Goal: Contribute content: Contribute content

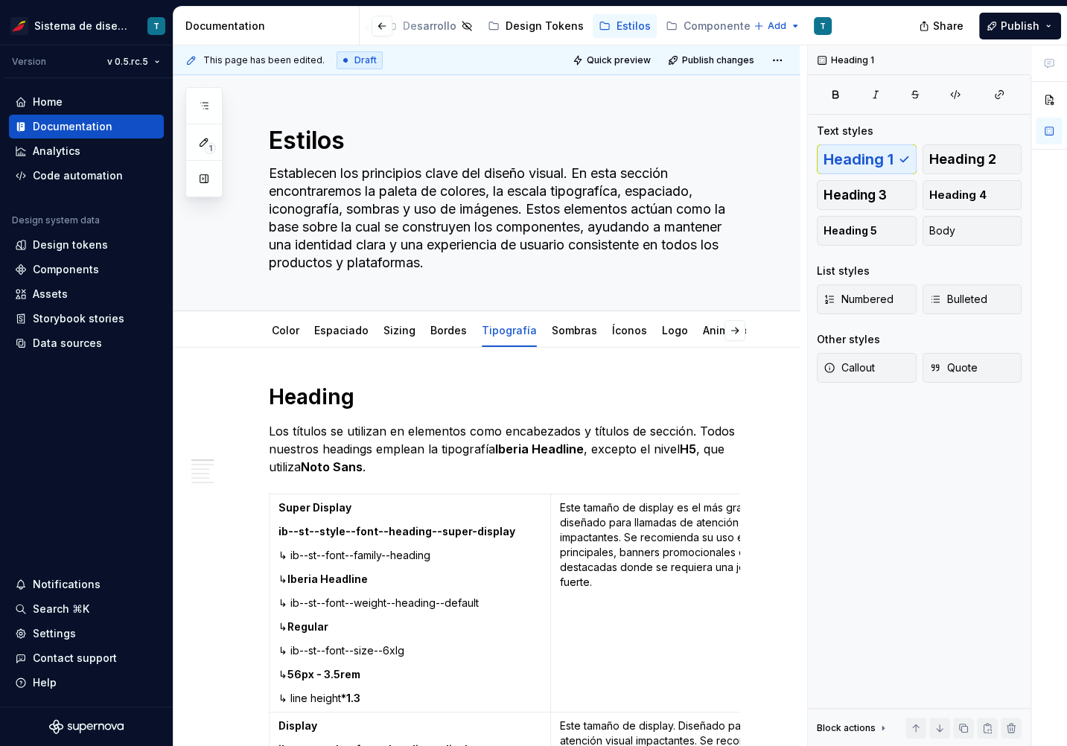
click at [553, 11] on div "Accessibility guide for tree Page tree. Navigate the tree with the arrow keys. …" at bounding box center [557, 26] width 383 height 30
click at [530, 22] on div "Design Tokens" at bounding box center [544, 26] width 78 height 15
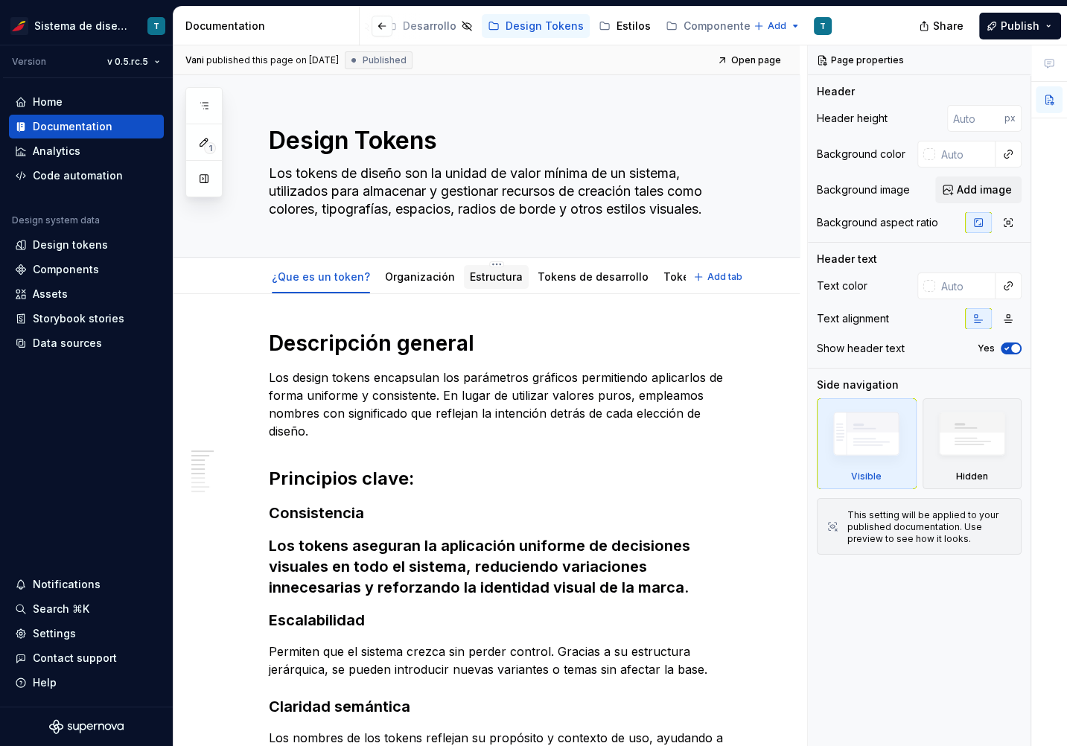
click at [484, 275] on link "Estructura" at bounding box center [496, 276] width 53 height 13
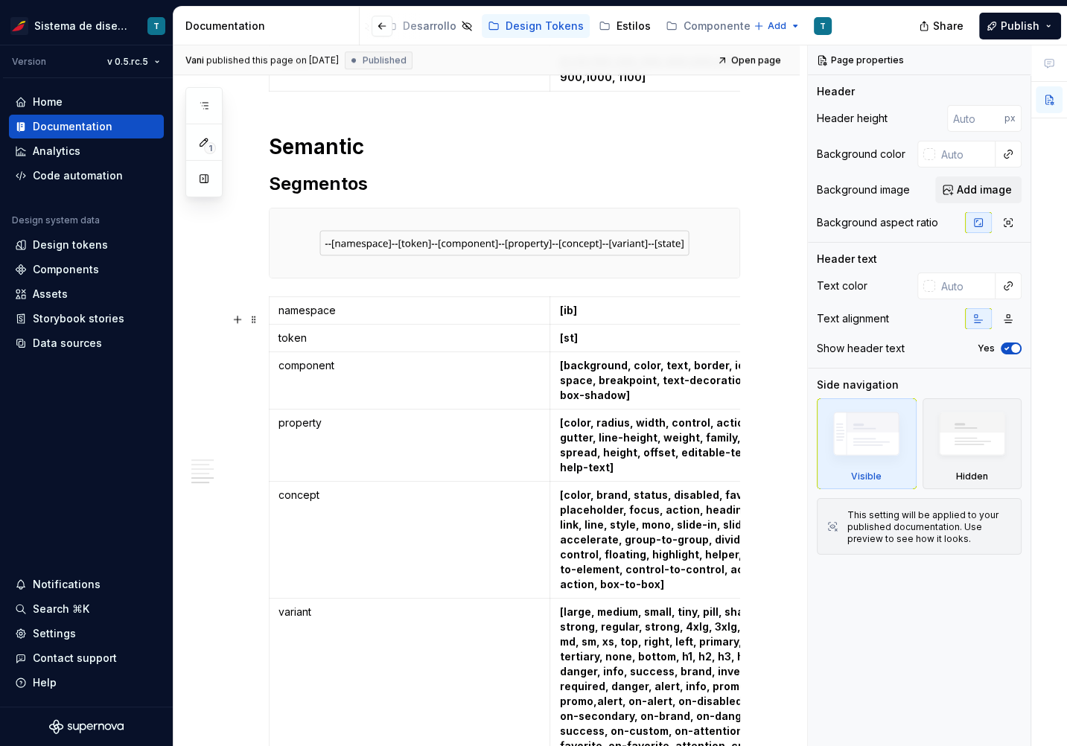
scroll to position [1148, 0]
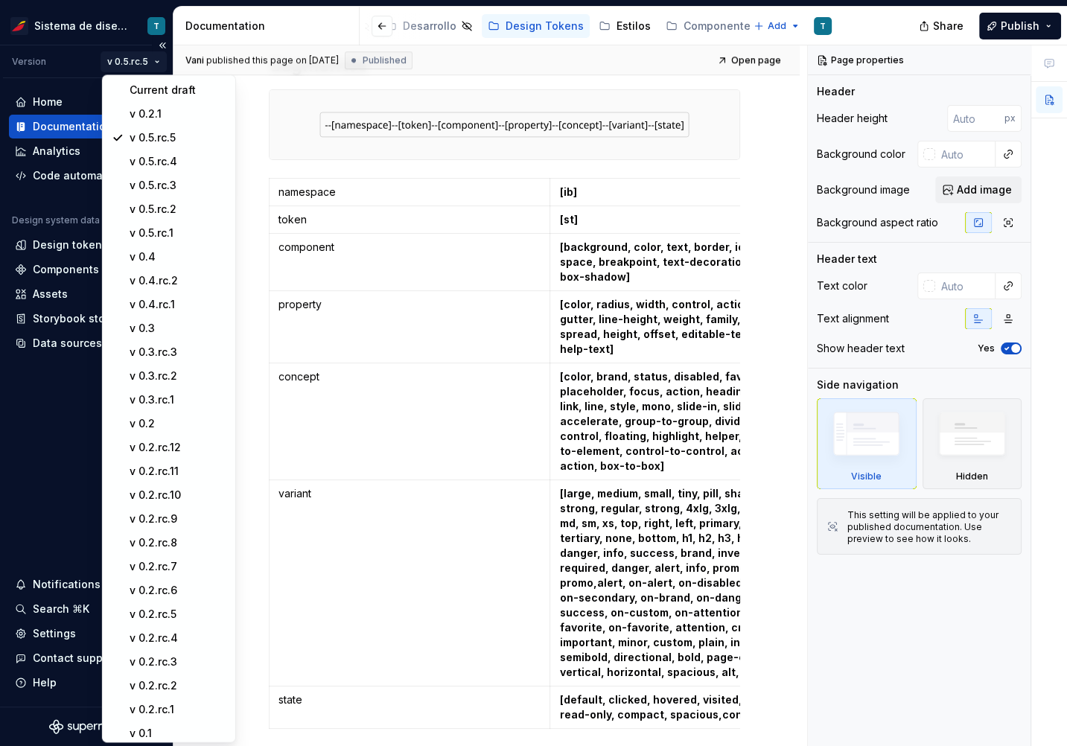
click at [150, 58] on html "Sistema de diseño Iberia T Version v 0.5.rc.5 Home Documentation Analytics Code…" at bounding box center [533, 373] width 1067 height 746
click at [155, 84] on div "Current draft" at bounding box center [178, 90] width 97 height 15
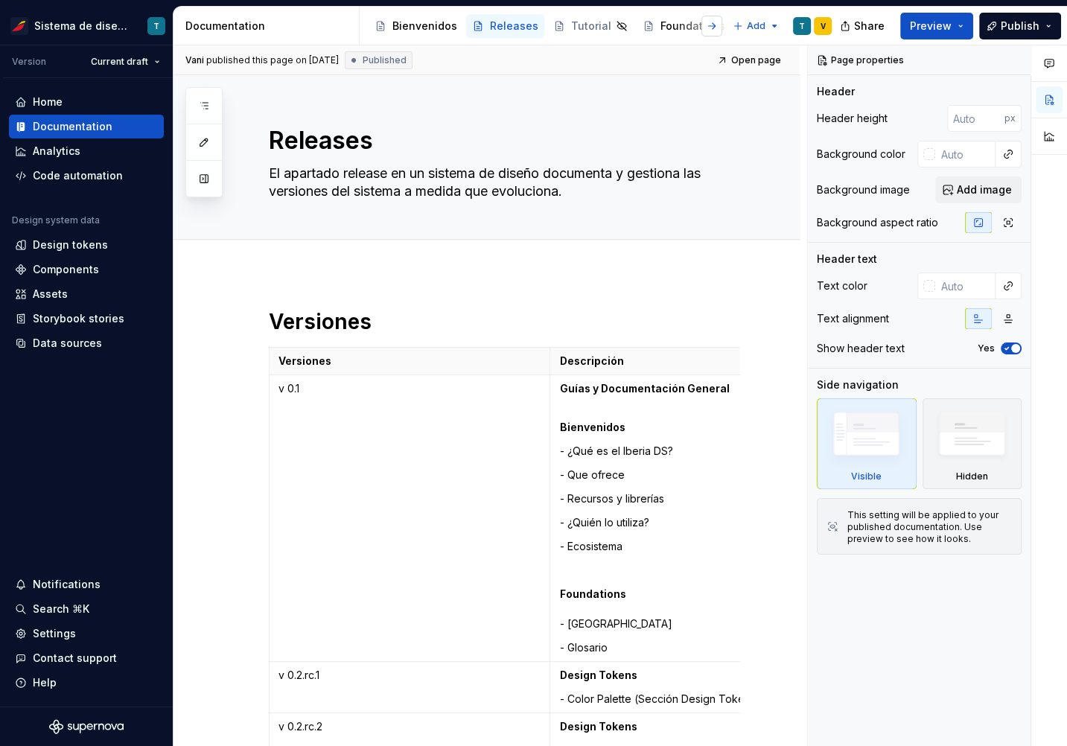
click at [708, 28] on button "button" at bounding box center [711, 26] width 21 height 21
click at [596, 28] on div "Design Tokens" at bounding box center [621, 26] width 78 height 15
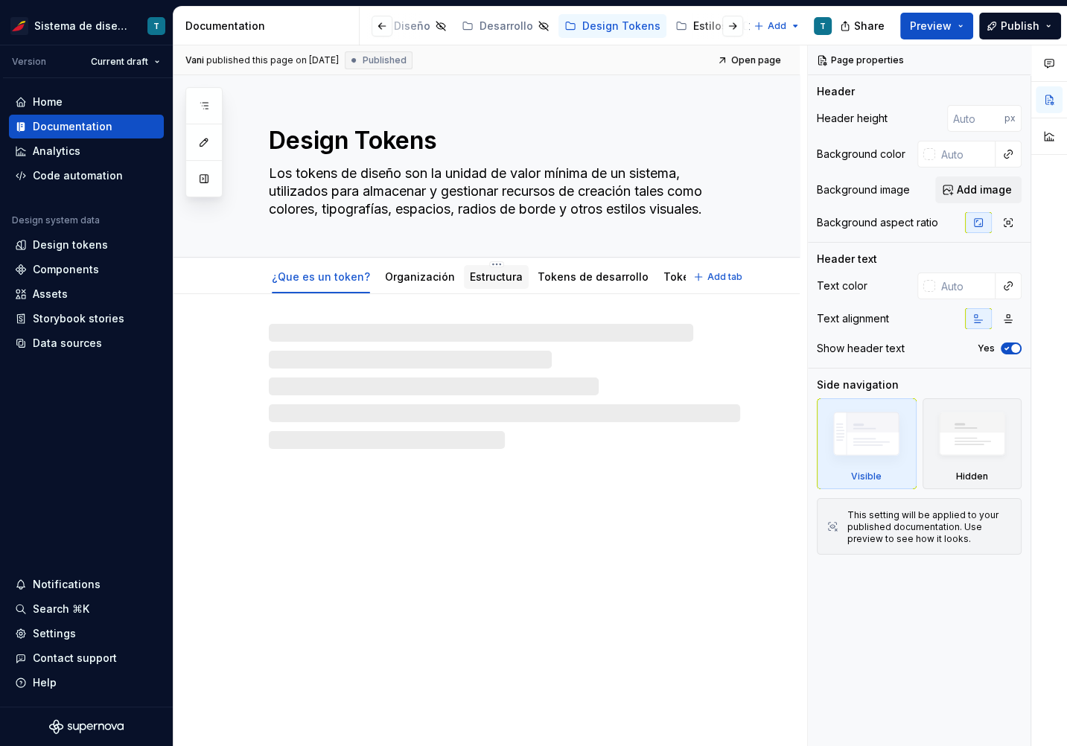
click at [475, 275] on link "Estructura" at bounding box center [496, 276] width 53 height 13
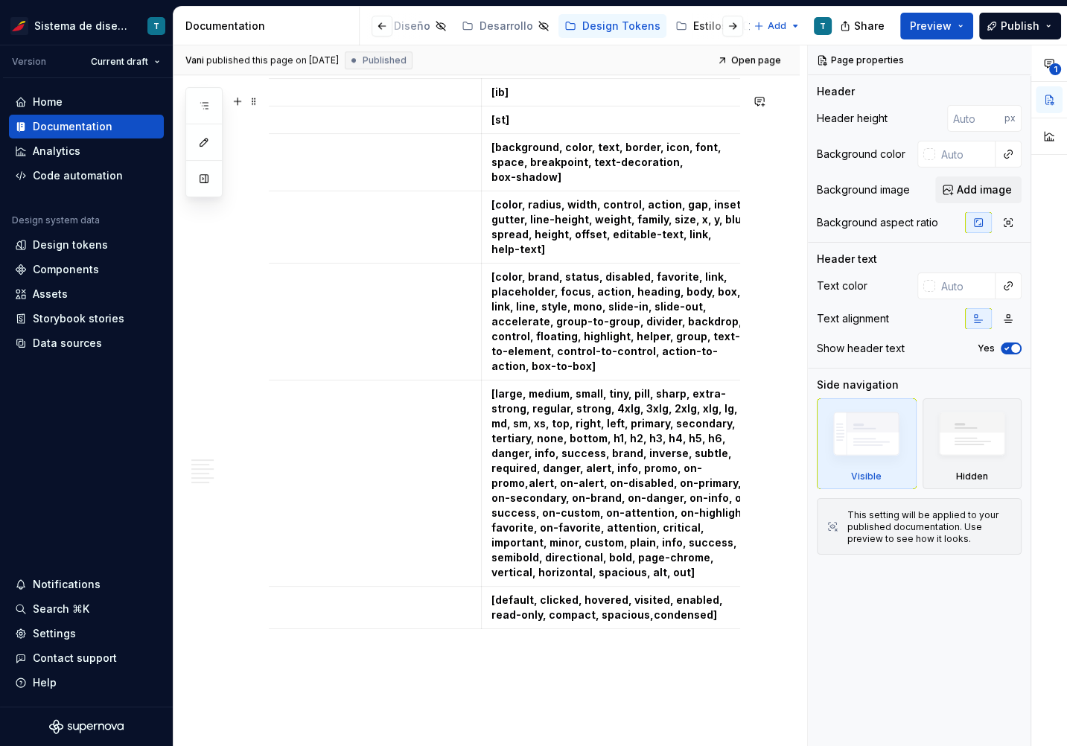
scroll to position [0, 90]
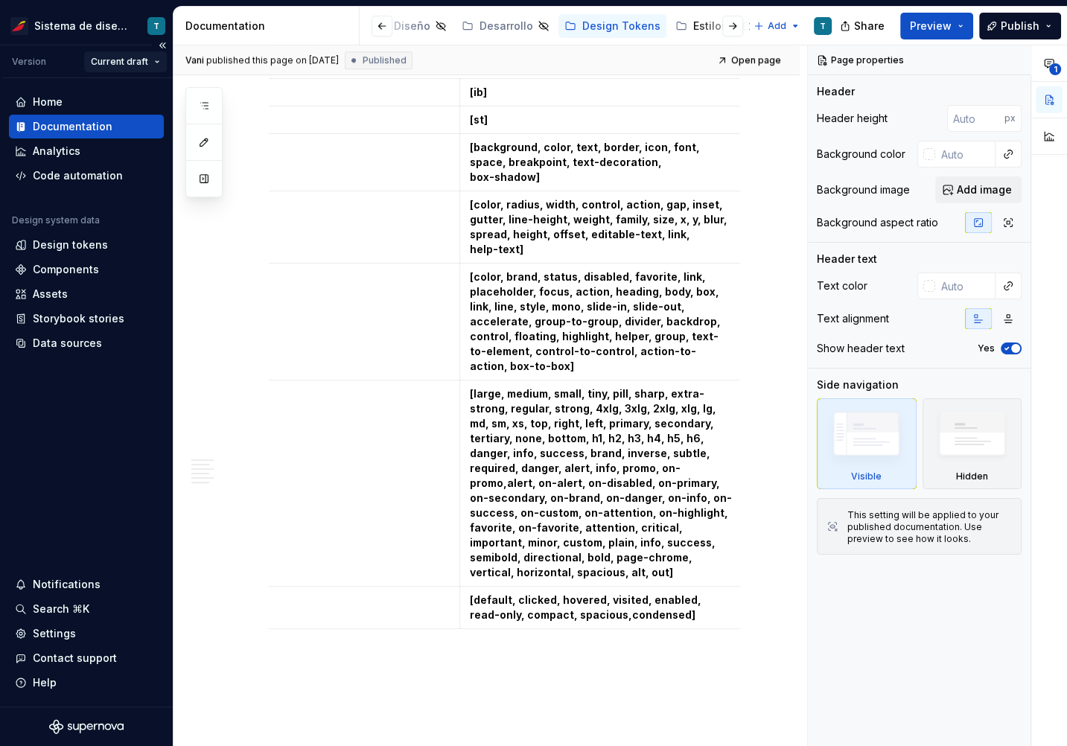
click at [112, 59] on html "Sistema de diseño Iberia T Version Current draft Home Documentation Analytics C…" at bounding box center [533, 373] width 1067 height 746
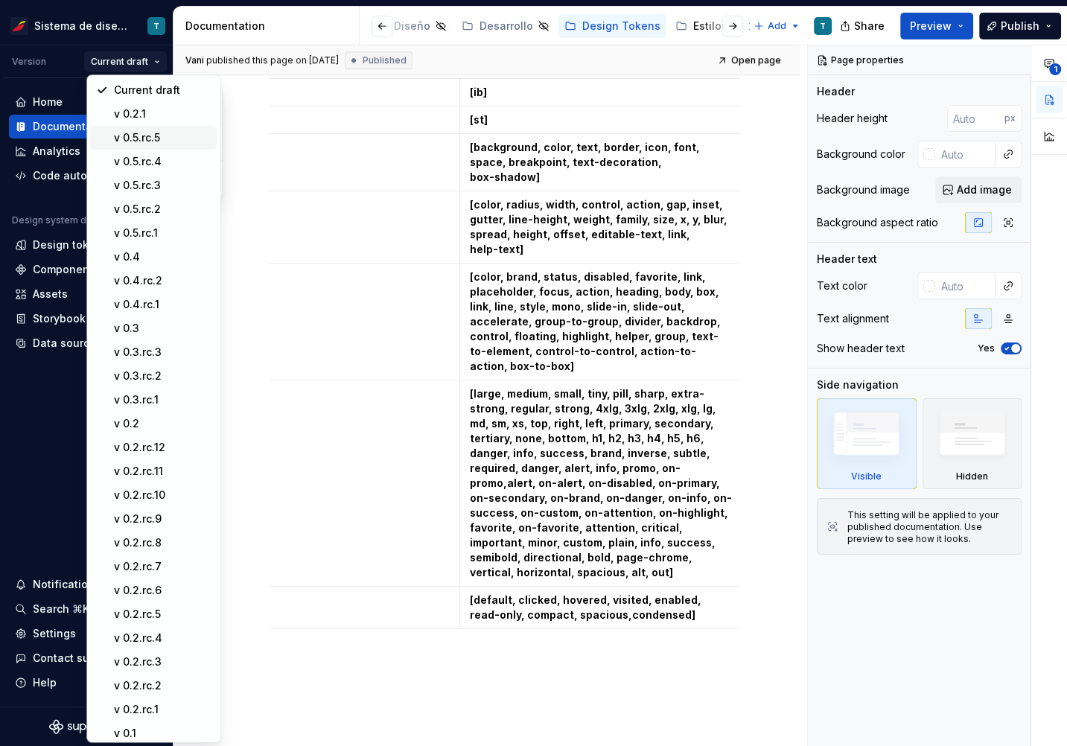
click at [144, 141] on div "v 0.5.rc.5" at bounding box center [162, 137] width 97 height 15
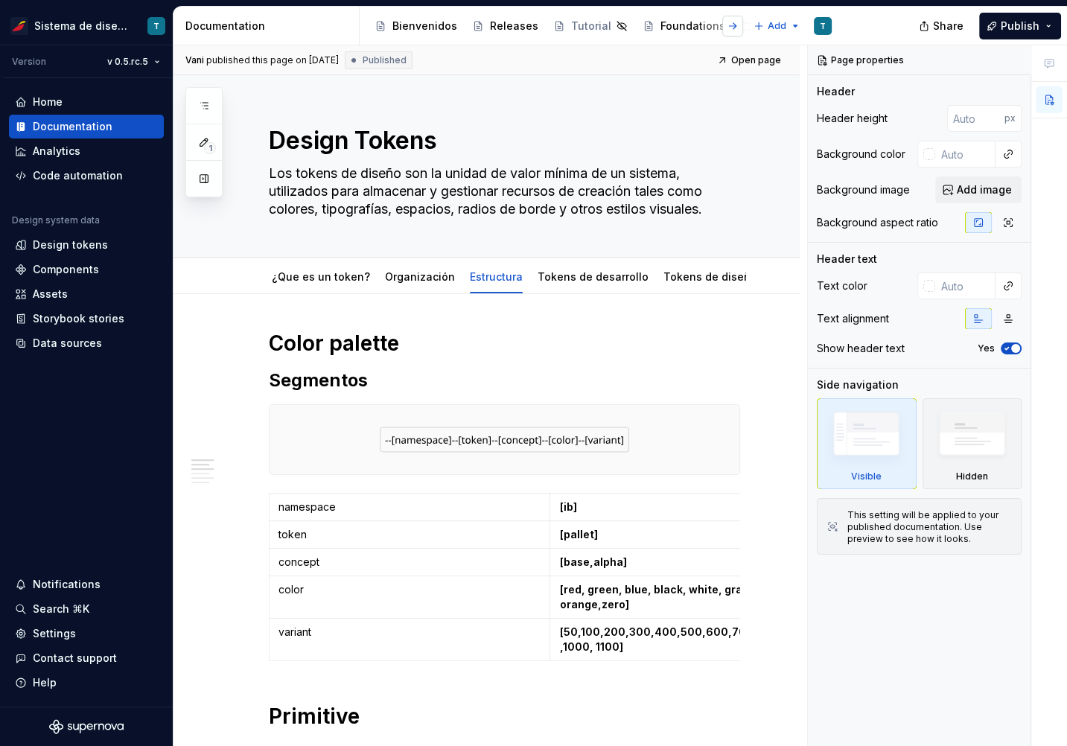
click at [731, 23] on button "button" at bounding box center [732, 26] width 21 height 21
click at [561, 33] on div "Design Tokens" at bounding box center [600, 26] width 78 height 15
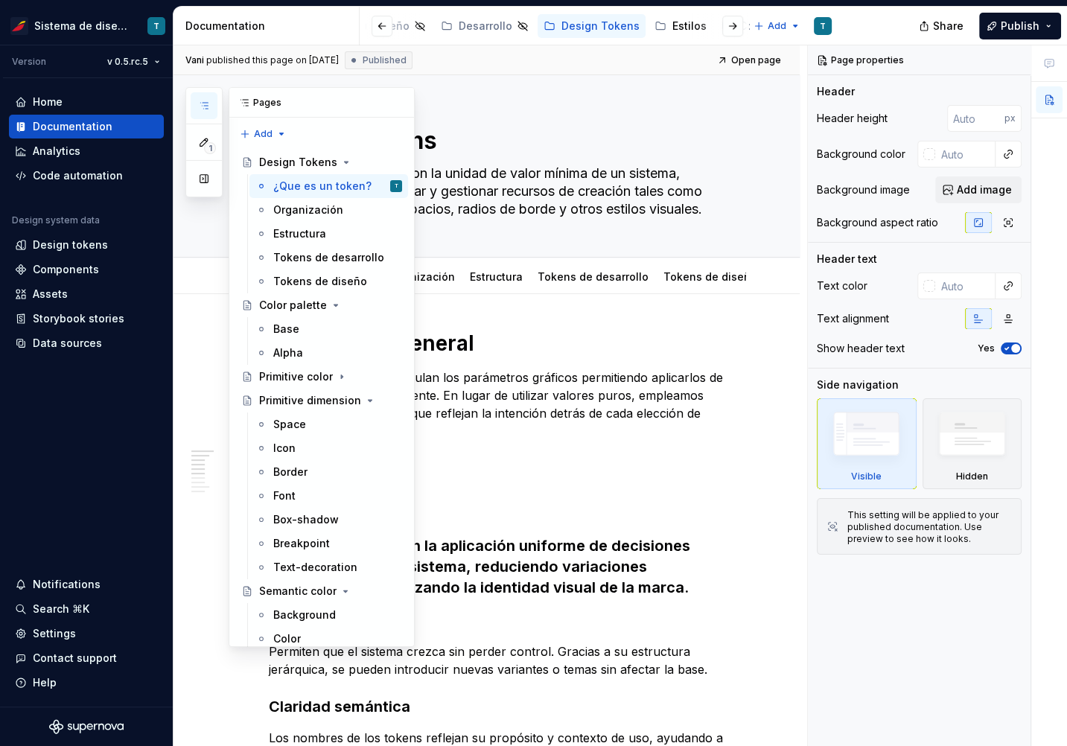
click at [210, 107] on button "button" at bounding box center [204, 105] width 27 height 27
click at [366, 567] on button "Page tree" at bounding box center [370, 567] width 21 height 21
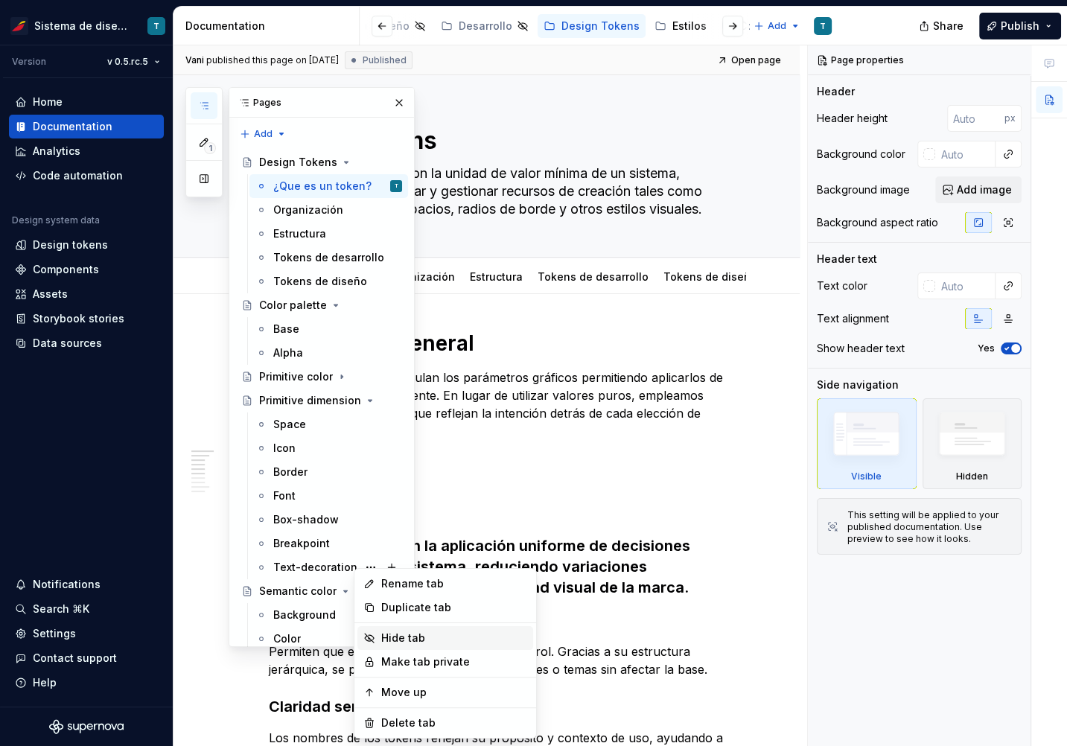
click at [409, 640] on div "Hide tab" at bounding box center [454, 638] width 146 height 15
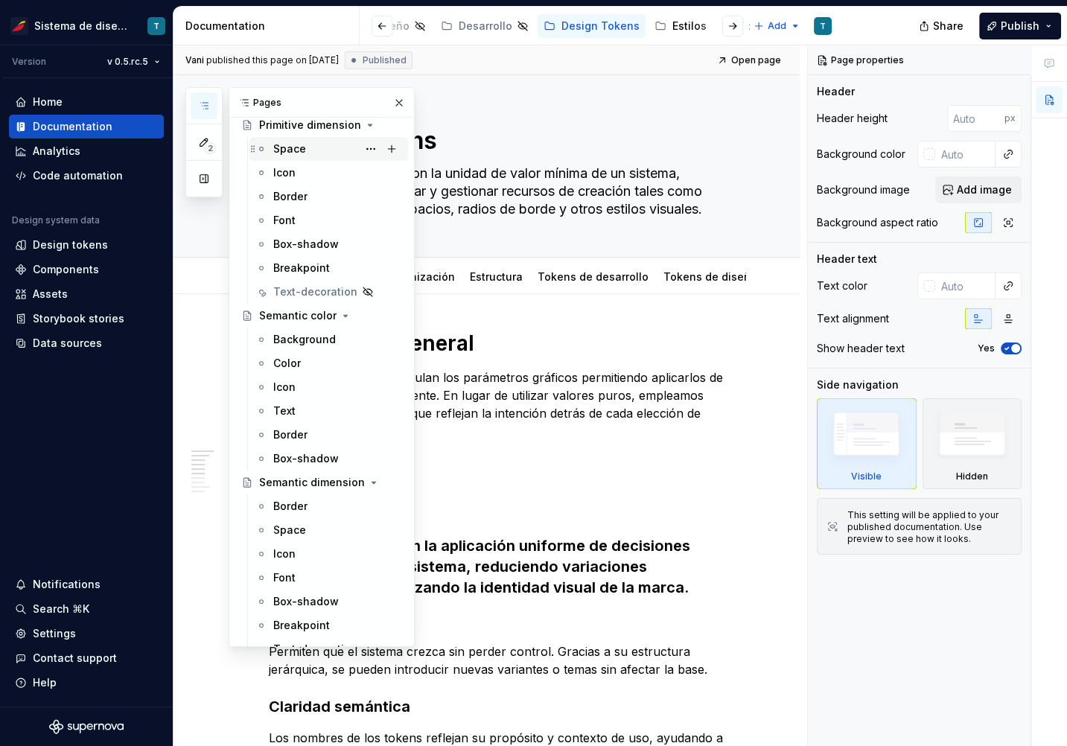
scroll to position [316, 0]
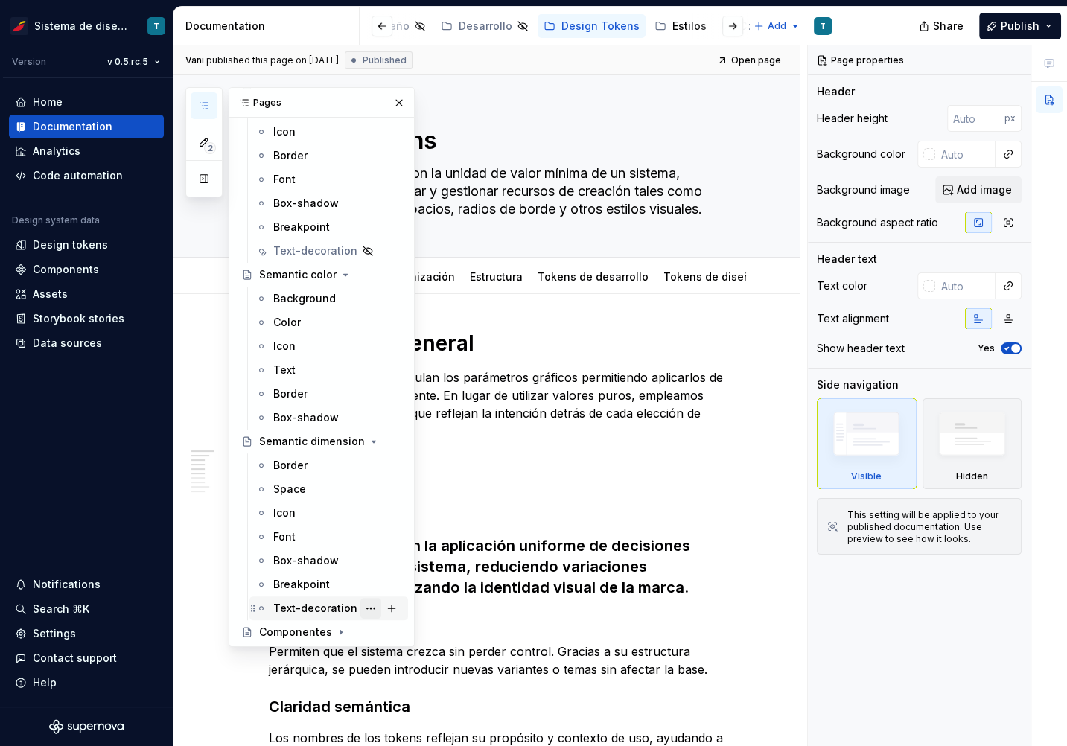
click at [367, 604] on button "Page tree" at bounding box center [370, 608] width 21 height 21
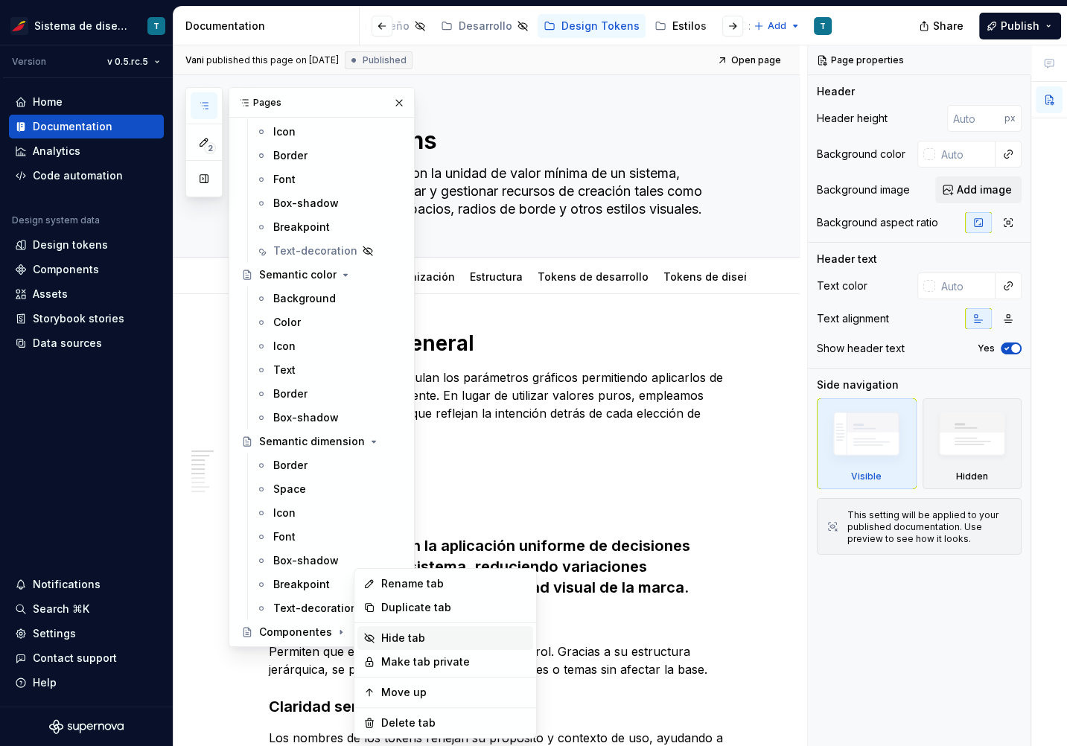
click at [382, 641] on div "Hide tab" at bounding box center [454, 638] width 146 height 15
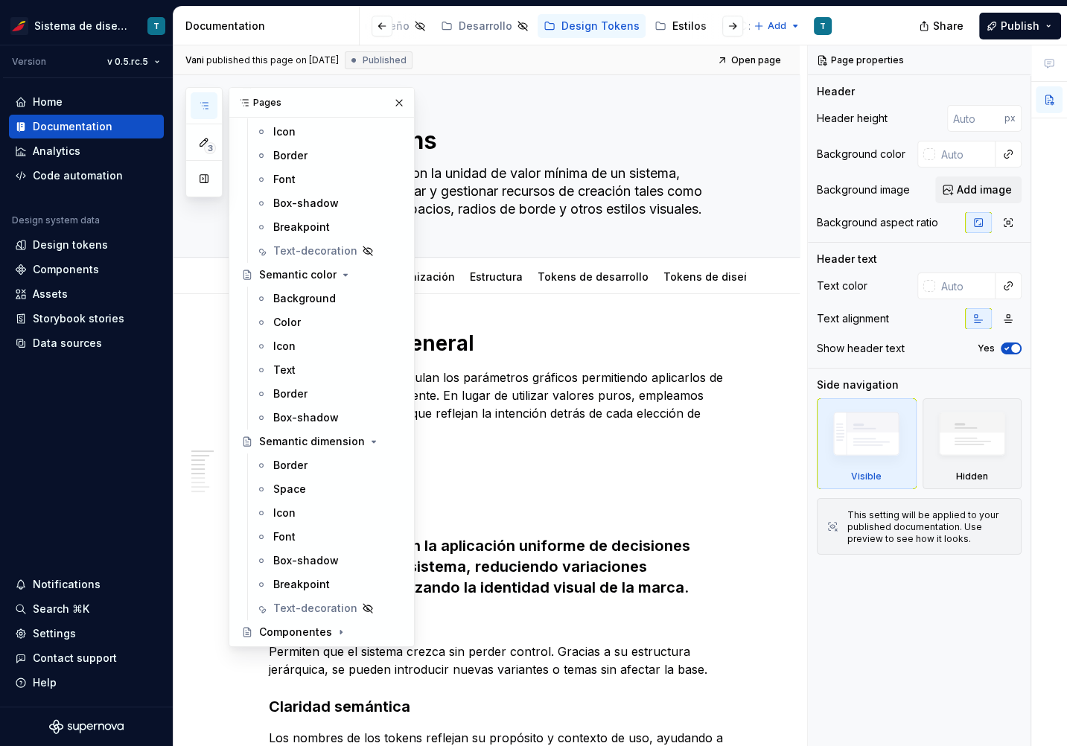
click at [582, 369] on p "Los design tokens encapsulan los parámetros gráficos permitiendo aplicarlos de …" at bounding box center [504, 404] width 471 height 71
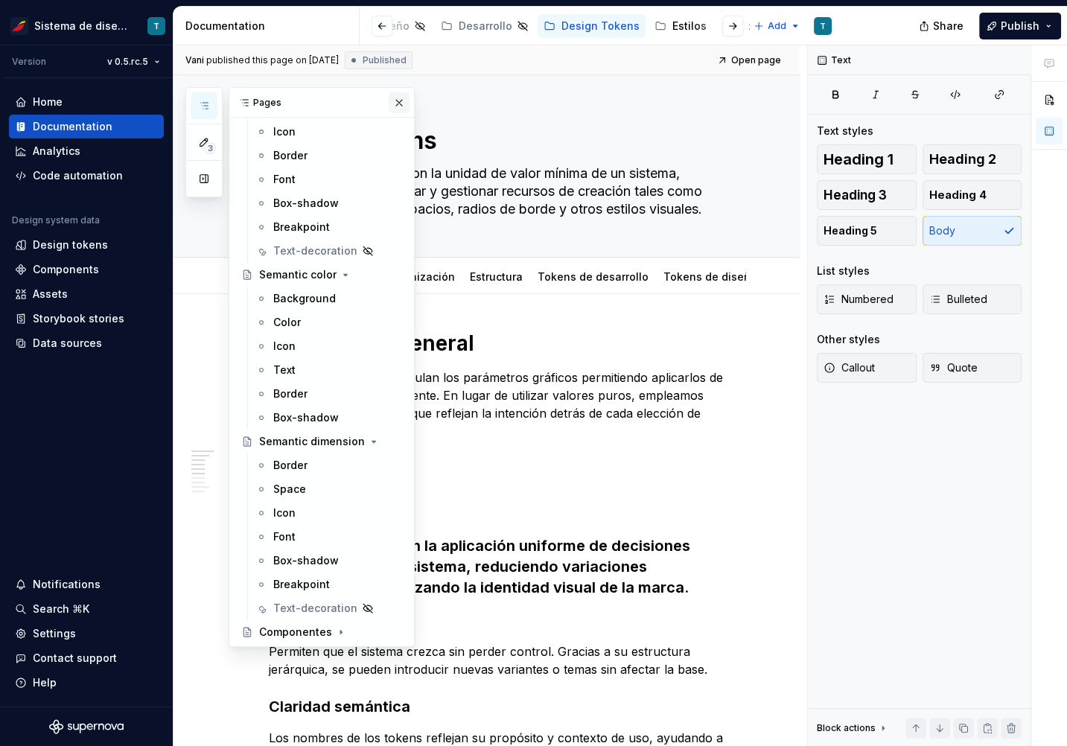
click at [393, 104] on button "button" at bounding box center [399, 102] width 21 height 21
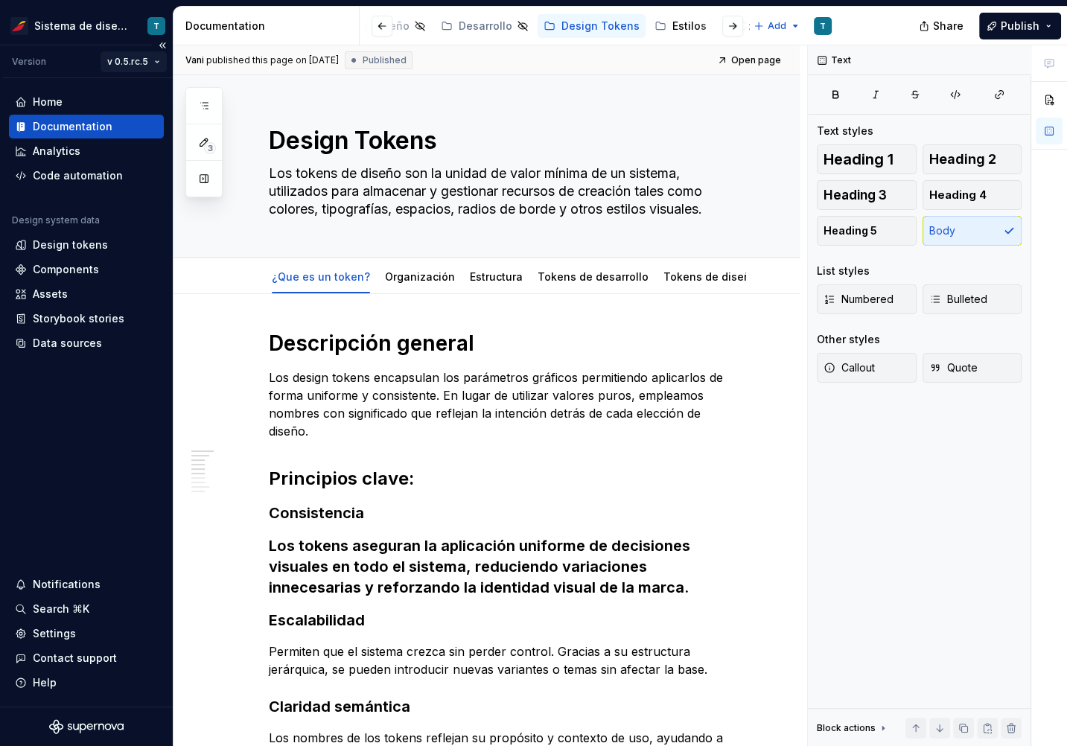
click at [147, 61] on html "Sistema de diseño Iberia T Version v 0.5.rc.5 Home Documentation Analytics Code…" at bounding box center [533, 373] width 1067 height 746
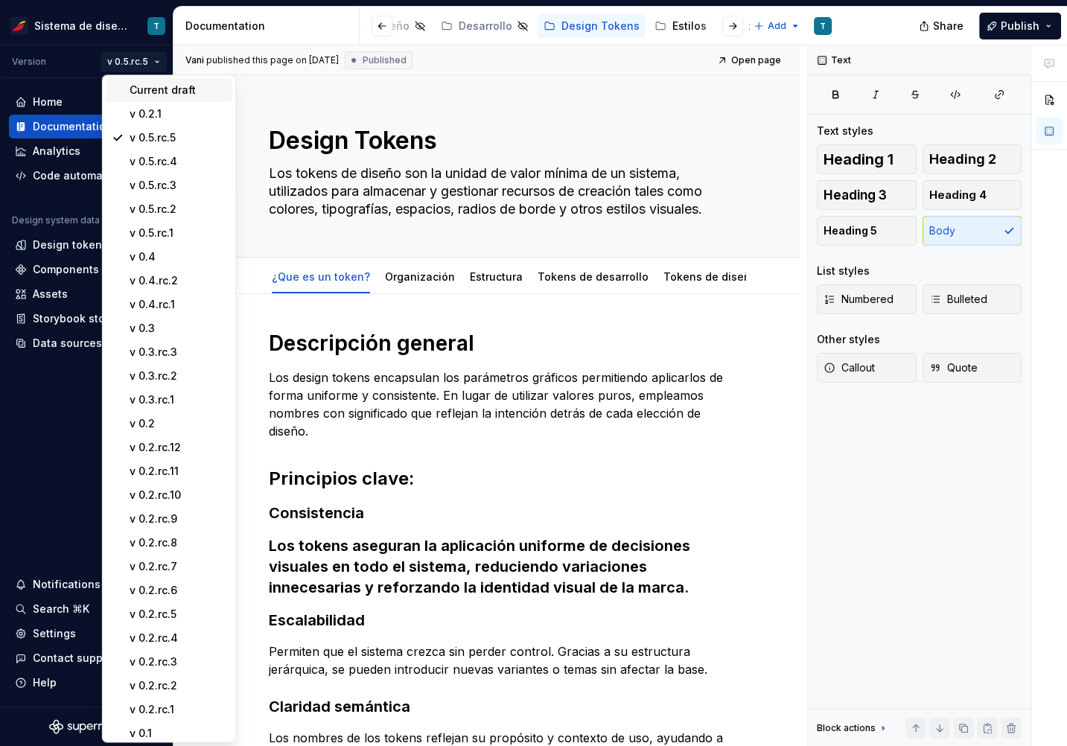
click at [156, 92] on div "Current draft" at bounding box center [178, 90] width 97 height 15
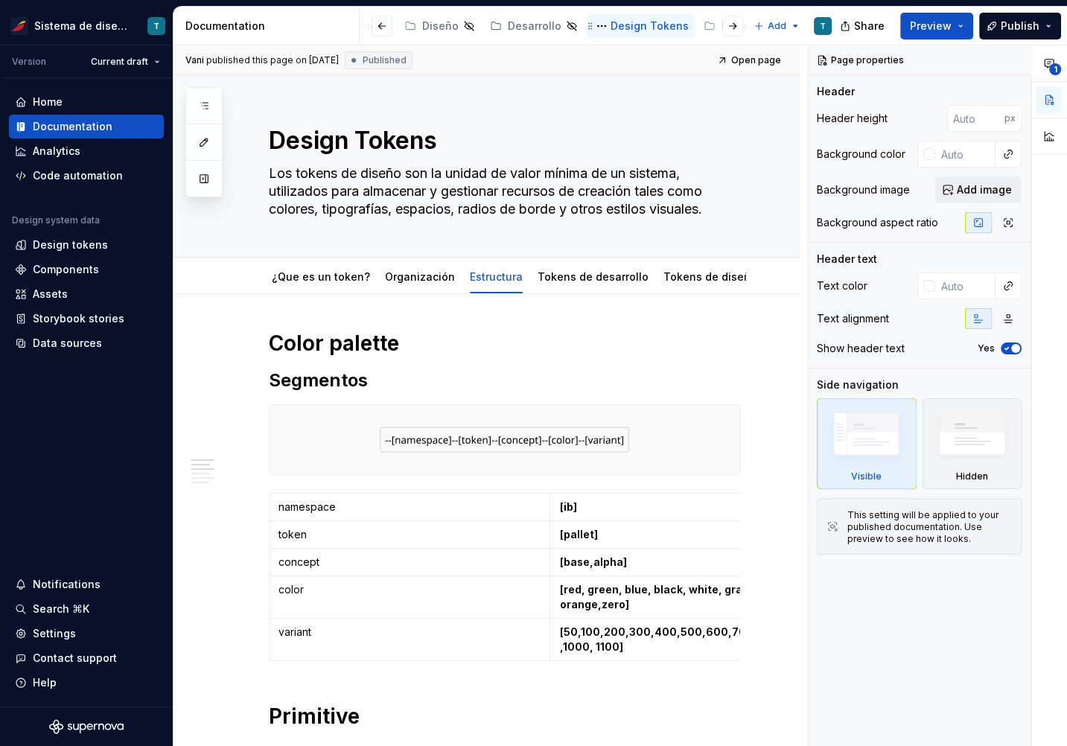
scroll to position [0, 336]
click at [633, 28] on div "Design Tokens" at bounding box center [649, 26] width 78 height 15
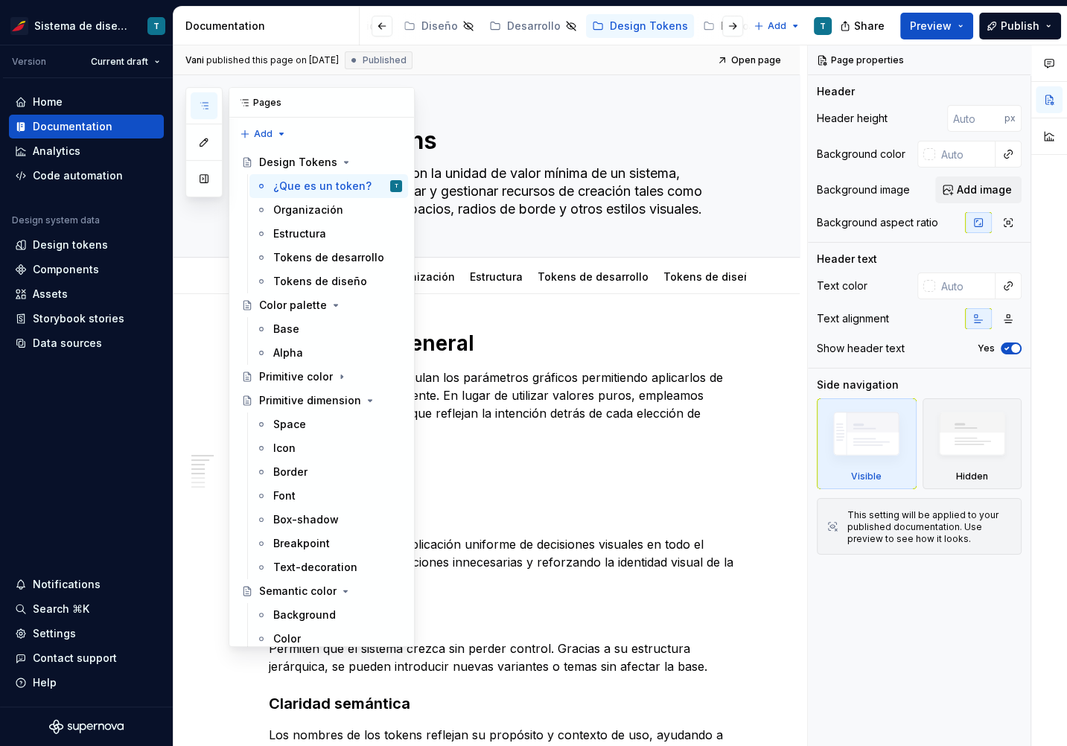
click at [208, 103] on icon "button" at bounding box center [204, 106] width 12 height 12
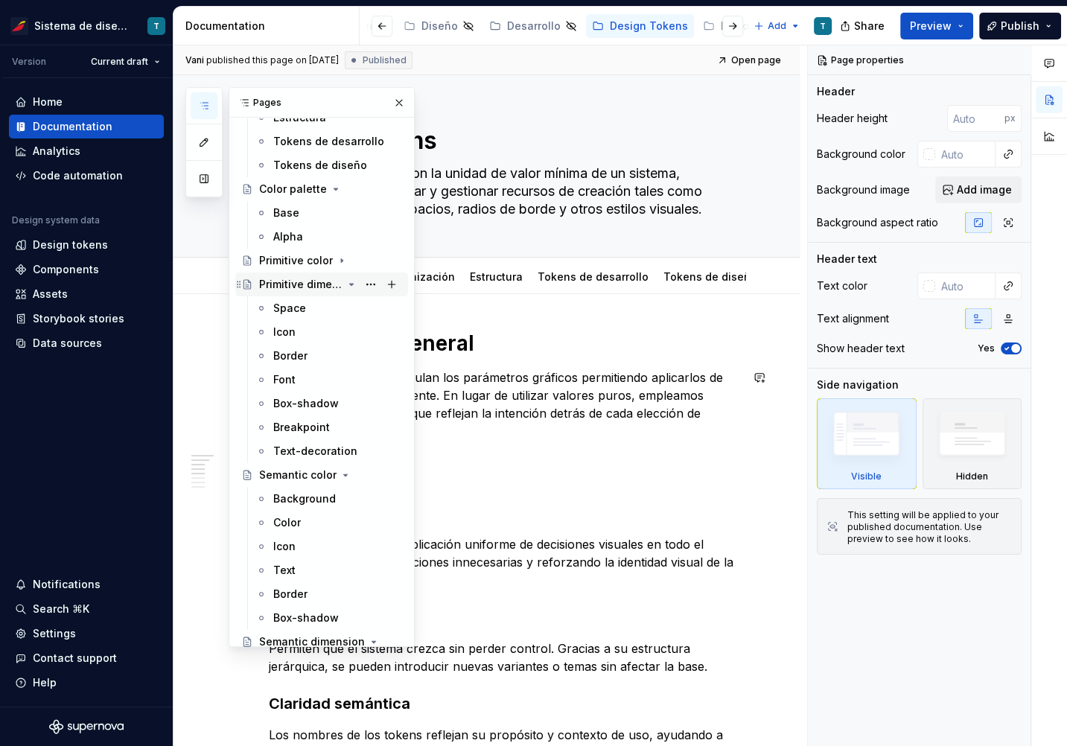
scroll to position [177, 0]
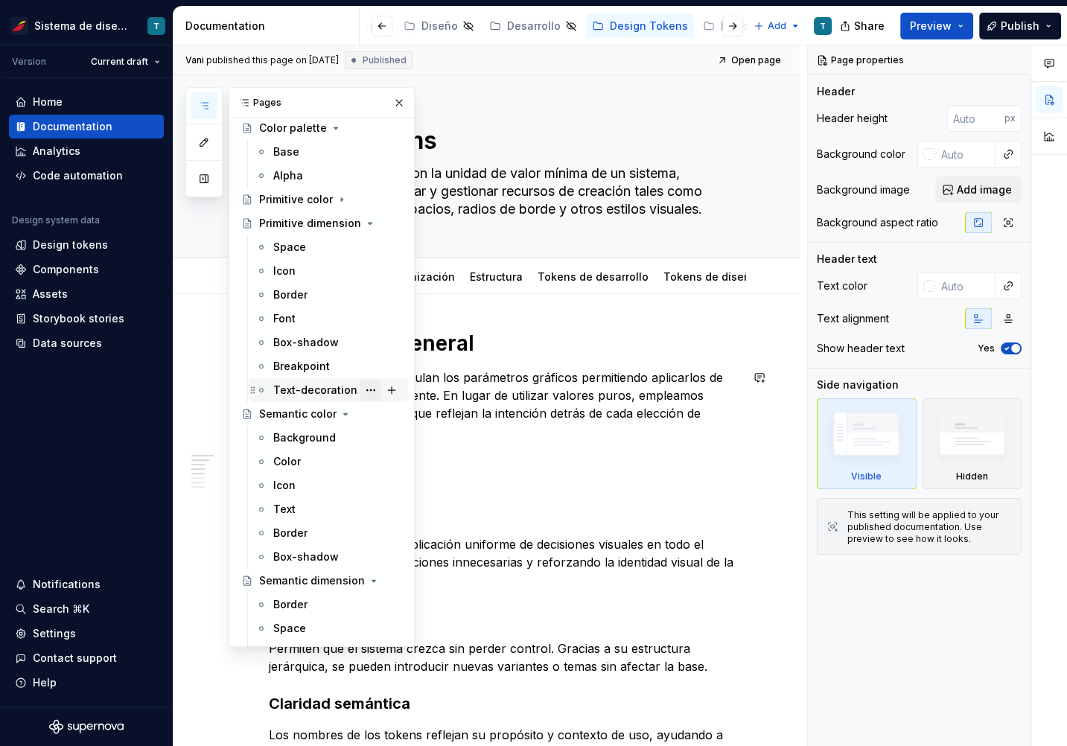
click at [365, 385] on button "Page tree" at bounding box center [370, 390] width 21 height 21
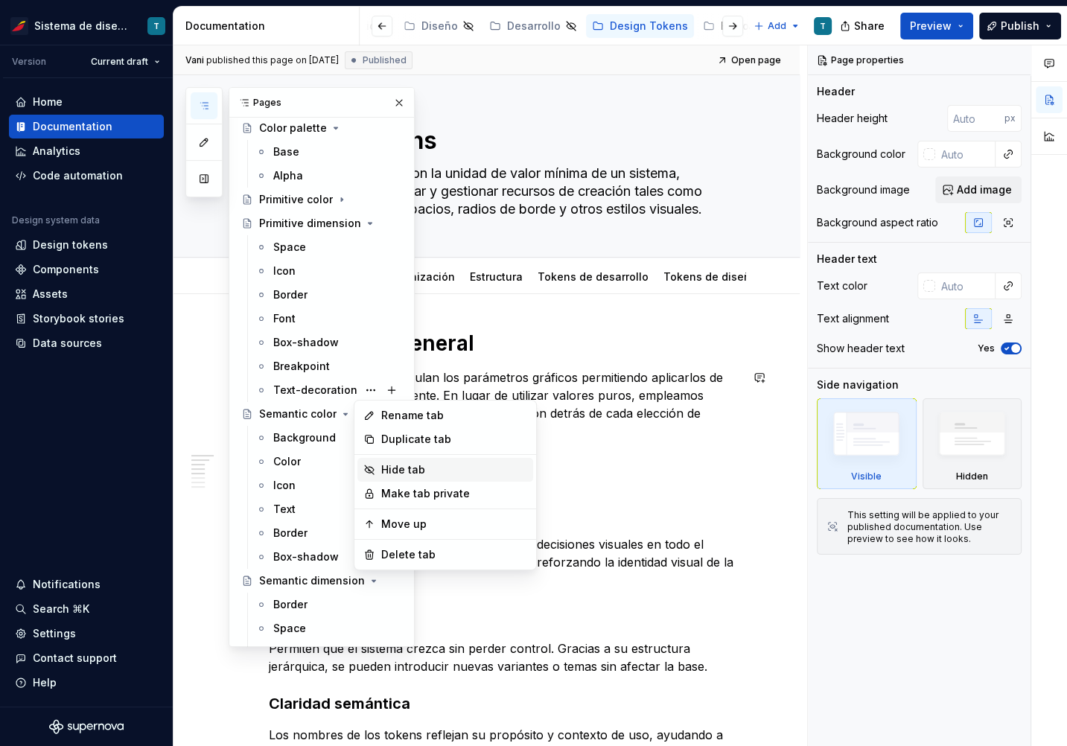
click at [389, 473] on div "Hide tab" at bounding box center [454, 469] width 146 height 15
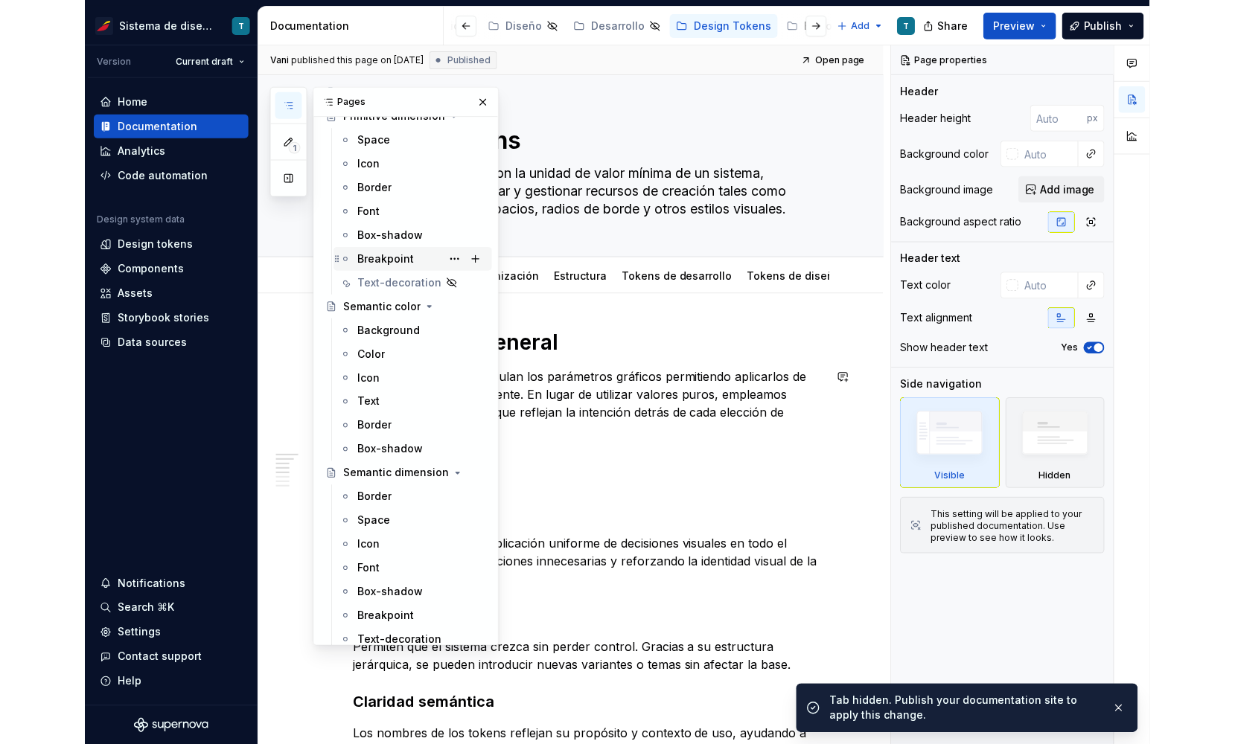
scroll to position [316, 0]
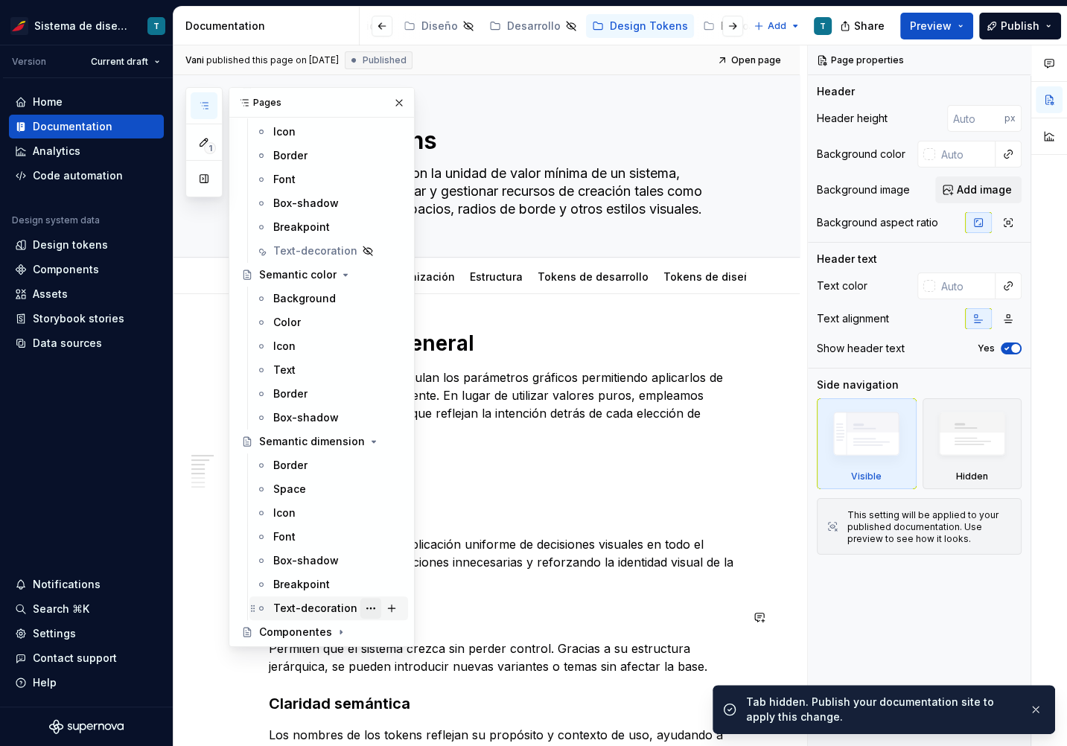
click at [364, 609] on button "Page tree" at bounding box center [370, 608] width 21 height 21
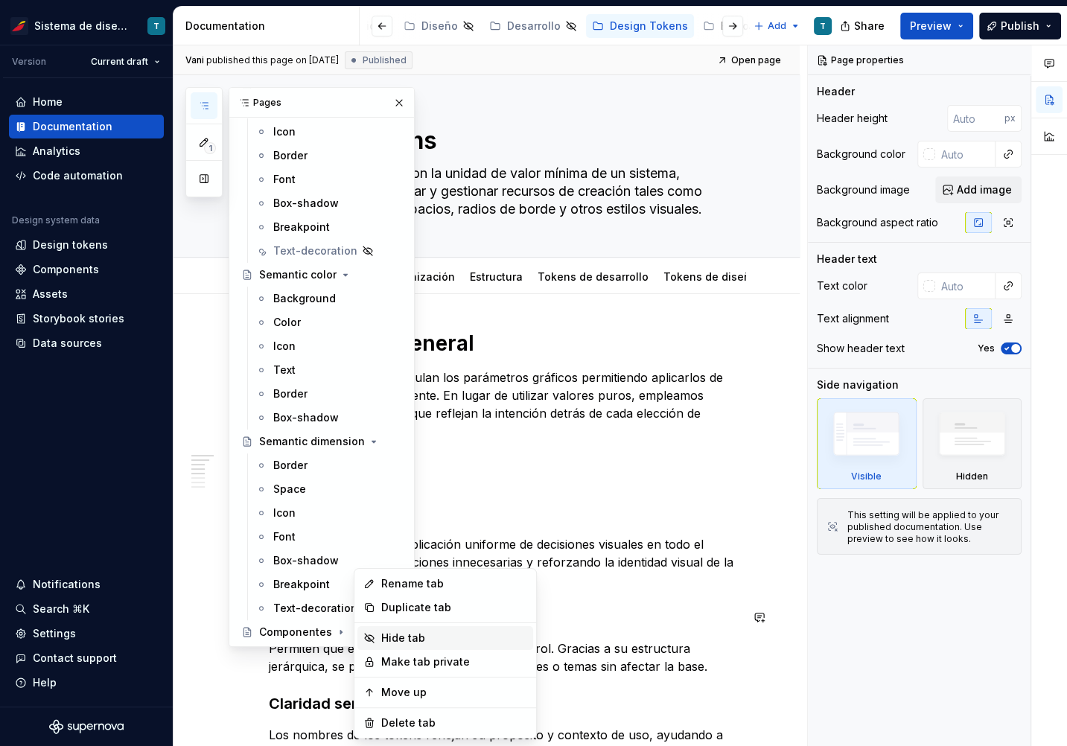
click at [398, 636] on div "Hide tab" at bounding box center [454, 638] width 146 height 15
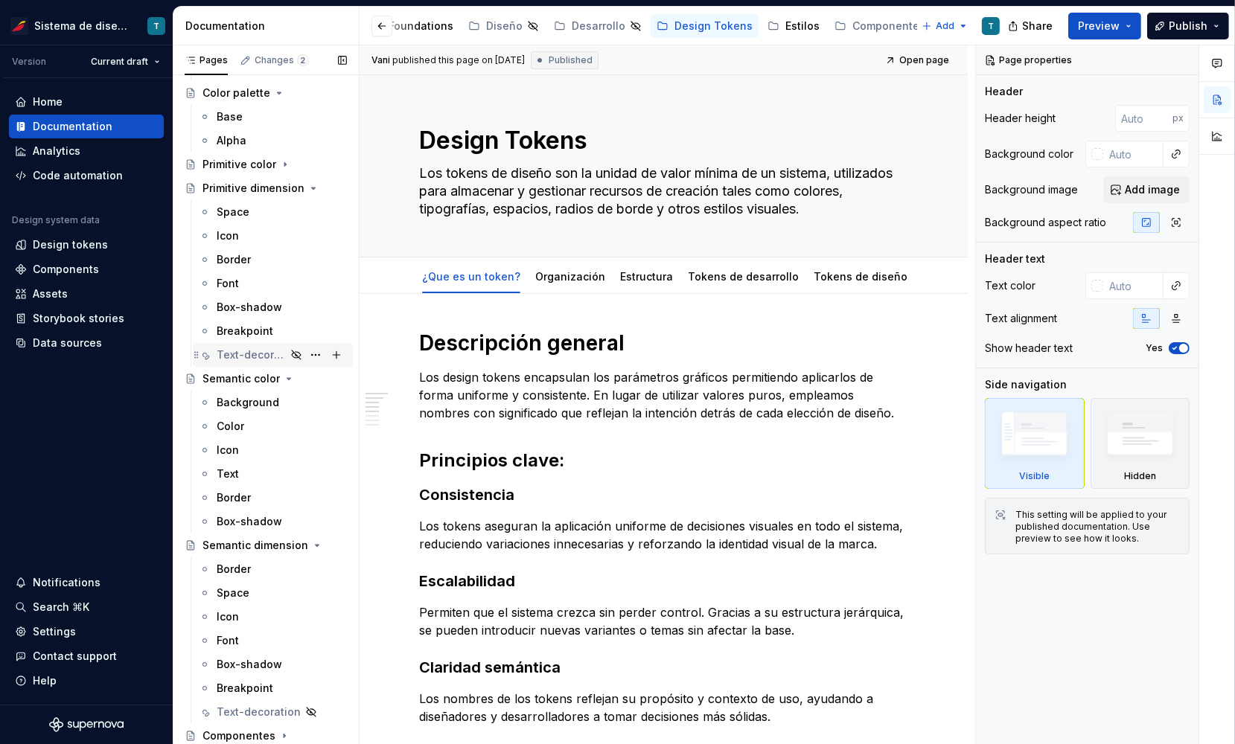
scroll to position [0, 0]
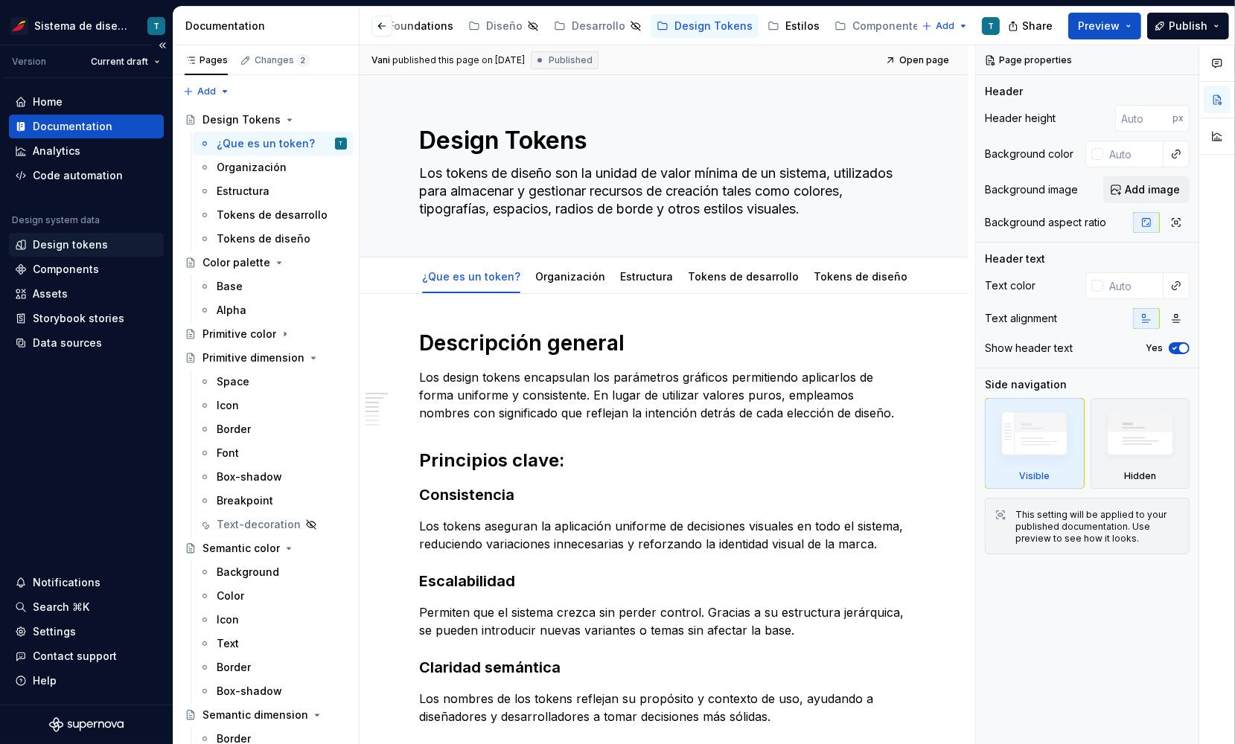
click at [82, 246] on div "Design tokens" at bounding box center [70, 244] width 75 height 15
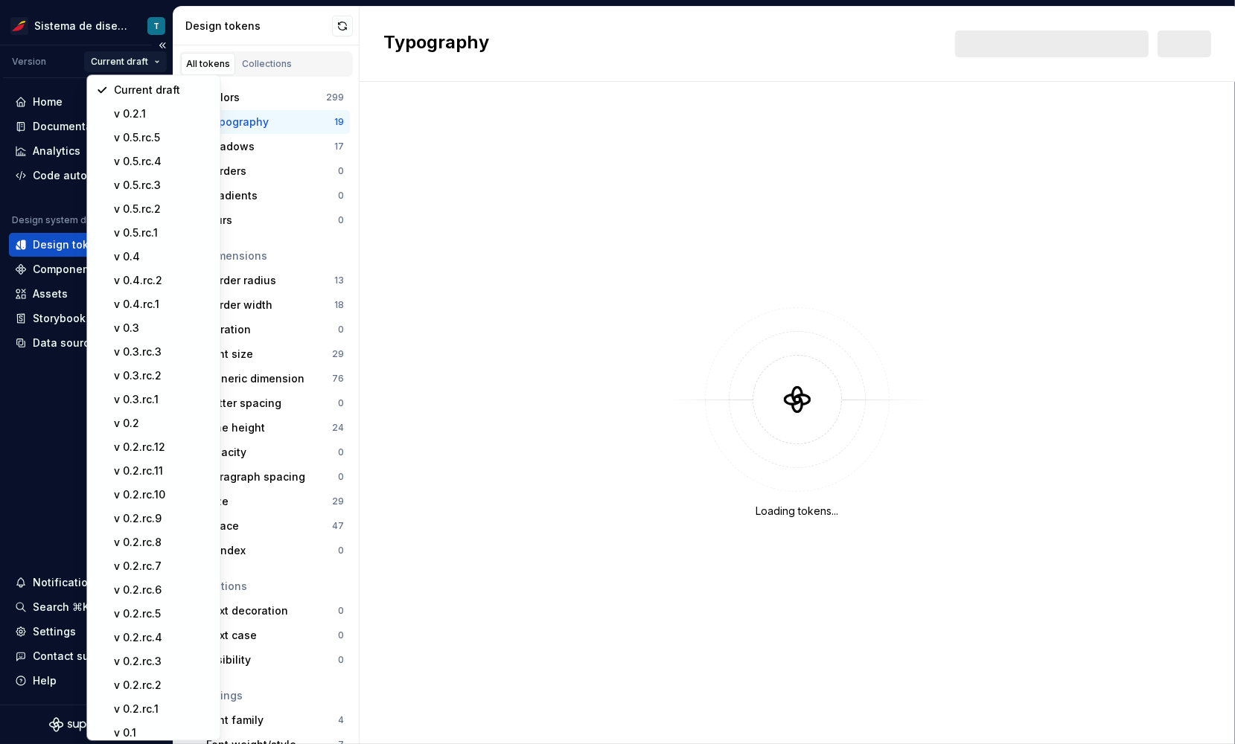
click at [116, 64] on html "Sistema de diseño Iberia T Version Current draft Home Documentation Analytics C…" at bounding box center [617, 372] width 1235 height 744
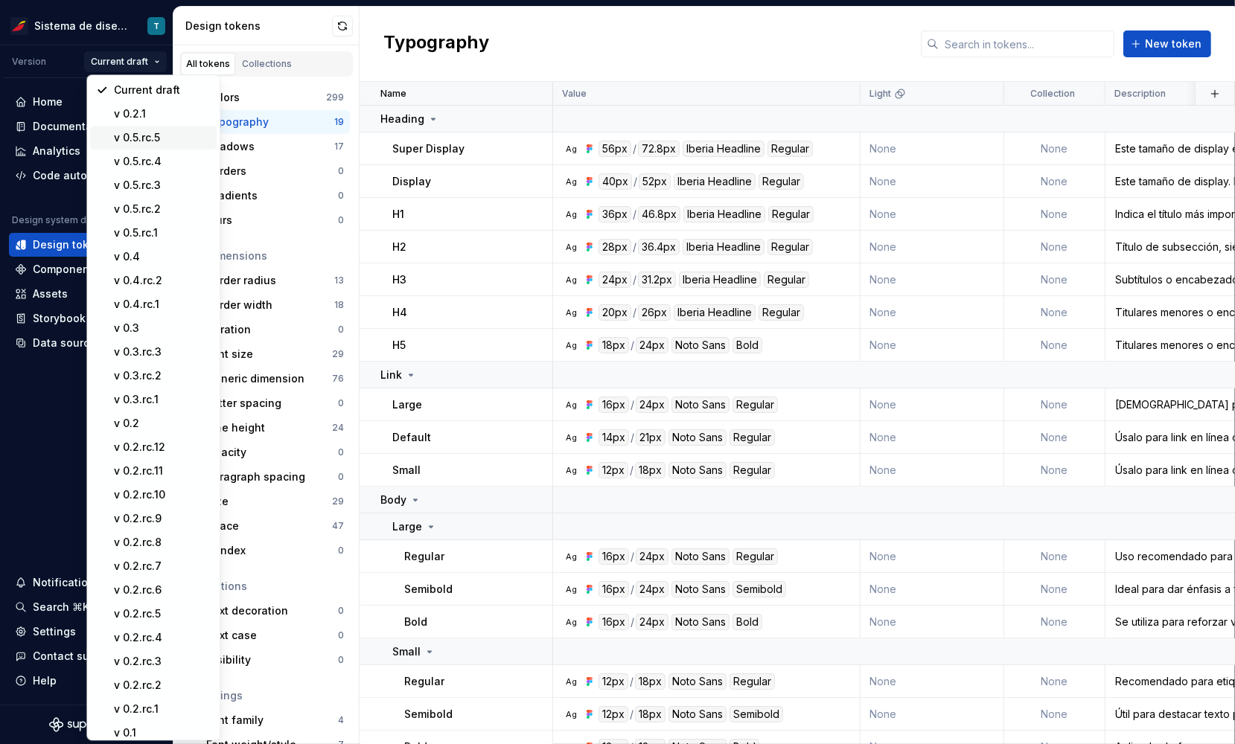
click at [154, 138] on div "v 0.5.rc.5" at bounding box center [162, 137] width 97 height 15
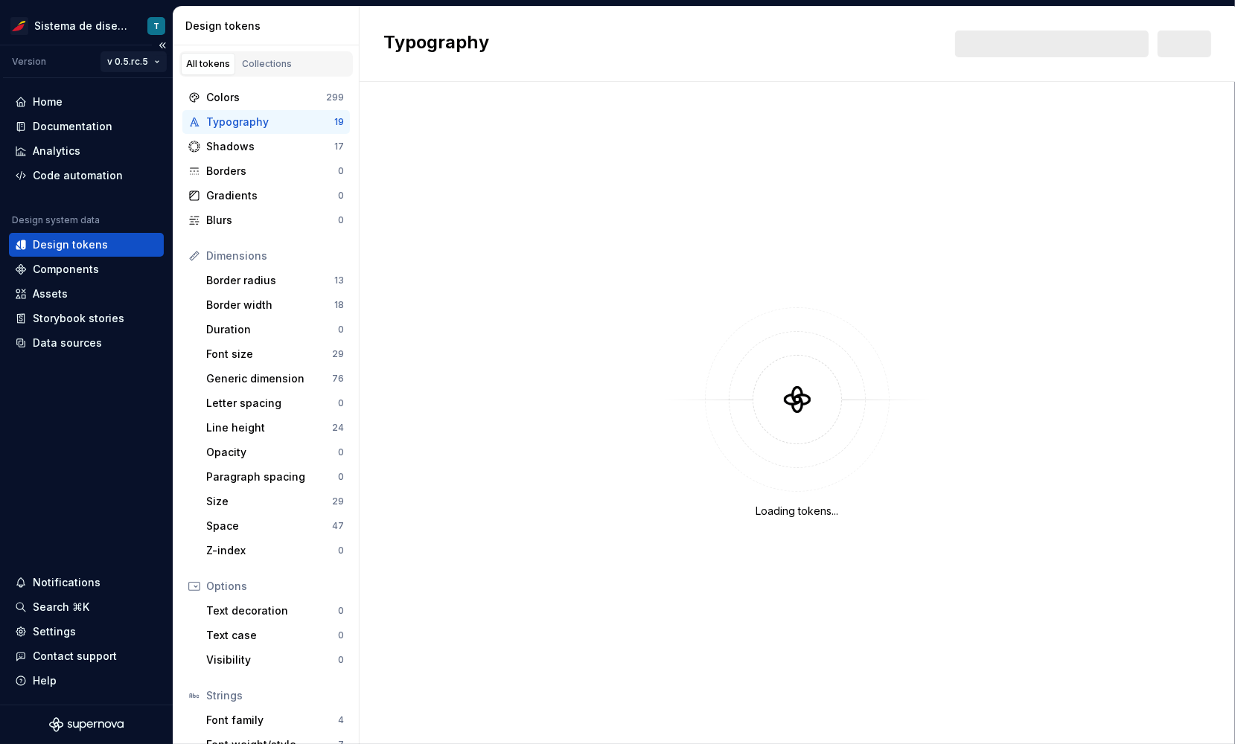
click at [140, 61] on html "Sistema de diseño Iberia T Version v 0.5.rc.5 Home Documentation Analytics Code…" at bounding box center [617, 372] width 1235 height 744
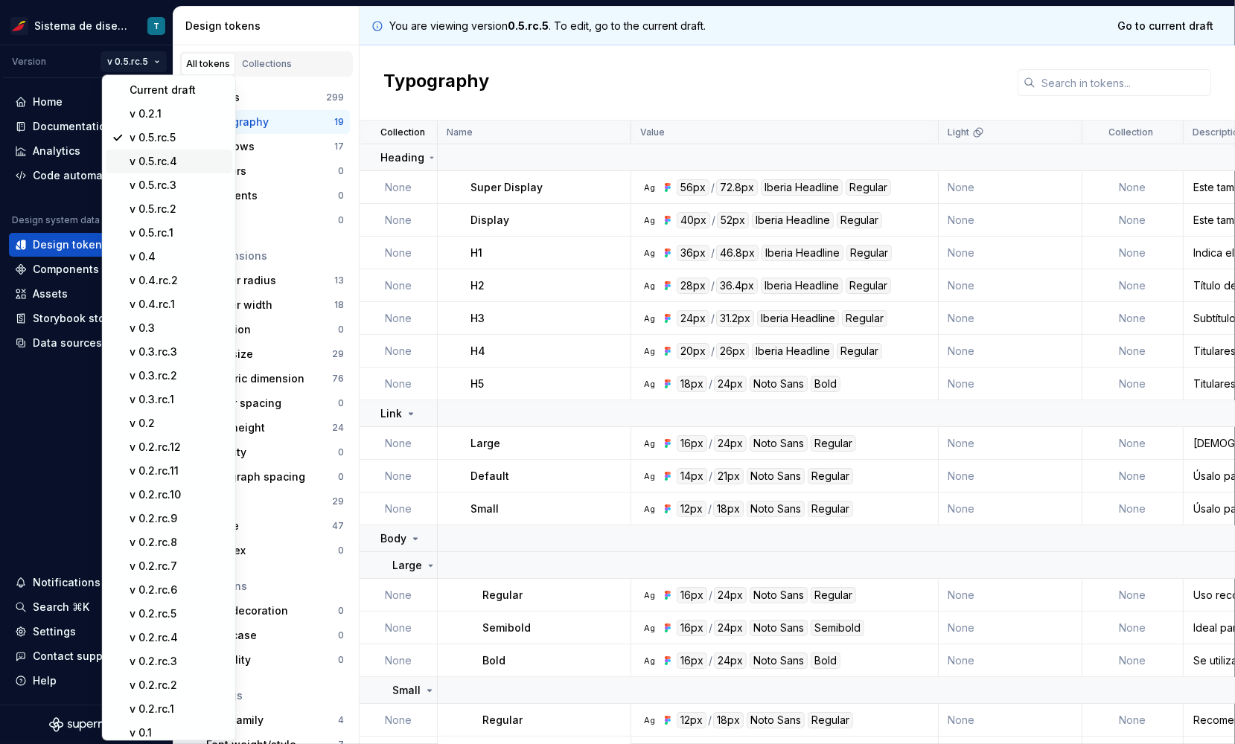
click at [155, 158] on div "v 0.5.rc.4" at bounding box center [178, 161] width 97 height 15
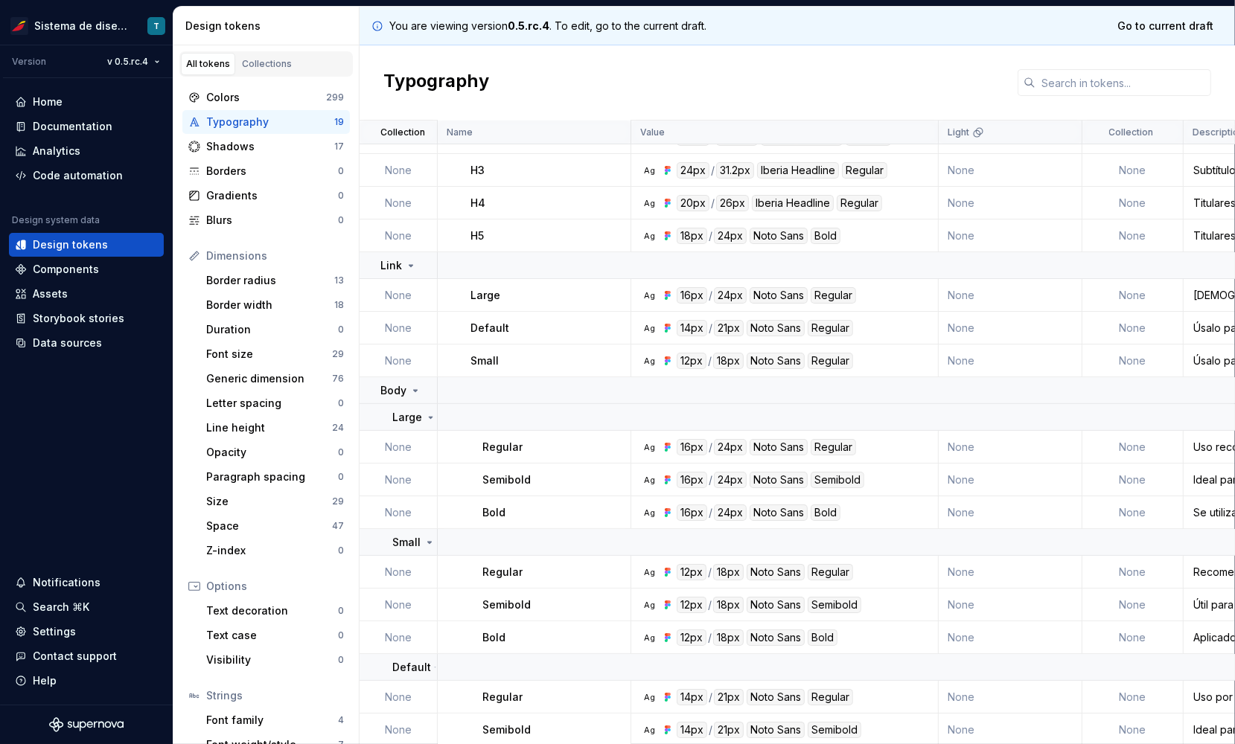
scroll to position [189, 0]
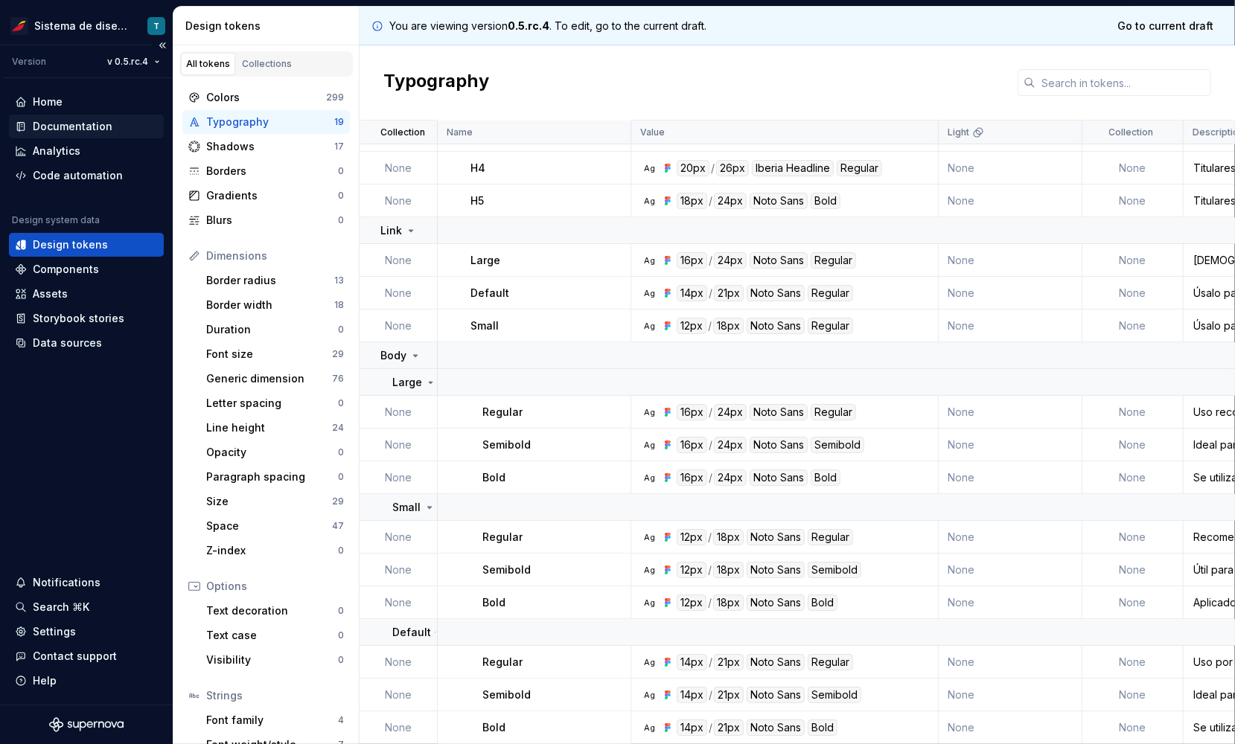
click at [86, 126] on div "Documentation" at bounding box center [73, 126] width 80 height 15
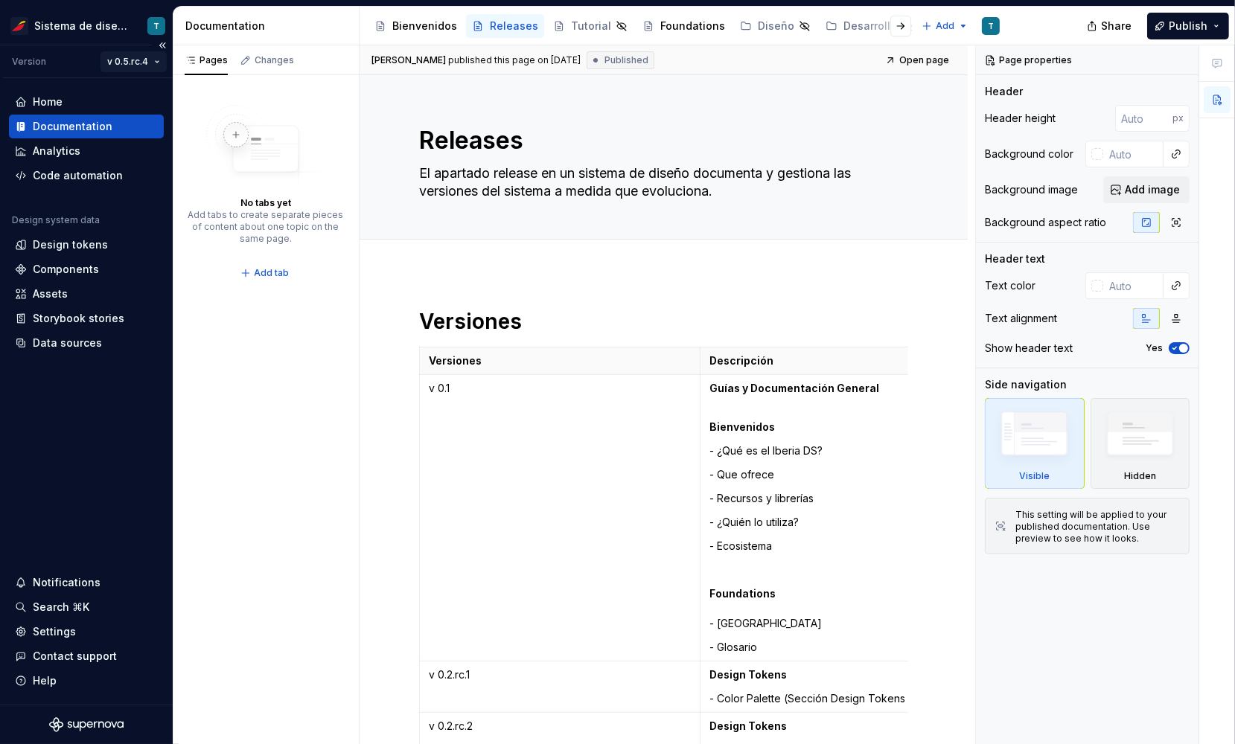
click at [138, 59] on html "Sistema de diseño Iberia T Version v 0.5.rc.4 Home Documentation Analytics Code…" at bounding box center [617, 372] width 1235 height 744
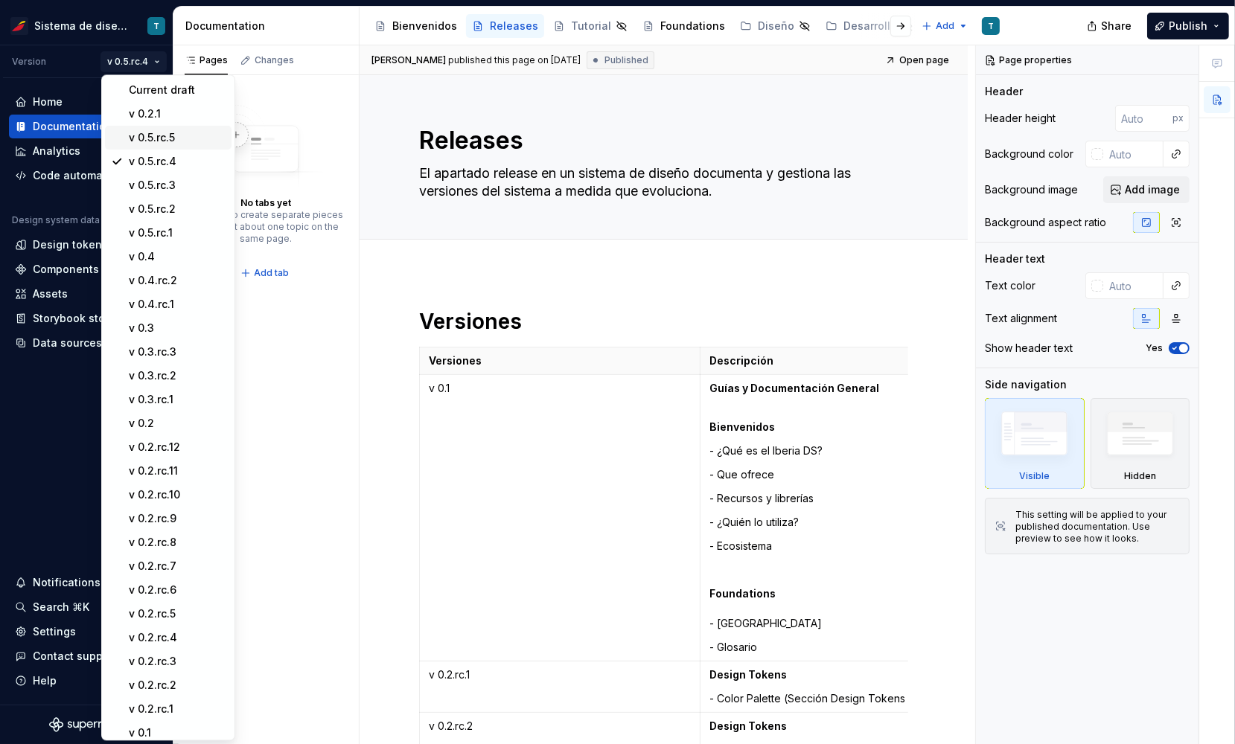
click at [153, 138] on div "v 0.5.rc.5" at bounding box center [177, 137] width 97 height 15
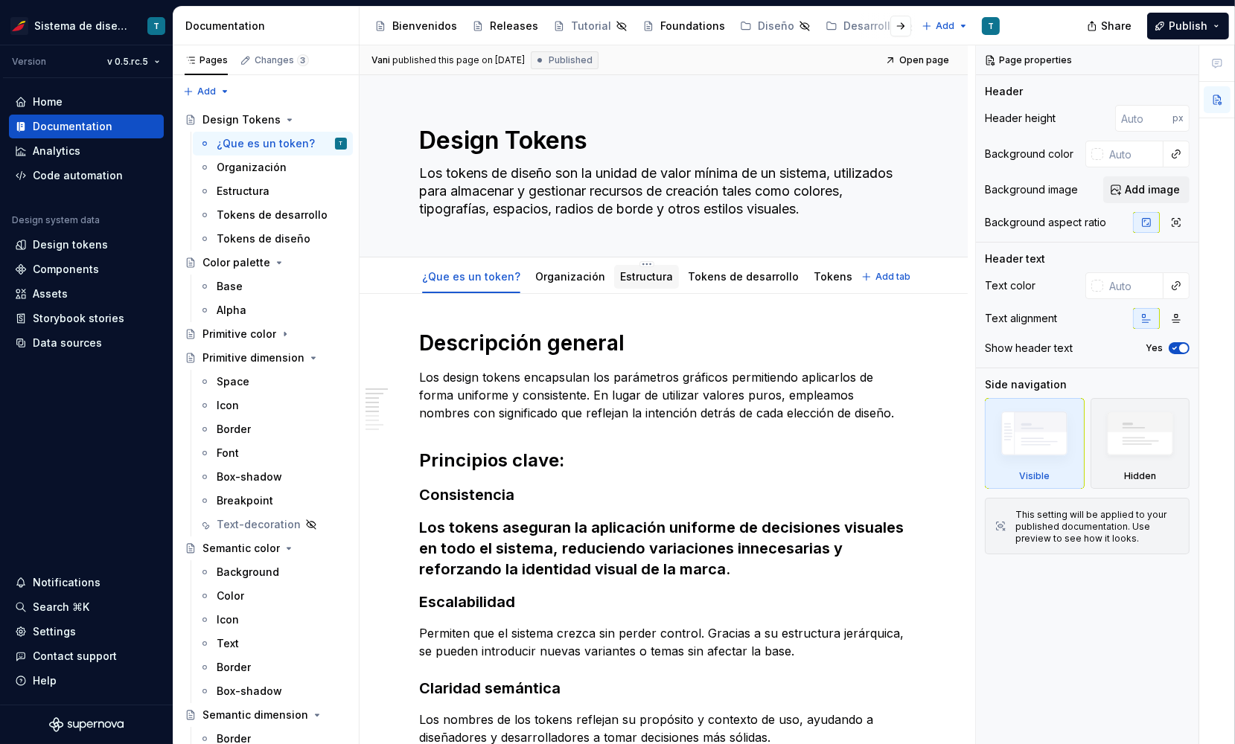
click at [640, 275] on link "Estructura" at bounding box center [646, 276] width 53 height 13
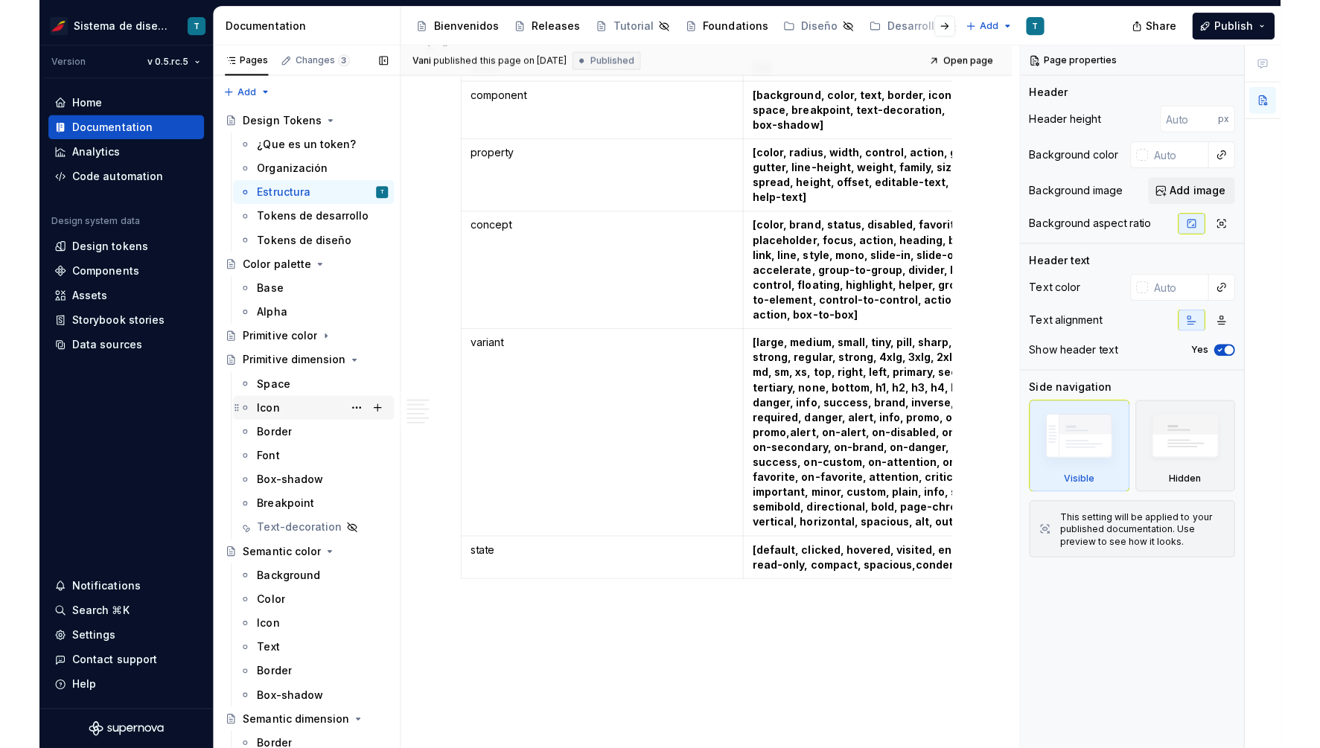
scroll to position [1301, 0]
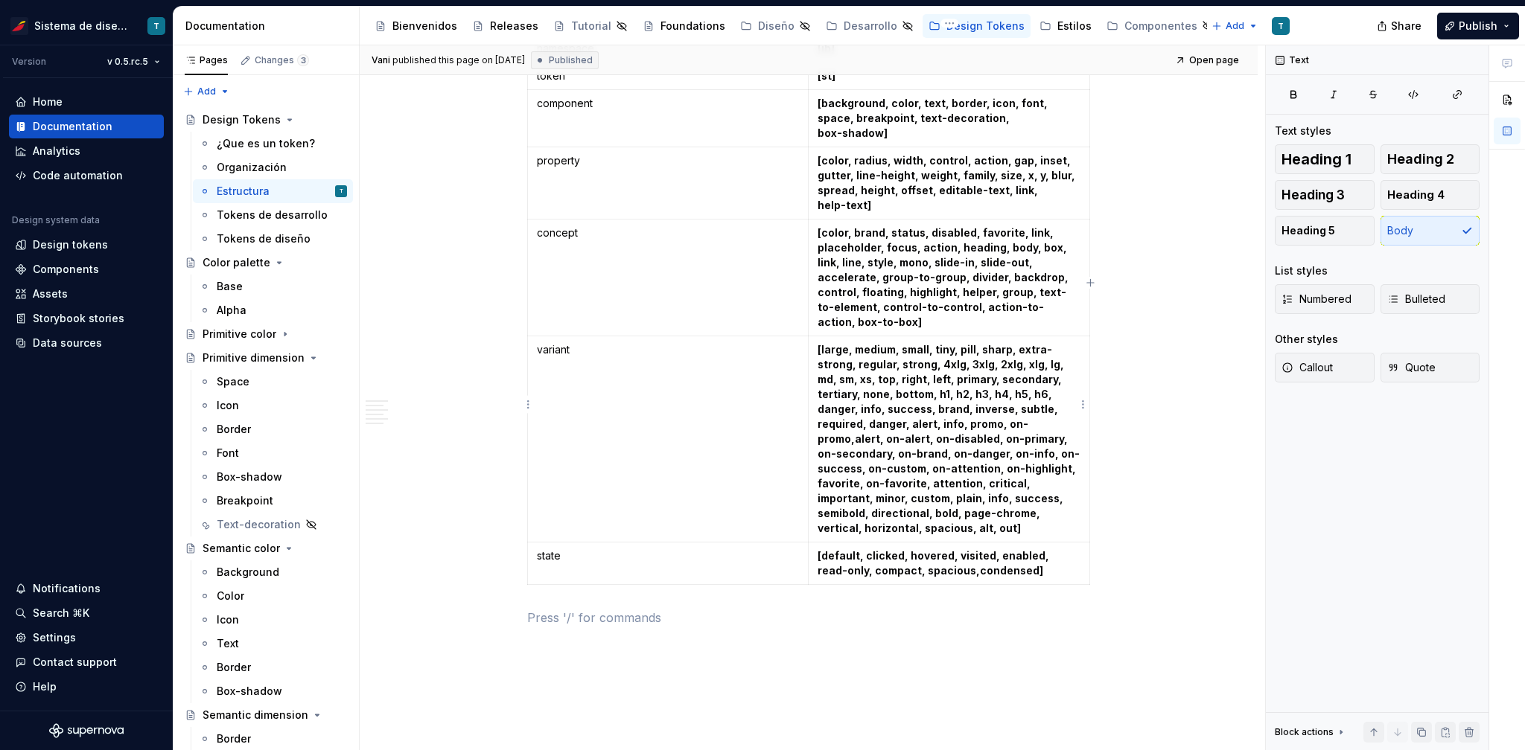
scroll to position [1340, 0]
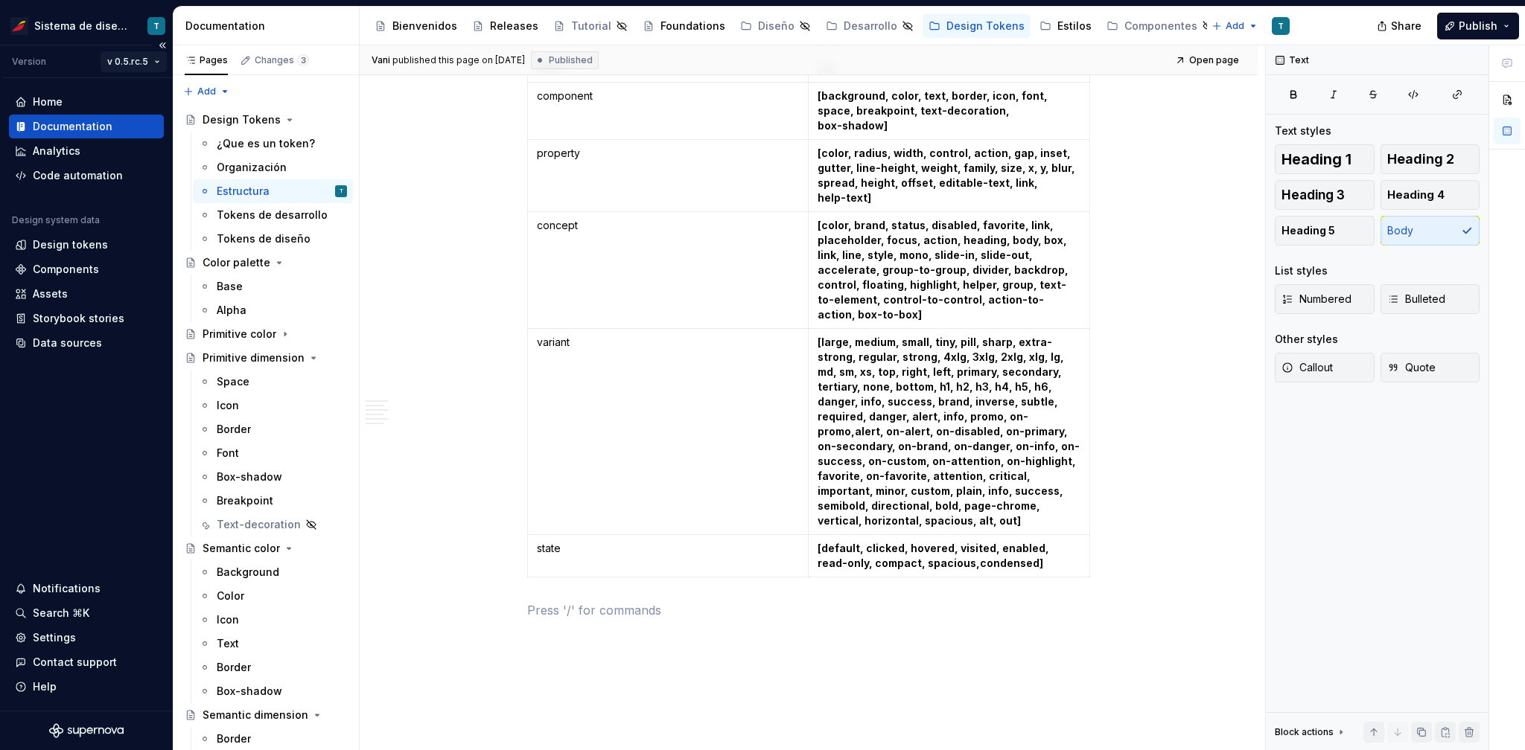
click at [132, 60] on html "Sistema de diseño Iberia T Version v 0.5.rc.5 Home Documentation Analytics Code…" at bounding box center [762, 375] width 1525 height 750
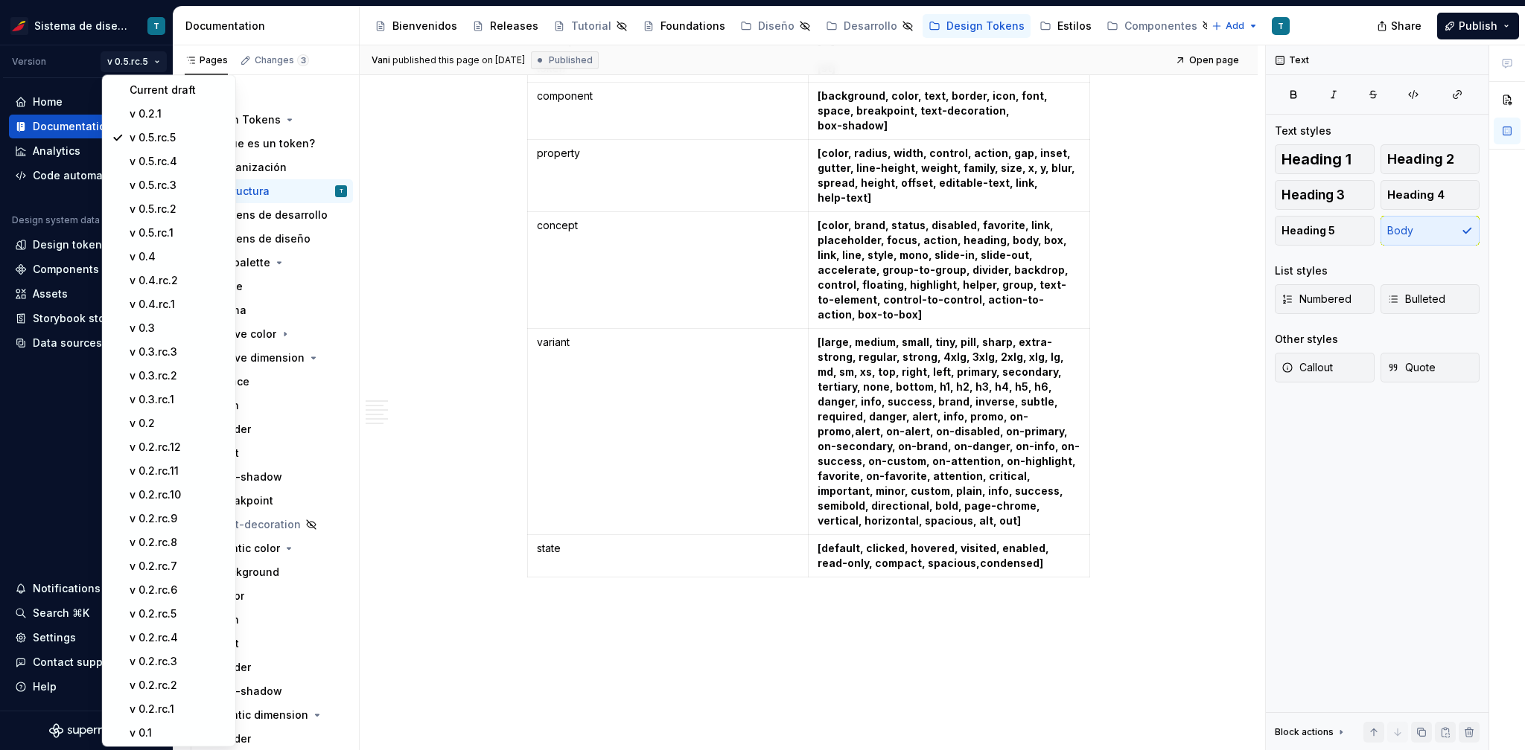
click at [1003, 389] on html "Sistema de diseño Iberia T Version v 0.5.rc.5 Home Documentation Analytics Code…" at bounding box center [762, 375] width 1525 height 750
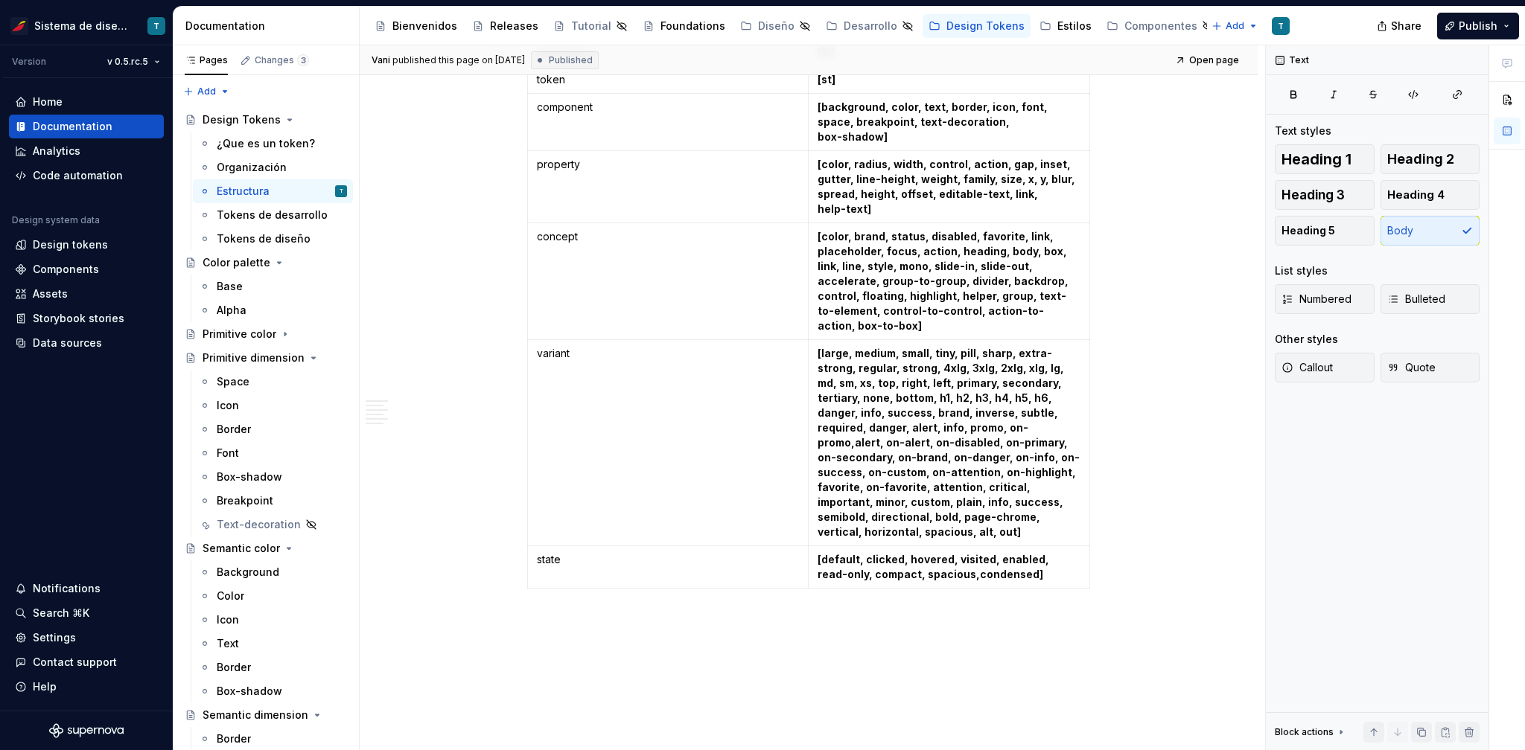
scroll to position [1321, 0]
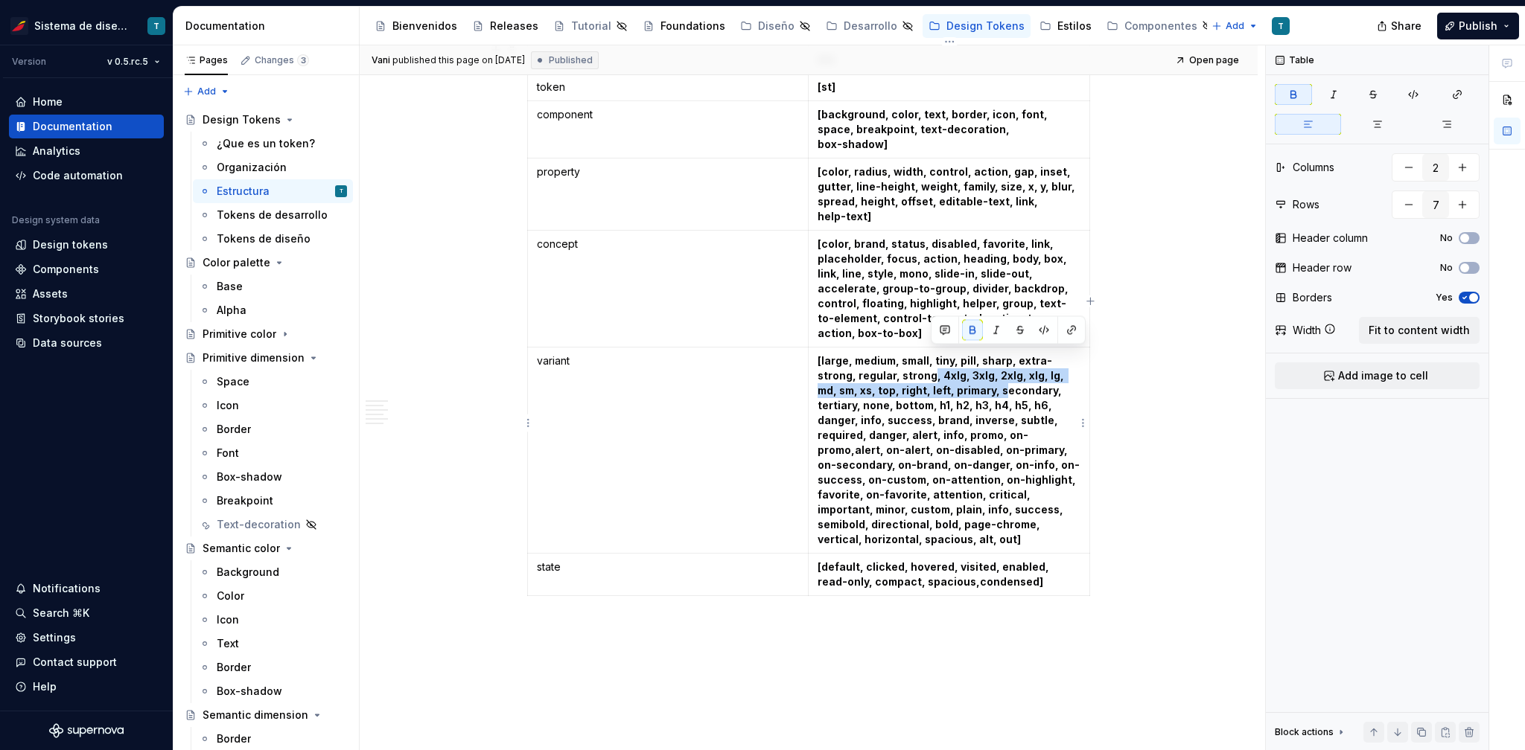
drag, startPoint x: 980, startPoint y: 368, endPoint x: 929, endPoint y: 354, distance: 53.3
click at [929, 354] on strong "[large, medium, small, tiny, pill, sharp, extra-strong, regular, strong, 4xlg, …" at bounding box center [948, 449] width 262 height 191
click at [957, 450] on strong "[large, medium, small, tiny, pill, sharp, extra-strong, regular, strong, 4xlg, …" at bounding box center [948, 449] width 262 height 191
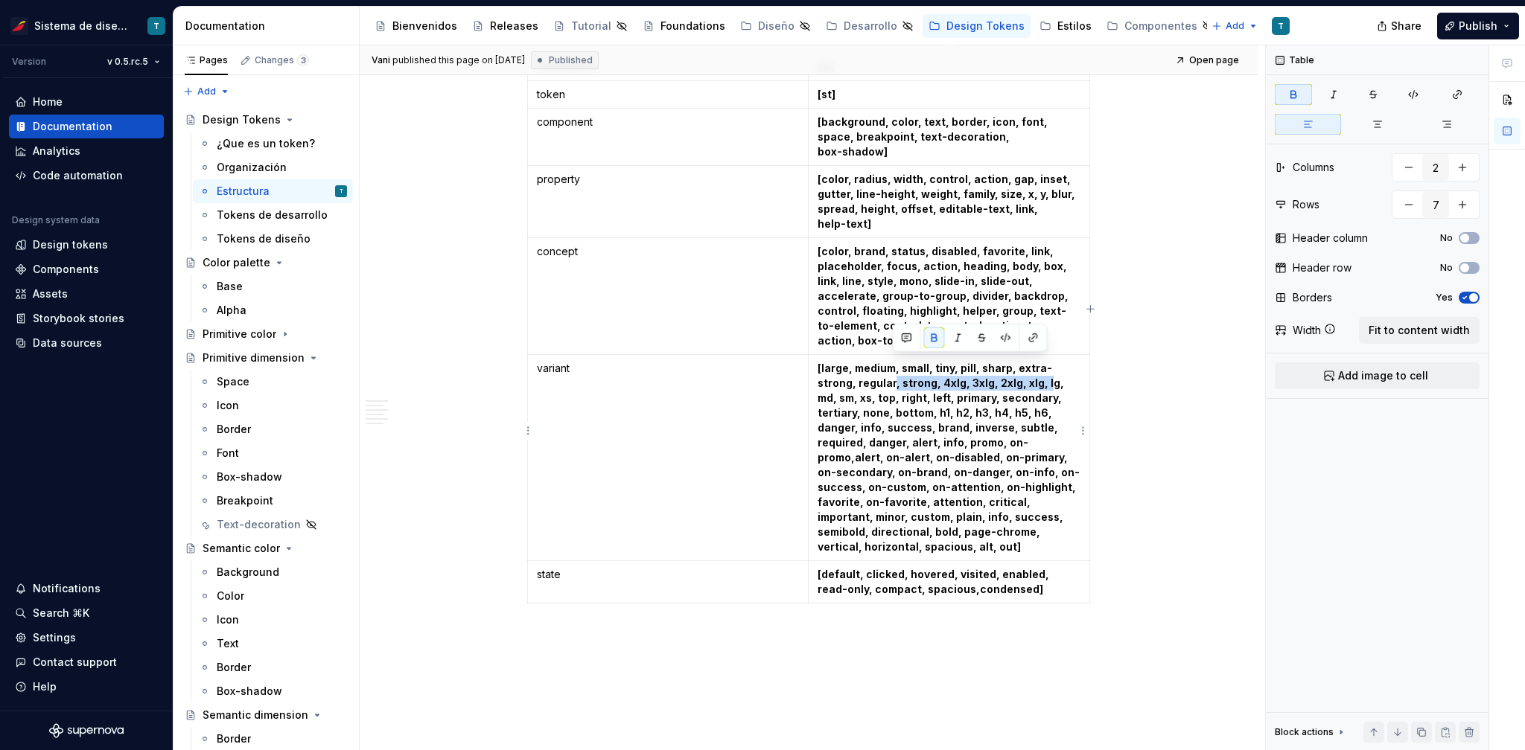
drag, startPoint x: 1041, startPoint y: 363, endPoint x: 893, endPoint y: 366, distance: 148.9
click at [893, 366] on strong "[large, medium, small, tiny, pill, sharp, extra-strong, regular, strong, 4xlg, …" at bounding box center [948, 457] width 262 height 191
click at [964, 373] on strong "[large, medium, small, tiny, pill, sharp, extra-strong, regular, strong, 4xlg, …" at bounding box center [948, 457] width 262 height 191
drag, startPoint x: 975, startPoint y: 363, endPoint x: 896, endPoint y: 364, distance: 78.9
click at [896, 364] on strong "[large, medium, small, tiny, pill, sharp, extra-strong, regular, strong, 4xlg, …" at bounding box center [948, 457] width 262 height 191
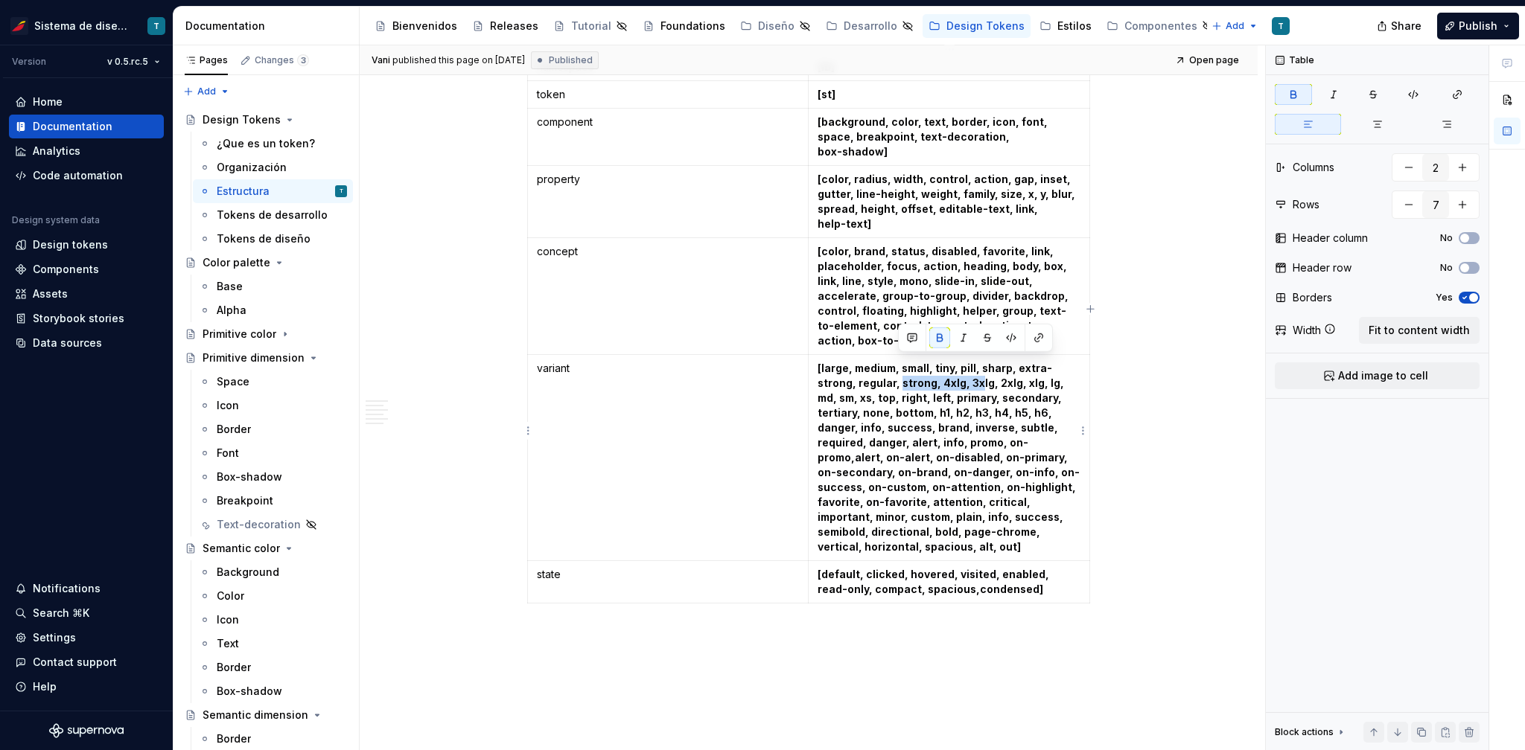
click at [969, 369] on strong "[large, medium, small, tiny, pill, sharp, extra-strong, regular, strong, 4xlg, …" at bounding box center [948, 457] width 262 height 191
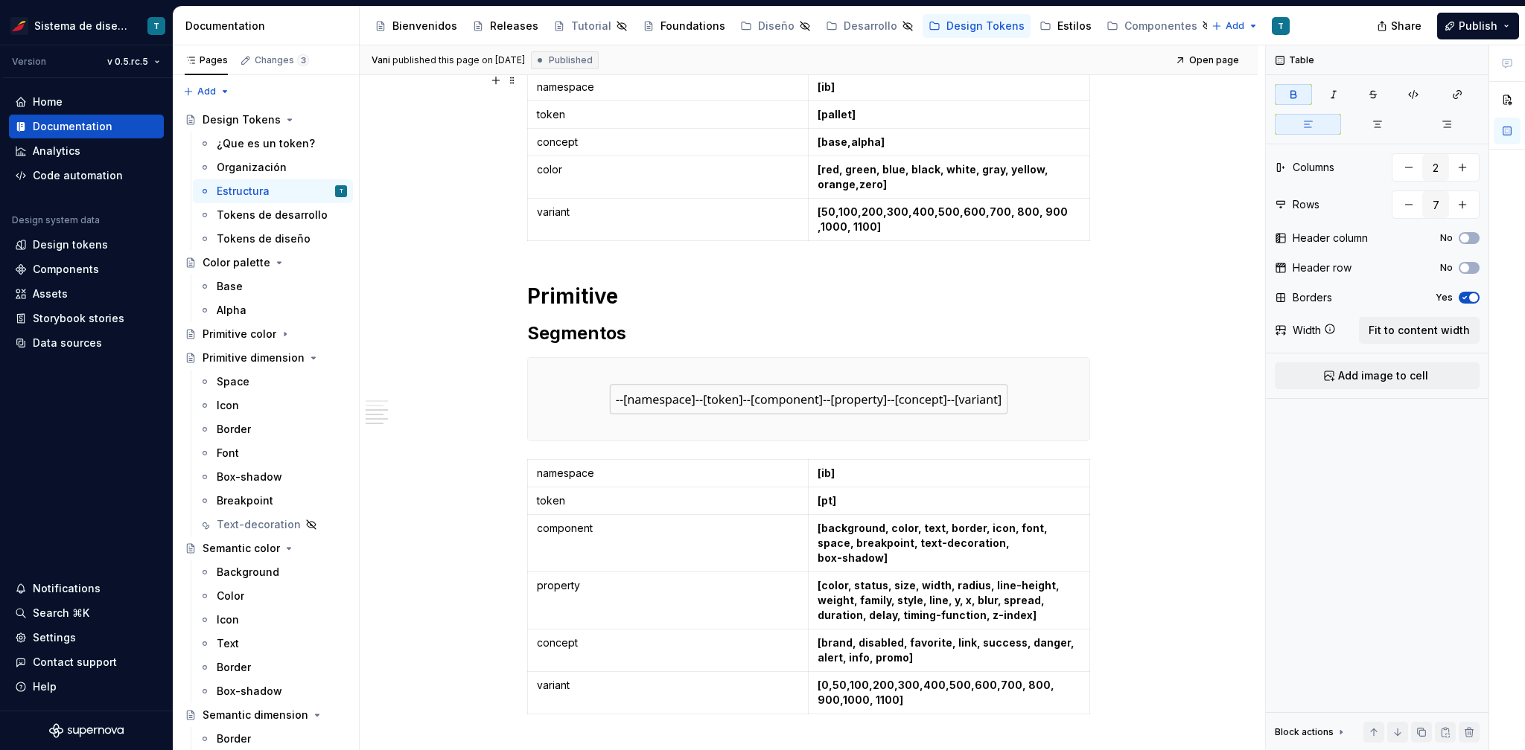
scroll to position [372, 0]
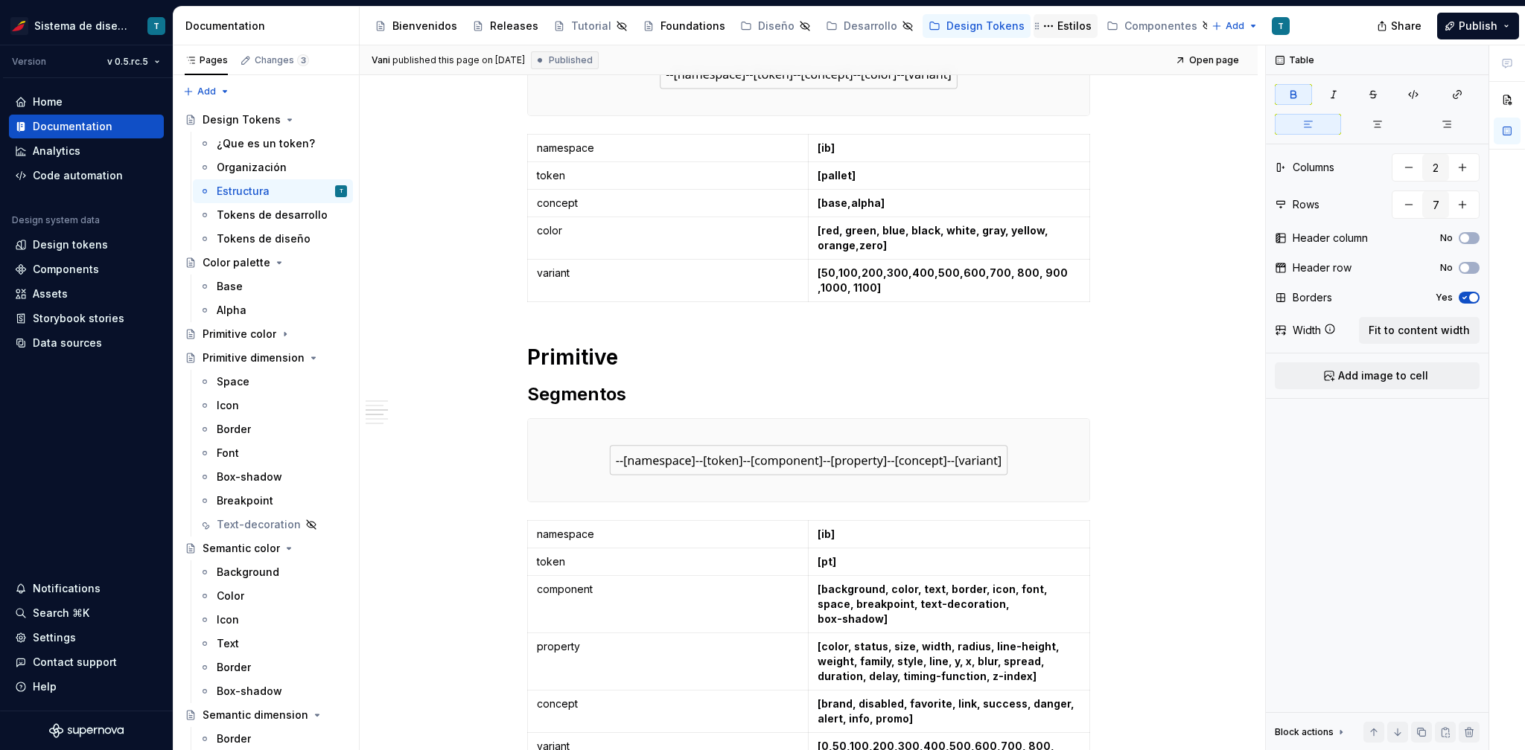
click at [1057, 28] on div "Estilos" at bounding box center [1074, 26] width 34 height 15
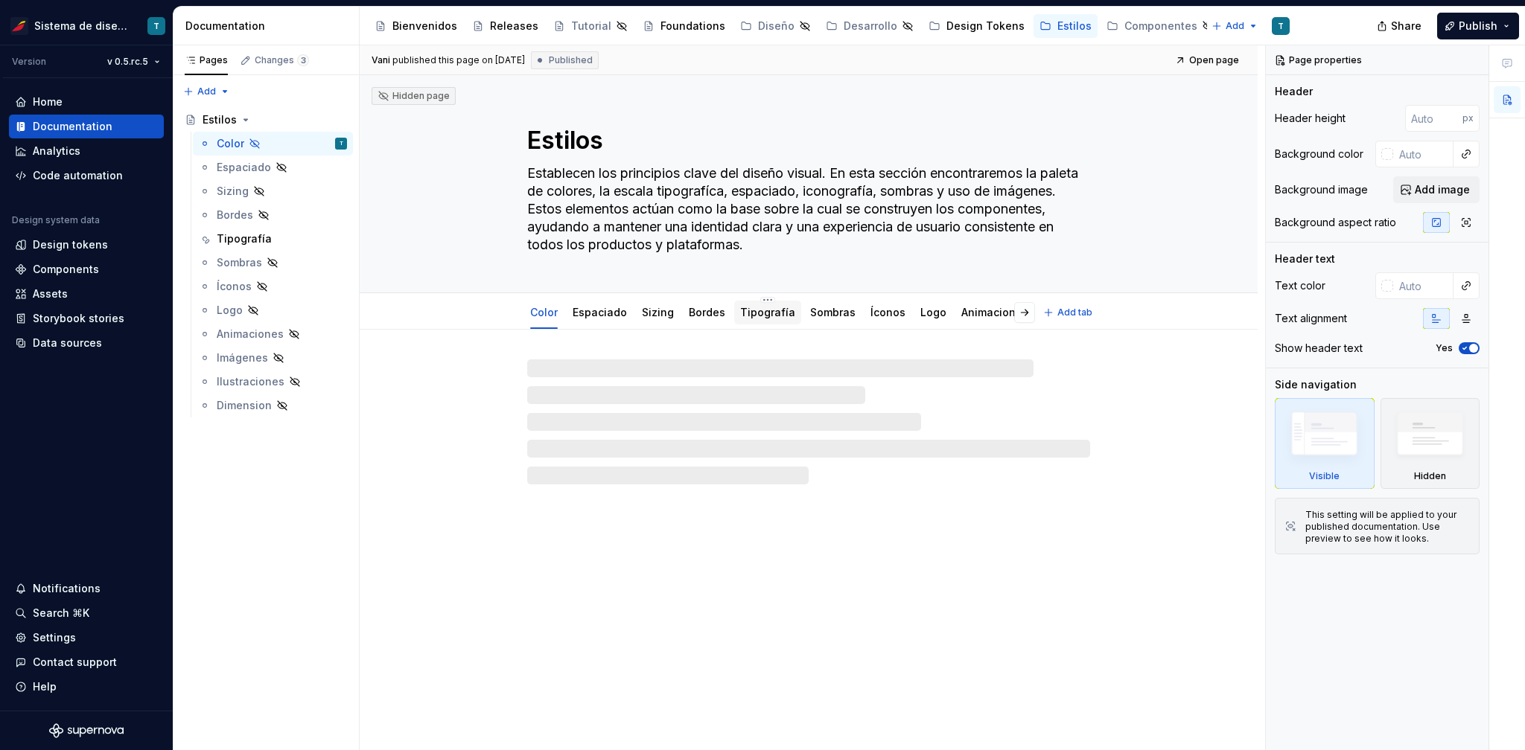
click at [754, 310] on link "Tipografía" at bounding box center [767, 312] width 55 height 13
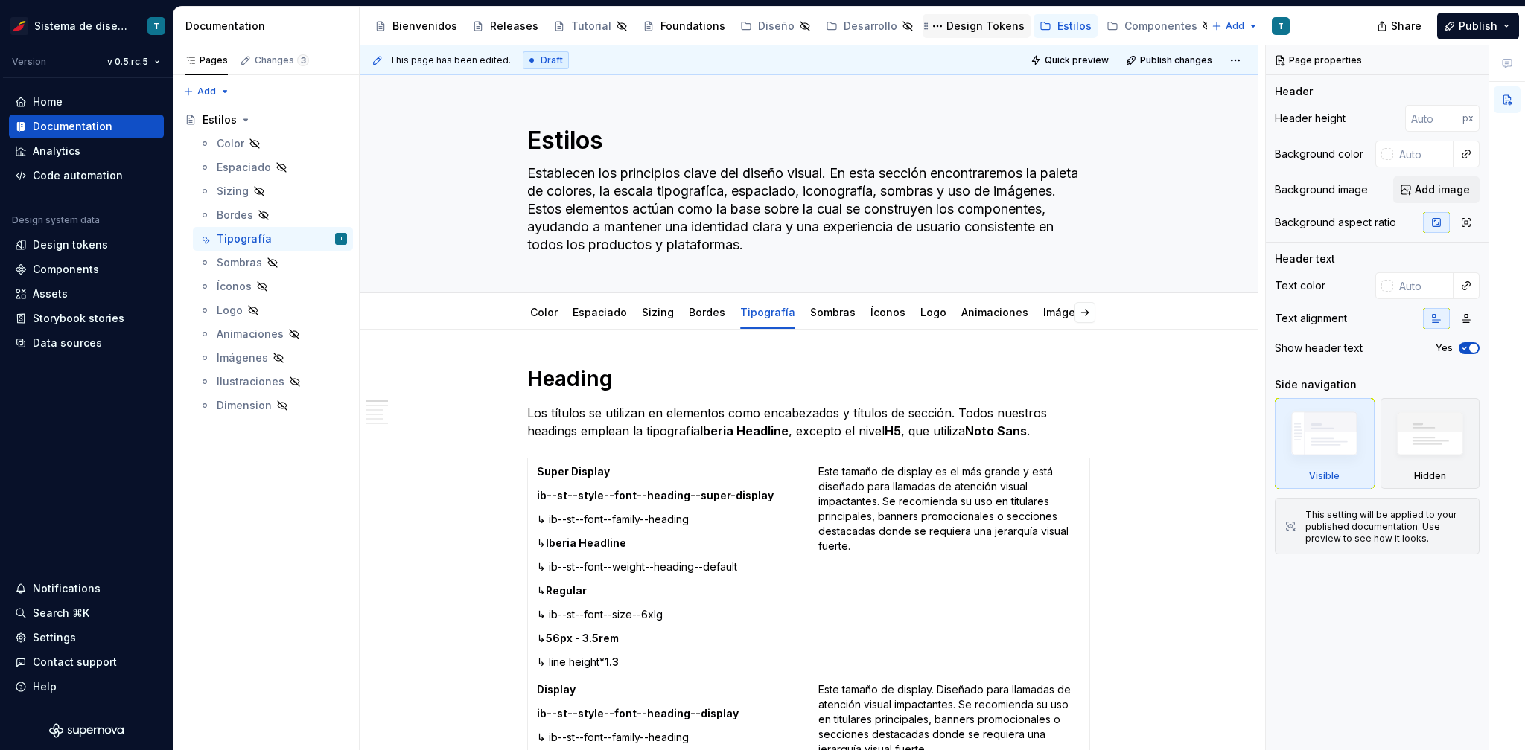
click at [948, 21] on div "Design Tokens" at bounding box center [985, 26] width 78 height 15
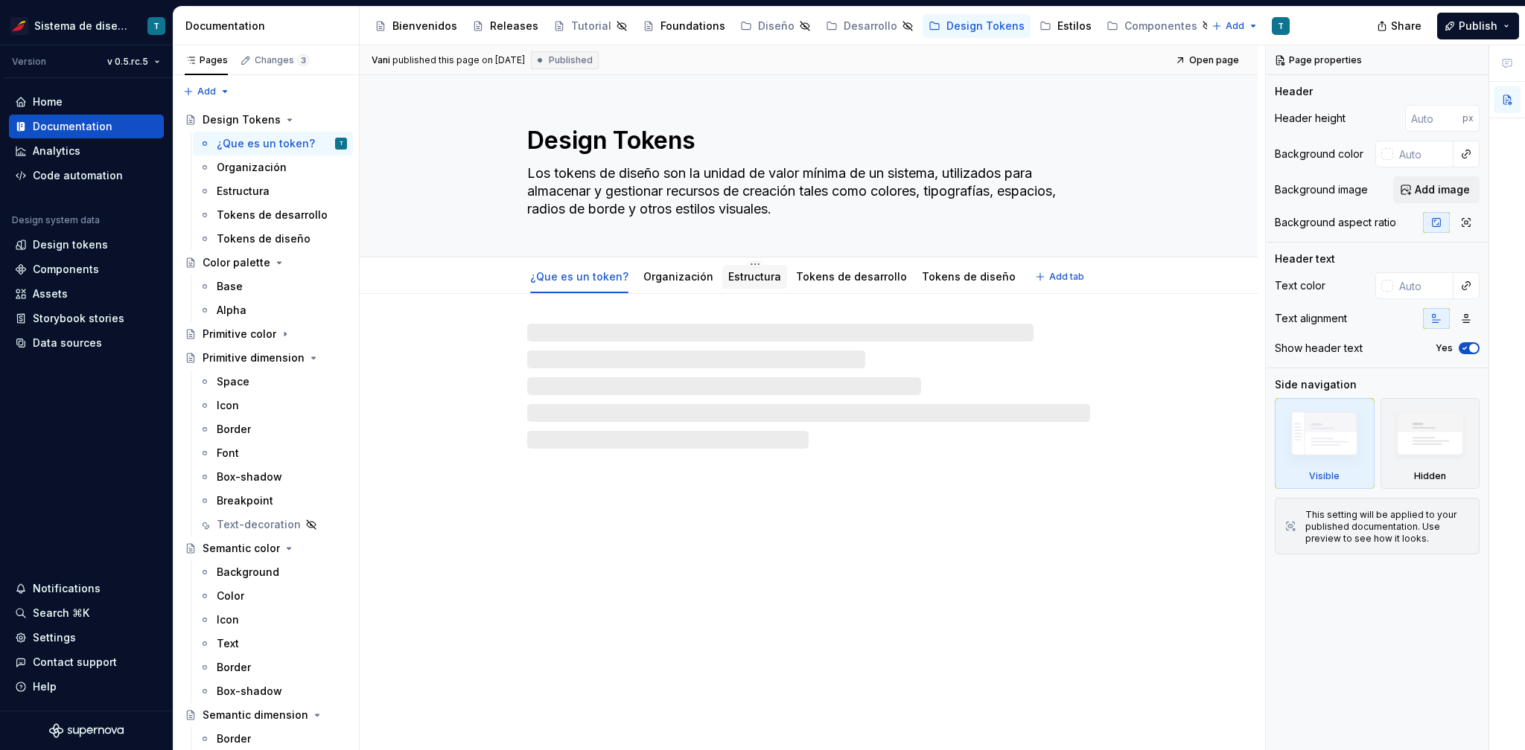
click at [749, 273] on link "Estructura" at bounding box center [754, 276] width 53 height 13
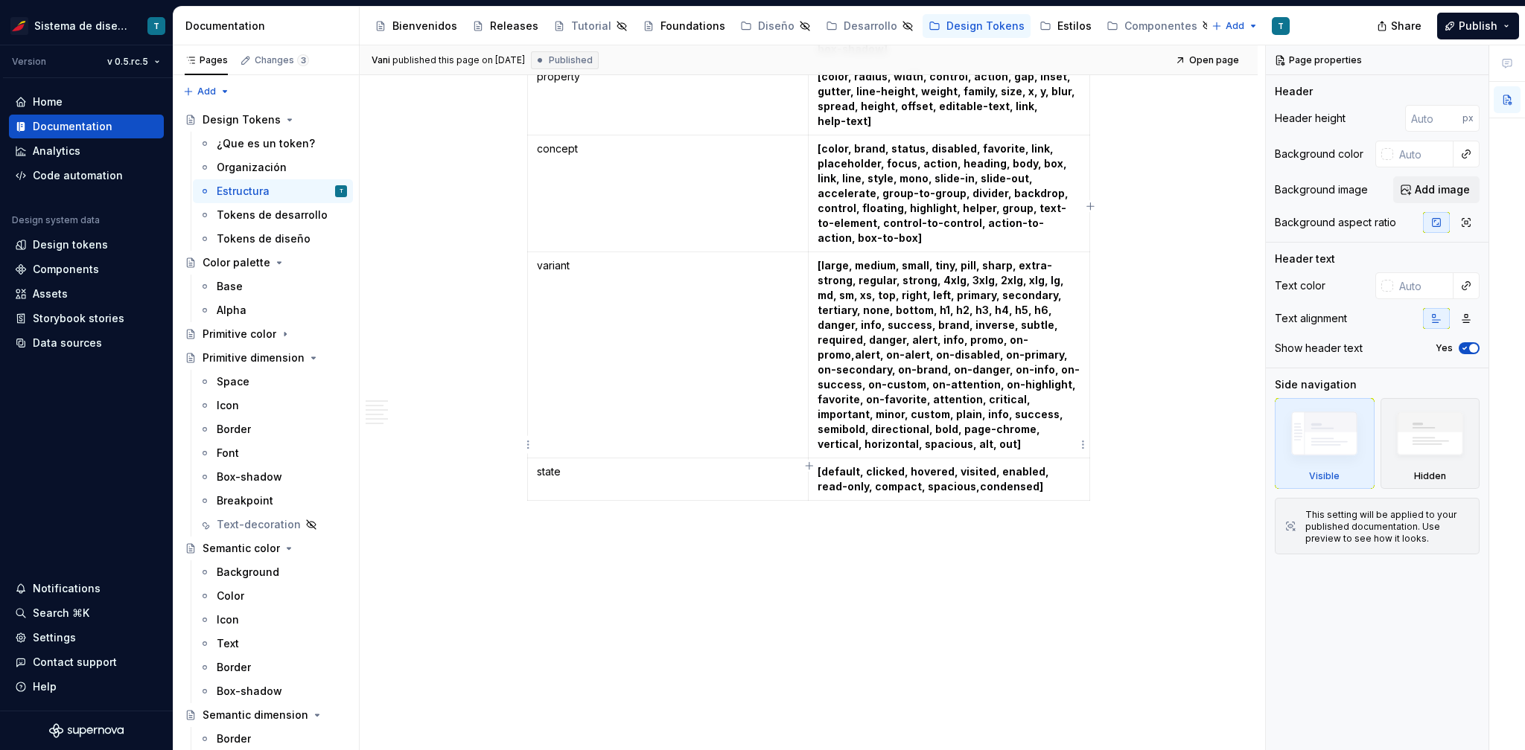
scroll to position [1409, 0]
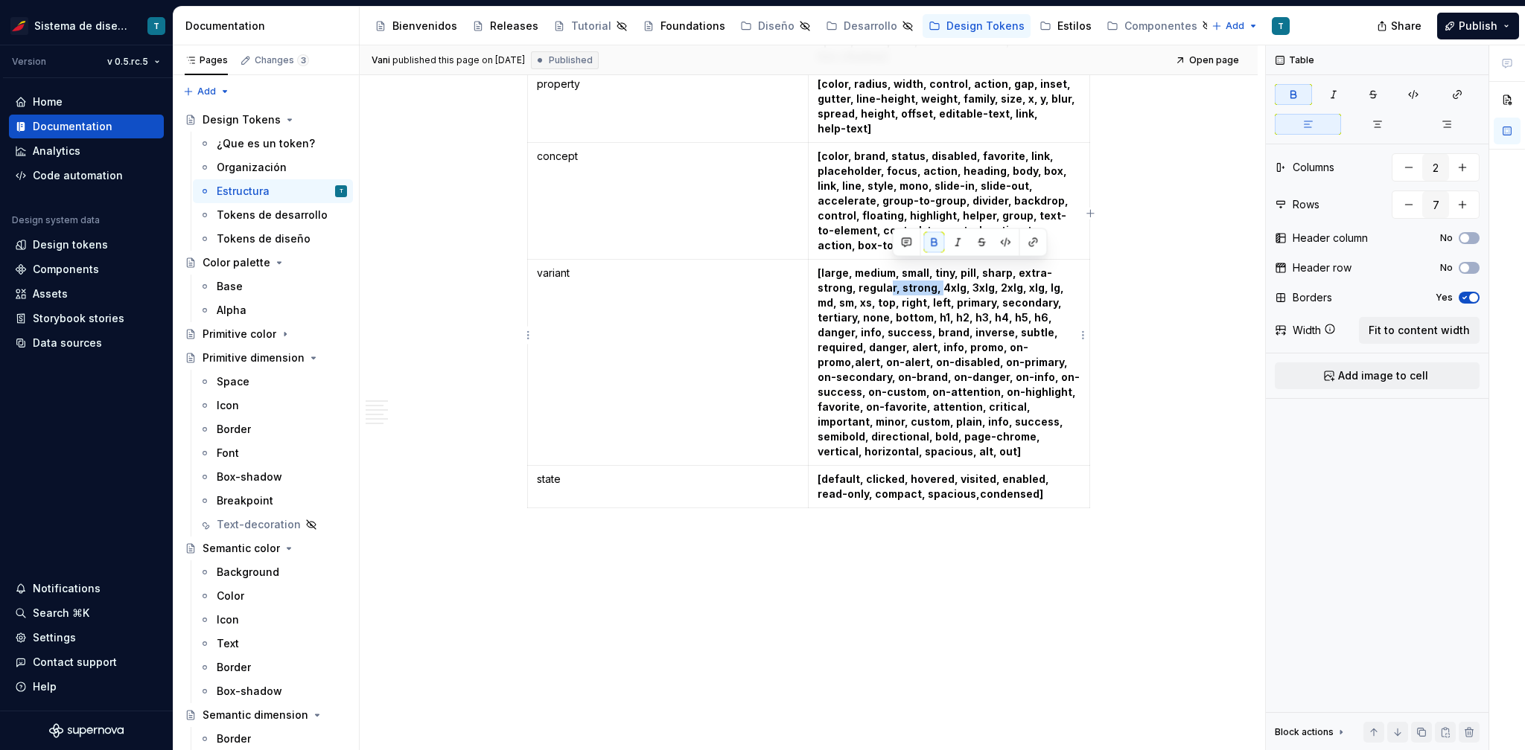
drag, startPoint x: 939, startPoint y: 269, endPoint x: 888, endPoint y: 267, distance: 50.7
click at [888, 267] on strong "[large, medium, small, tiny, pill, sharp, extra-strong, regular, strong, 4xlg, …" at bounding box center [948, 362] width 262 height 191
click at [989, 281] on strong "[large, medium, small, tiny, pill, sharp, extra-strong, regular, strong, 4xlg, …" at bounding box center [948, 362] width 262 height 191
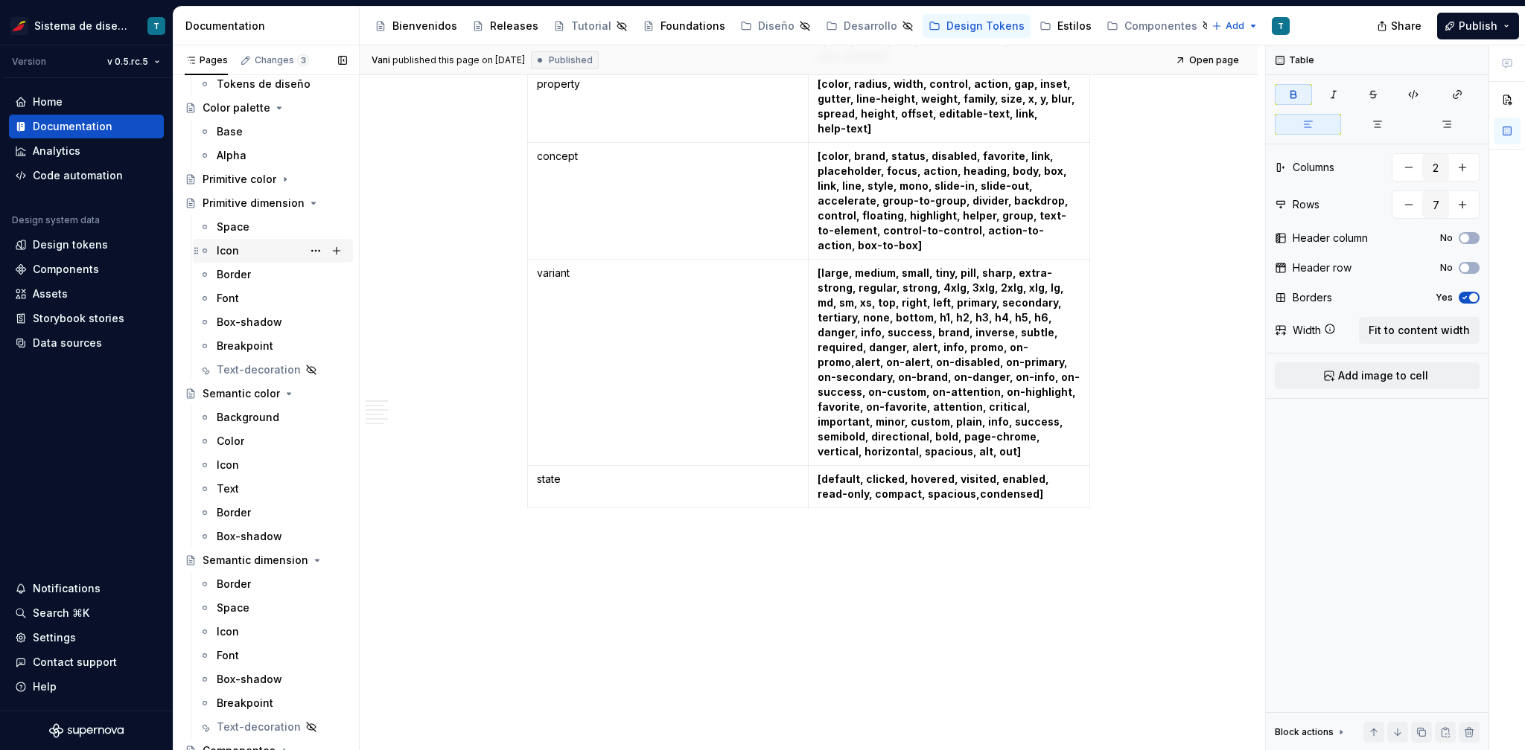
scroll to position [164, 0]
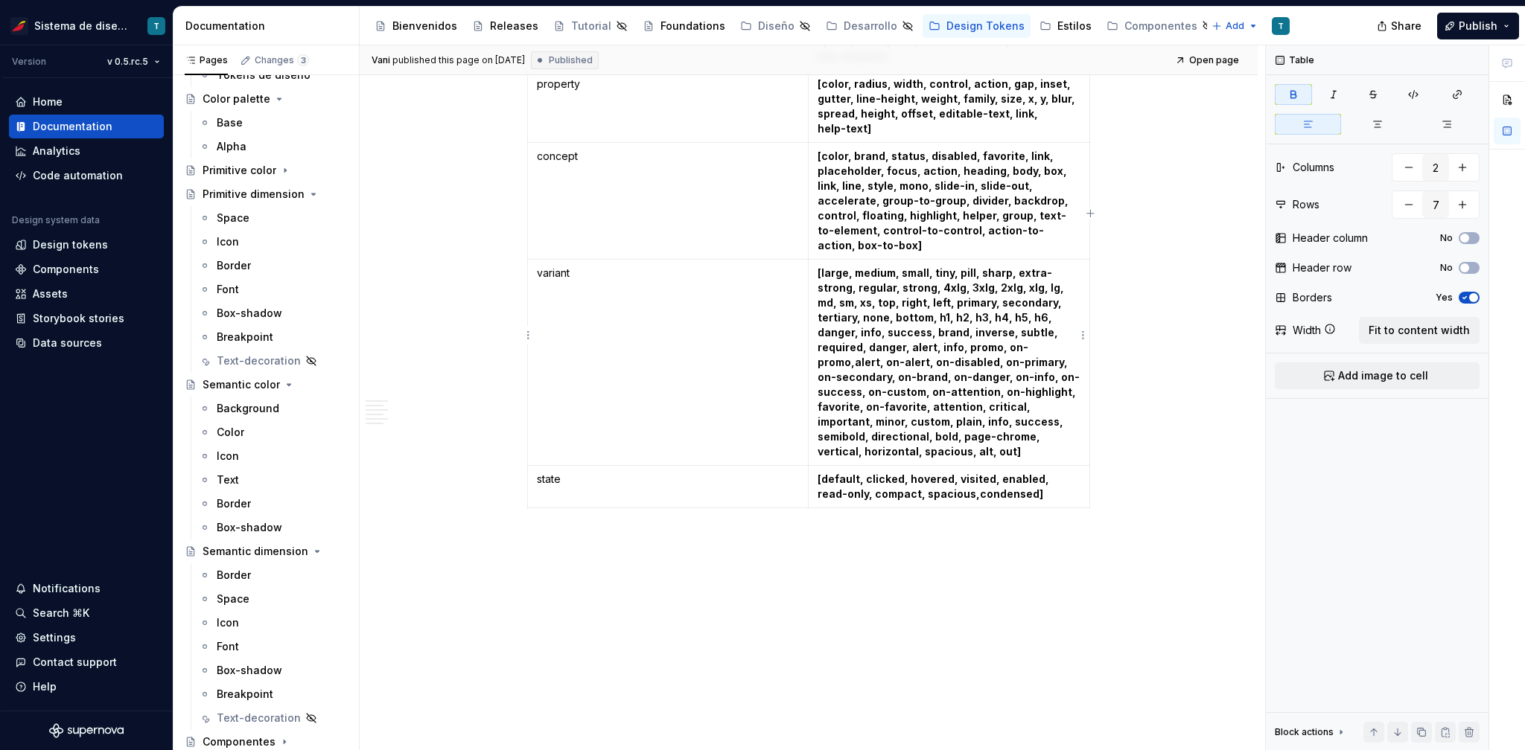
click at [936, 269] on strong "[large, medium, small, tiny, pill, sharp, extra-strong, regular, strong, 4xlg, …" at bounding box center [948, 362] width 262 height 191
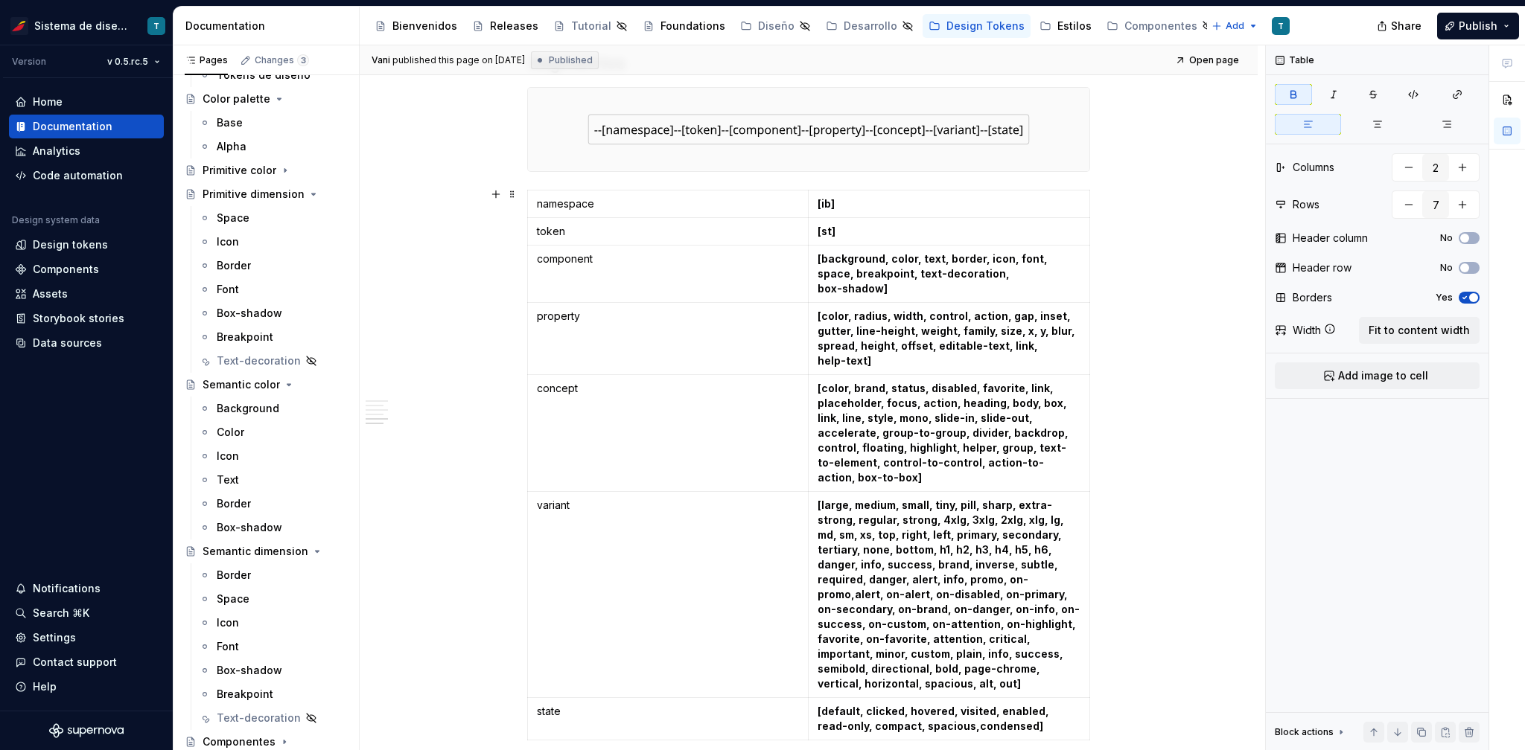
scroll to position [1117, 0]
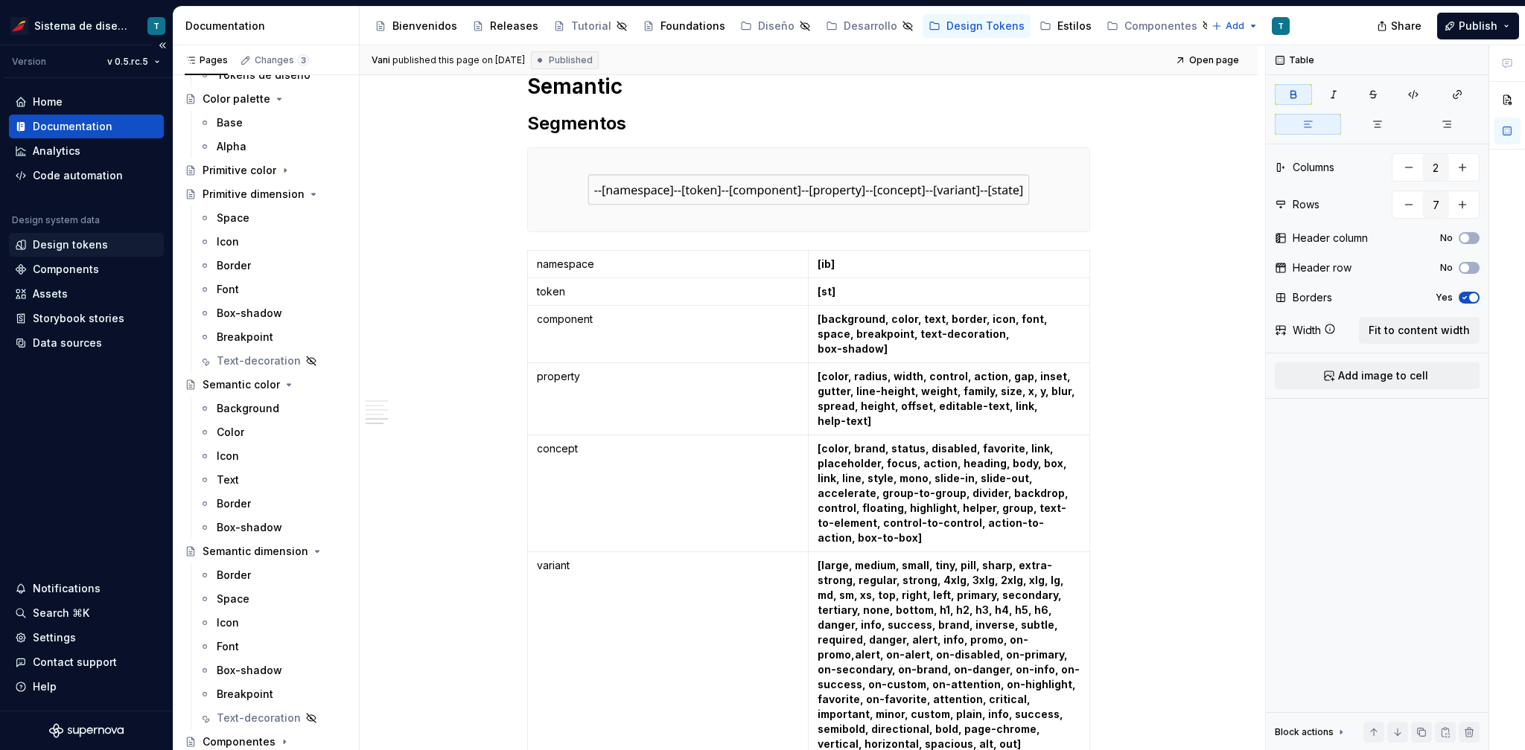
click at [51, 251] on div "Design tokens" at bounding box center [70, 244] width 75 height 15
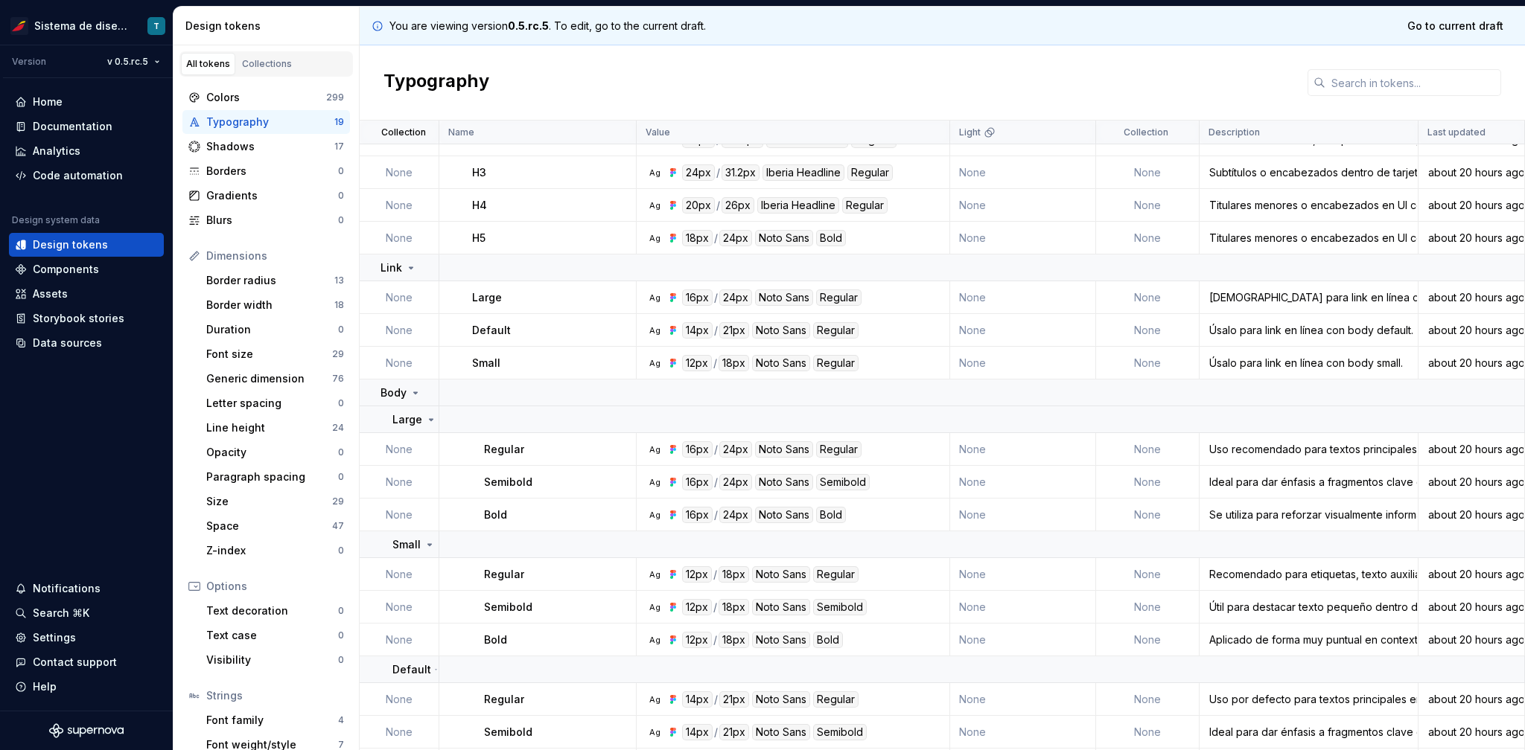
scroll to position [177, 0]
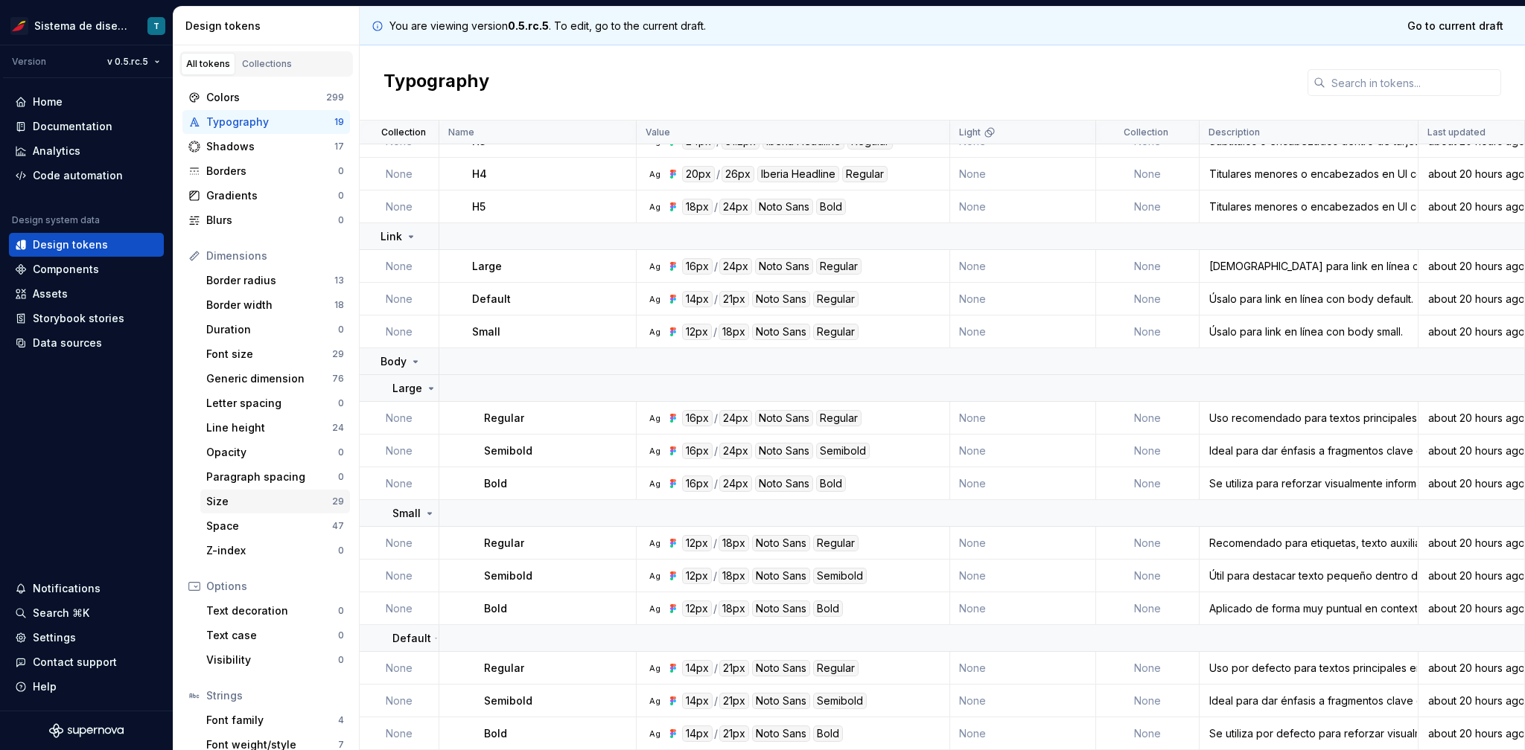
click at [247, 505] on div "Size" at bounding box center [269, 501] width 126 height 15
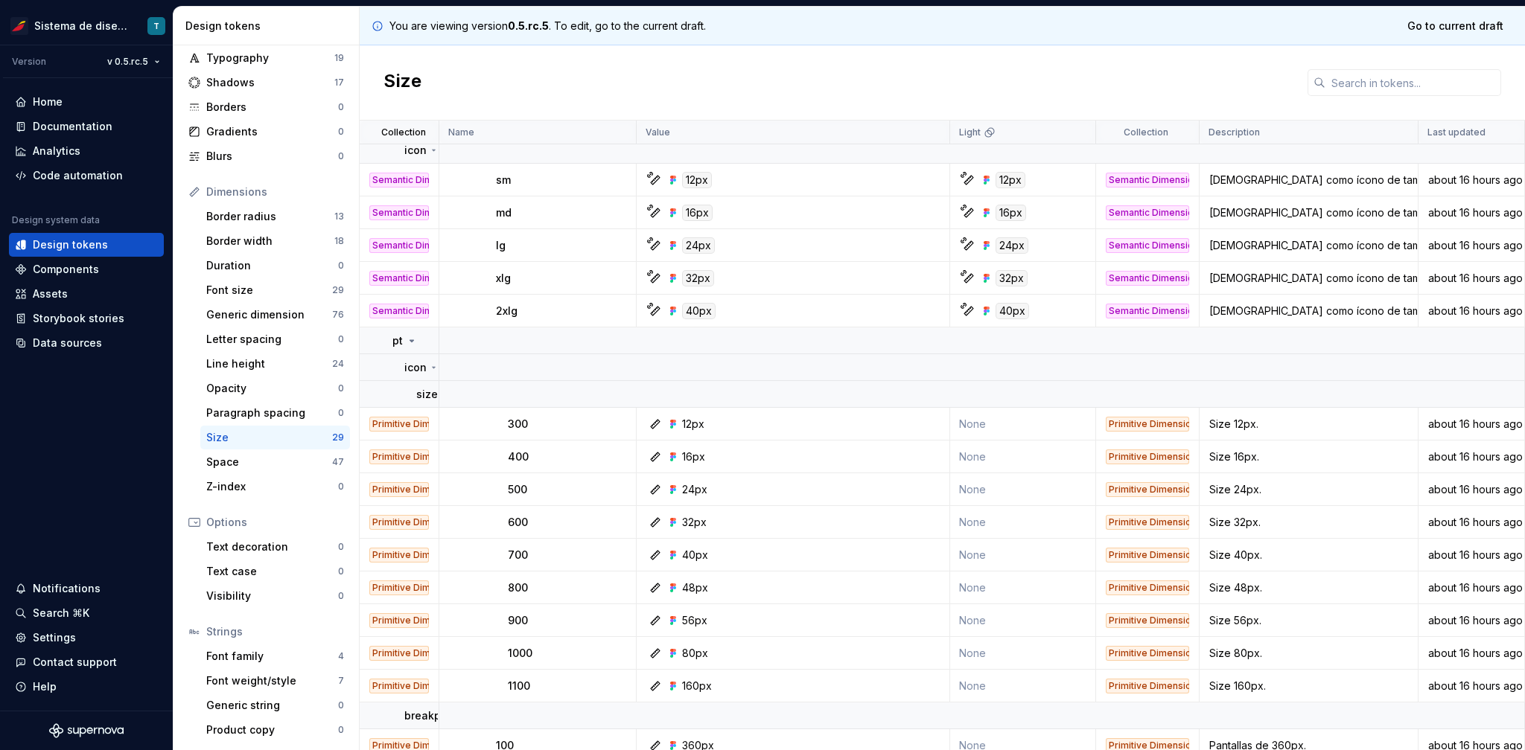
scroll to position [458, 0]
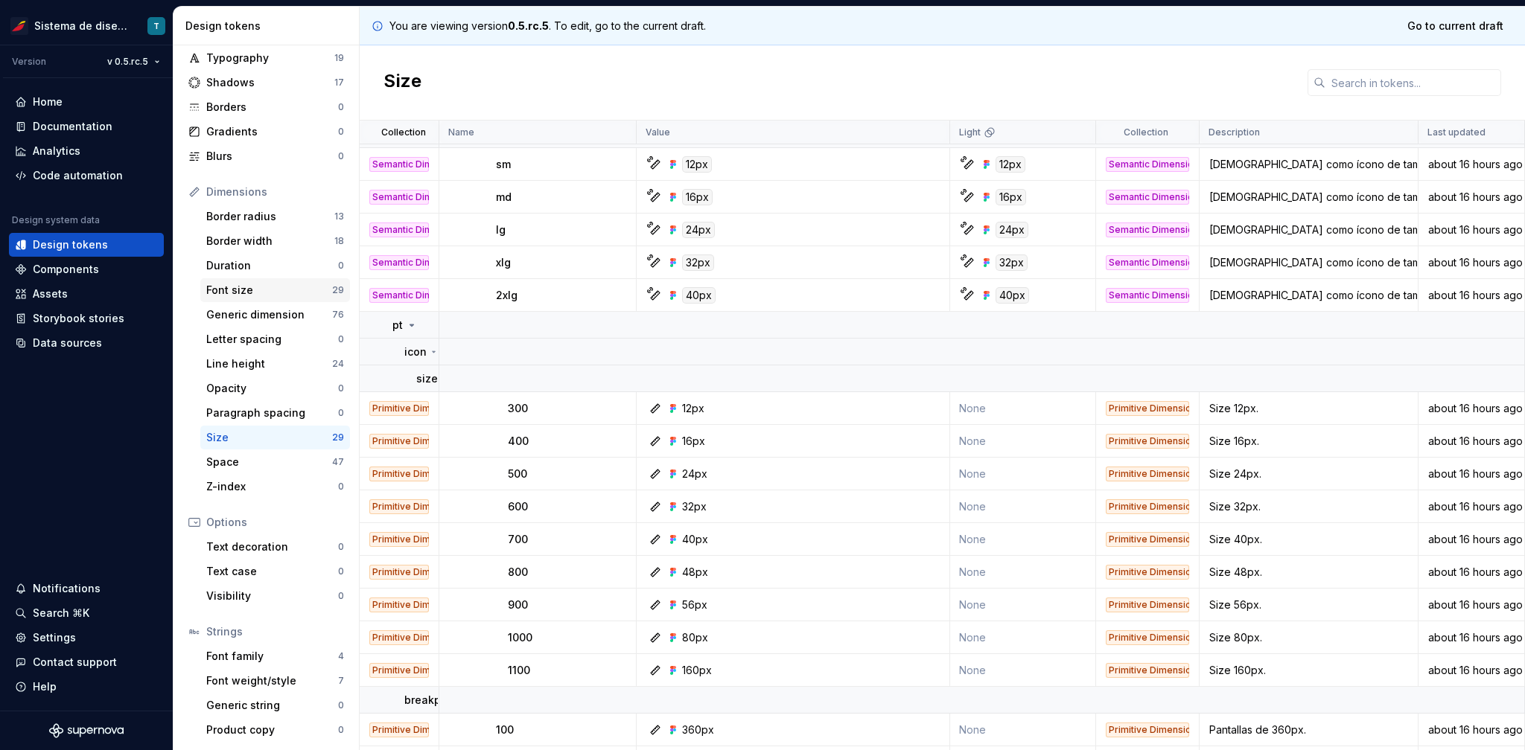
click at [265, 295] on div "Font size" at bounding box center [269, 290] width 126 height 15
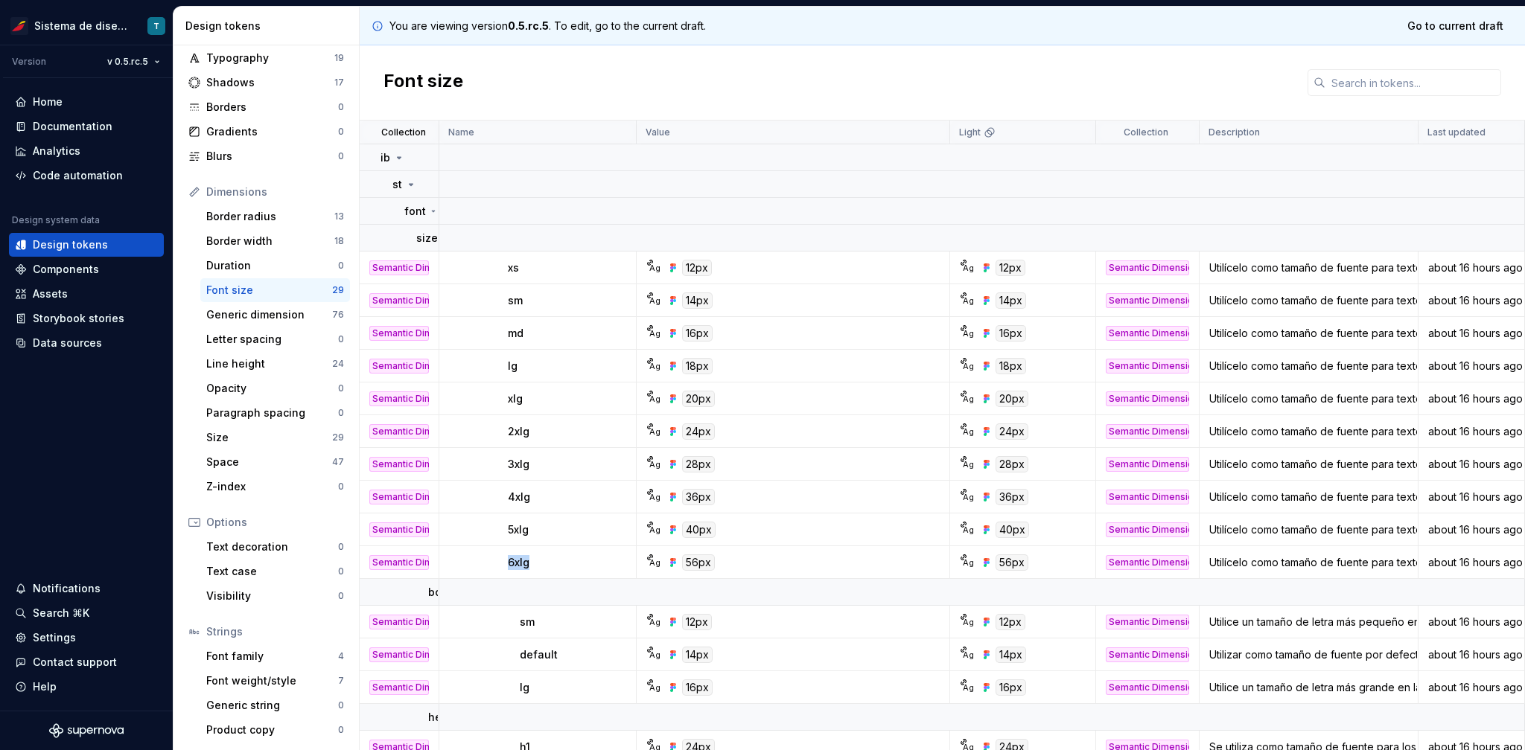
drag, startPoint x: 535, startPoint y: 564, endPoint x: 496, endPoint y: 564, distance: 39.5
click at [496, 564] on td "6xlg" at bounding box center [537, 562] width 197 height 33
drag, startPoint x: 532, startPoint y: 529, endPoint x: 490, endPoint y: 529, distance: 41.7
click at [490, 529] on td "5xlg" at bounding box center [537, 530] width 197 height 33
click at [483, 552] on td "6xlg" at bounding box center [537, 562] width 197 height 33
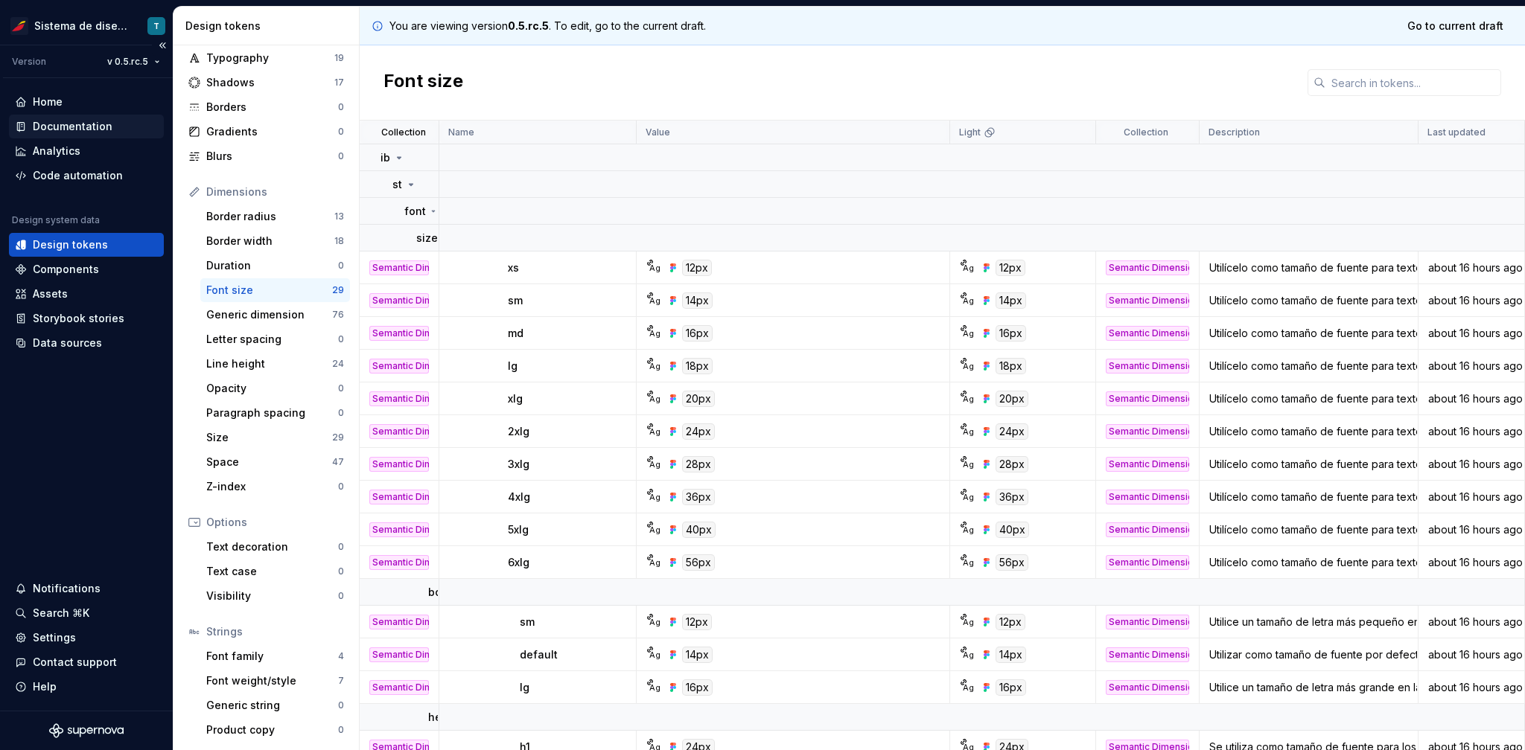
click at [77, 130] on div "Documentation" at bounding box center [73, 126] width 80 height 15
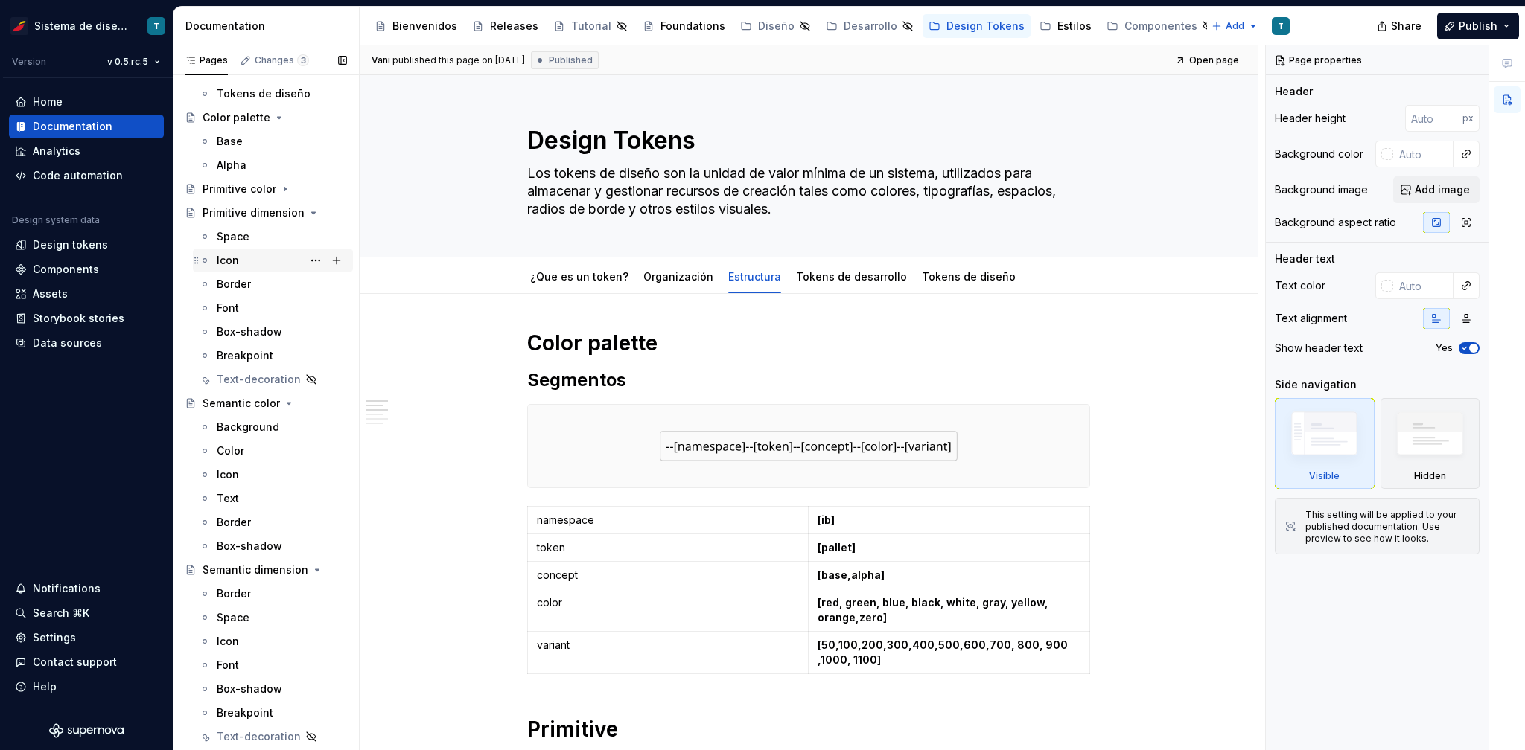
scroll to position [164, 0]
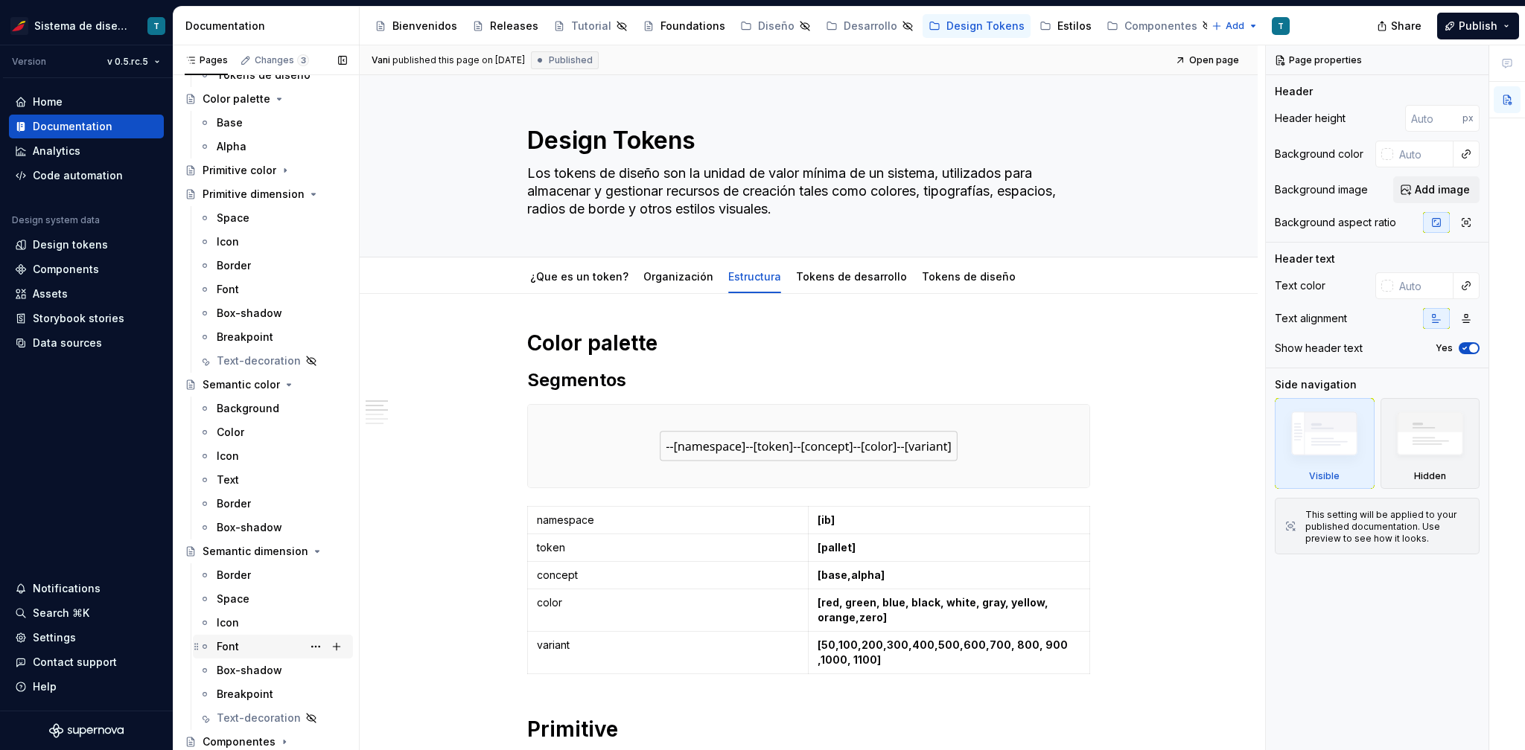
click at [267, 642] on div "Font" at bounding box center [282, 647] width 130 height 21
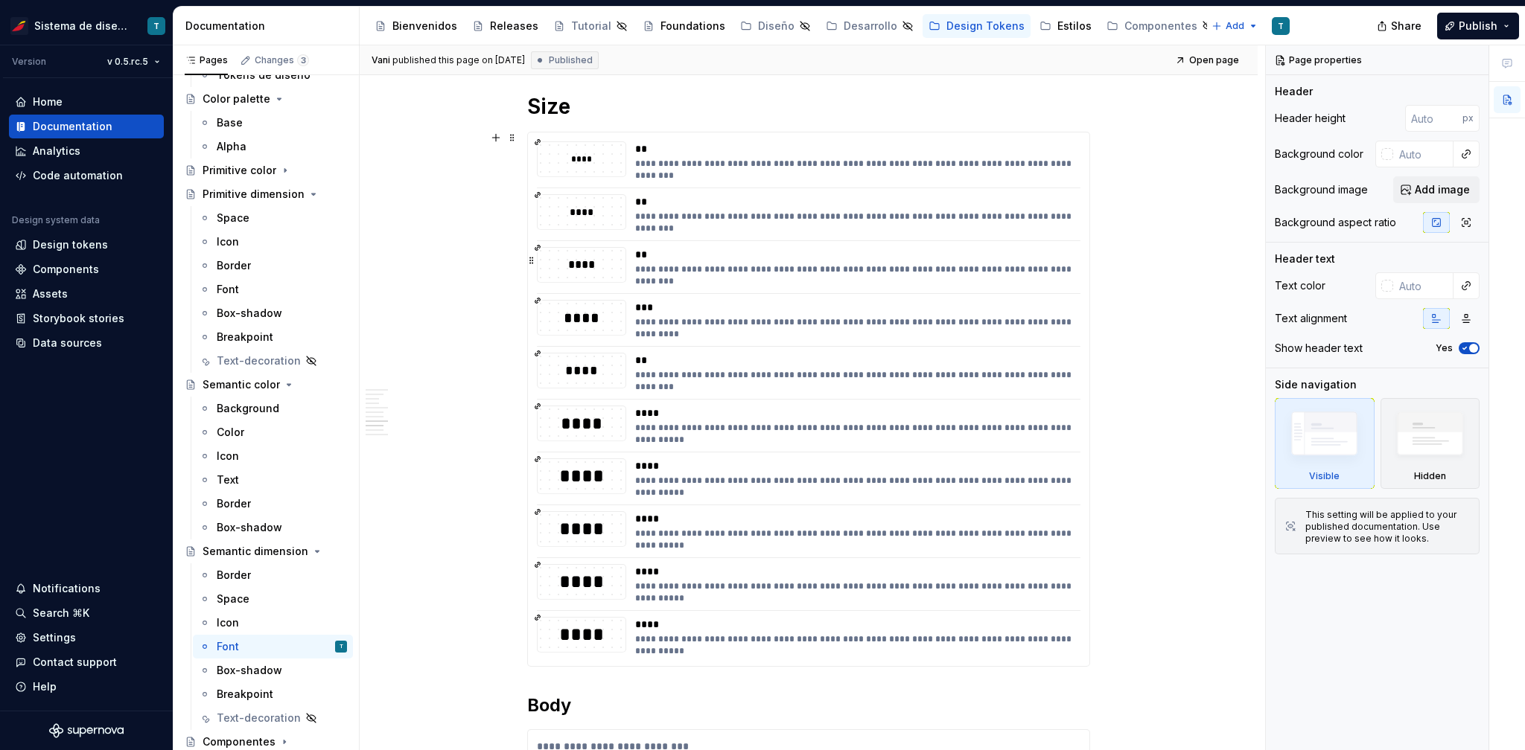
scroll to position [1632, 0]
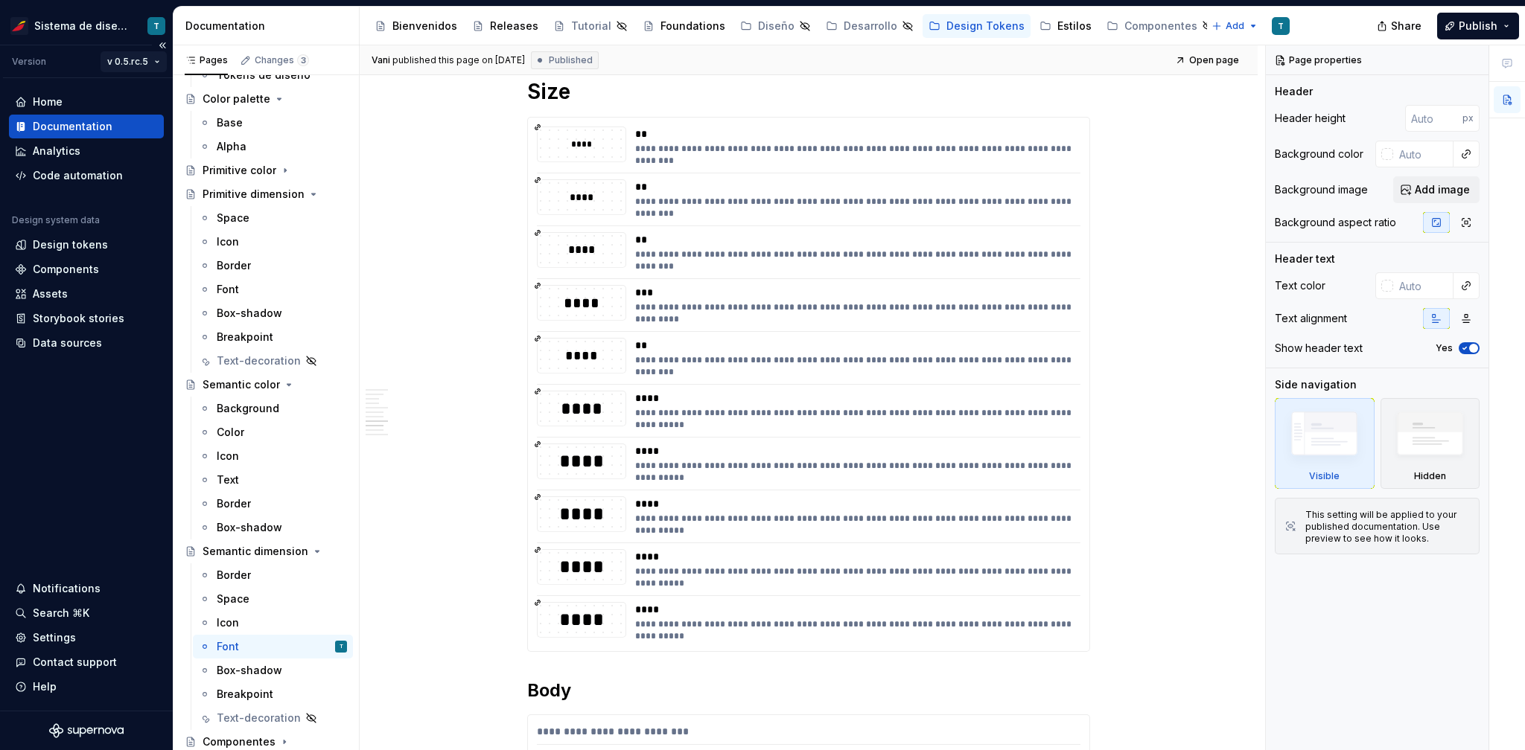
click at [133, 59] on html "Sistema de diseño Iberia T Version v 0.5.rc.5 Home Documentation Analytics Code…" at bounding box center [762, 375] width 1525 height 750
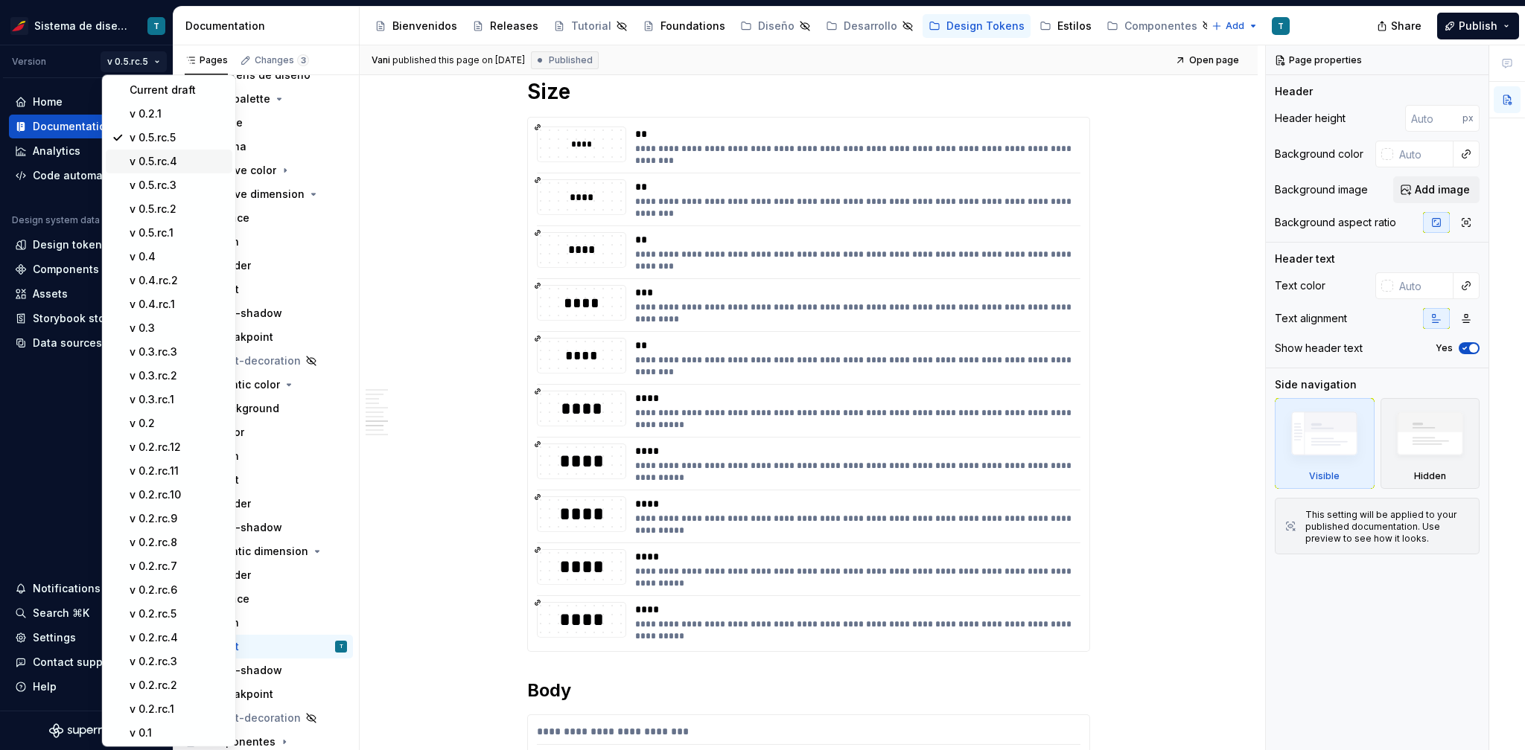
click at [156, 159] on div "v 0.5.rc.4" at bounding box center [178, 161] width 97 height 15
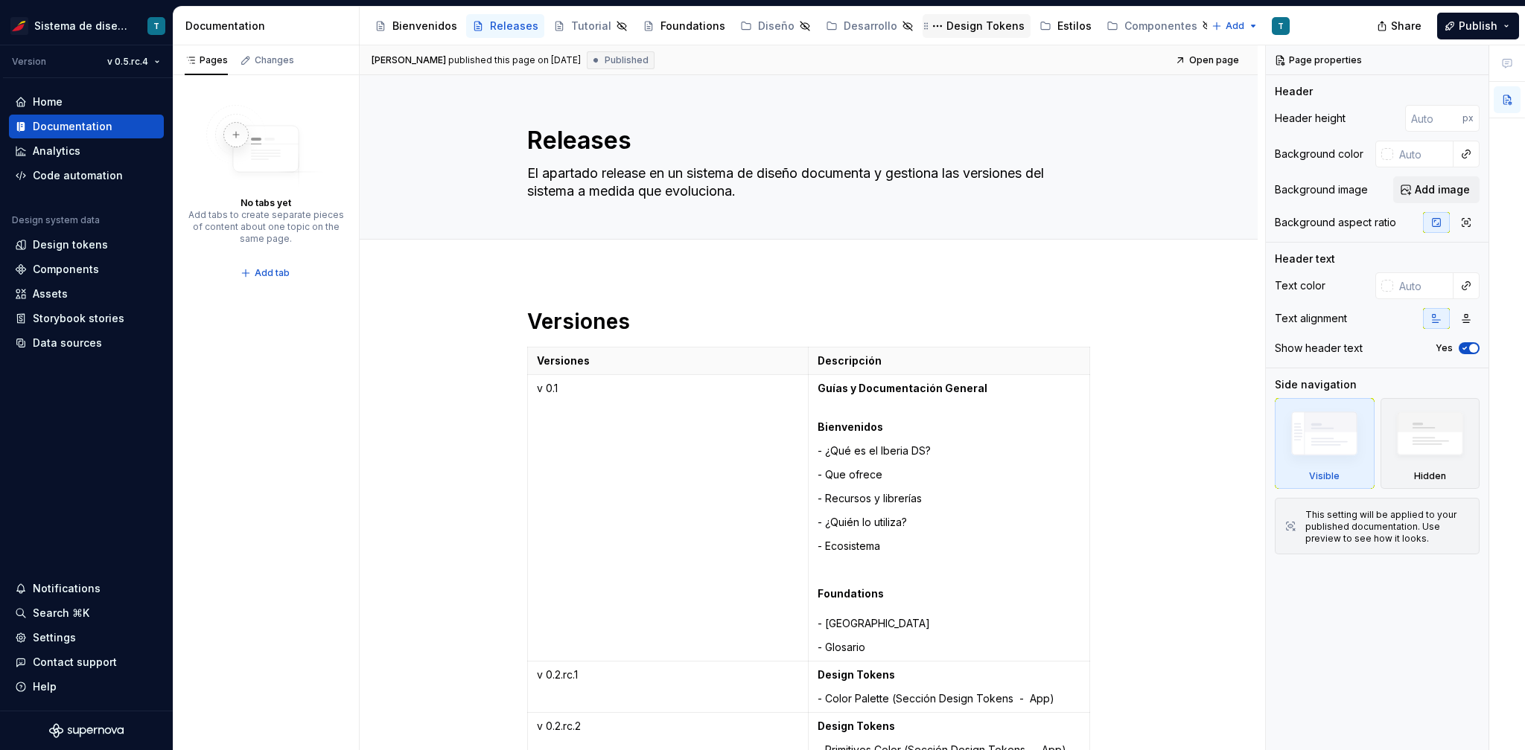
click at [952, 25] on div "Design Tokens" at bounding box center [985, 26] width 78 height 15
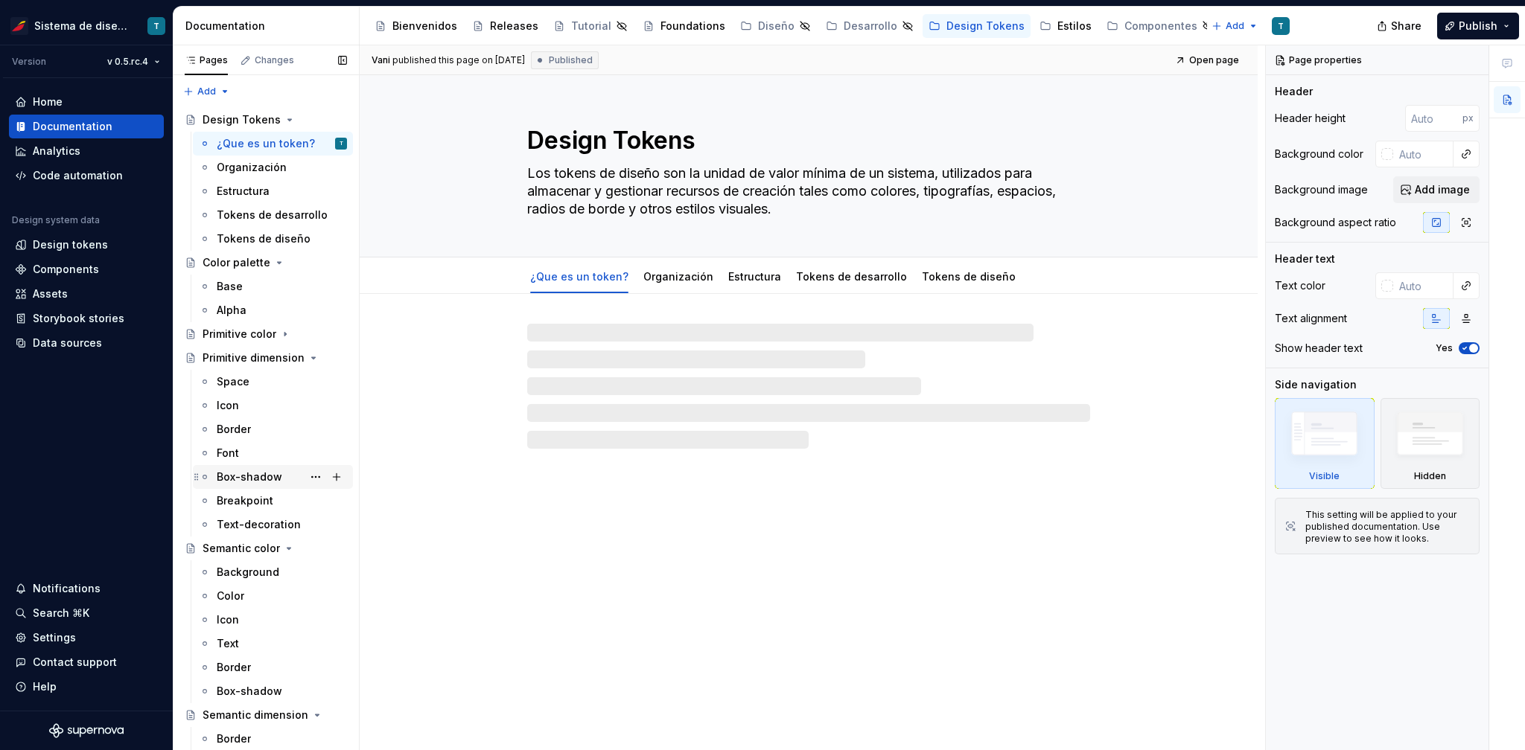
scroll to position [164, 0]
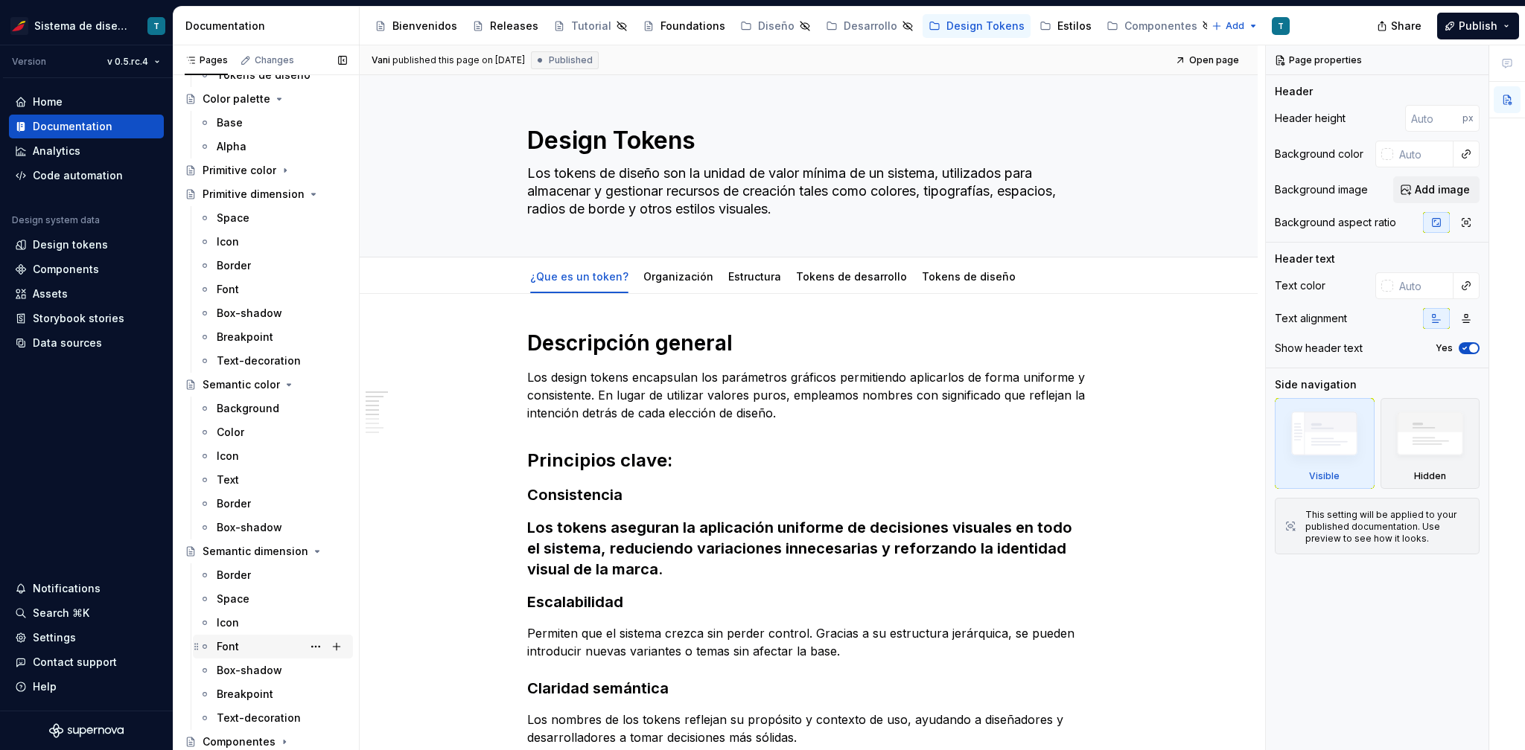
click at [252, 656] on div "Font" at bounding box center [282, 647] width 130 height 21
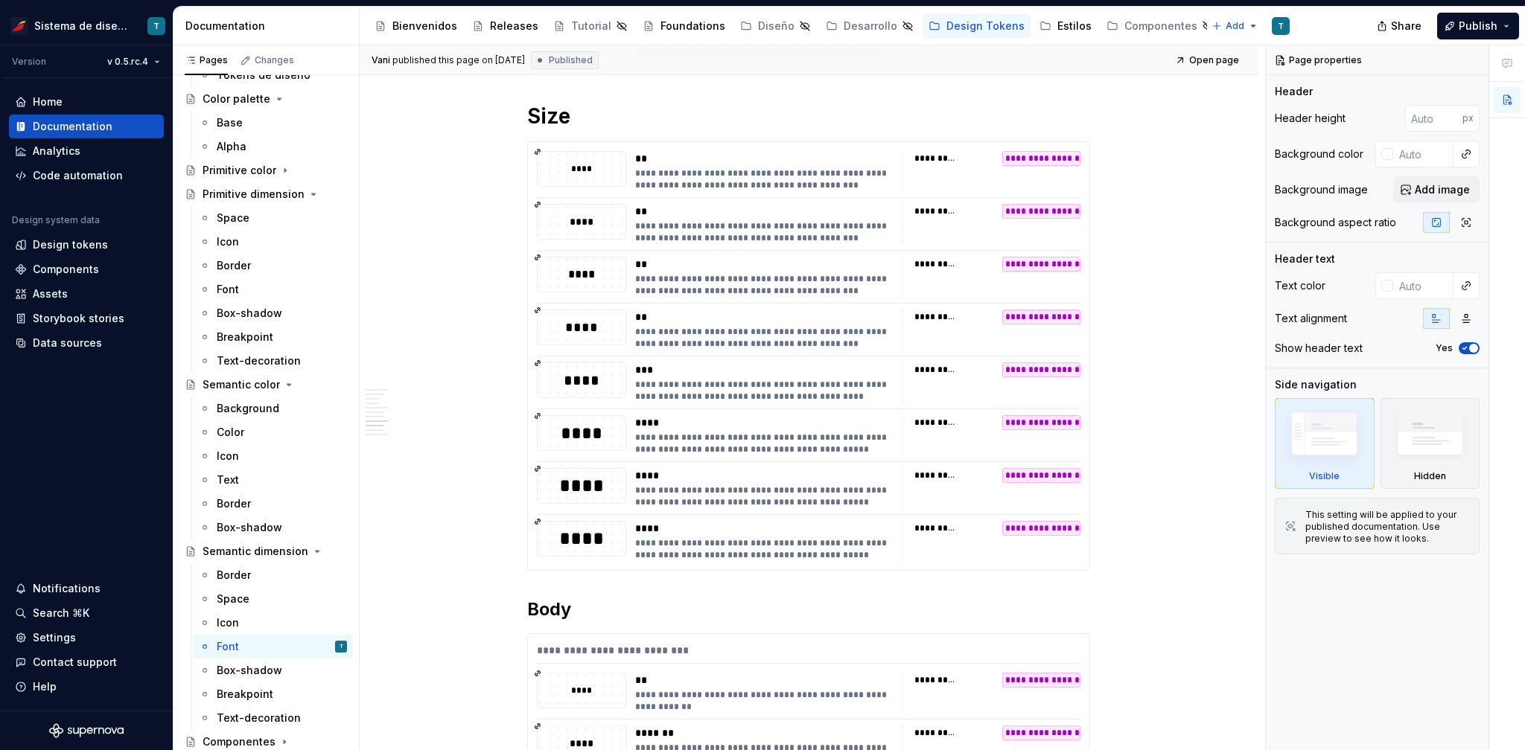
scroll to position [1599, 0]
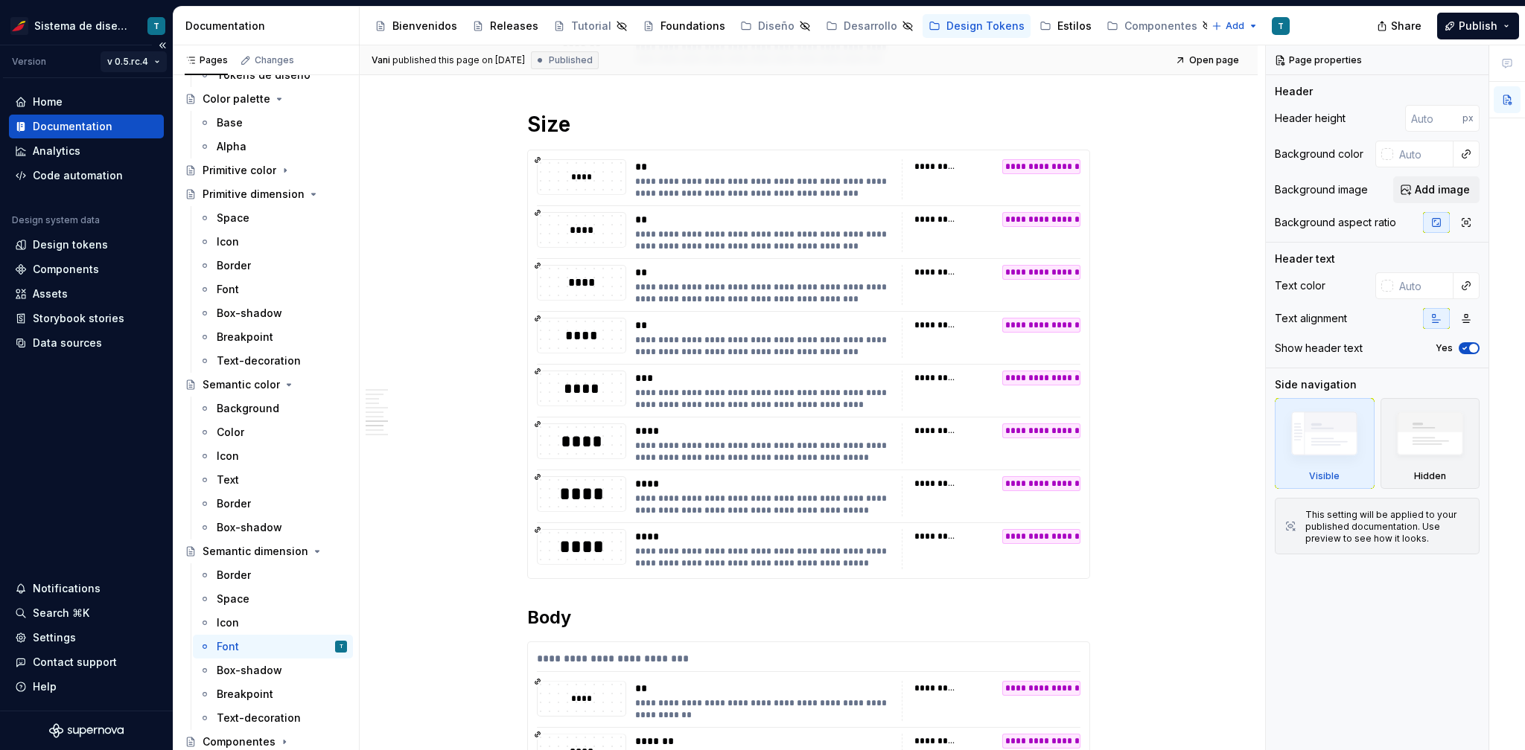
click at [139, 61] on html "Sistema de diseño Iberia T Version v 0.5.rc.4 Home Documentation Analytics Code…" at bounding box center [762, 375] width 1525 height 750
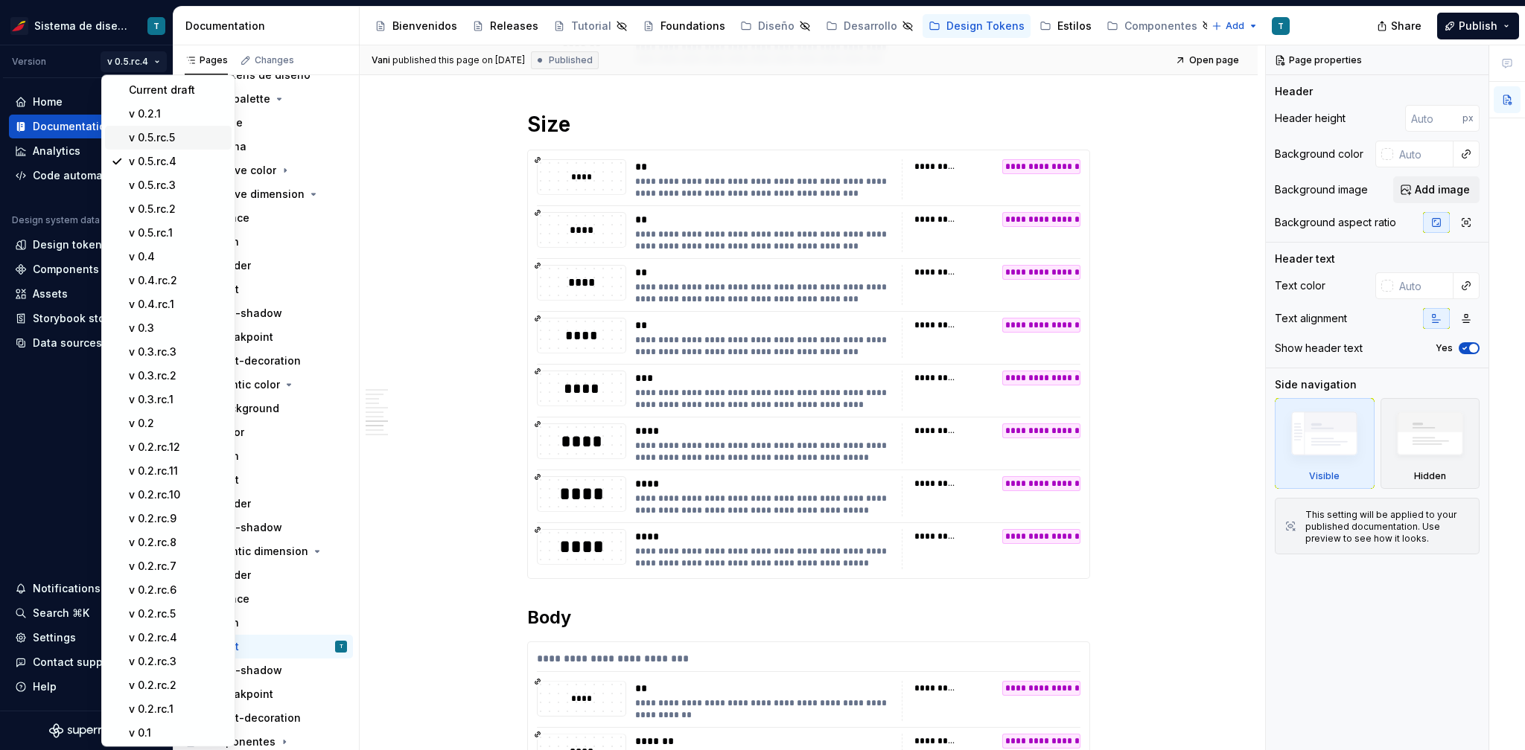
click at [157, 138] on div "v 0.5.rc.5" at bounding box center [177, 137] width 97 height 15
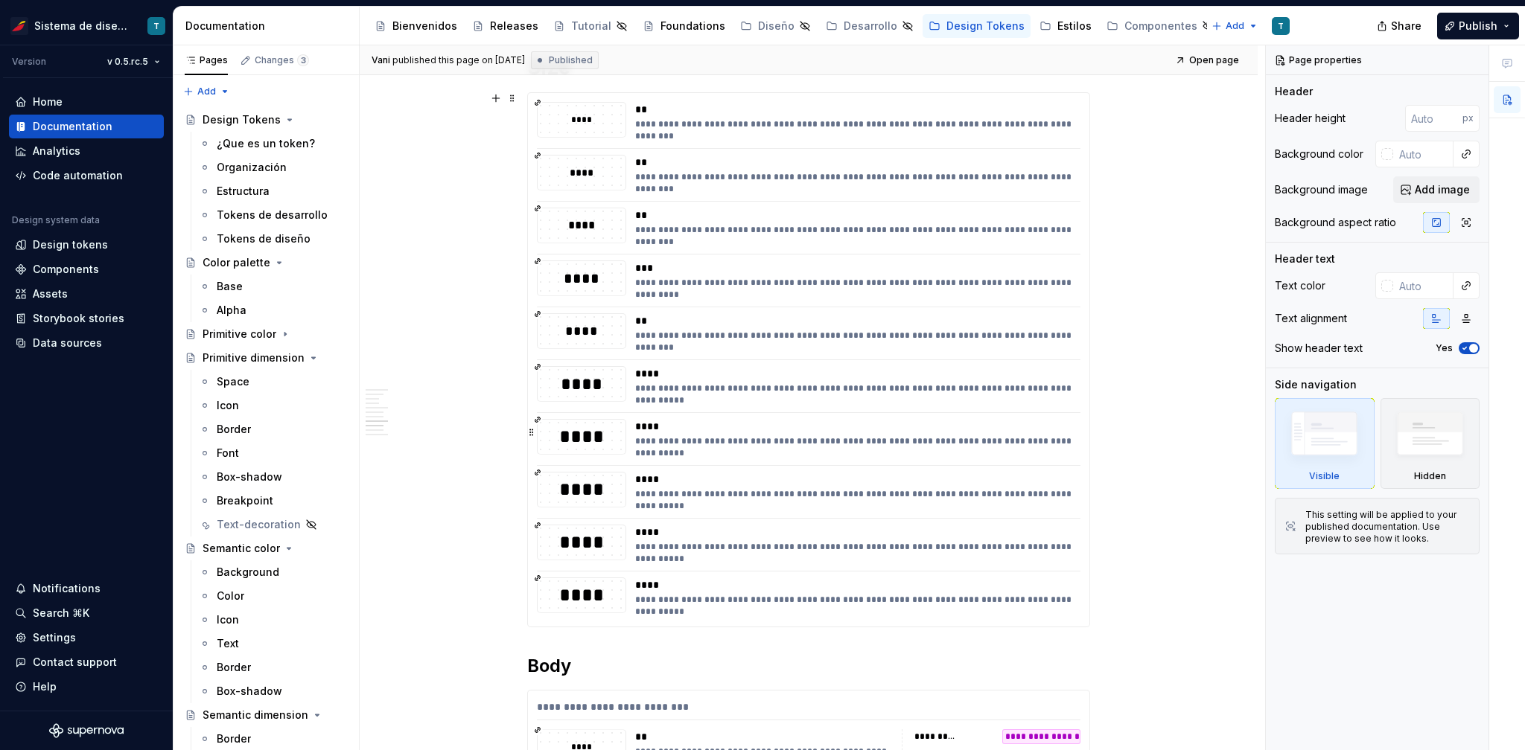
scroll to position [1534, 0]
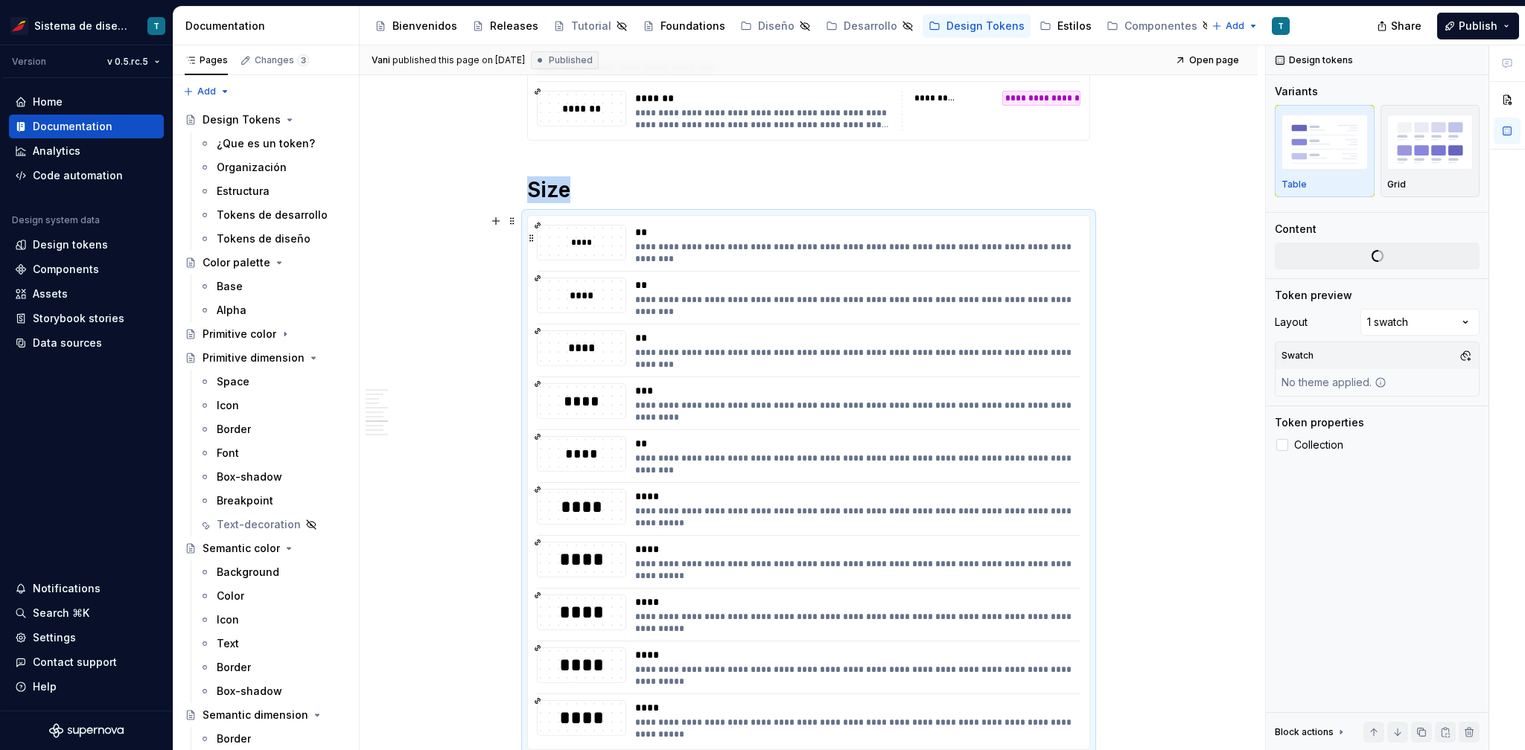
click at [581, 236] on div "****" at bounding box center [581, 242] width 88 height 15
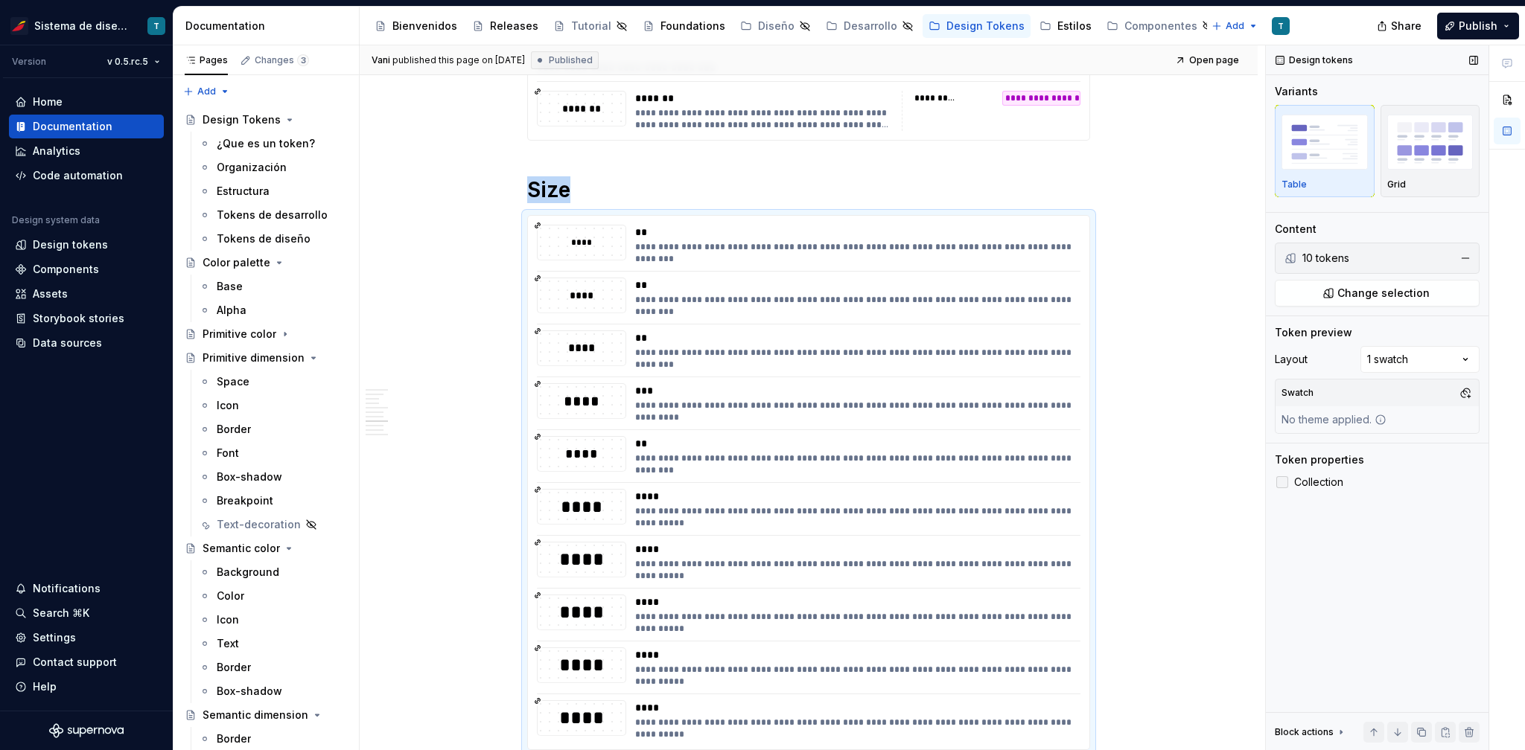
click at [1066, 481] on div at bounding box center [1282, 482] width 12 height 12
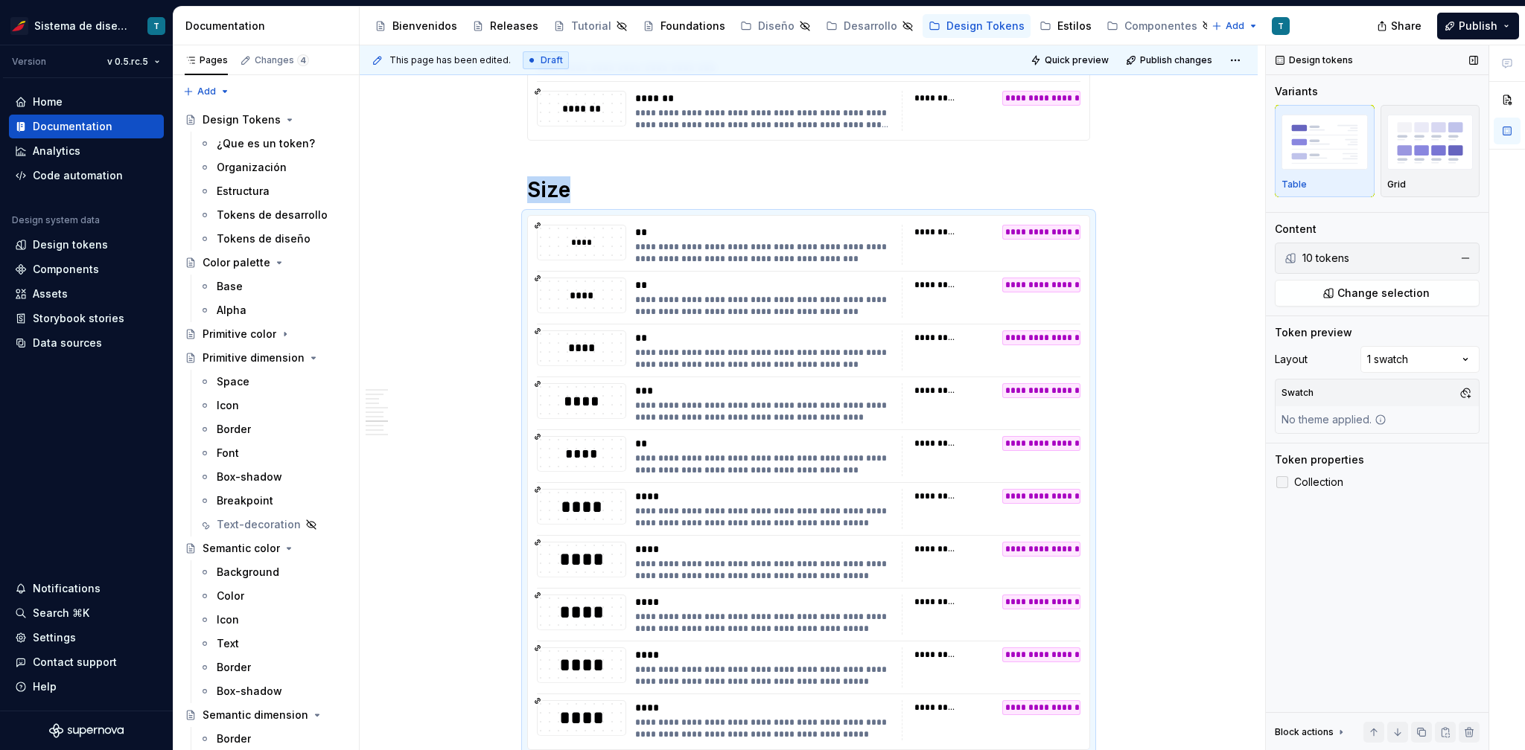
click at [1066, 482] on icon at bounding box center [1282, 482] width 0 height 0
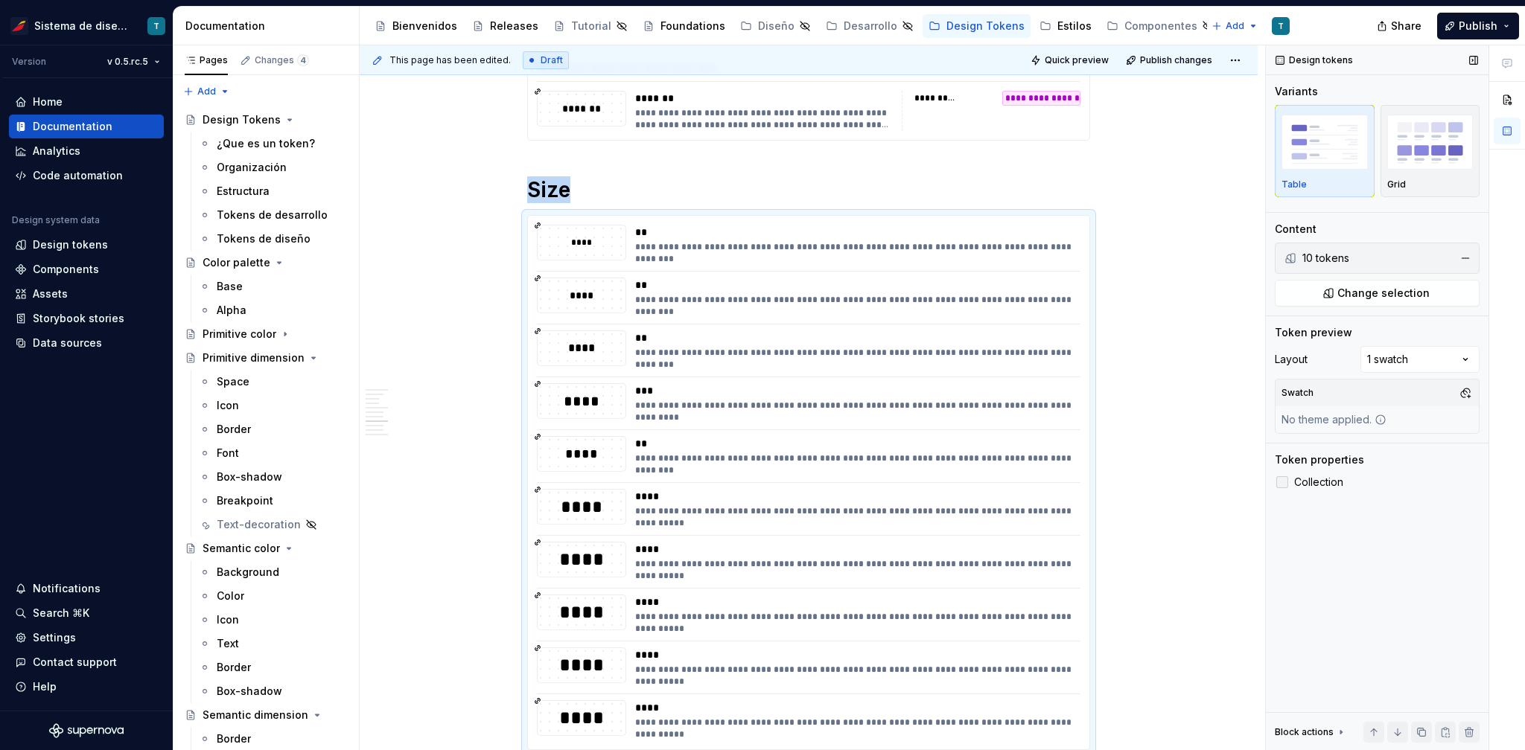
click at [1066, 481] on div at bounding box center [1282, 482] width 12 height 12
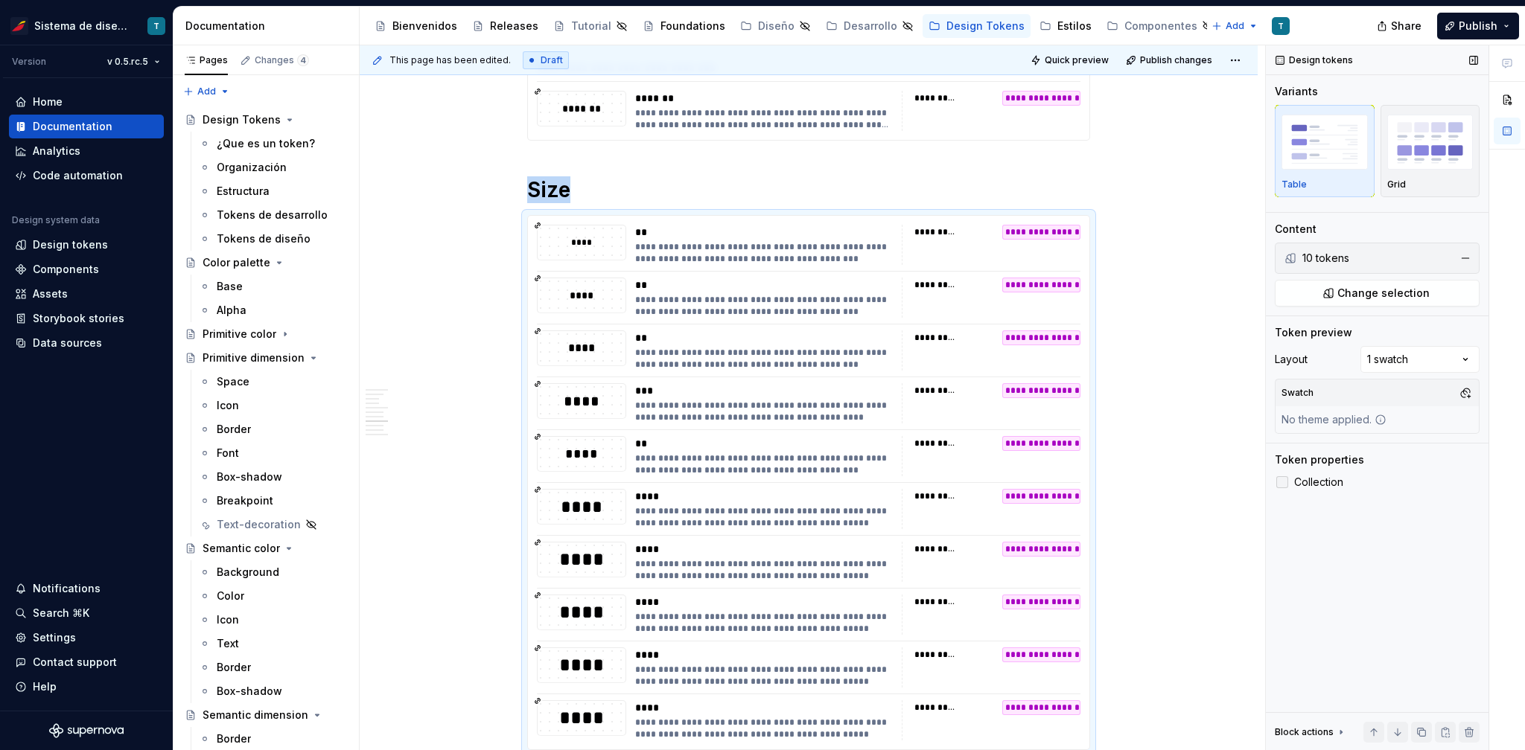
click at [1066, 482] on icon at bounding box center [1282, 482] width 0 height 0
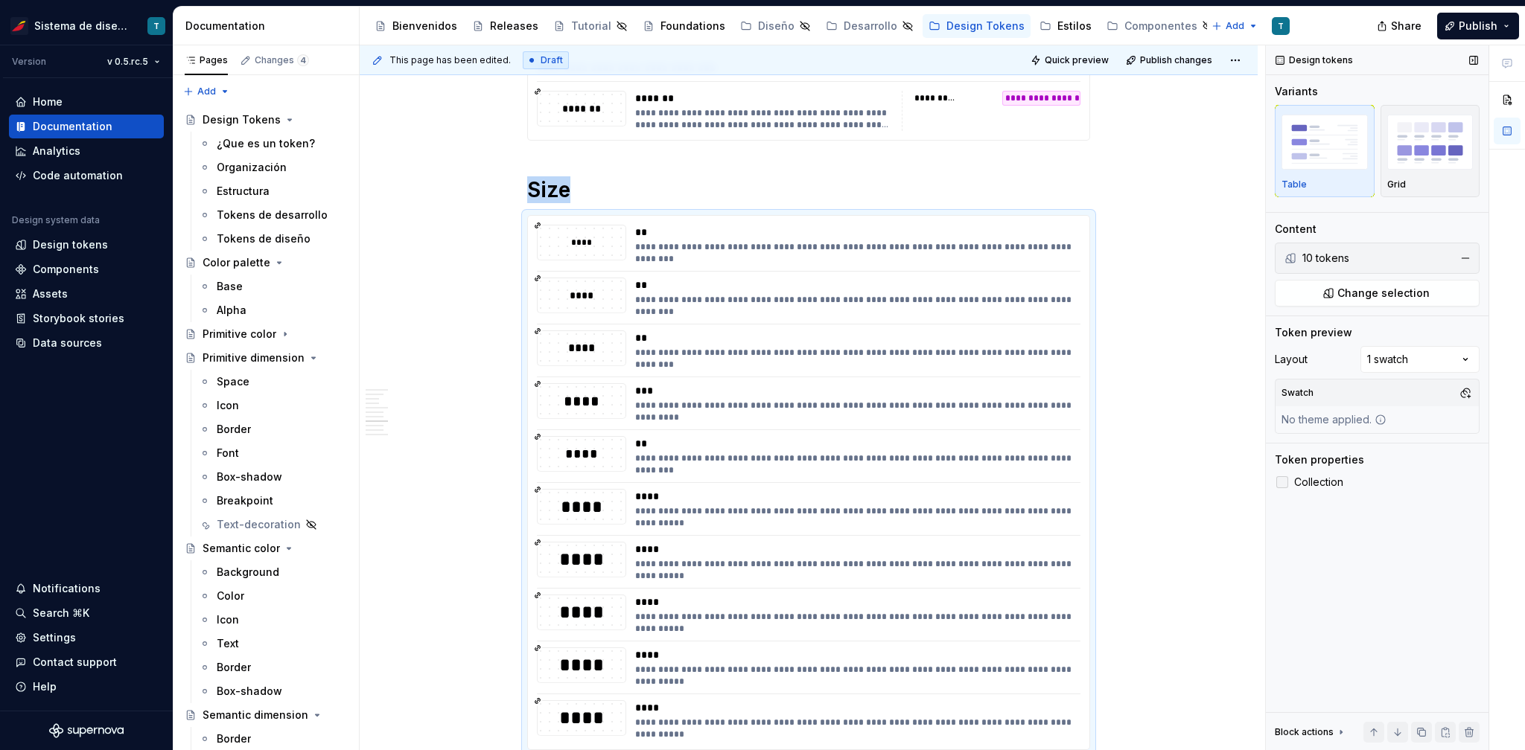
click at [1066, 481] on div at bounding box center [1282, 482] width 12 height 12
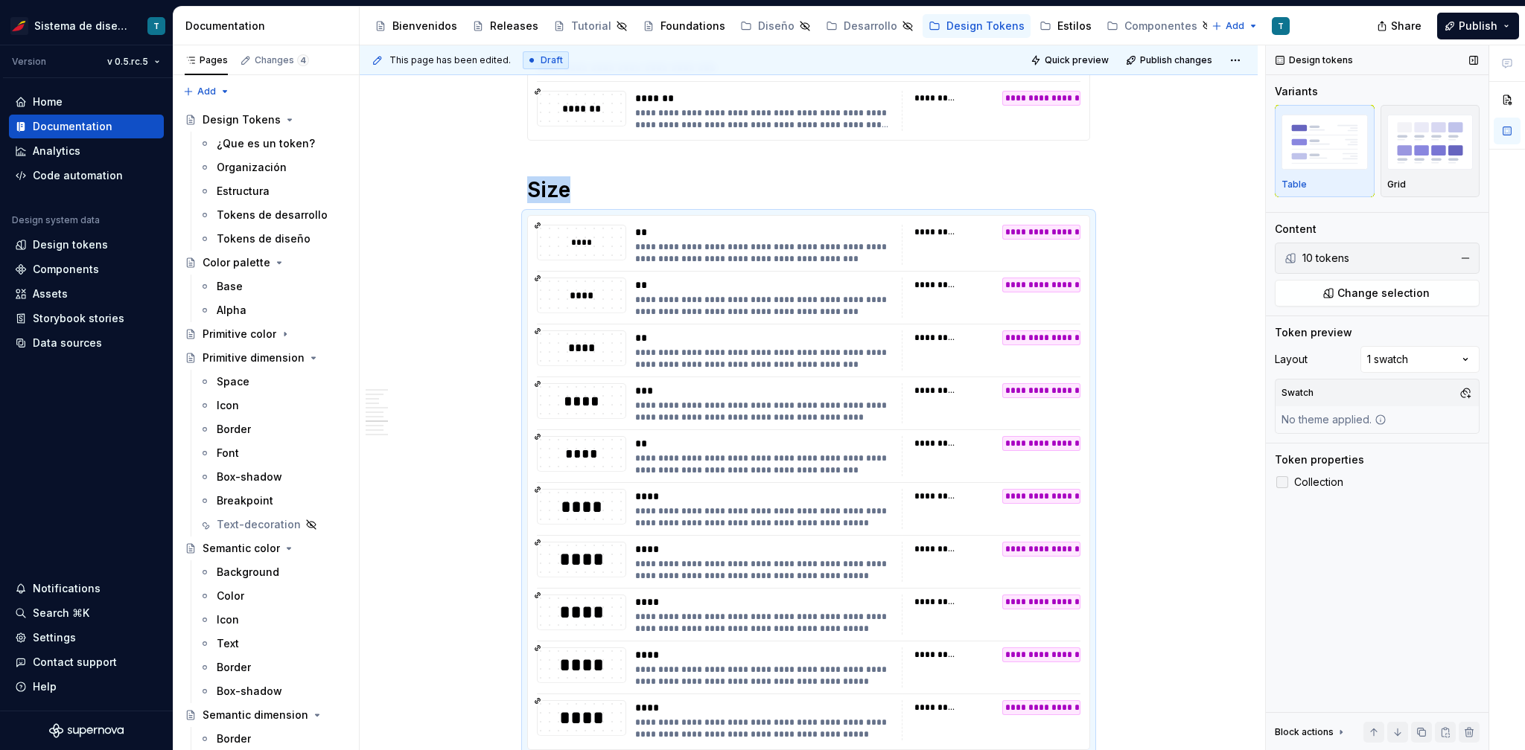
click at [1066, 482] on icon at bounding box center [1282, 482] width 0 height 0
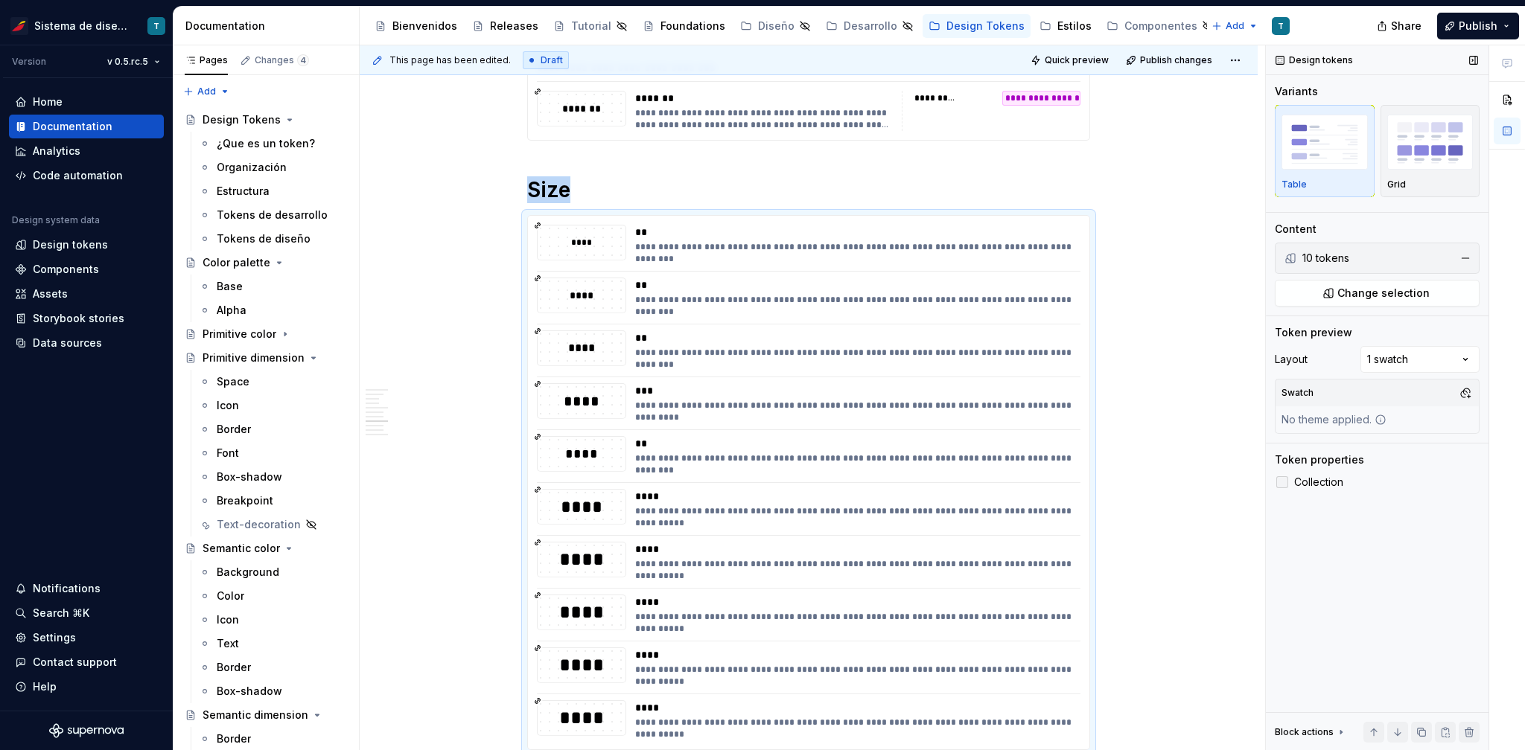
click at [1066, 481] on div at bounding box center [1282, 482] width 12 height 12
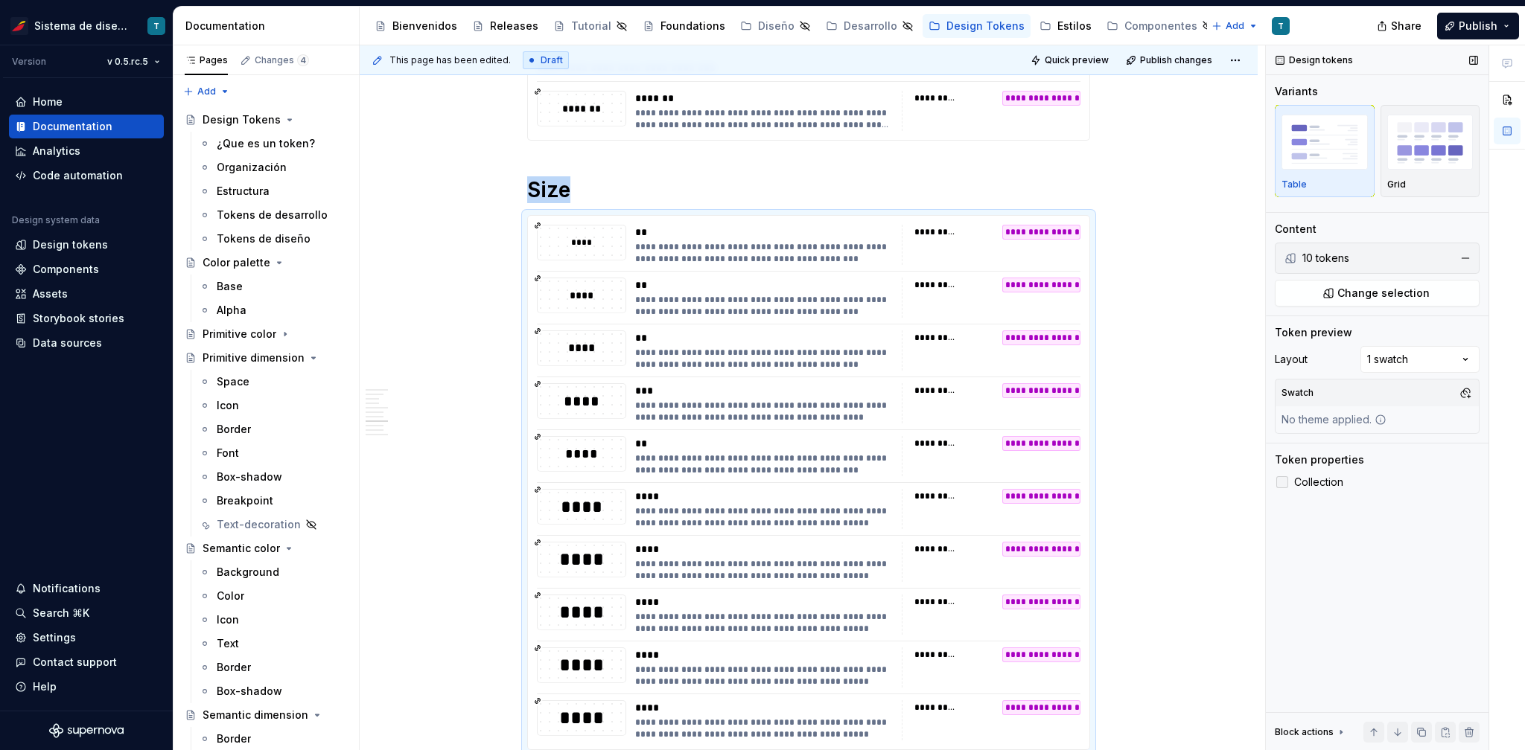
click at [1066, 482] on icon at bounding box center [1282, 482] width 0 height 0
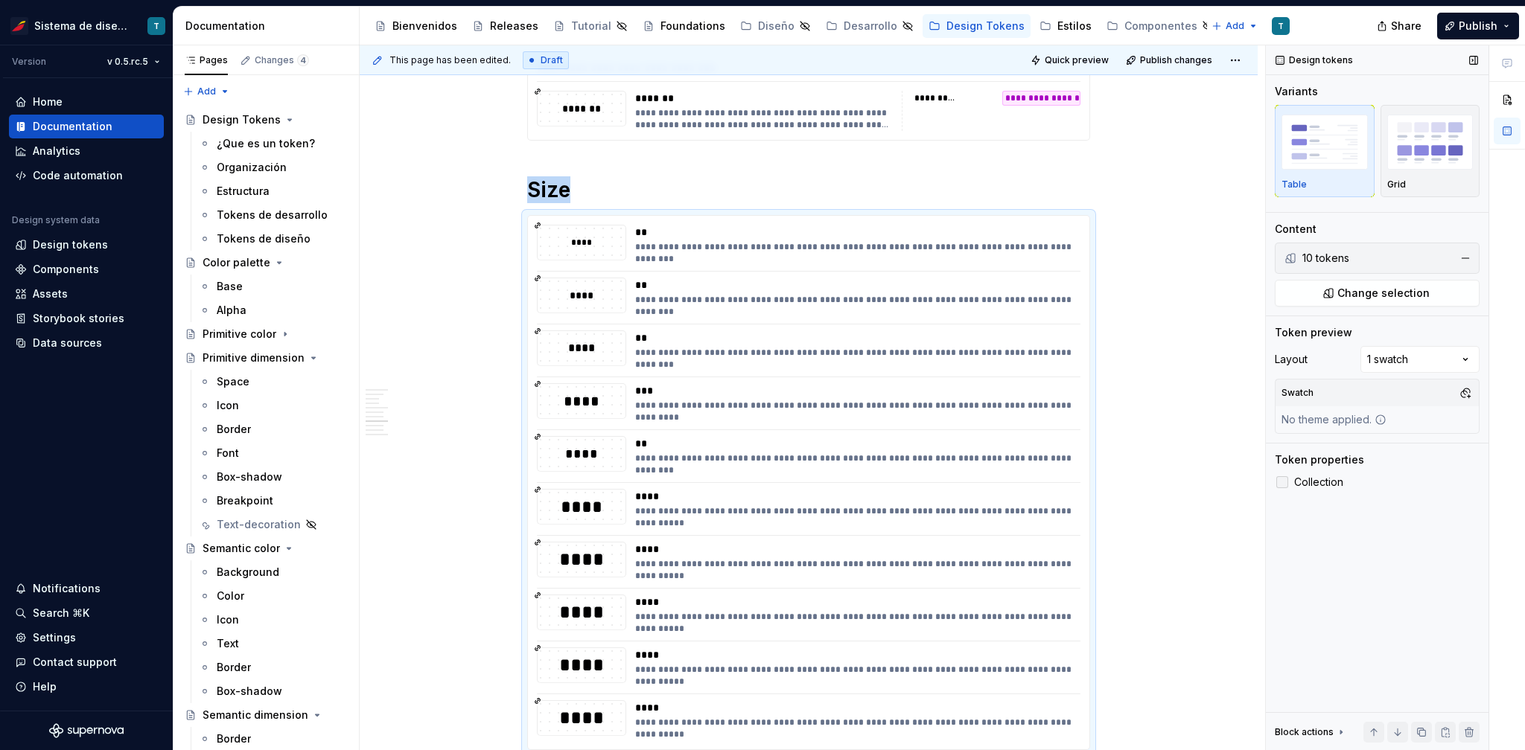
click at [1066, 481] on div at bounding box center [1282, 482] width 12 height 12
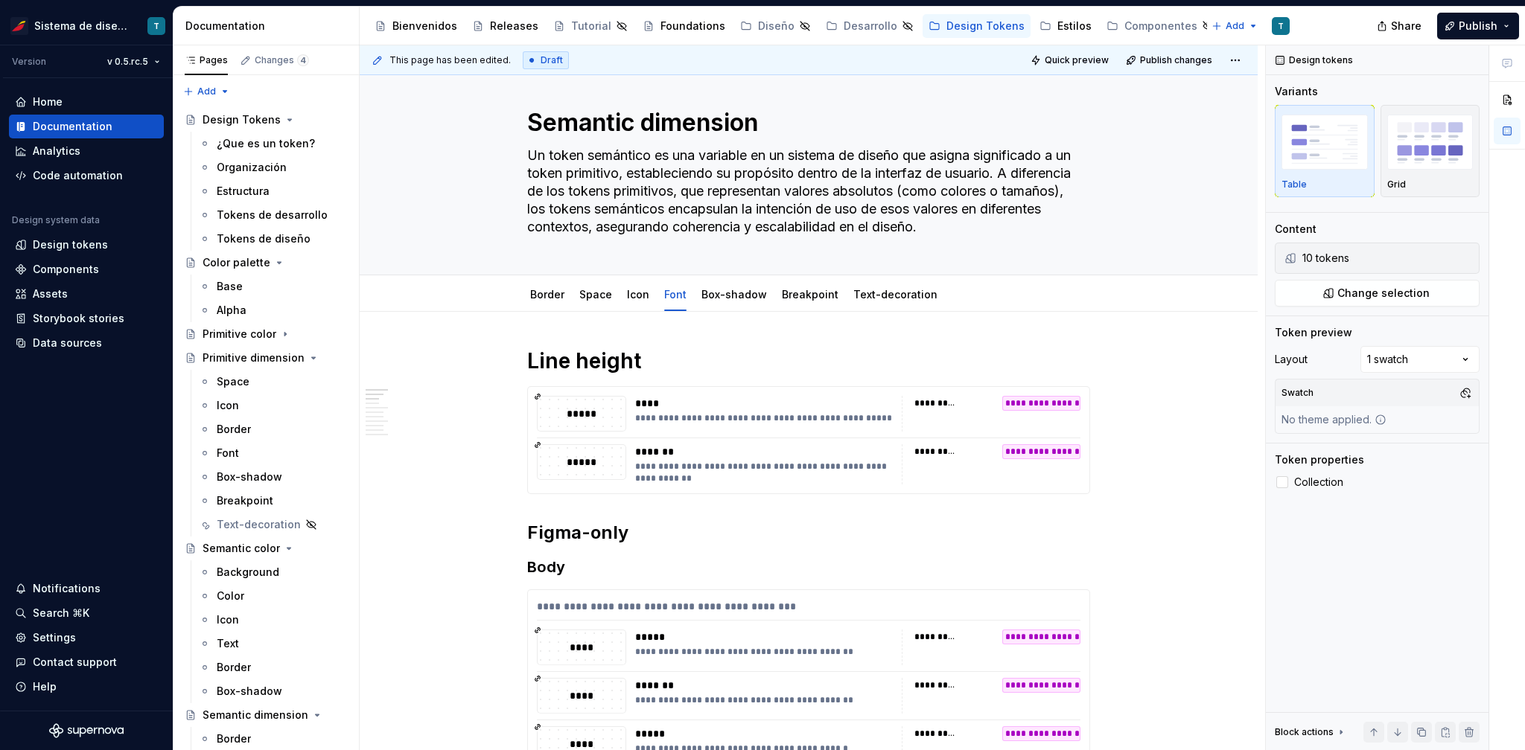
scroll to position [0, 0]
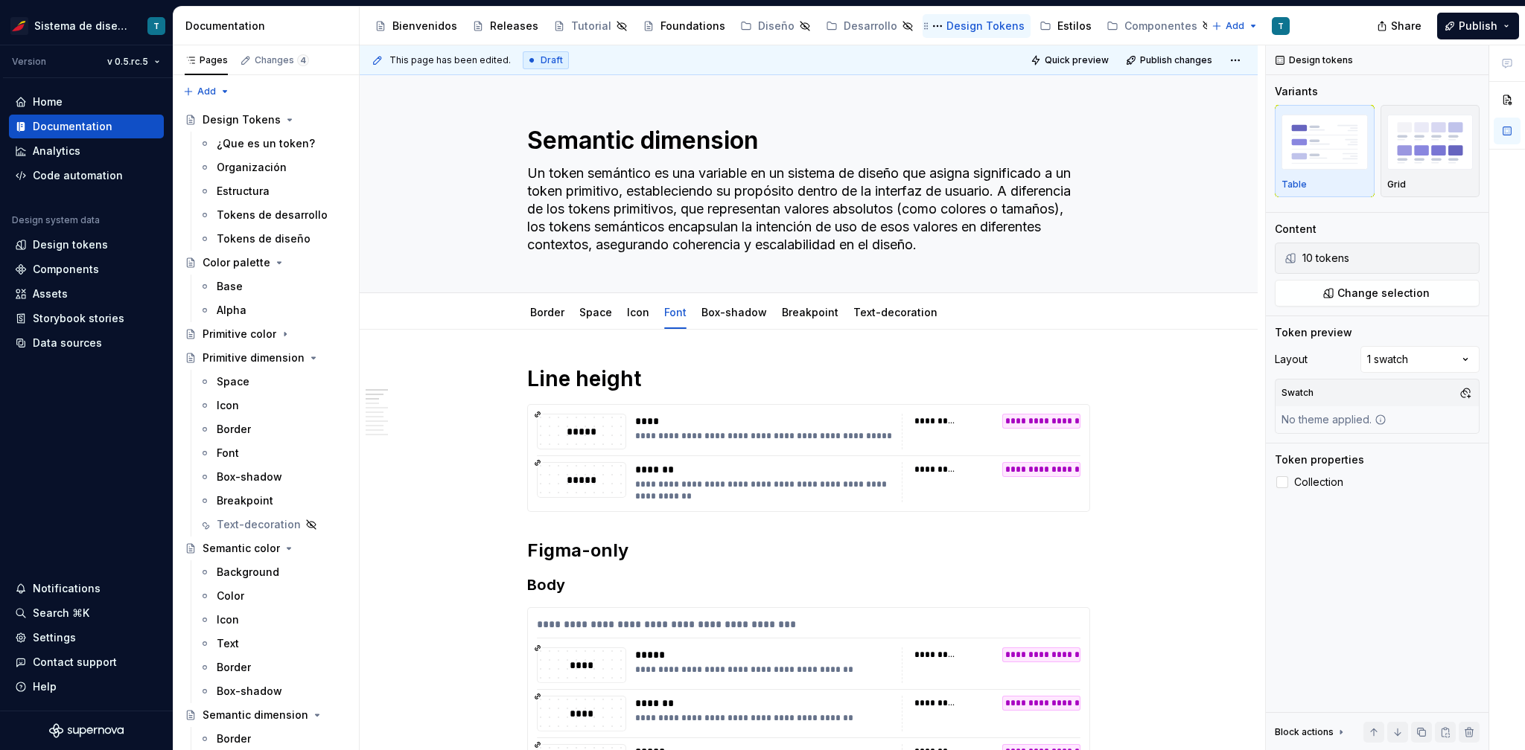
click at [951, 19] on div "Design Tokens" at bounding box center [985, 26] width 78 height 15
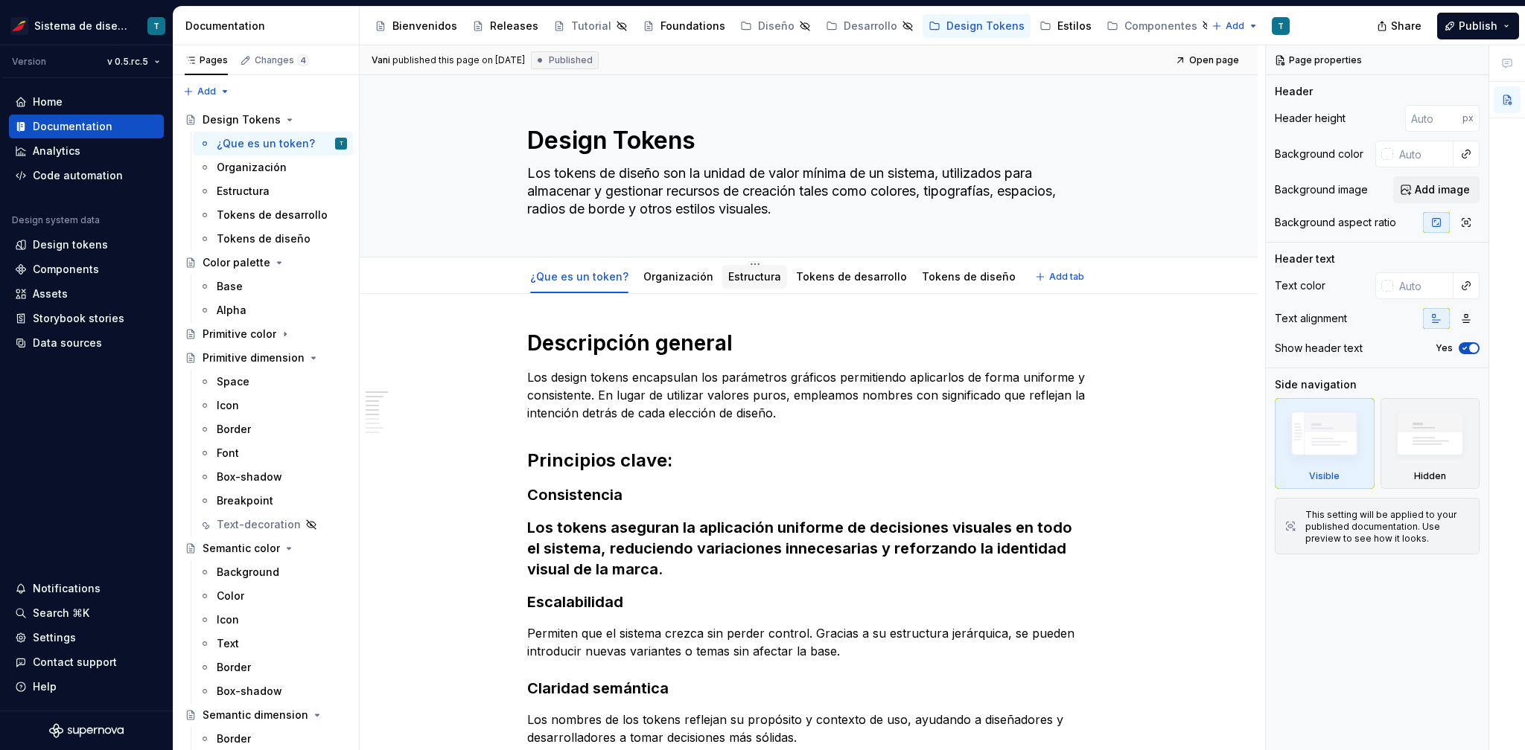
click at [728, 278] on link "Estructura" at bounding box center [754, 276] width 53 height 13
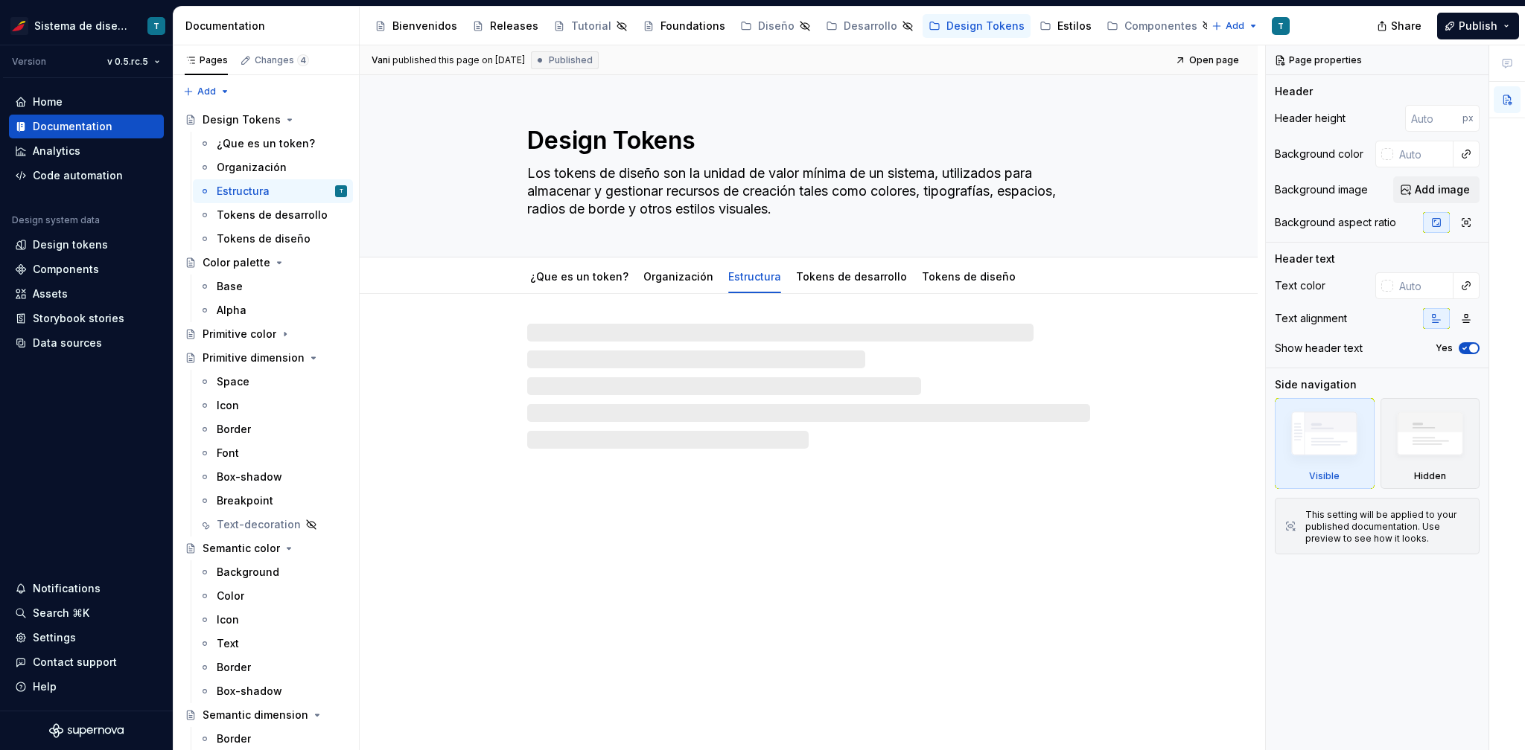
type textarea "*"
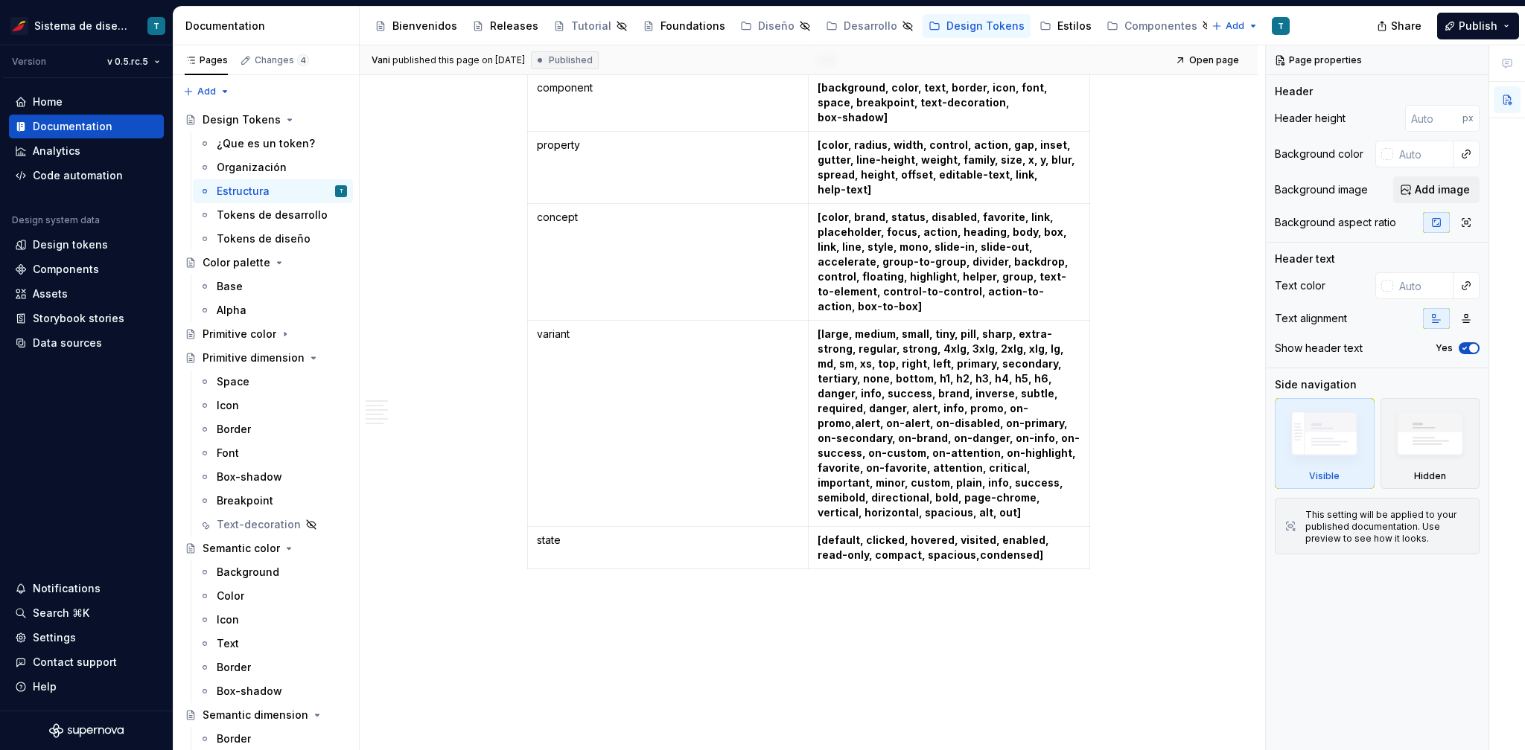
scroll to position [1341, 0]
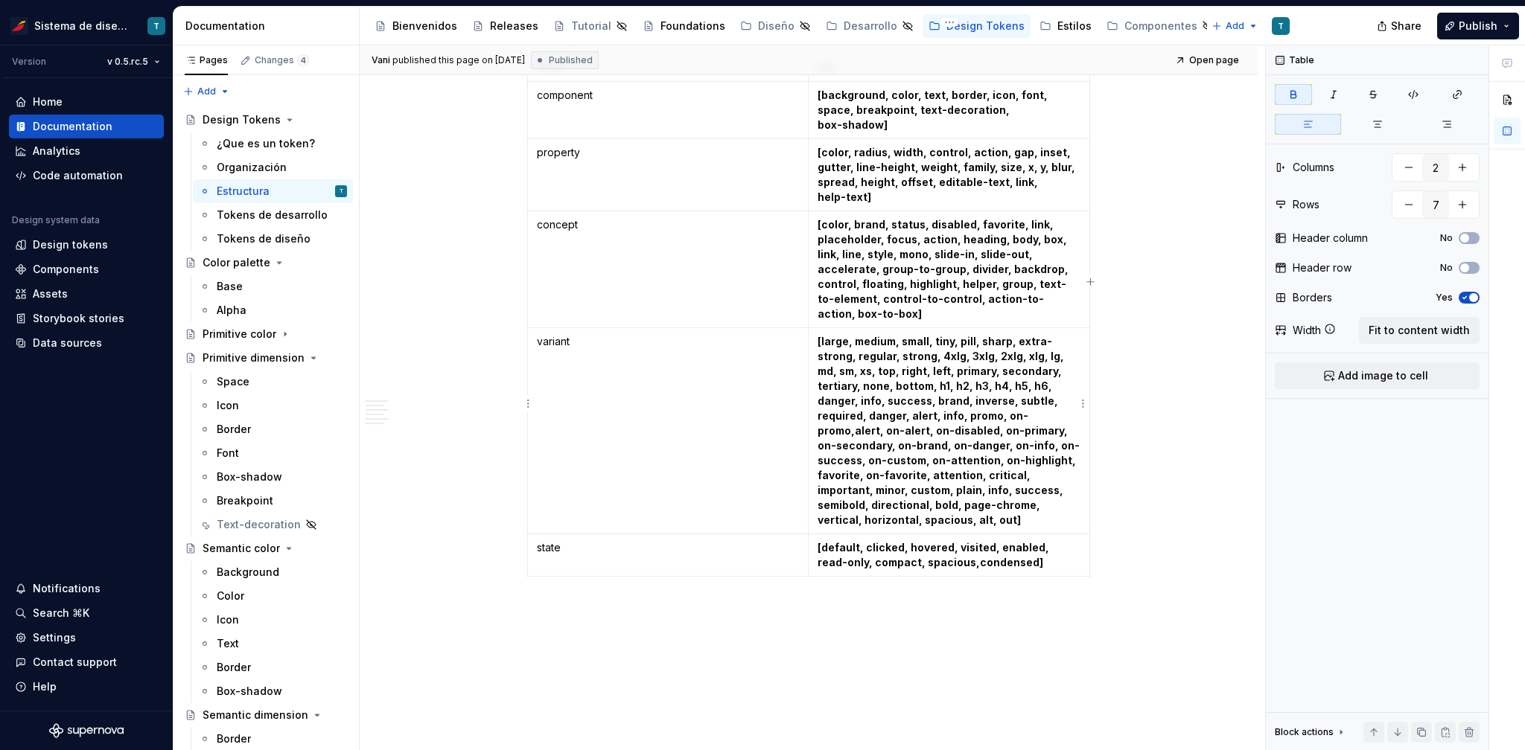
click at [935, 339] on strong "[large, medium, small, tiny, pill, sharp, extra-strong, regular, strong, 4xlg, …" at bounding box center [948, 430] width 262 height 191
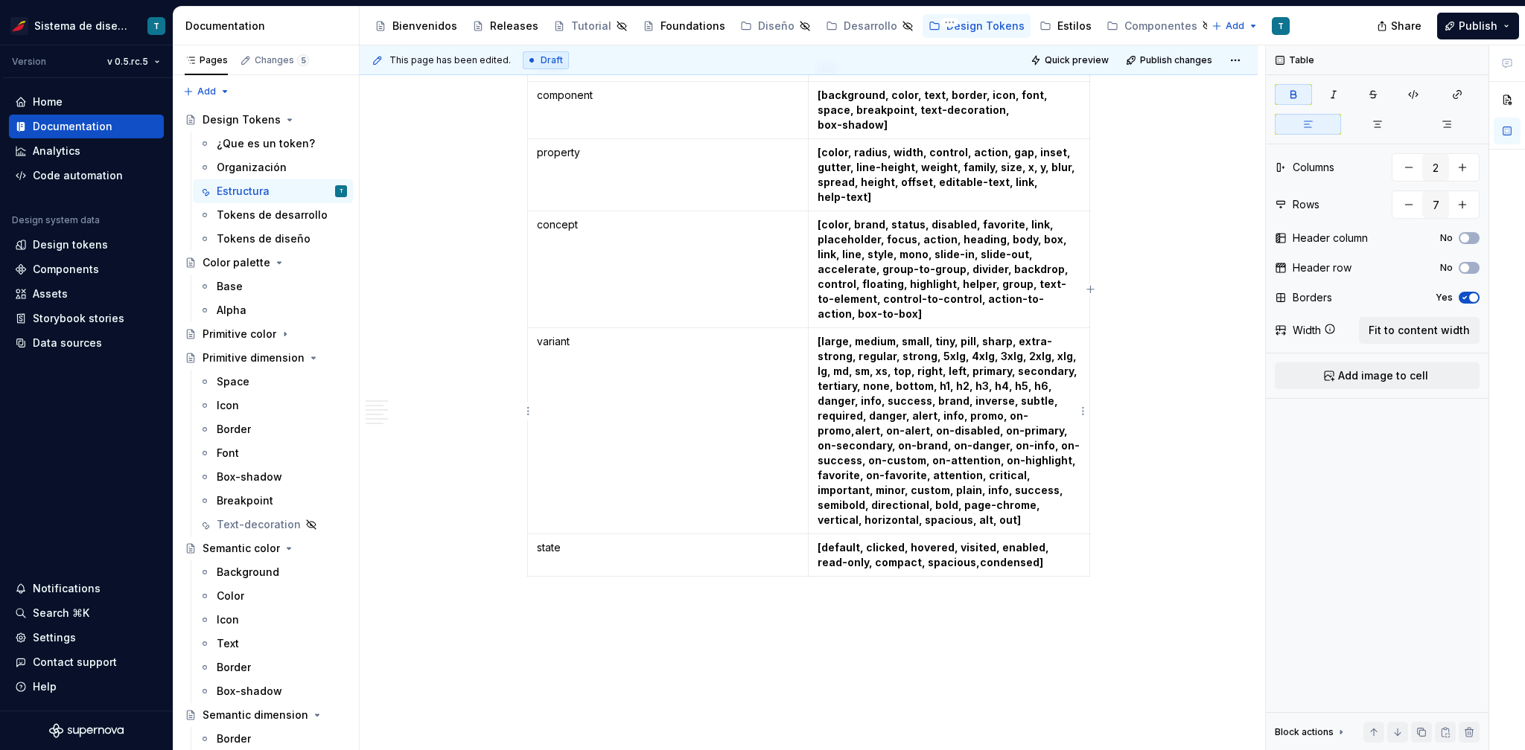
click at [936, 339] on strong "[large, medium, small, tiny, pill, sharp, extra-strong, regular, strong, 5xlg, …" at bounding box center [948, 430] width 262 height 191
click at [966, 380] on strong "[large, medium, small, tiny, pill, sharp, extra-strong, regular, strong, 6xlg, …" at bounding box center [948, 430] width 262 height 191
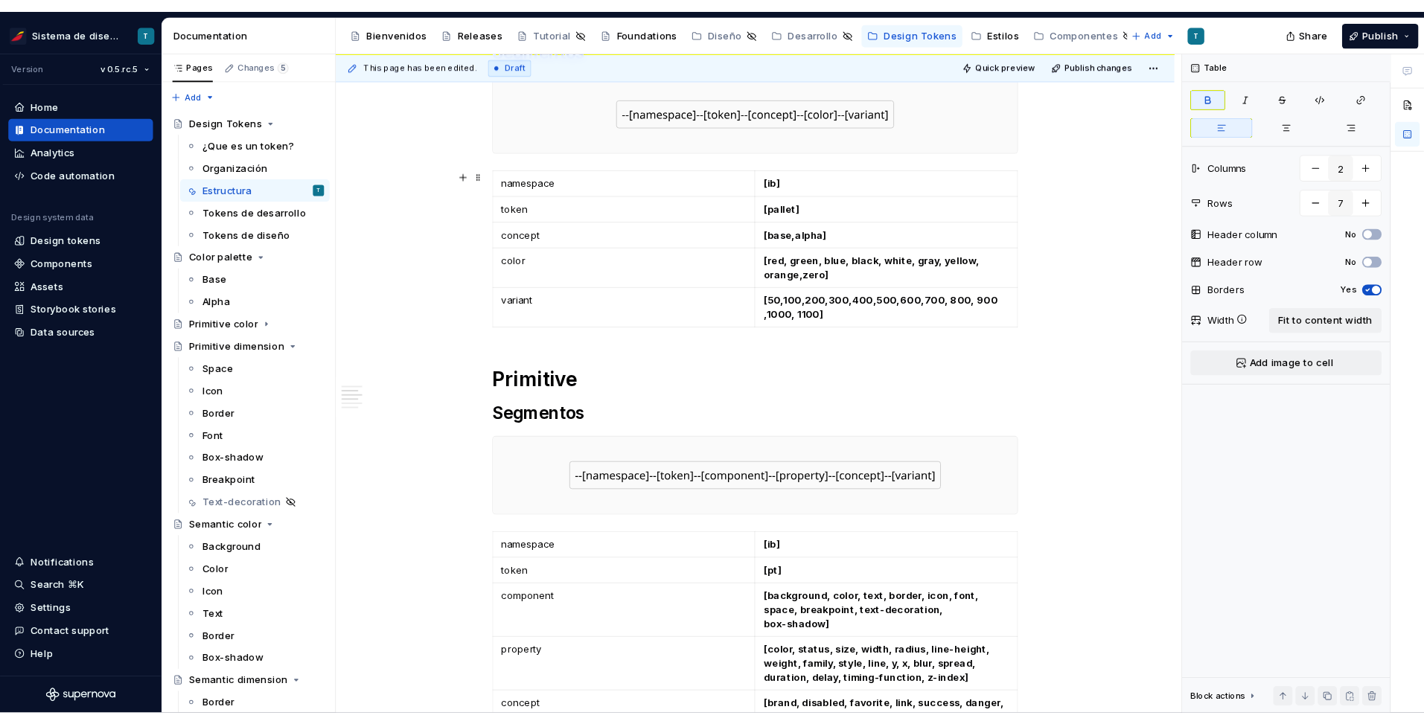
scroll to position [0, 0]
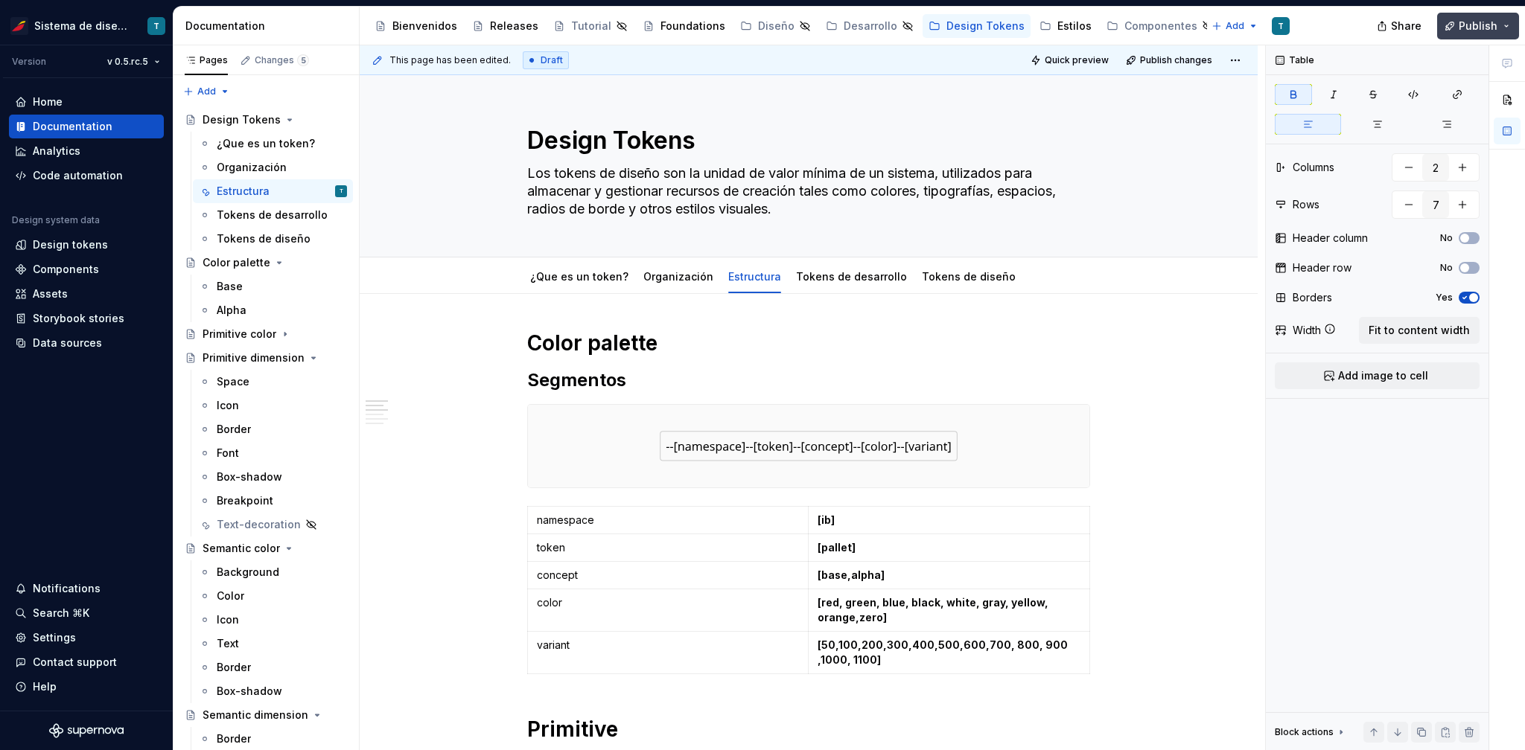
click at [1066, 30] on span "Publish" at bounding box center [1477, 26] width 39 height 15
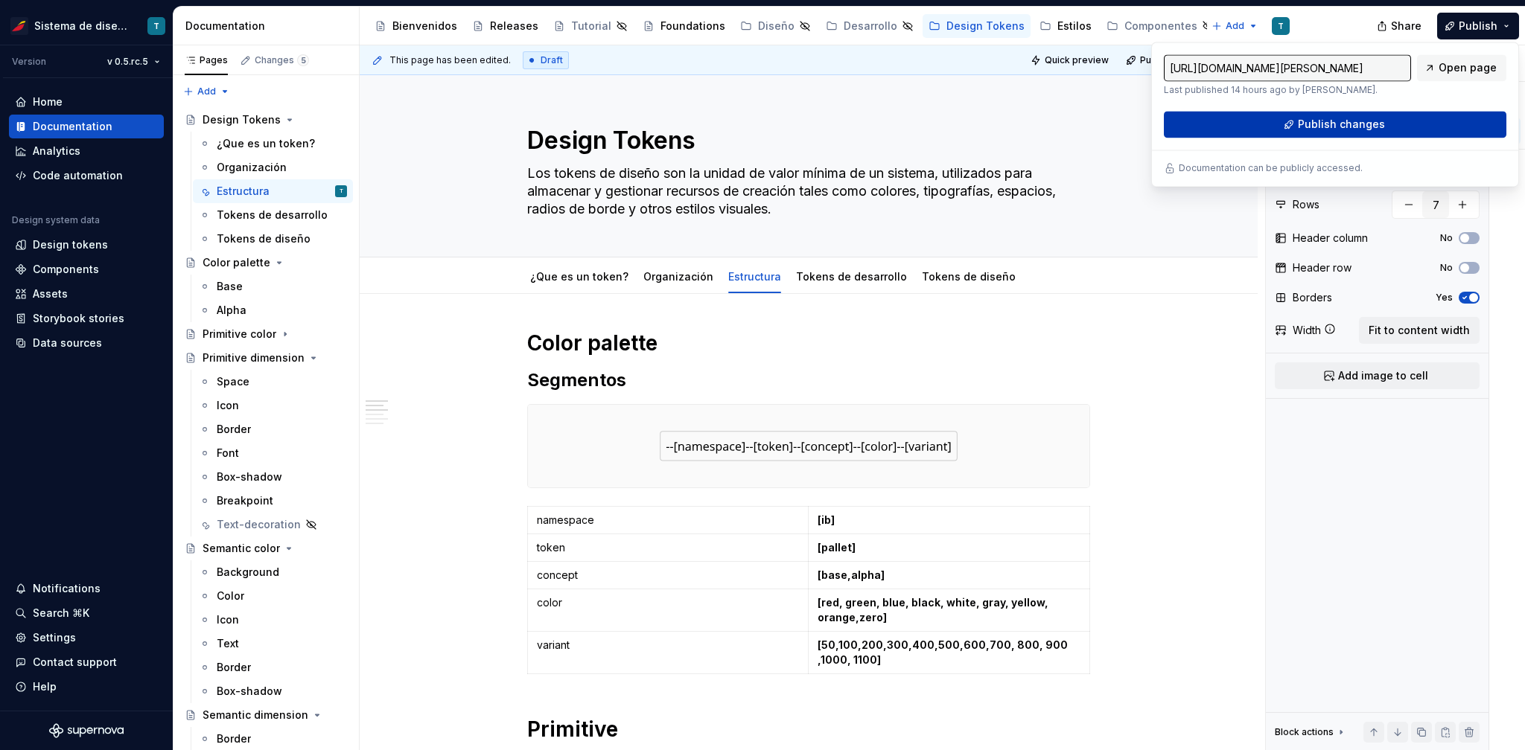
click at [1066, 133] on button "Publish changes" at bounding box center [1335, 124] width 342 height 27
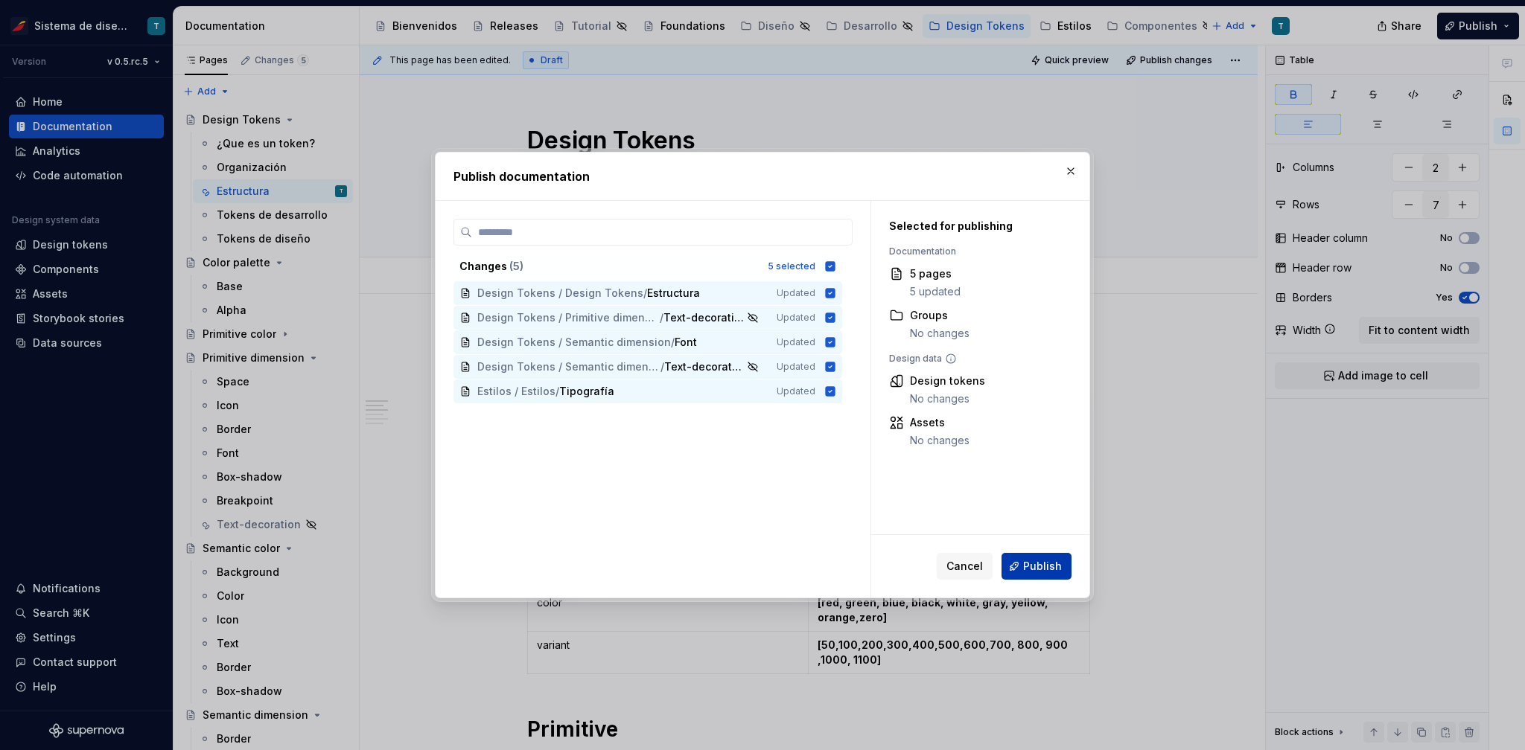
click at [1039, 566] on span "Publish" at bounding box center [1042, 566] width 39 height 15
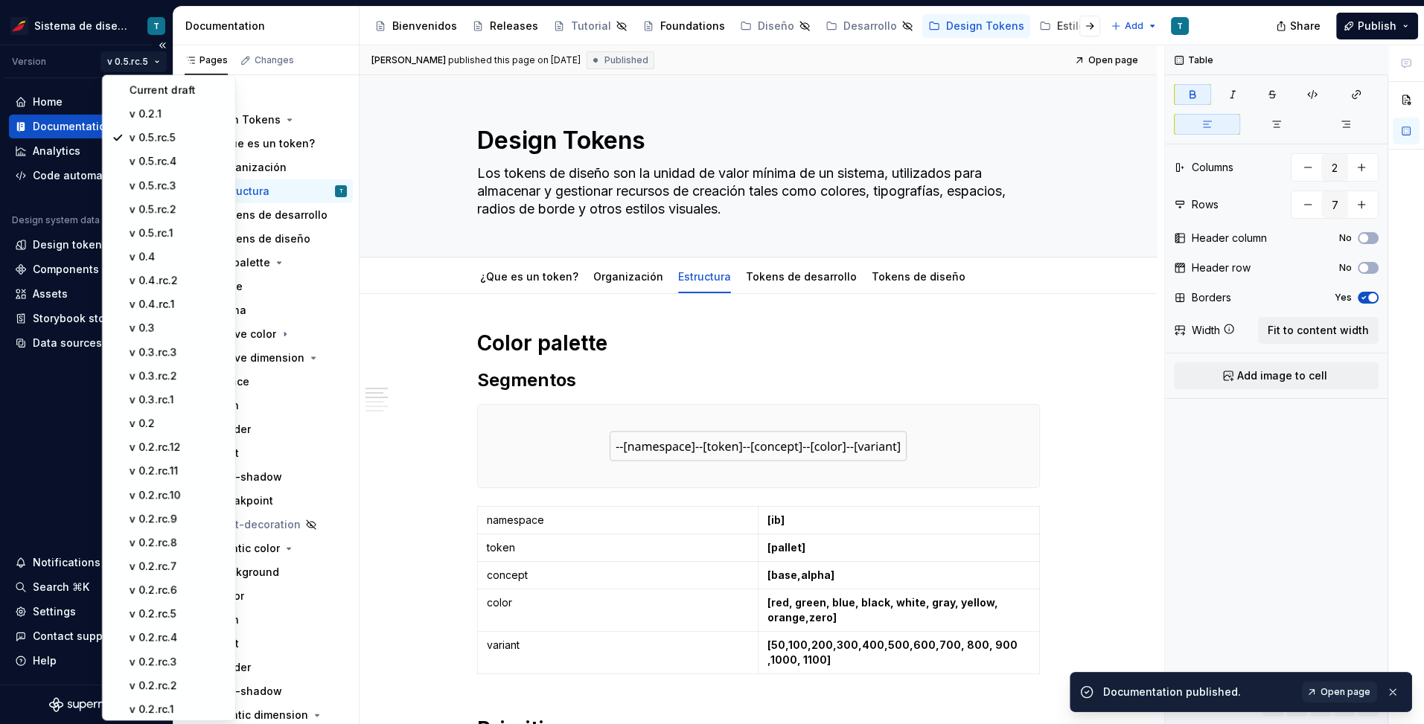
click at [150, 61] on html "Sistema de diseño Iberia T Version v 0.5.rc.5 Home Documentation Analytics Code…" at bounding box center [712, 362] width 1424 height 724
click at [168, 169] on div "v 0.5.rc.4" at bounding box center [169, 162] width 127 height 24
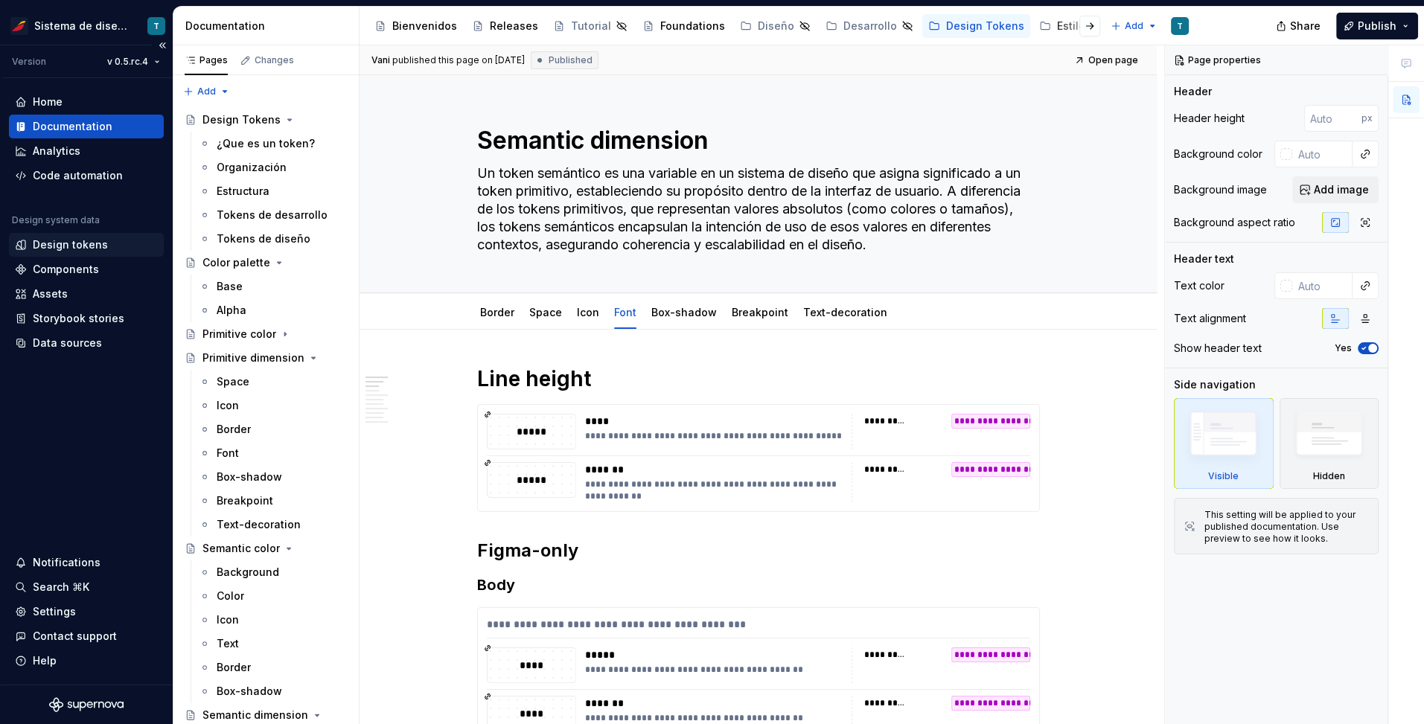
click at [88, 247] on div "Design tokens" at bounding box center [70, 244] width 75 height 15
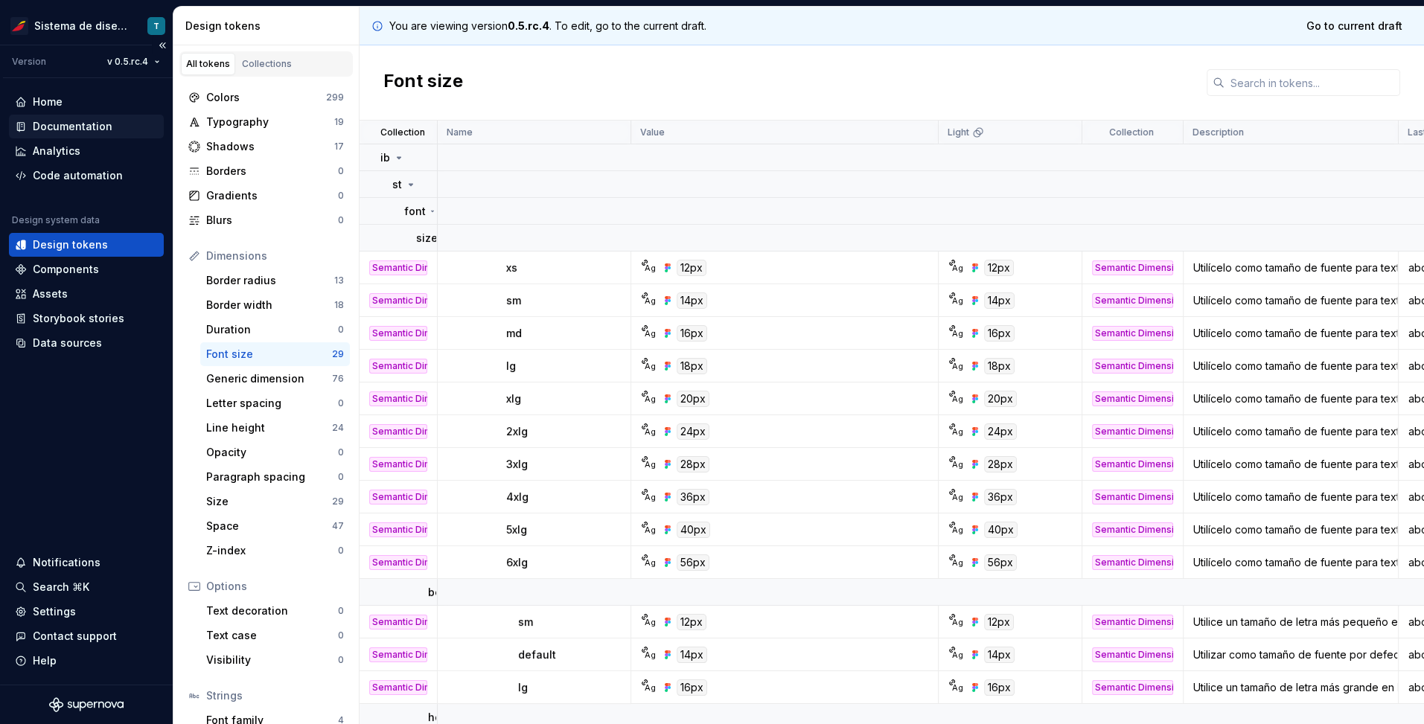
click at [110, 130] on div "Documentation" at bounding box center [86, 126] width 143 height 15
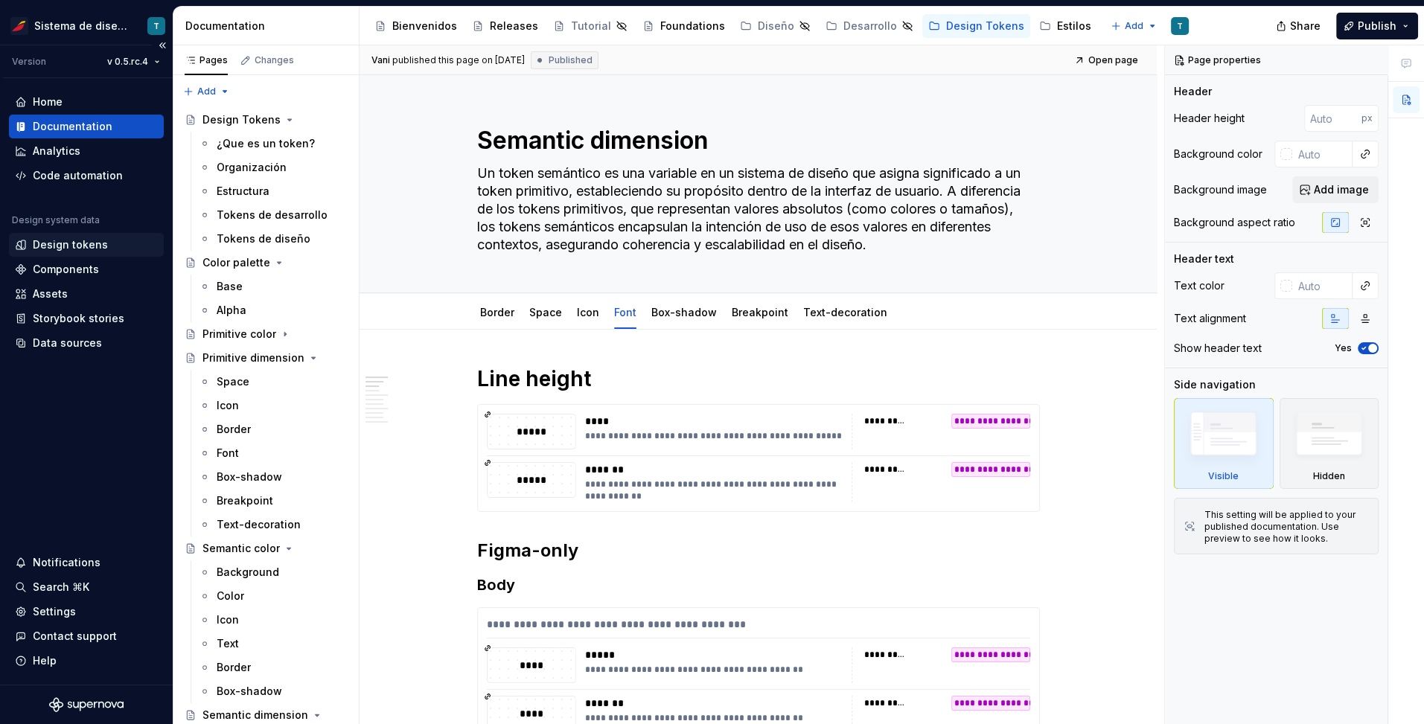
click at [88, 244] on div "Design tokens" at bounding box center [70, 244] width 75 height 15
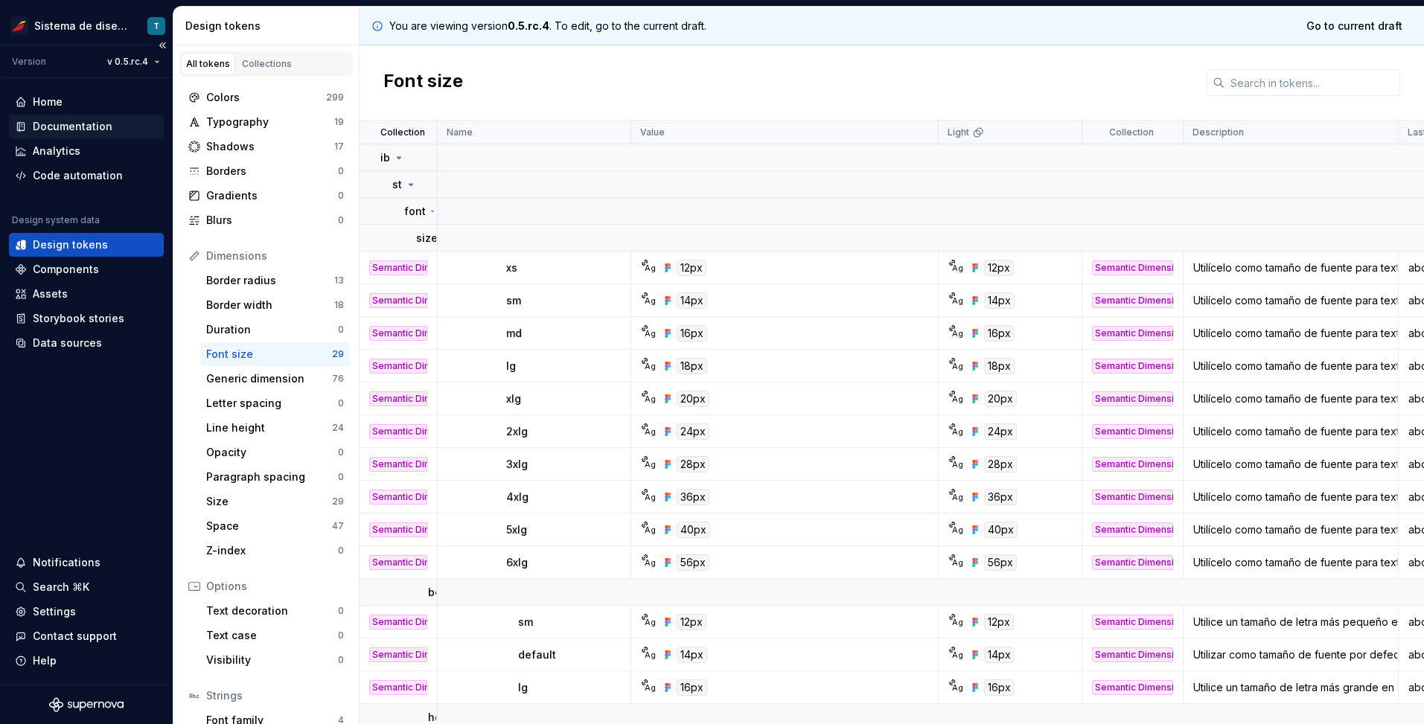
click at [92, 136] on div "Documentation" at bounding box center [86, 127] width 155 height 24
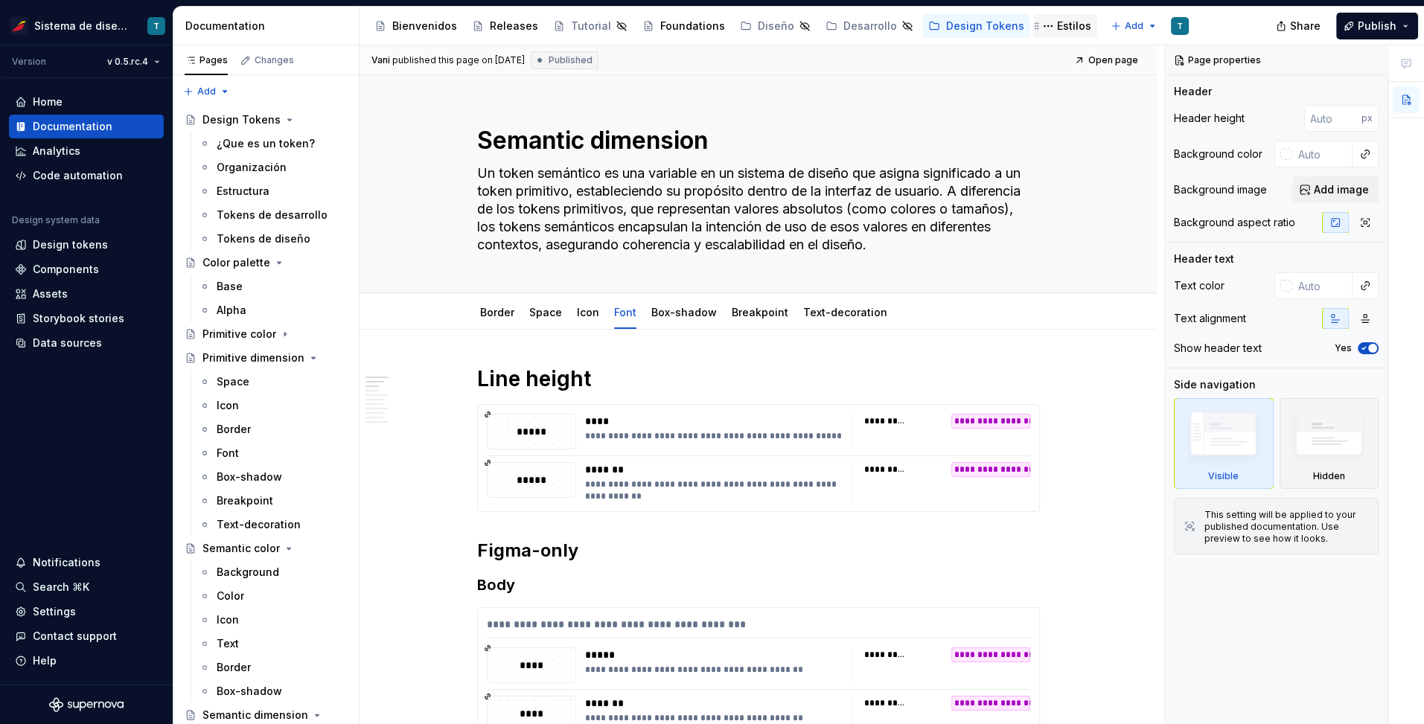
click at [1057, 28] on div "Estilos" at bounding box center [1074, 26] width 34 height 15
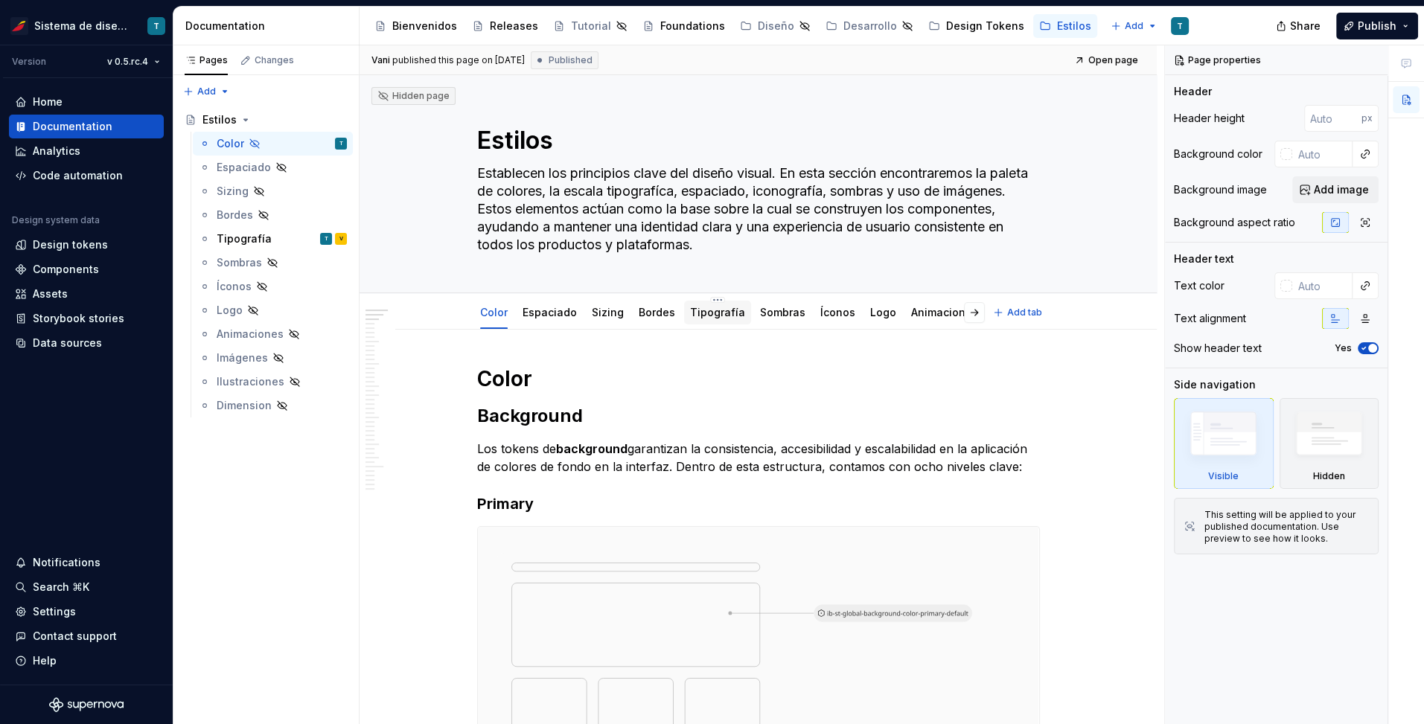
click at [708, 314] on link "Tipografía" at bounding box center [717, 312] width 55 height 13
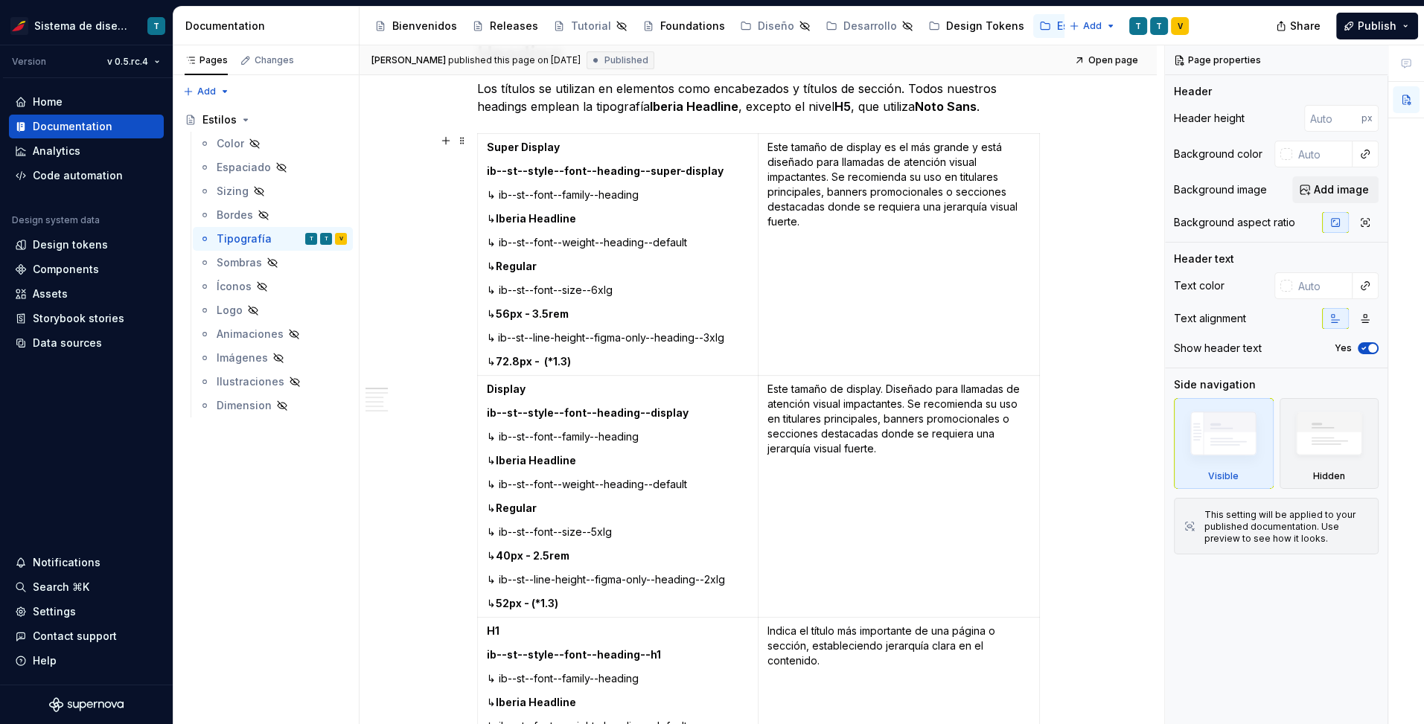
scroll to position [317, 0]
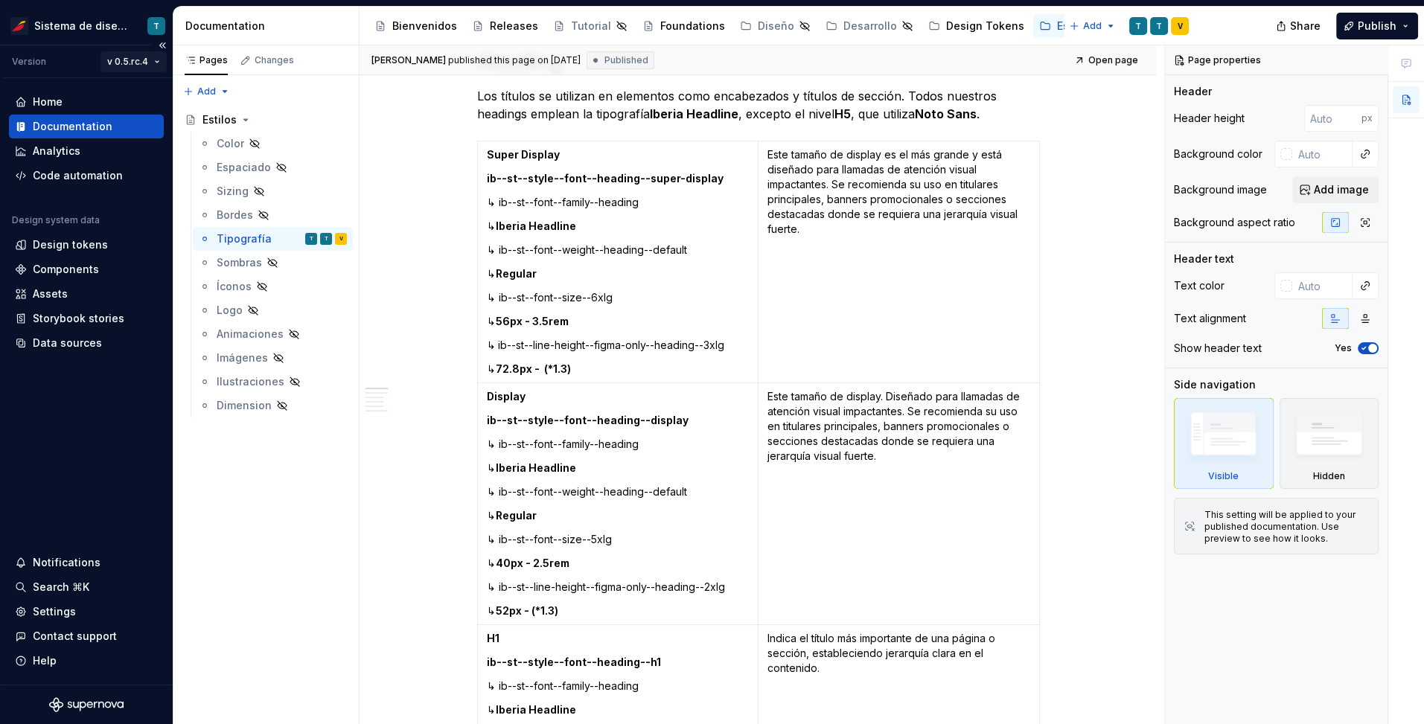
click at [147, 58] on html "Sistema de diseño Iberia T Version v 0.5.rc.4 Home Documentation Analytics Code…" at bounding box center [712, 362] width 1424 height 724
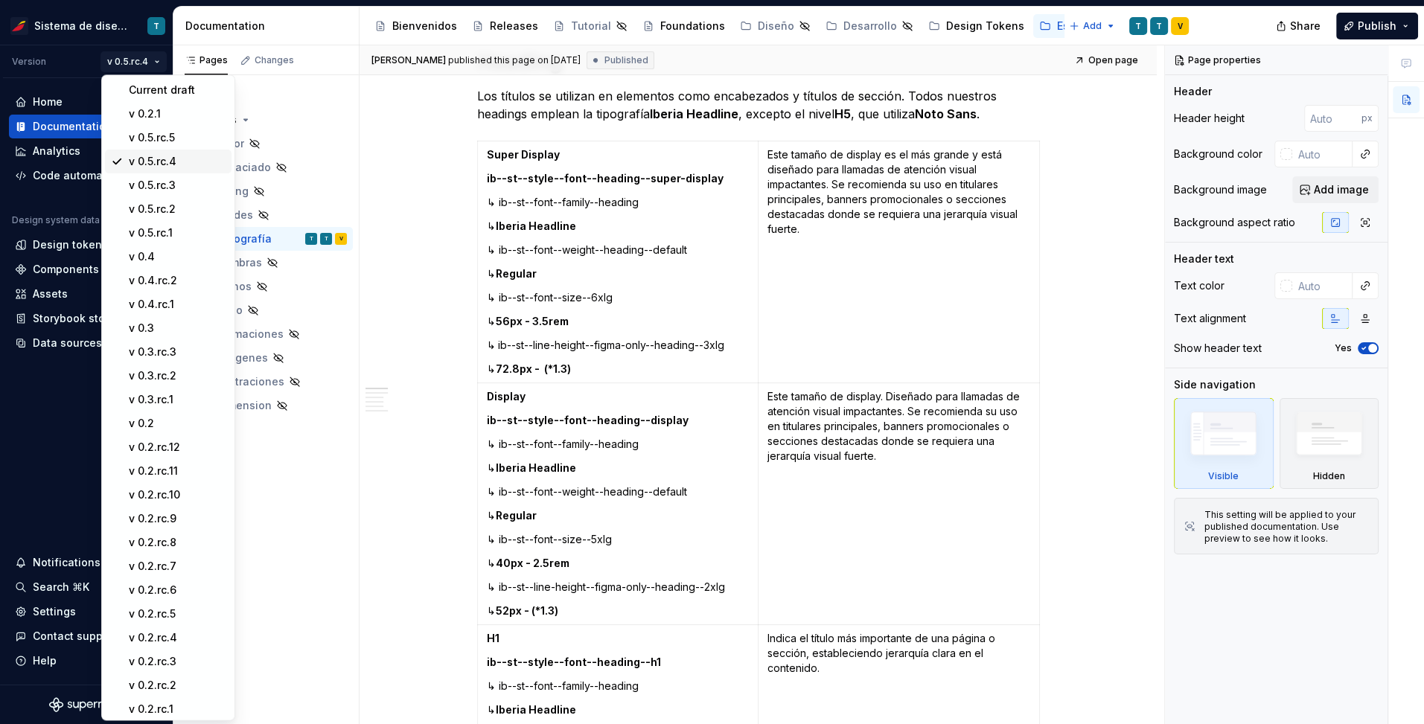
click at [158, 161] on div "v 0.5.rc.4" at bounding box center [177, 161] width 97 height 15
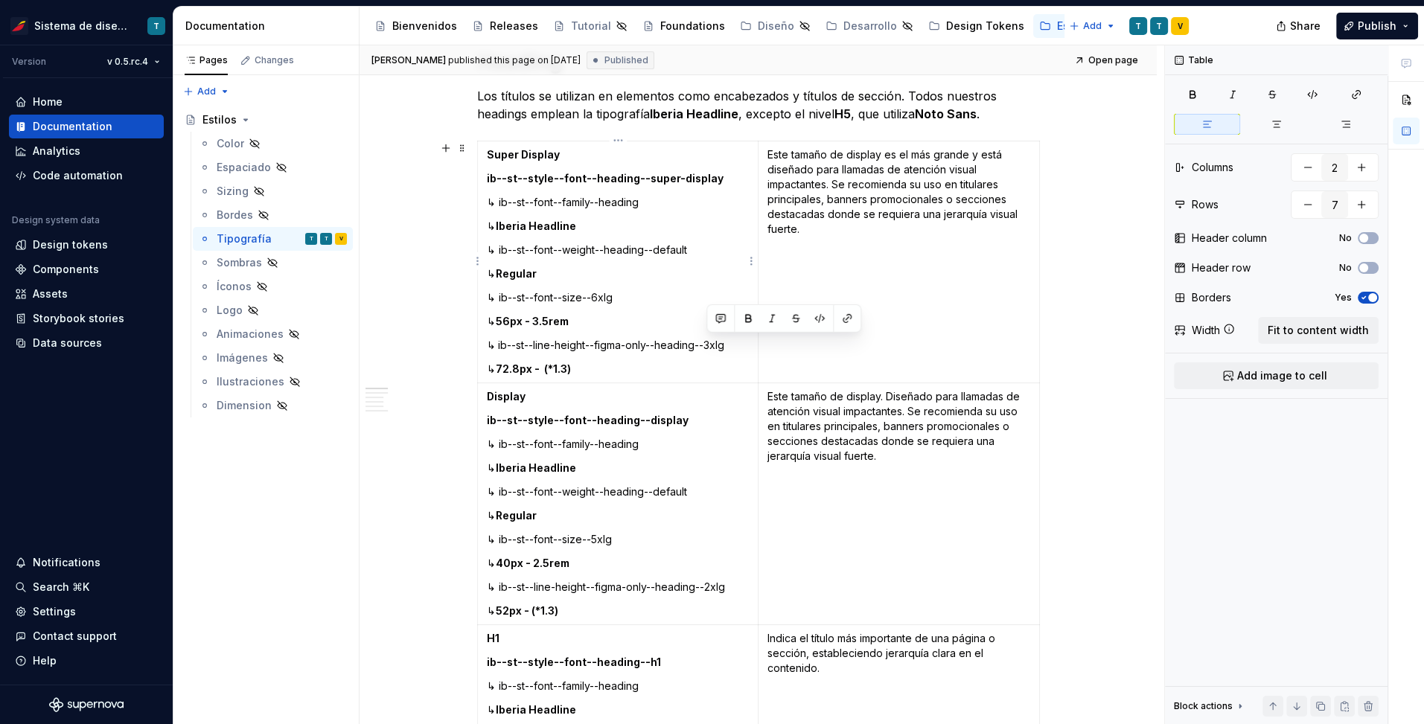
drag, startPoint x: 740, startPoint y: 343, endPoint x: 638, endPoint y: 342, distance: 102.0
click at [638, 342] on p "↳ ib--st--line-height--figma-only--heading--3xlg" at bounding box center [618, 345] width 263 height 15
drag, startPoint x: 503, startPoint y: 344, endPoint x: 600, endPoint y: 369, distance: 100.0
click at [600, 369] on td "Super Display ib--st--style--font--heading--super-display ↳ ib--st--font--famil…" at bounding box center [617, 262] width 281 height 242
copy td "ib--st--line-height--figma-only--heading--3xlg ↳ 72.8px - (*1.3)"
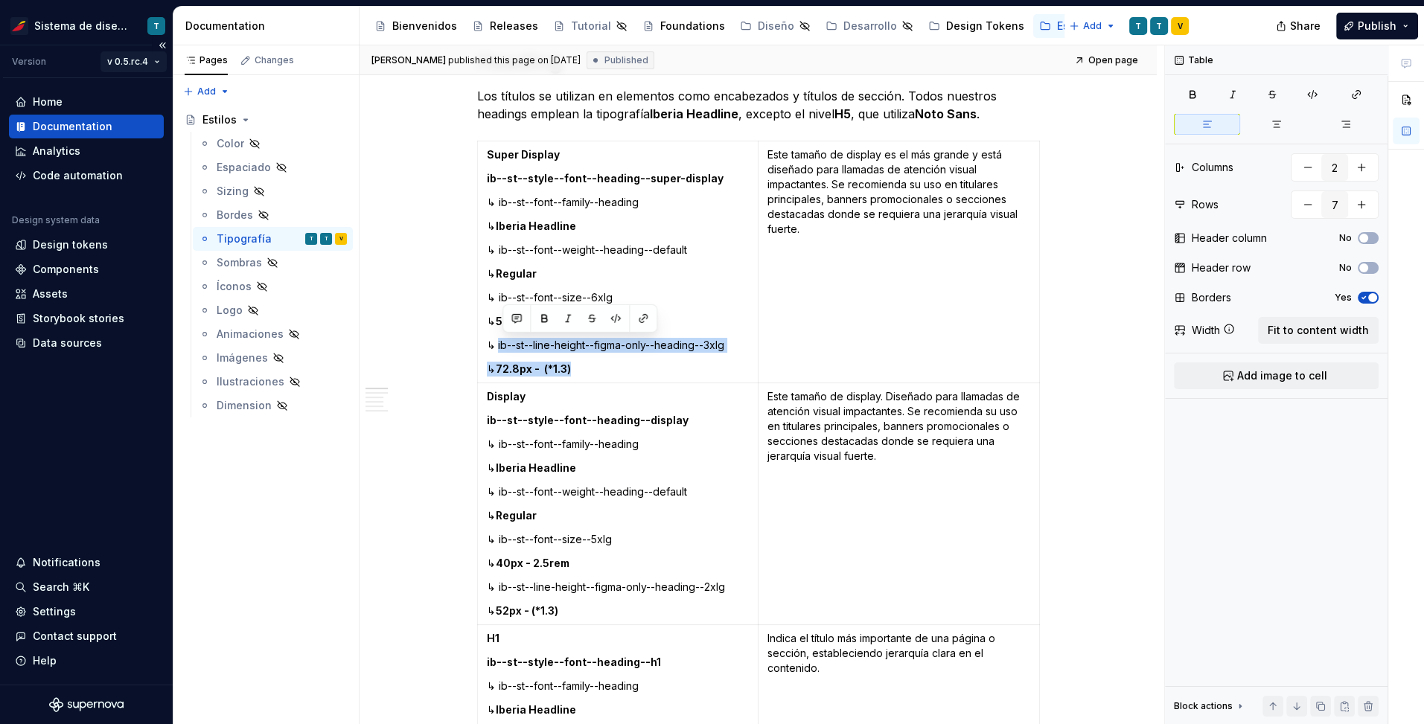
click at [148, 60] on html "Sistema de diseño Iberia T Version v 0.5.rc.4 Home Documentation Analytics Code…" at bounding box center [712, 362] width 1424 height 724
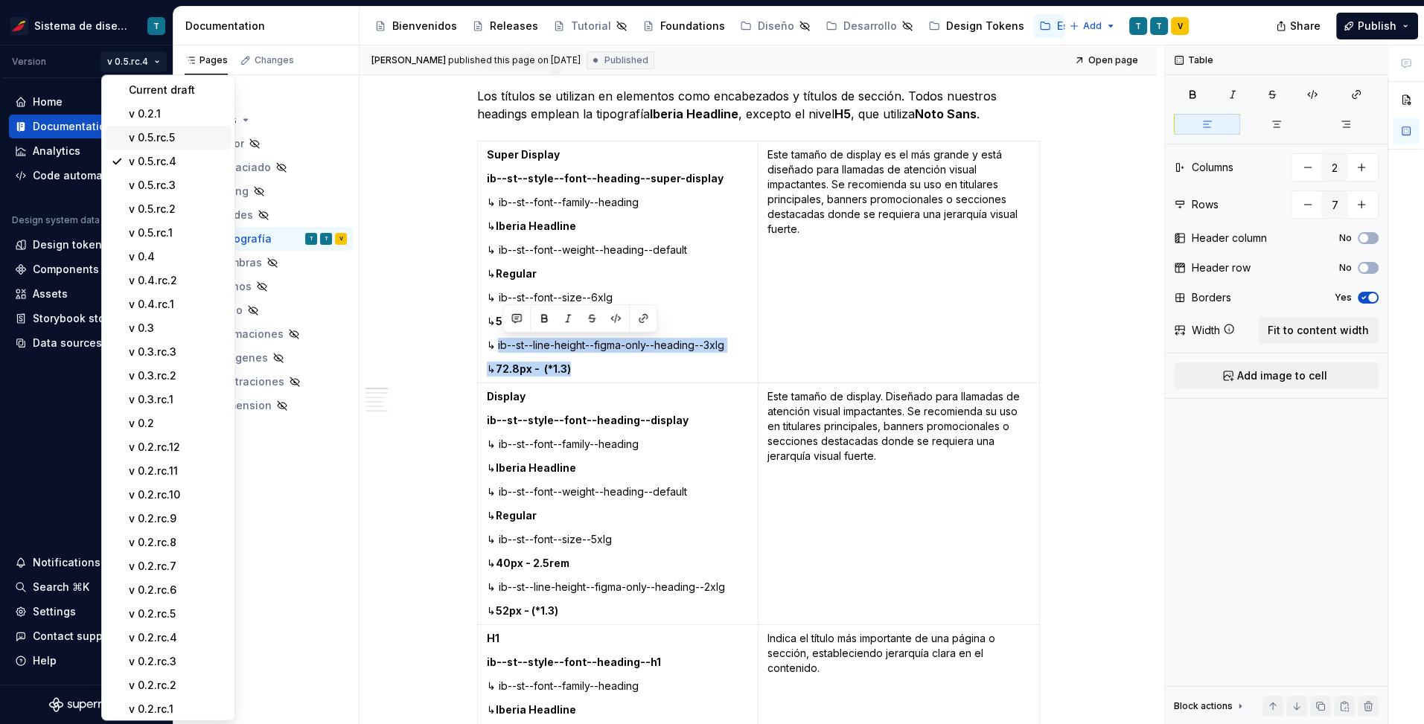
click at [159, 136] on div "v 0.5.rc.5" at bounding box center [177, 137] width 97 height 15
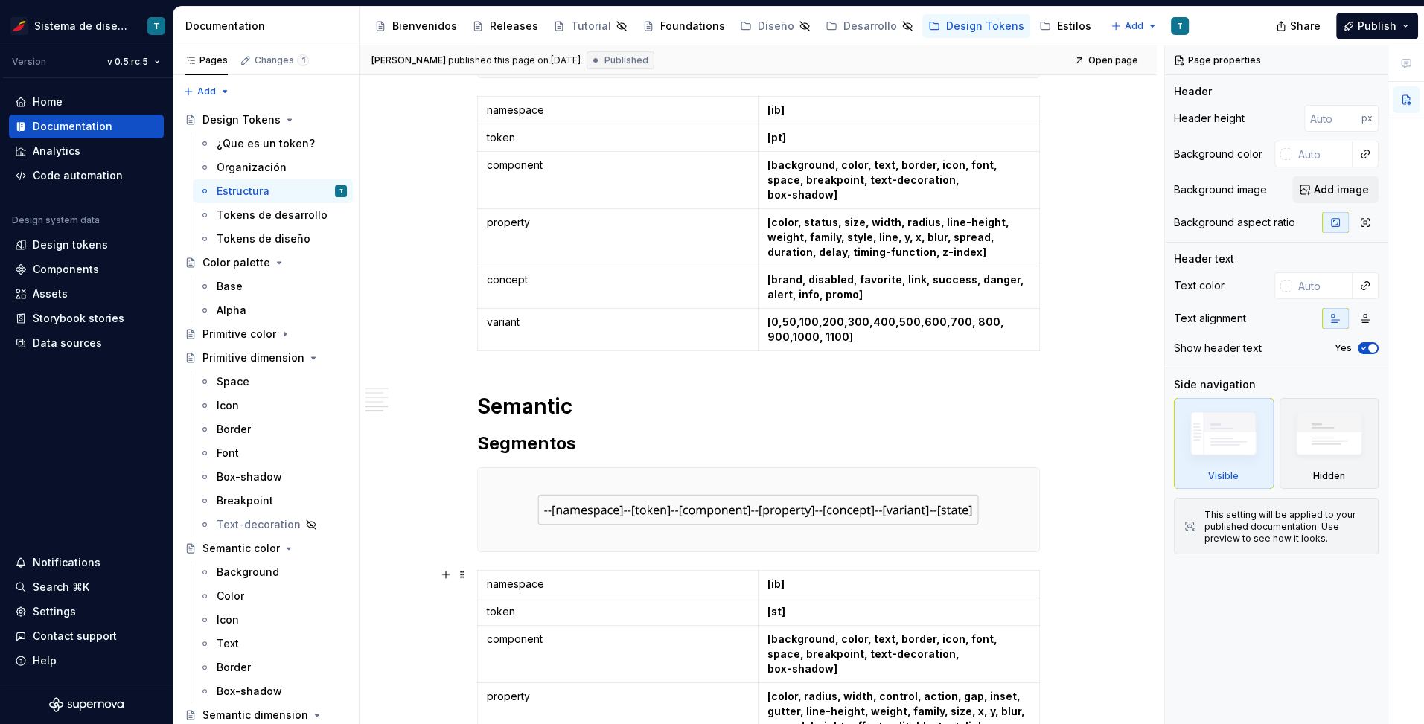
scroll to position [612, 0]
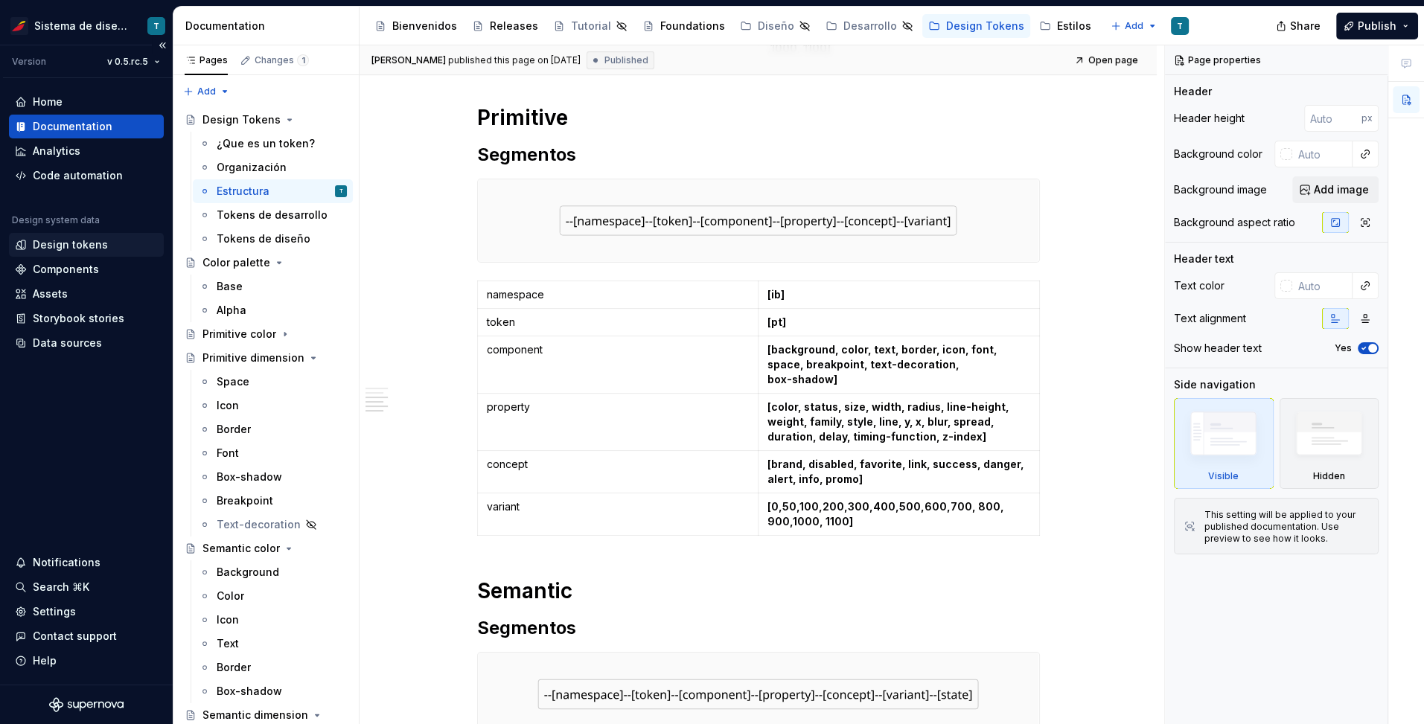
click at [101, 249] on div "Design tokens" at bounding box center [70, 244] width 75 height 15
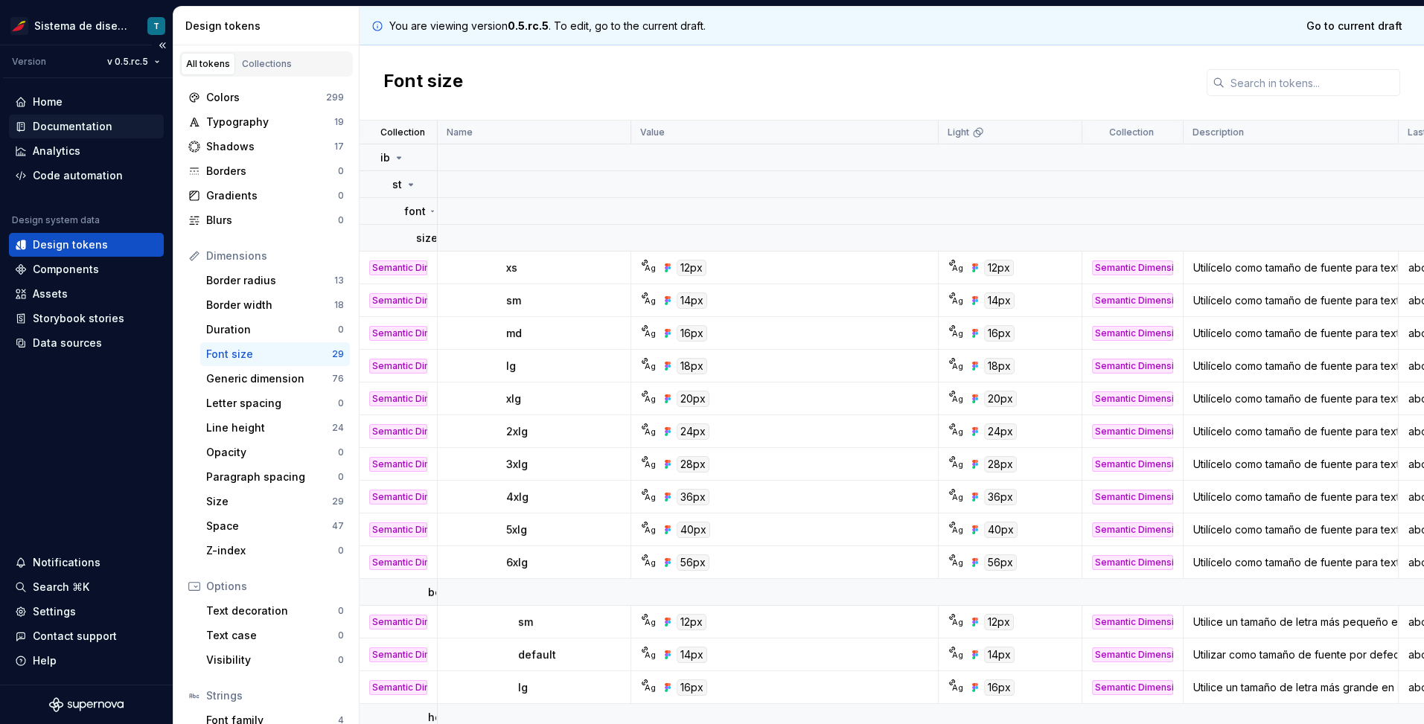
click at [95, 122] on div "Documentation" at bounding box center [73, 126] width 80 height 15
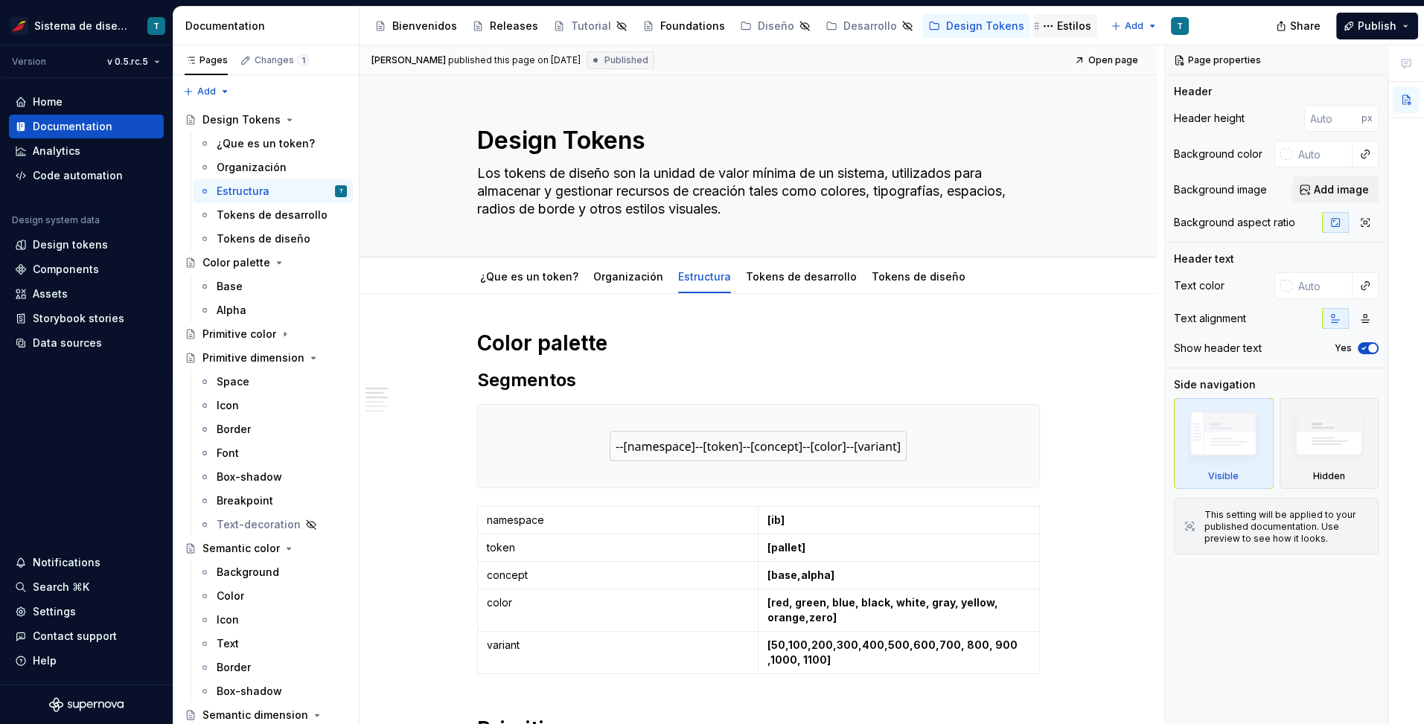
click at [1057, 26] on div "Estilos" at bounding box center [1074, 26] width 34 height 15
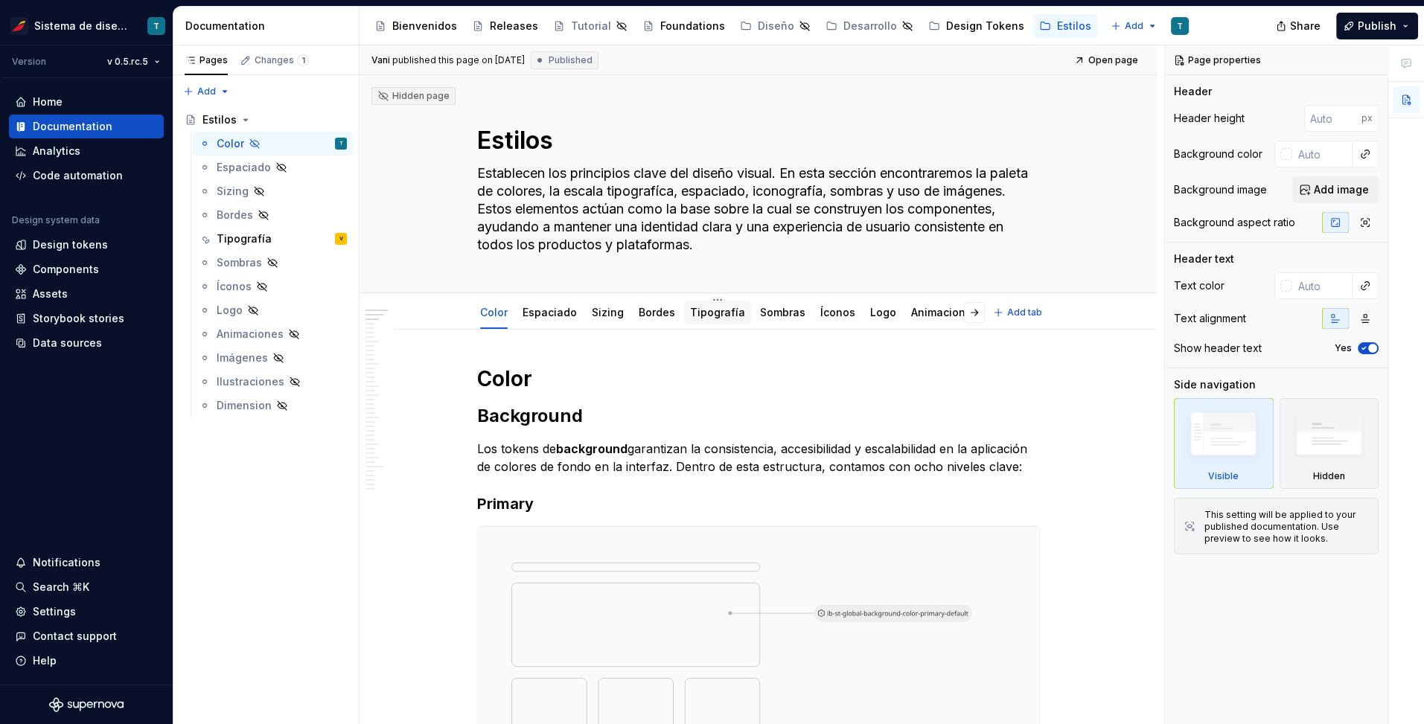
click at [715, 314] on link "Tipografía" at bounding box center [717, 312] width 55 height 13
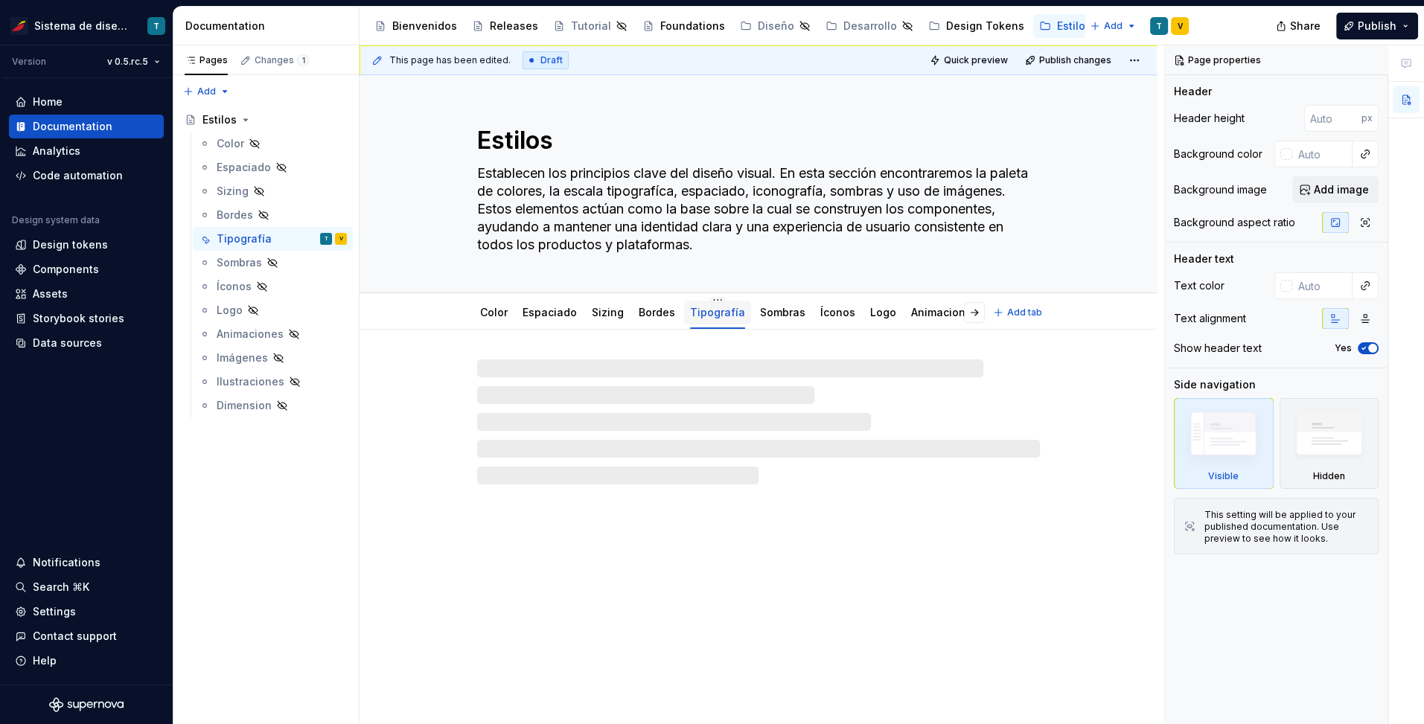
type textarea "*"
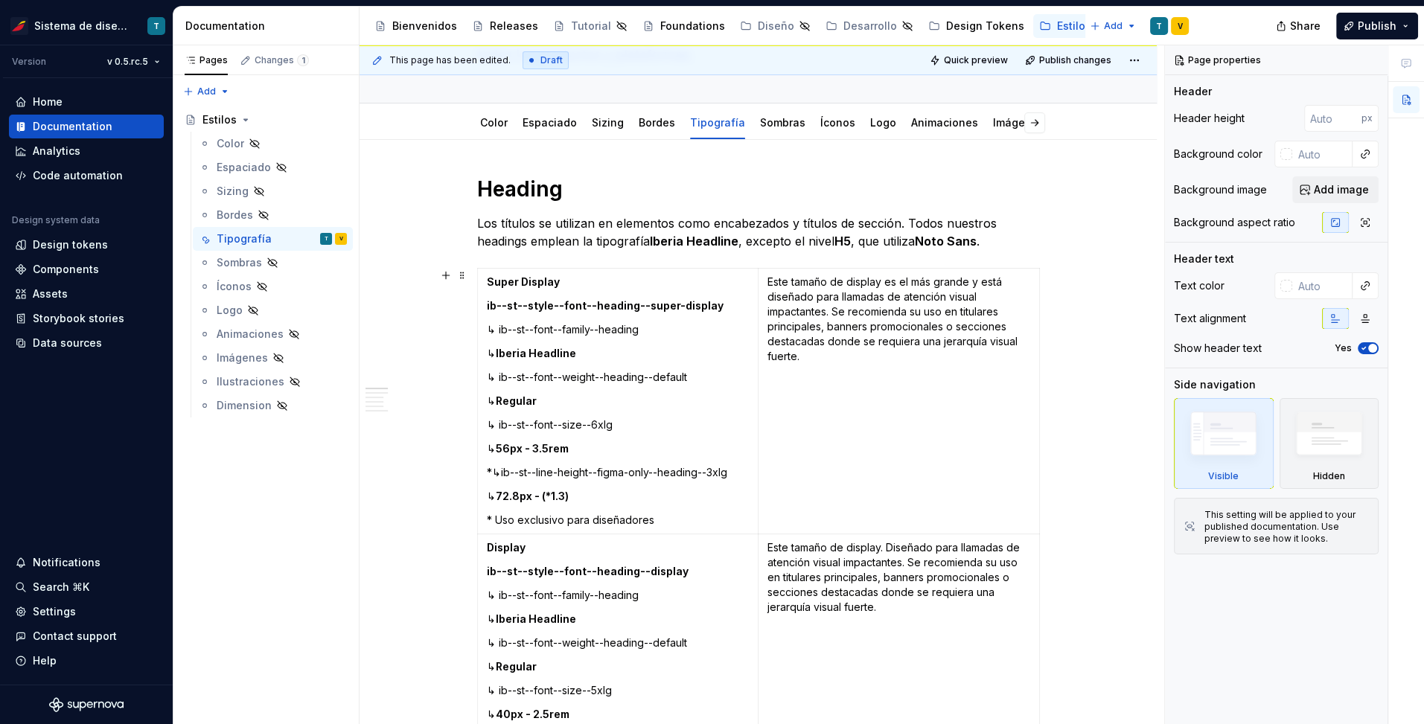
scroll to position [197, 0]
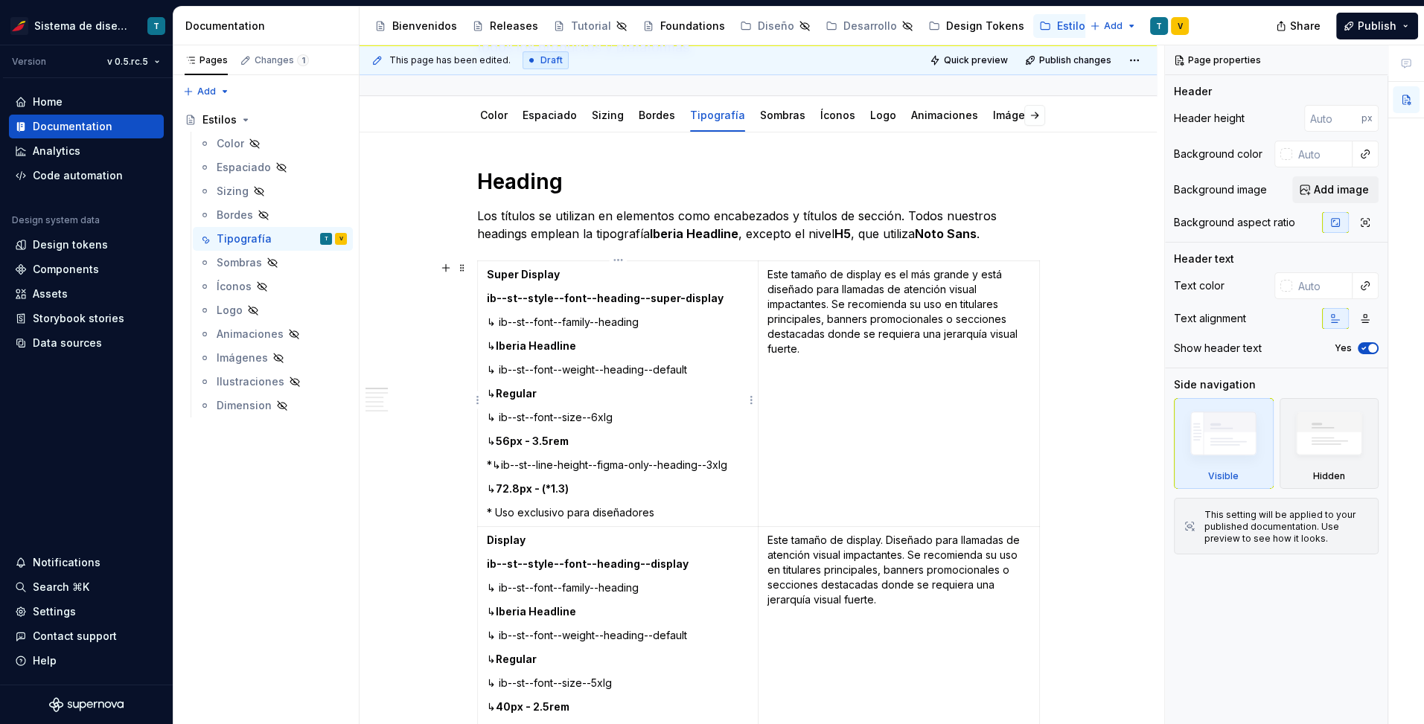
click at [491, 462] on p "*↳ib--st--line-height--figma-only--heading--3xlg" at bounding box center [618, 465] width 263 height 15
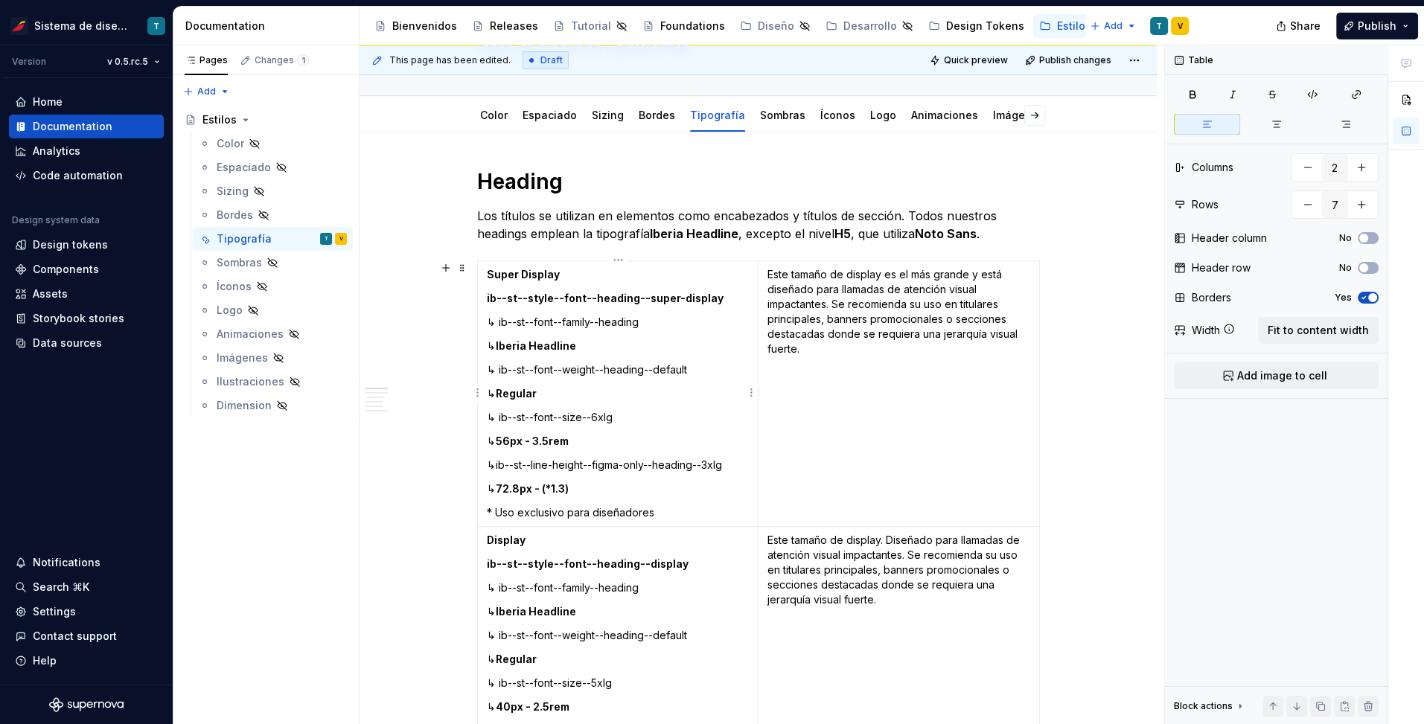
click at [730, 465] on p "↳ib--st--line-height--figma-only--heading--3xlg" at bounding box center [618, 465] width 263 height 15
click at [586, 488] on p "↳ 72.8px - (*1.3)" at bounding box center [618, 489] width 263 height 15
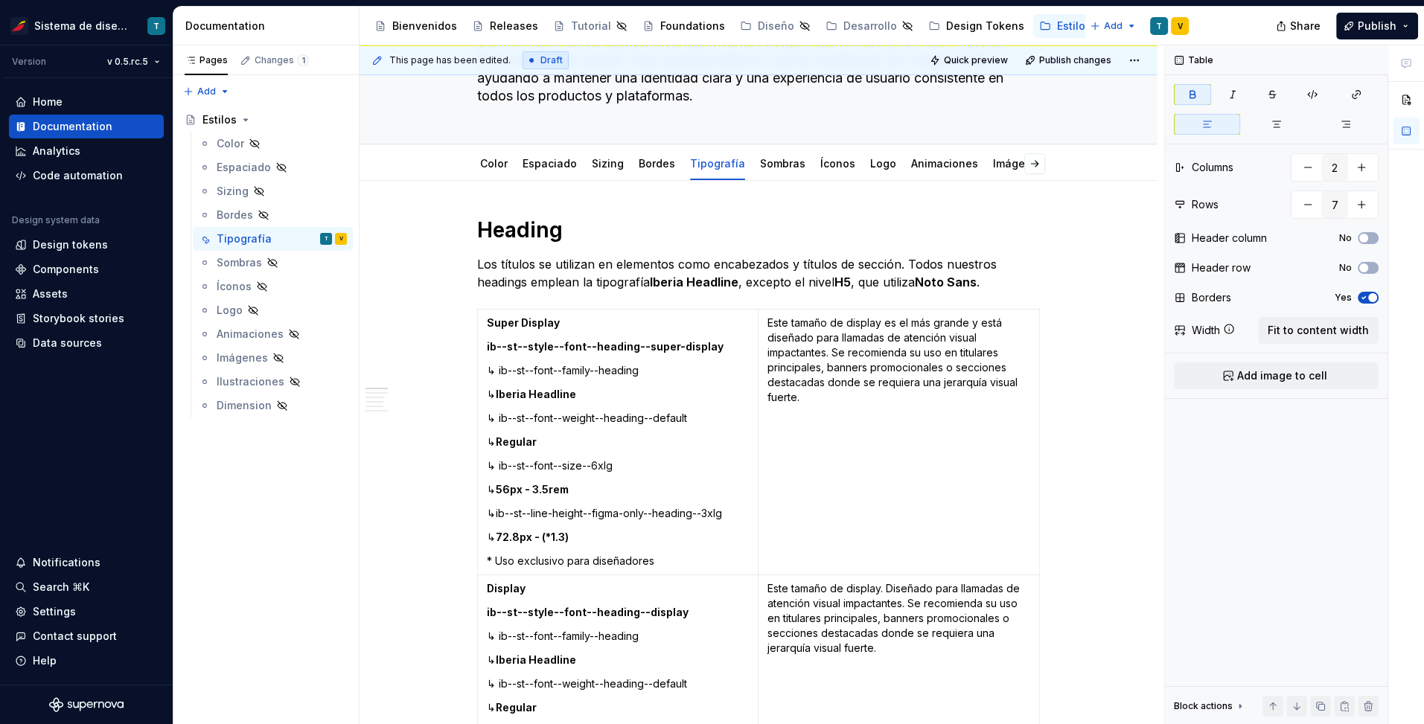
scroll to position [100, 0]
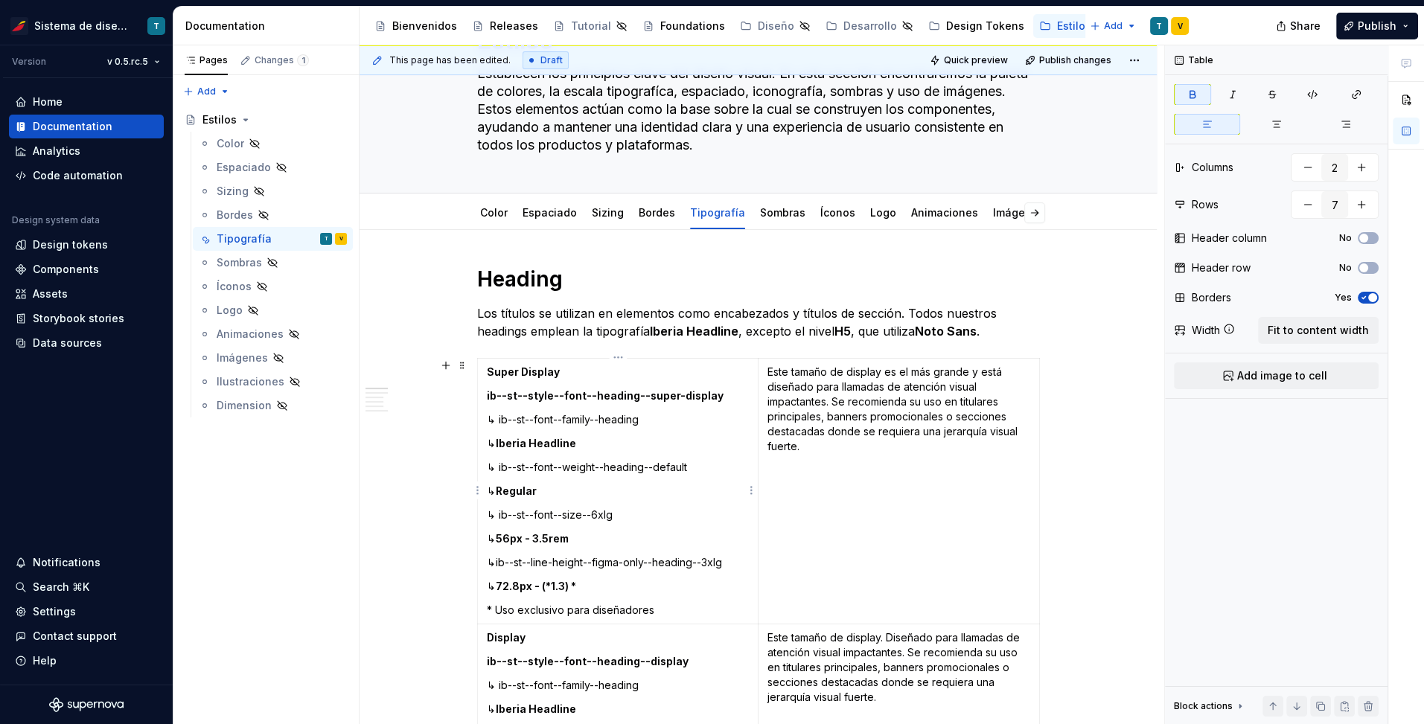
click at [642, 599] on td "Super Display ib--st--style--font--heading--super-display ↳ ib--st--font--famil…" at bounding box center [617, 492] width 281 height 266
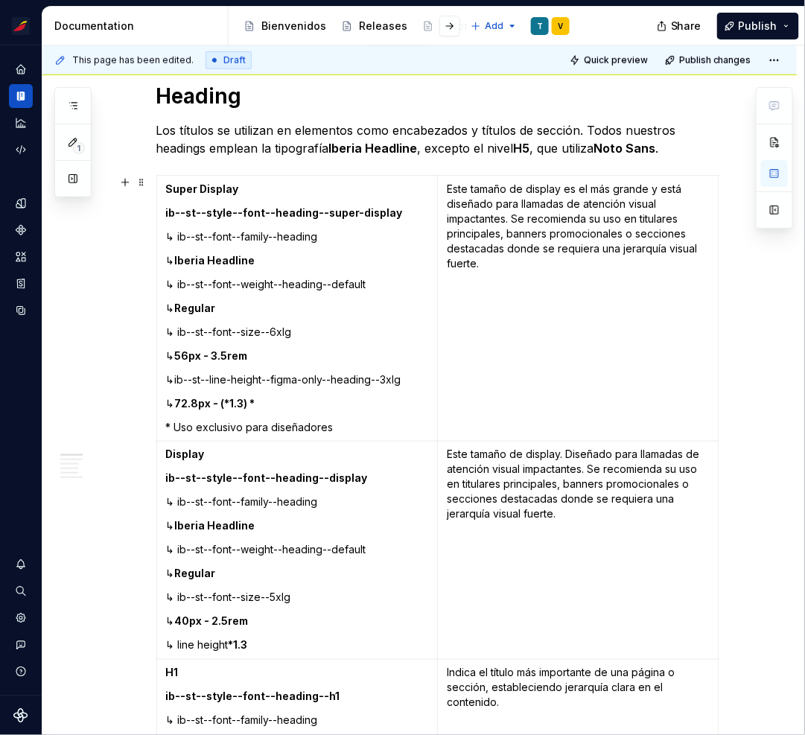
scroll to position [333, 0]
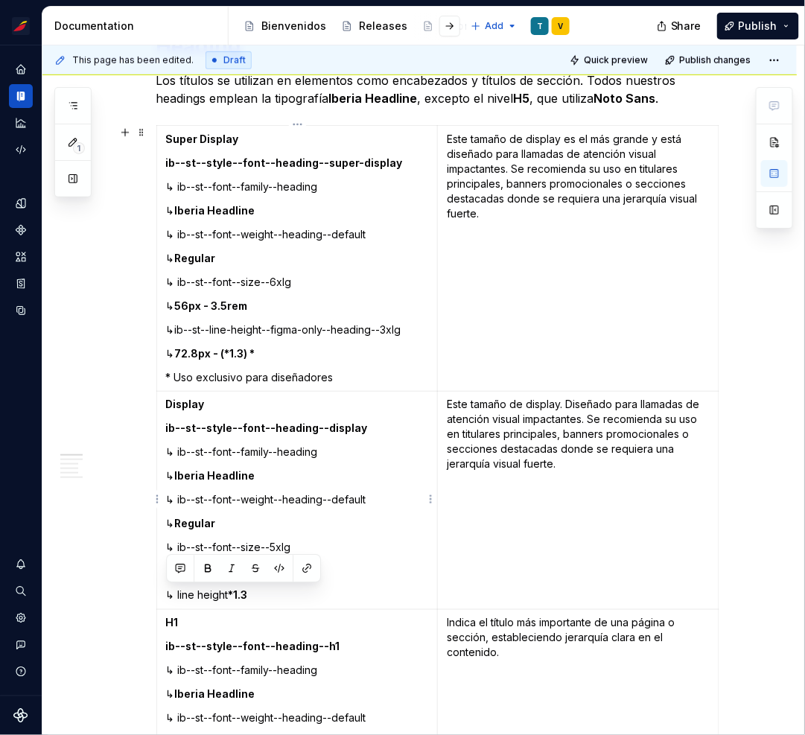
drag, startPoint x: 261, startPoint y: 591, endPoint x: 165, endPoint y: 593, distance: 96.8
click at [165, 593] on td "Display ib--st--style--font--heading--display ↳ ib--st--font--family--heading ↳…" at bounding box center [296, 501] width 281 height 218
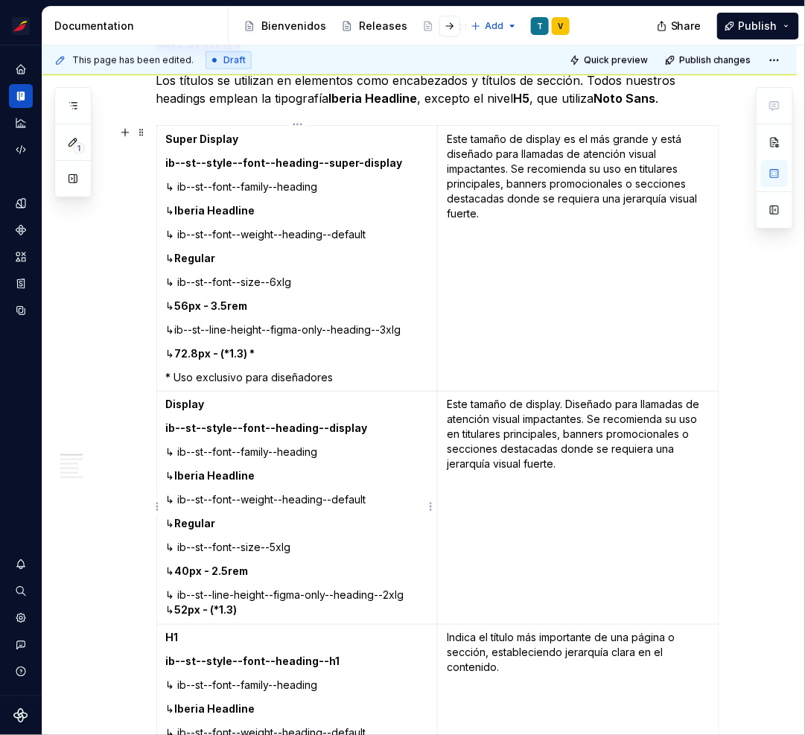
click at [412, 593] on p "↳ ib--st--line-height--figma-only--heading--2xlg ↳ 52px - (*1.3)" at bounding box center [297, 603] width 263 height 30
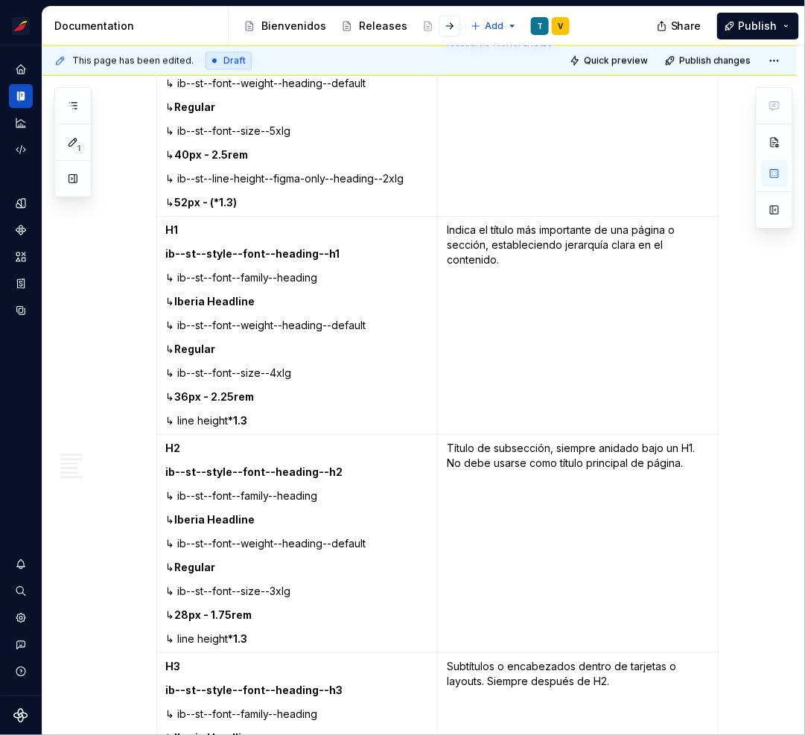
scroll to position [743, 0]
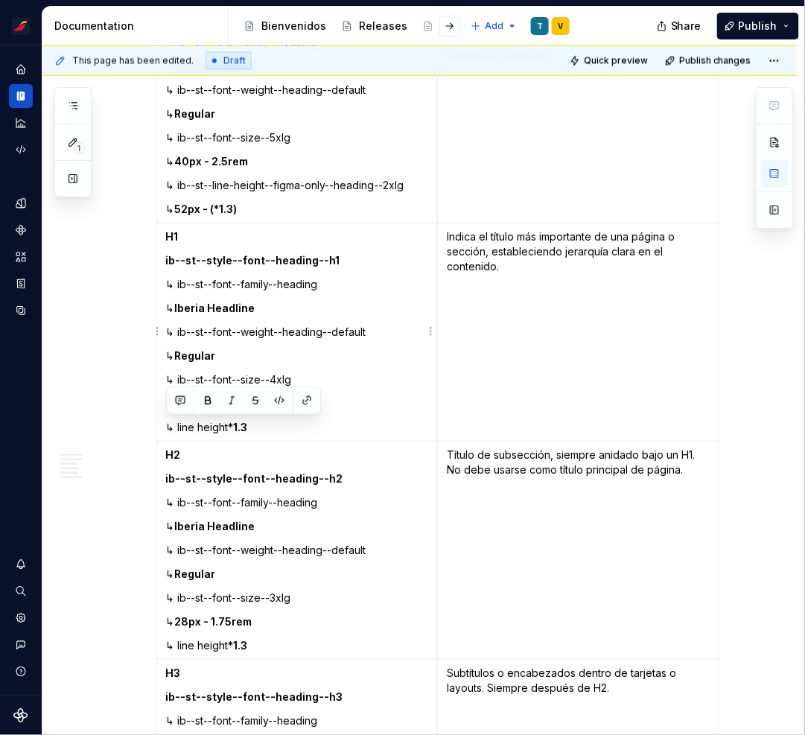
drag, startPoint x: 244, startPoint y: 425, endPoint x: 164, endPoint y: 424, distance: 80.4
click at [164, 424] on td "H1 ib--st--style--font--heading--h1 ↳ ib--st--font--family--heading ↳ Iberia He…" at bounding box center [296, 332] width 281 height 218
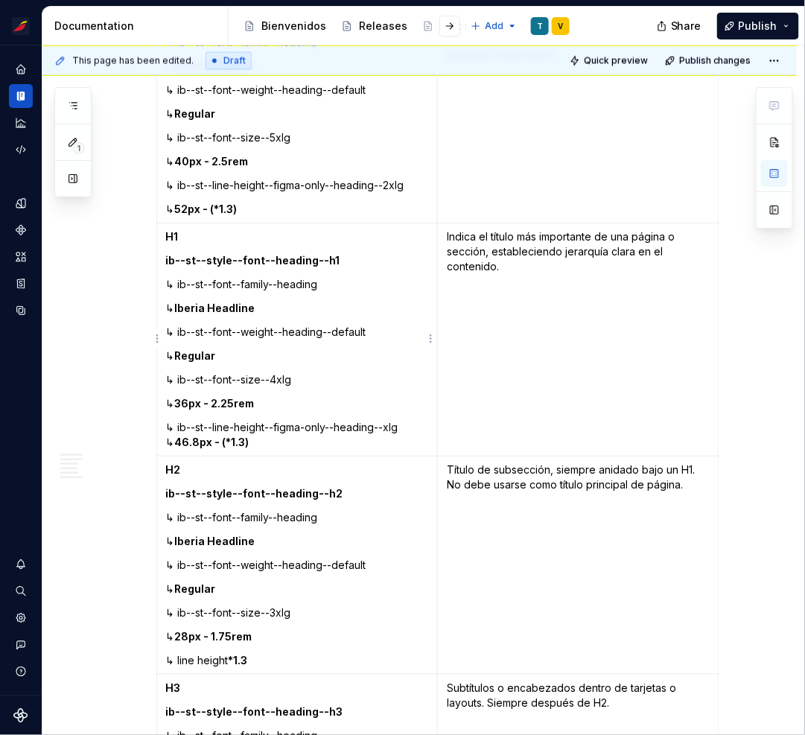
click at [405, 424] on p "↳ ib--st--line-height--figma-only--heading--xlg ↳ 46.8px - (*1.3)" at bounding box center [297, 435] width 263 height 30
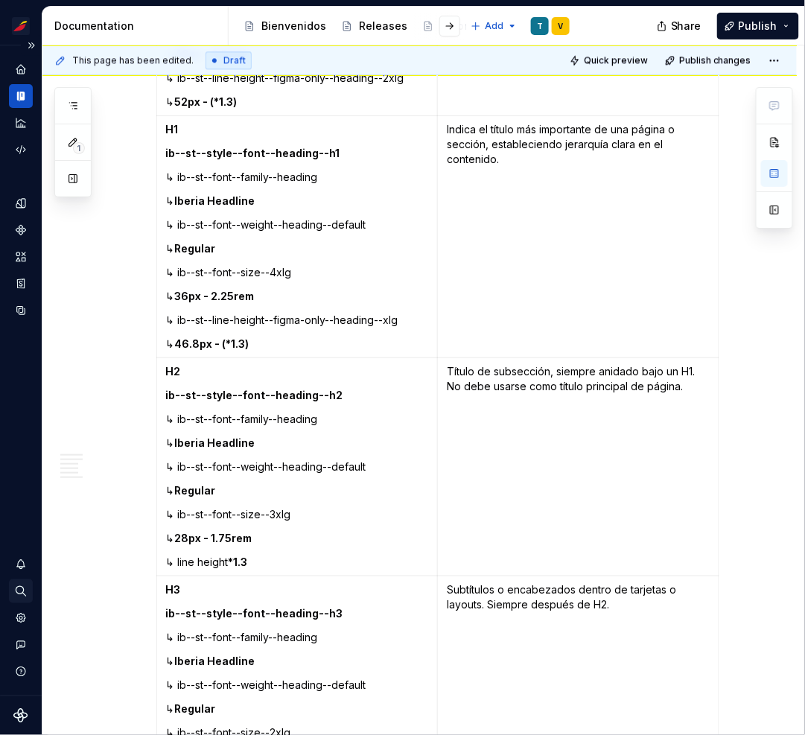
scroll to position [858, 0]
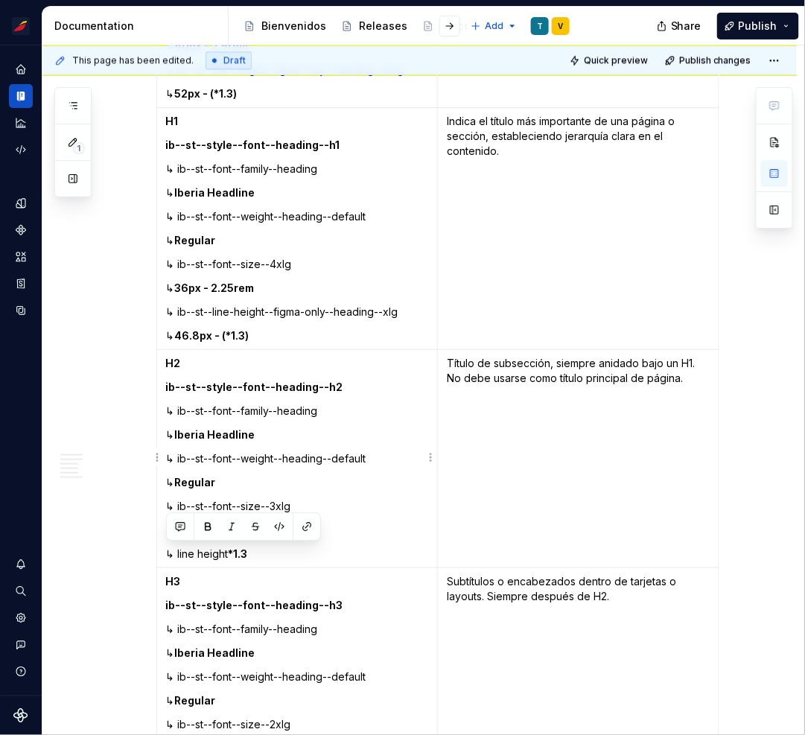
drag, startPoint x: 254, startPoint y: 550, endPoint x: 159, endPoint y: 550, distance: 94.5
click at [159, 550] on td "H2 ib--st--style--font--heading--h2 ↳ ib--st--font--family--heading ↳ Iberia He…" at bounding box center [296, 459] width 281 height 218
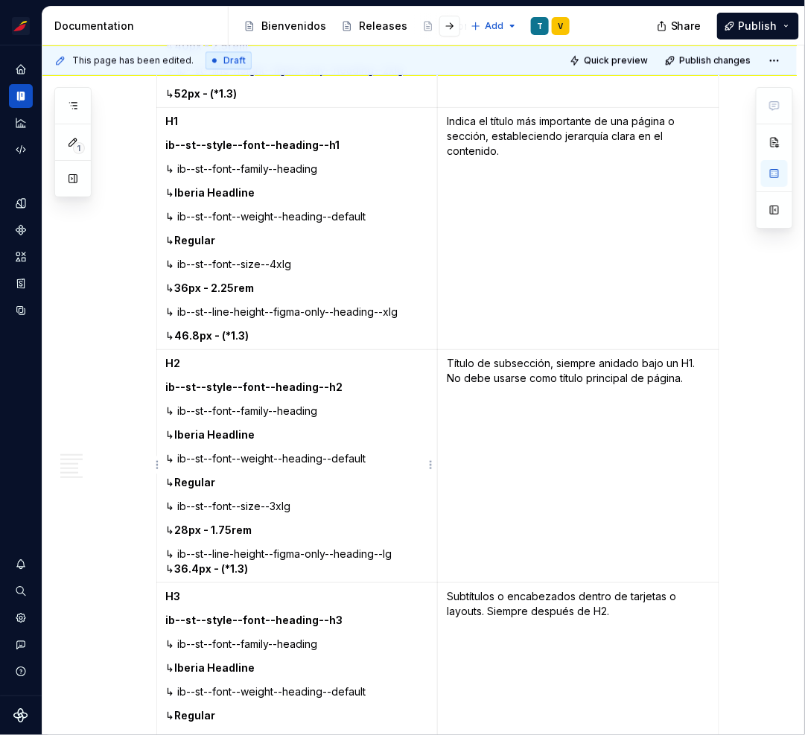
click at [398, 552] on p "↳ ib--st--line-height--figma-only--heading--lg ↳ 36.4px - (*1.3)" at bounding box center [297, 561] width 263 height 30
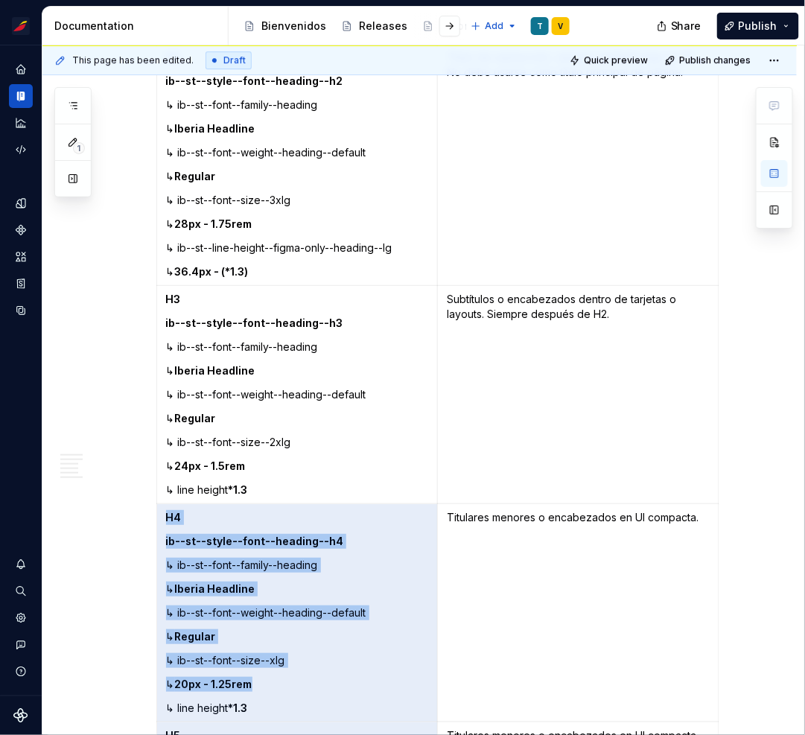
scroll to position [1298, 0]
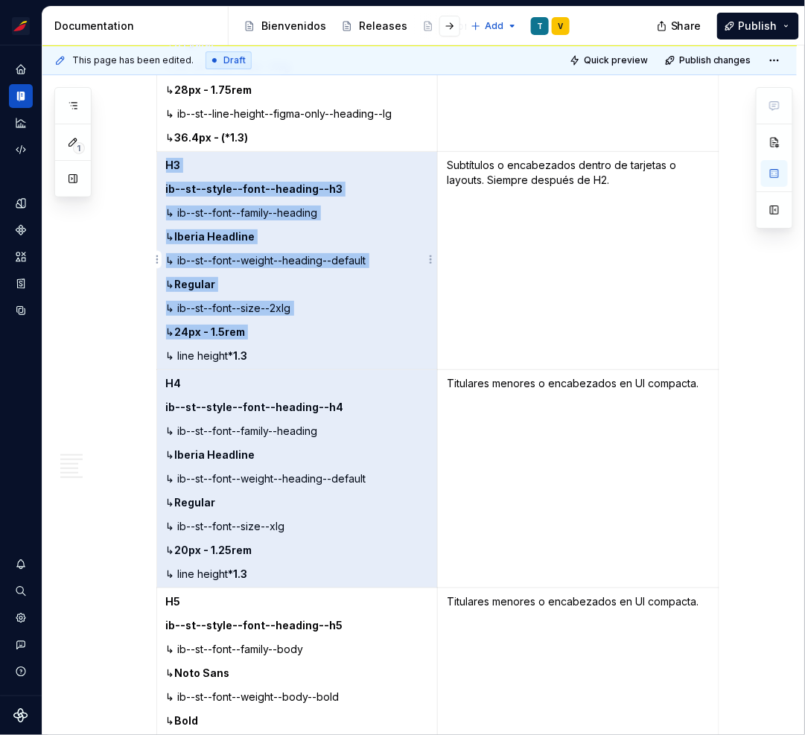
drag, startPoint x: 248, startPoint y: 680, endPoint x: 165, endPoint y: 357, distance: 333.0
click at [165, 357] on td "H3 ib--st--style--font--heading--h3 ↳ ib--st--font--family--heading ↳ Iberia He…" at bounding box center [296, 261] width 281 height 218
click at [183, 353] on p "↳ line height *1.3" at bounding box center [297, 355] width 263 height 15
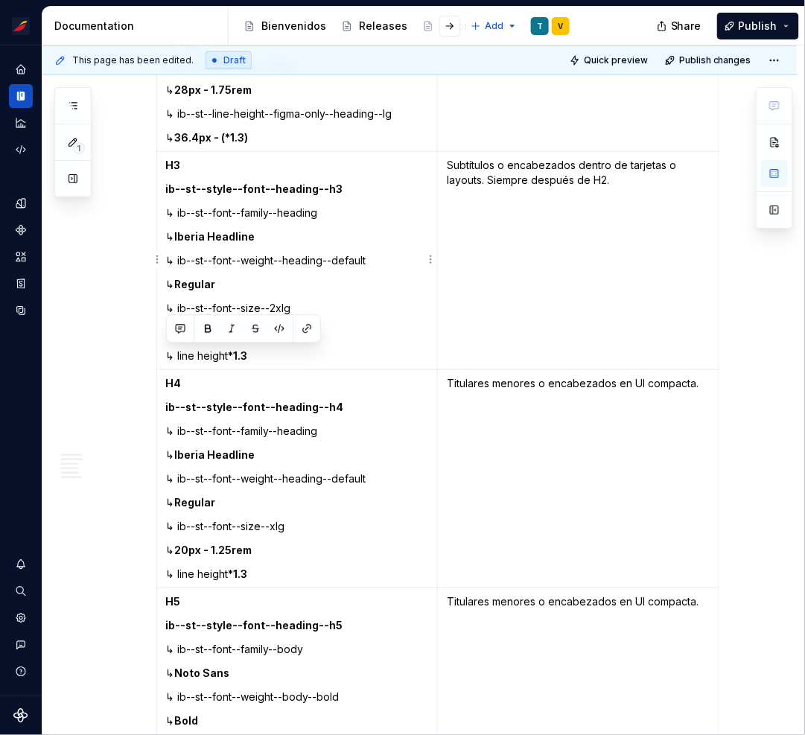
drag, startPoint x: 251, startPoint y: 354, endPoint x: 167, endPoint y: 351, distance: 84.2
click at [167, 351] on p "↳ line height *1.3" at bounding box center [297, 355] width 263 height 15
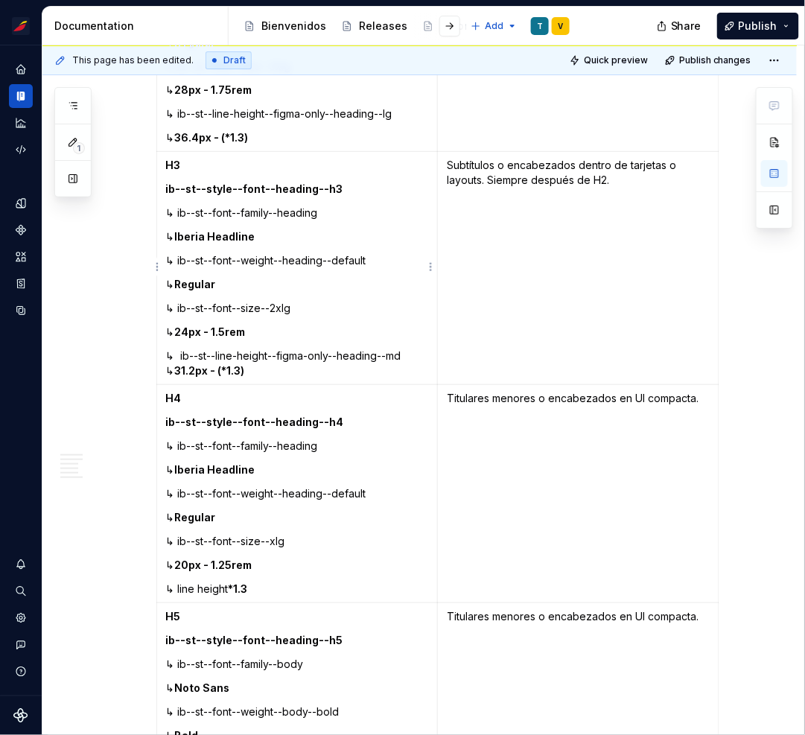
click at [406, 354] on p "↳ ib--st--line-height--figma-only--heading--md ↳ 31.2px - (*1.3)" at bounding box center [297, 363] width 263 height 30
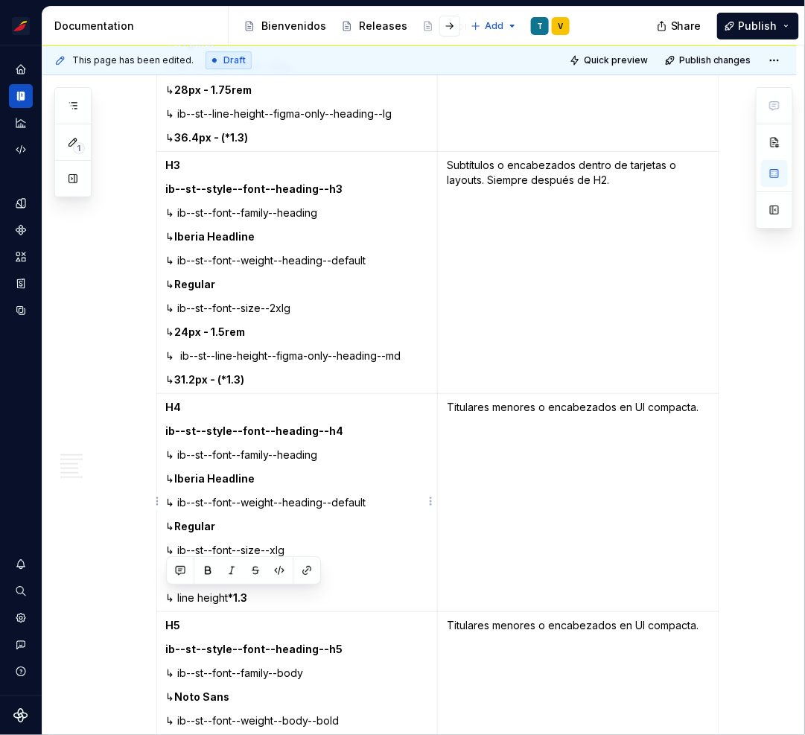
drag, startPoint x: 253, startPoint y: 596, endPoint x: 168, endPoint y: 591, distance: 85.7
click at [168, 591] on p "↳ line height *1.3" at bounding box center [297, 597] width 263 height 15
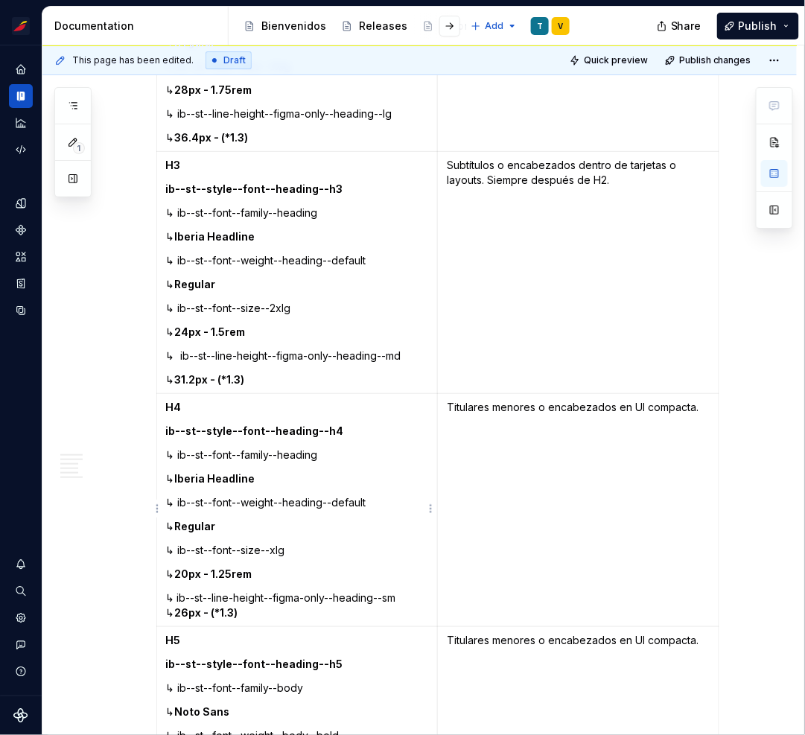
click at [407, 596] on p "↳ ib--st--line-height--figma-only--heading--sm ↳ 26px - (*1.3)" at bounding box center [297, 605] width 263 height 30
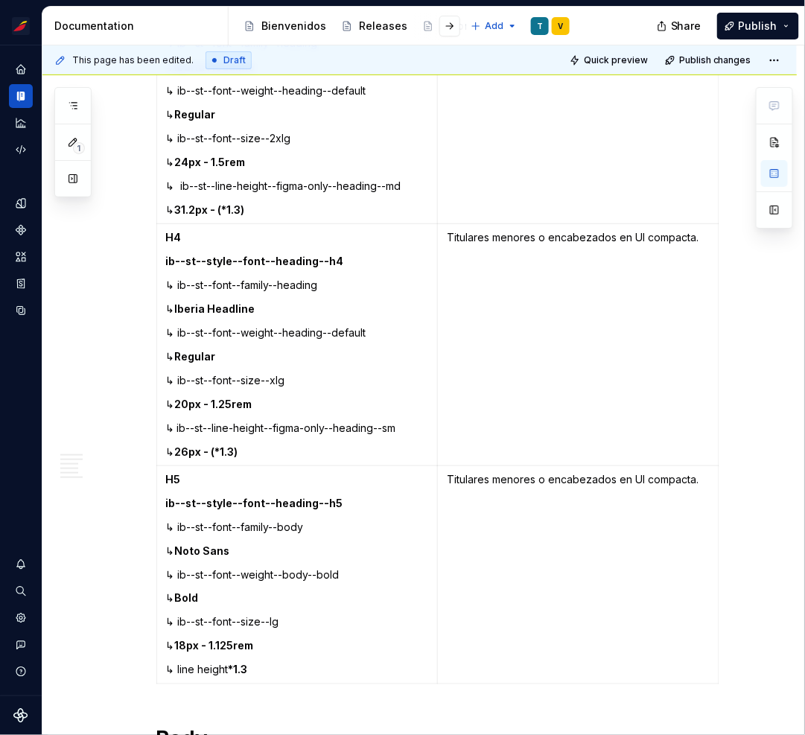
scroll to position [1529, 0]
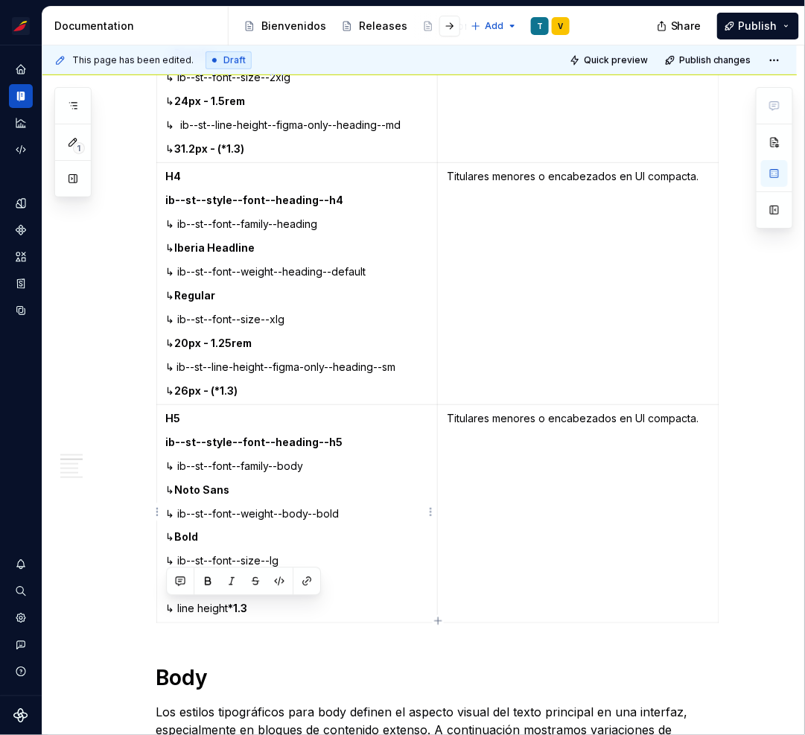
drag, startPoint x: 255, startPoint y: 607, endPoint x: 168, endPoint y: 599, distance: 88.2
click at [168, 602] on p "↳ line height *1.3" at bounding box center [297, 609] width 263 height 15
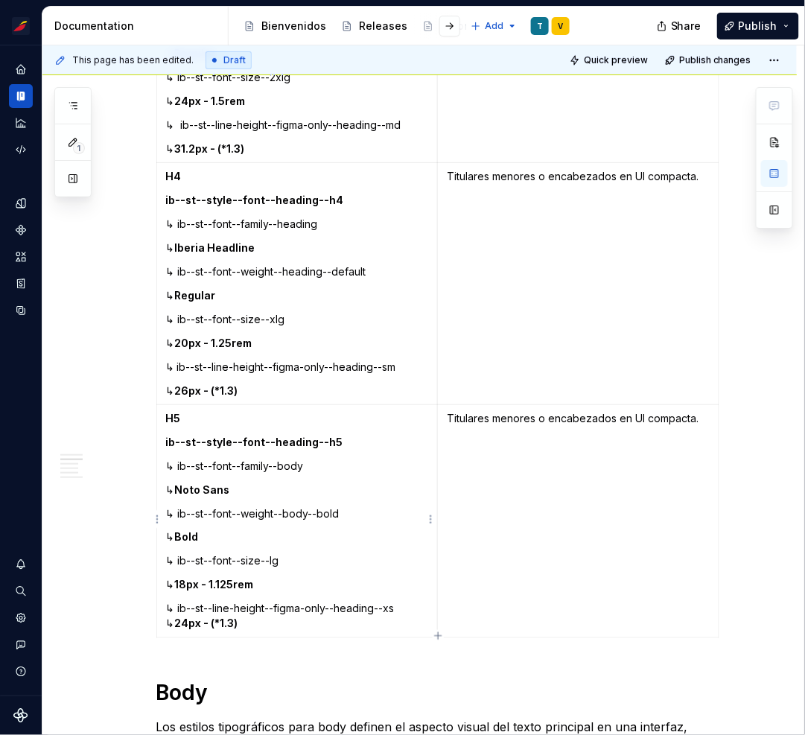
click at [399, 607] on p "↳ ib--st--line-height--figma-only--heading--xs ↳ 24px - (*1.3)" at bounding box center [297, 617] width 263 height 30
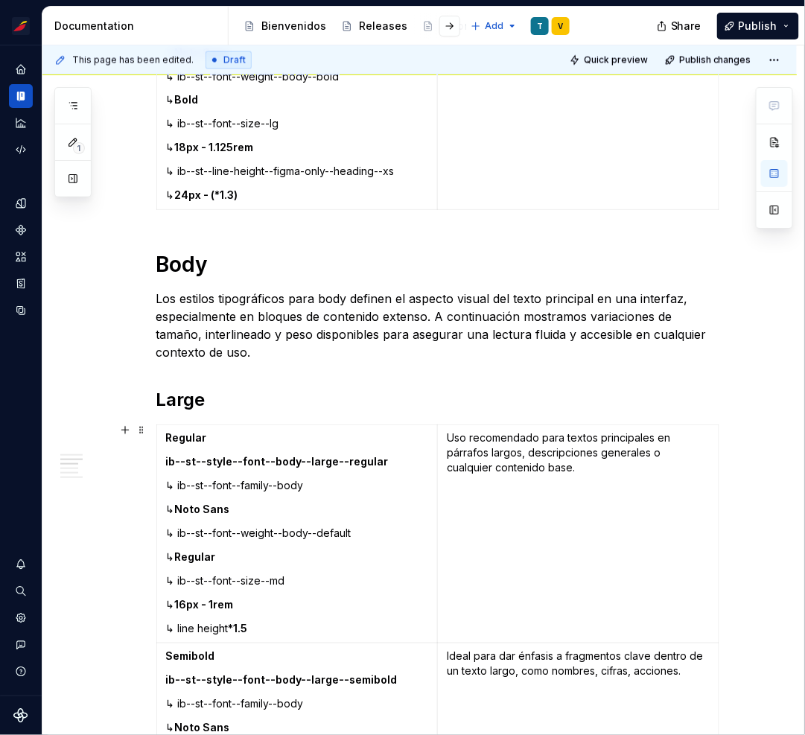
scroll to position [1979, 0]
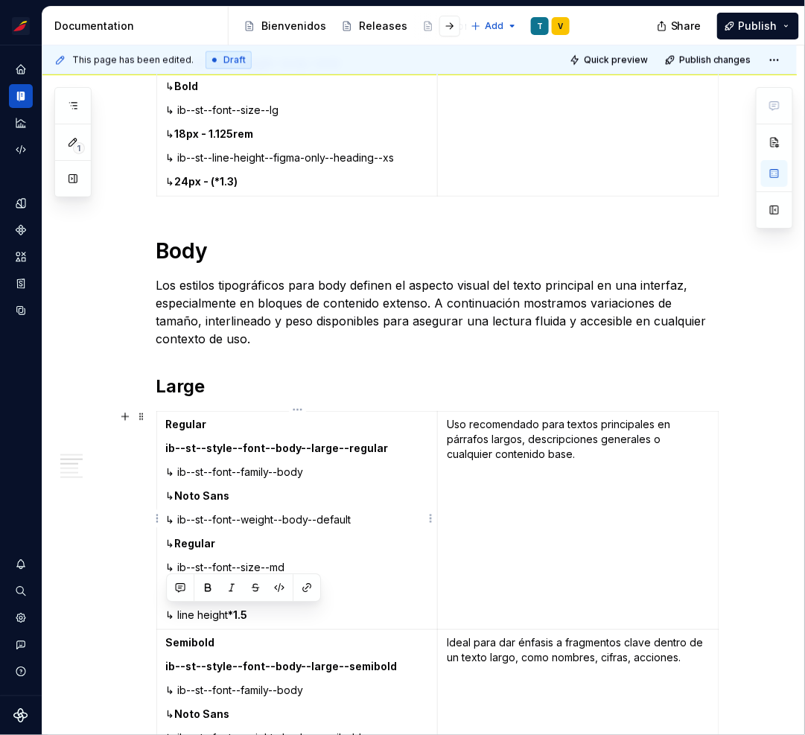
drag, startPoint x: 252, startPoint y: 611, endPoint x: 163, endPoint y: 611, distance: 88.6
click at [163, 611] on td "Regular ib--st--style--font--body--large--regular ↳ ib--st--font--family--body …" at bounding box center [296, 521] width 281 height 218
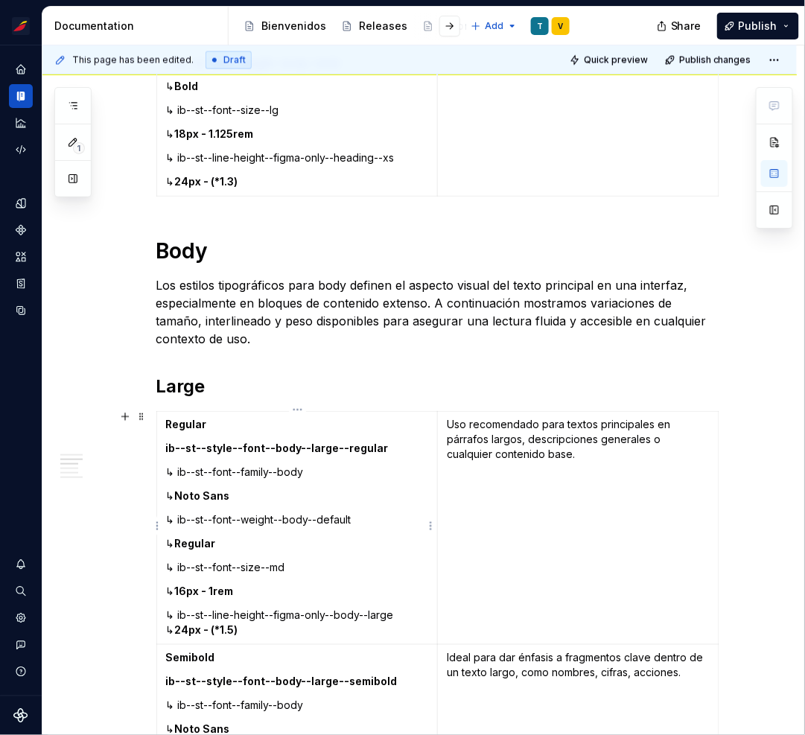
click at [401, 613] on p "↳ ib--st--line-height--figma-only--body--large ↳ 24px - (*1.5)" at bounding box center [297, 623] width 263 height 30
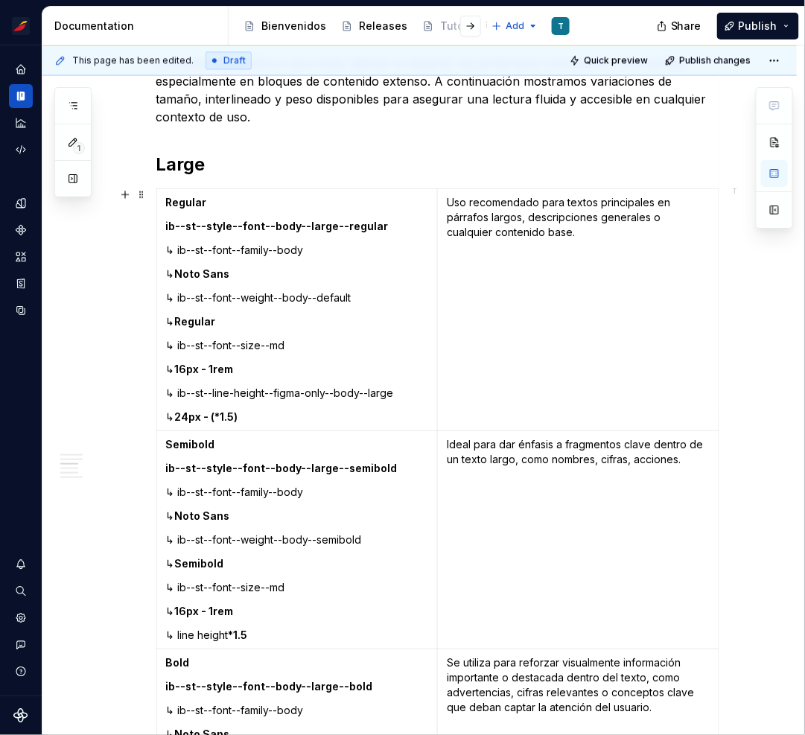
scroll to position [2263, 0]
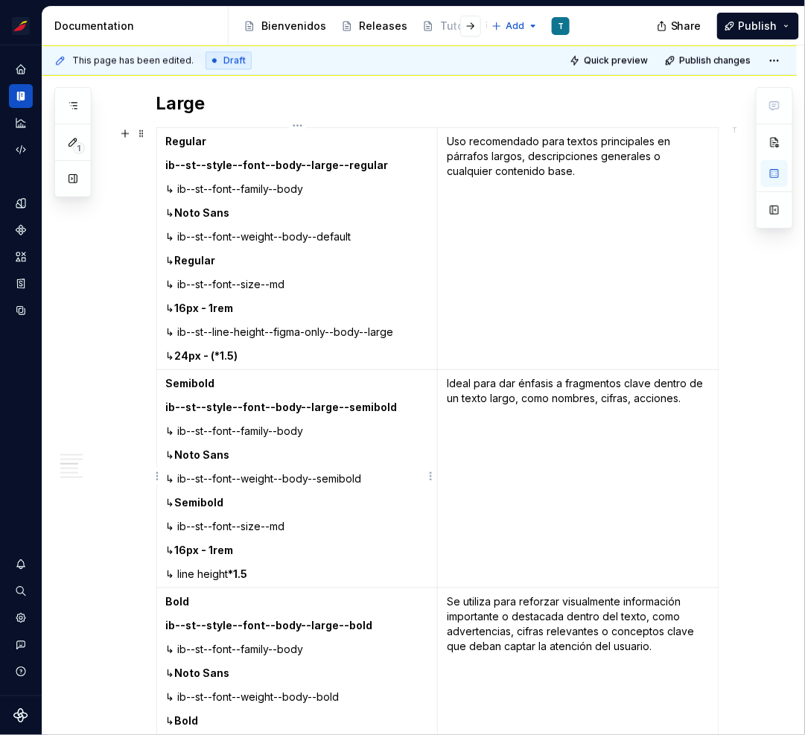
click at [243, 577] on strong "*1.5" at bounding box center [238, 573] width 19 height 13
drag, startPoint x: 253, startPoint y: 571, endPoint x: 165, endPoint y: 568, distance: 87.9
click at [165, 568] on td "Semibold ib--st--style--font--body--large--semibold ↳ ib--st--font--family--bod…" at bounding box center [296, 479] width 281 height 218
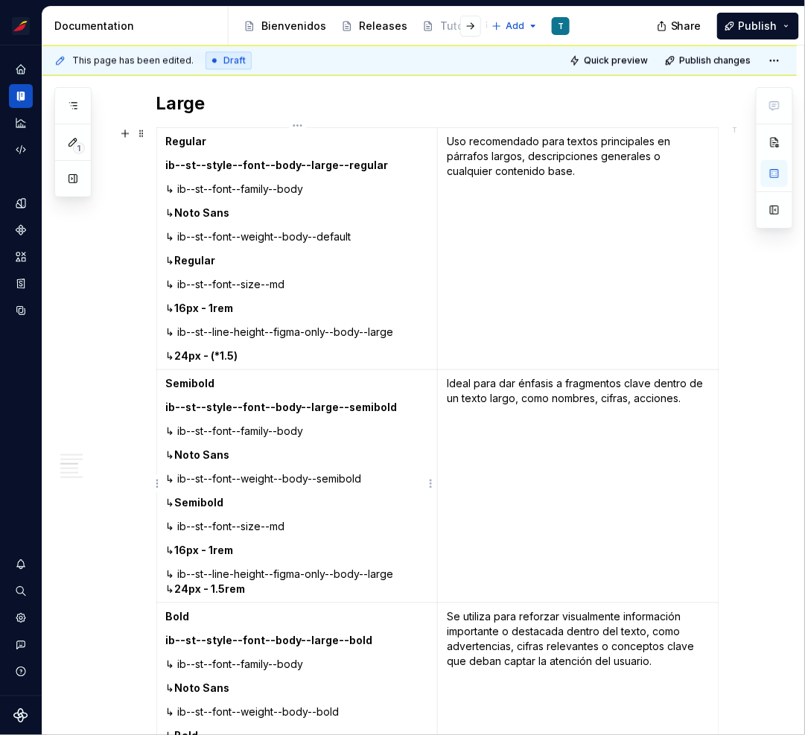
click at [398, 572] on p "↳ ib--st--line-height--figma-only--body--large ↳ 24px - 1.5rem" at bounding box center [297, 582] width 263 height 30
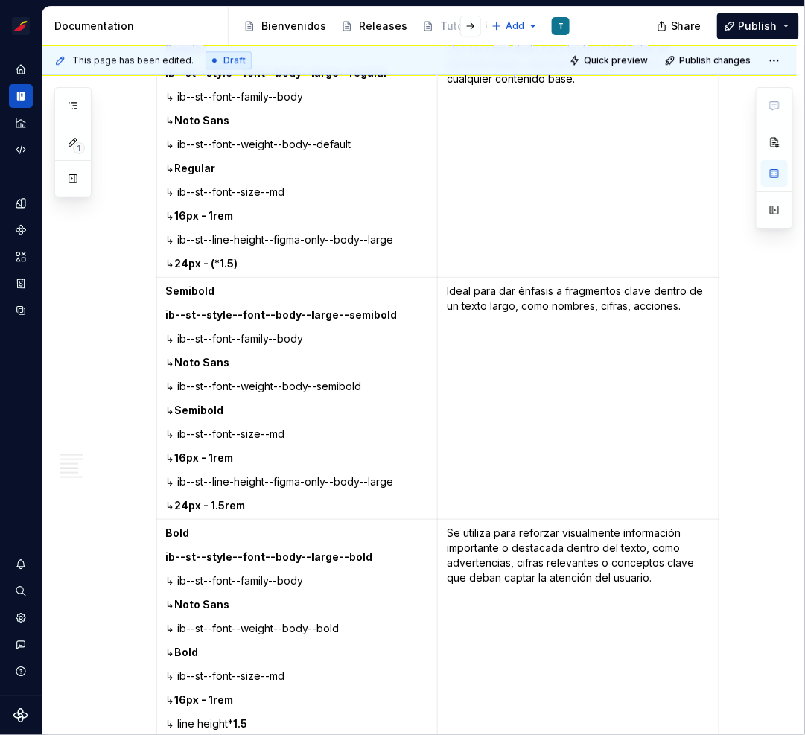
scroll to position [2478, 0]
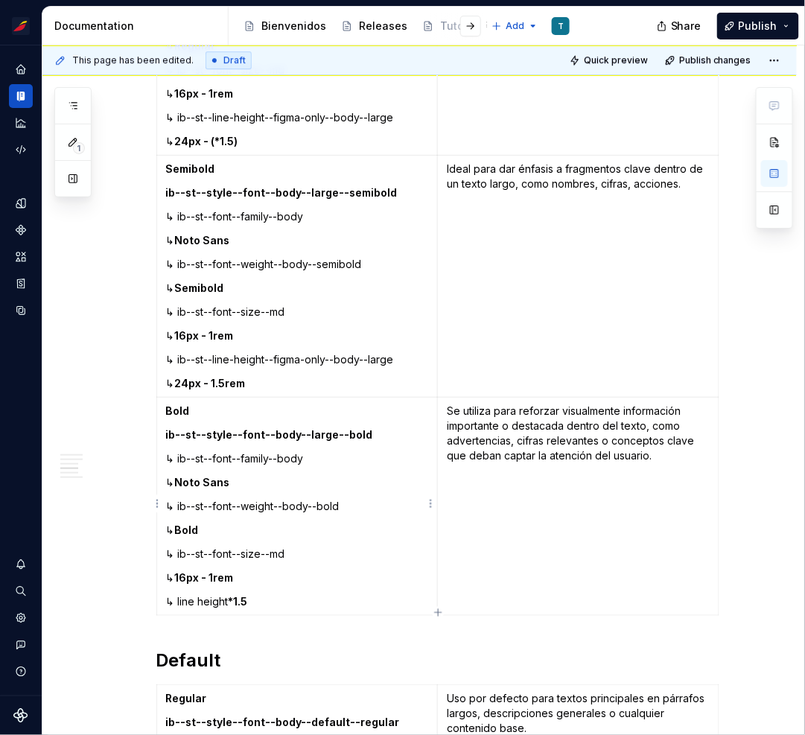
click at [264, 597] on p "↳ line height *1.5" at bounding box center [297, 601] width 263 height 15
drag, startPoint x: 258, startPoint y: 597, endPoint x: 168, endPoint y: 595, distance: 90.9
click at [168, 595] on p "↳ line height *1.5" at bounding box center [297, 601] width 263 height 15
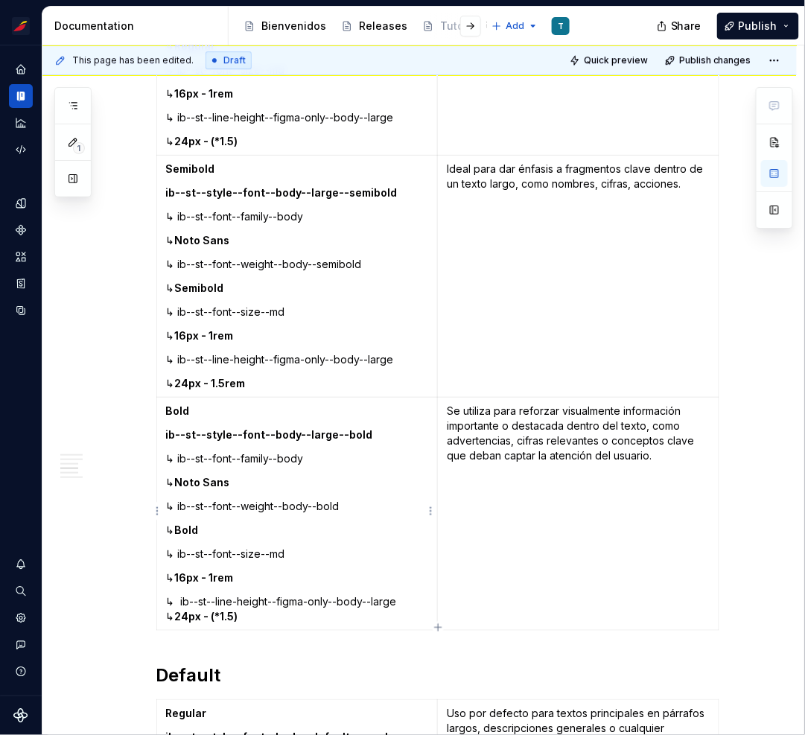
click at [402, 599] on p "↳ ib--st--line-height--figma-only--body--large ↳ 24px - (*1.5)" at bounding box center [297, 609] width 263 height 30
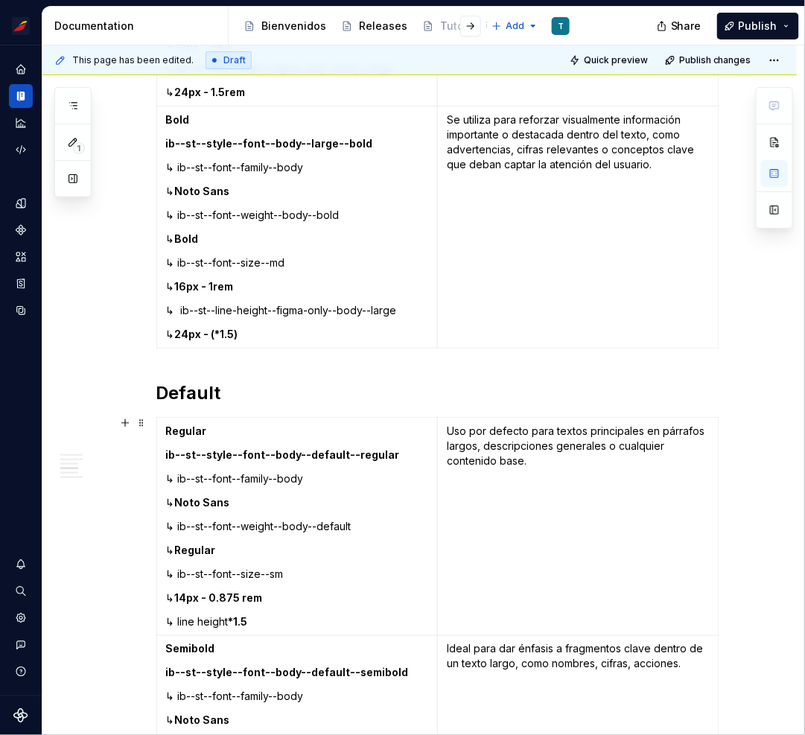
scroll to position [2891, 0]
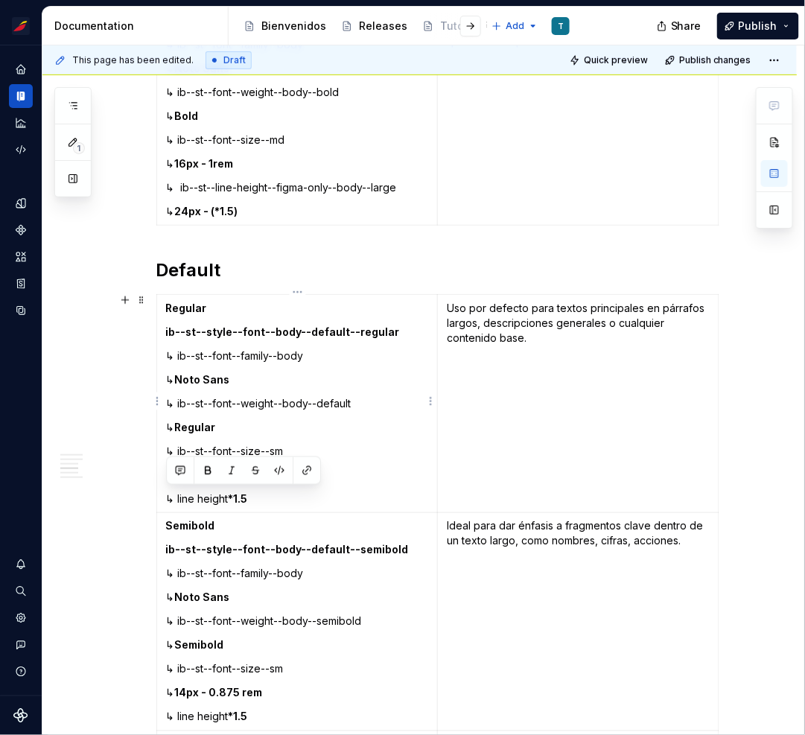
drag, startPoint x: 243, startPoint y: 495, endPoint x: 168, endPoint y: 493, distance: 75.2
click at [168, 493] on p "↳ line height *1.5" at bounding box center [297, 498] width 263 height 15
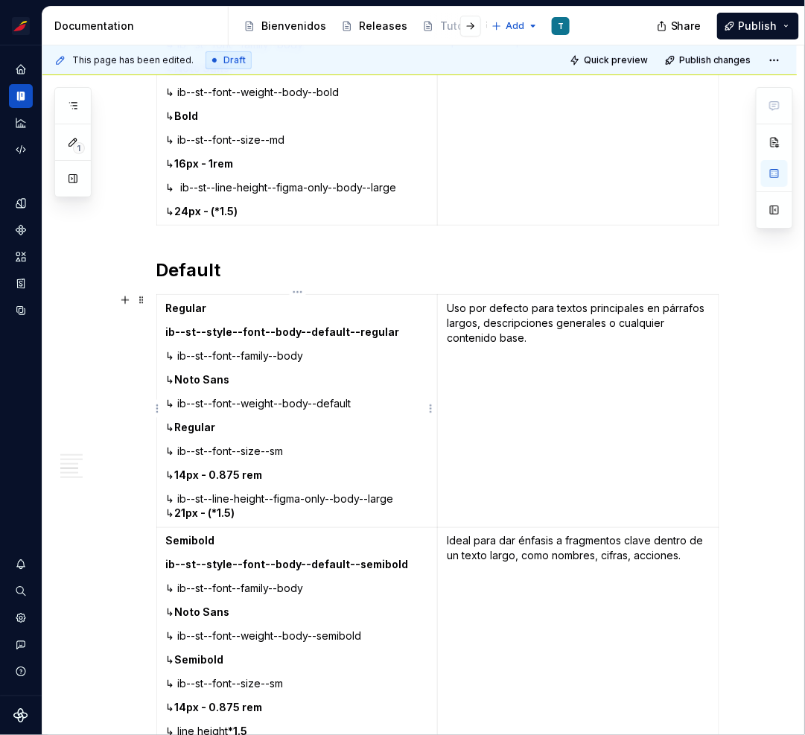
click at [398, 496] on p "↳ ib--st--line-height--figma-only--body--large ↳ 21px - (*1.5)" at bounding box center [297, 506] width 263 height 30
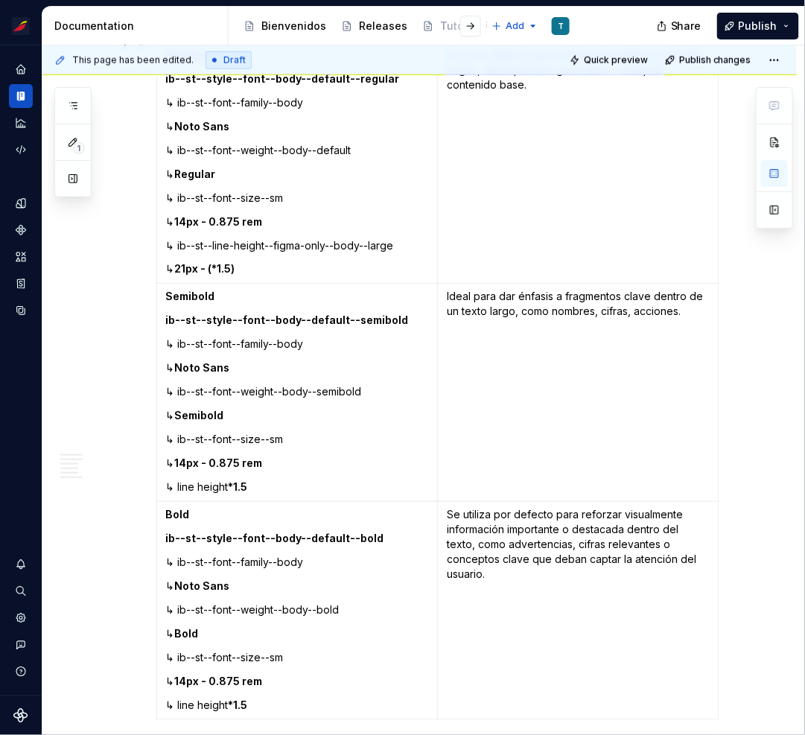
scroll to position [3138, 0]
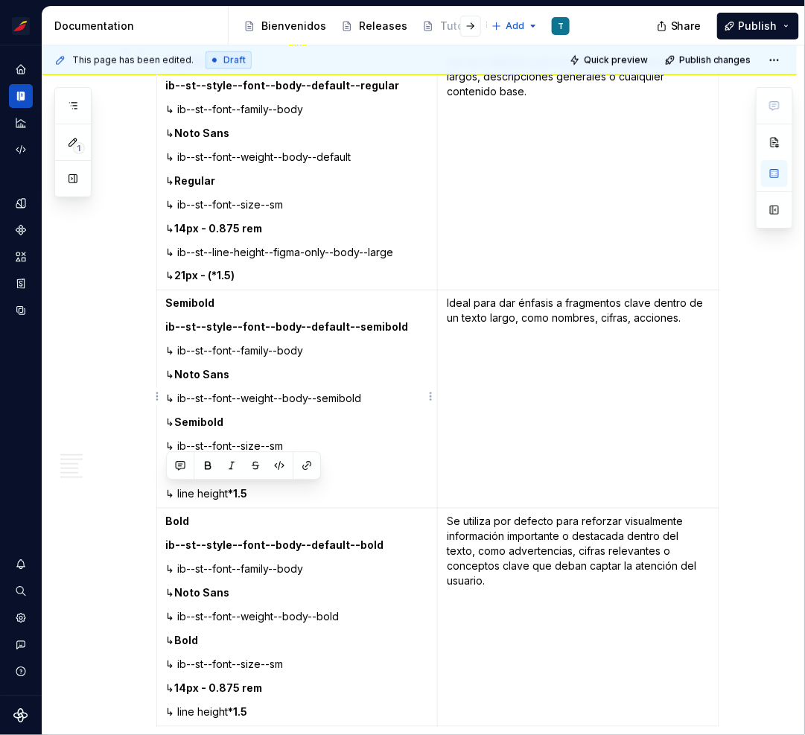
drag, startPoint x: 240, startPoint y: 489, endPoint x: 166, endPoint y: 491, distance: 74.5
click at [166, 491] on p "↳ line height *1.5" at bounding box center [297, 494] width 263 height 15
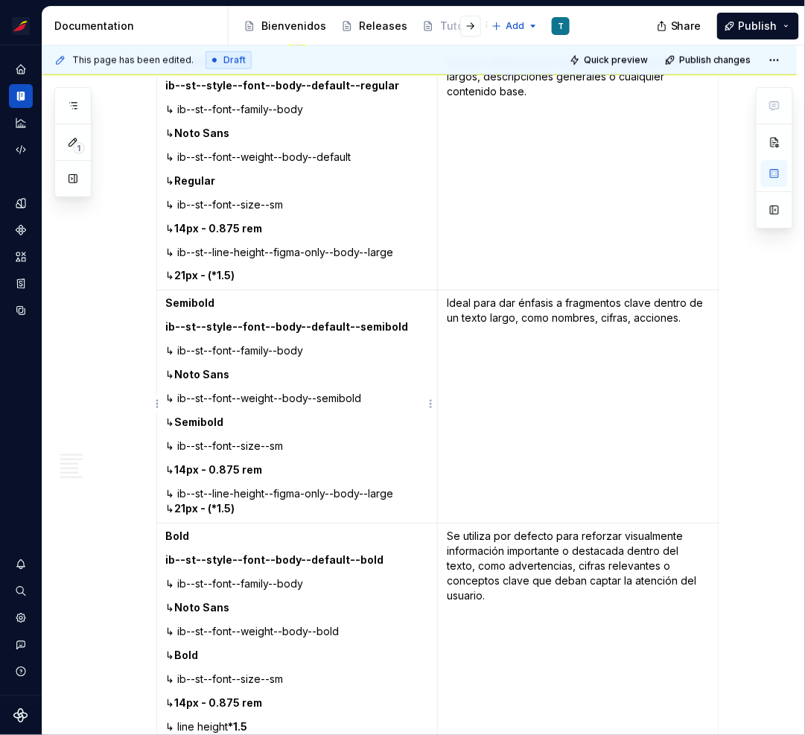
click at [398, 491] on p "↳ ib--st--line-height--figma-only--body--large ↳ 21px - (*1.5)" at bounding box center [297, 502] width 263 height 30
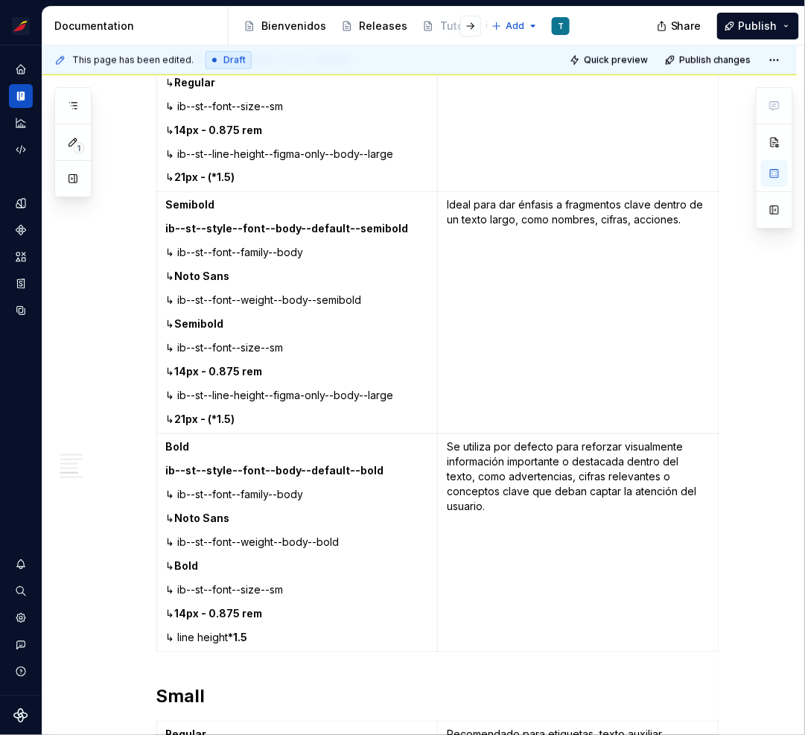
scroll to position [3359, 0]
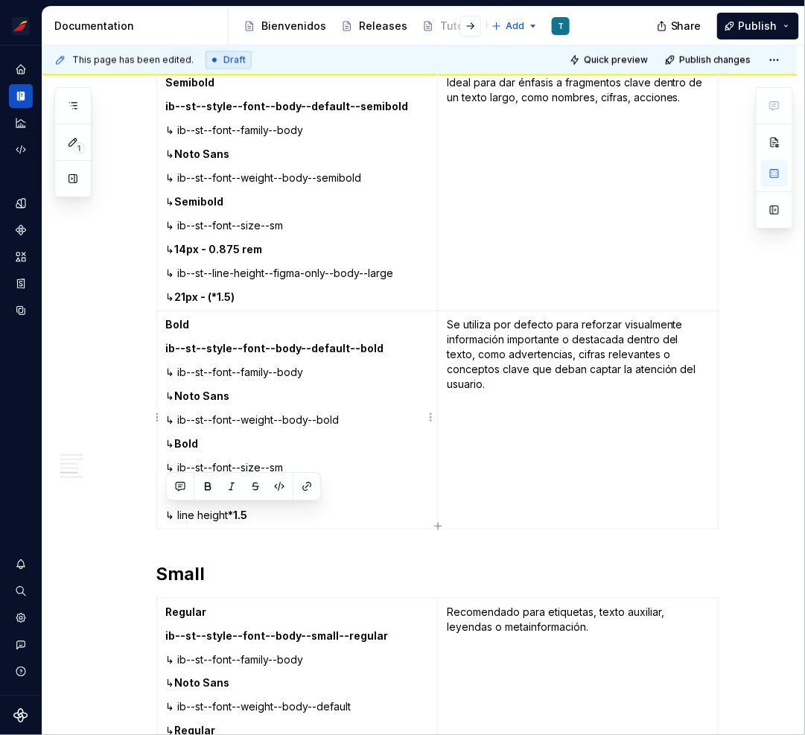
drag, startPoint x: 257, startPoint y: 511, endPoint x: 165, endPoint y: 509, distance: 91.6
click at [165, 509] on td "Bold ib--st--style--font--body--default--bold ↳ ib--st--font--family--body ↳ No…" at bounding box center [296, 420] width 281 height 218
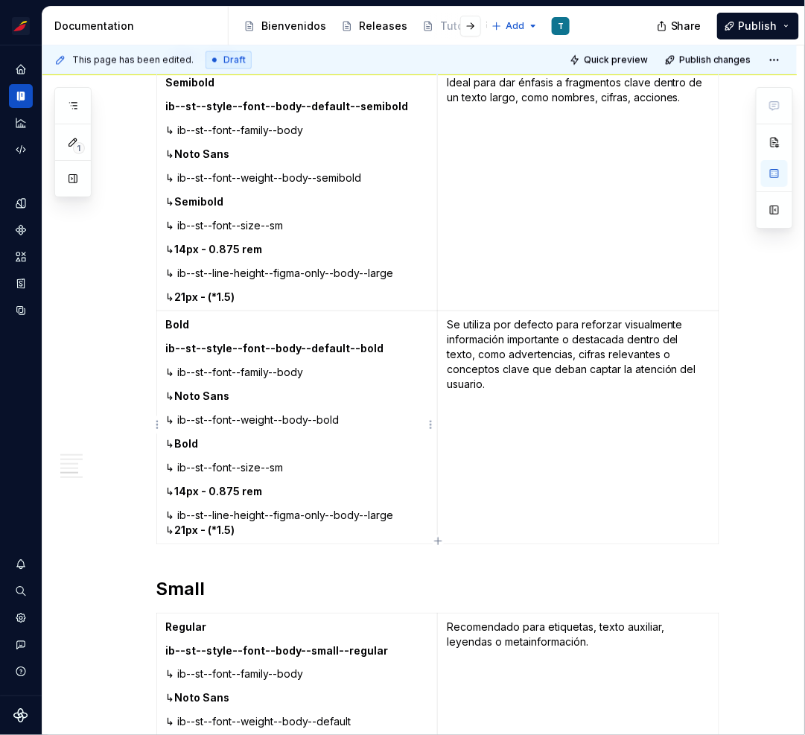
click at [399, 512] on p "↳ ib--st--line-height--figma-only--body--large ↳ 21px - (*1.5)" at bounding box center [297, 523] width 263 height 30
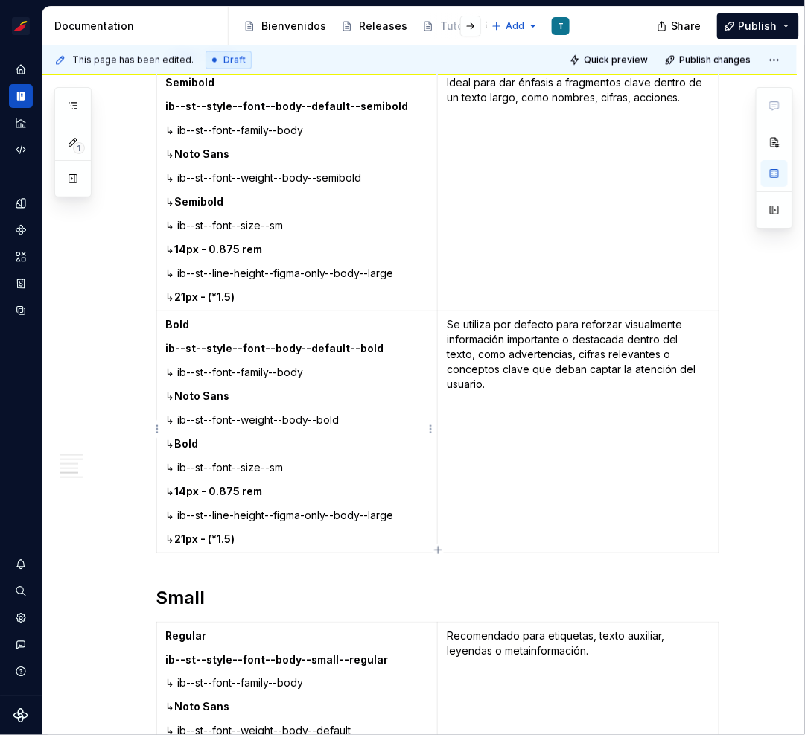
click at [186, 532] on p "↳ 21px - (*1.5)" at bounding box center [297, 539] width 263 height 15
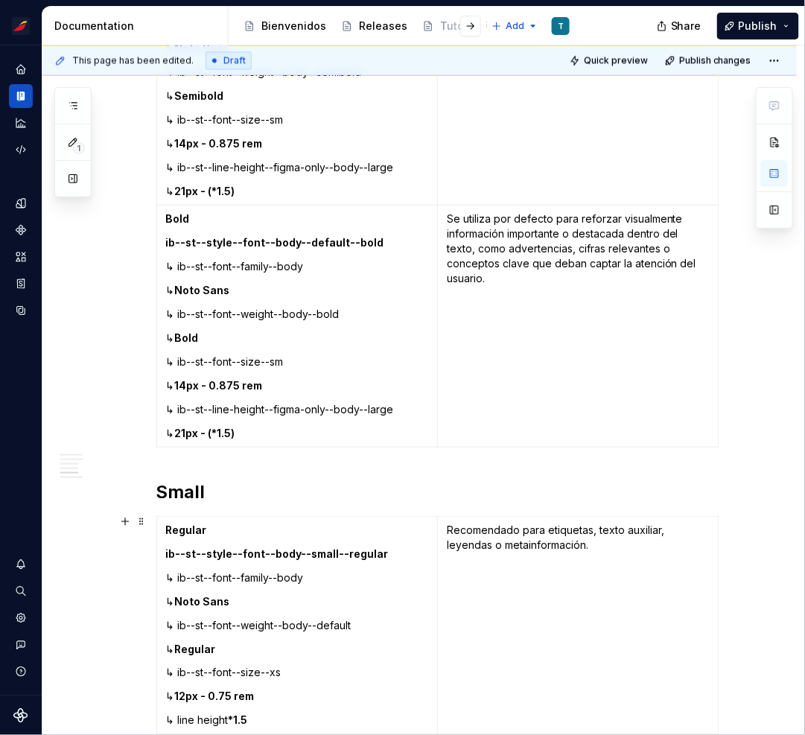
scroll to position [3526, 0]
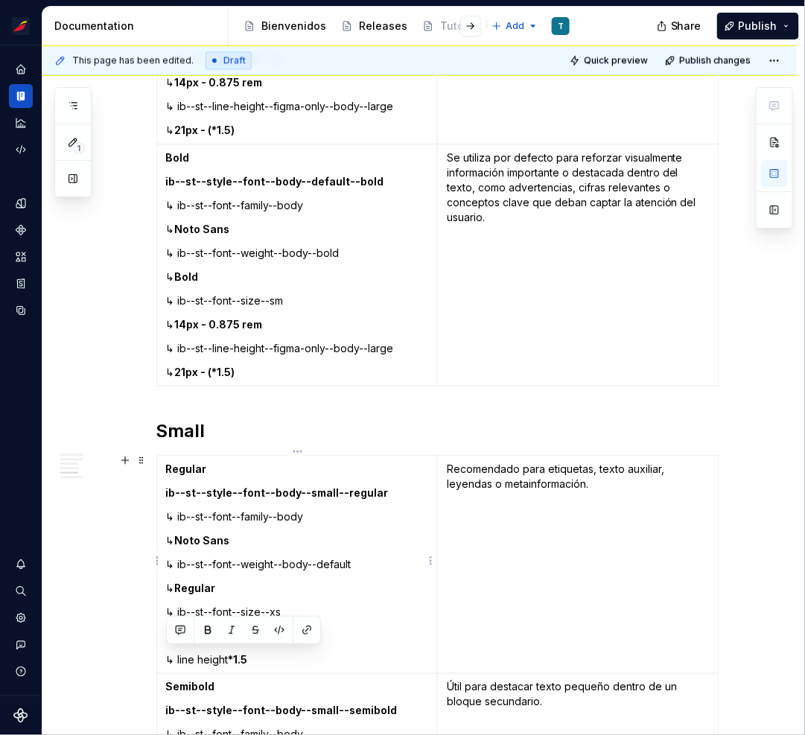
drag, startPoint x: 255, startPoint y: 654, endPoint x: 166, endPoint y: 651, distance: 89.4
click at [166, 652] on p "↳ line height *1.5" at bounding box center [297, 659] width 263 height 15
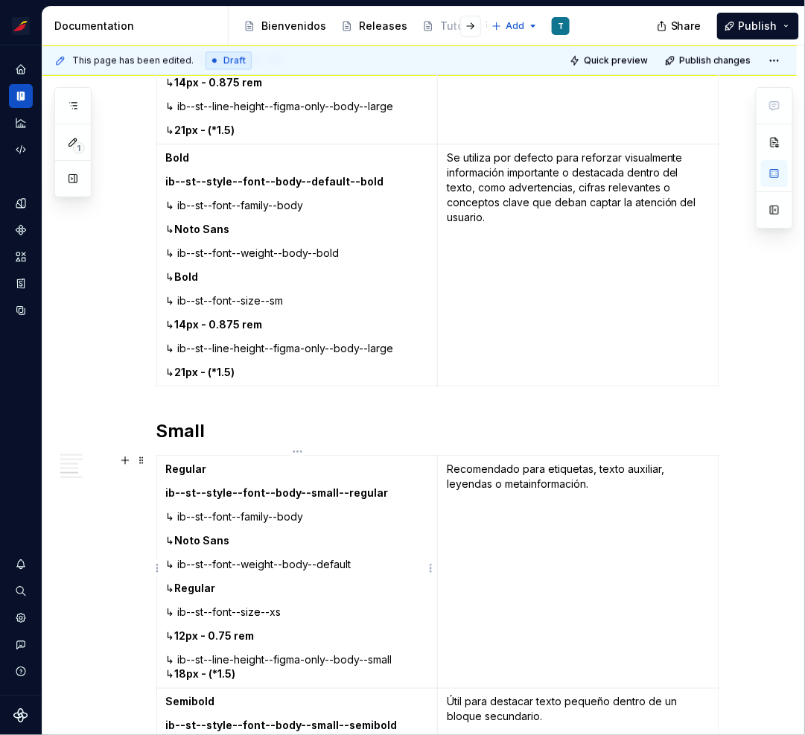
click at [401, 657] on p "↳ ib--st--line-height--figma-only--body--small ↳ 18px - (*1.5)" at bounding box center [297, 667] width 263 height 30
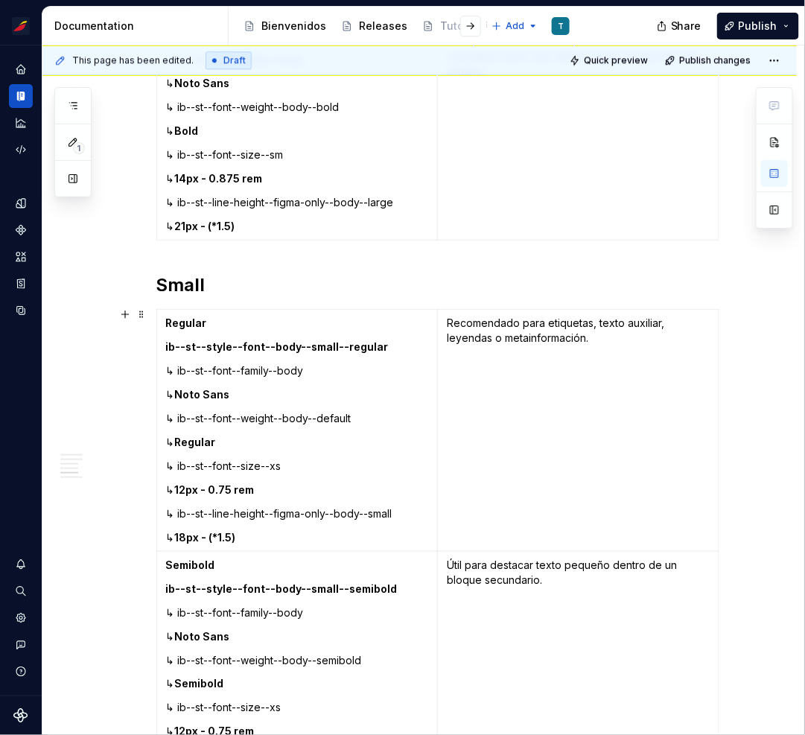
scroll to position [3719, 0]
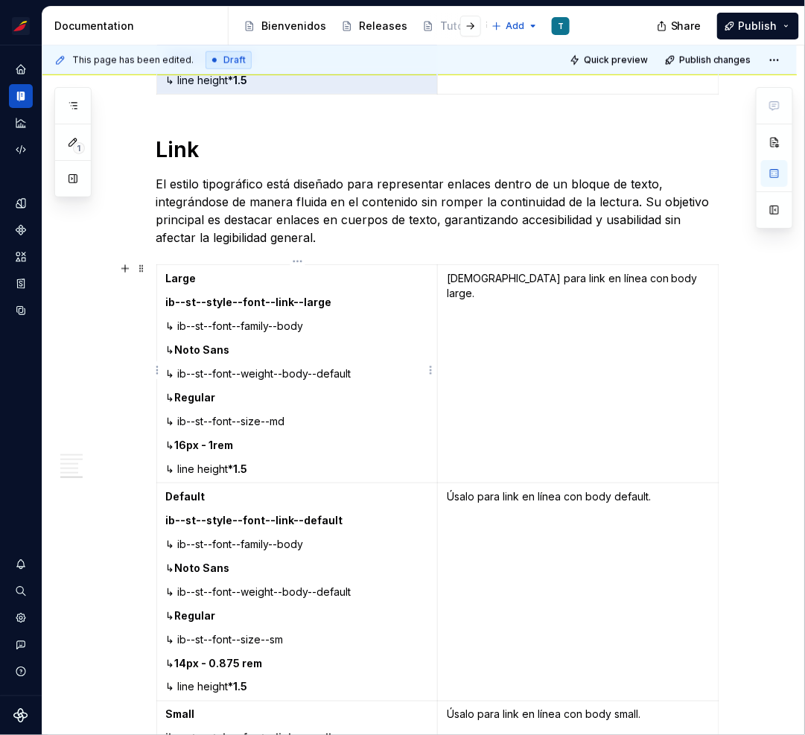
drag, startPoint x: 260, startPoint y: 703, endPoint x: 206, endPoint y: 341, distance: 365.8
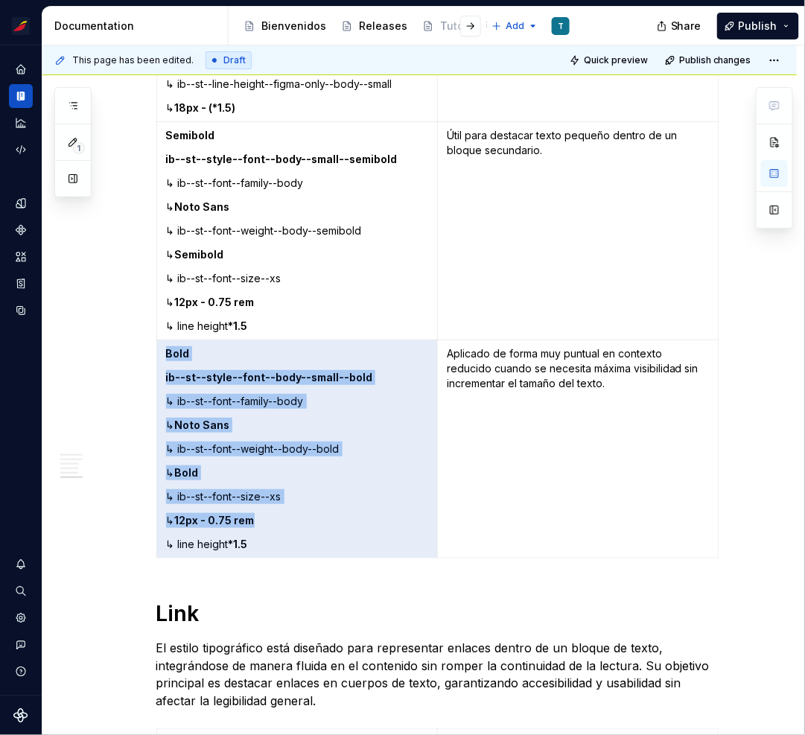
scroll to position [3995, 0]
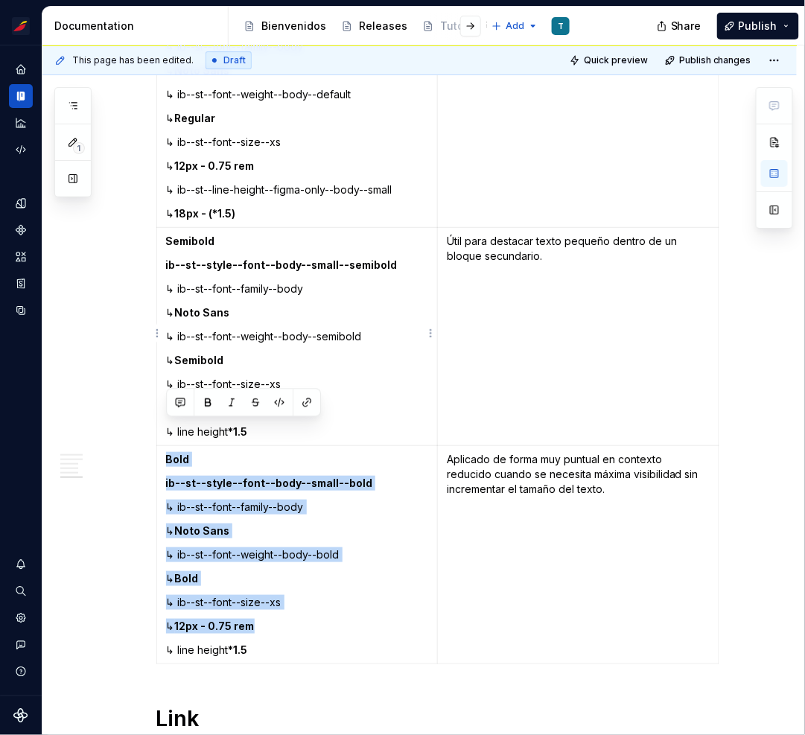
drag, startPoint x: 258, startPoint y: 427, endPoint x: 168, endPoint y: 426, distance: 90.1
click at [168, 426] on p "↳ line height *1.5" at bounding box center [297, 431] width 263 height 15
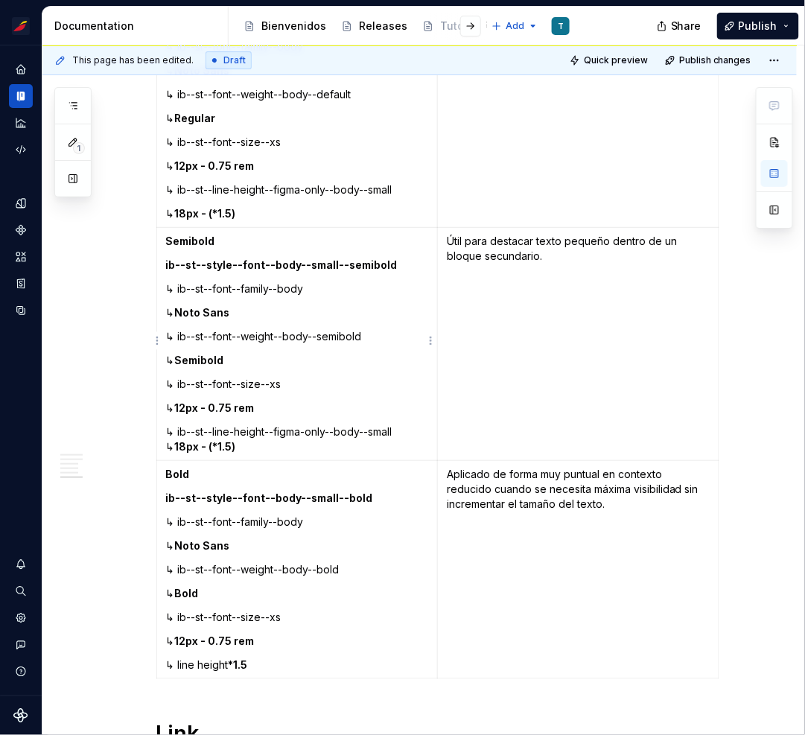
click at [398, 429] on p "↳ ib--st--line-height--figma-only--body--small ↳ 18px - (*1.5)" at bounding box center [297, 439] width 263 height 30
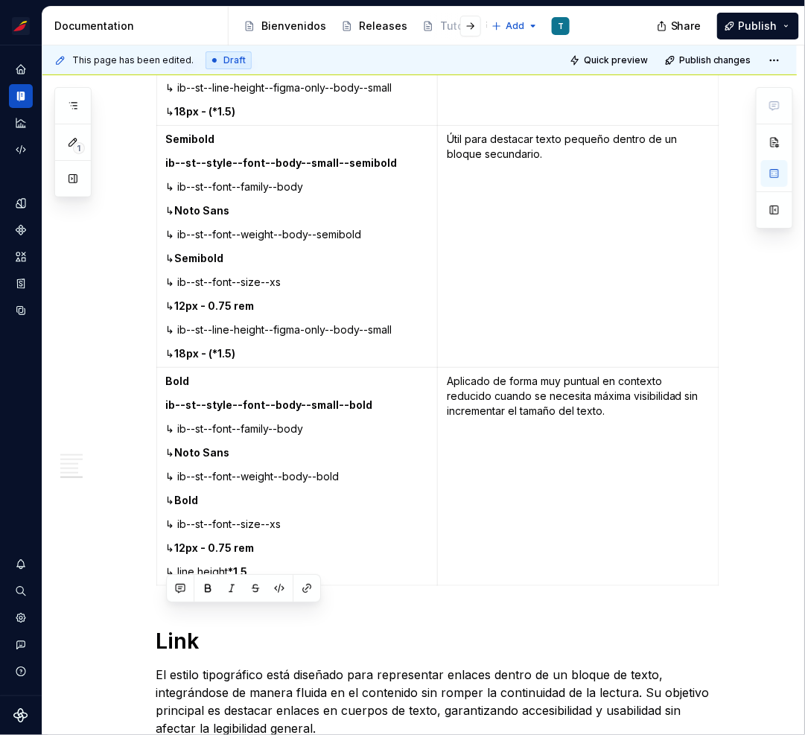
scroll to position [4102, 0]
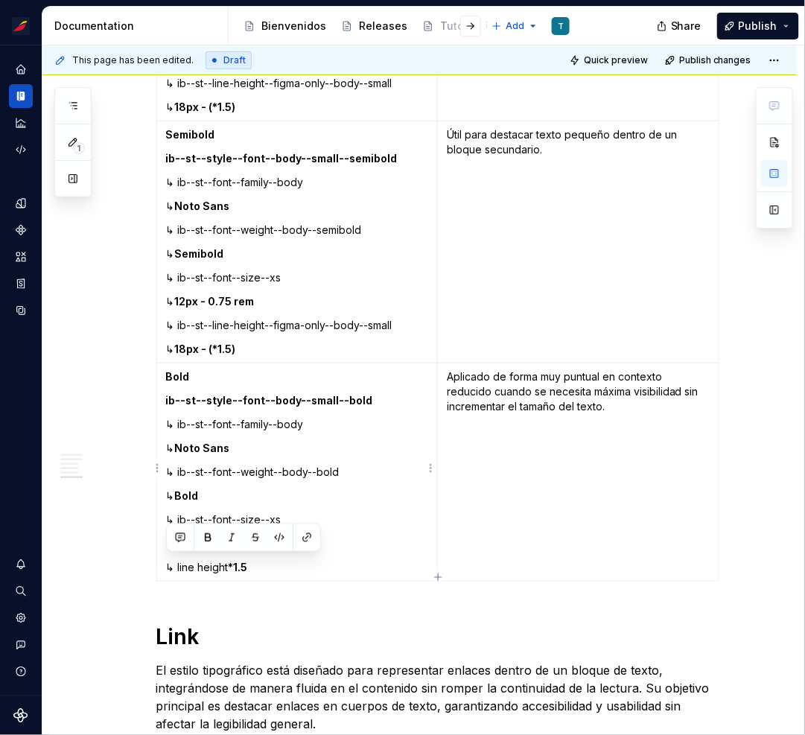
drag, startPoint x: 256, startPoint y: 669, endPoint x: 160, endPoint y: 559, distance: 145.6
click at [160, 559] on td "Bold ib--st--style--font--body--small--bold ↳ ib--st--font--family--body ↳ Noto…" at bounding box center [296, 472] width 281 height 218
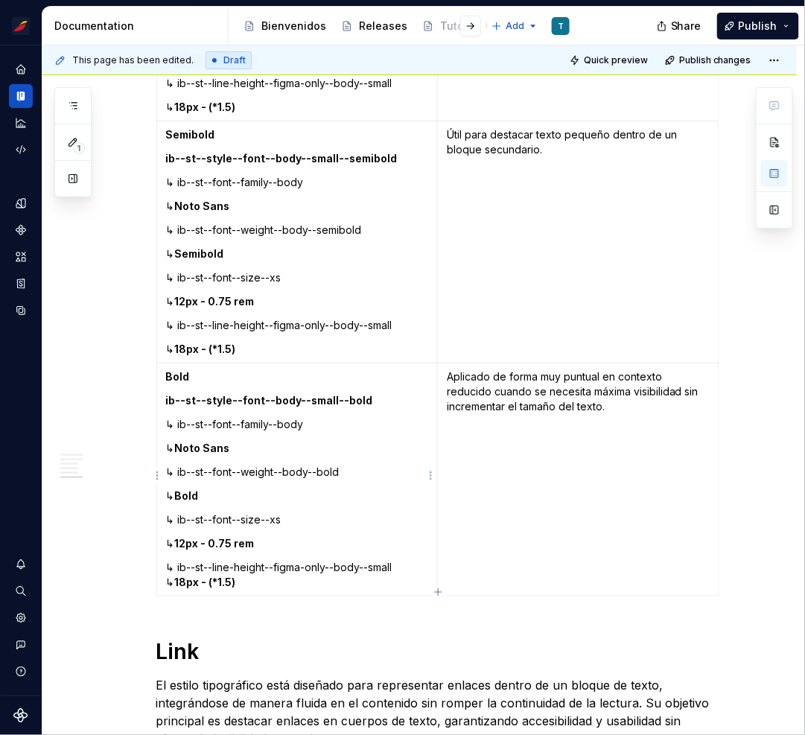
click at [401, 563] on p "↳ ib--st--line-height--figma-only--body--small ↳ 18px - (*1.5)" at bounding box center [297, 575] width 263 height 30
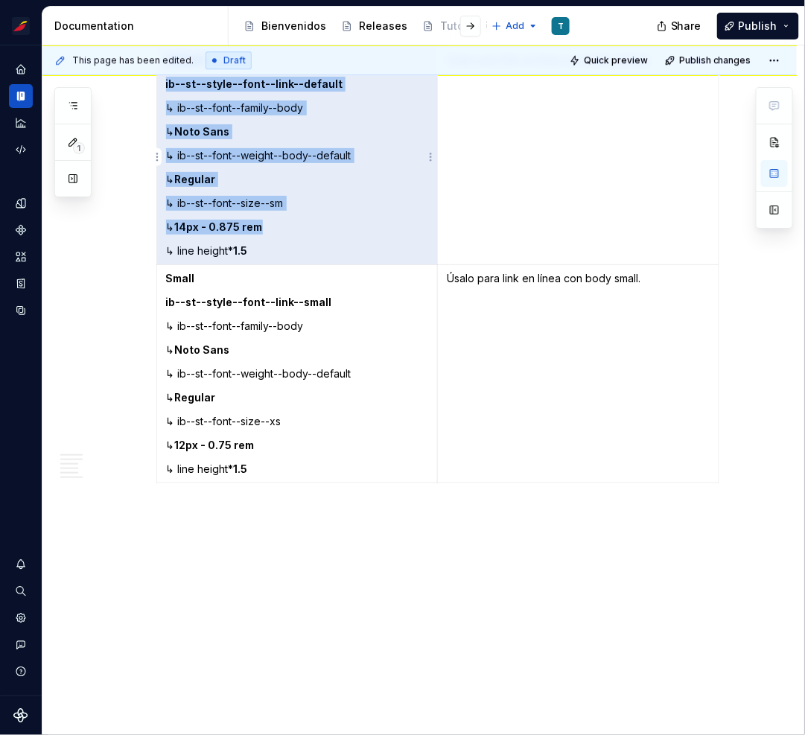
scroll to position [4635, 0]
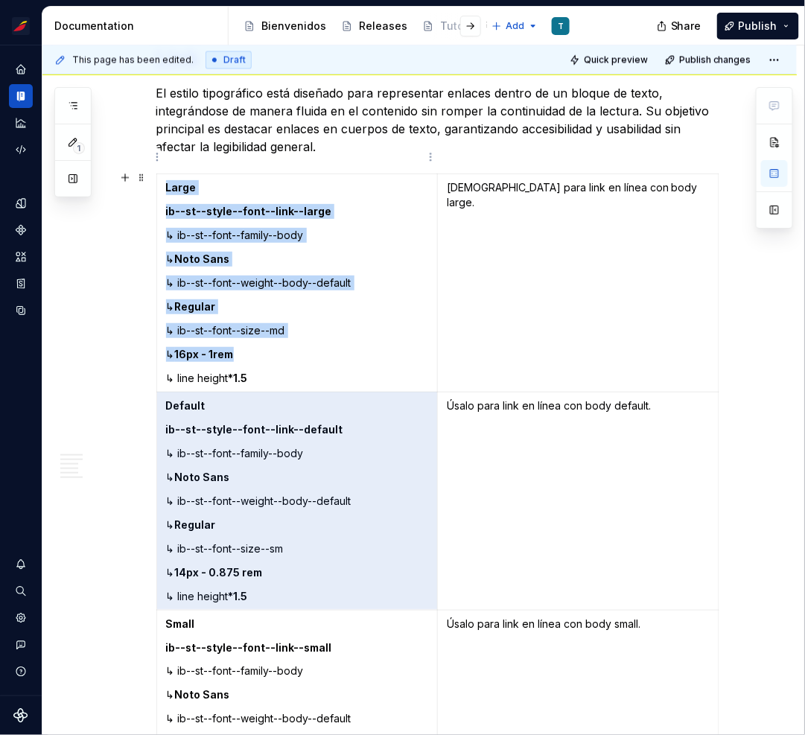
drag, startPoint x: 253, startPoint y: 695, endPoint x: 225, endPoint y: 81, distance: 614.8
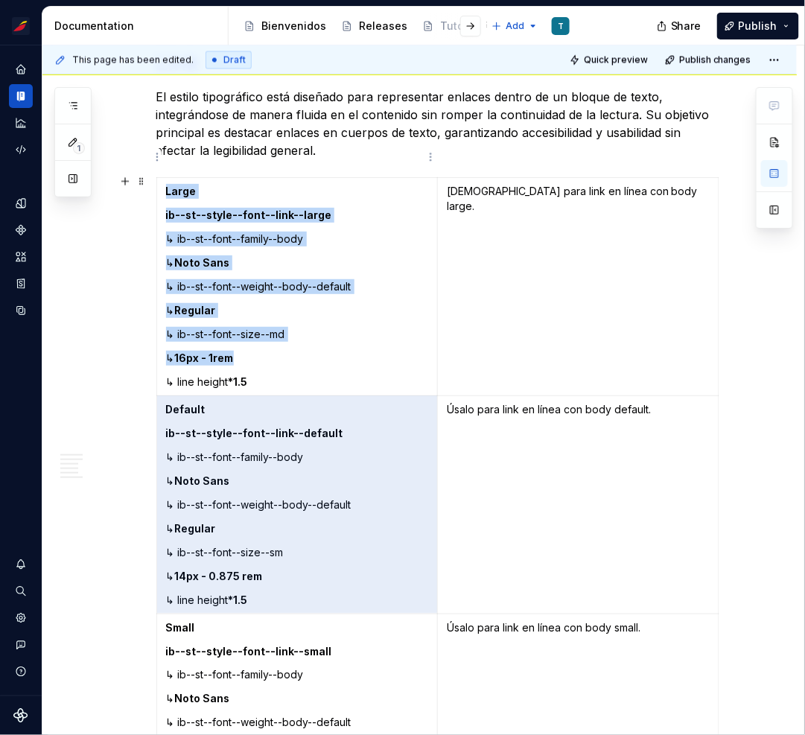
click at [224, 68] on div "This page has been edited. Draft Quick preview Publish changes Estilos Establec…" at bounding box center [423, 390] width 762 height 690
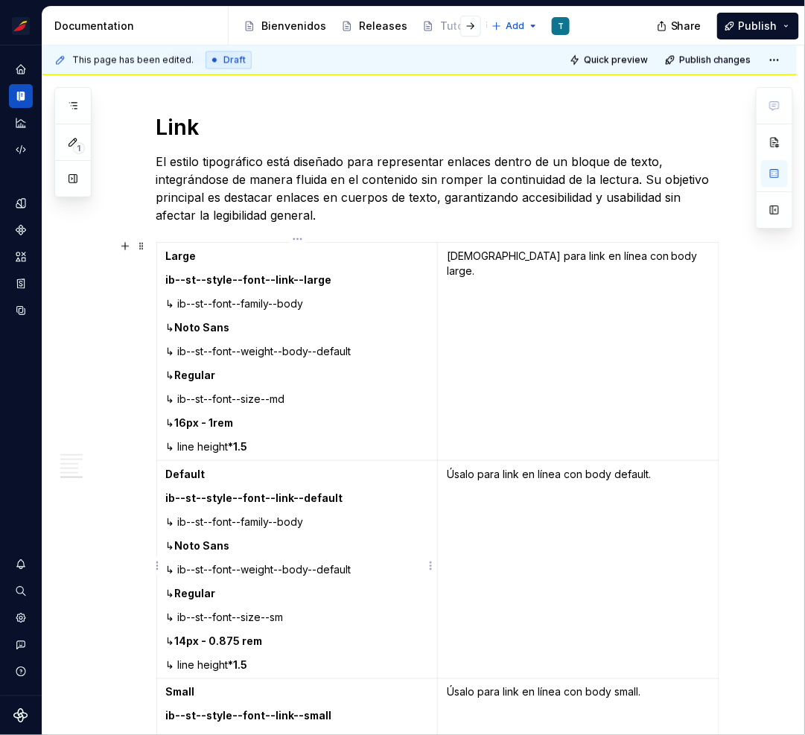
click at [214, 467] on p "Default" at bounding box center [297, 474] width 263 height 15
drag, startPoint x: 256, startPoint y: 442, endPoint x: 169, endPoint y: 437, distance: 87.3
click at [169, 439] on p "↳ line height *1.5" at bounding box center [297, 446] width 263 height 15
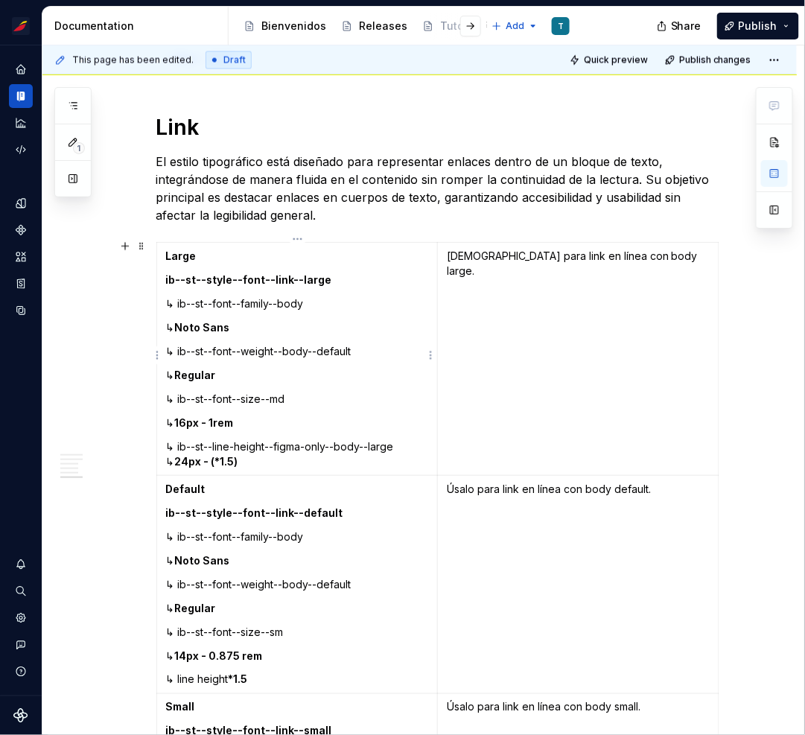
click at [398, 443] on p "↳ ib--st--line-height--figma-only--body--large ↳ 24px - (*1.5)" at bounding box center [297, 454] width 263 height 30
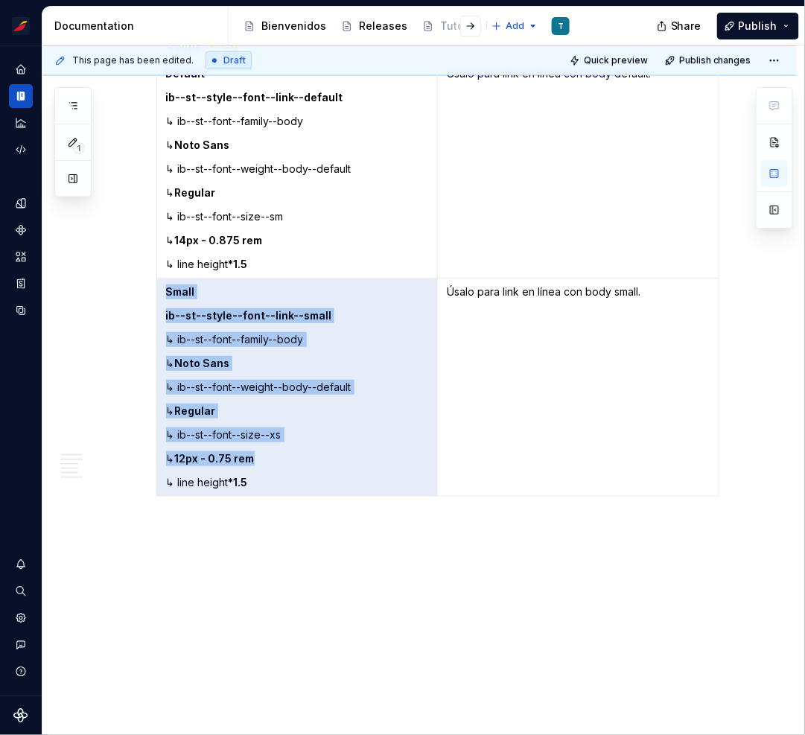
scroll to position [5067, 0]
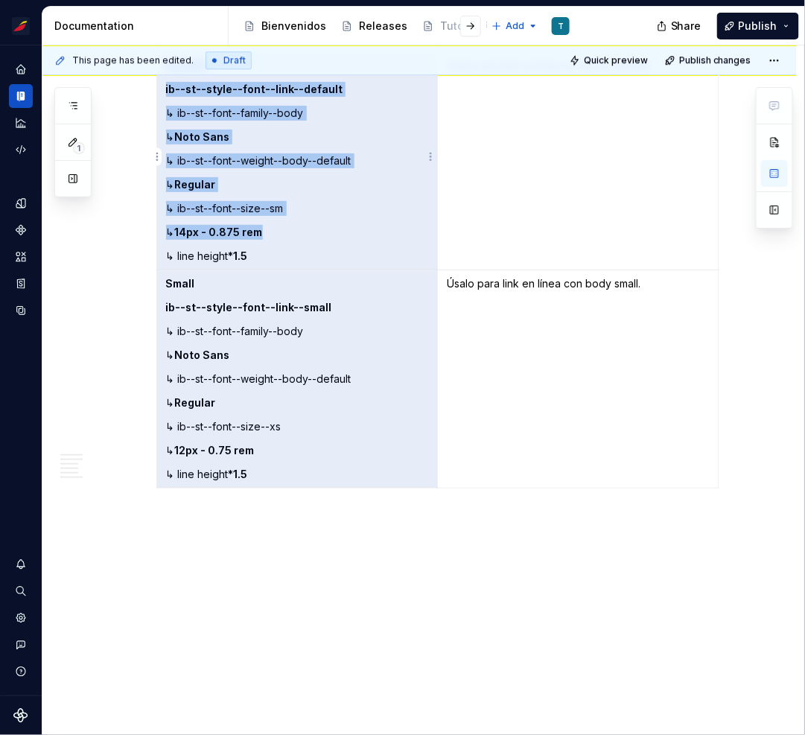
drag, startPoint x: 256, startPoint y: 684, endPoint x: 164, endPoint y: 245, distance: 448.8
click at [165, 245] on td "Default ib--st--style--font--link--default ↳ ib--st--font--family--body ↳ Noto …" at bounding box center [296, 161] width 281 height 218
click at [163, 246] on td "Default ib--st--style--font--link--default ↳ ib--st--font--family--body ↳ Noto …" at bounding box center [296, 161] width 281 height 218
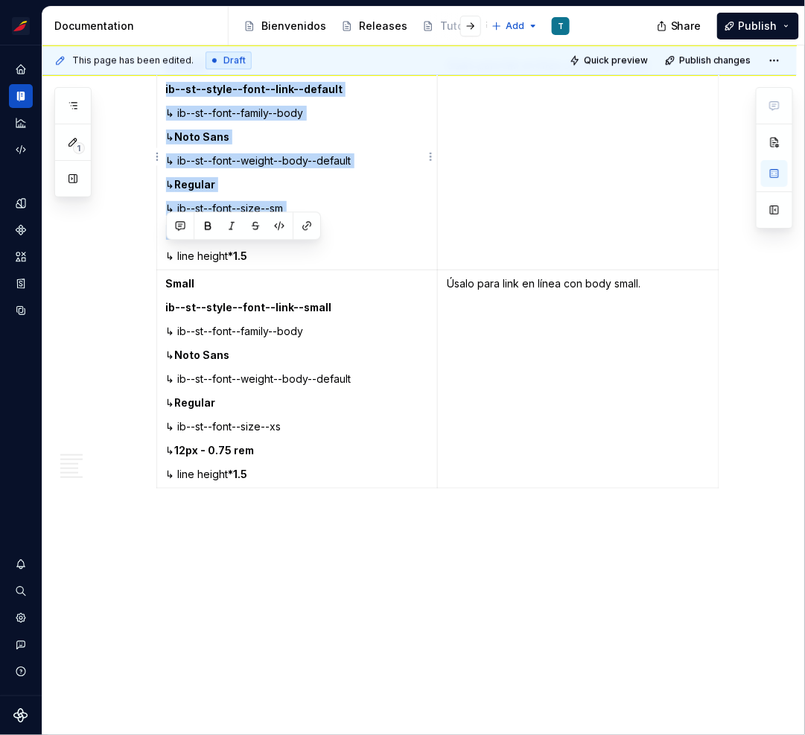
drag, startPoint x: 258, startPoint y: 248, endPoint x: 165, endPoint y: 249, distance: 93.1
click at [165, 249] on td "Default ib--st--style--font--link--default ↳ ib--st--font--family--body ↳ Noto …" at bounding box center [296, 161] width 281 height 218
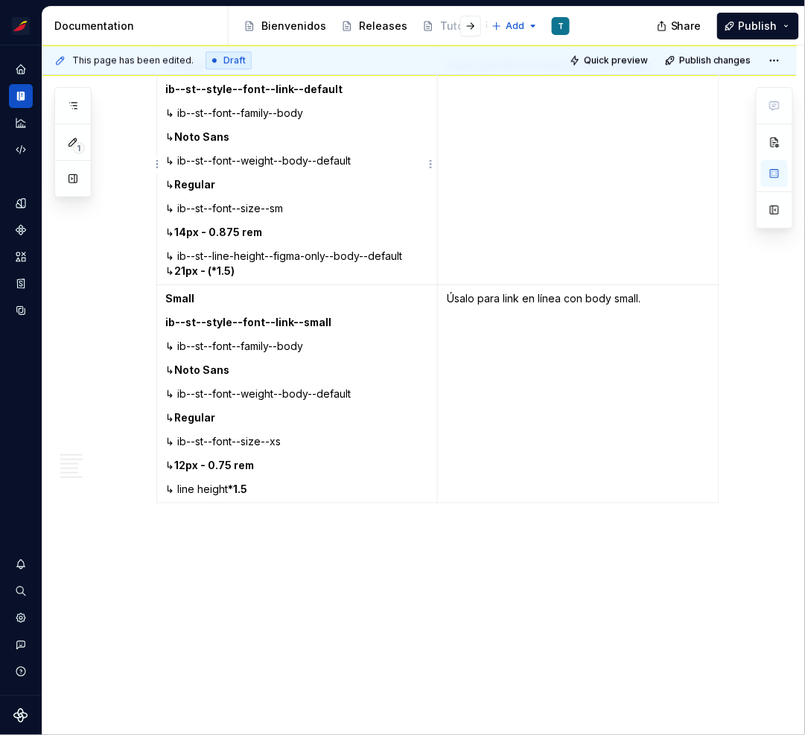
click at [411, 253] on p "↳ ib--st--line-height--figma-only--body--default ↳ 21px - (*1.5)" at bounding box center [297, 264] width 263 height 30
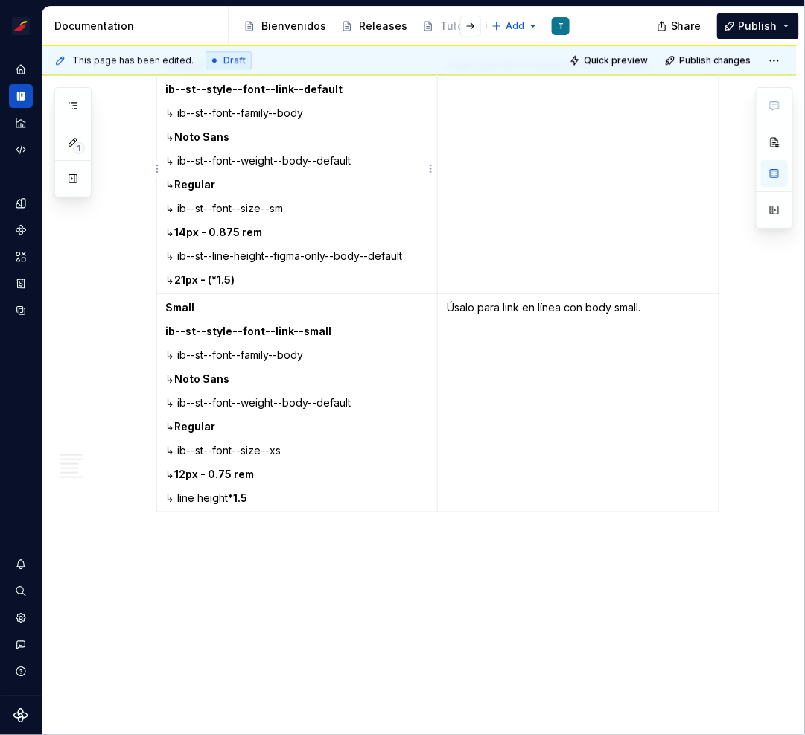
click at [188, 273] on p "↳ 21px - (*1.5)" at bounding box center [297, 279] width 263 height 15
drag, startPoint x: 255, startPoint y: 491, endPoint x: 165, endPoint y: 491, distance: 89.3
click at [166, 491] on p "↳ line height *1.5" at bounding box center [297, 498] width 263 height 15
click at [399, 492] on p "↳ ib--st--line-height--figma-only--body--small ↳ 18px - (*1.5)" at bounding box center [297, 506] width 263 height 30
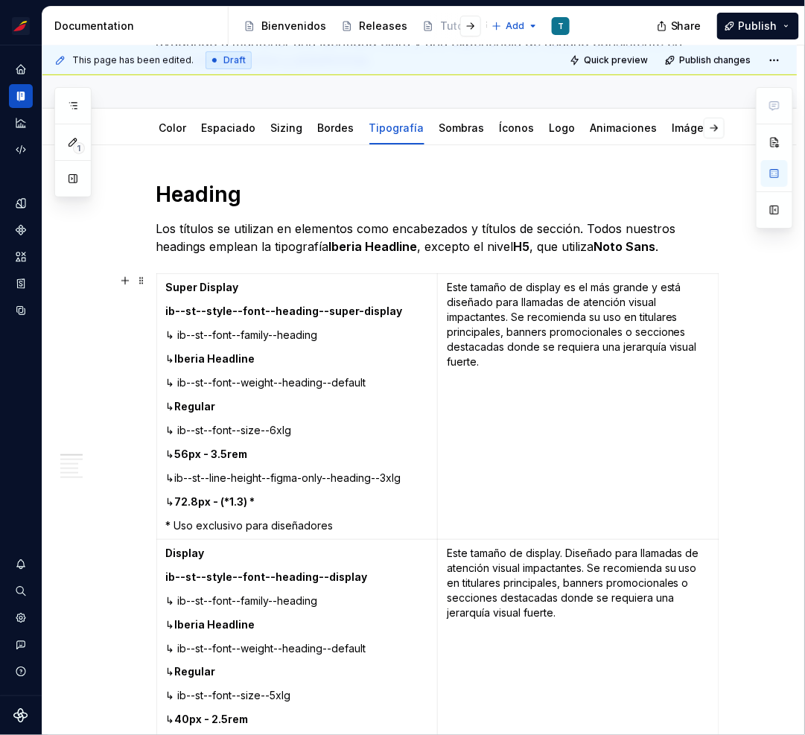
scroll to position [208, 0]
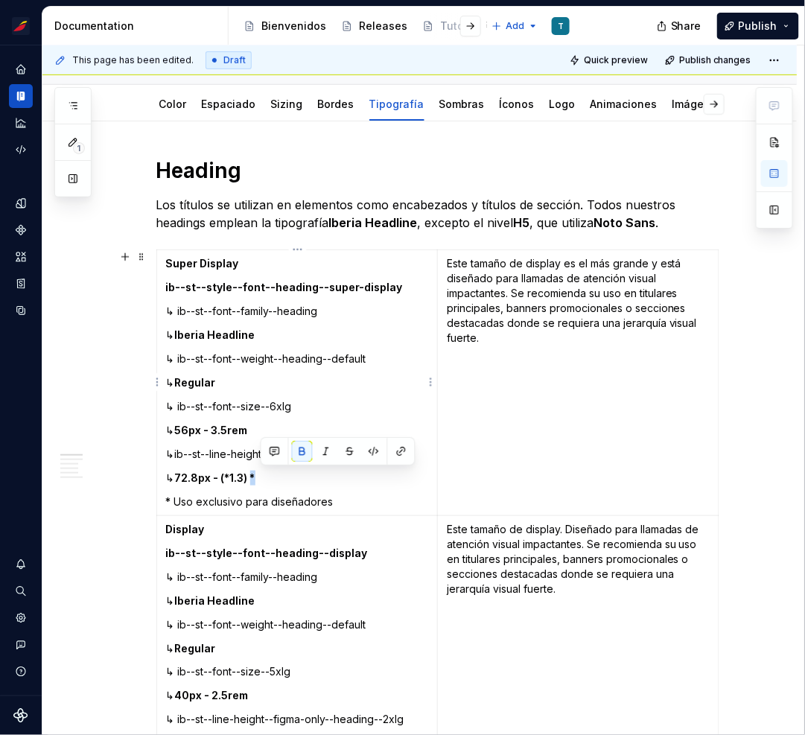
click at [263, 473] on p "↳ 72.8px - (*1.3) *" at bounding box center [297, 477] width 263 height 15
click at [280, 486] on td "Super Display ib--st--style--font--heading--super-display ↳ ib--st--font--famil…" at bounding box center [296, 383] width 281 height 266
click at [266, 475] on p "↳ 72.8px - (*1.3) *" at bounding box center [297, 477] width 263 height 15
click at [176, 454] on p "↳ib--st--line-height--figma-only--heading--3xlg" at bounding box center [297, 454] width 263 height 15
click at [172, 475] on p "↳ 72.8px - (*1.3) *" at bounding box center [297, 477] width 263 height 15
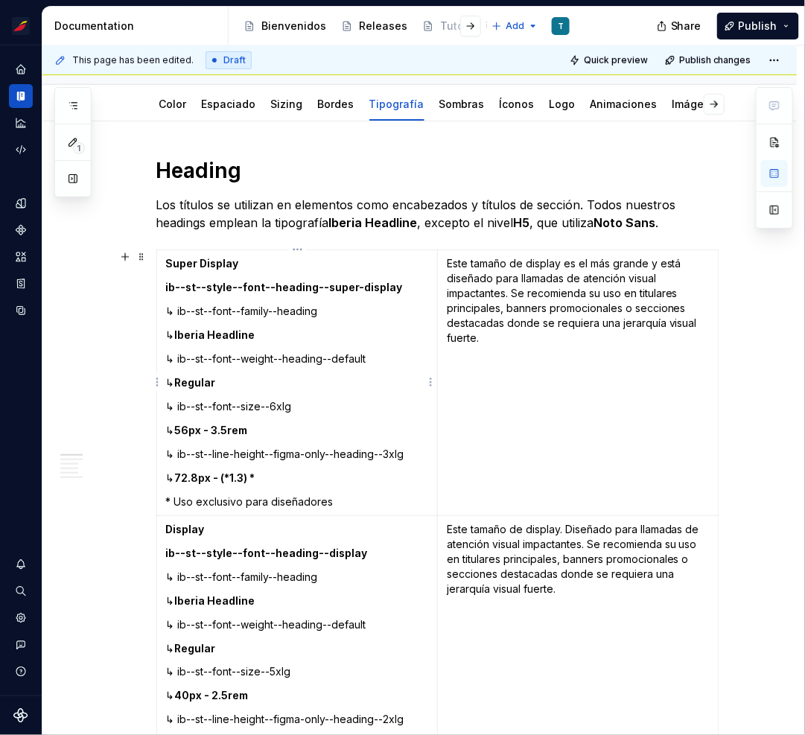
scroll to position [216, 0]
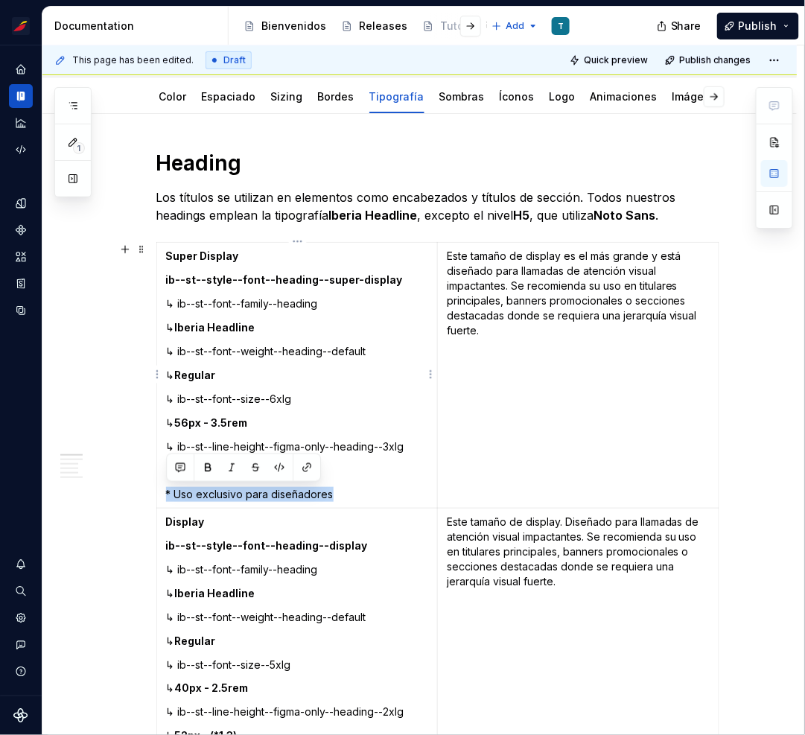
drag, startPoint x: 345, startPoint y: 494, endPoint x: 165, endPoint y: 488, distance: 179.5
click at [166, 488] on p "* Uso exclusivo para diseñadores" at bounding box center [297, 494] width 263 height 15
click at [227, 469] on button "button" at bounding box center [231, 467] width 21 height 21
click at [317, 488] on em "* Uso exclusivo para diseñadores" at bounding box center [247, 494] width 163 height 13
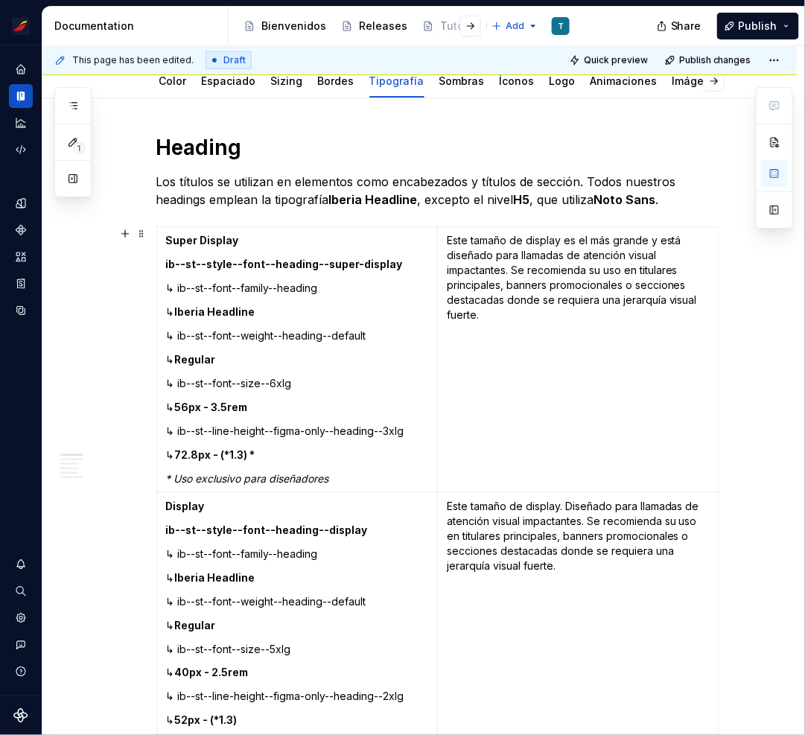
scroll to position [247, 0]
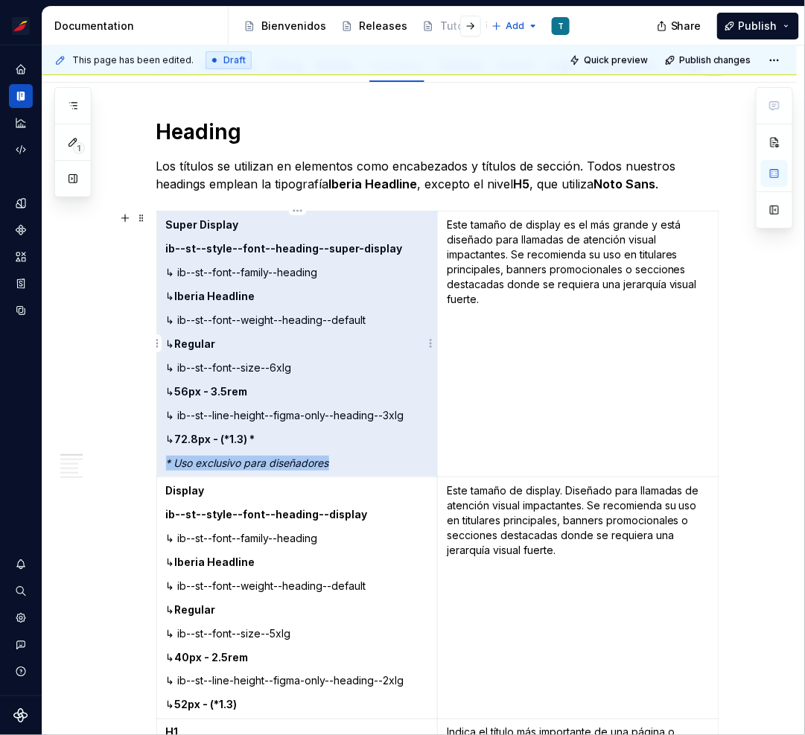
drag, startPoint x: 342, startPoint y: 461, endPoint x: 168, endPoint y: 464, distance: 173.5
click at [168, 464] on p "* Uso exclusivo para diseñadores" at bounding box center [297, 463] width 263 height 15
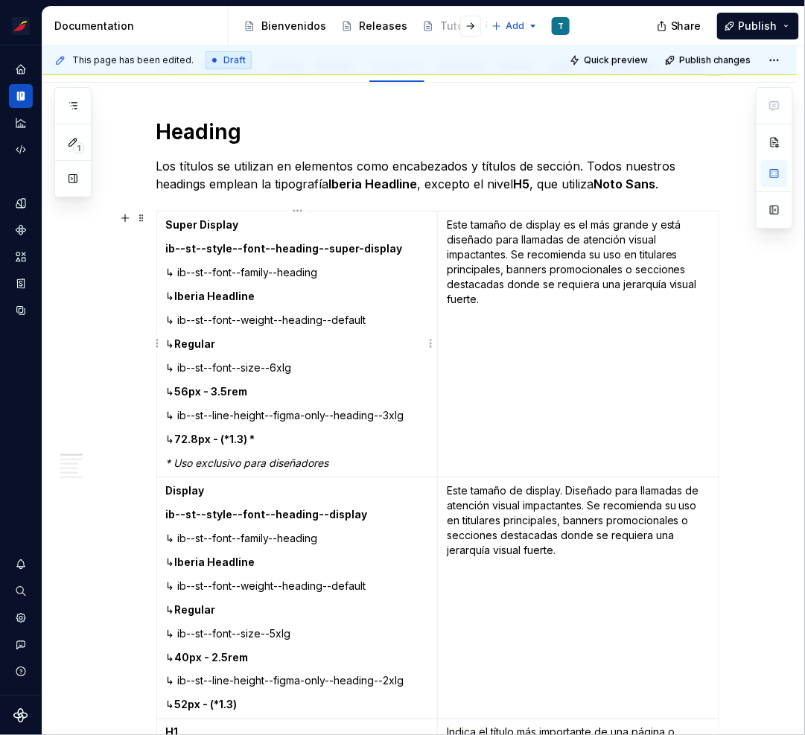
click at [286, 444] on p "↳ 72.8px - (*1.3) *" at bounding box center [297, 439] width 263 height 15
drag, startPoint x: 336, startPoint y: 466, endPoint x: 175, endPoint y: 456, distance: 161.1
click at [175, 456] on p "* Uso exclusivo para diseñadores" at bounding box center [297, 463] width 263 height 15
click at [190, 440] on button "button" at bounding box center [188, 436] width 21 height 21
click at [358, 433] on p "↳ 72.8px - (*1.3) *" at bounding box center [297, 439] width 263 height 15
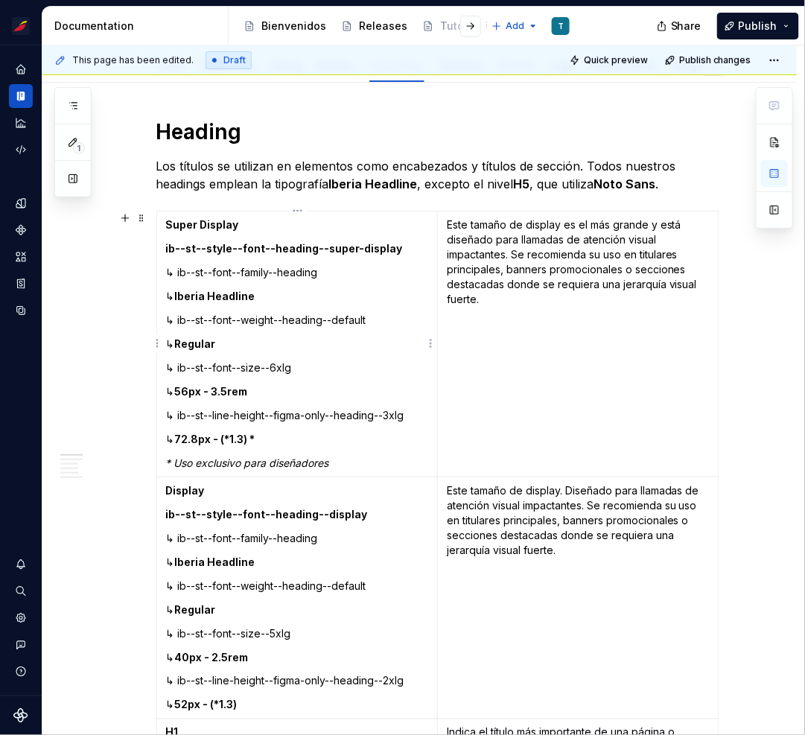
click at [358, 433] on p "↳ 72.8px - (*1.3) *" at bounding box center [297, 439] width 263 height 15
drag, startPoint x: 337, startPoint y: 460, endPoint x: 161, endPoint y: 459, distance: 176.4
click at [161, 459] on td "Super Display ib--st--style--font--heading--super-display ↳ ib--st--font--famil…" at bounding box center [296, 344] width 281 height 266
copy em "* Uso exclusivo para diseñadores"
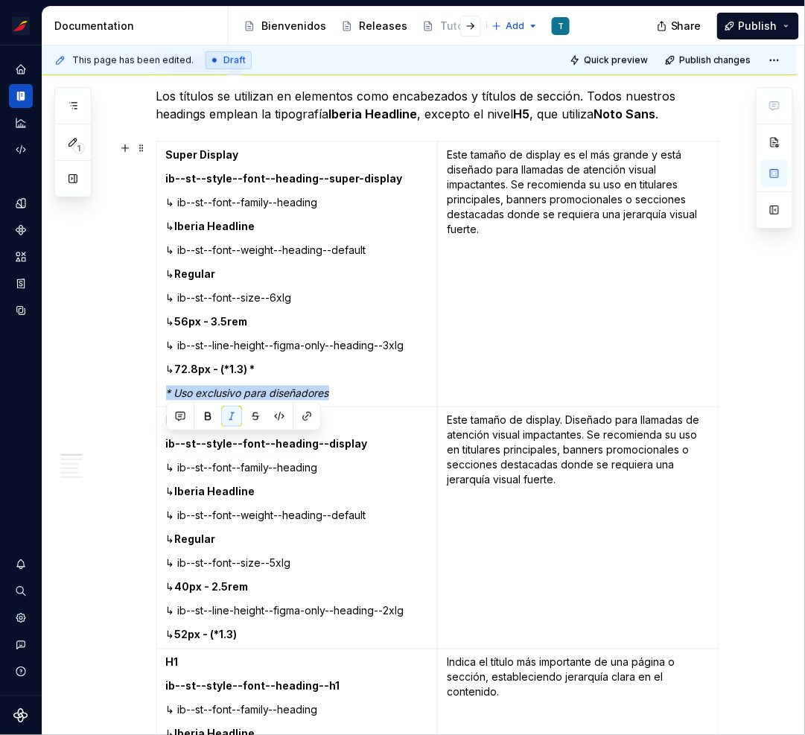
scroll to position [378, 0]
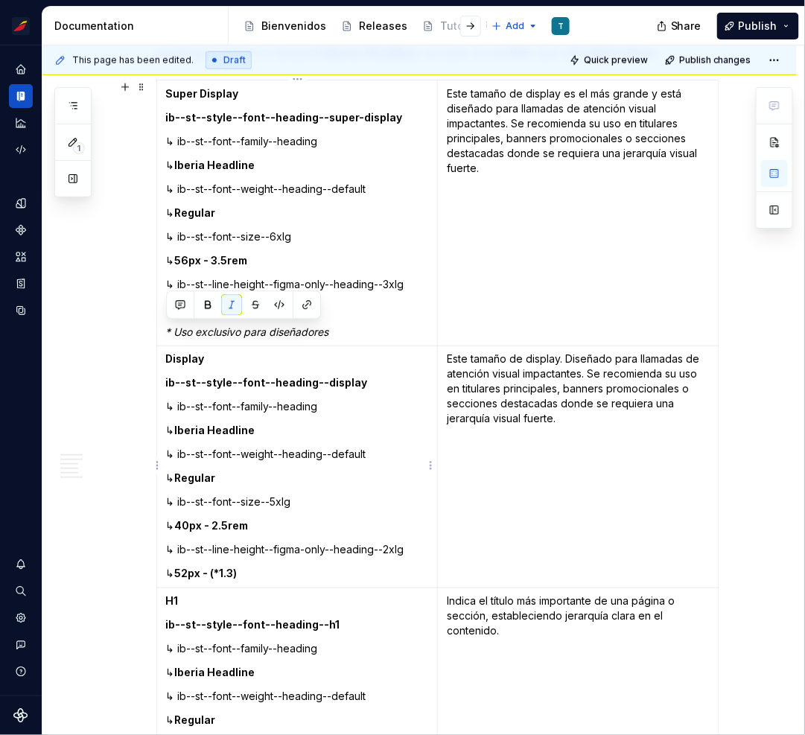
click at [261, 574] on p "↳ 52px - (*1.3)" at bounding box center [297, 574] width 263 height 15
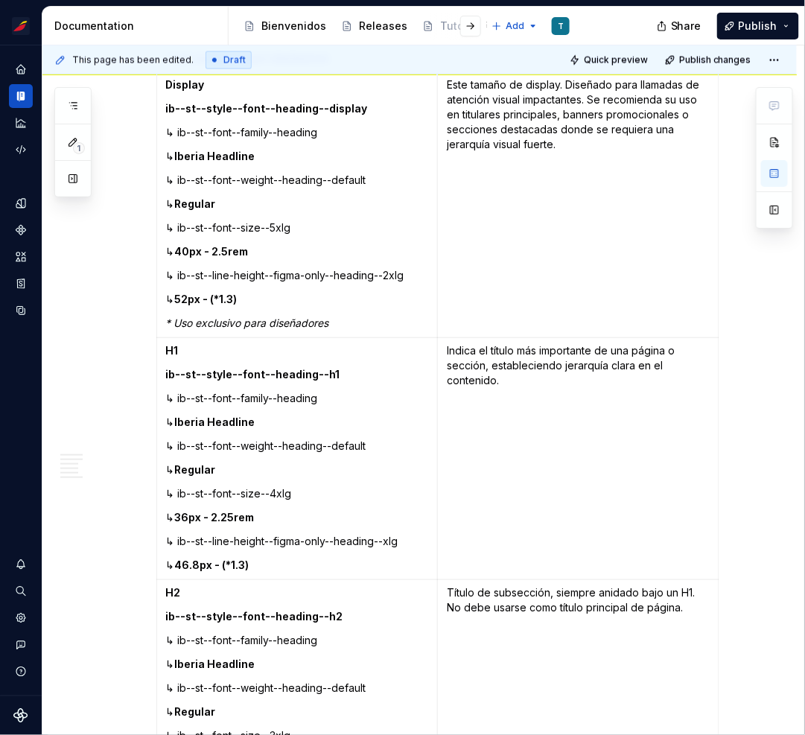
scroll to position [713, 0]
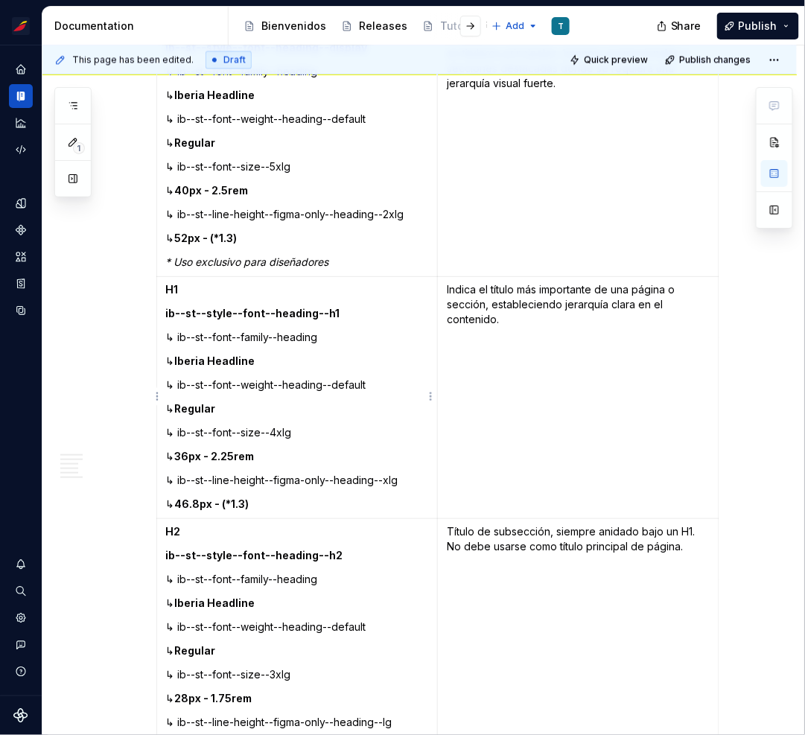
click at [275, 504] on p "↳ 46.8px - (*1.3)" at bounding box center [297, 504] width 263 height 15
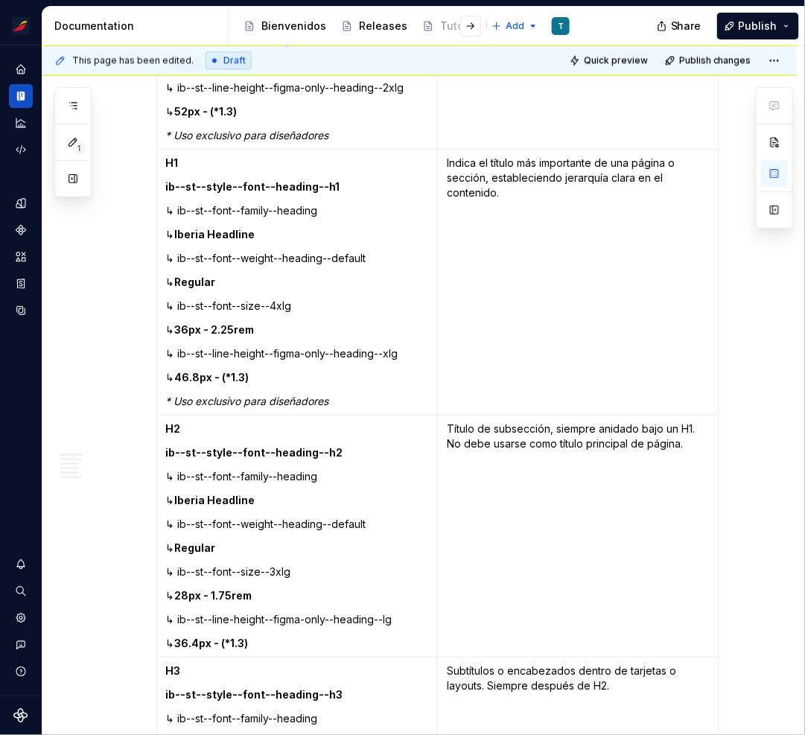
scroll to position [850, 0]
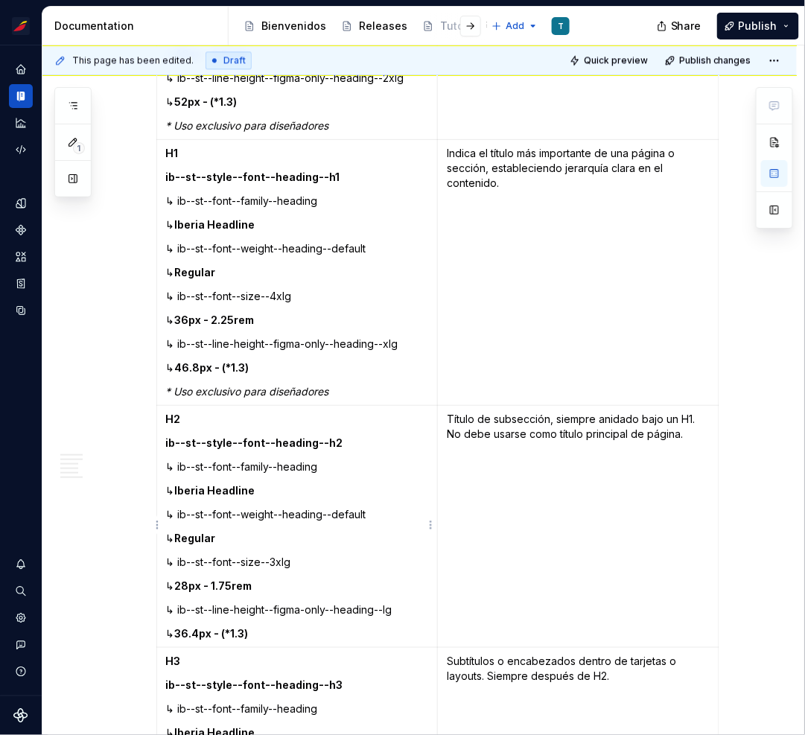
click at [297, 630] on p "↳ 36.4px - (*1.3)" at bounding box center [297, 633] width 263 height 15
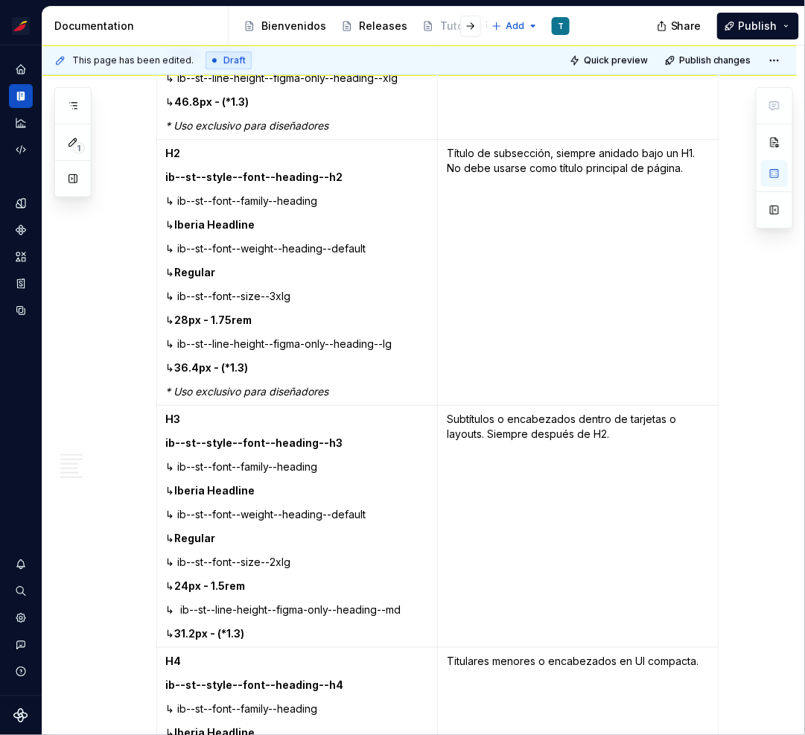
scroll to position [1123, 0]
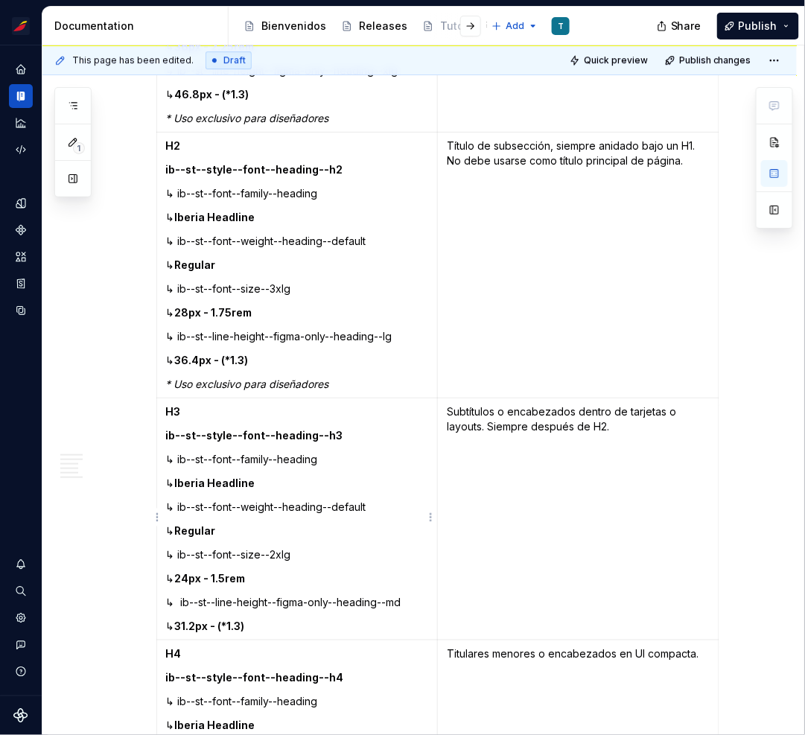
click at [278, 623] on p "↳ 31.2px - (*1.3)" at bounding box center [297, 626] width 263 height 15
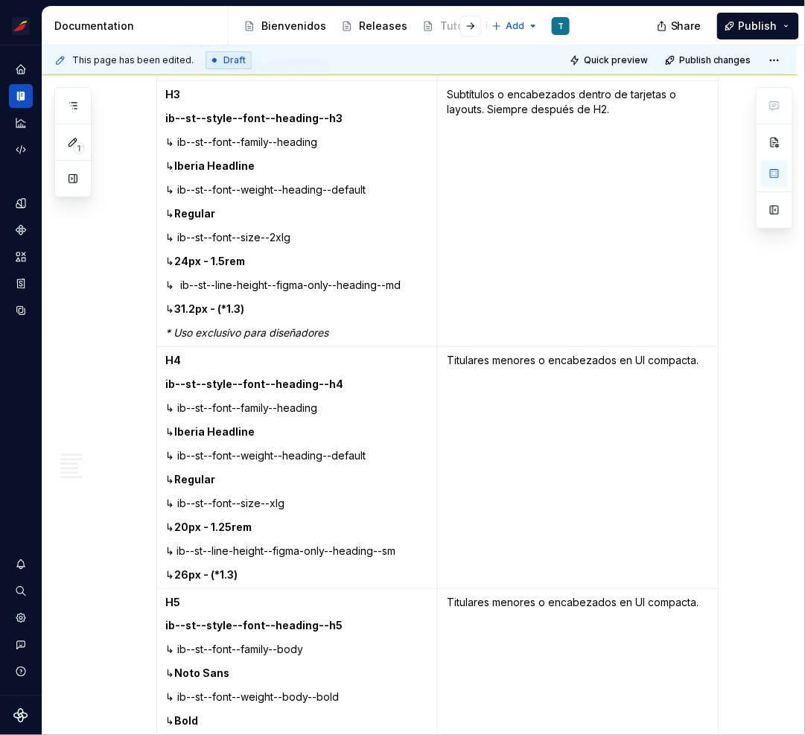
scroll to position [1448, 0]
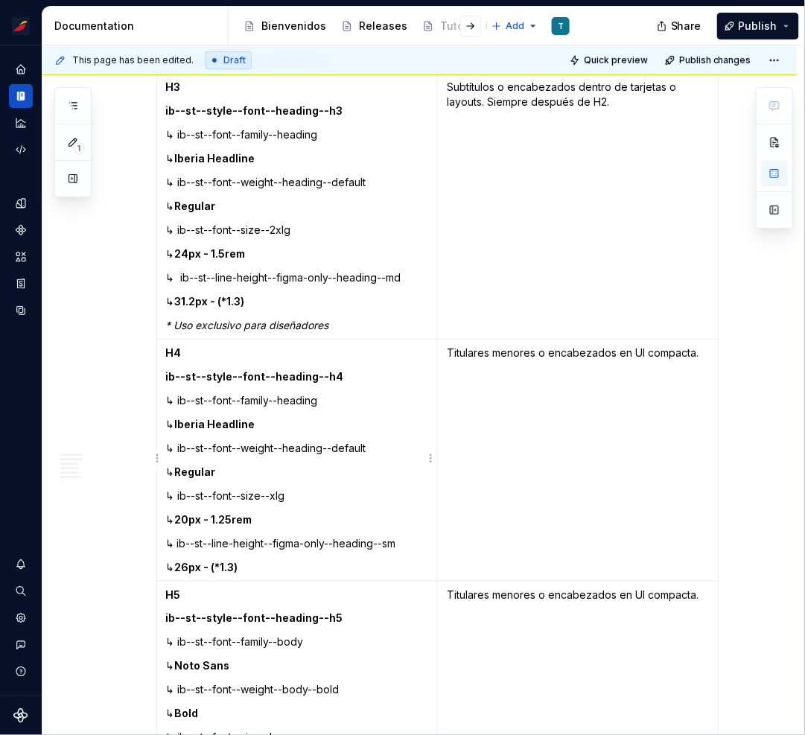
click at [264, 561] on p "↳ 26px - (*1.3)" at bounding box center [297, 567] width 263 height 15
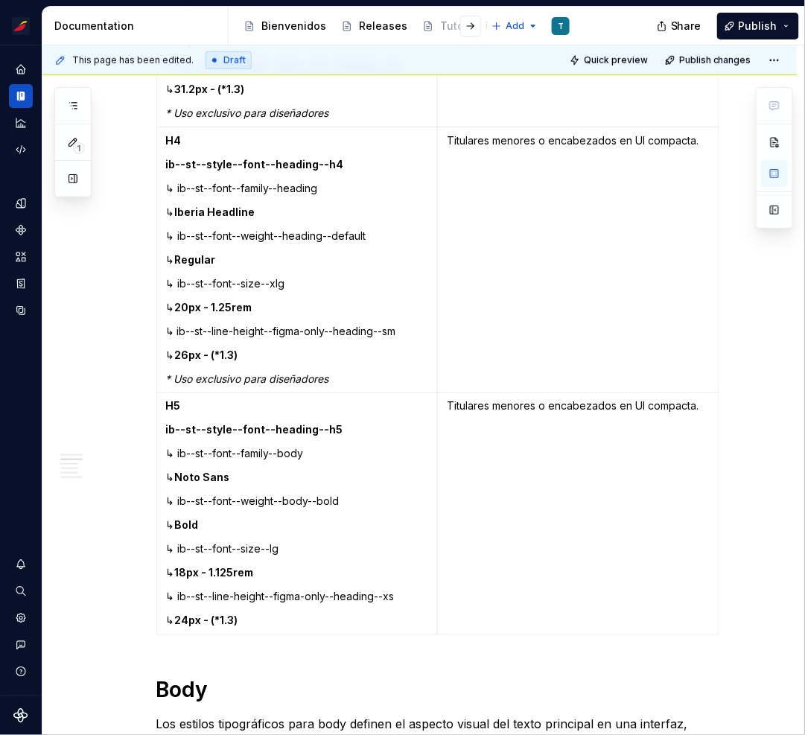
scroll to position [1668, 0]
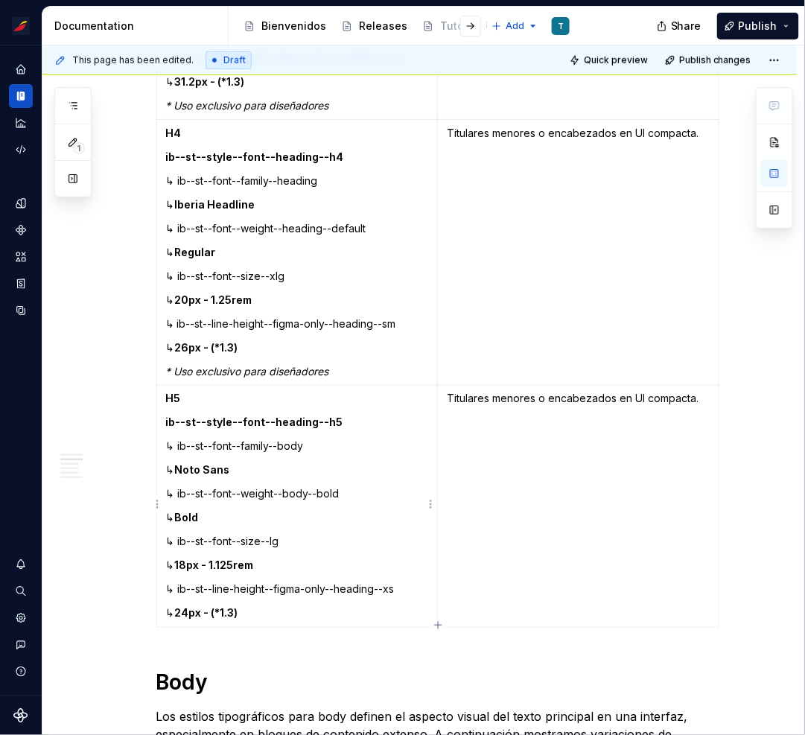
click at [269, 618] on p "↳ 24px - (*1.3)" at bounding box center [297, 613] width 263 height 15
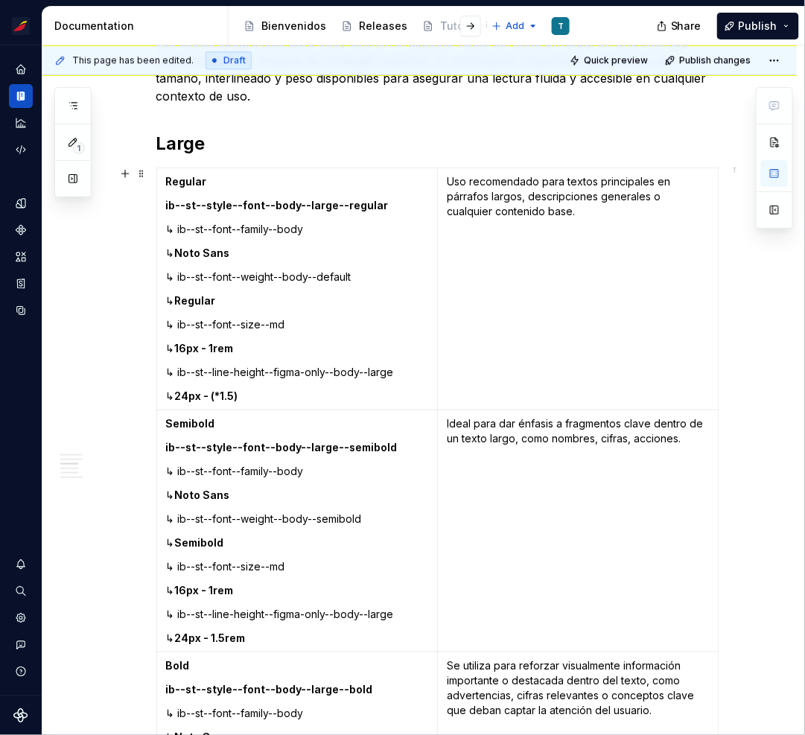
scroll to position [2358, 0]
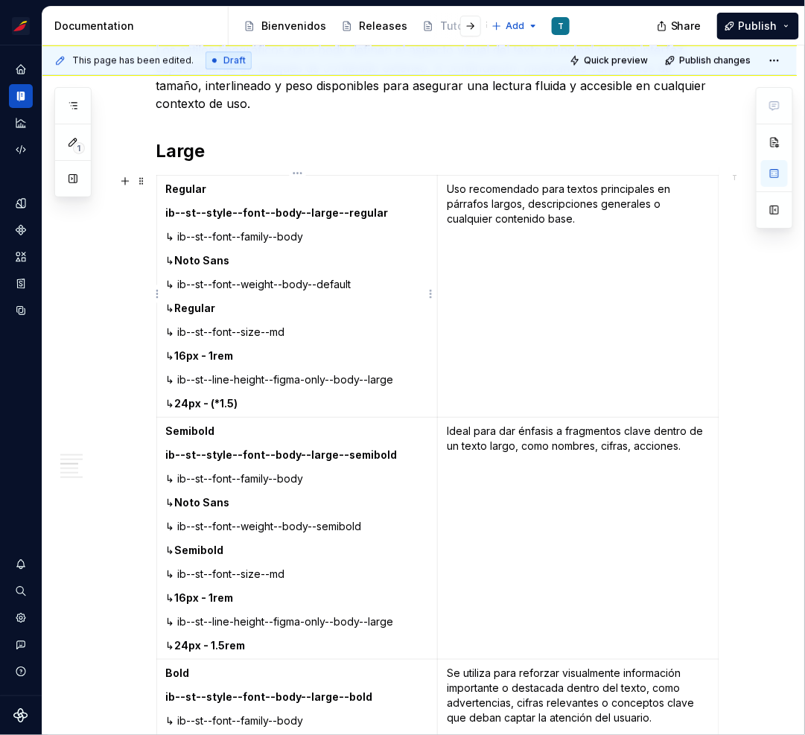
click at [265, 400] on p "↳ 24px - (*1.5)" at bounding box center [297, 403] width 263 height 15
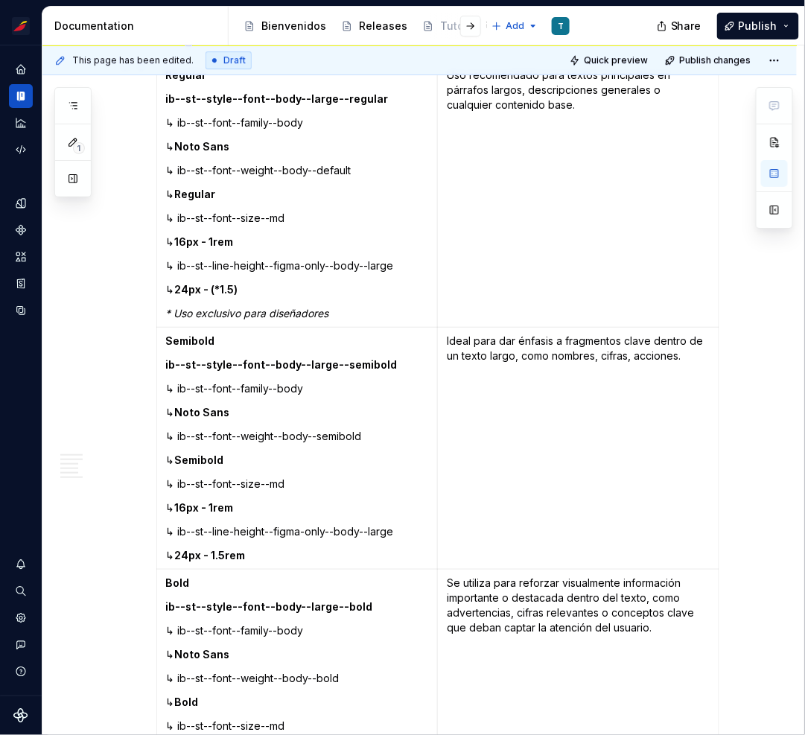
scroll to position [2534, 0]
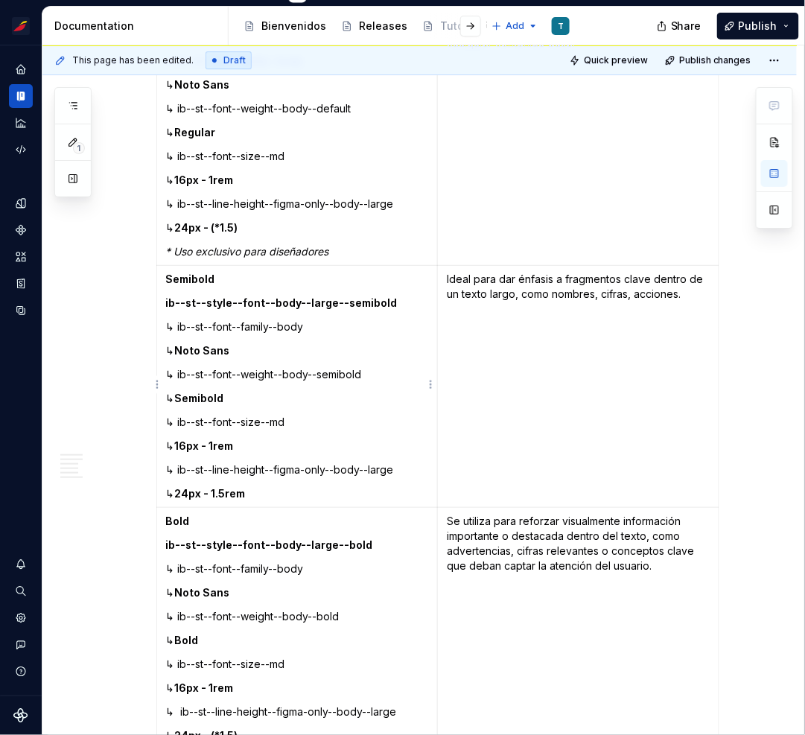
click at [271, 486] on p "↳ 24px - 1.5rem" at bounding box center [297, 493] width 263 height 15
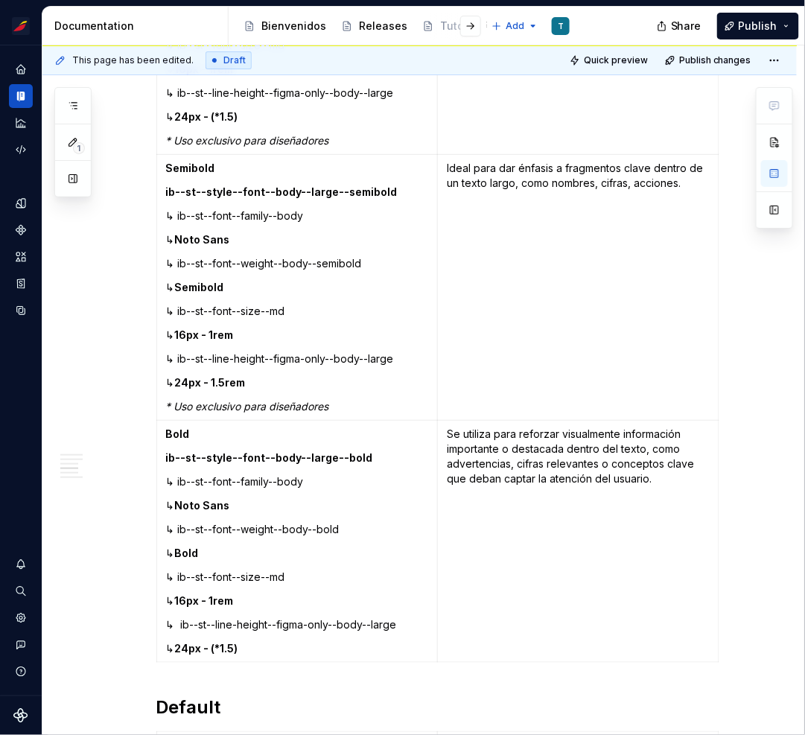
scroll to position [2670, 0]
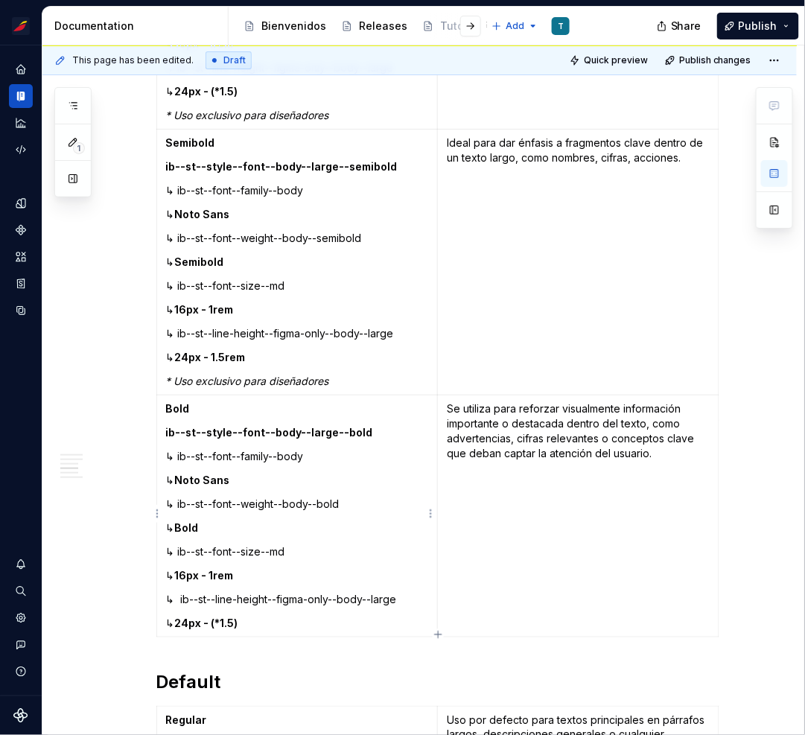
click at [272, 622] on p "↳ 24px - (*1.5)" at bounding box center [297, 623] width 263 height 15
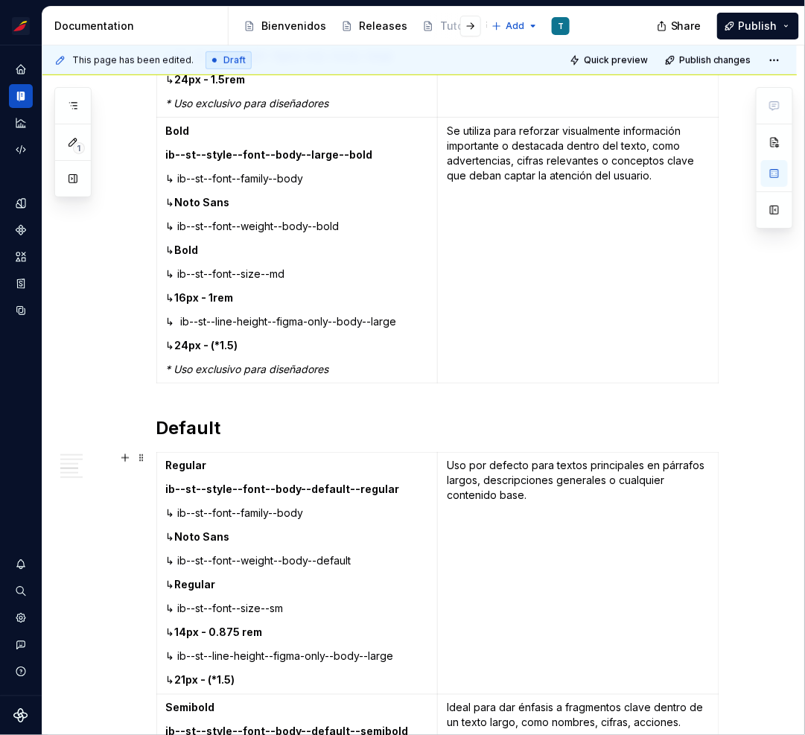
scroll to position [3010, 0]
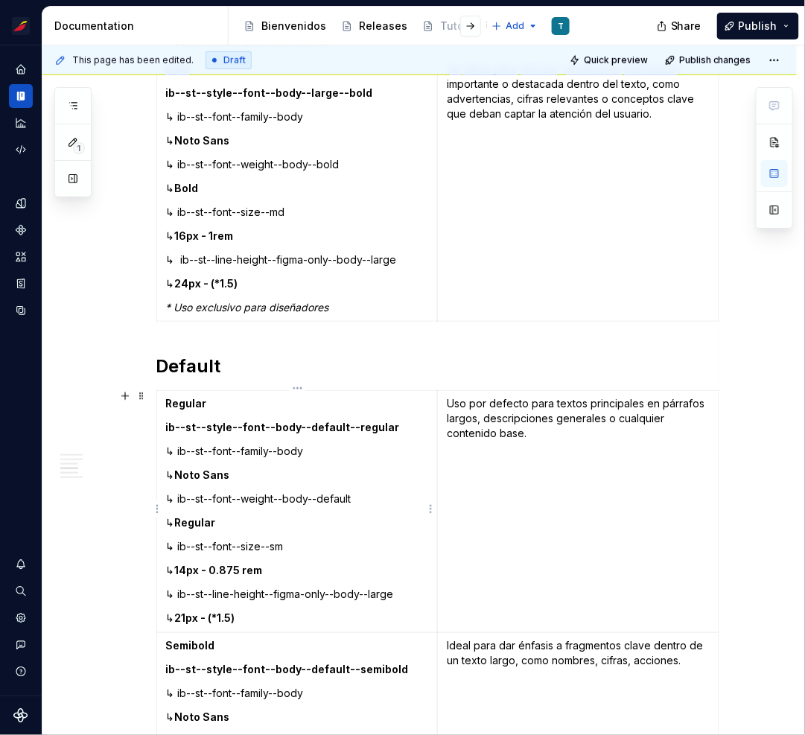
click at [261, 616] on p "↳ 21px - (*1.5)" at bounding box center [297, 618] width 263 height 15
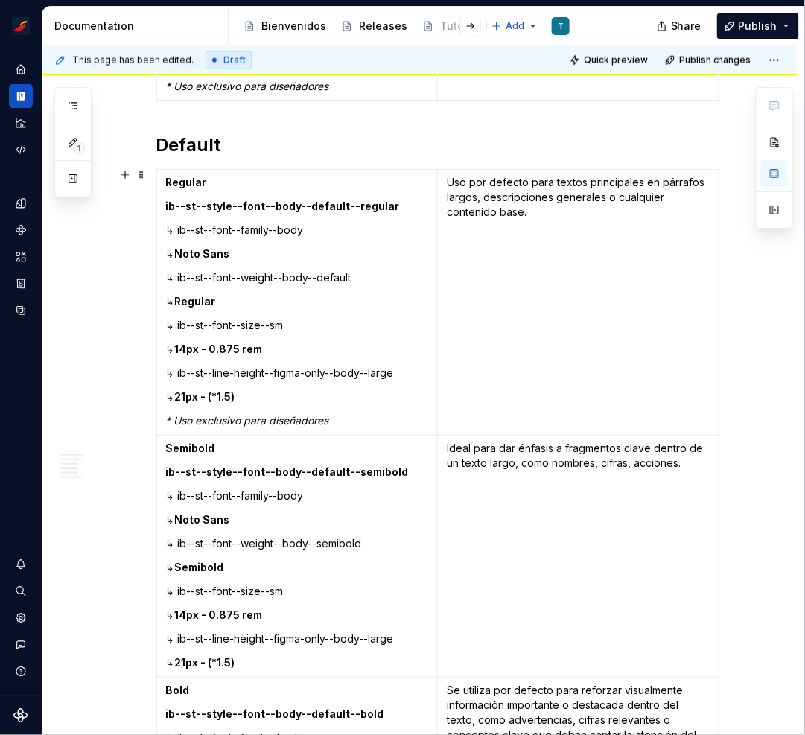
scroll to position [3316, 0]
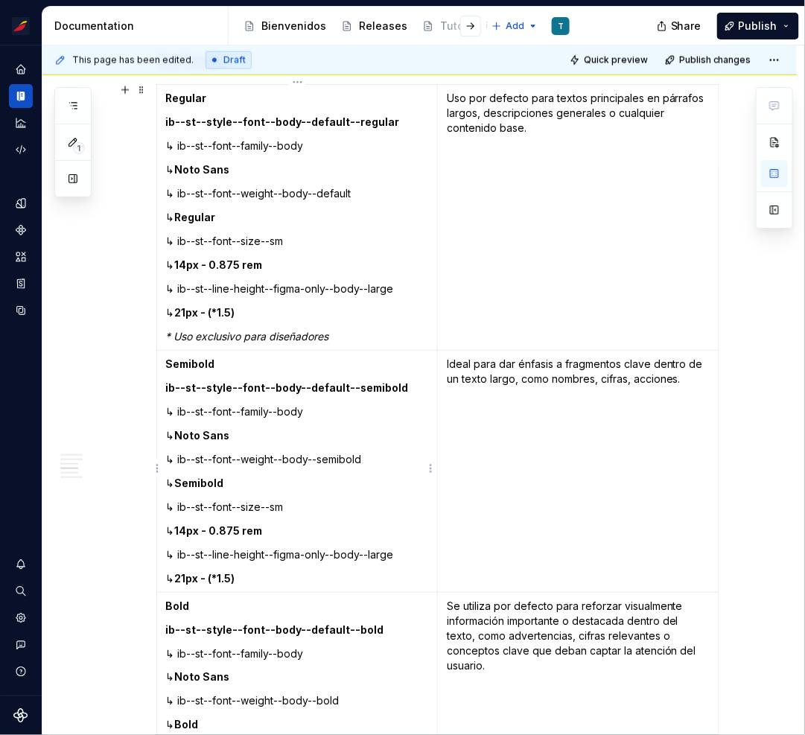
click at [254, 575] on p "↳ 21px - (*1.5)" at bounding box center [297, 578] width 263 height 15
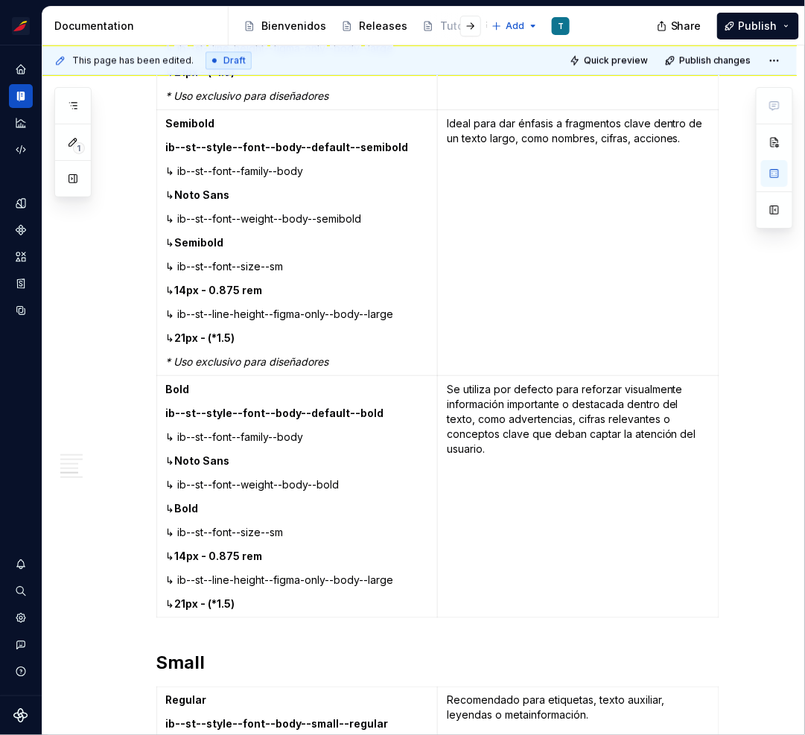
scroll to position [3564, 0]
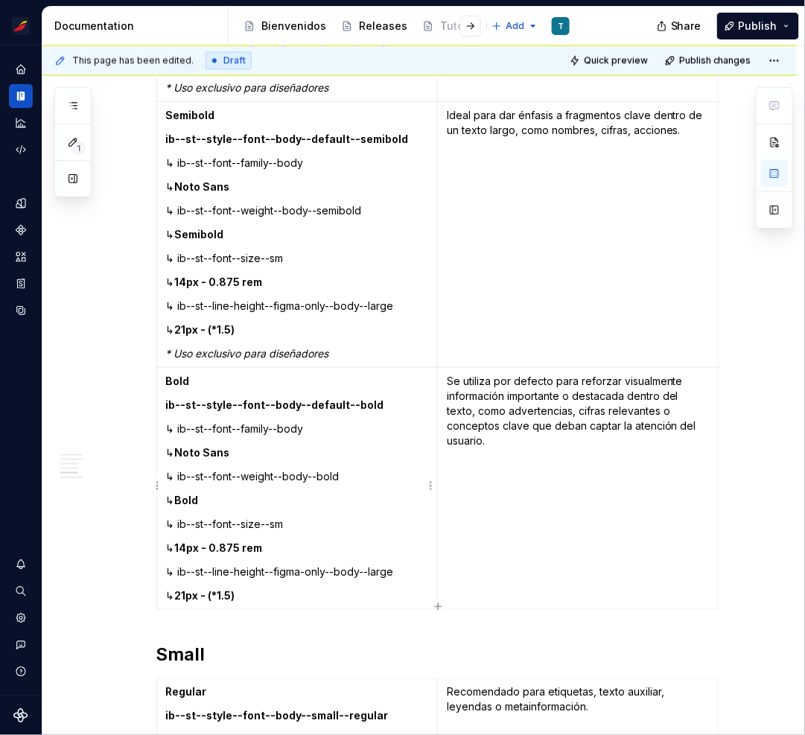
click at [267, 596] on p "↳ 21px - (*1.5)" at bounding box center [297, 595] width 263 height 15
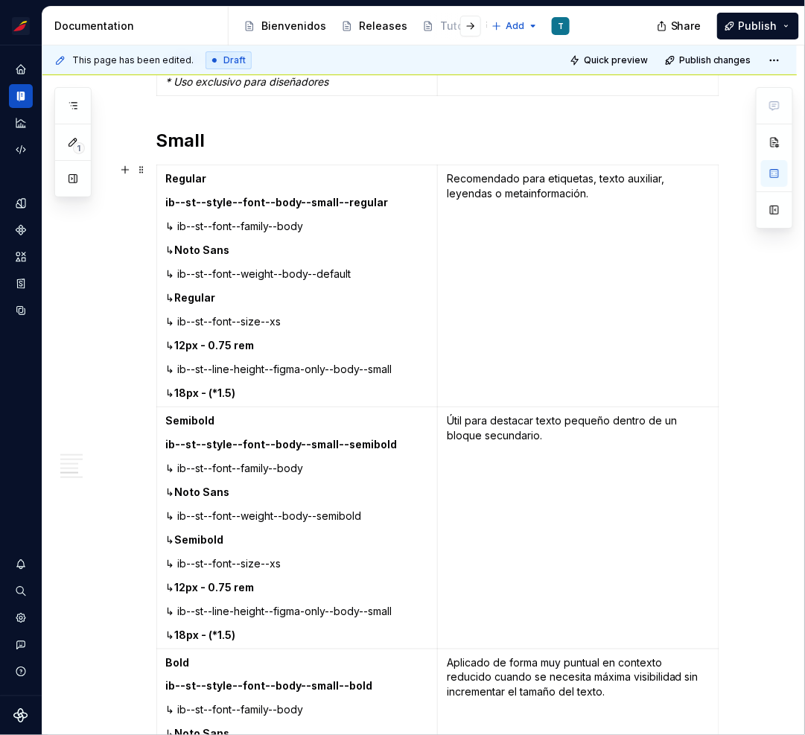
scroll to position [4094, 0]
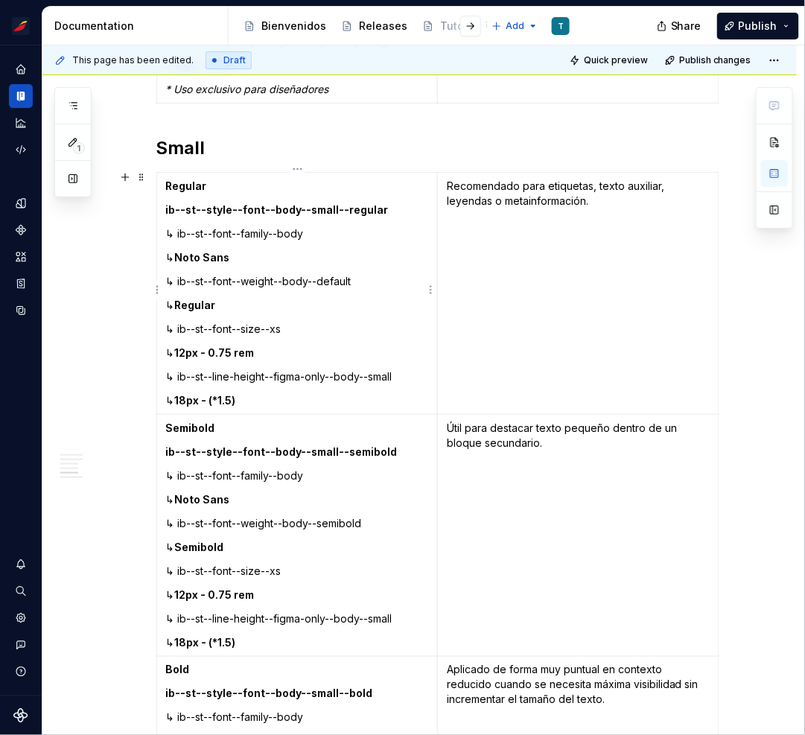
click at [282, 401] on p "↳ 18px - (*1.5)" at bounding box center [297, 400] width 263 height 15
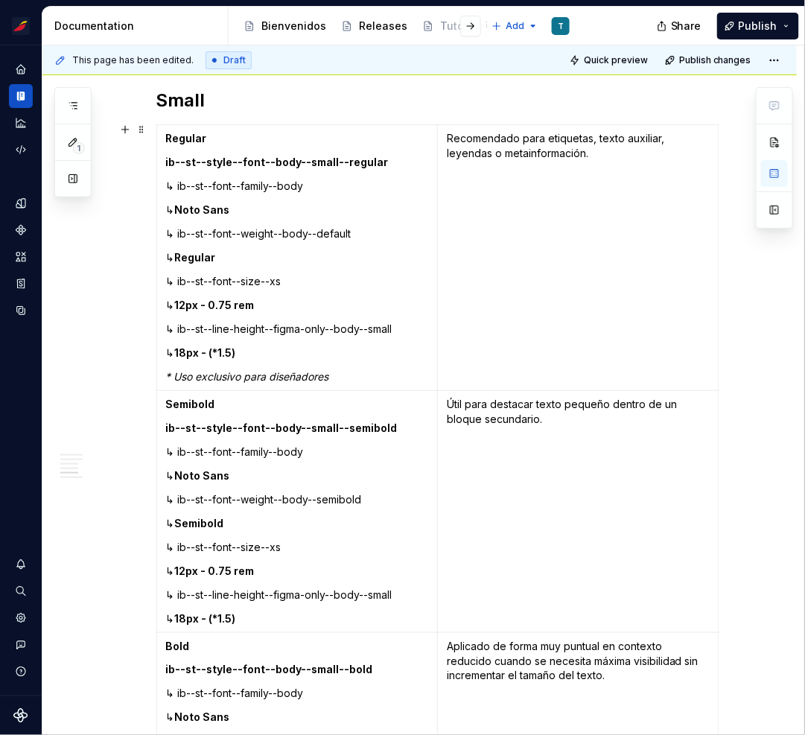
scroll to position [4190, 0]
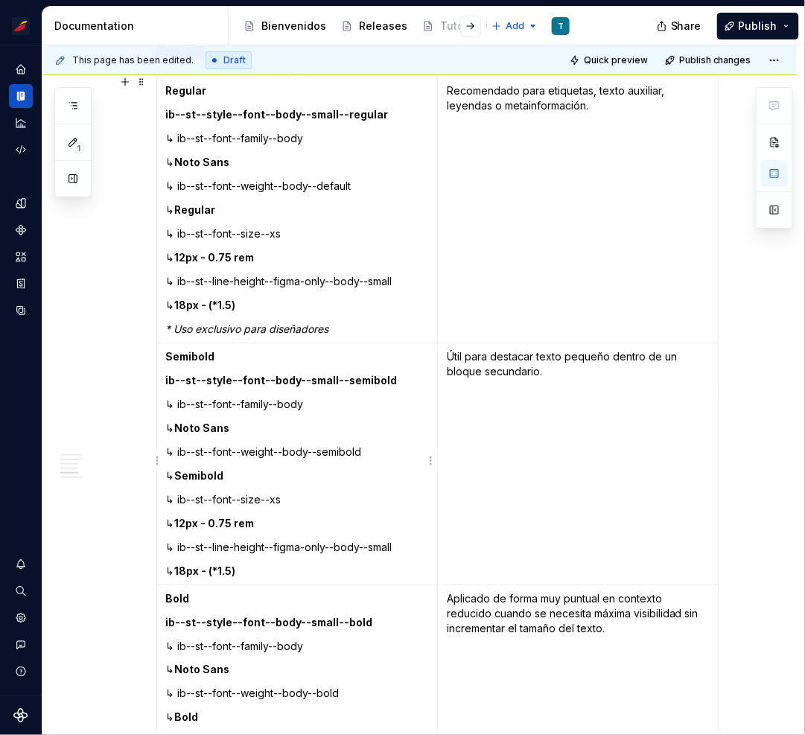
click at [284, 568] on p "↳ 18px - (*1.5)" at bounding box center [297, 571] width 263 height 15
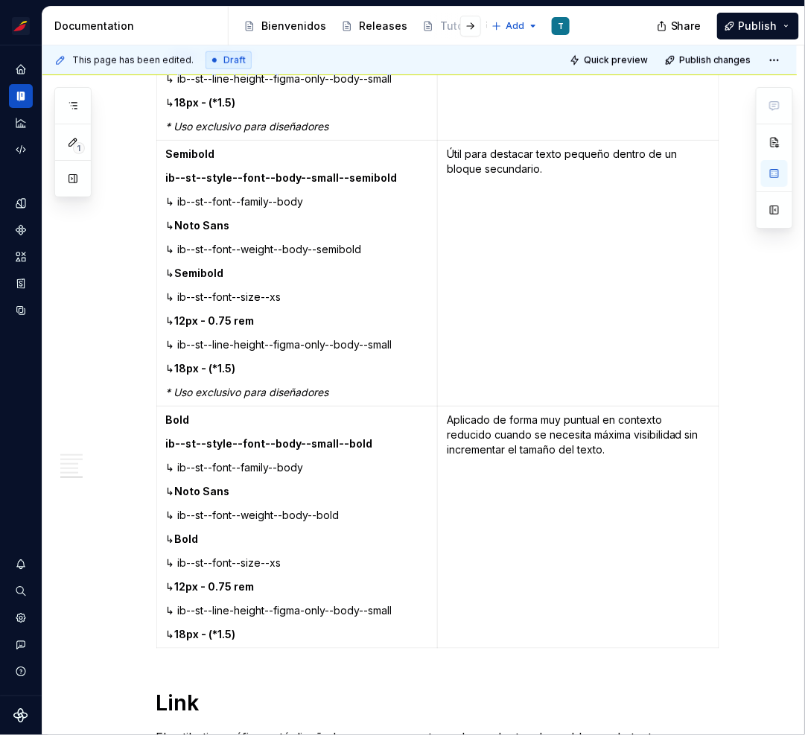
scroll to position [4454, 0]
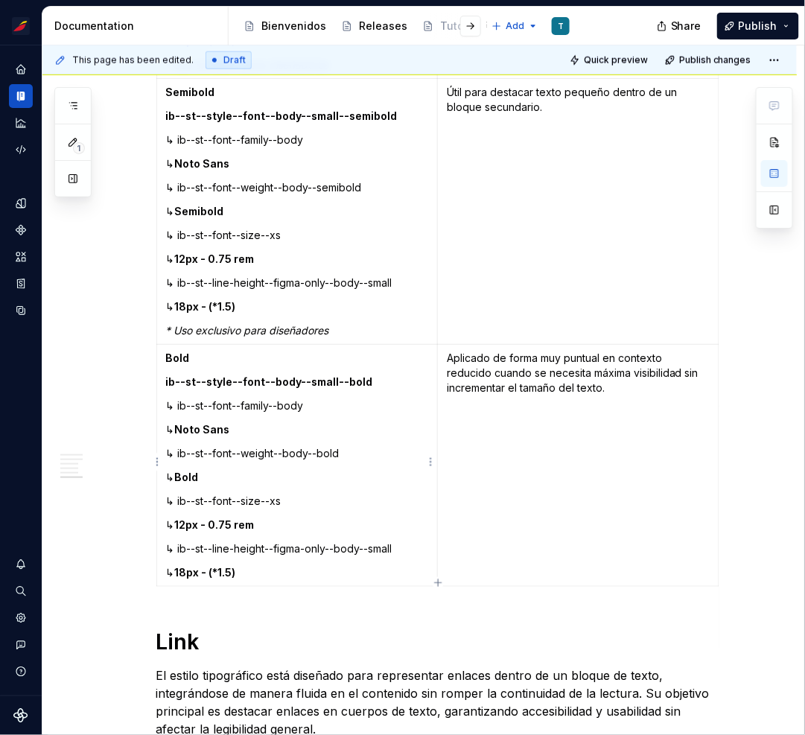
click at [273, 570] on p "↳ 18px - (*1.5)" at bounding box center [297, 572] width 263 height 15
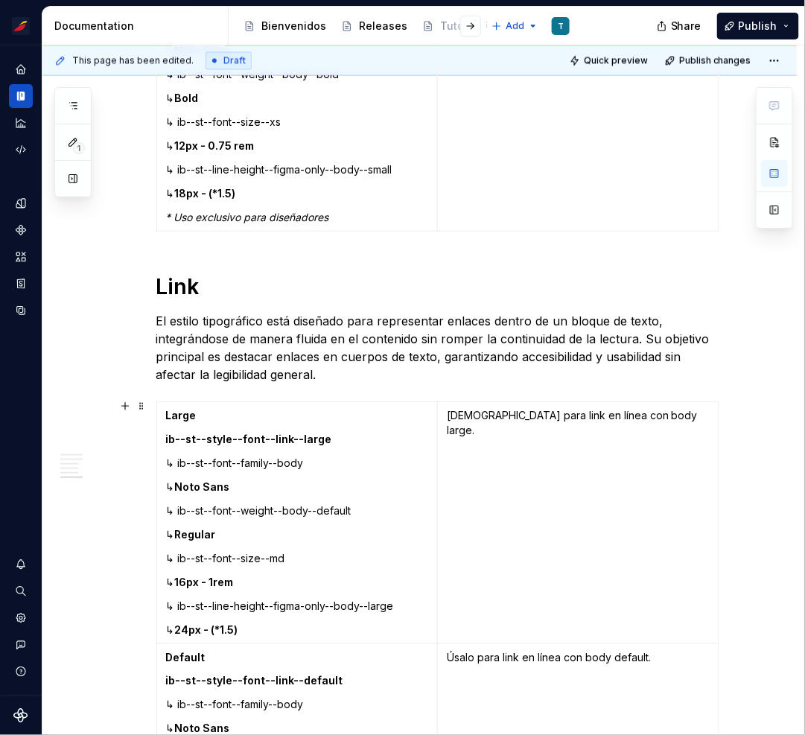
scroll to position [4898, 0]
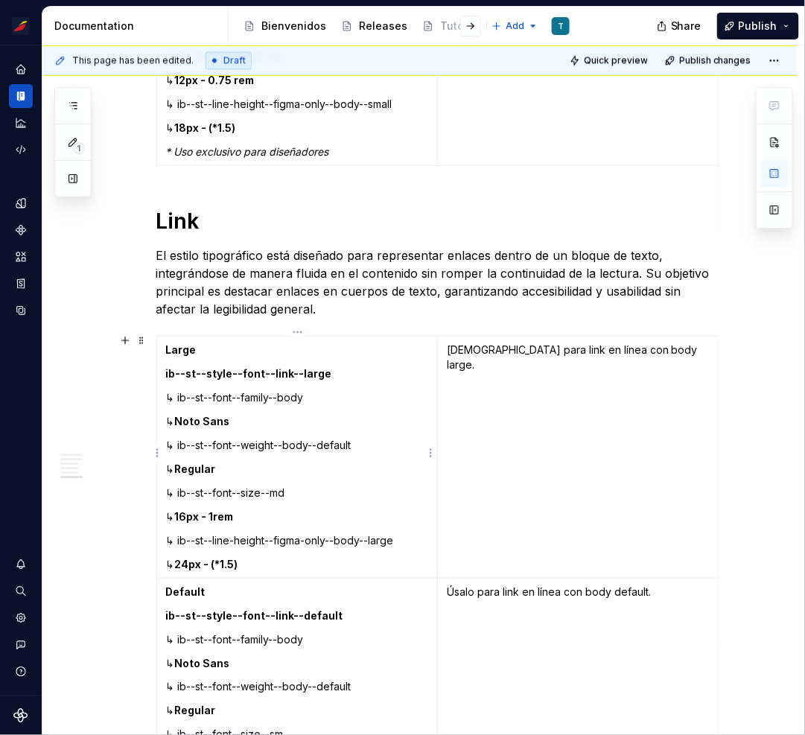
click at [272, 564] on p "↳ 24px - (*1.5)" at bounding box center [297, 564] width 263 height 15
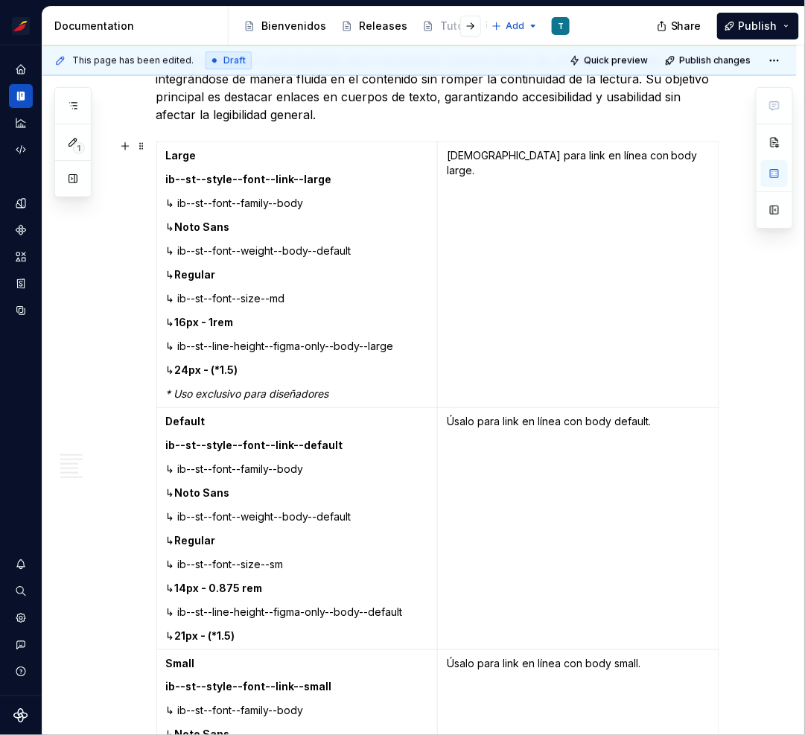
scroll to position [5101, 0]
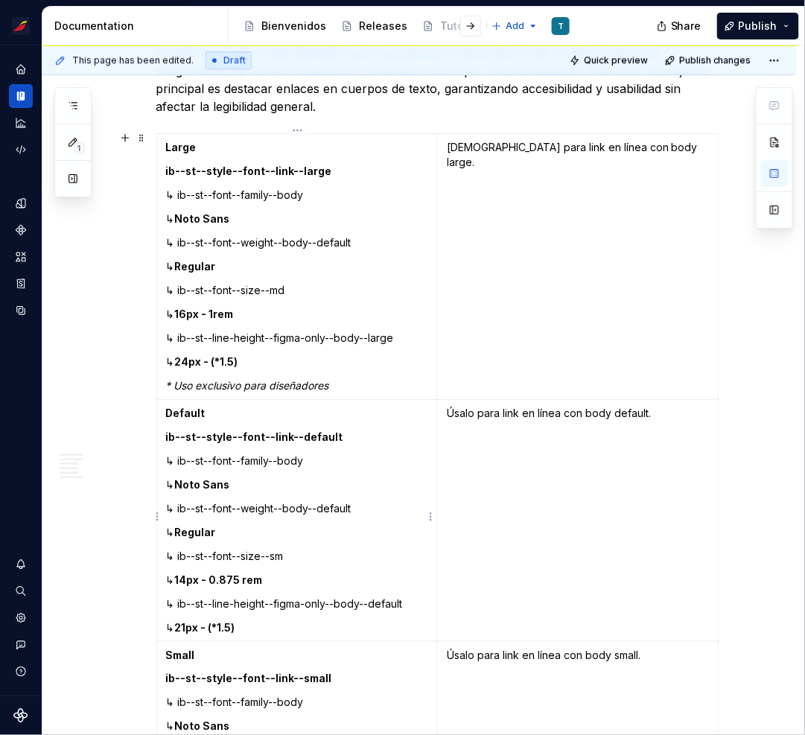
click at [264, 625] on p "↳ 21px - (*1.5)" at bounding box center [297, 627] width 263 height 15
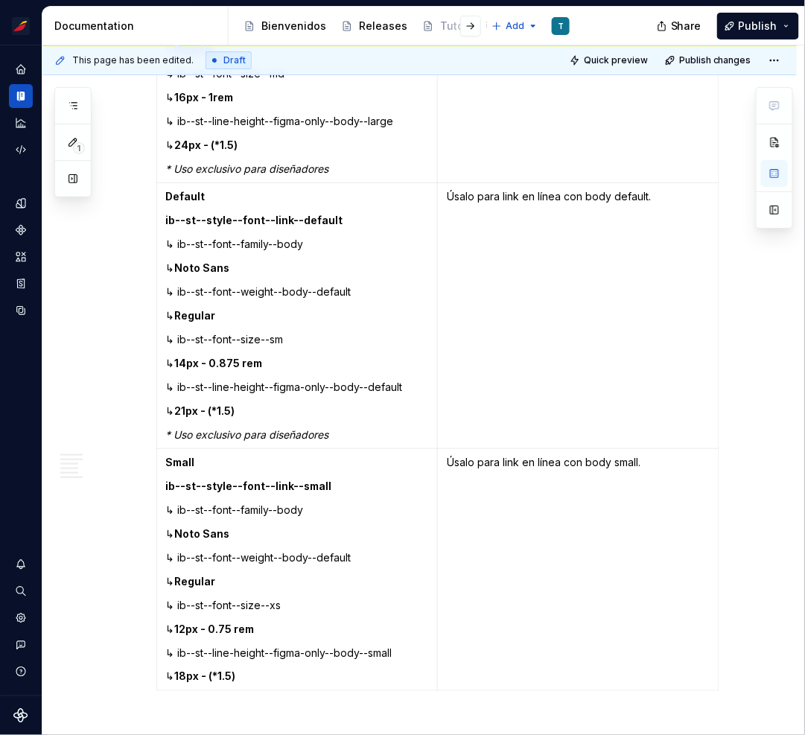
scroll to position [5325, 0]
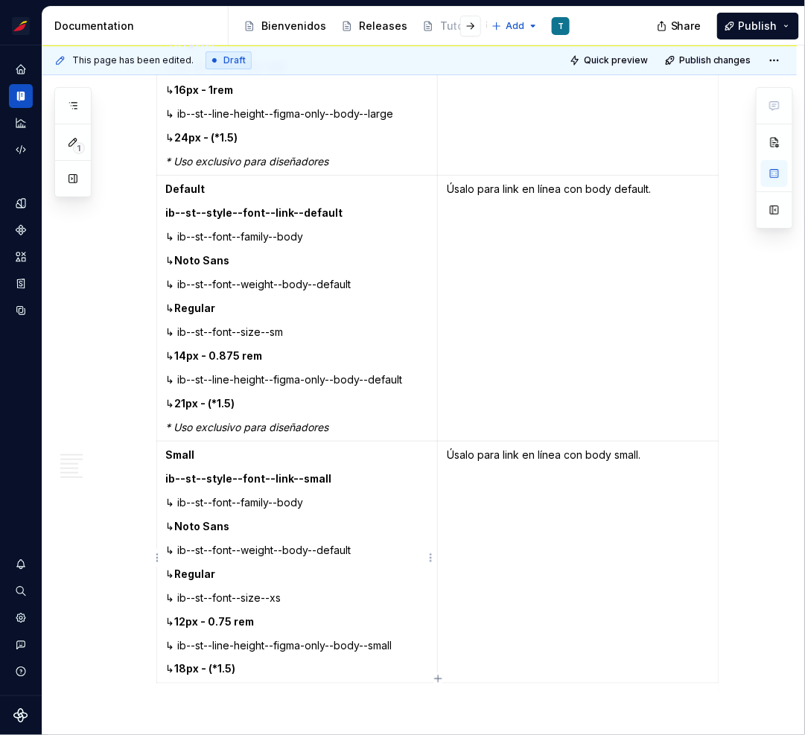
click at [277, 664] on p "↳ 18px - (*1.5)" at bounding box center [297, 669] width 263 height 15
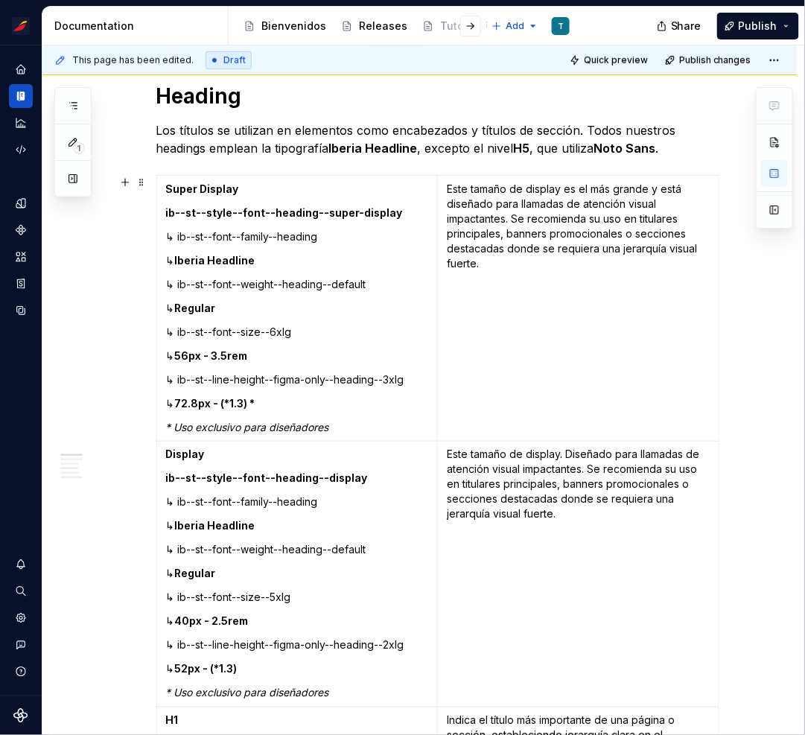
scroll to position [299, 0]
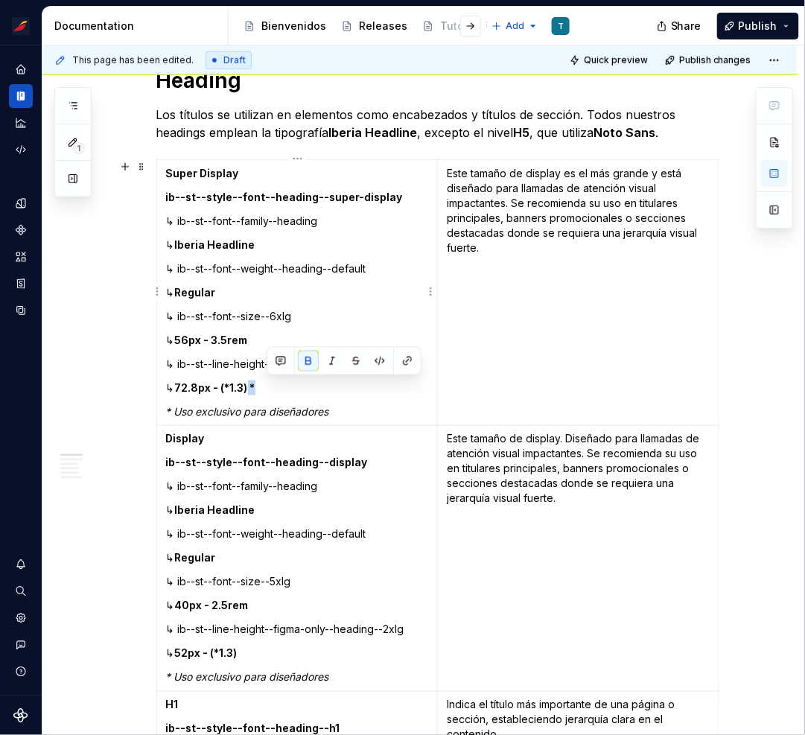
drag, startPoint x: 266, startPoint y: 387, endPoint x: 278, endPoint y: 387, distance: 11.9
click at [278, 387] on p "↳ 72.8px - (*1.3) *" at bounding box center [297, 387] width 263 height 15
click at [177, 360] on p "↳ ib--st--line-height--figma-only--heading--3xlg" at bounding box center [297, 364] width 263 height 15
click at [167, 363] on p "↳ ib--st--line-height--figma-only--heading--3xlg" at bounding box center [297, 364] width 263 height 15
click at [179, 365] on p "↳ ib--st--line-height--figma-only--heading--3xlg" at bounding box center [297, 364] width 263 height 15
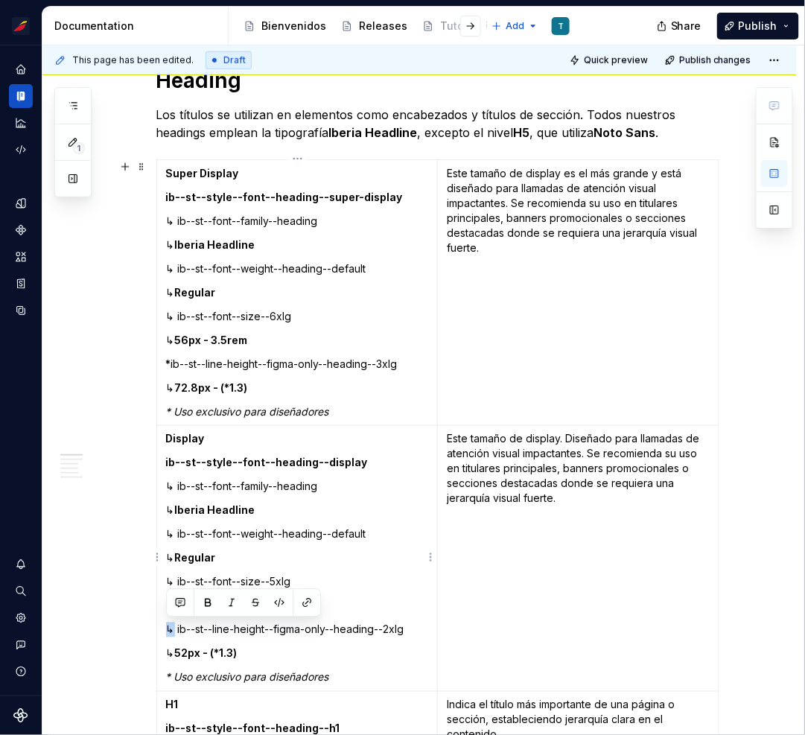
drag, startPoint x: 175, startPoint y: 628, endPoint x: 158, endPoint y: 626, distance: 17.3
click at [158, 626] on td "Display ib--st--style--font--heading--display ↳ ib--st--font--family--heading ↳…" at bounding box center [296, 559] width 281 height 266
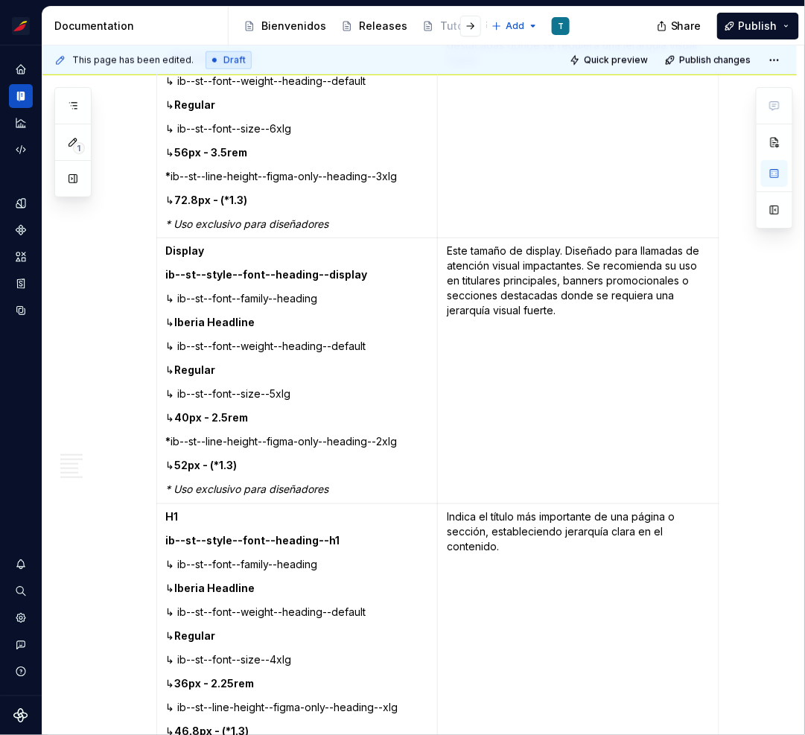
scroll to position [586, 0]
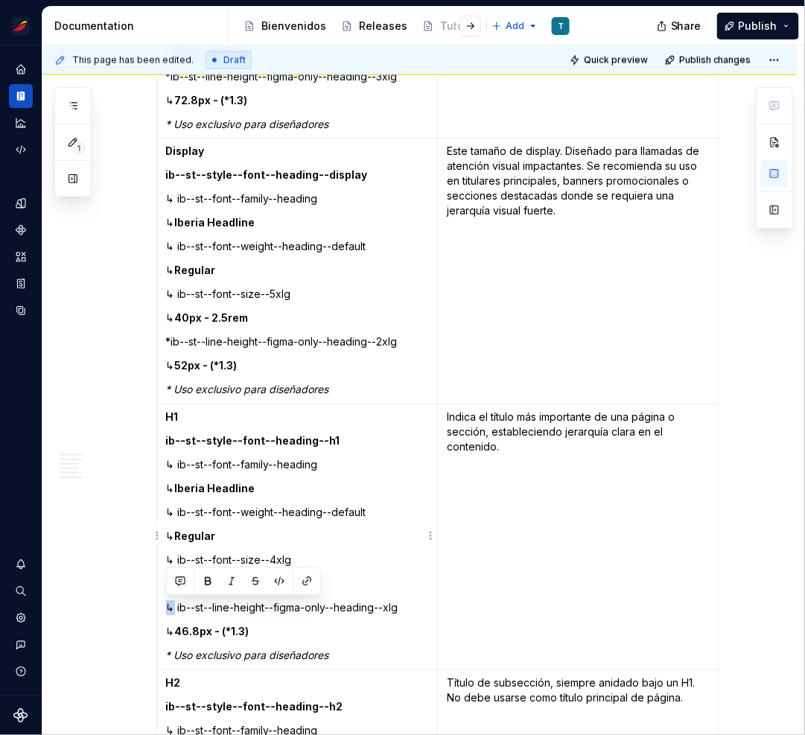
drag, startPoint x: 174, startPoint y: 607, endPoint x: 165, endPoint y: 604, distance: 9.9
click at [165, 604] on td "H1 ib--st--style--font--heading--h1 ↳ ib--st--font--family--heading ↳ Iberia He…" at bounding box center [296, 537] width 281 height 266
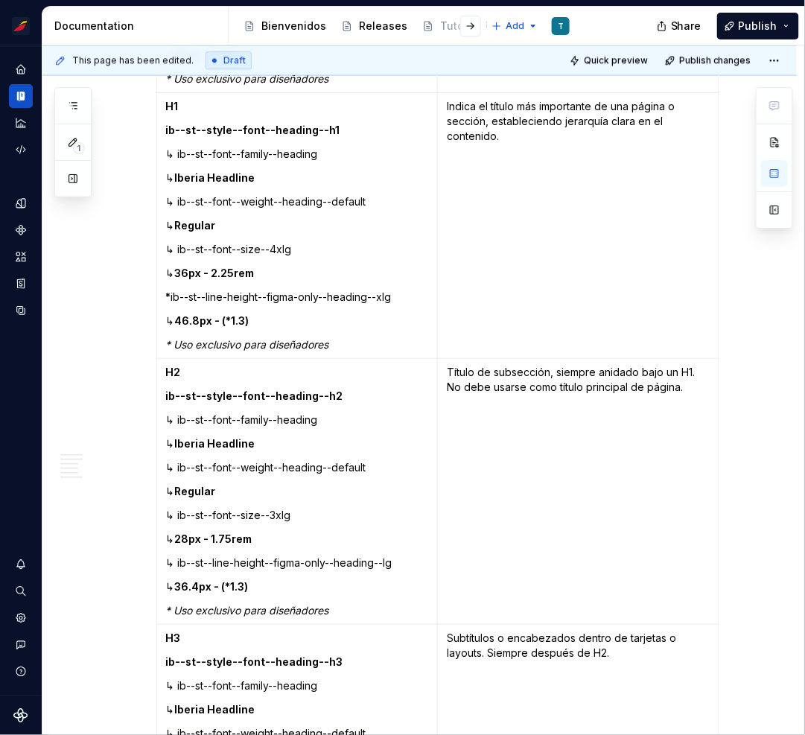
scroll to position [959, 0]
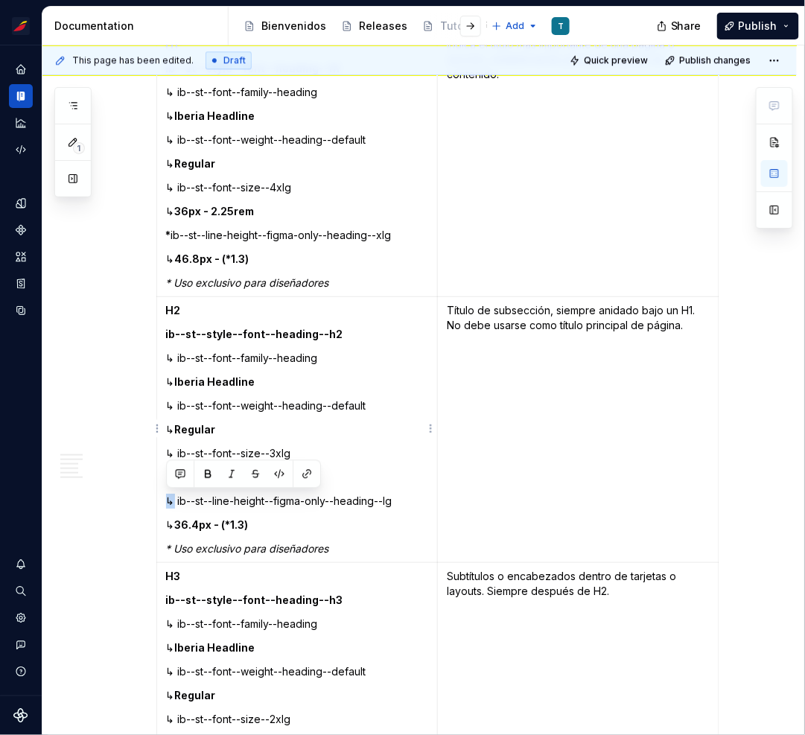
drag, startPoint x: 175, startPoint y: 502, endPoint x: 165, endPoint y: 500, distance: 9.9
click at [165, 500] on td "H2 ib--st--style--font--heading--h2 ↳ ib--st--font--family--heading ↳ Iberia He…" at bounding box center [296, 430] width 281 height 266
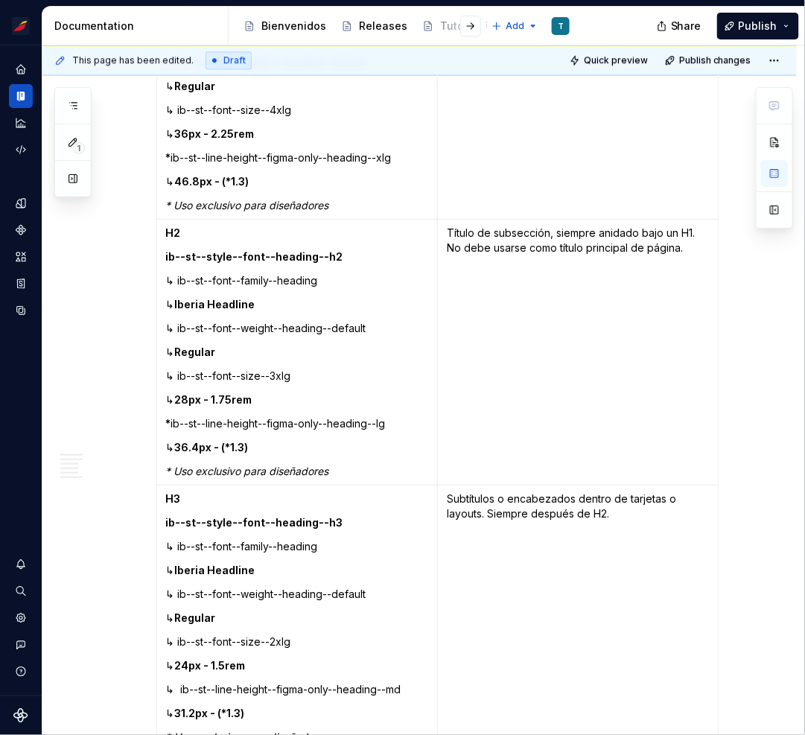
scroll to position [1190, 0]
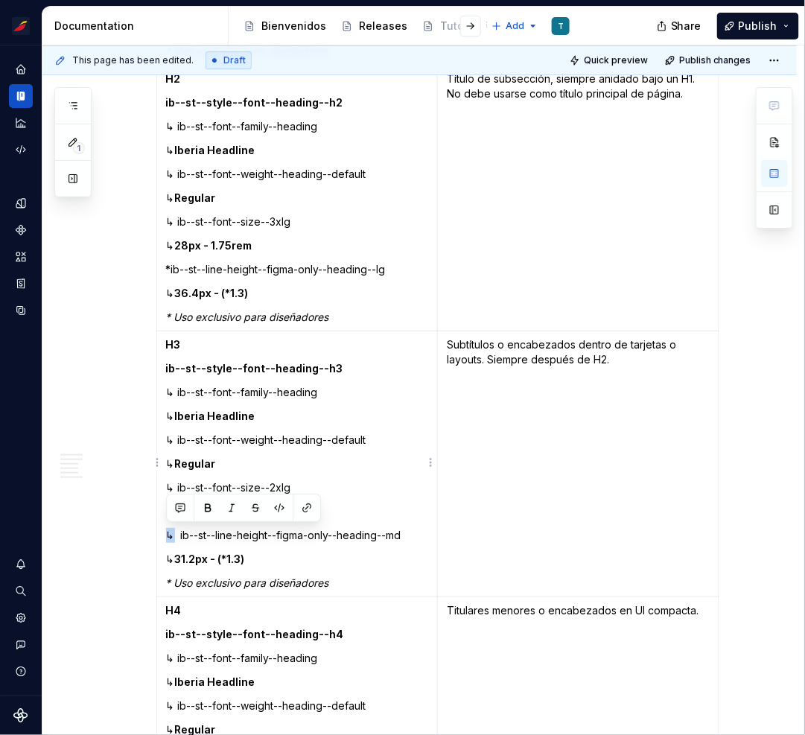
drag, startPoint x: 176, startPoint y: 533, endPoint x: 160, endPoint y: 532, distance: 15.7
click at [160, 532] on td "H3 ib--st--style--font--heading--h3 ↳ ib--st--font--family--heading ↳ Iberia He…" at bounding box center [296, 464] width 281 height 266
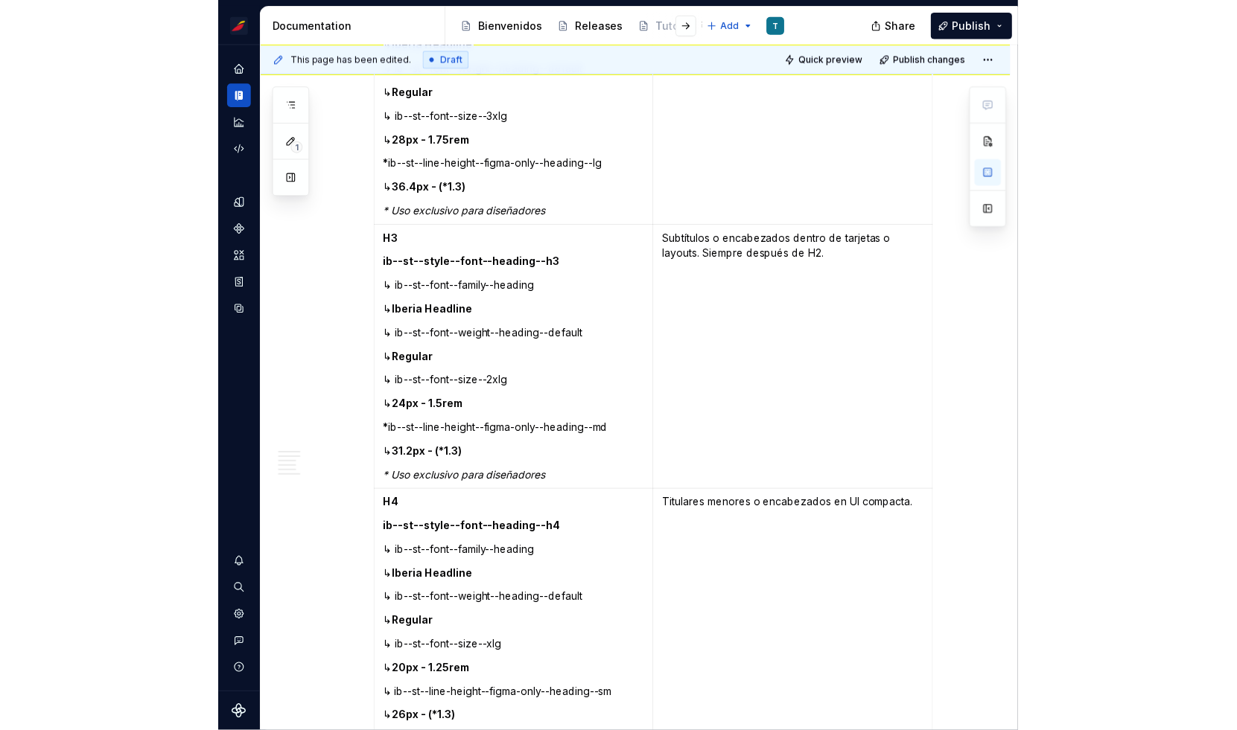
scroll to position [1304, 0]
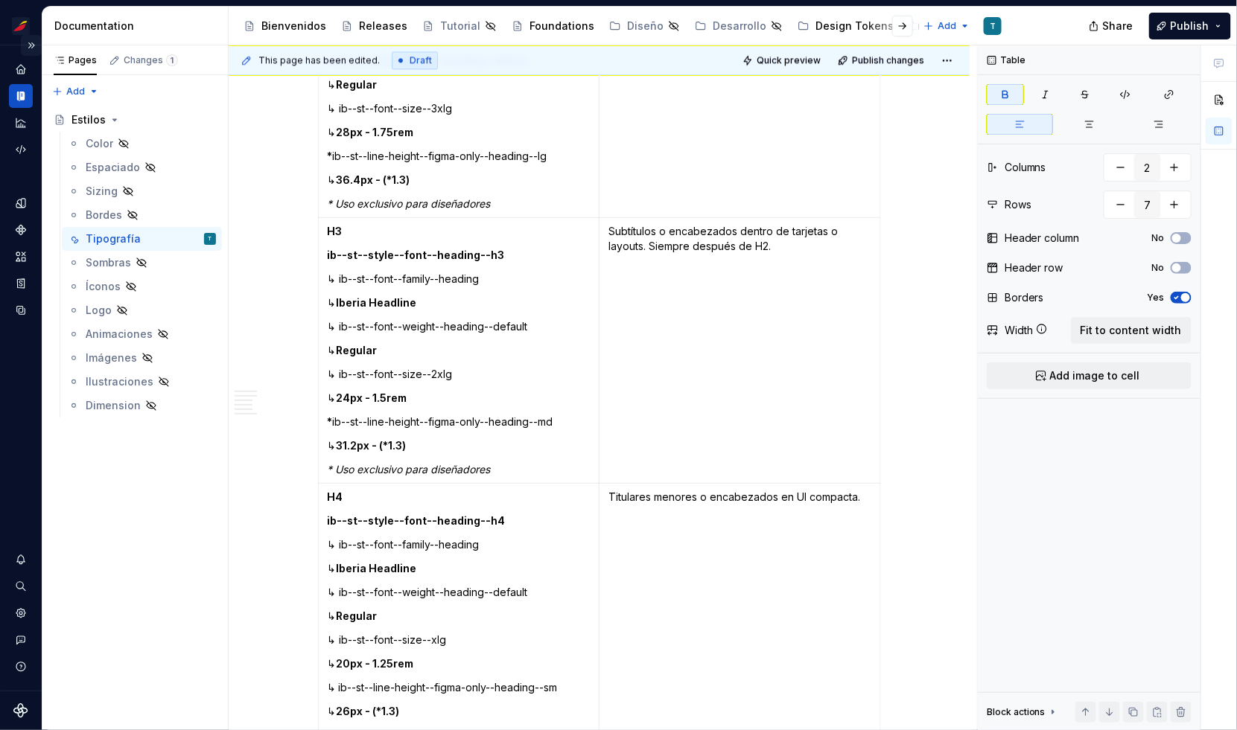
click at [34, 42] on button "Expand sidebar" at bounding box center [31, 45] width 21 height 21
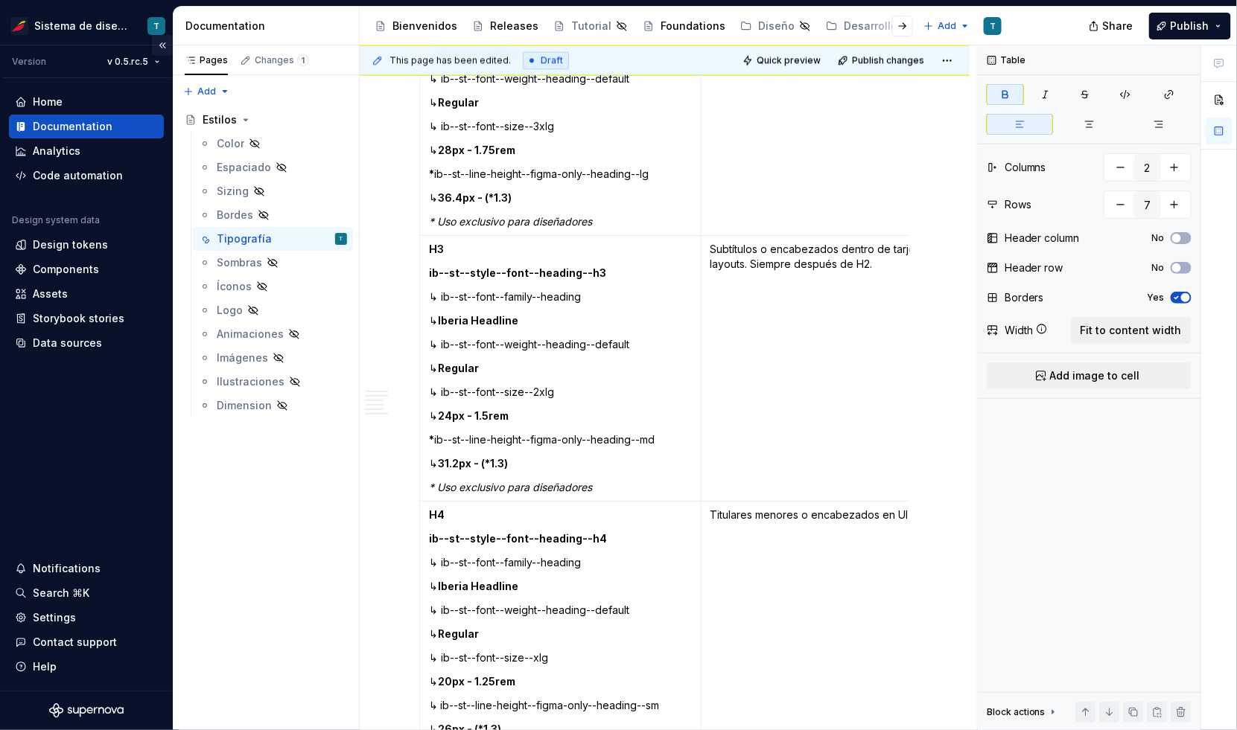
scroll to position [1339, 0]
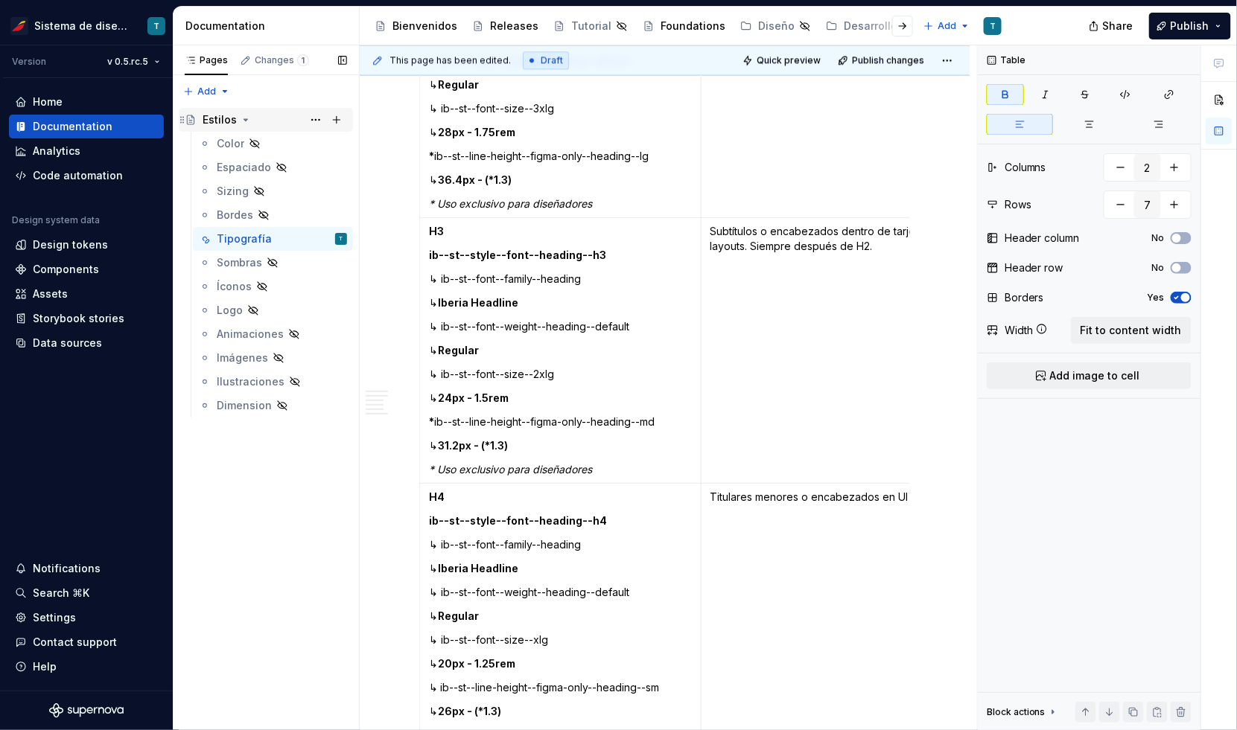
type textarea "*"
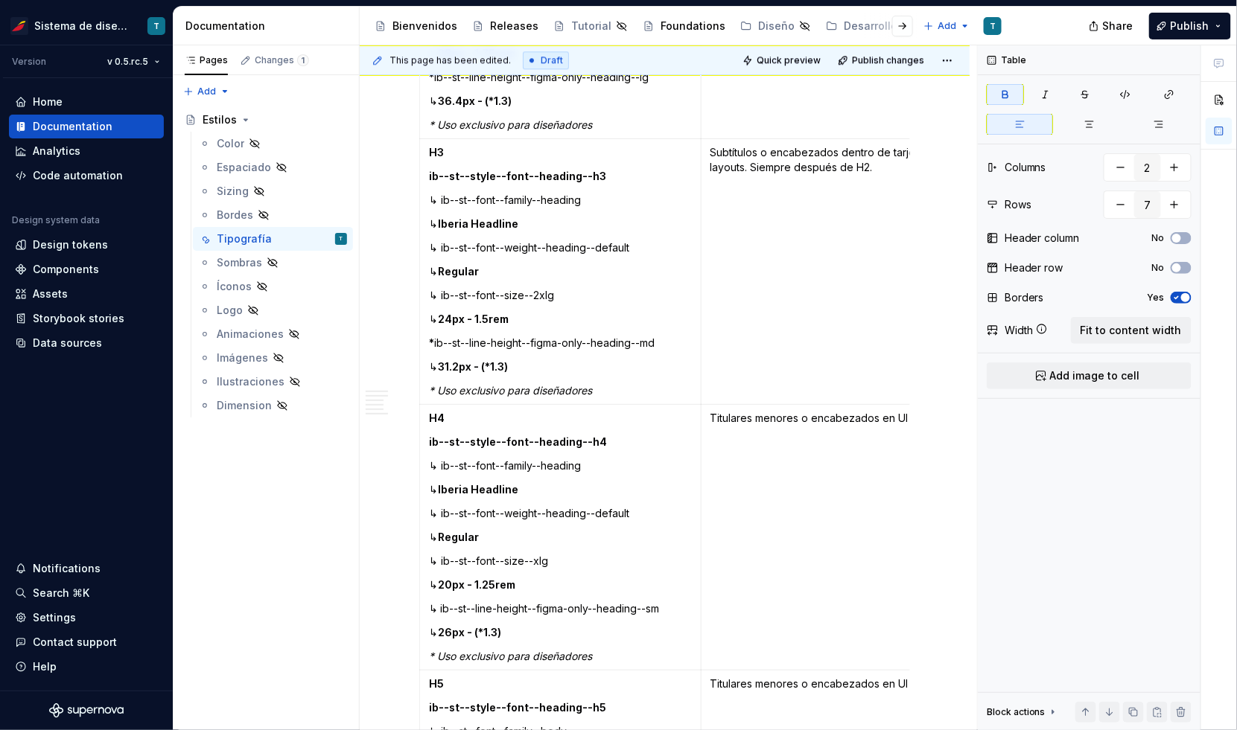
scroll to position [1513, 0]
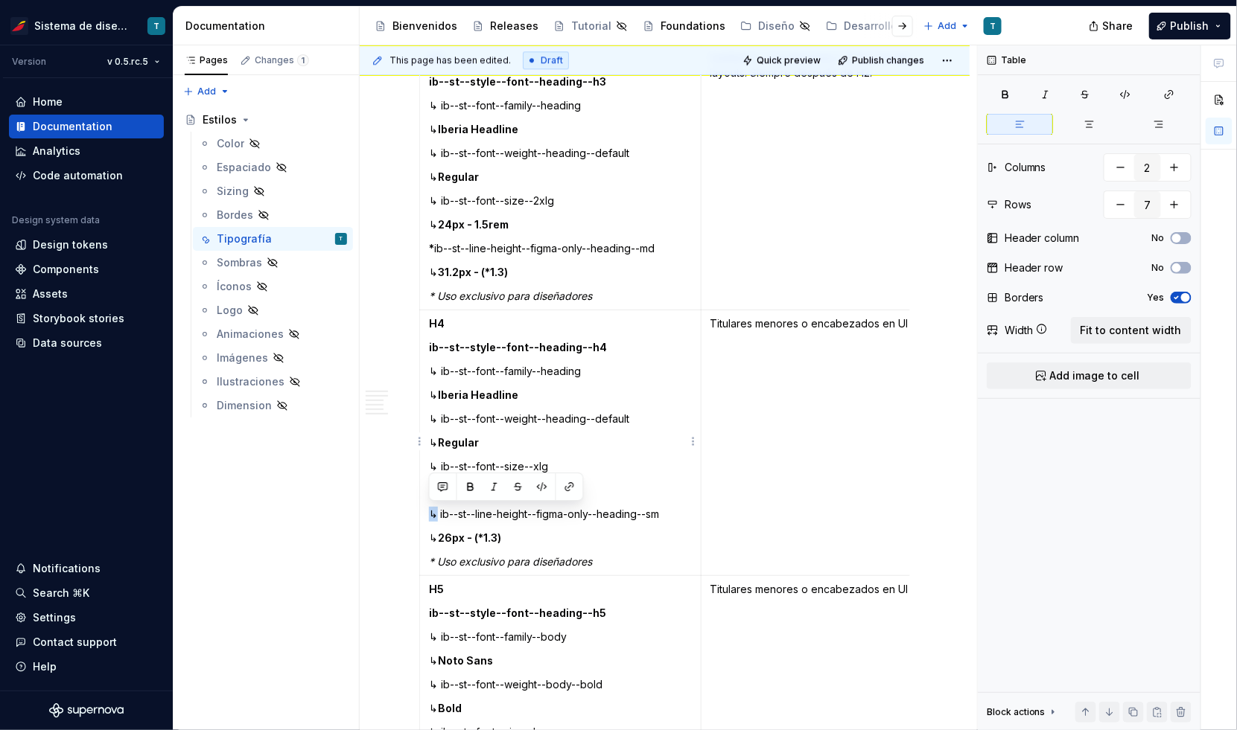
drag, startPoint x: 438, startPoint y: 511, endPoint x: 427, endPoint y: 508, distance: 10.7
click at [427, 508] on td "H4 ib--st--style--font--heading--h4 ↳ ib--st--font--family--heading ↳ Iberia He…" at bounding box center [560, 443] width 281 height 266
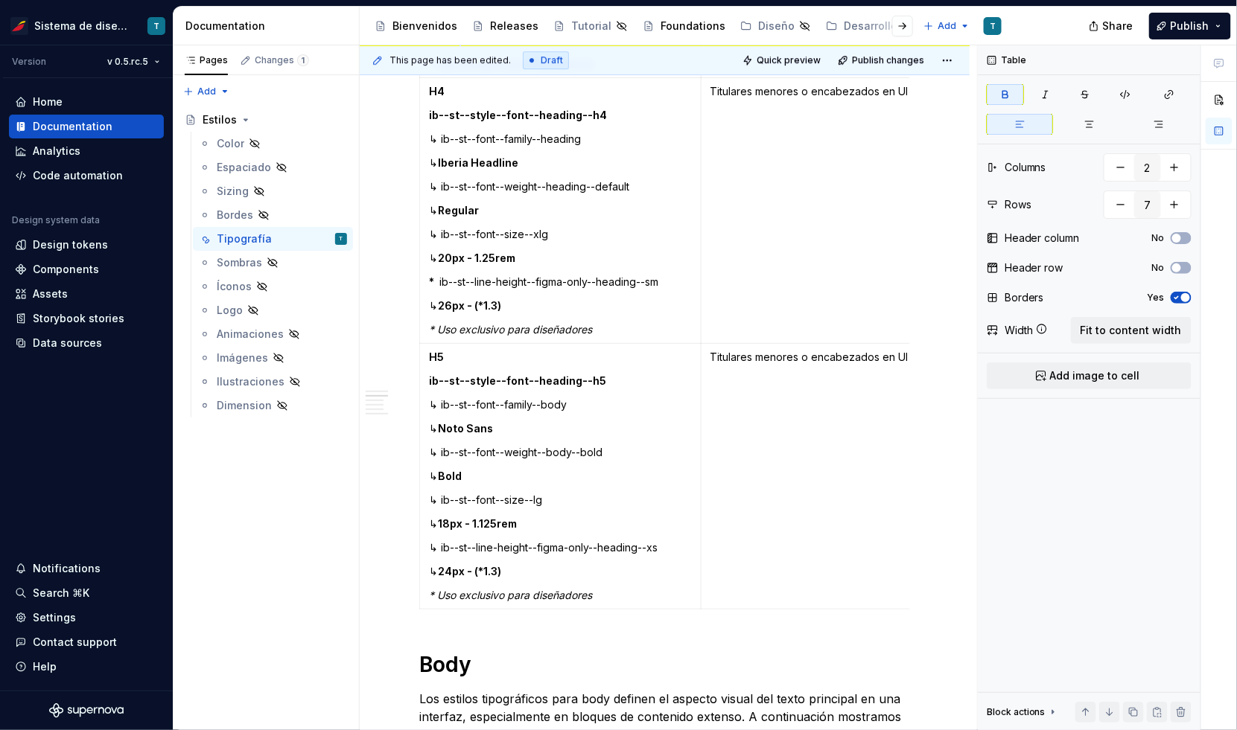
scroll to position [1738, 0]
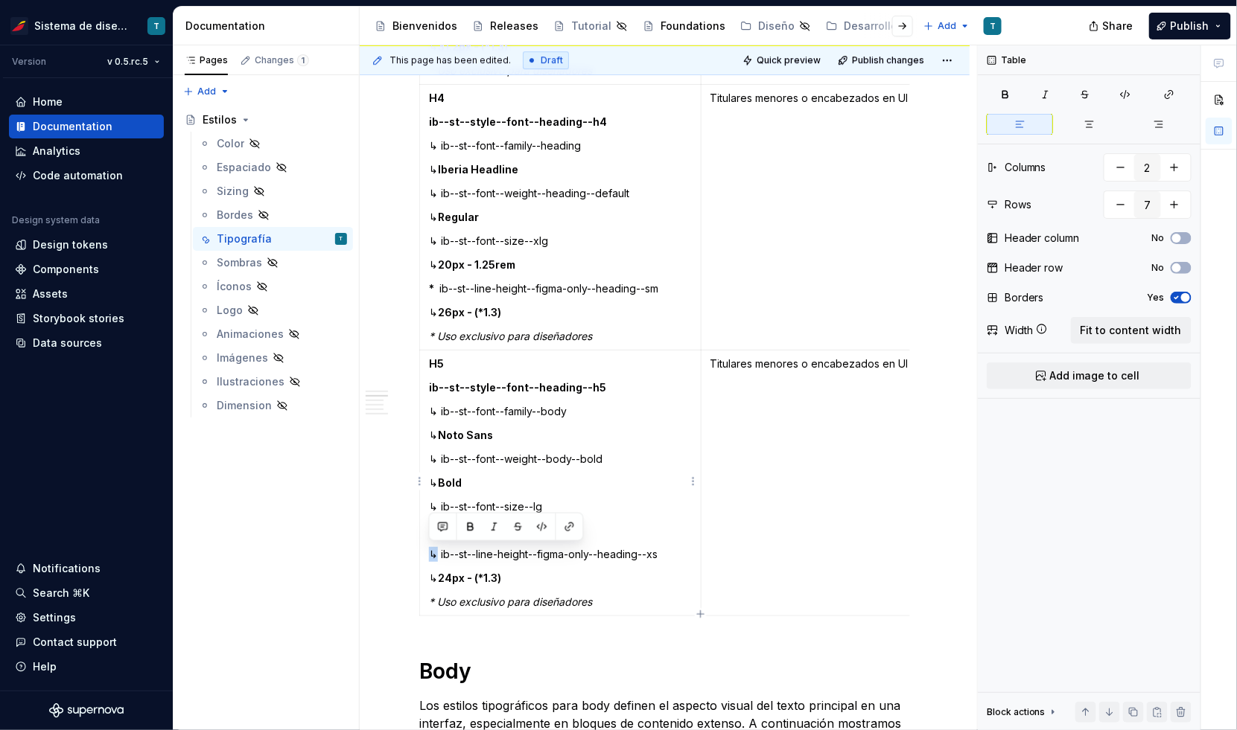
drag, startPoint x: 437, startPoint y: 552, endPoint x: 425, endPoint y: 549, distance: 12.1
click at [425, 549] on td "H5 ib--st--style--font--heading--h5 ↳ ib--st--font--family--body ↳ Noto Sans ↳ …" at bounding box center [560, 484] width 281 height 266
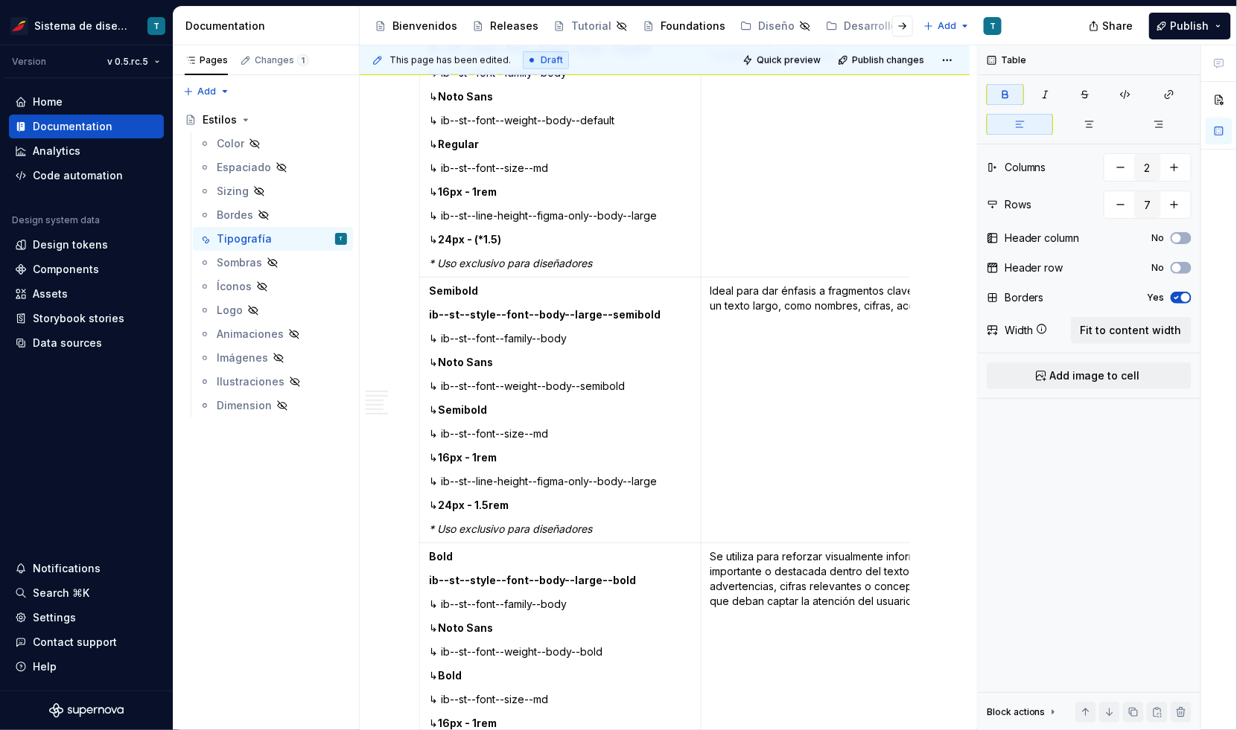
scroll to position [2532, 0]
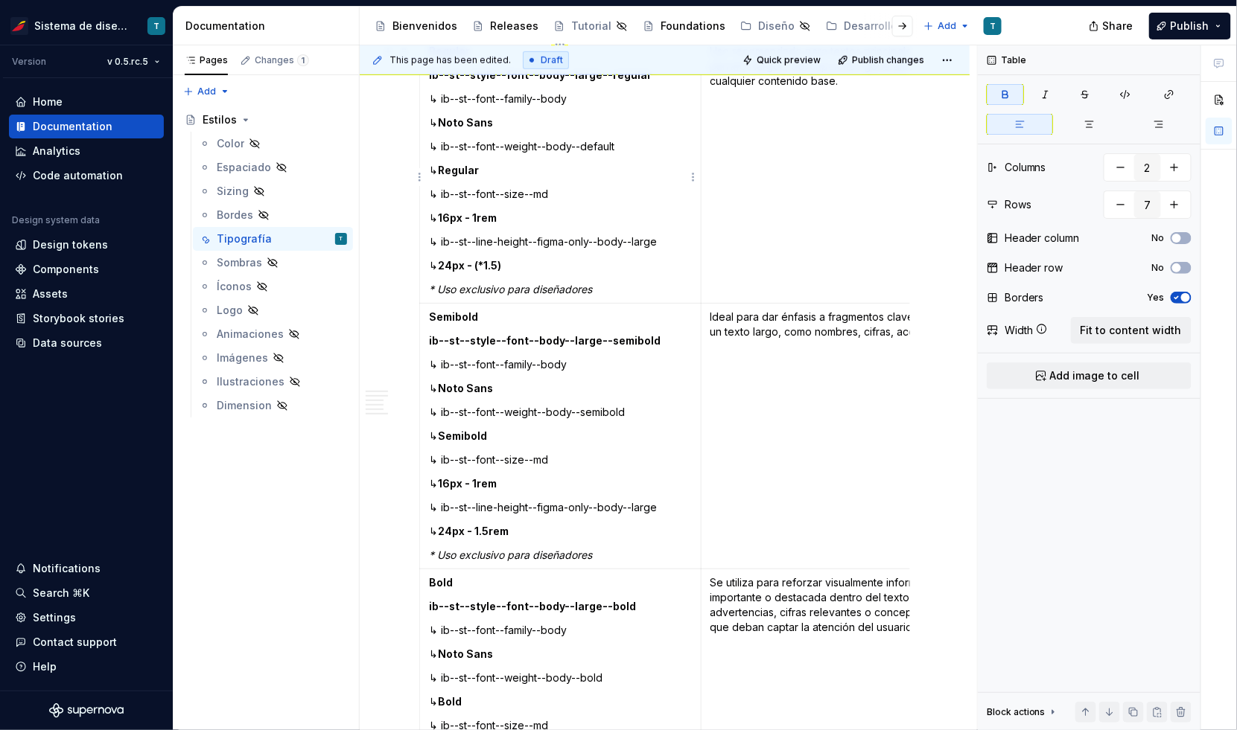
type input "3"
drag, startPoint x: 439, startPoint y: 246, endPoint x: 428, endPoint y: 246, distance: 11.2
click at [429, 246] on p "↳ ib--st--line-height--figma-only--body--large" at bounding box center [560, 242] width 263 height 15
drag, startPoint x: 438, startPoint y: 516, endPoint x: 424, endPoint y: 511, distance: 15.5
click at [424, 511] on td "Semibold ib--st--style--font--body--large--semibold ↳ ib--st--font--family--bod…" at bounding box center [560, 437] width 281 height 266
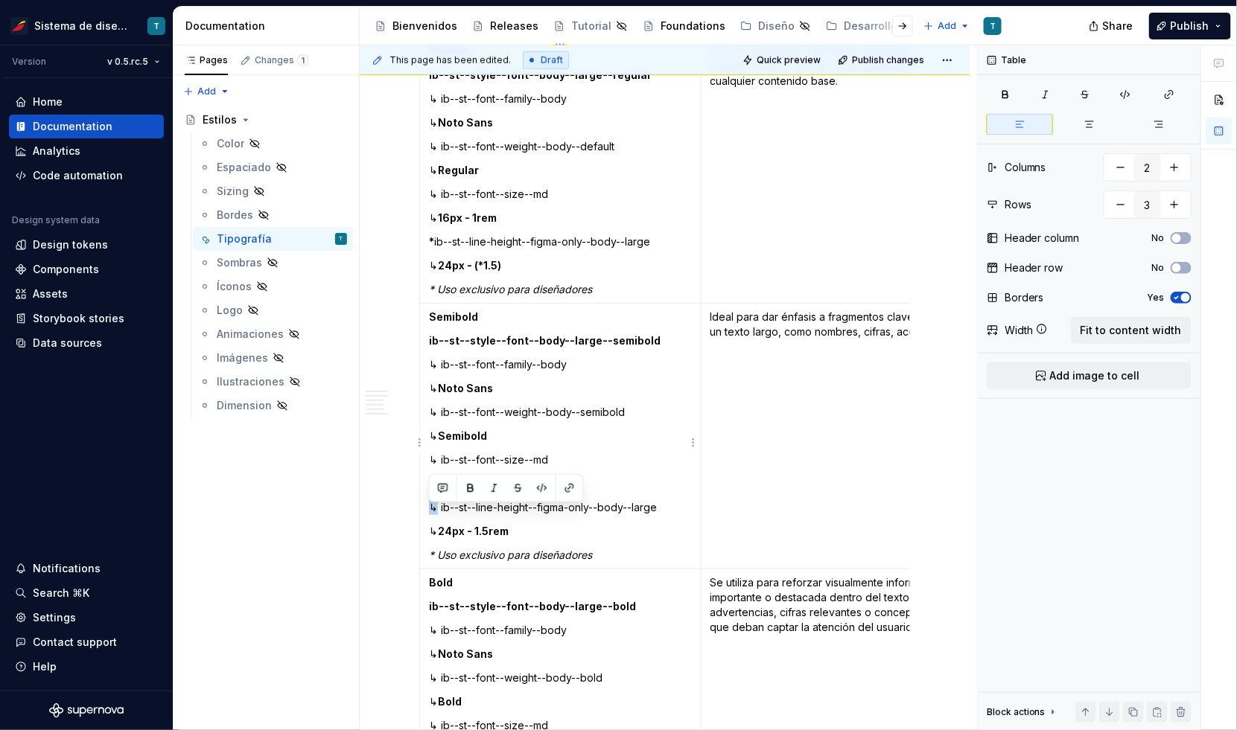
click at [430, 511] on p "↳ ib--st--line-height--figma-only--body--large" at bounding box center [560, 507] width 263 height 15
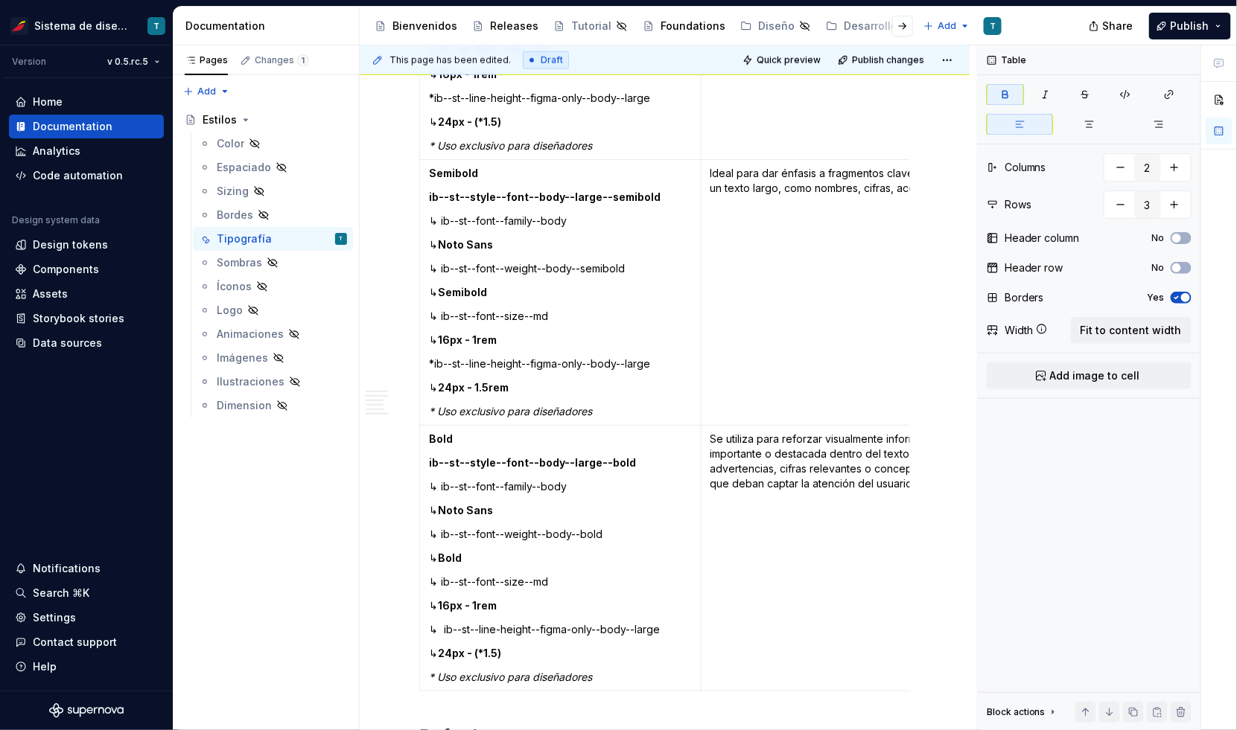
scroll to position [2683, 0]
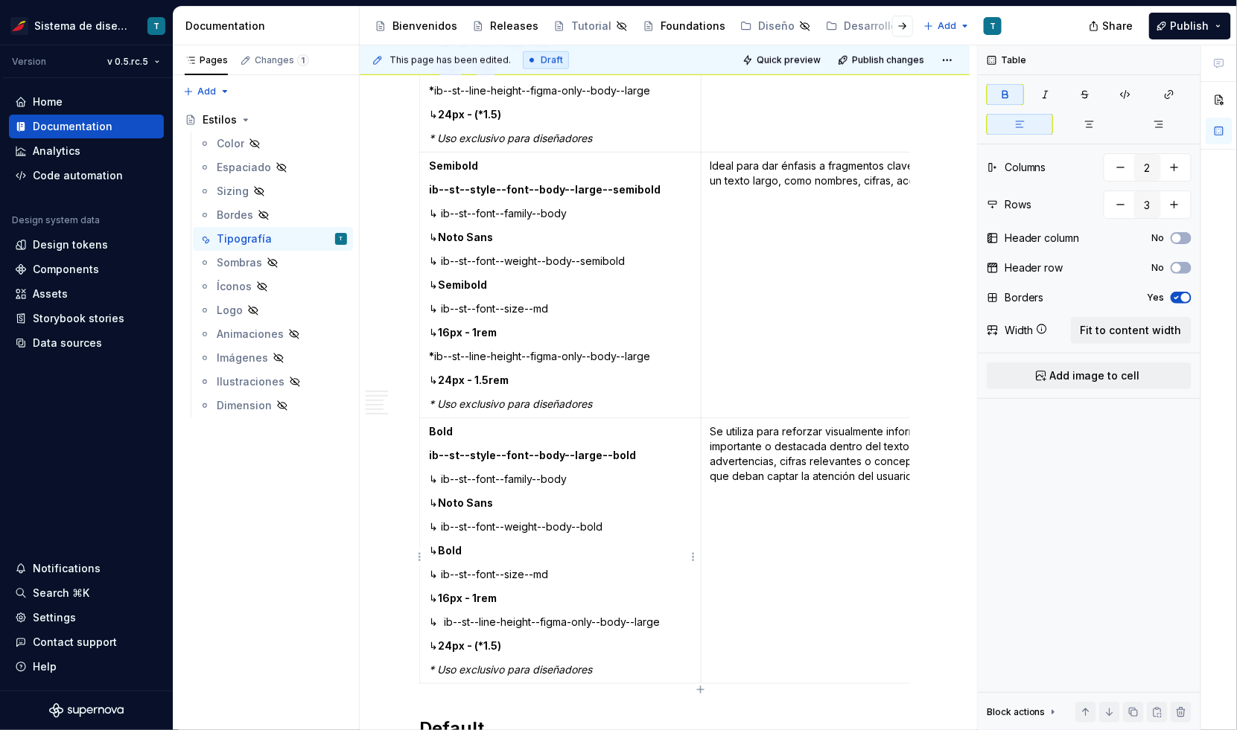
click at [444, 629] on p "↳ ib--st--line-height--figma-only--body--large" at bounding box center [560, 622] width 263 height 15
drag, startPoint x: 438, startPoint y: 628, endPoint x: 429, endPoint y: 626, distance: 9.1
click at [429, 626] on p "↳ ib--st--line-height--figma-only--body--large" at bounding box center [560, 622] width 263 height 15
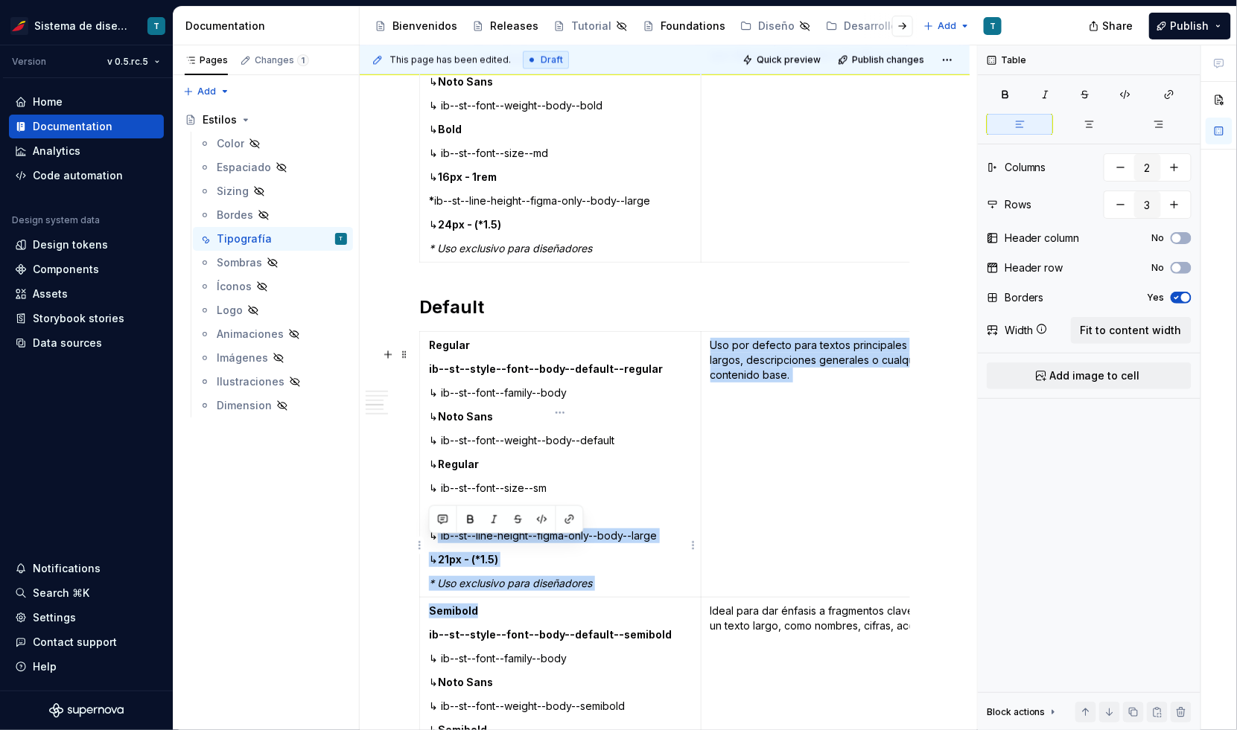
drag, startPoint x: 438, startPoint y: 664, endPoint x: 428, endPoint y: 662, distance: 9.9
click at [428, 662] on tbody "Regular ib--st--style--font--body--default--regular ↳ ib--st--font--family--bod…" at bounding box center [701, 730] width 562 height 797
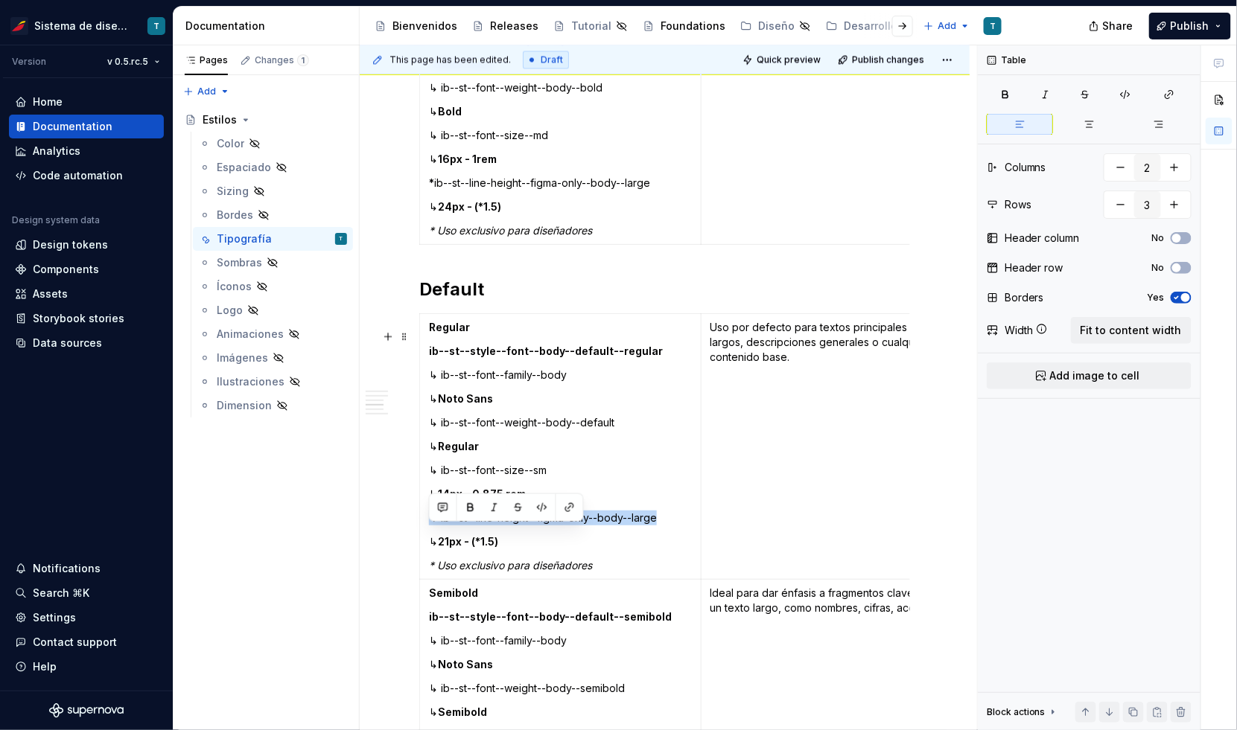
scroll to position [3130, 0]
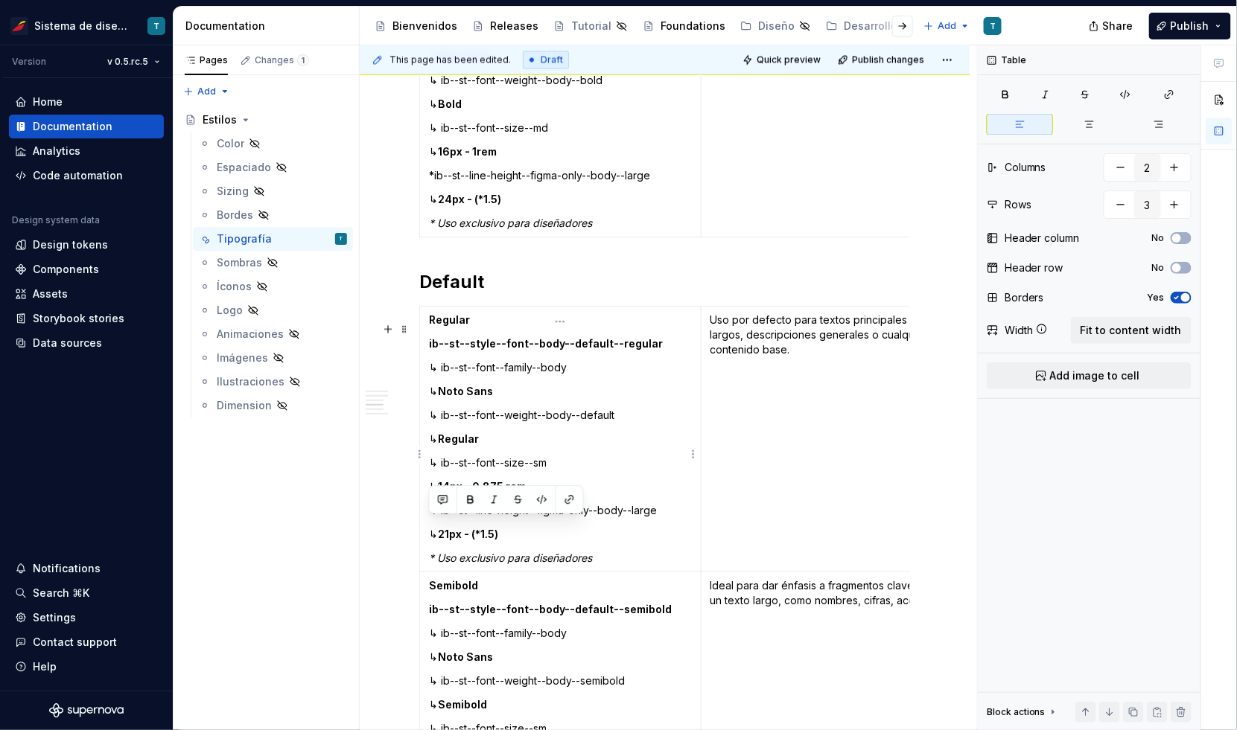
click at [458, 540] on strong "21px - (*1.5)" at bounding box center [468, 534] width 60 height 13
click at [430, 518] on p "↳ ib--st--line-height--figma-only--body--large" at bounding box center [560, 510] width 263 height 15
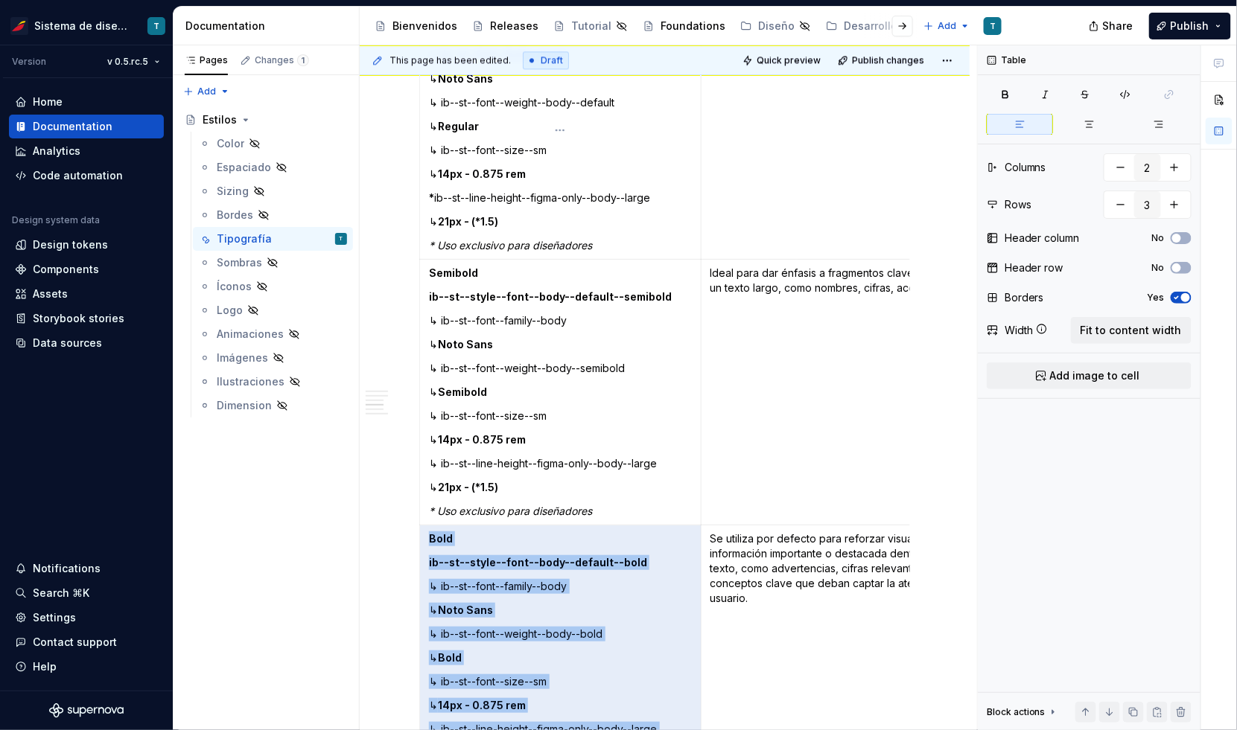
scroll to position [3445, 0]
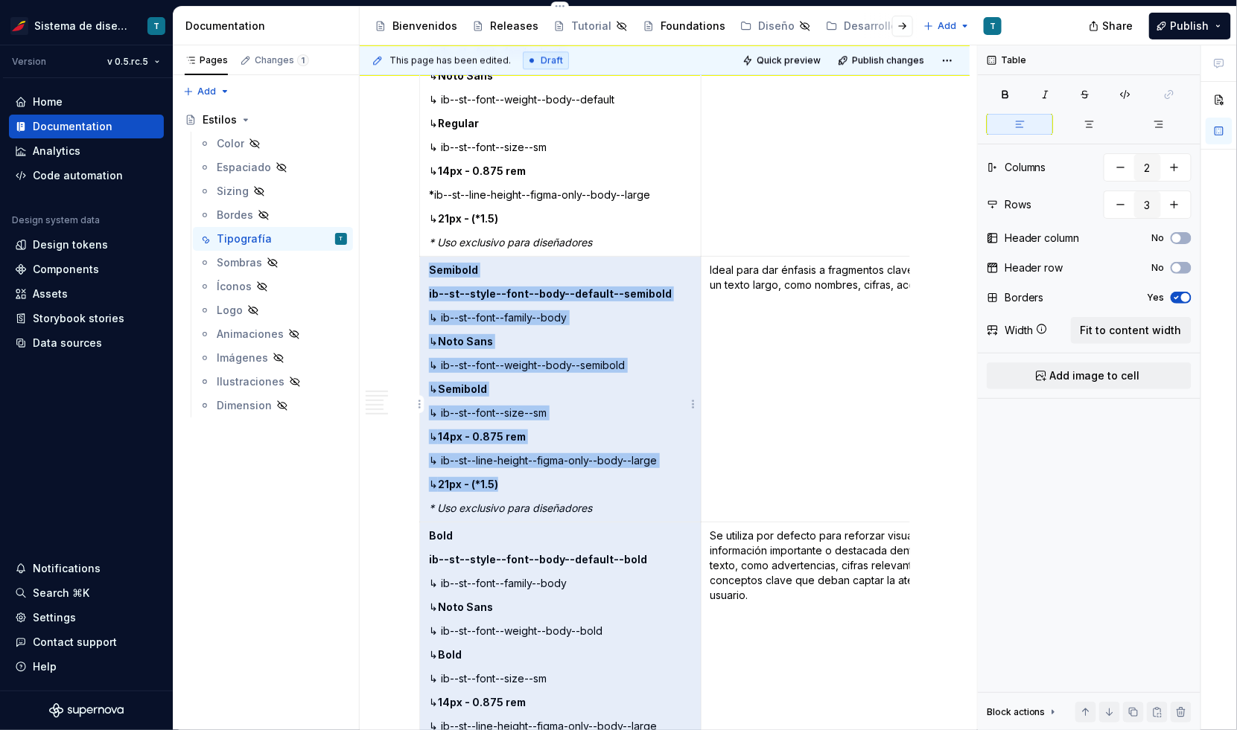
drag, startPoint x: 436, startPoint y: 668, endPoint x: 433, endPoint y: 476, distance: 192.1
click at [427, 476] on td "Semibold ib--st--style--font--body--default--semibold ↳ ib--st--font--family--b…" at bounding box center [560, 390] width 281 height 266
click at [433, 468] on p "↳ ib--st--line-height--figma-only--body--large" at bounding box center [560, 460] width 263 height 15
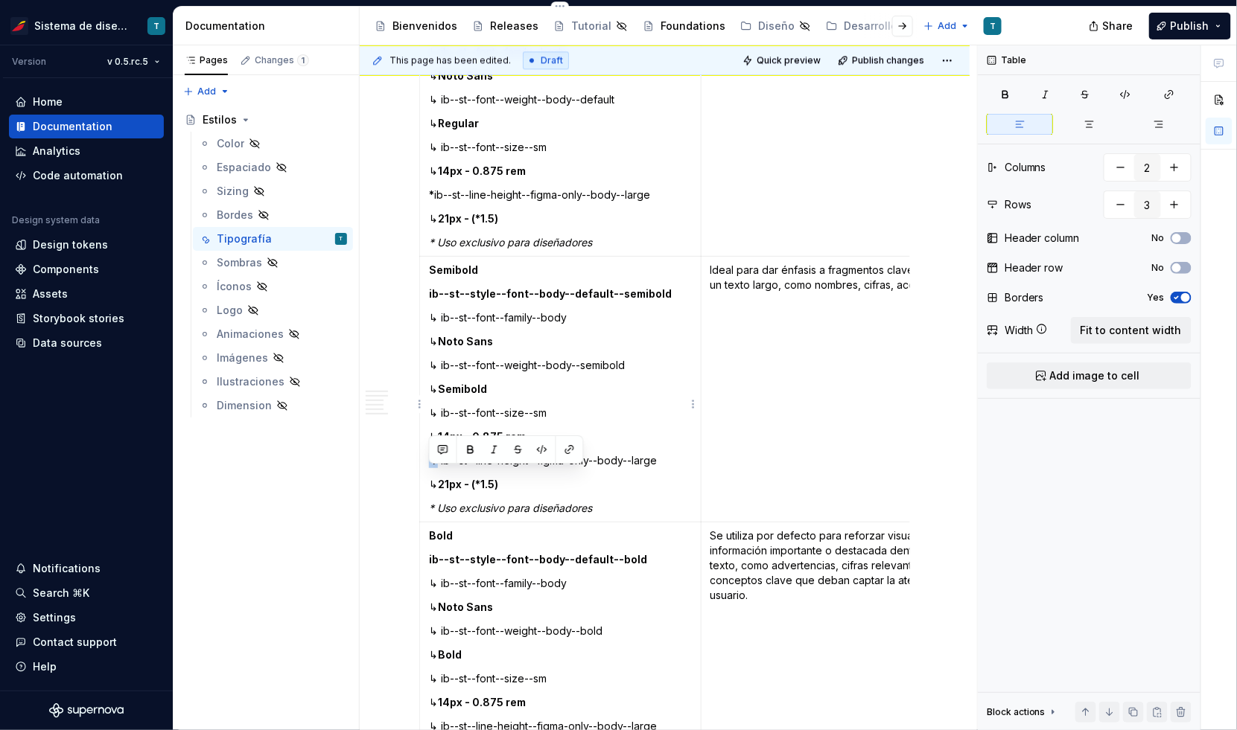
click at [431, 468] on p "↳ ib--st--line-height--figma-only--body--large" at bounding box center [560, 460] width 263 height 15
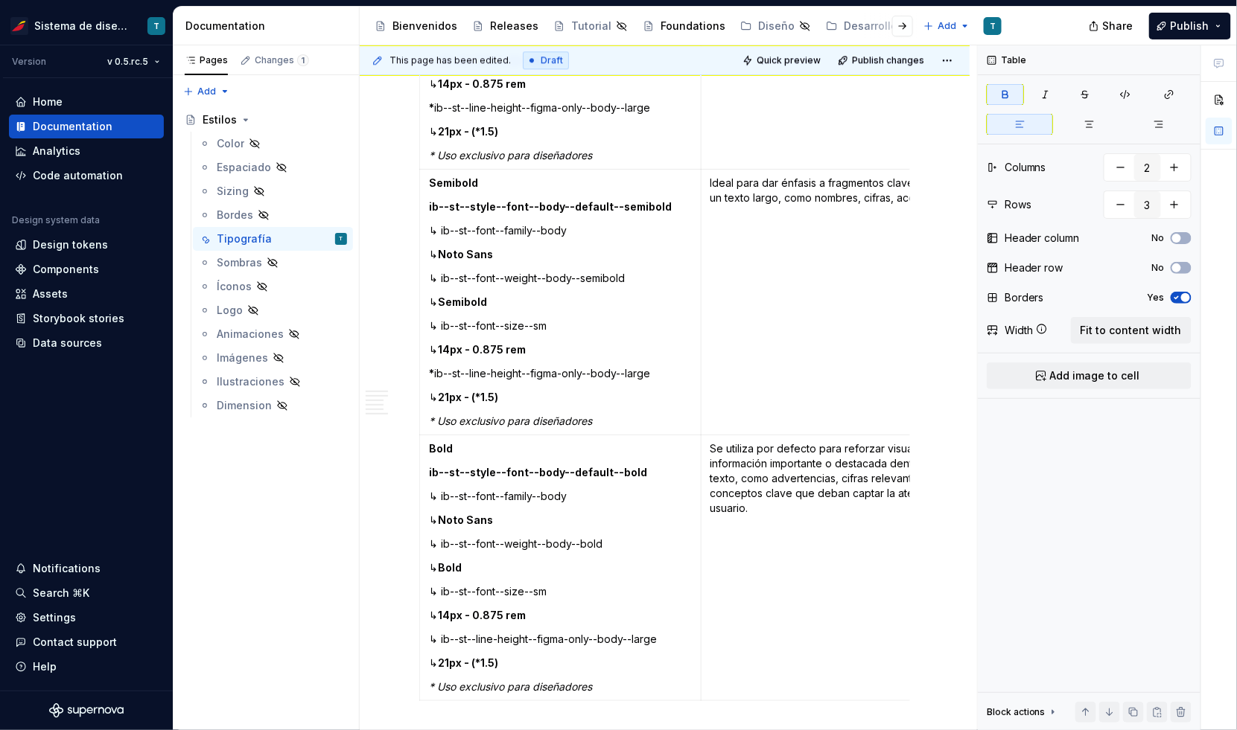
scroll to position [3574, 0]
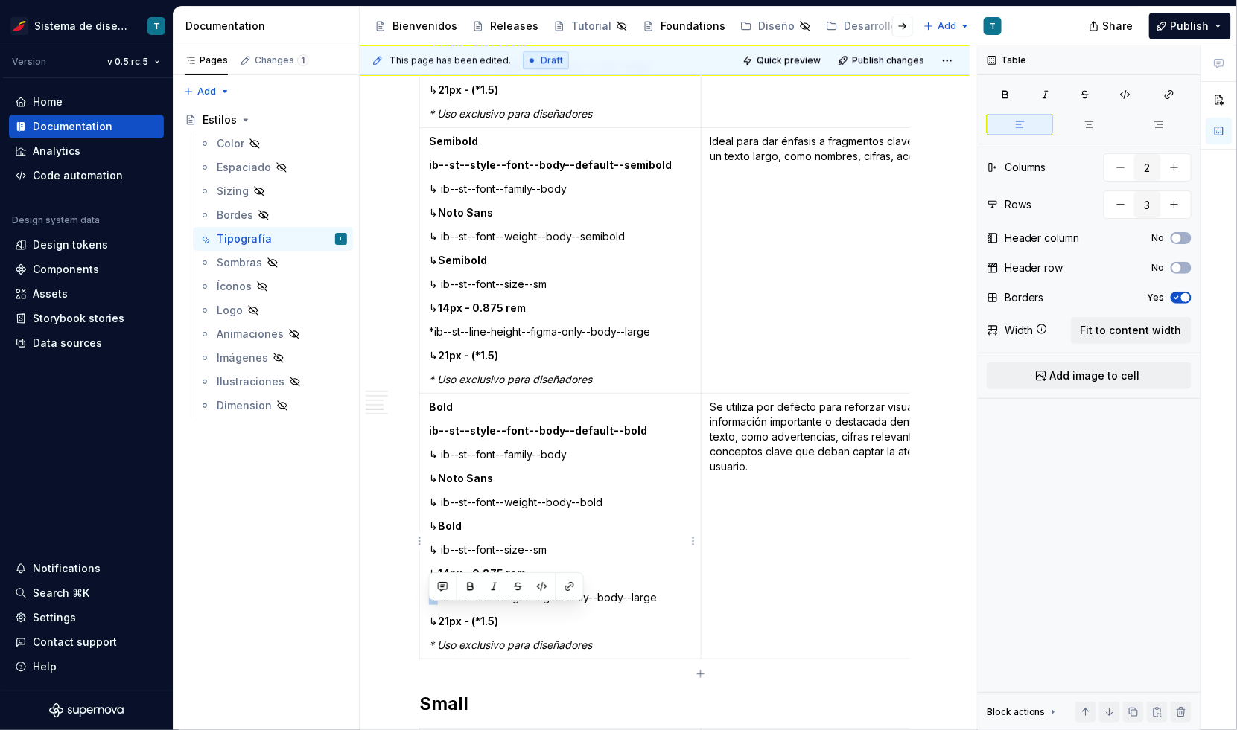
drag, startPoint x: 438, startPoint y: 612, endPoint x: 430, endPoint y: 610, distance: 7.8
click at [430, 605] on p "↳ ib--st--line-height--figma-only--body--large" at bounding box center [560, 597] width 263 height 15
click at [471, 628] on strong "21px - (*1.5)" at bounding box center [468, 621] width 60 height 13
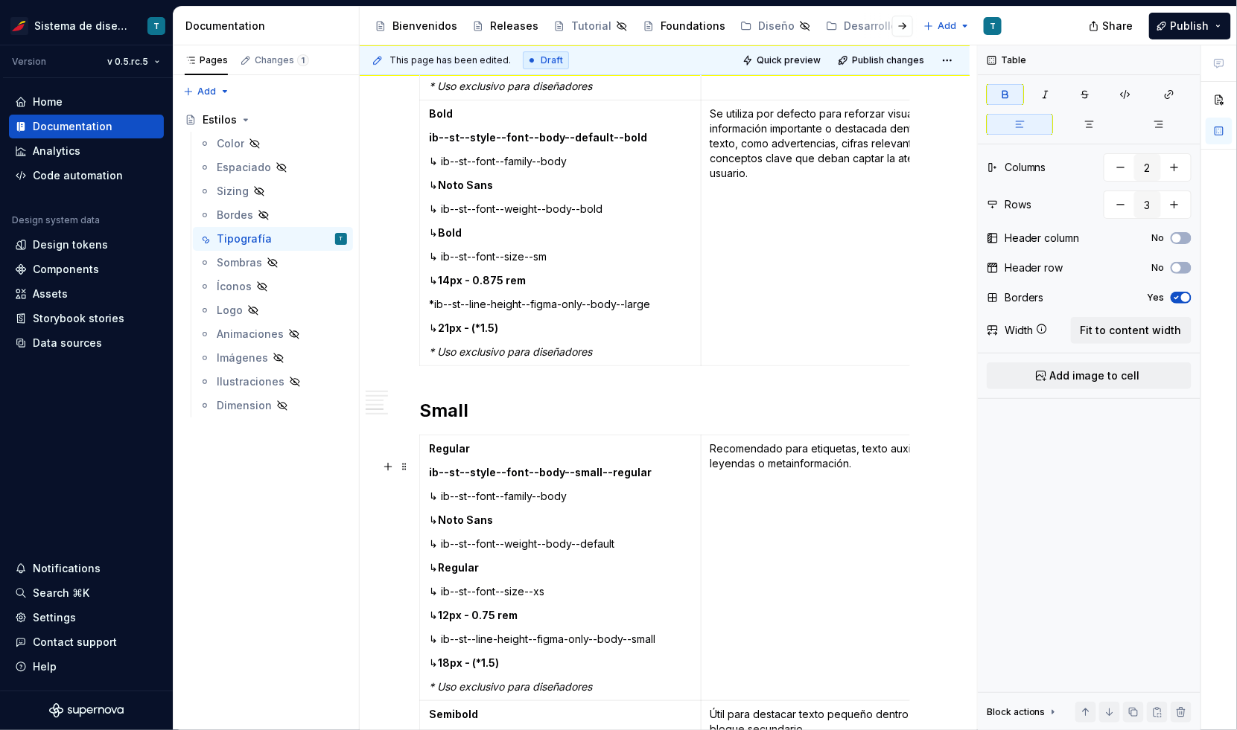
scroll to position [3950, 0]
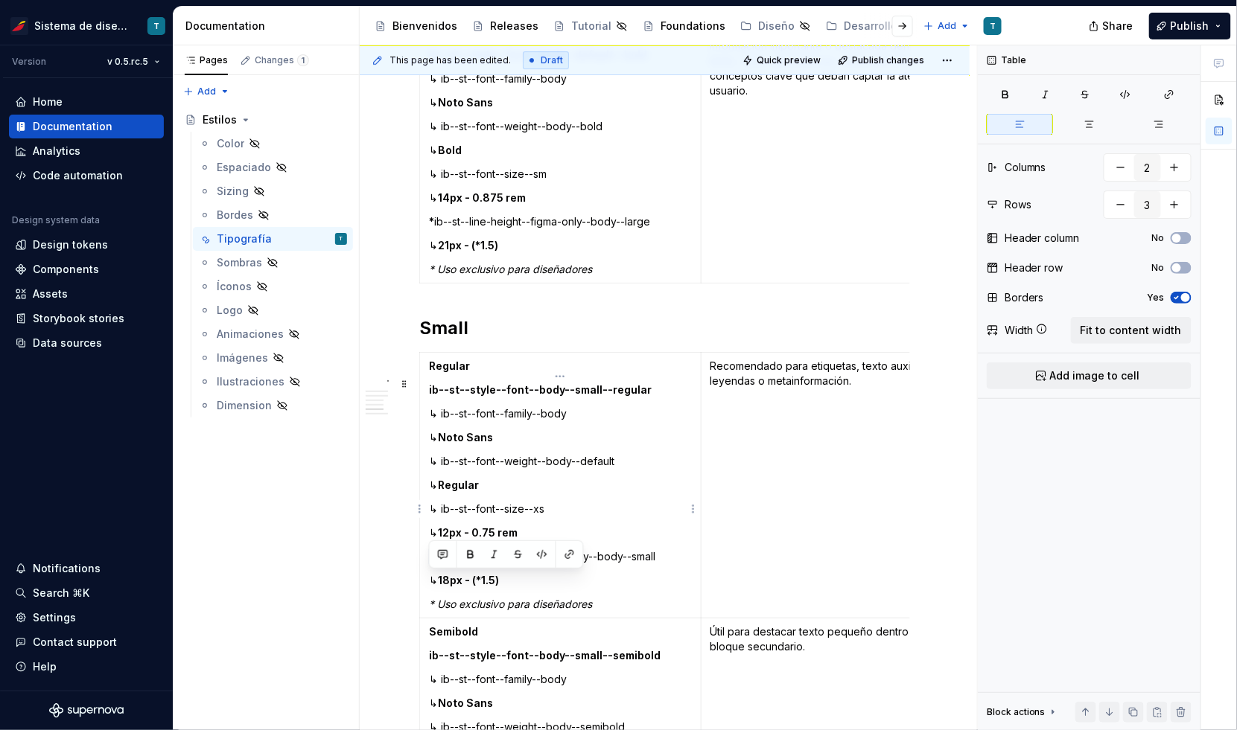
click at [430, 564] on p "↳ ib--st--line-height--figma-only--body--small" at bounding box center [560, 556] width 263 height 15
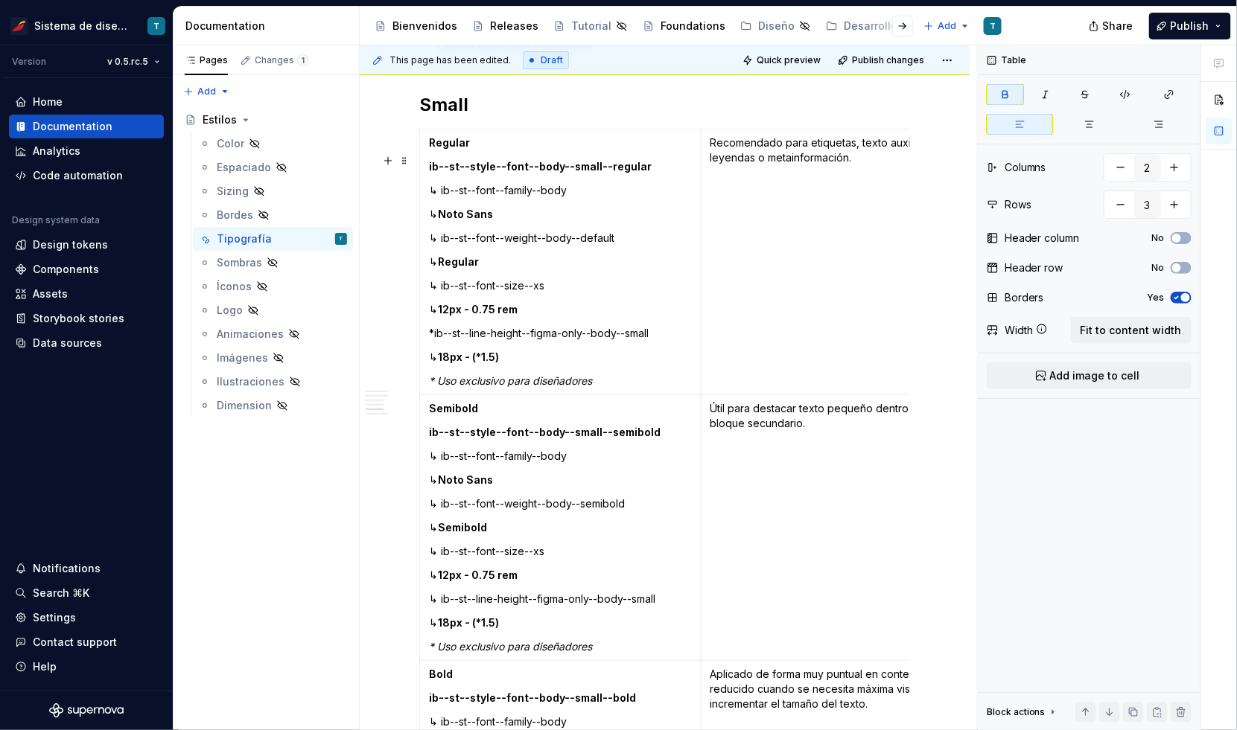
scroll to position [4182, 0]
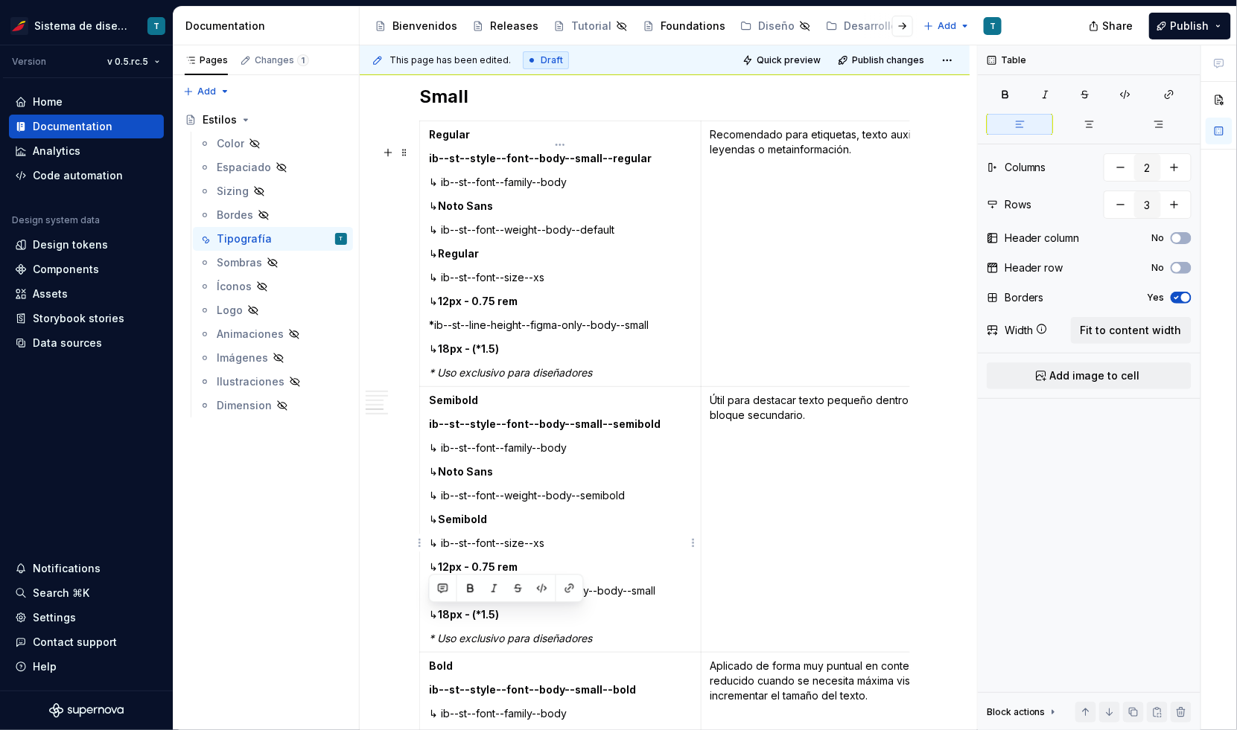
drag, startPoint x: 438, startPoint y: 614, endPoint x: 428, endPoint y: 612, distance: 9.9
click at [429, 599] on p "↳ ib--st--line-height--figma-only--body--small" at bounding box center [560, 591] width 263 height 15
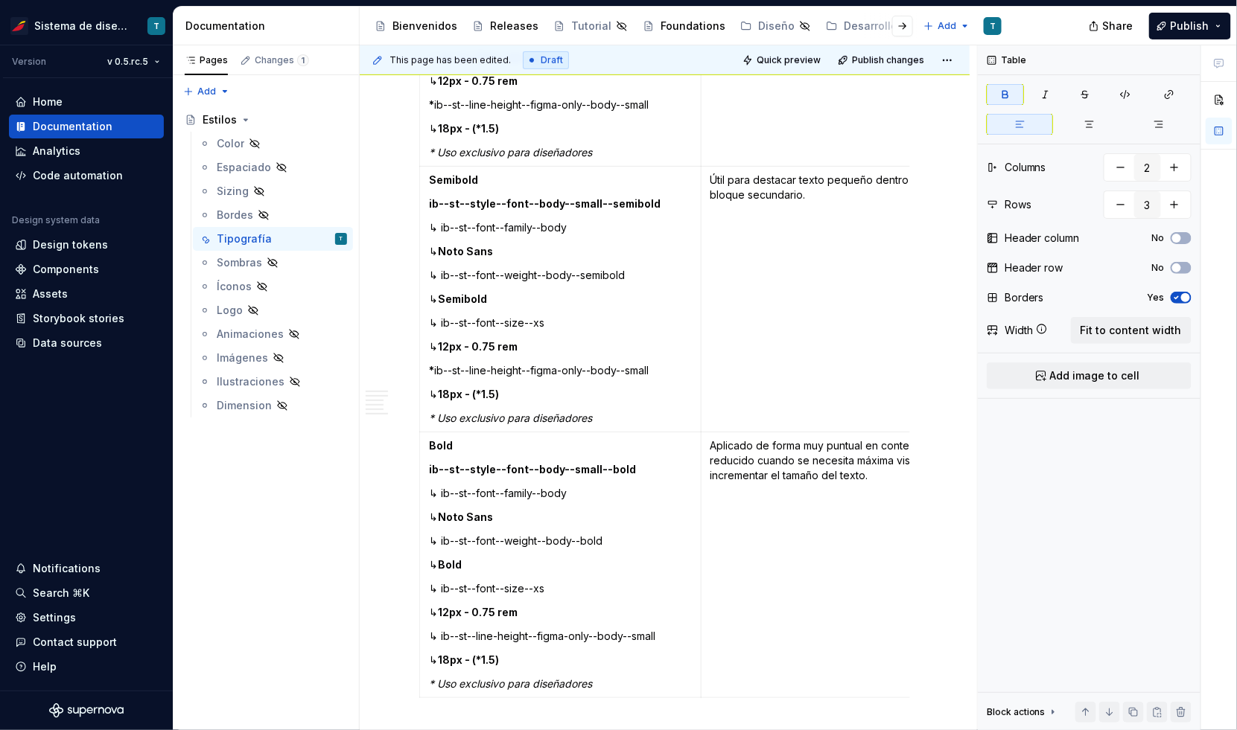
scroll to position [4418, 0]
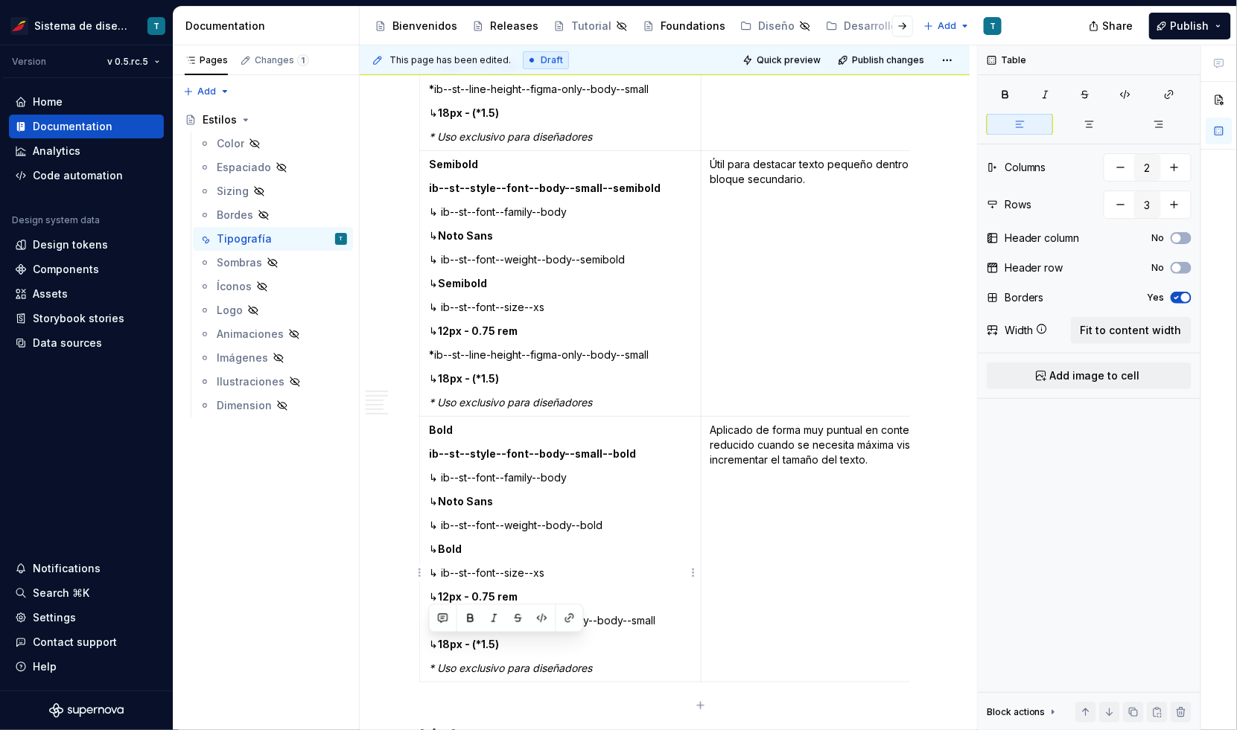
drag, startPoint x: 438, startPoint y: 642, endPoint x: 429, endPoint y: 642, distance: 9.0
click at [429, 628] on p "↳ ib--st--line-height--figma-only--body--small" at bounding box center [560, 620] width 263 height 15
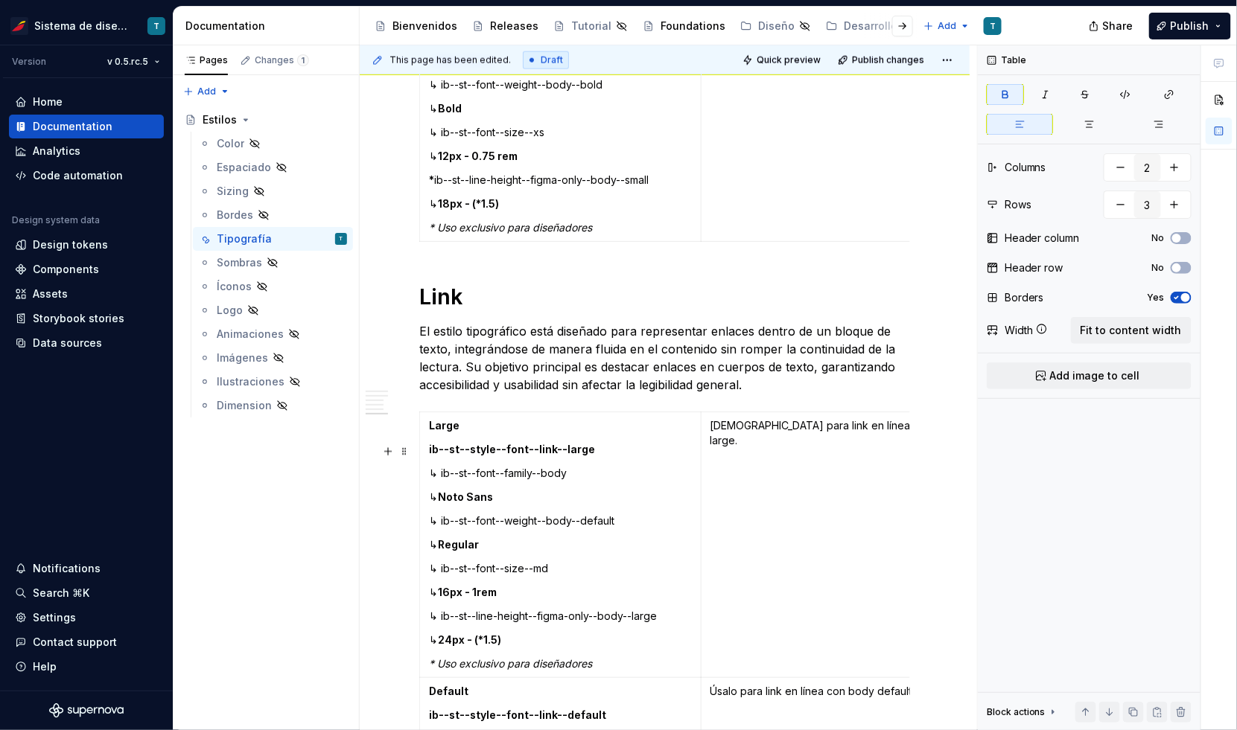
scroll to position [4850, 0]
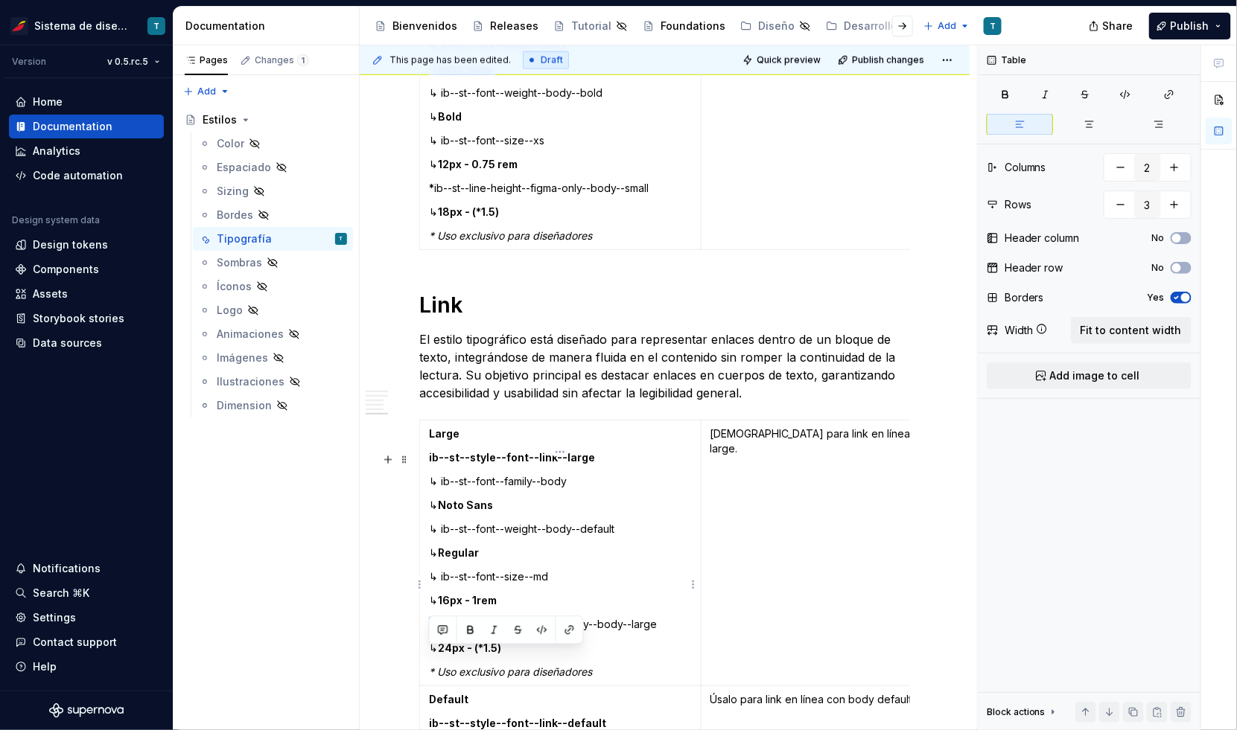
click at [430, 632] on p "↳ ib--st--line-height--figma-only--body--large" at bounding box center [560, 624] width 263 height 15
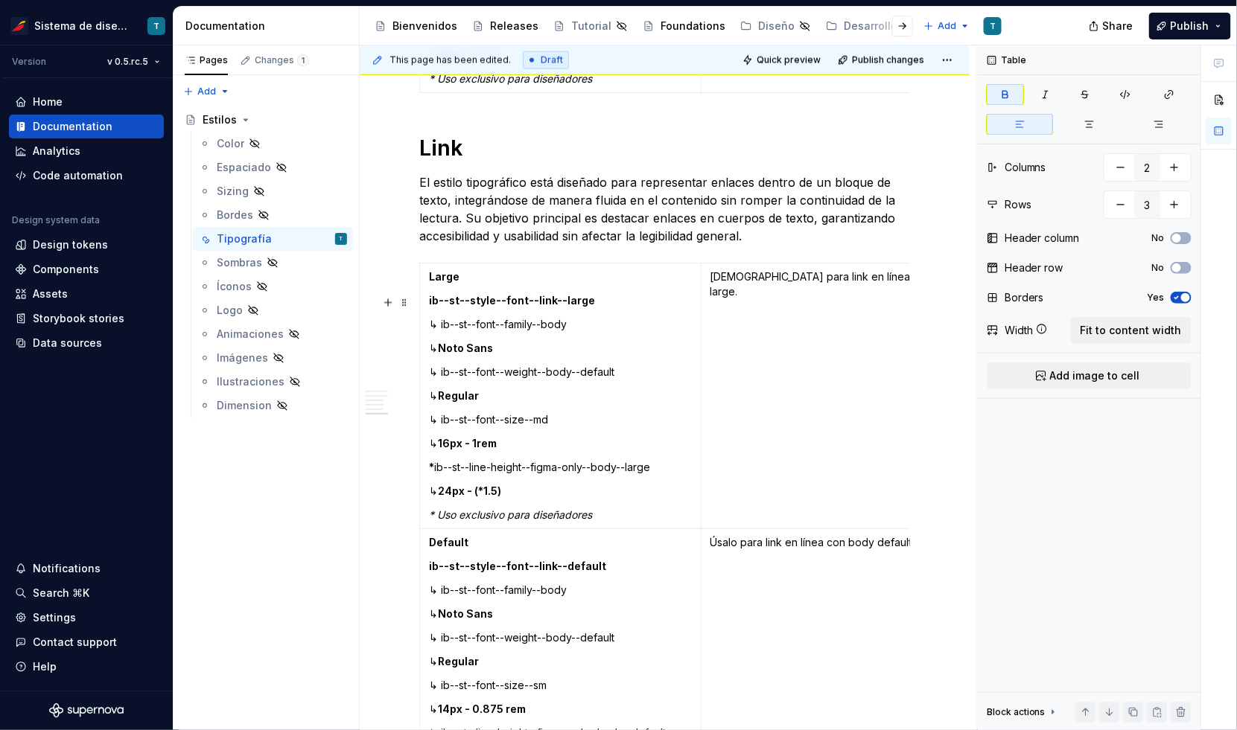
scroll to position [5213, 0]
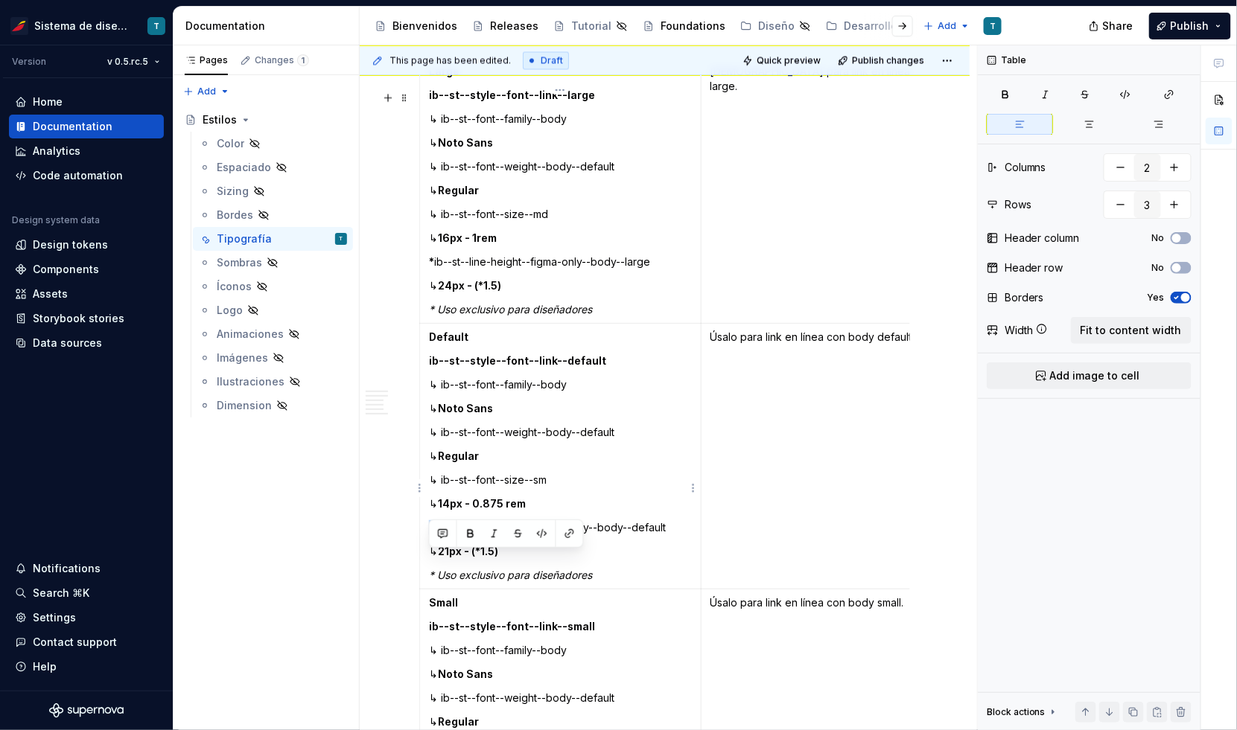
drag, startPoint x: 438, startPoint y: 561, endPoint x: 426, endPoint y: 557, distance: 12.5
click at [426, 557] on td "Default ib--st--style--font--link--default ↳ ib--st--font--family--body ↳ Noto …" at bounding box center [560, 457] width 281 height 266
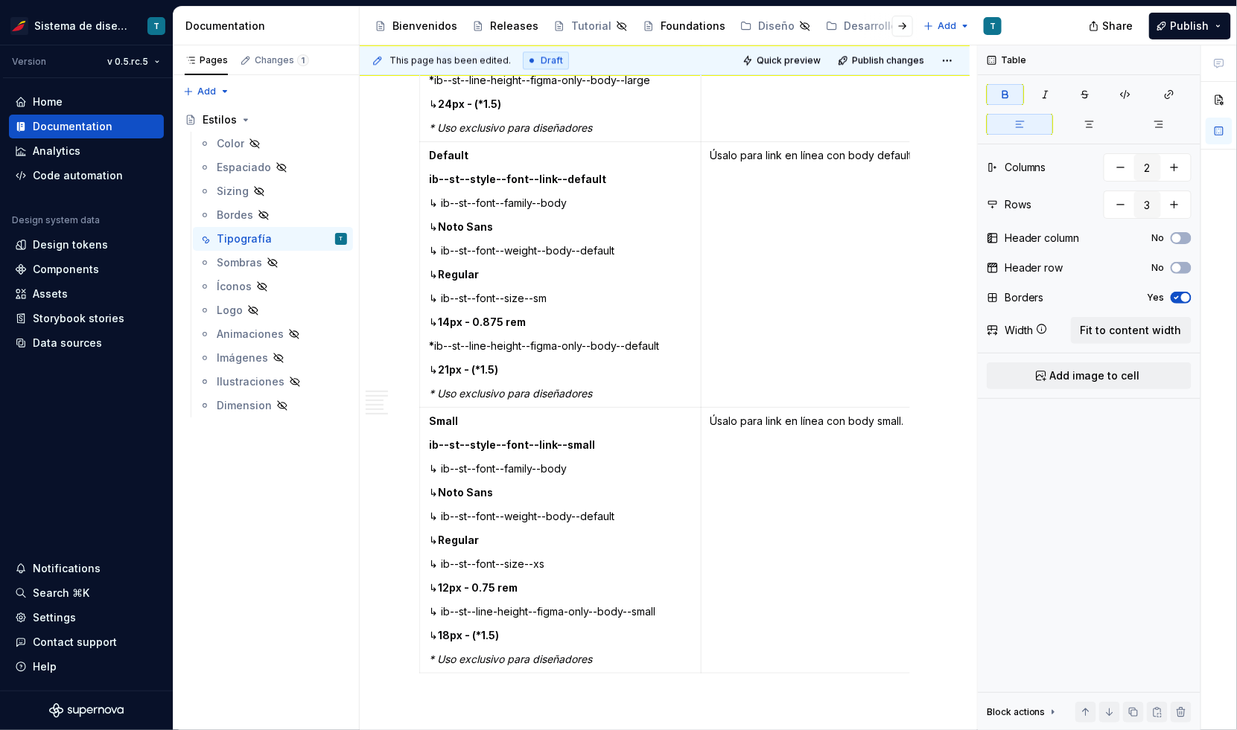
scroll to position [5409, 0]
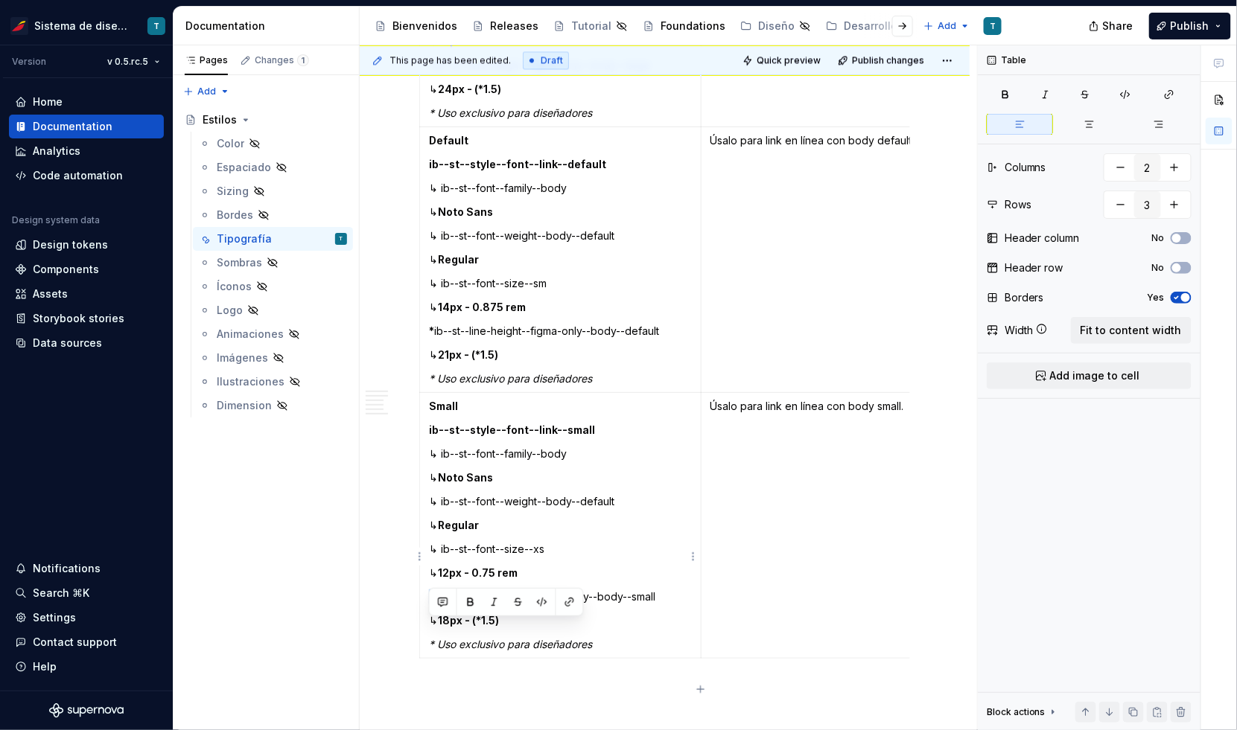
drag, startPoint x: 438, startPoint y: 627, endPoint x: 428, endPoint y: 624, distance: 10.1
click at [429, 604] on p "↳ ib--st--line-height--figma-only--body--small" at bounding box center [560, 597] width 263 height 15
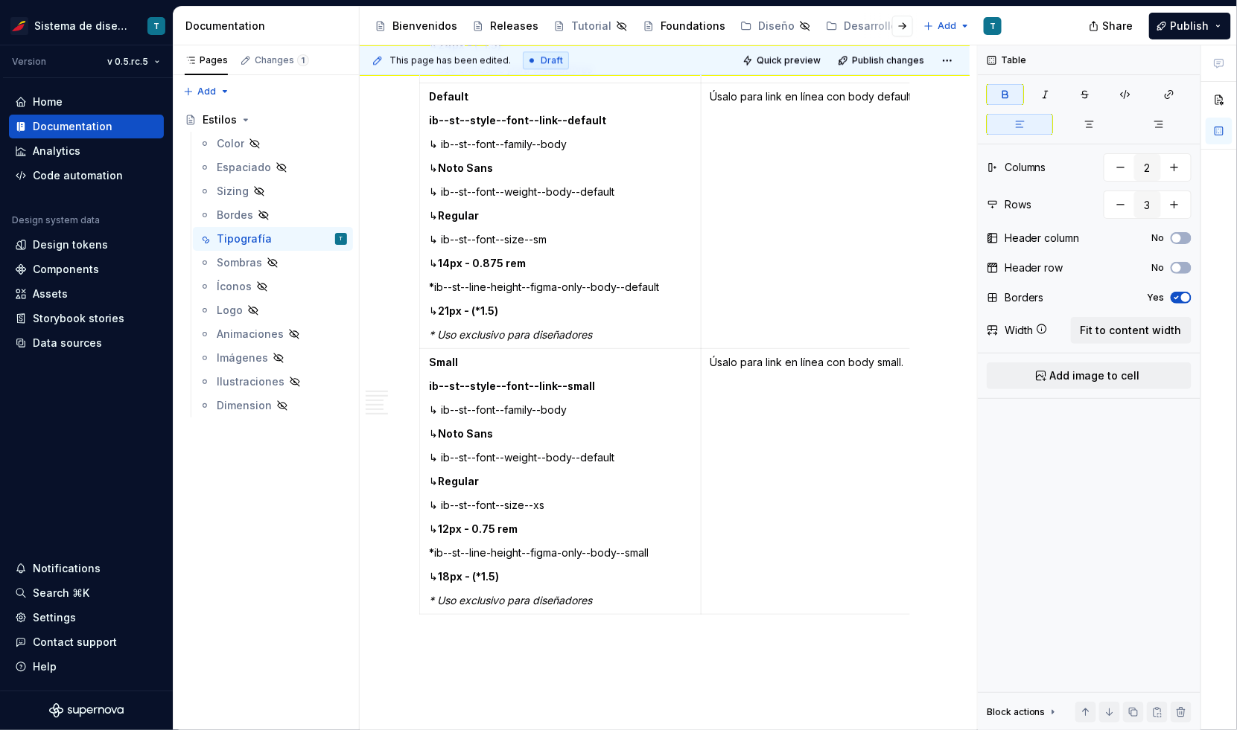
scroll to position [5446, 0]
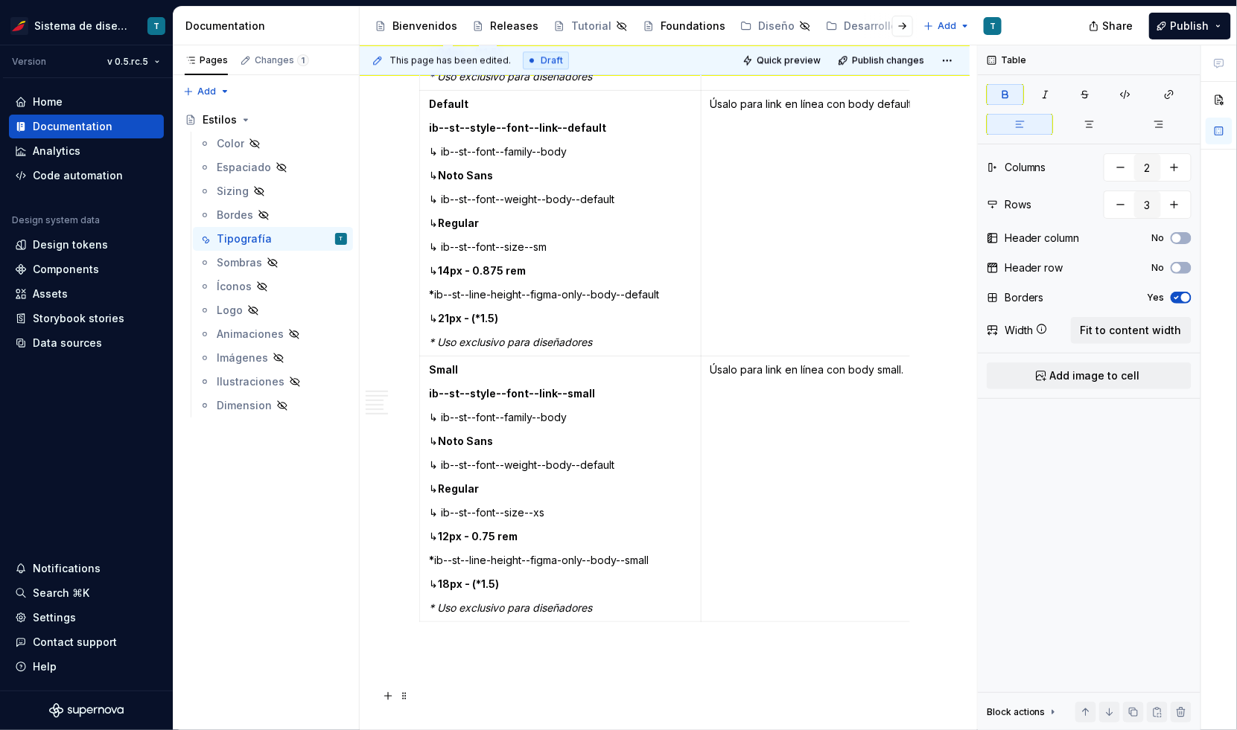
click at [506, 664] on p at bounding box center [664, 655] width 491 height 18
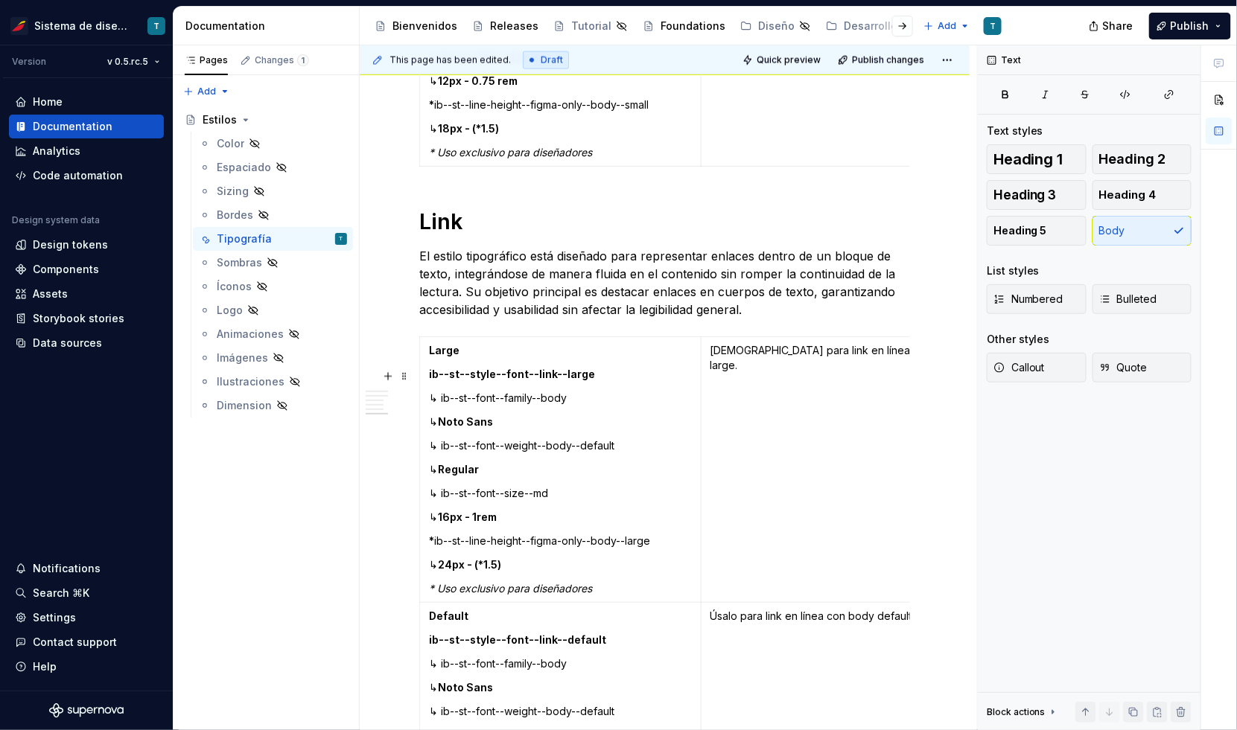
scroll to position [4941, 0]
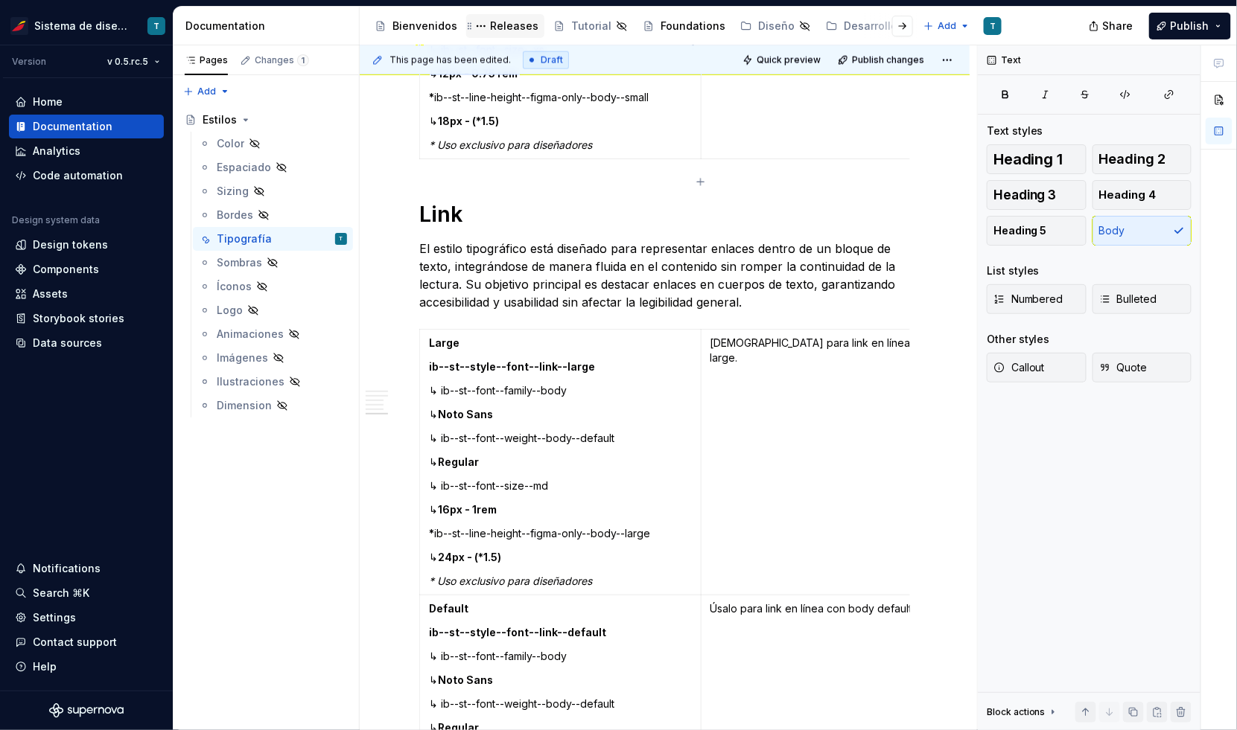
click at [506, 26] on div "Releases" at bounding box center [514, 26] width 48 height 15
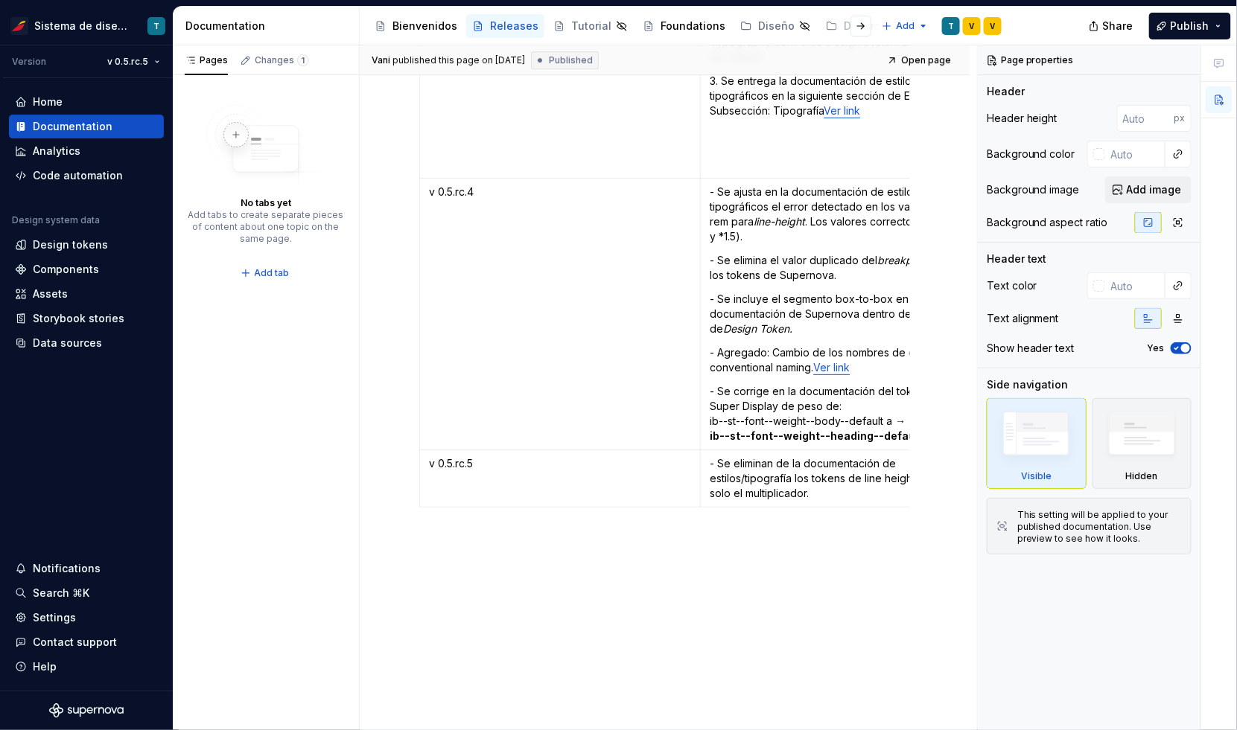
scroll to position [8043, 0]
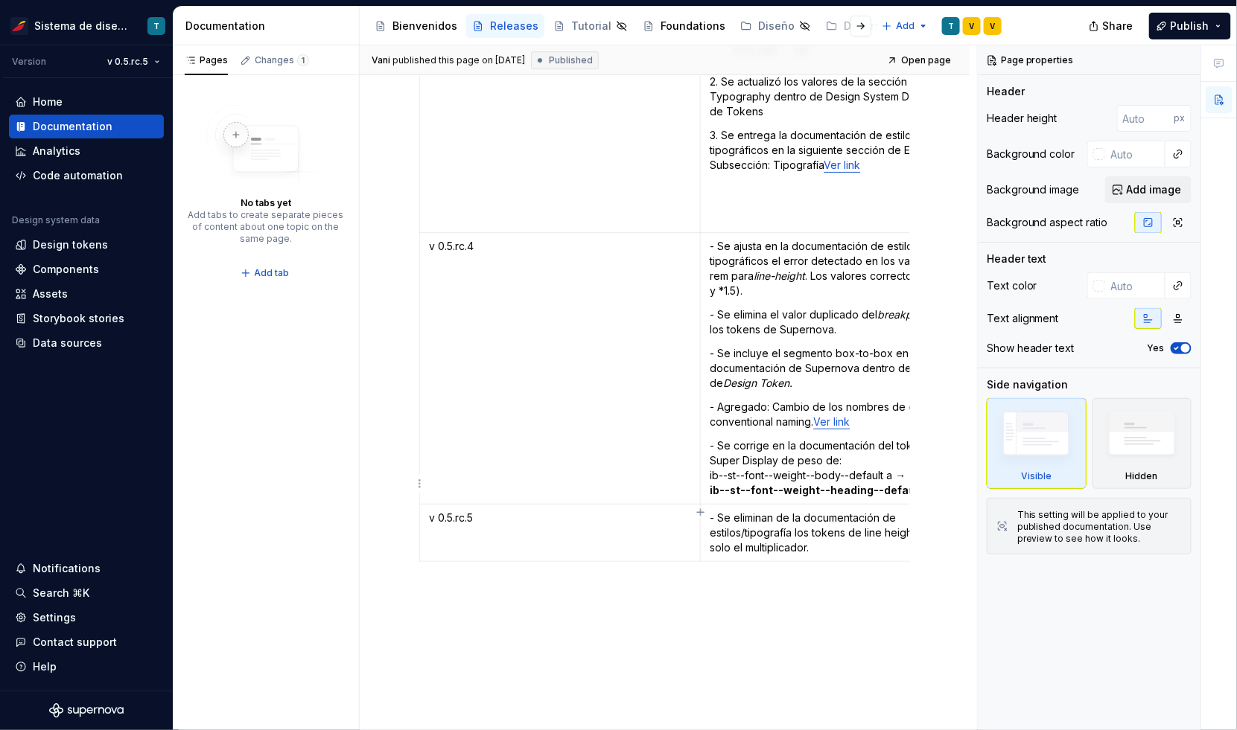
type textarea "*"
click at [832, 511] on p "- Se eliminan de la documentación de estilos/tipografía los tokens de line heig…" at bounding box center [840, 533] width 263 height 45
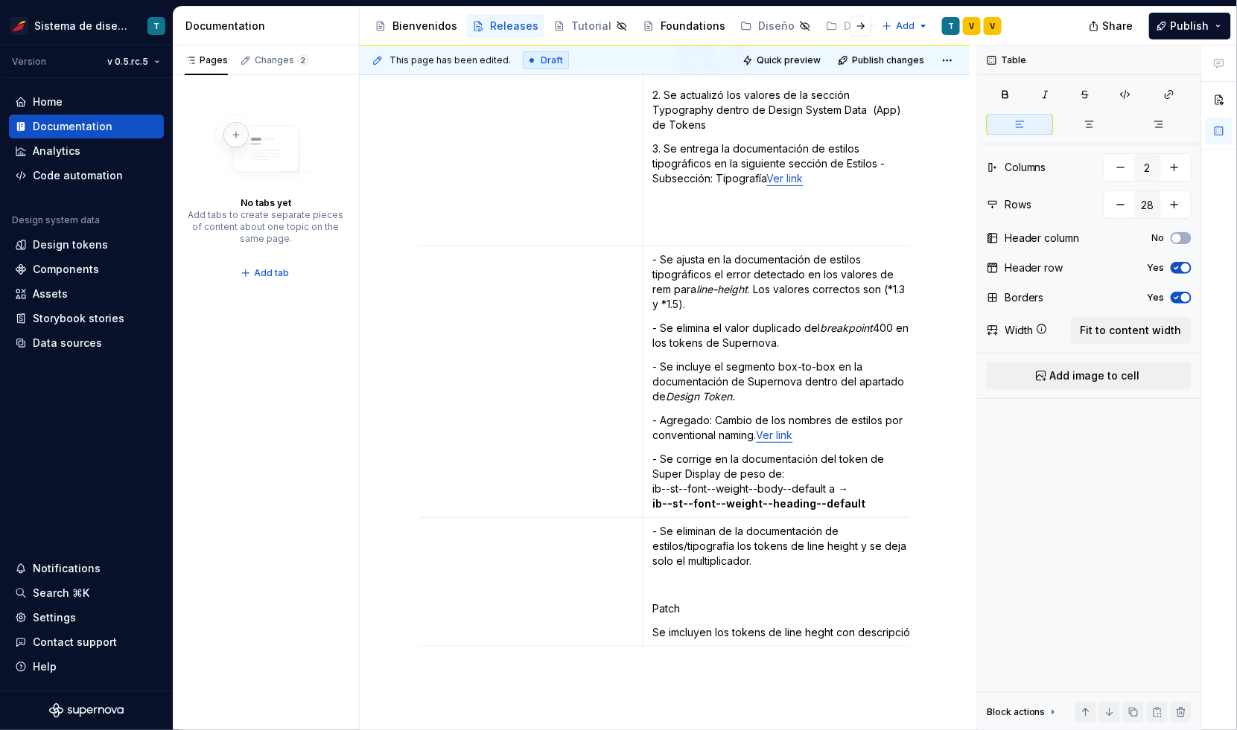
scroll to position [0, 63]
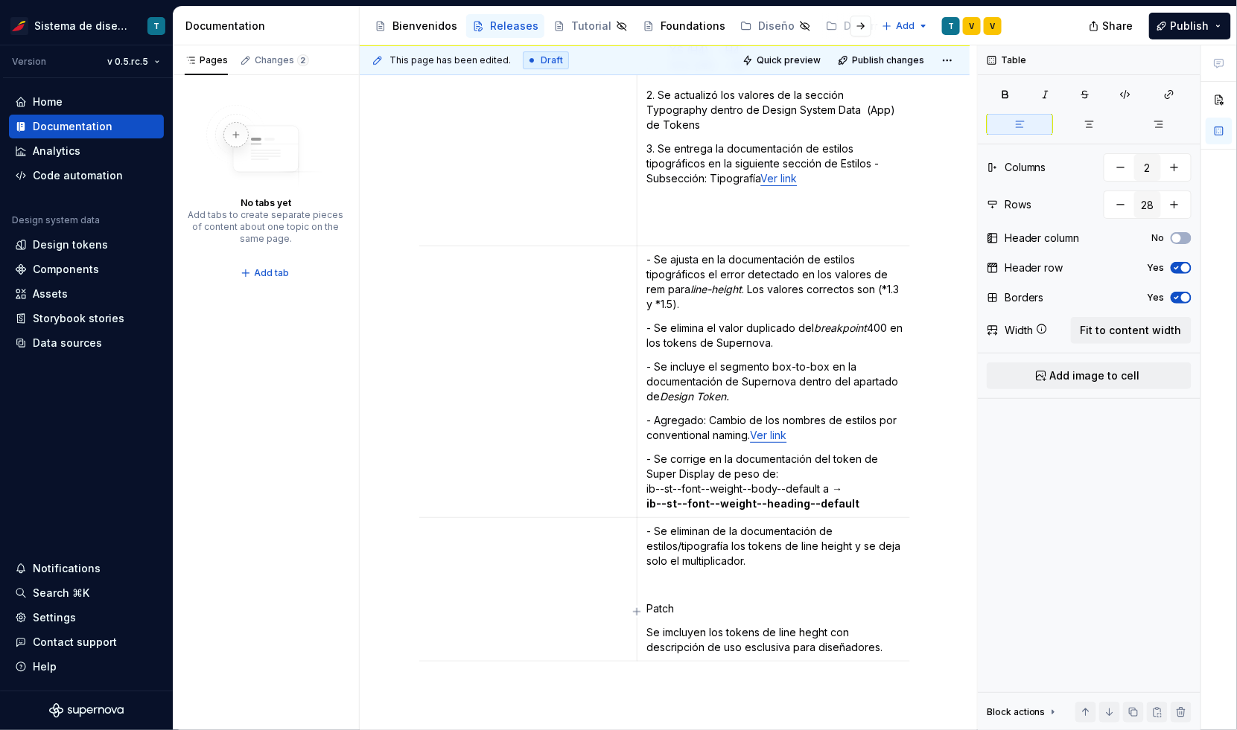
click at [764, 625] on p "Se imcluyen los tokens de line heght con descripción de uso esclusiva para dise…" at bounding box center [777, 640] width 263 height 30
click at [765, 625] on p "Se imcluyen los tokens de line heght con descripción de uso esclusiva para dise…" at bounding box center [777, 640] width 263 height 30
click at [671, 625] on p "Se imcluyen los tokens de line heght con descripción de uso esclusiva para dise…" at bounding box center [777, 640] width 263 height 30
drag, startPoint x: 673, startPoint y: 563, endPoint x: 645, endPoint y: 555, distance: 29.3
click at [645, 555] on td "- Se eliminan de la documentación de estilos/tipografía los tokens de line heig…" at bounding box center [777, 590] width 281 height 144
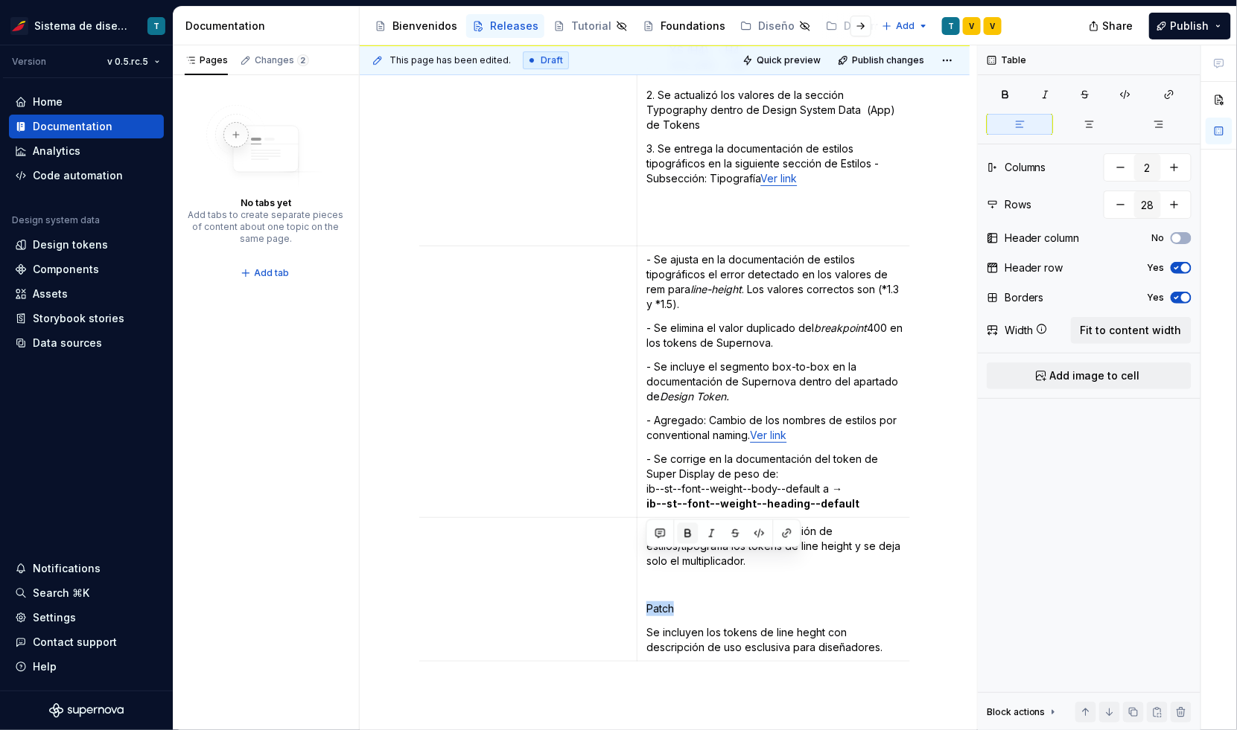
click at [687, 531] on button "button" at bounding box center [687, 533] width 21 height 21
click at [765, 625] on p "Se incluyen los tokens de line heght con descripción de uso esclusiva para dise…" at bounding box center [777, 640] width 263 height 30
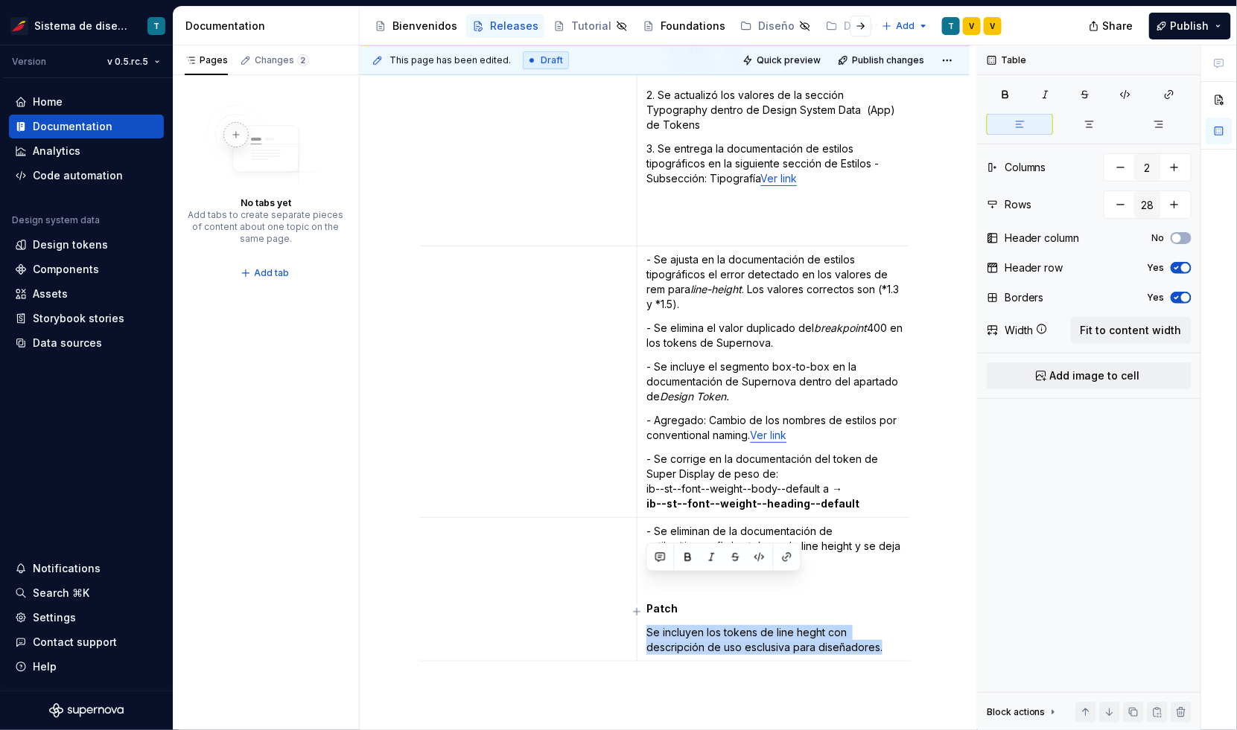
drag, startPoint x: 796, startPoint y: 599, endPoint x: 642, endPoint y: 586, distance: 153.9
click at [642, 586] on td "- Se eliminan de la documentación de estilos/tipografía los tokens de line heig…" at bounding box center [777, 590] width 281 height 144
copy p "Se incluyen los tokens de line heght con descripción de uso esclusiva para dise…"
click at [776, 625] on p "Se incluyen los tokens de line heght con descripción de uso esclusiva para dise…" at bounding box center [777, 640] width 263 height 30
drag, startPoint x: 838, startPoint y: 599, endPoint x: 653, endPoint y: 572, distance: 186.5
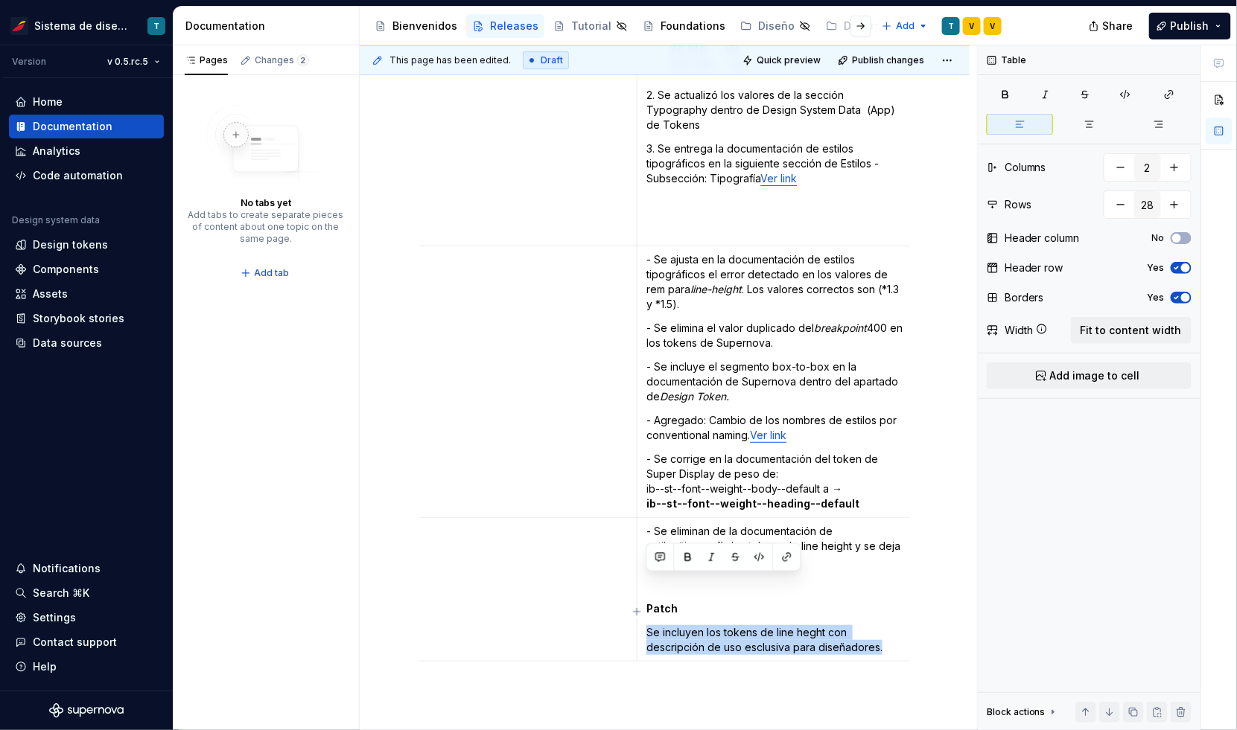
click at [653, 572] on td "- Se eliminan de la documentación de estilos/tipografía los tokens de line heig…" at bounding box center [777, 590] width 281 height 144
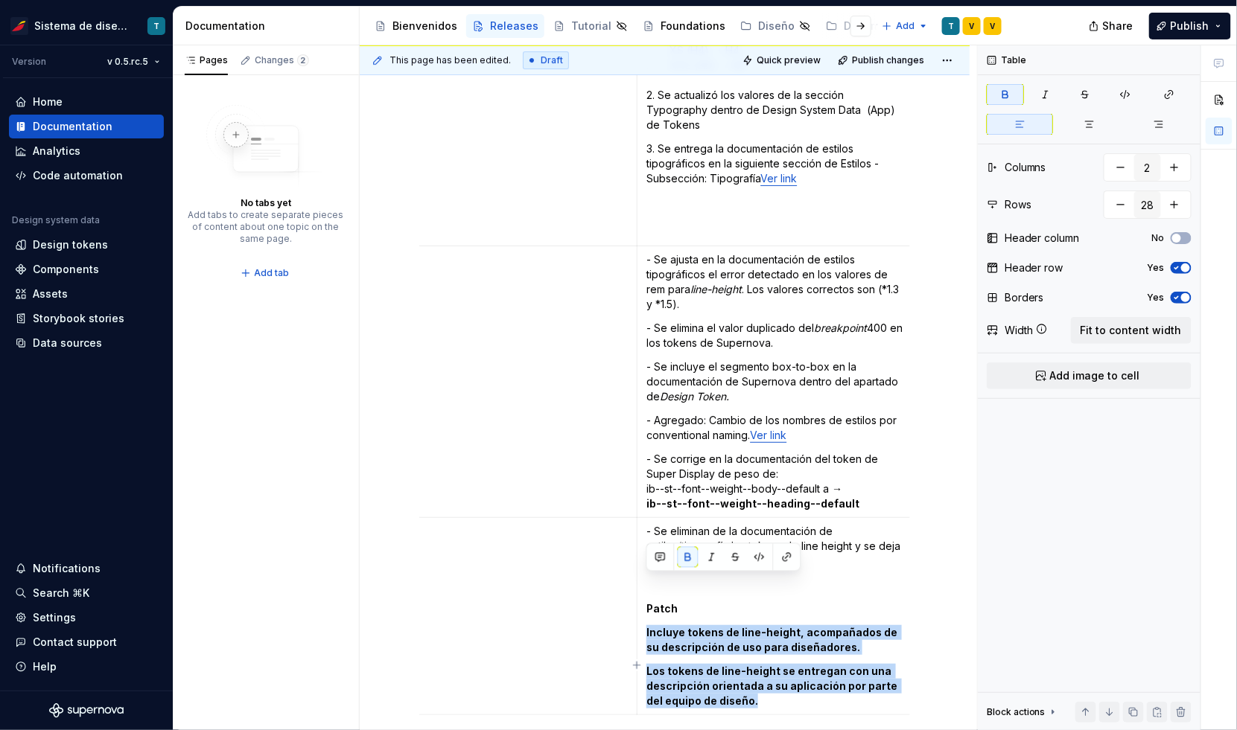
drag, startPoint x: 744, startPoint y: 652, endPoint x: 643, endPoint y: 583, distance: 122.7
click at [643, 583] on td "- Se eliminan de la documentación de estilos/tipografía los tokens de line heig…" at bounding box center [777, 616] width 281 height 197
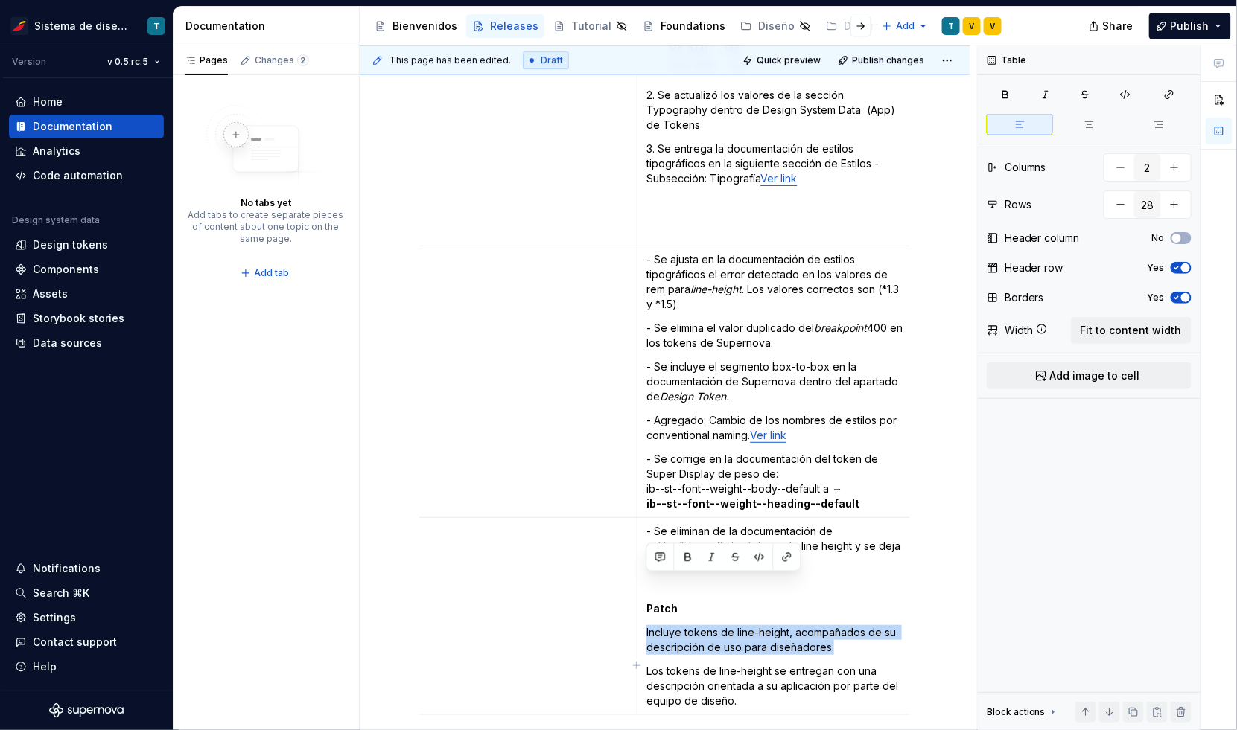
click at [756, 625] on p "Incluye tokens de line-height, acompañados de su descripción de uso para diseña…" at bounding box center [777, 640] width 263 height 30
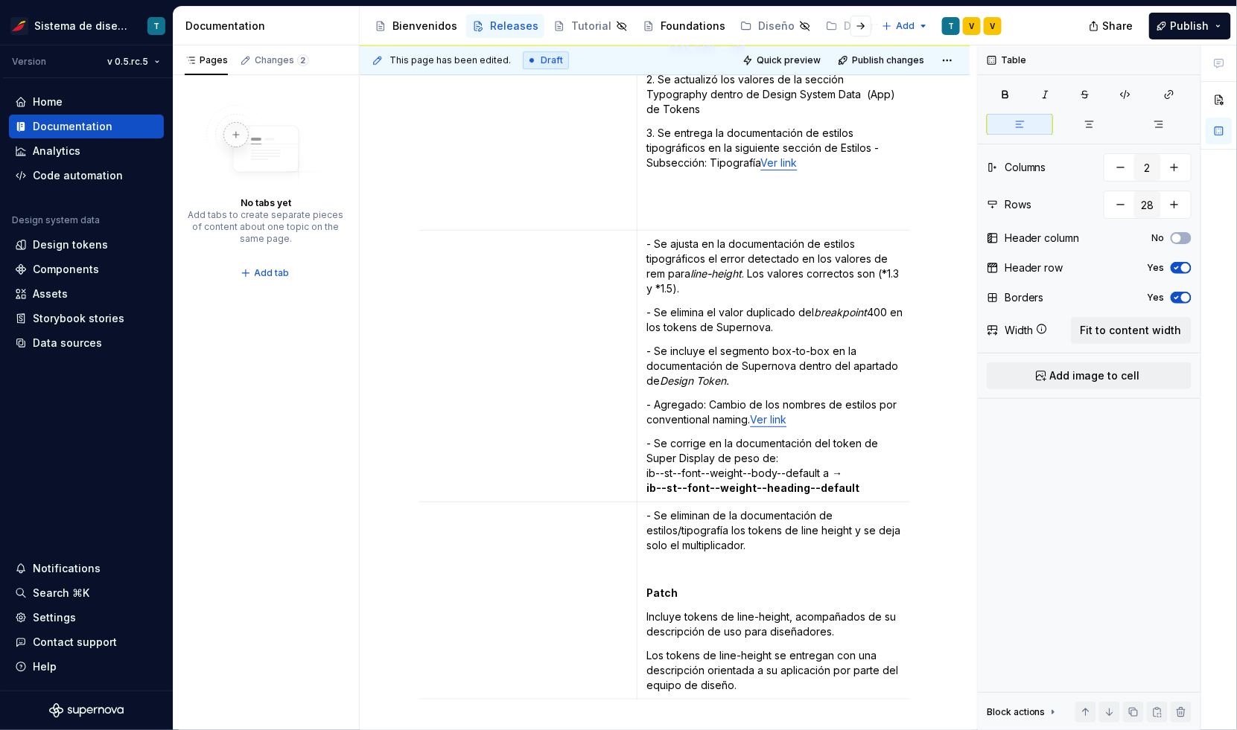
scroll to position [8053, 0]
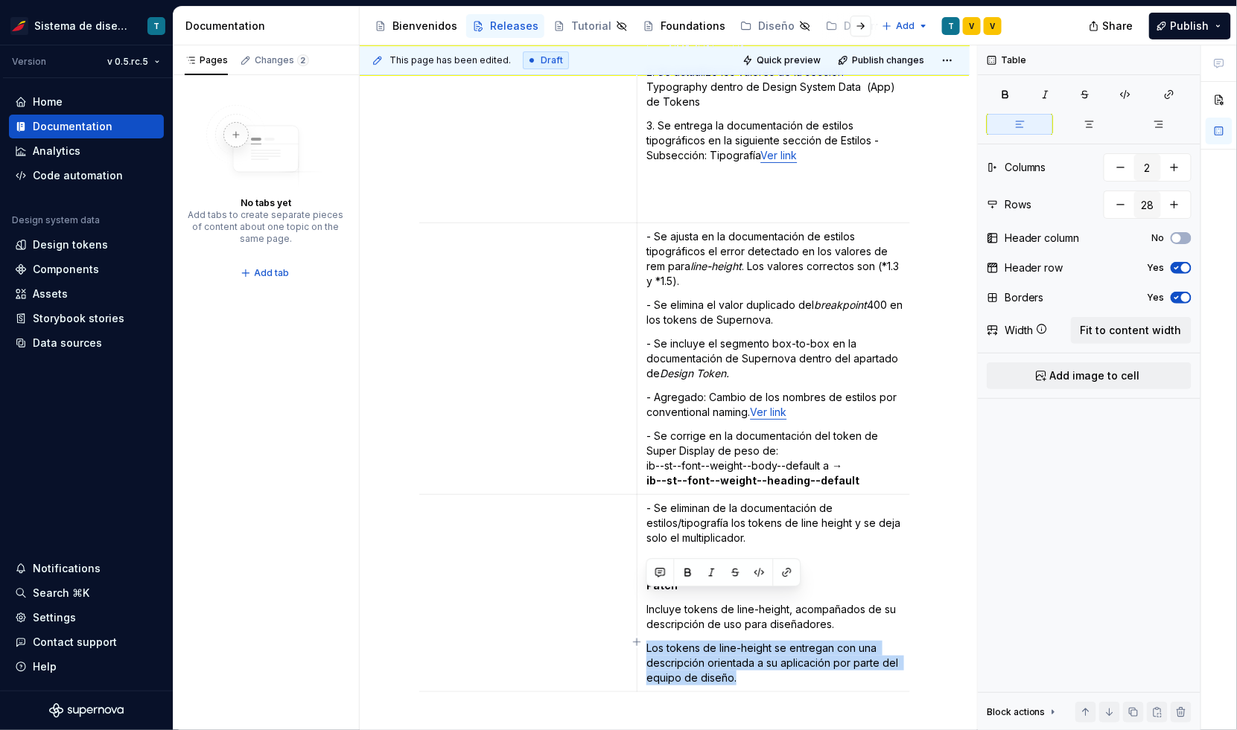
drag, startPoint x: 736, startPoint y: 629, endPoint x: 643, endPoint y: 597, distance: 97.7
click at [643, 597] on td "- Se eliminan de la documentación de estilos/tipografía los tokens de line heig…" at bounding box center [777, 593] width 281 height 197
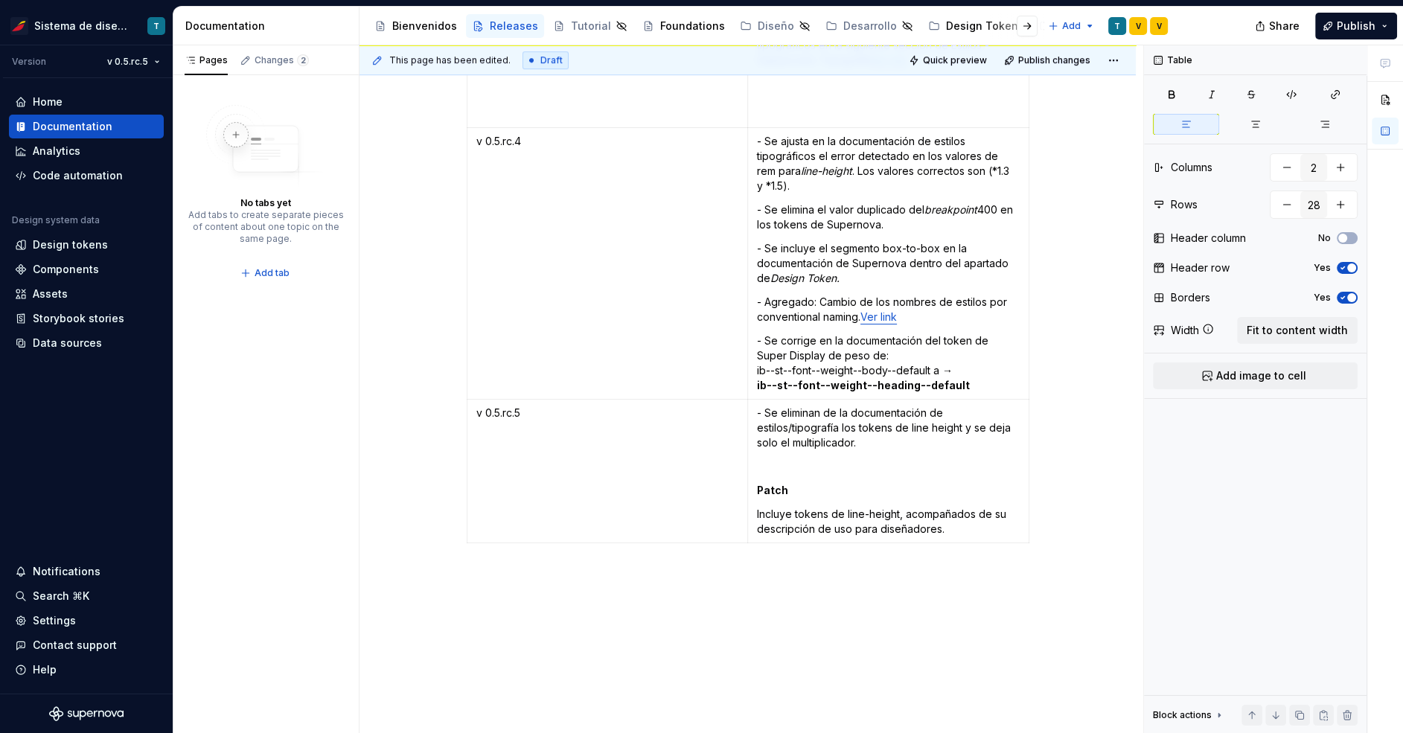
scroll to position [8141, 0]
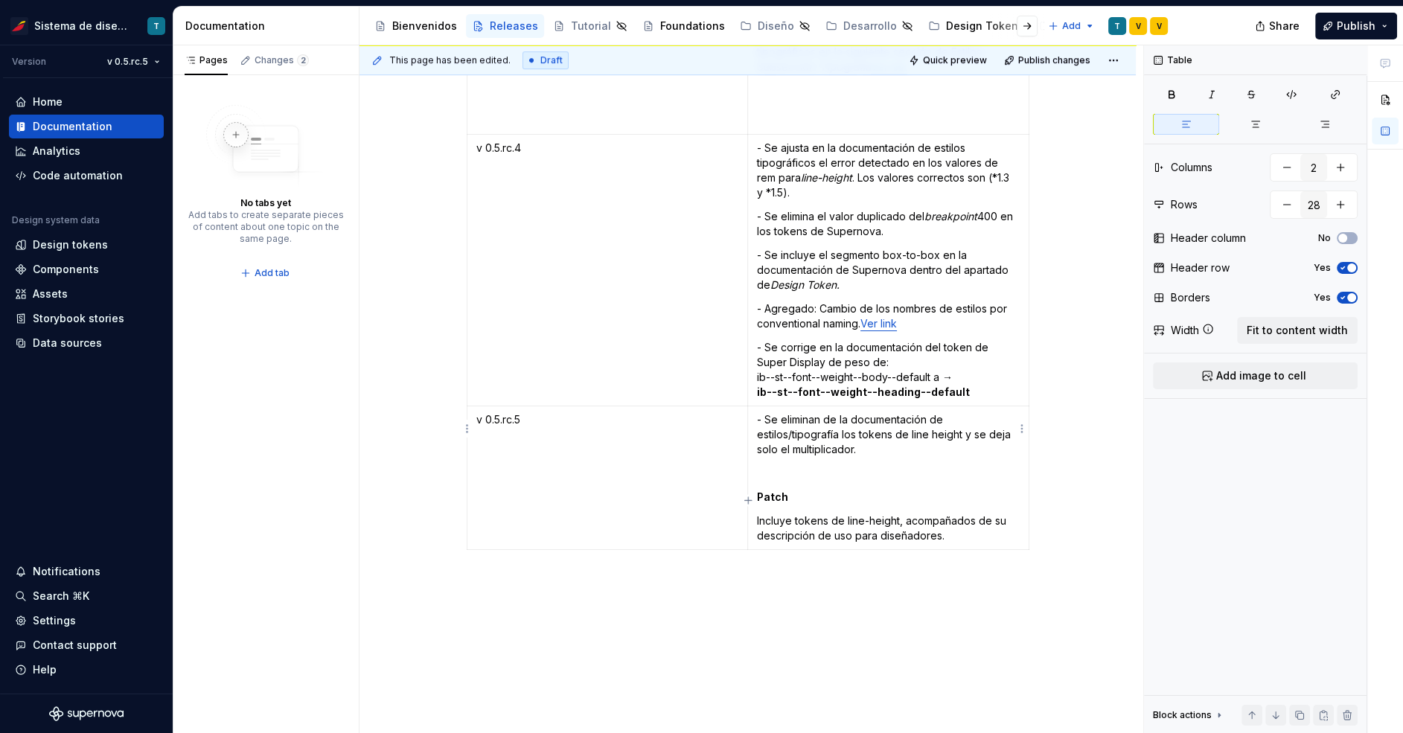
click at [797, 490] on p "Patch" at bounding box center [888, 497] width 263 height 15
drag, startPoint x: 847, startPoint y: 449, endPoint x: 783, endPoint y: 444, distance: 64.2
click at [783, 490] on p "Patch ([DATE])" at bounding box center [888, 497] width 263 height 15
click at [913, 514] on p "Incluye tokens de line-height, acompañados de su descripción de uso para diseña…" at bounding box center [888, 529] width 263 height 30
click at [972, 574] on p at bounding box center [748, 583] width 563 height 18
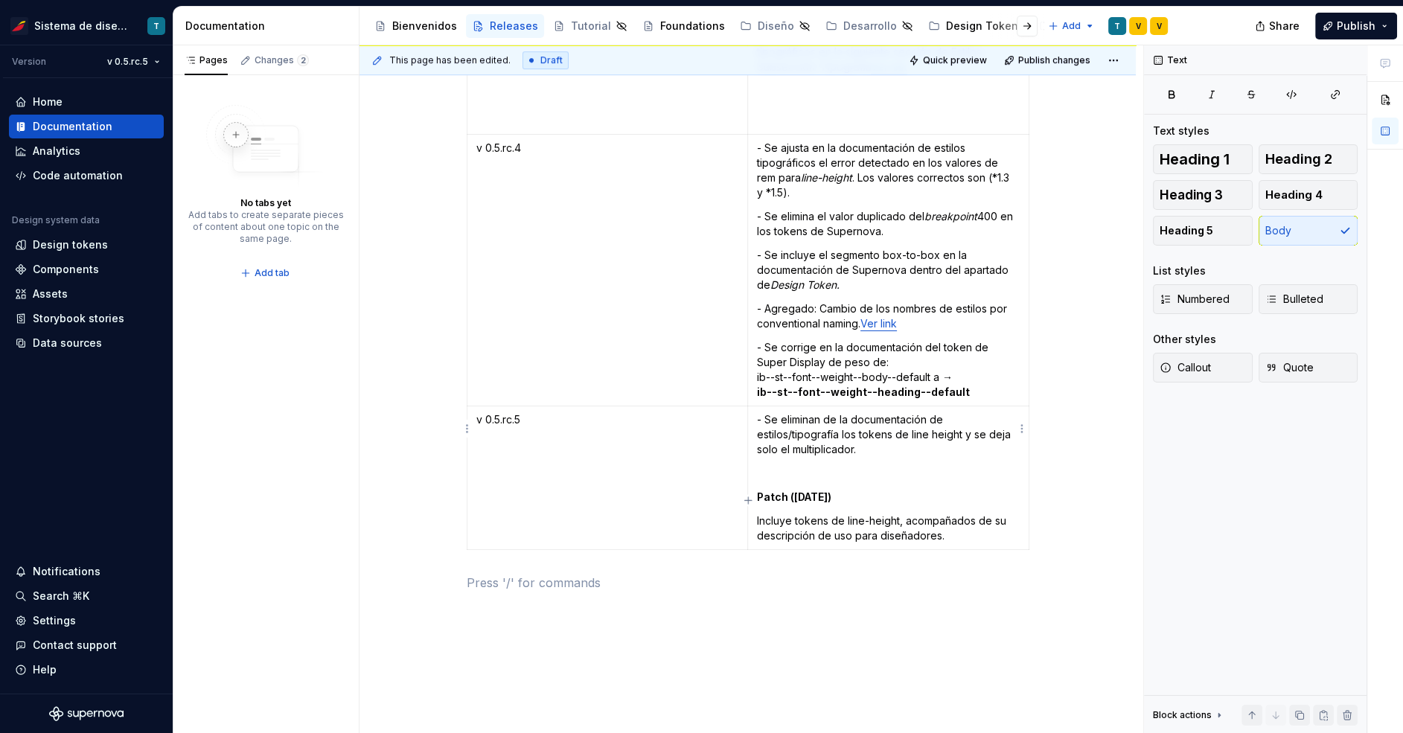
click at [832, 491] on strong "Patch ([DATE])" at bounding box center [794, 497] width 74 height 13
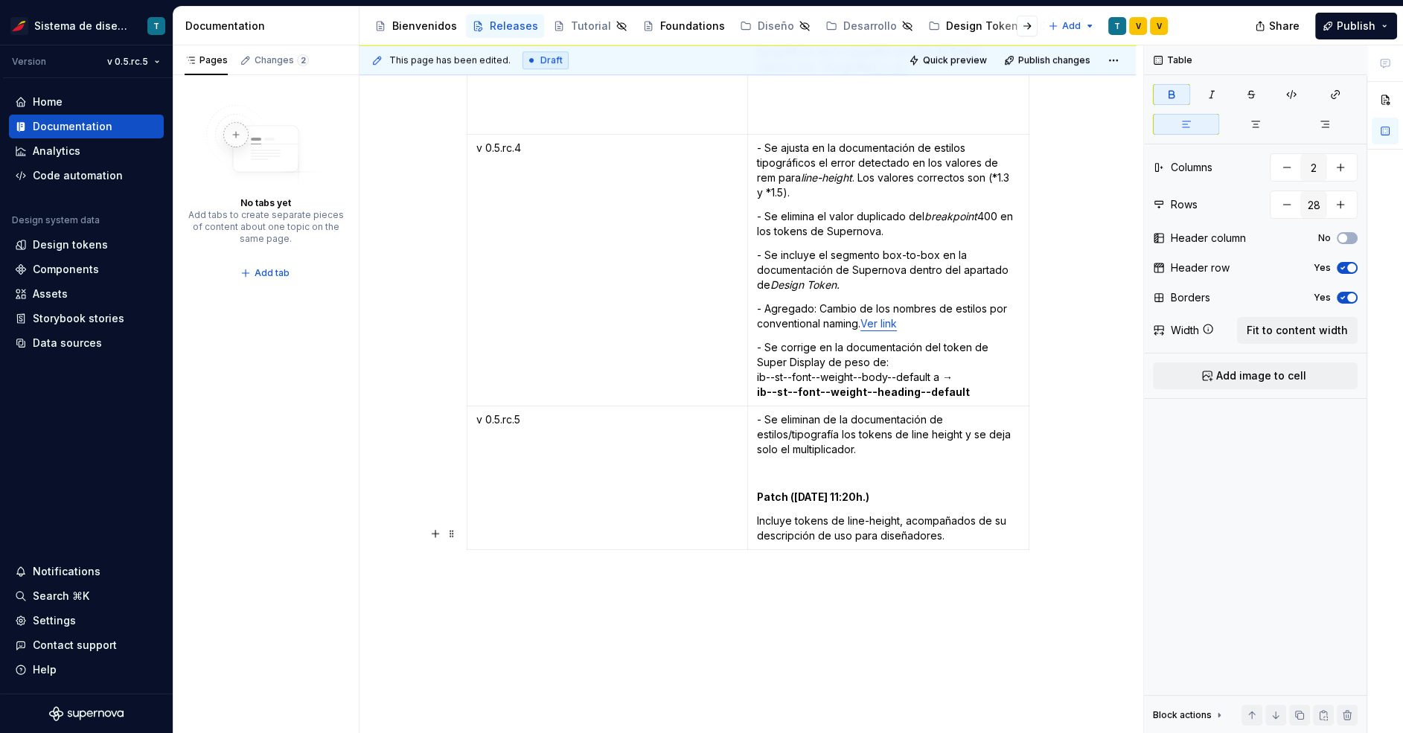
click at [954, 574] on p at bounding box center [748, 583] width 563 height 18
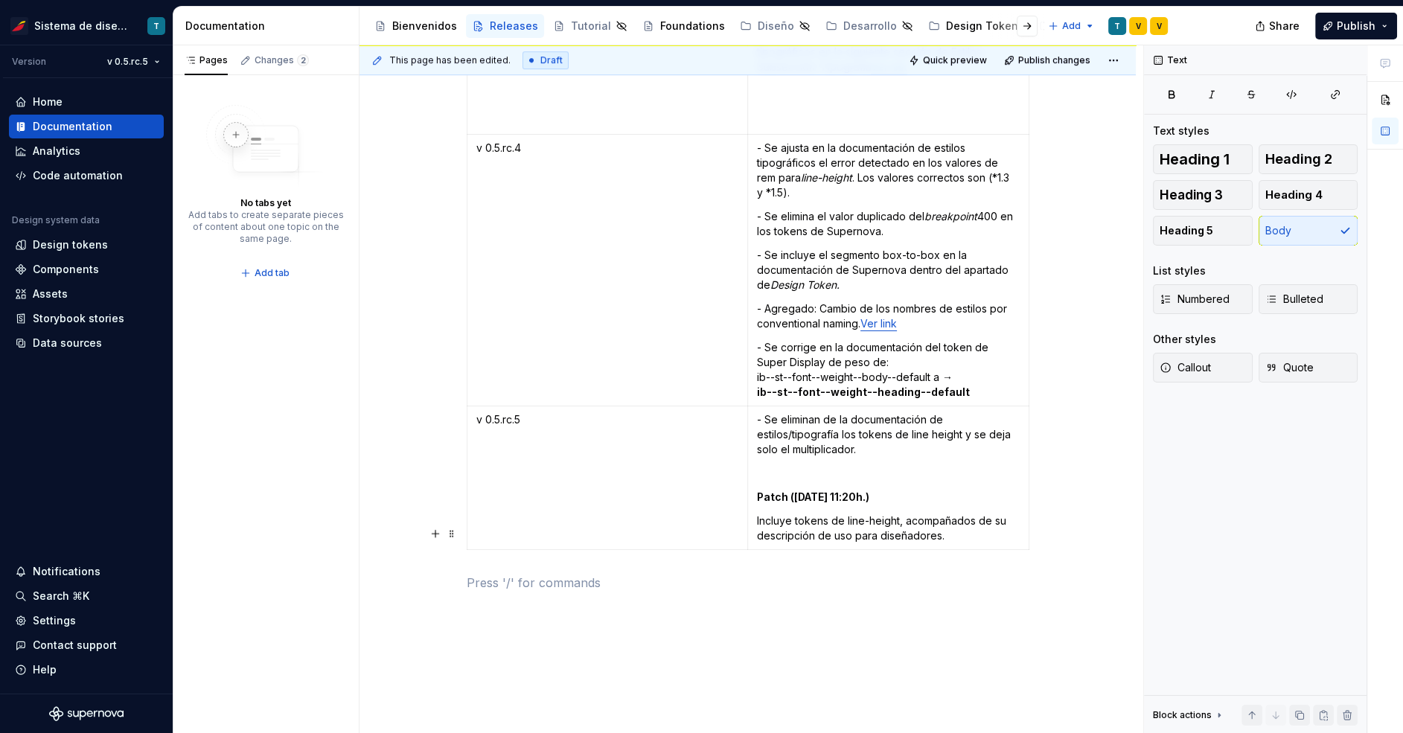
click at [1066, 26] on span "Publish" at bounding box center [1356, 26] width 39 height 15
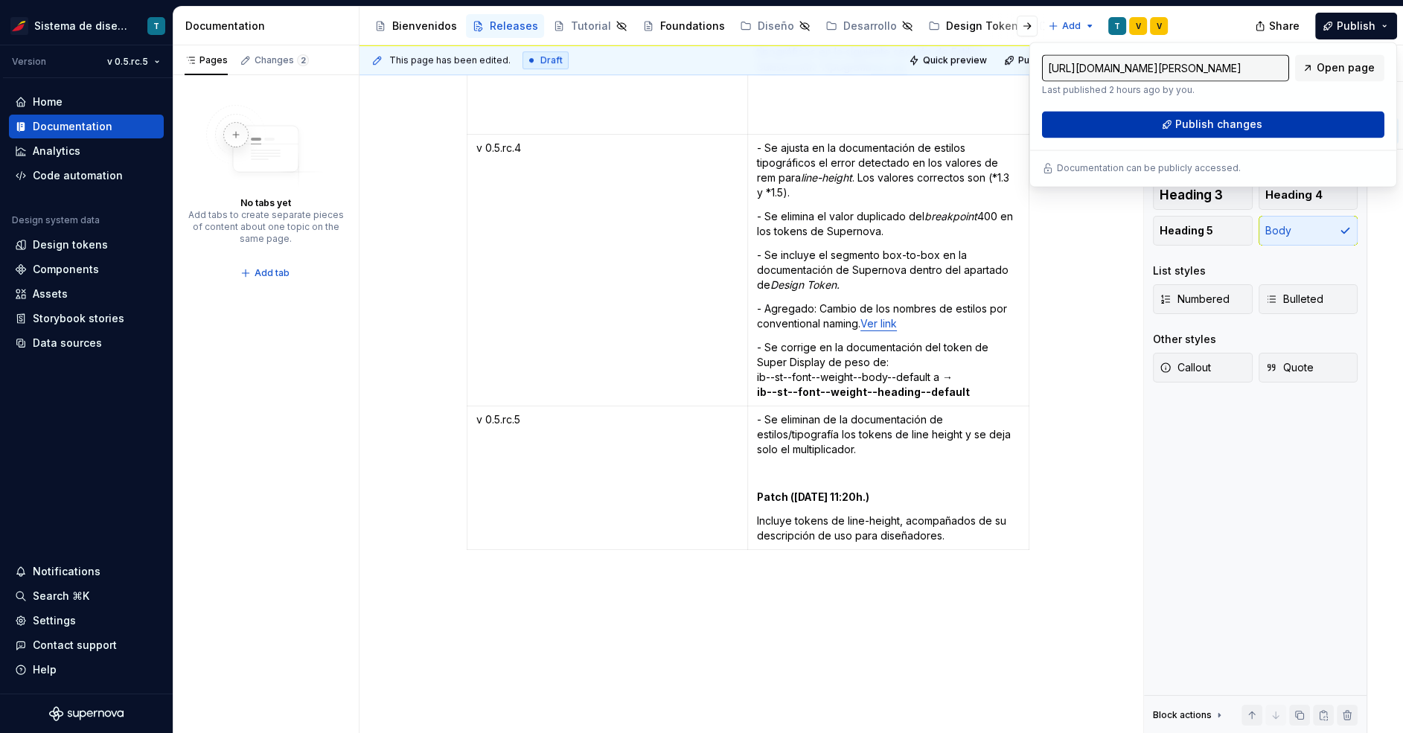
click at [1066, 115] on button "Publish changes" at bounding box center [1213, 124] width 342 height 27
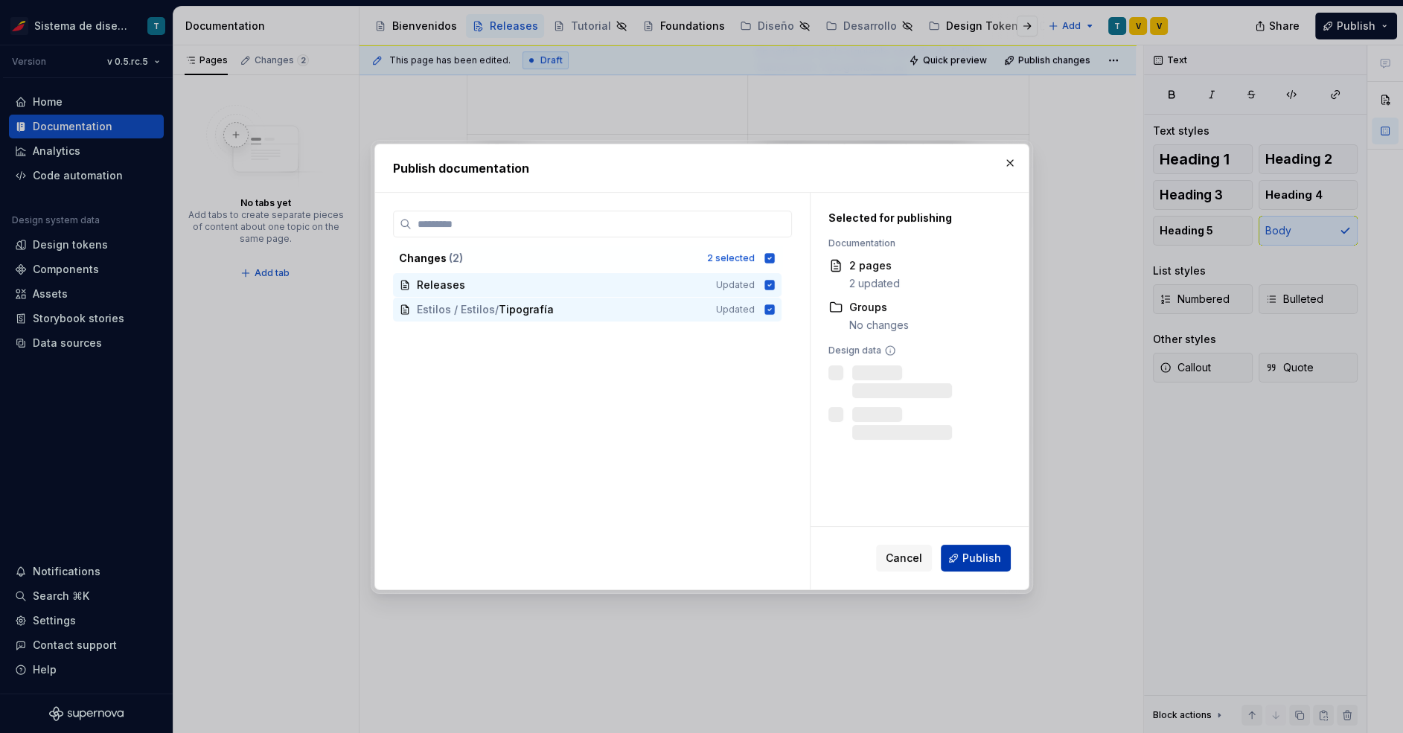
click at [976, 563] on span "Publish" at bounding box center [982, 558] width 39 height 15
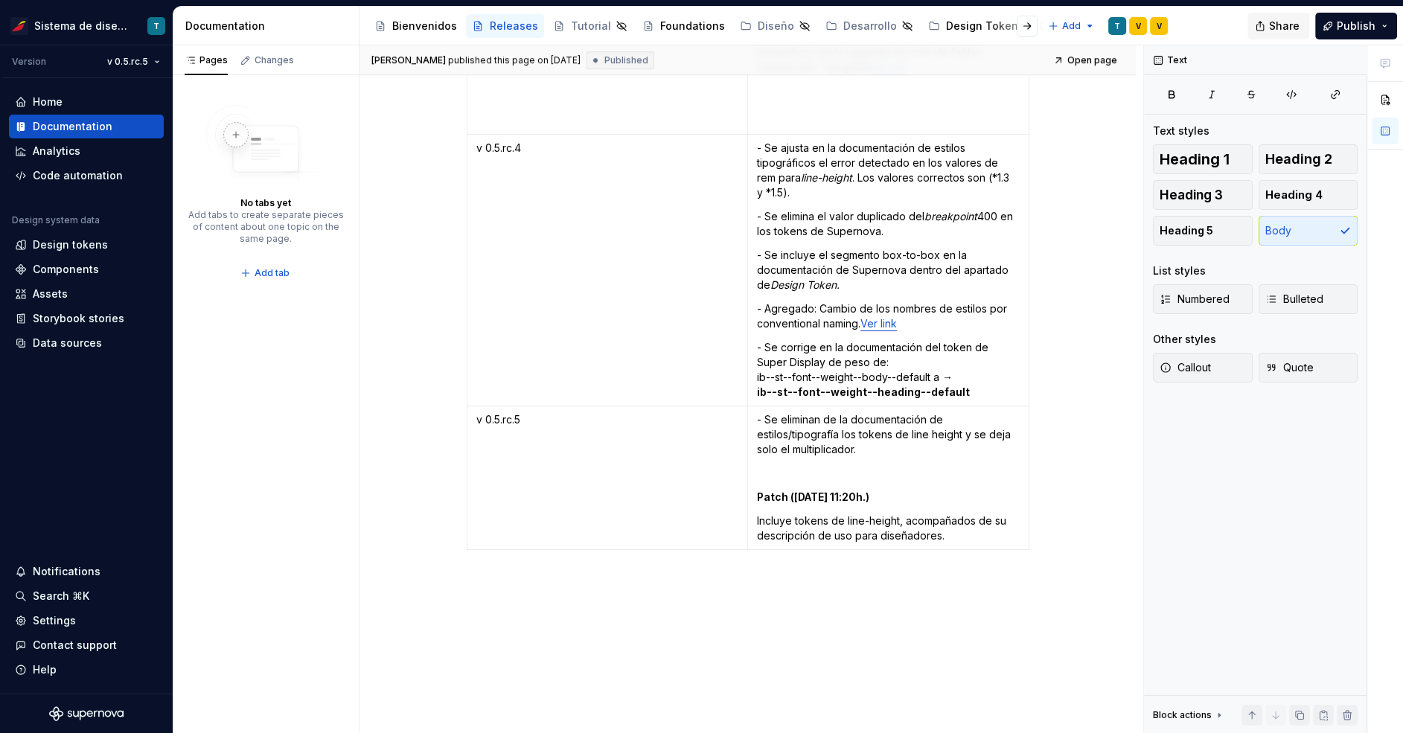
click at [1066, 26] on span "Share" at bounding box center [1284, 26] width 31 height 15
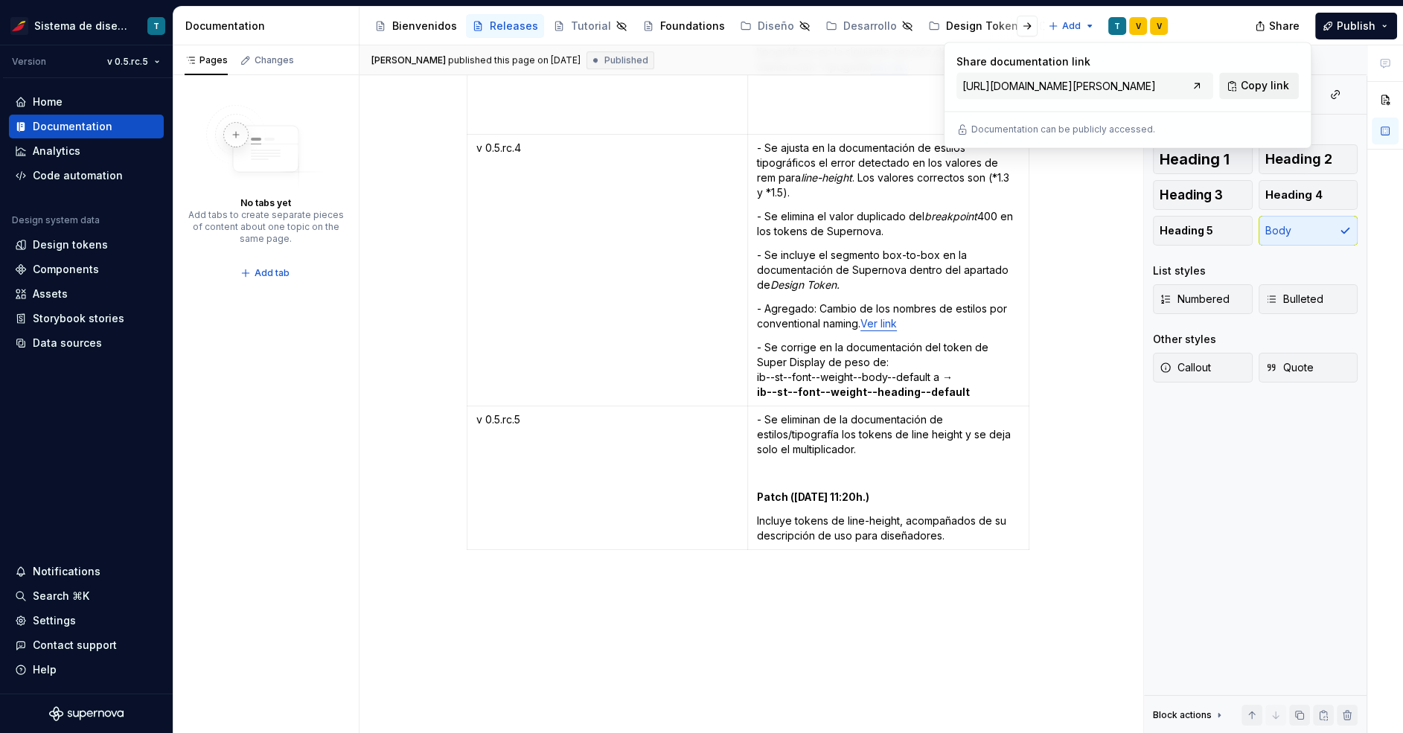
click at [1066, 88] on span "Copy link" at bounding box center [1265, 85] width 48 height 15
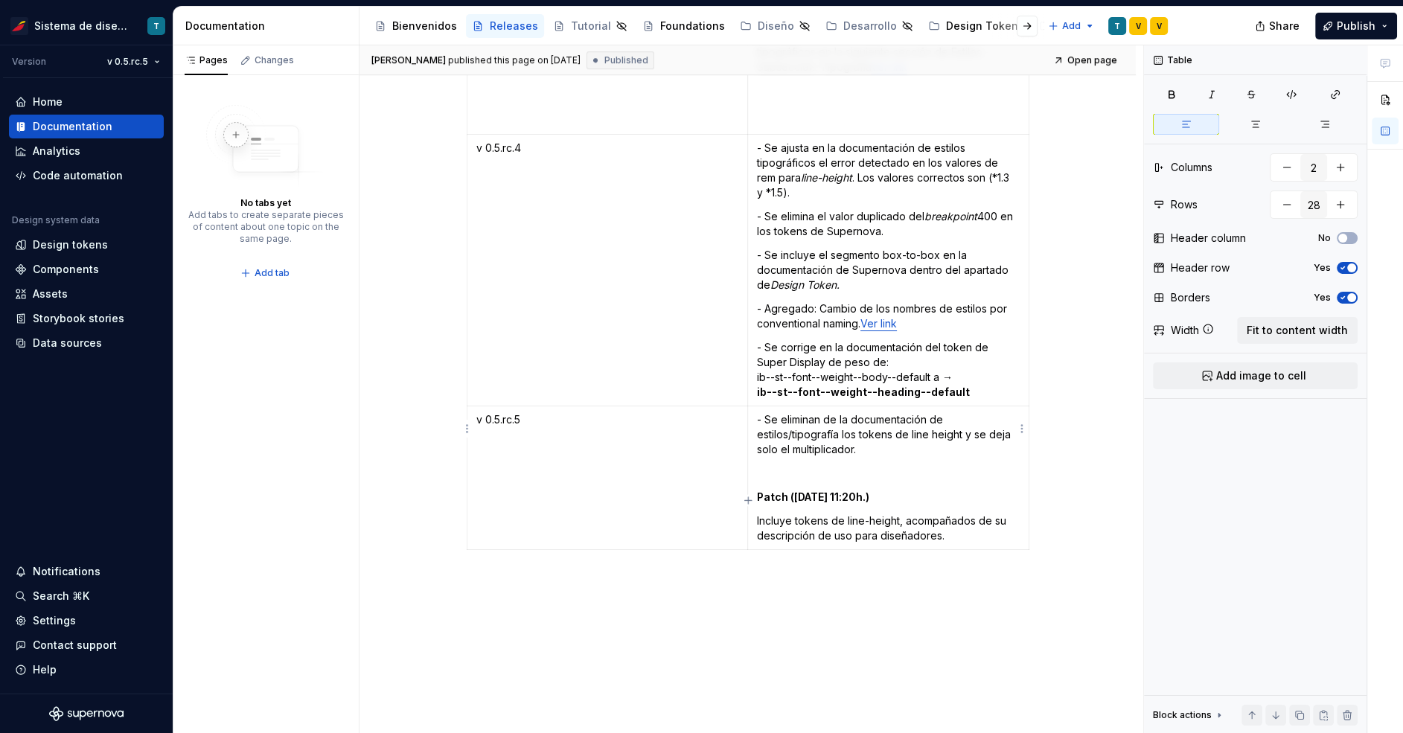
click at [922, 514] on p "Incluye tokens de line-height, acompañados de su descripción de uso para diseña…" at bounding box center [888, 529] width 263 height 30
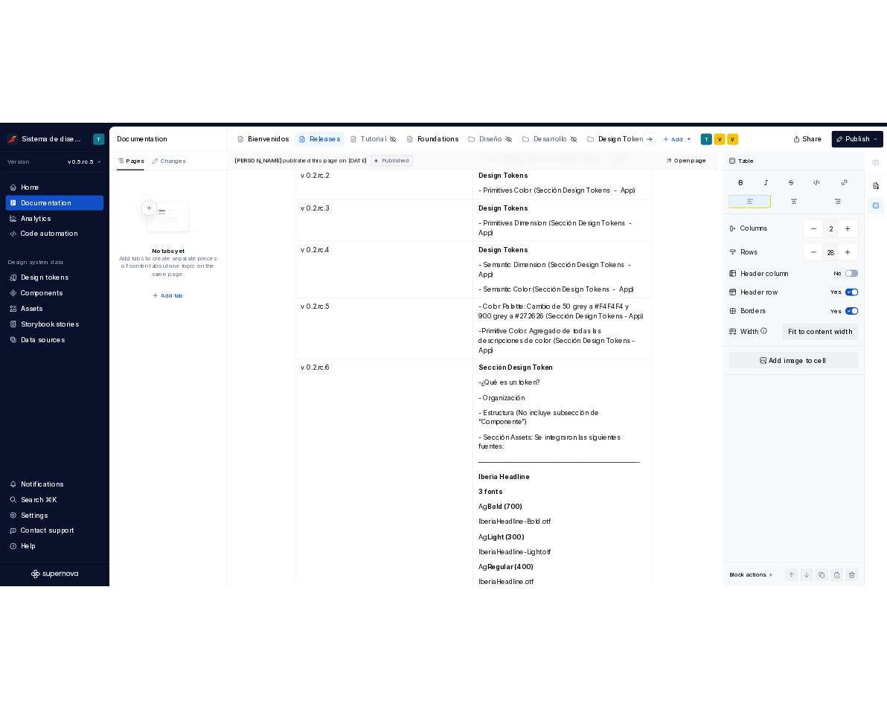
scroll to position [0, 0]
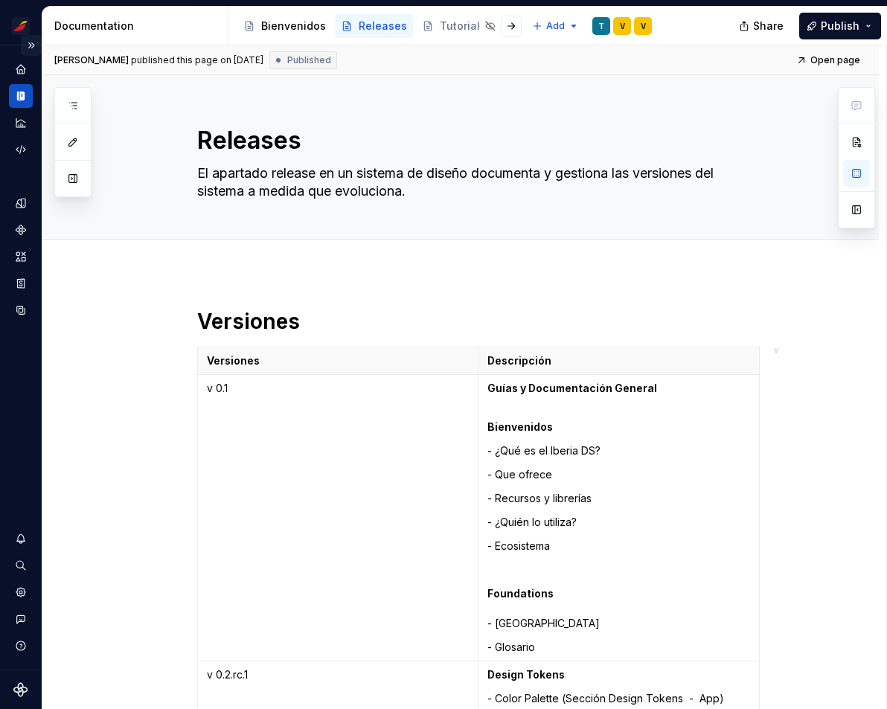
click at [32, 47] on button "Expand sidebar" at bounding box center [31, 45] width 21 height 21
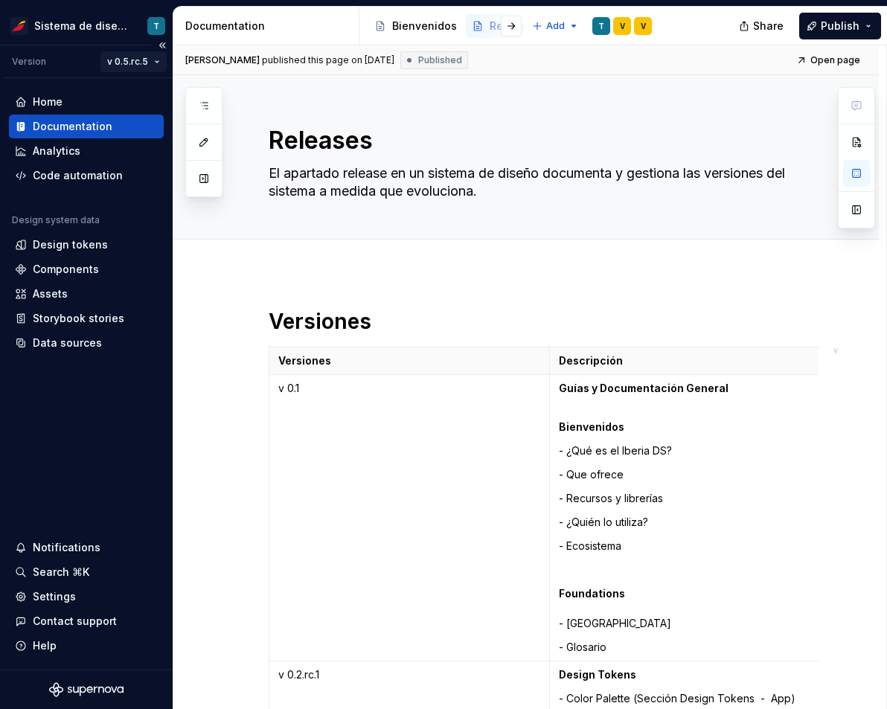
click at [153, 60] on html "Sistema de diseño Iberia T Version v 0.5.rc.5 Home Documentation Analytics Code…" at bounding box center [443, 354] width 887 height 709
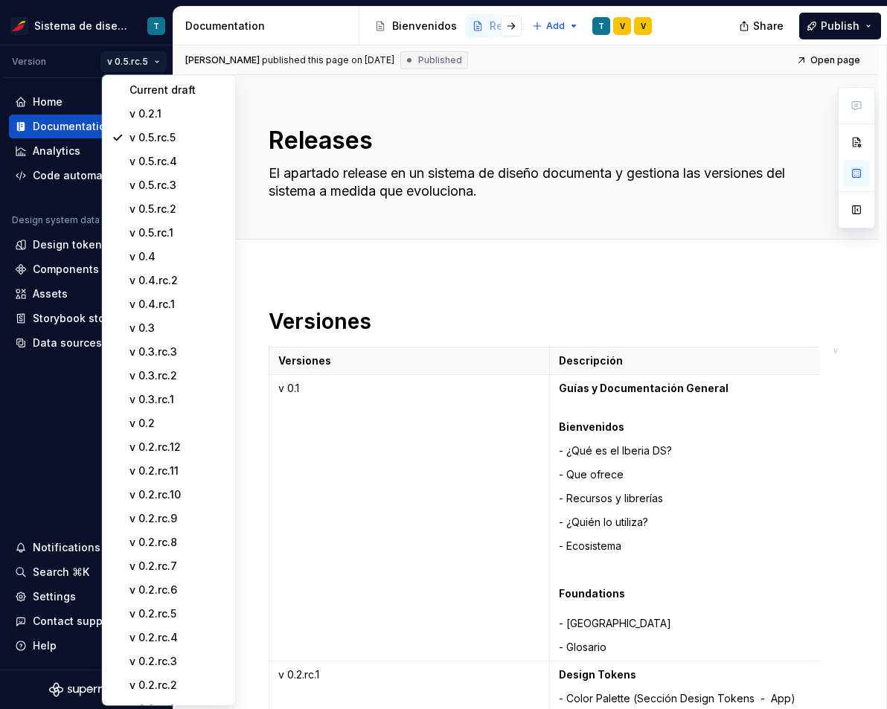
type textarea "*"
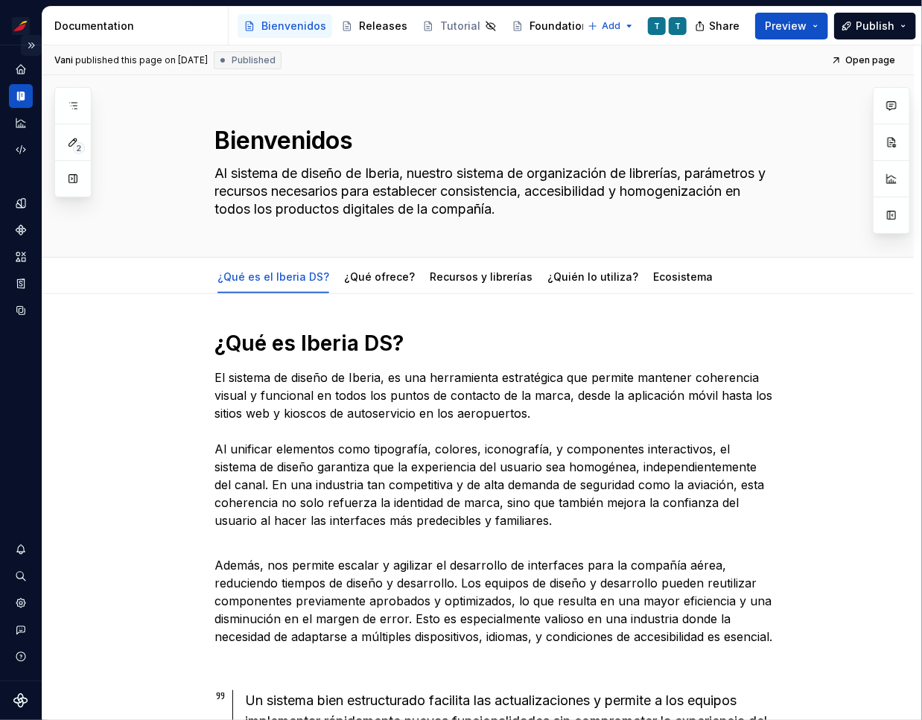
click at [36, 45] on button "Expand sidebar" at bounding box center [31, 45] width 21 height 21
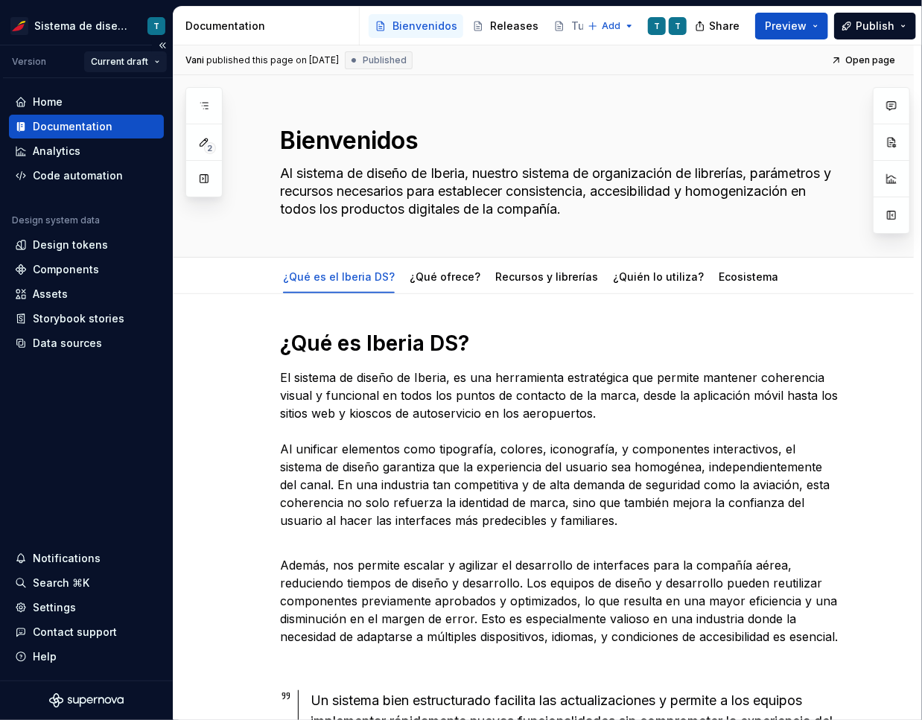
click at [142, 64] on html "Sistema de diseño Iberia T Version Current draft Home Documentation Analytics C…" at bounding box center [461, 360] width 922 height 720
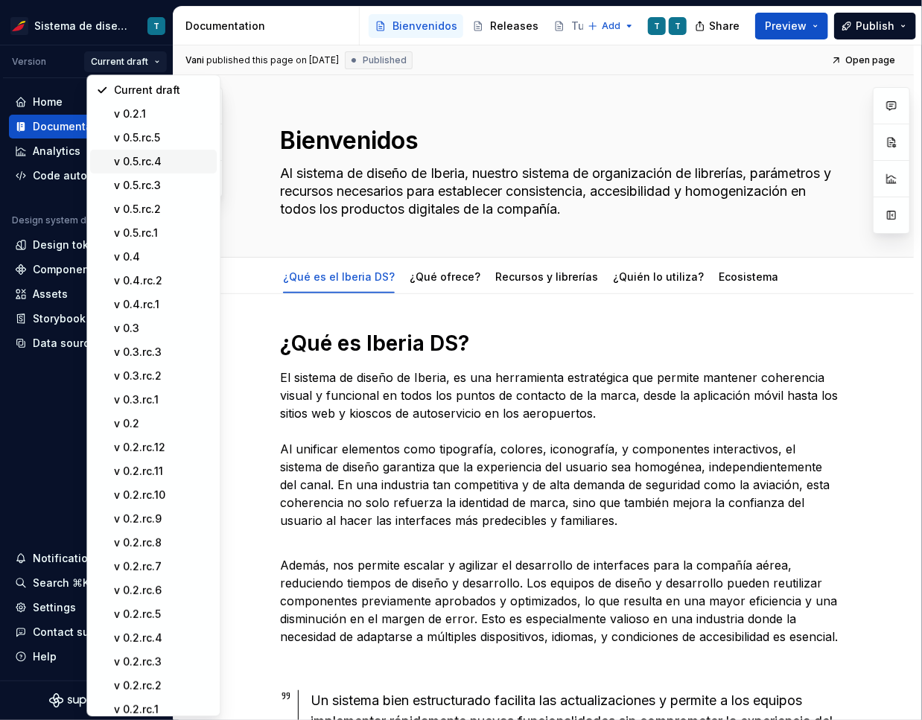
click at [144, 161] on div "v 0.5.rc.4" at bounding box center [162, 161] width 97 height 15
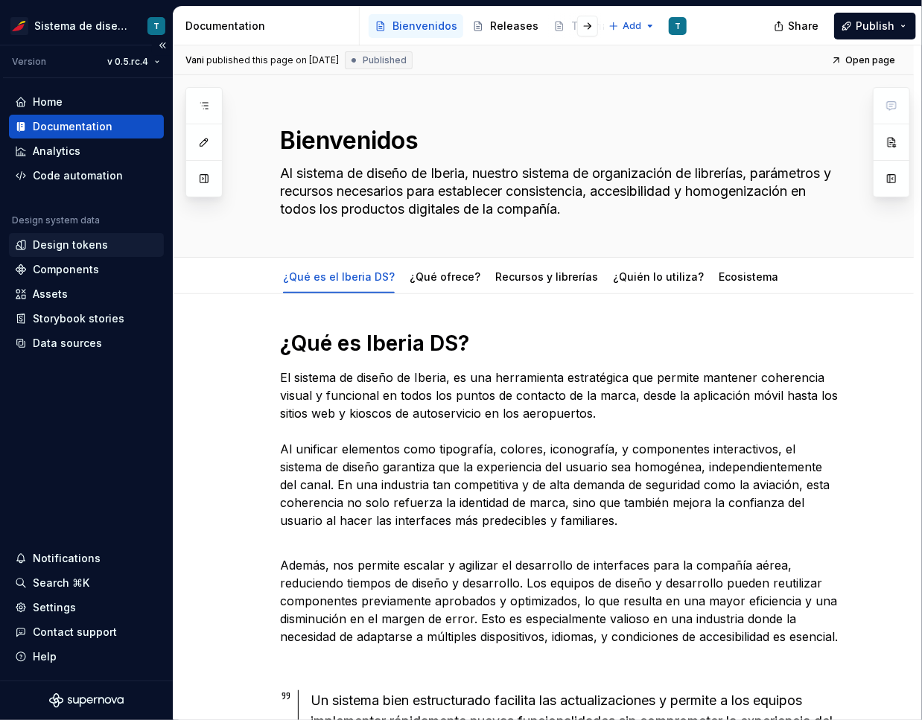
click at [90, 243] on div "Design tokens" at bounding box center [70, 244] width 75 height 15
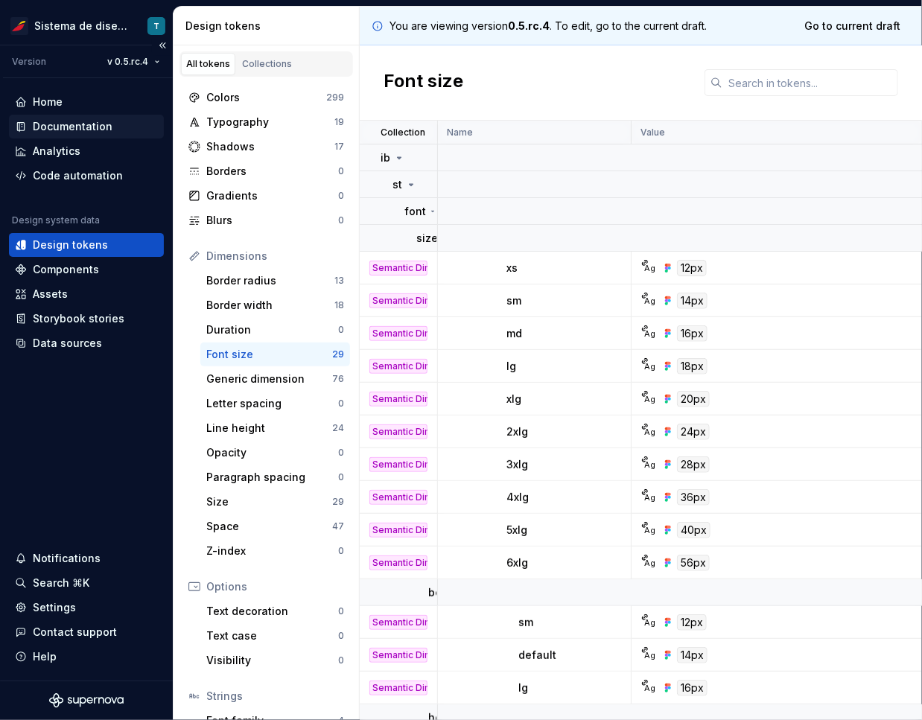
click at [89, 124] on div "Documentation" at bounding box center [73, 126] width 80 height 15
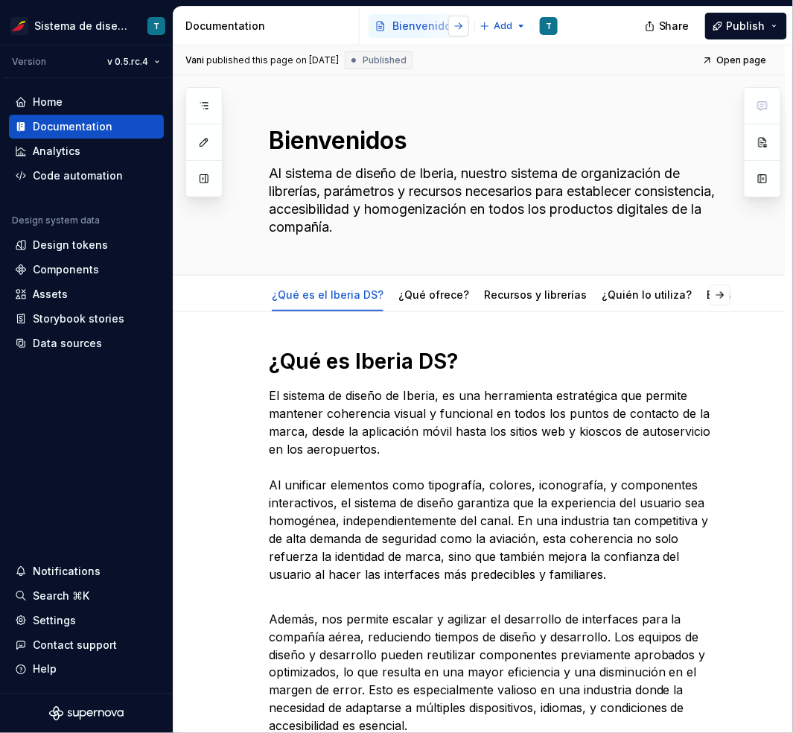
click at [462, 24] on button "button" at bounding box center [458, 26] width 21 height 21
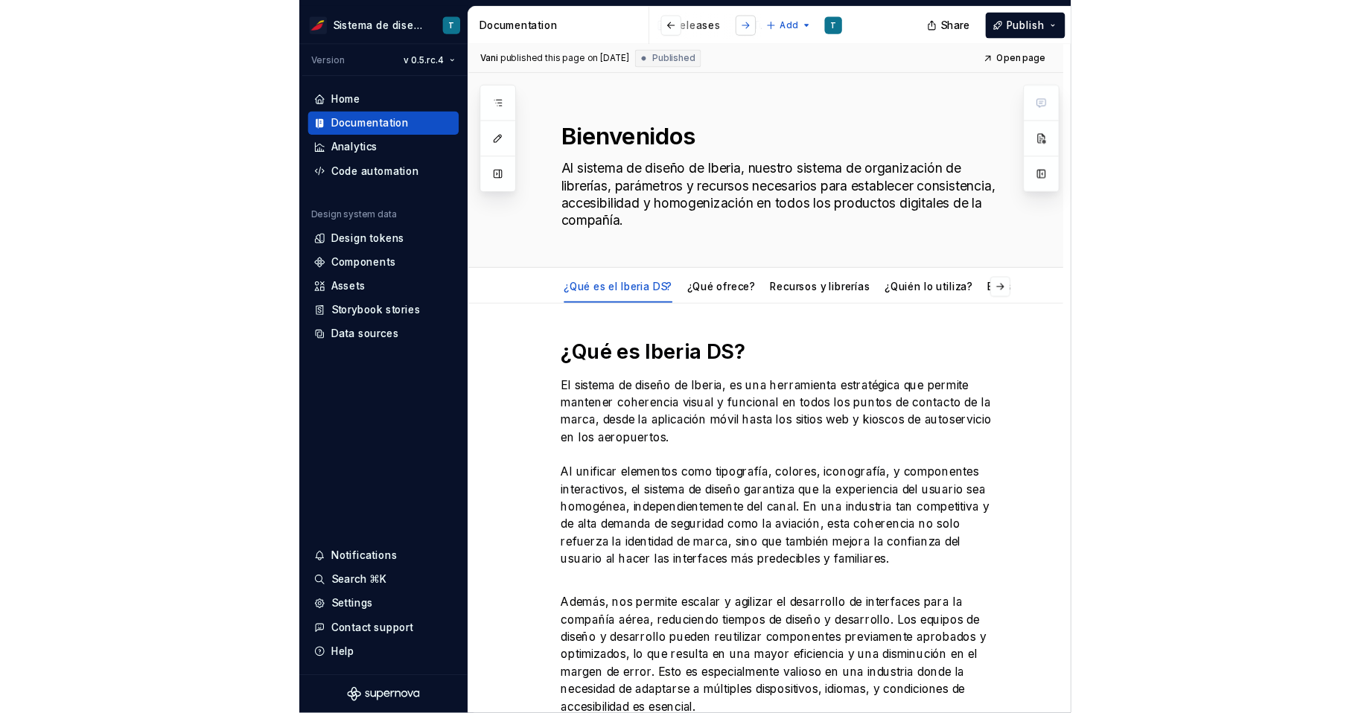
scroll to position [0, 112]
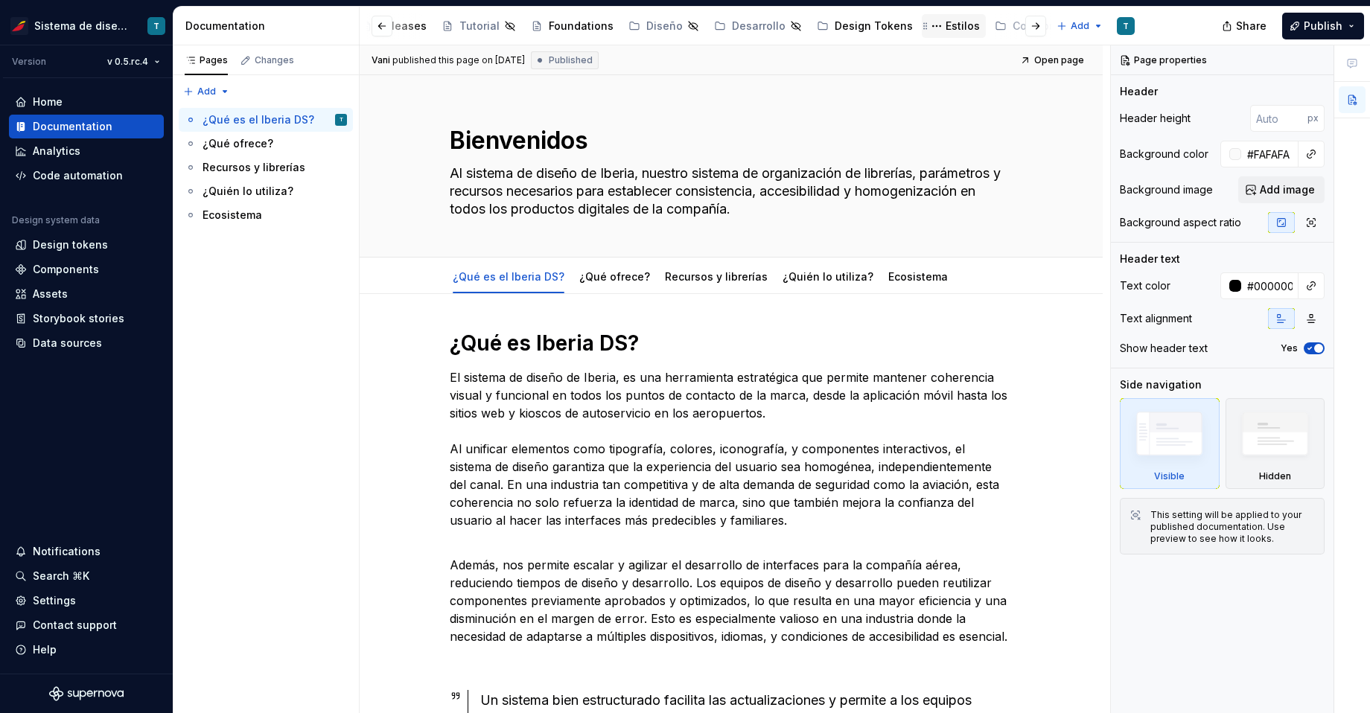
click at [945, 22] on div "Estilos" at bounding box center [962, 26] width 34 height 15
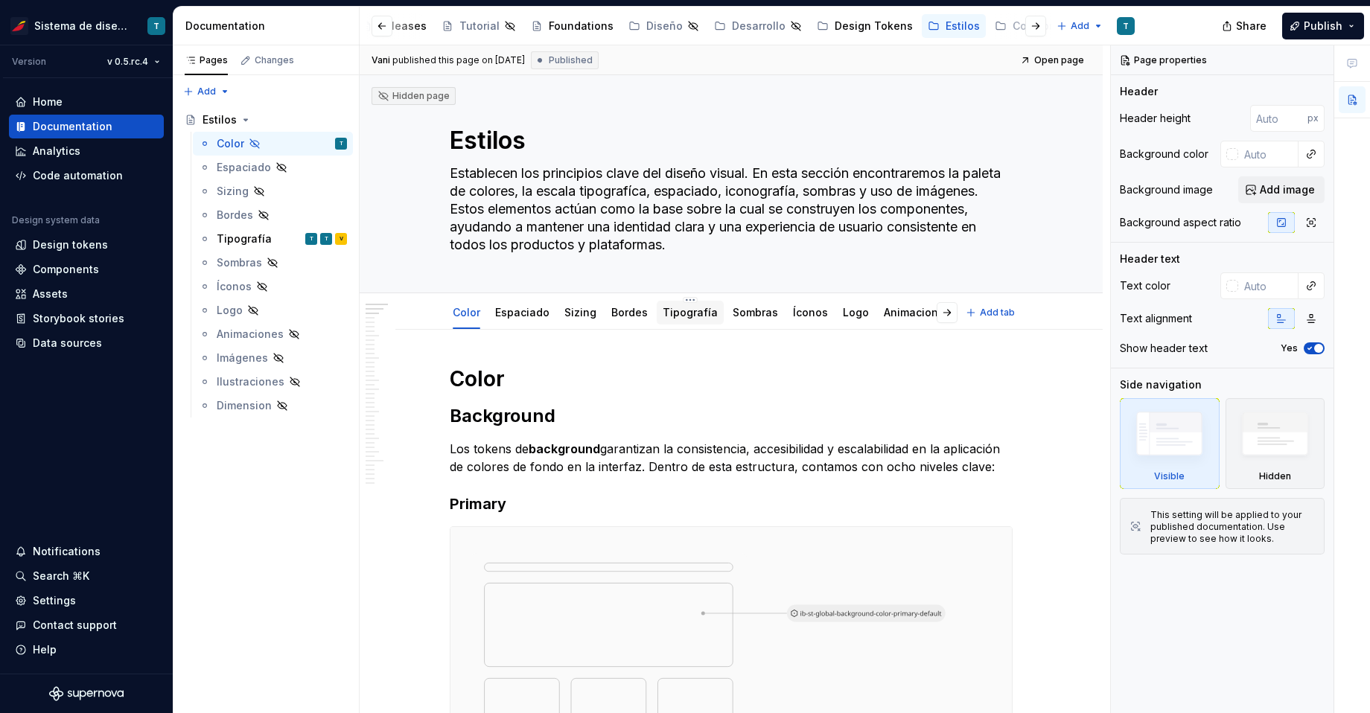
click at [672, 319] on div "Tipografía" at bounding box center [690, 312] width 55 height 15
click at [674, 313] on link "Tipografía" at bounding box center [690, 312] width 55 height 13
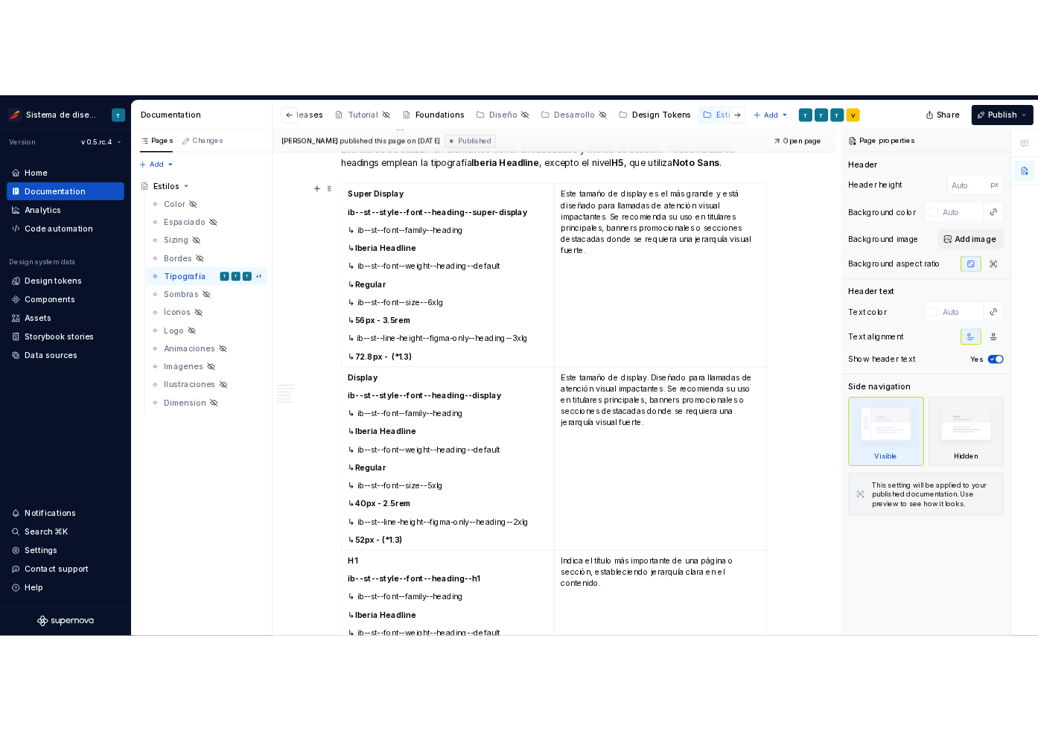
scroll to position [342, 0]
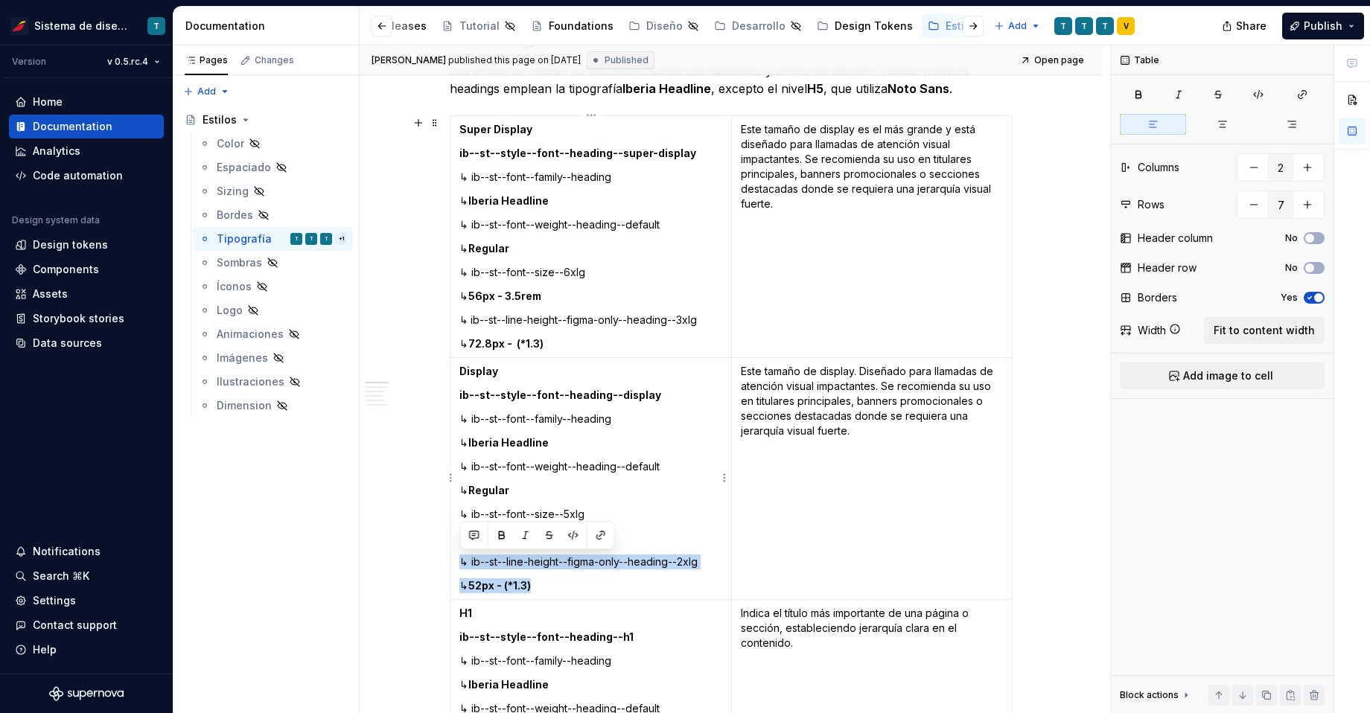
drag, startPoint x: 563, startPoint y: 582, endPoint x: 459, endPoint y: 560, distance: 105.9
click at [459, 560] on td "Display ib--st--style--font--heading--display ↳ ib--st--font--family--heading ↳…" at bounding box center [590, 479] width 281 height 242
copy td "↳ ib--st--line-height--figma-only--heading--2xlg ↳ 52px - (*1.3)"
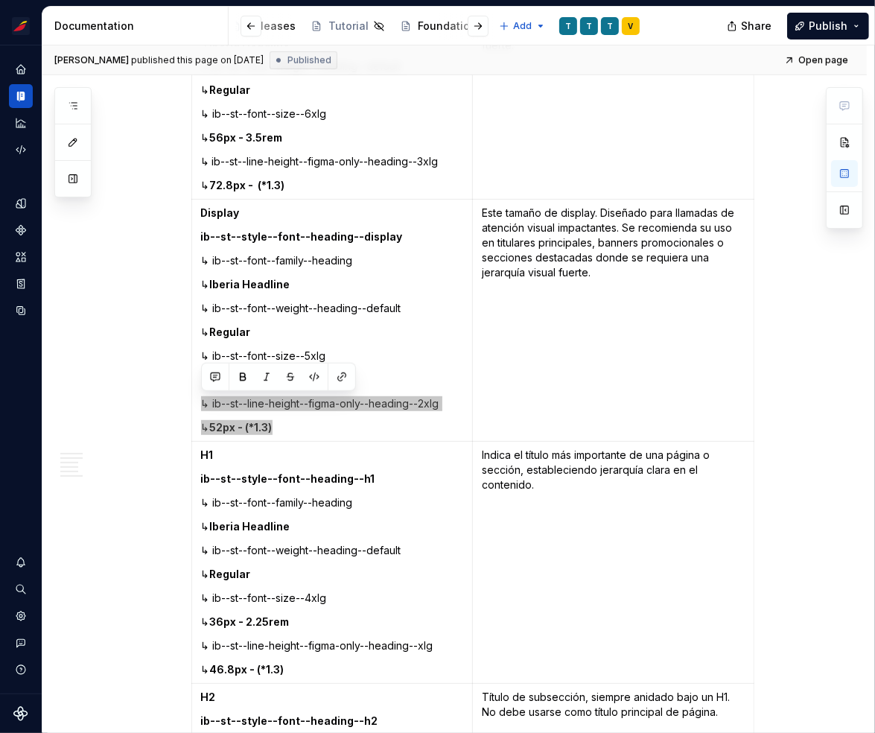
scroll to position [584, 0]
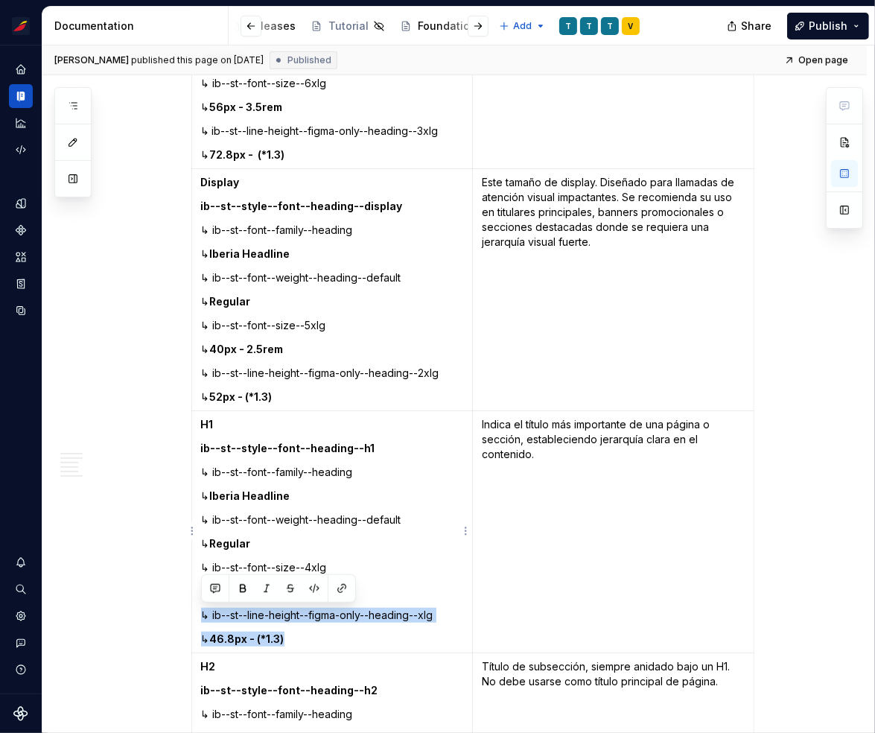
drag, startPoint x: 304, startPoint y: 636, endPoint x: 198, endPoint y: 611, distance: 109.3
click at [198, 611] on td "H1 ib--st--style--font--heading--h1 ↳ ib--st--font--family--heading ↳ Iberia He…" at bounding box center [331, 532] width 281 height 242
copy td "↳ ib--st--line-height--figma-only--heading--xlg ↳ 46.8px - (*1.3)"
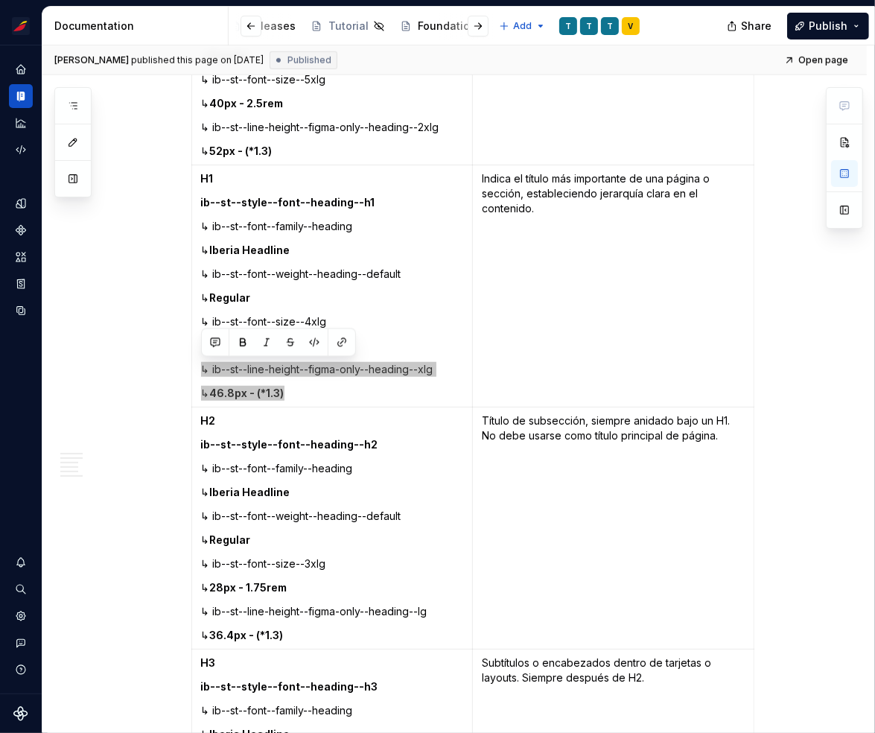
scroll to position [892, 0]
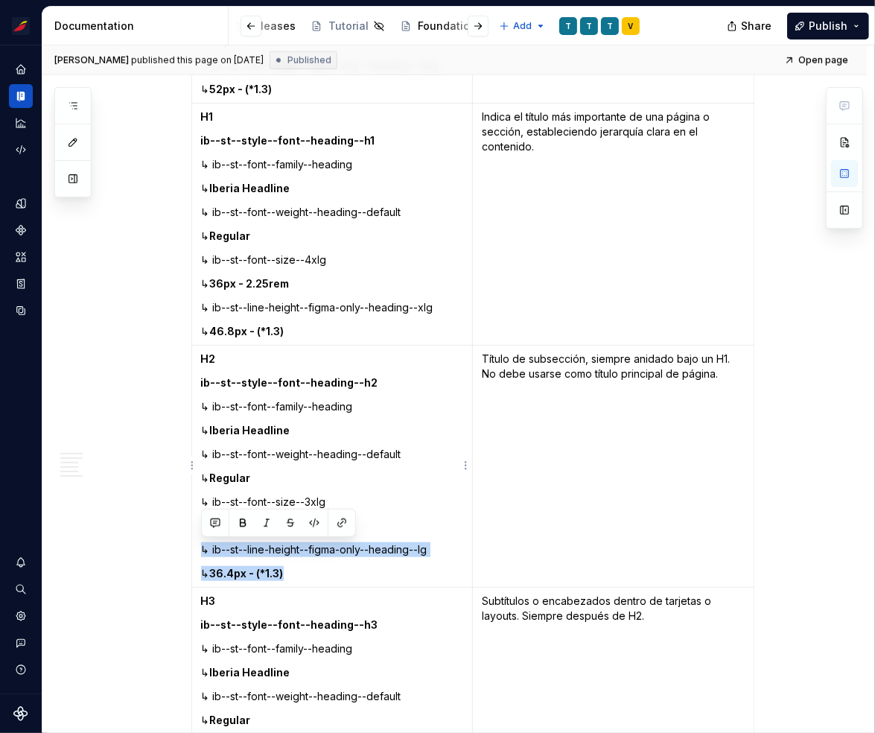
drag, startPoint x: 307, startPoint y: 570, endPoint x: 202, endPoint y: 544, distance: 108.7
click at [202, 544] on td "H2 ib--st--style--font--heading--h2 ↳ ib--st--font--family--heading ↳ Iberia He…" at bounding box center [331, 466] width 281 height 242
copy td "↳ ib--st--line-height--figma-only--heading--lg ↳ 36.4px - (*1.3)"
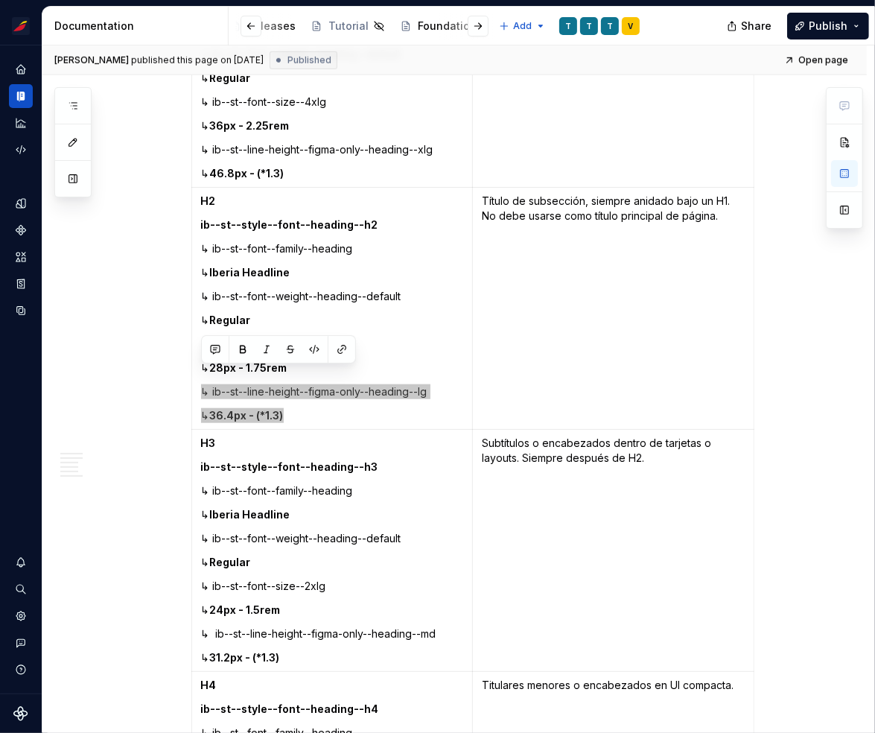
scroll to position [1065, 0]
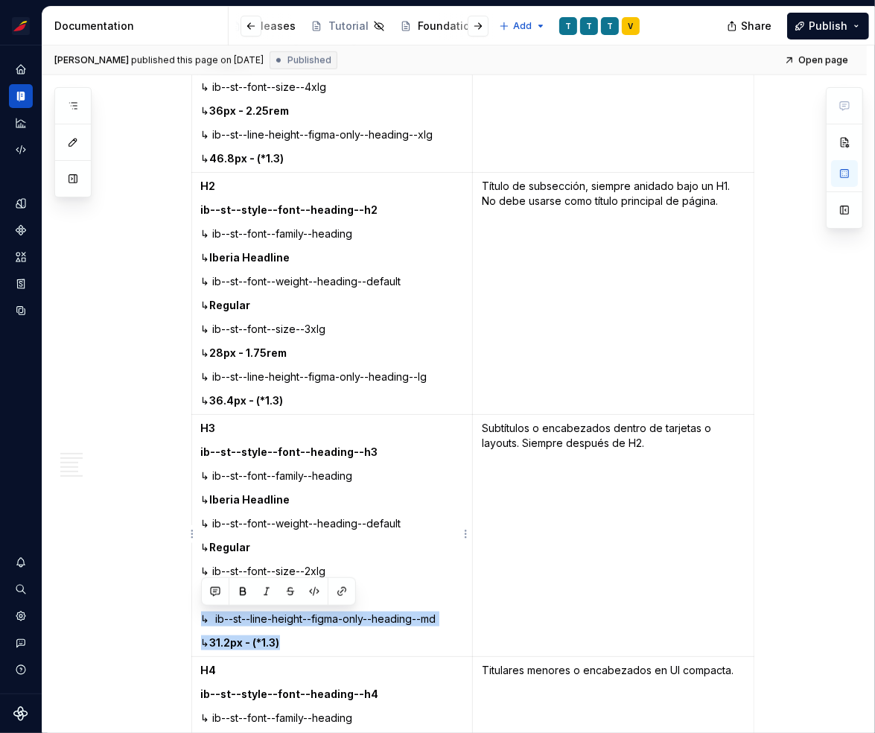
drag, startPoint x: 311, startPoint y: 640, endPoint x: 193, endPoint y: 616, distance: 120.7
click at [193, 616] on td "H3 ib--st--style--font--heading--h3 ↳ ib--st--font--family--heading ↳ Iberia He…" at bounding box center [331, 536] width 281 height 242
copy td "↳ ib--st--line-height--figma-only--heading--md ↳ 31.2px - (*1.3)"
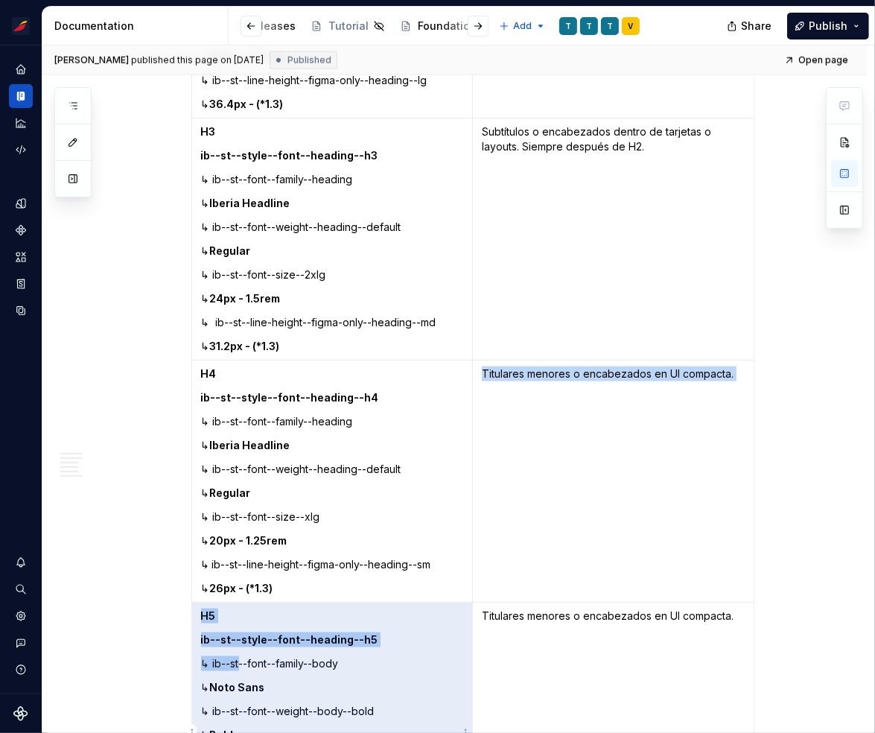
scroll to position [1362, 0]
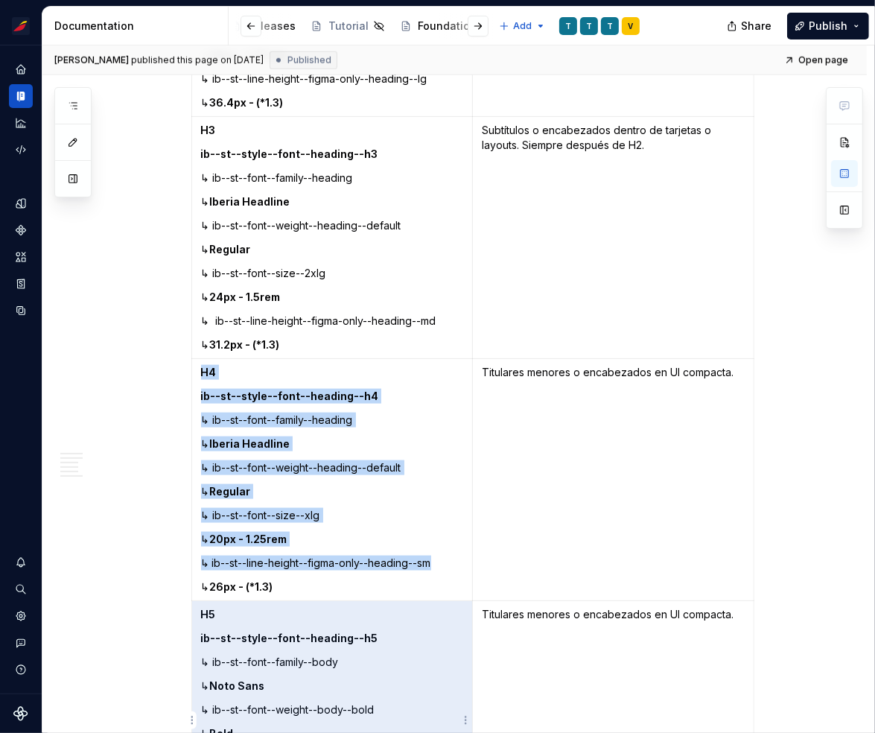
drag, startPoint x: 275, startPoint y: 666, endPoint x: 229, endPoint y: 587, distance: 92.1
click at [228, 593] on td "H4 ib--st--style--font--heading--h4 ↳ ib--st--font--family--heading ↳ Iberia He…" at bounding box center [331, 480] width 281 height 242
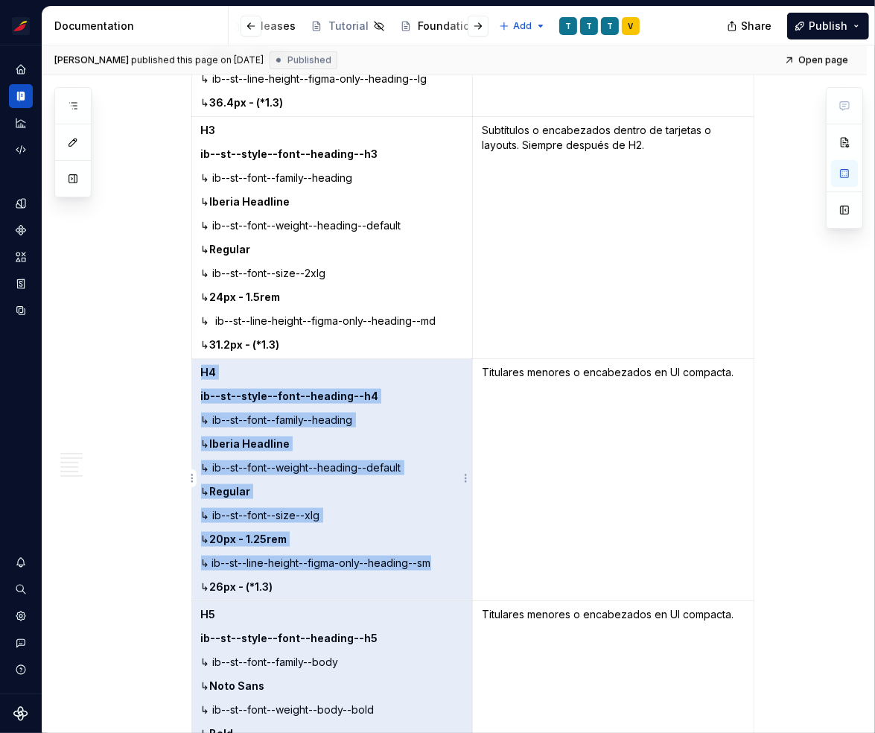
click at [229, 568] on p "↳ ib--st--line-height--figma-only--heading--sm" at bounding box center [332, 562] width 263 height 15
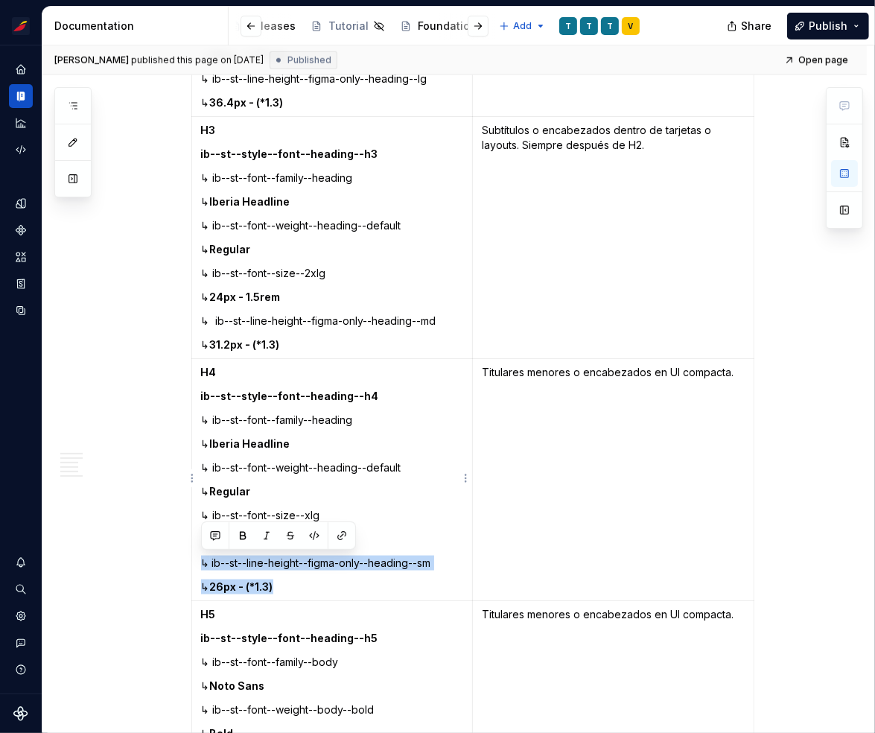
drag, startPoint x: 284, startPoint y: 581, endPoint x: 202, endPoint y: 559, distance: 84.0
click at [202, 559] on td "H4 ib--st--style--font--heading--h4 ↳ ib--st--font--family--heading ↳ Iberia He…" at bounding box center [331, 480] width 281 height 242
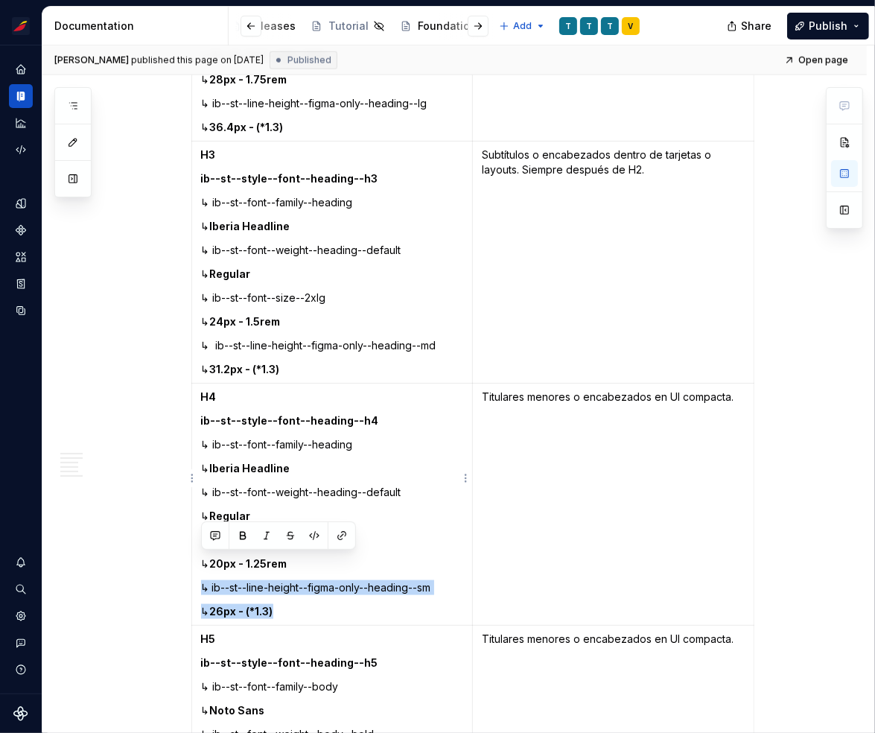
copy td "↳ ib--st--line-height--figma-only--heading--sm ↳ 26px - (*1.3)"
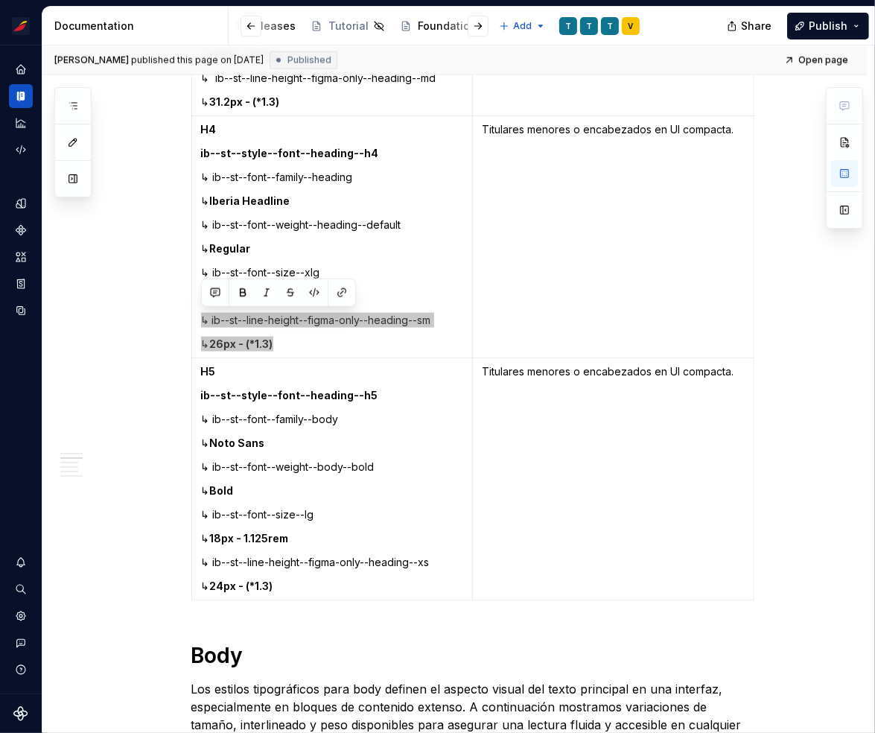
scroll to position [1618, 0]
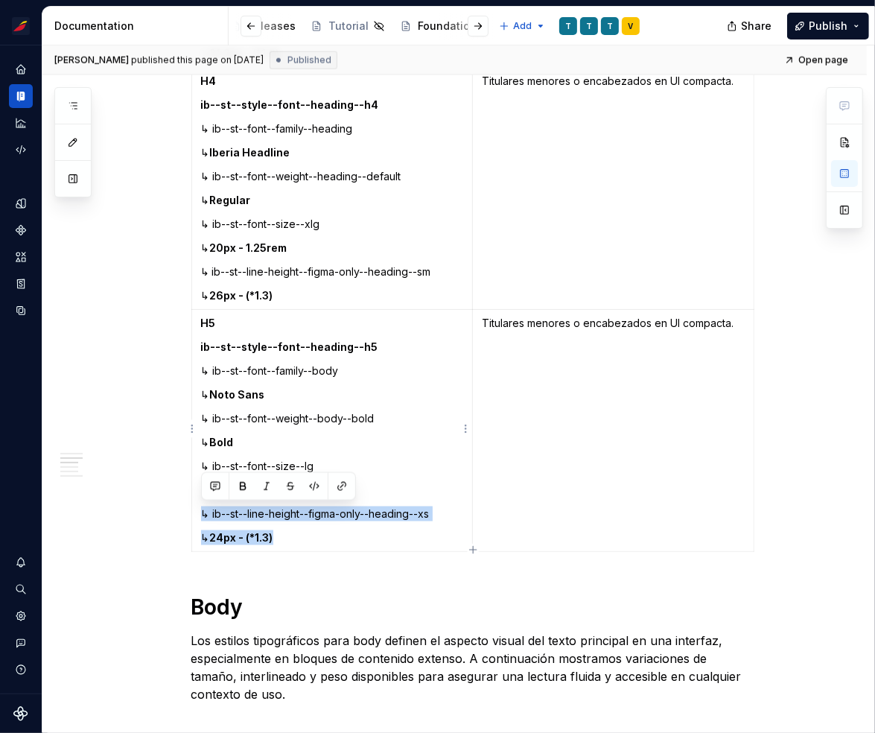
drag, startPoint x: 278, startPoint y: 532, endPoint x: 201, endPoint y: 510, distance: 79.9
click at [201, 510] on td "H5 ib--st--style--font--heading--h5 ↳ ib--st--font--family--body ↳ Noto Sans ↳ …" at bounding box center [331, 431] width 281 height 242
copy td "↳ ib--st--line-height--figma-only--heading--xs ↳ 24px - (*1.3)"
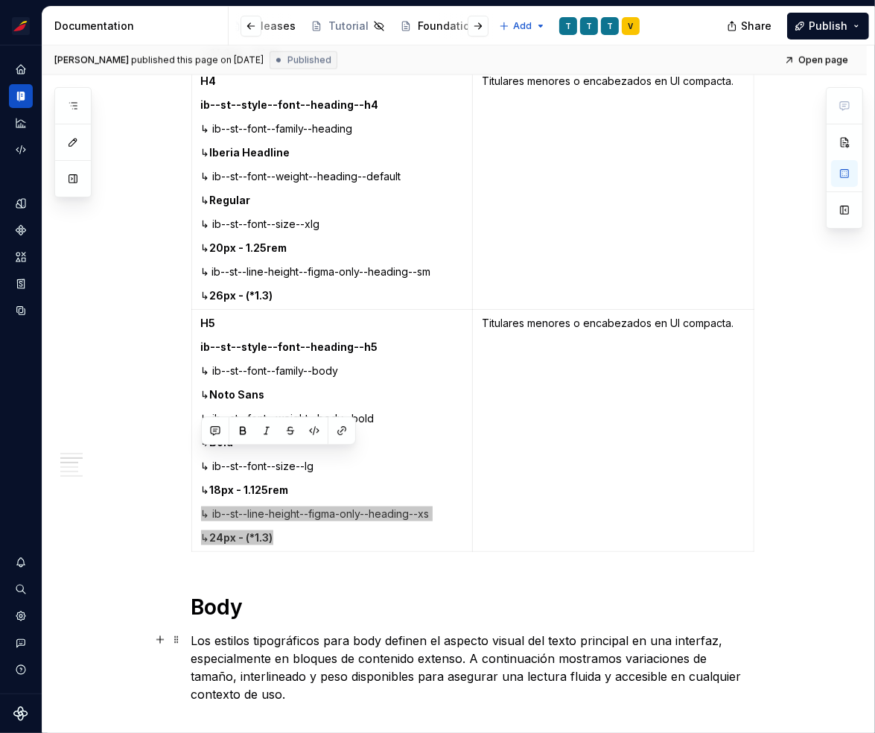
scroll to position [1735, 0]
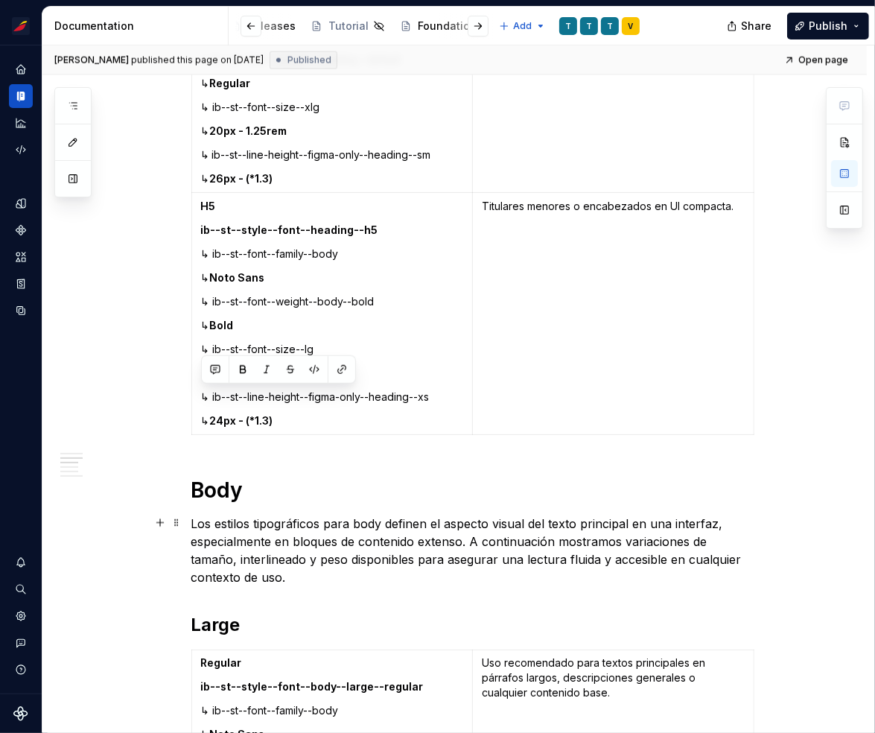
click at [345, 571] on p "Los estilos tipográficos para body definen el aspecto visual del texto principa…" at bounding box center [472, 550] width 563 height 71
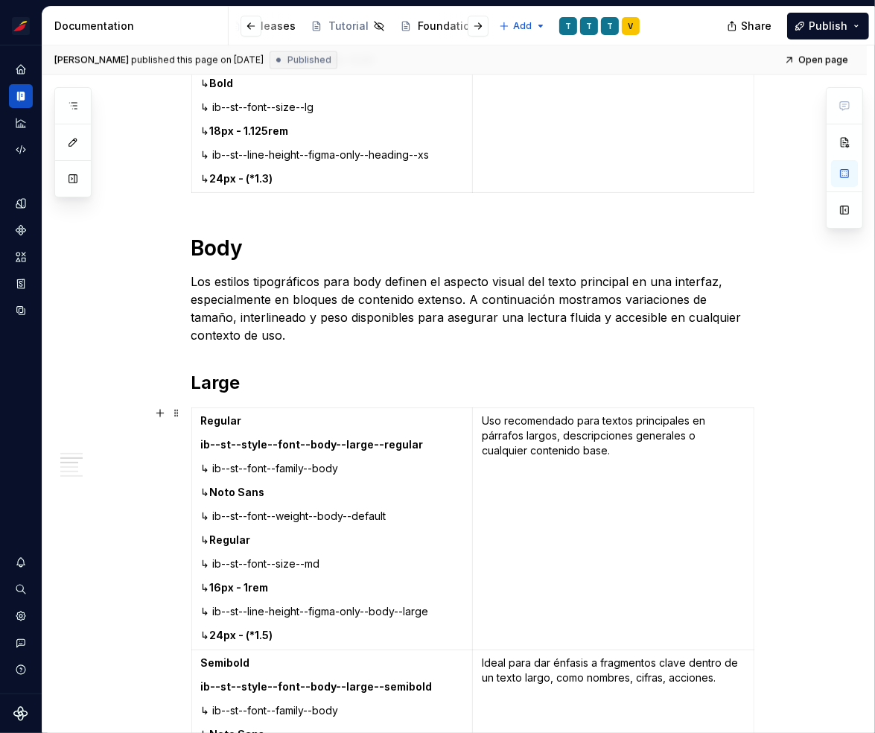
scroll to position [2014, 0]
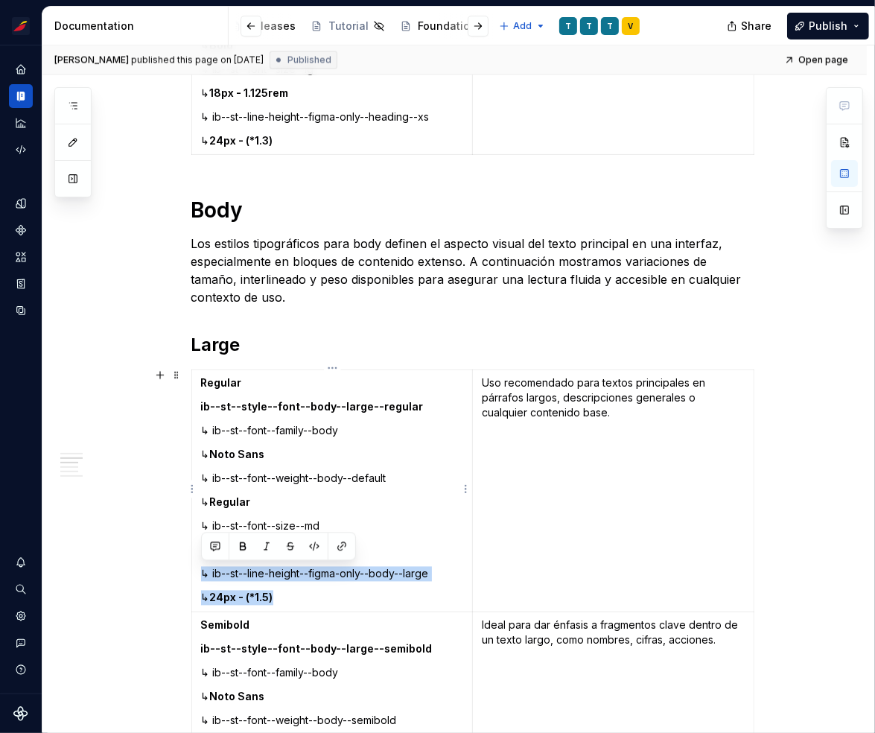
drag, startPoint x: 294, startPoint y: 593, endPoint x: 198, endPoint y: 571, distance: 98.6
click at [198, 571] on td "Regular ib--st--style--font--body--large--regular ↳ ib--st--font--family--body …" at bounding box center [331, 491] width 281 height 242
copy td "↳ ib--st--line-height--figma-only--body--large ↳ 24px - (*1.5)"
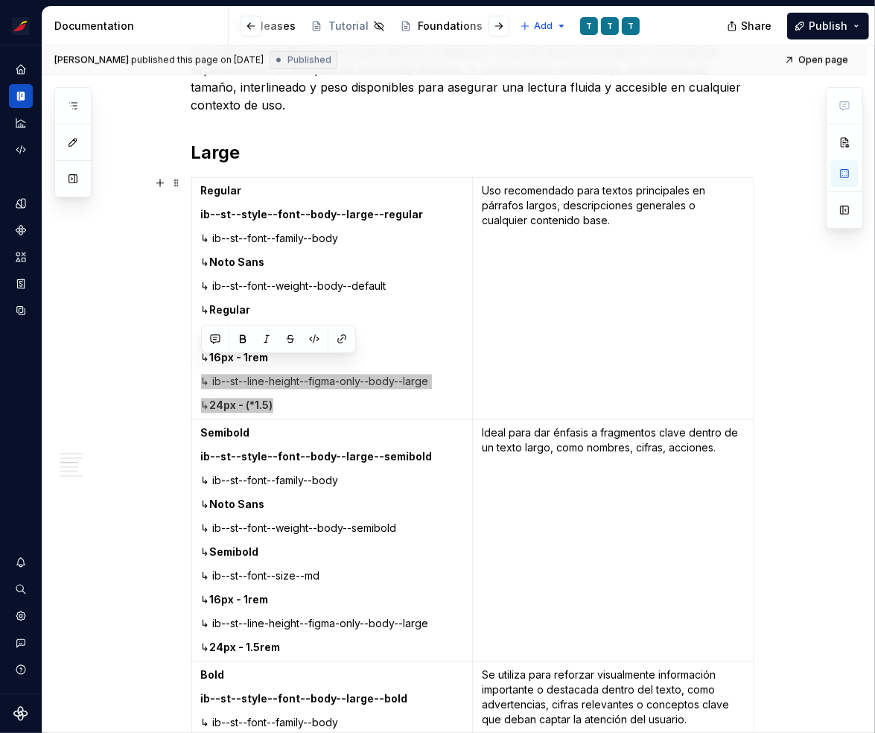
scroll to position [2221, 0]
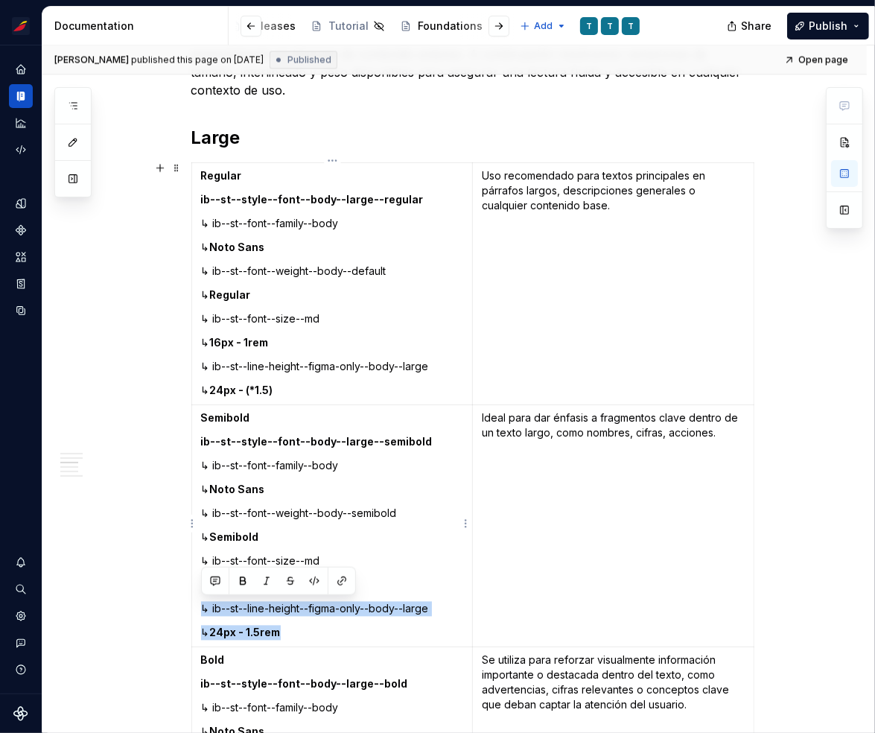
drag, startPoint x: 303, startPoint y: 630, endPoint x: 199, endPoint y: 606, distance: 106.9
click at [199, 606] on td "Semibold ib--st--style--font--body--large--semibold ↳ ib--st--font--family--bod…" at bounding box center [331, 526] width 281 height 242
copy td "↳ ib--st--line-height--figma-only--body--large ↳ 24px - 1.5rem"
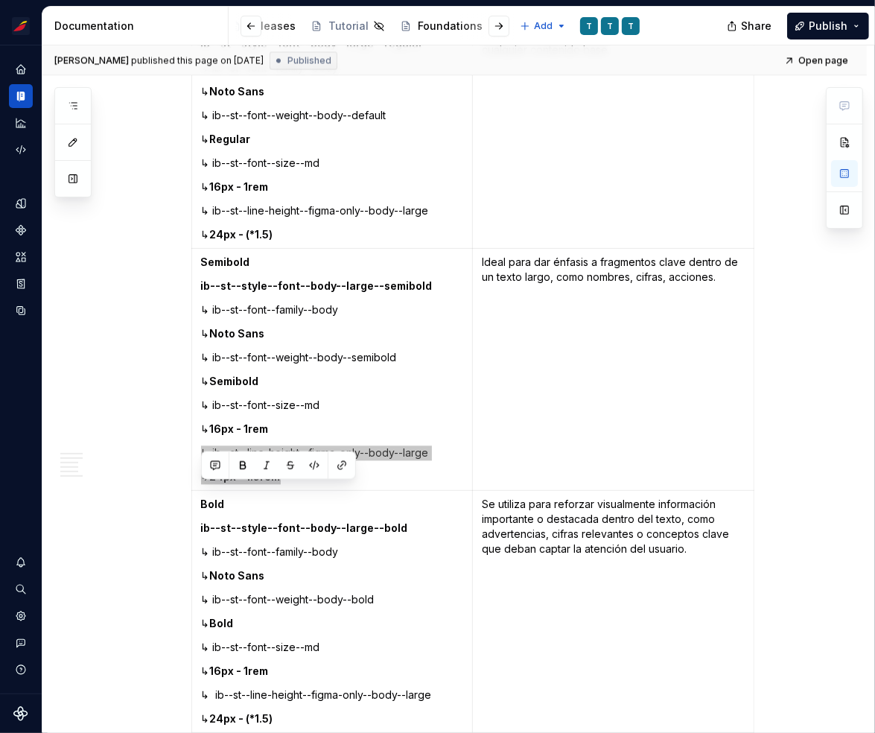
scroll to position [2470, 0]
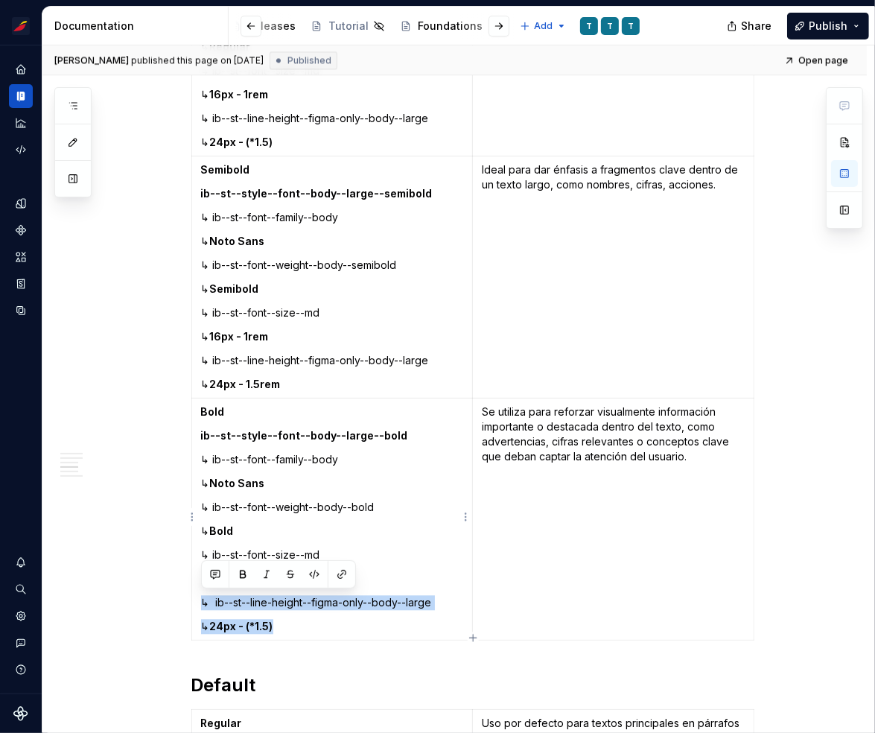
drag, startPoint x: 293, startPoint y: 623, endPoint x: 194, endPoint y: 597, distance: 101.7
click at [194, 597] on td "Bold ib--st--style--font--body--large--bold ↳ ib--st--font--family--body ↳ Noto…" at bounding box center [331, 519] width 281 height 242
copy td "↳ ib--st--line-height--figma-only--body--large ↳ 24px - (*1.5)"
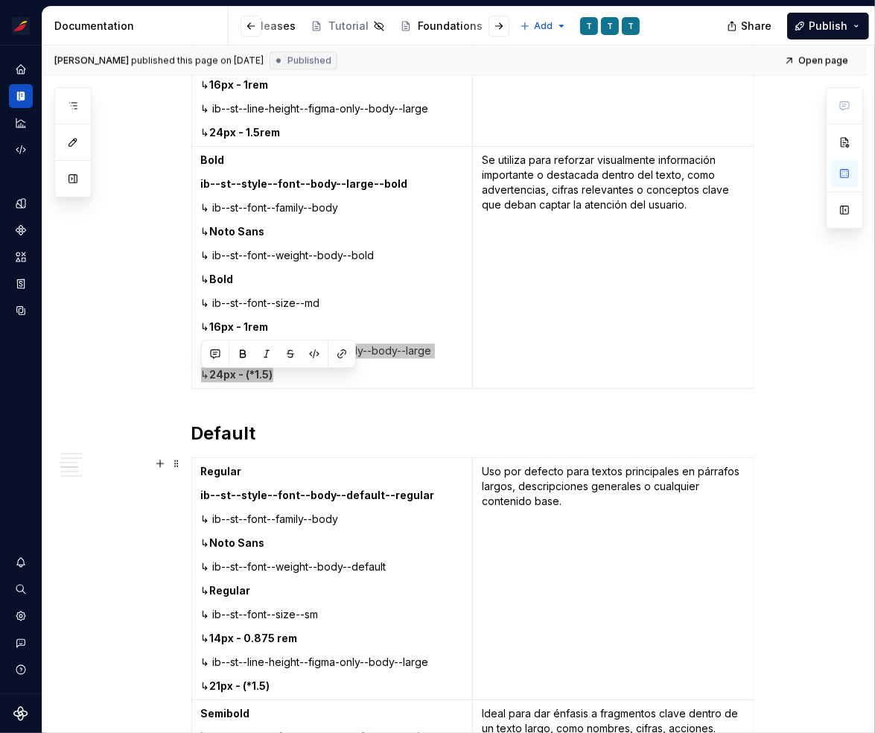
scroll to position [2769, 0]
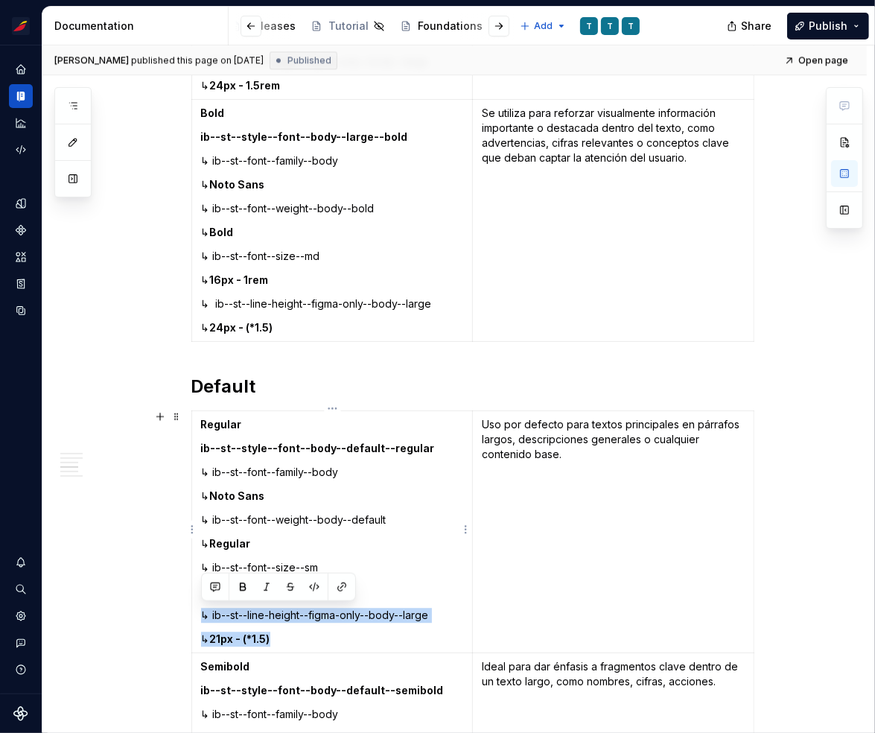
drag, startPoint x: 293, startPoint y: 637, endPoint x: 196, endPoint y: 610, distance: 101.1
click at [196, 610] on td "Regular ib--st--style--font--body--default--regular ↳ ib--st--font--family--bod…" at bounding box center [331, 532] width 281 height 242
copy td "↳ ib--st--line-height--figma-only--body--large ↳ 21px - (*1.5)"
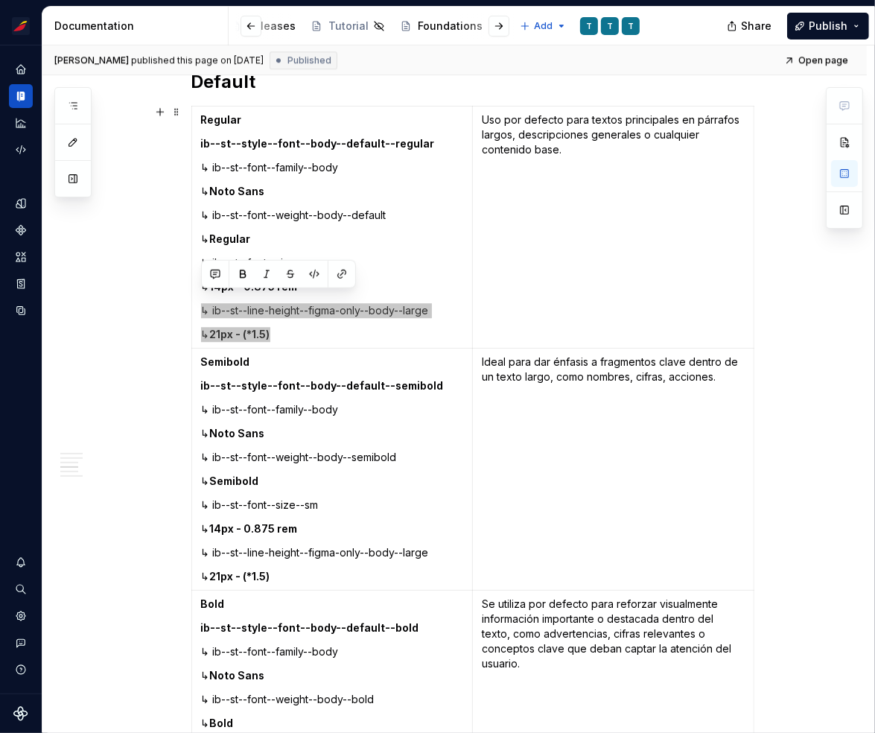
scroll to position [3081, 0]
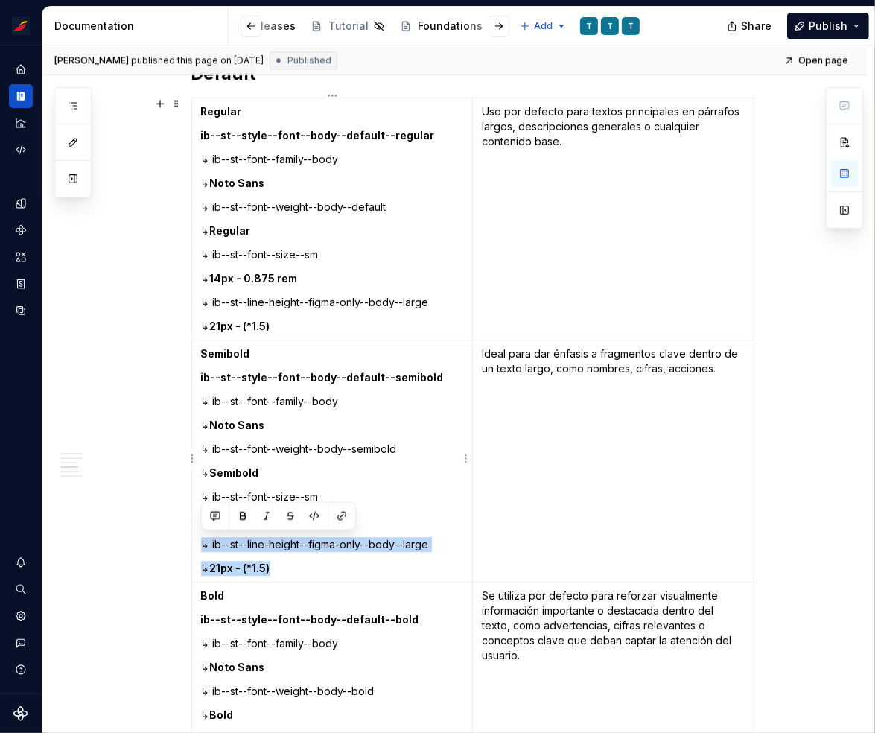
drag, startPoint x: 293, startPoint y: 564, endPoint x: 200, endPoint y: 540, distance: 97.0
click at [200, 540] on td "Semibold ib--st--style--font--body--default--semibold ↳ ib--st--font--family--b…" at bounding box center [331, 461] width 281 height 242
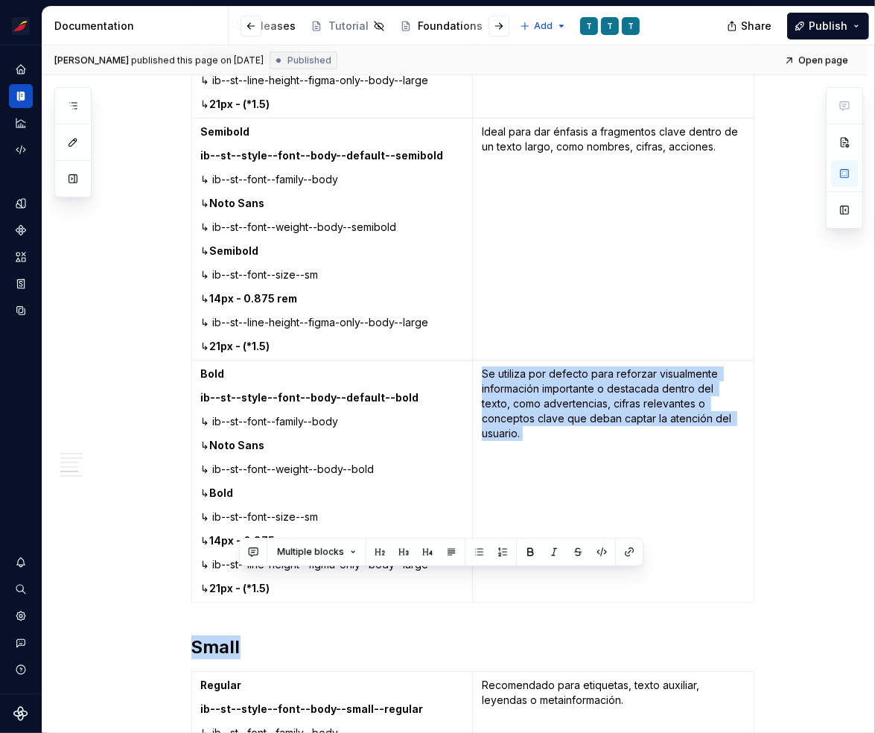
scroll to position [3311, 0]
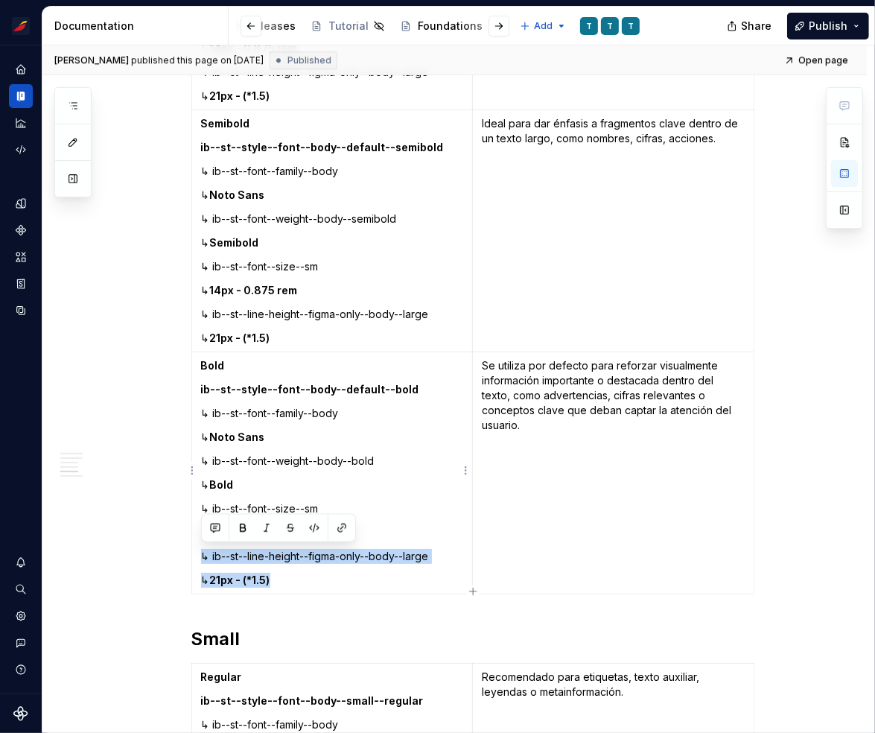
drag, startPoint x: 297, startPoint y: 675, endPoint x: 197, endPoint y: 556, distance: 155.4
click at [197, 556] on td "Bold ib--st--style--font--body--default--bold ↳ ib--st--font--family--body ↳ No…" at bounding box center [331, 473] width 281 height 242
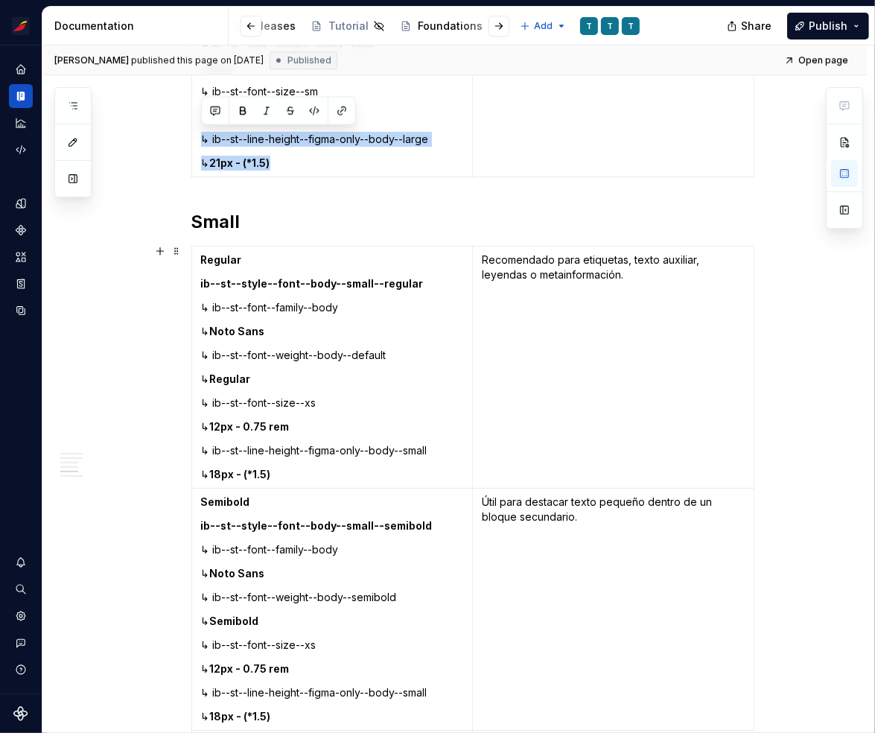
scroll to position [3736, 0]
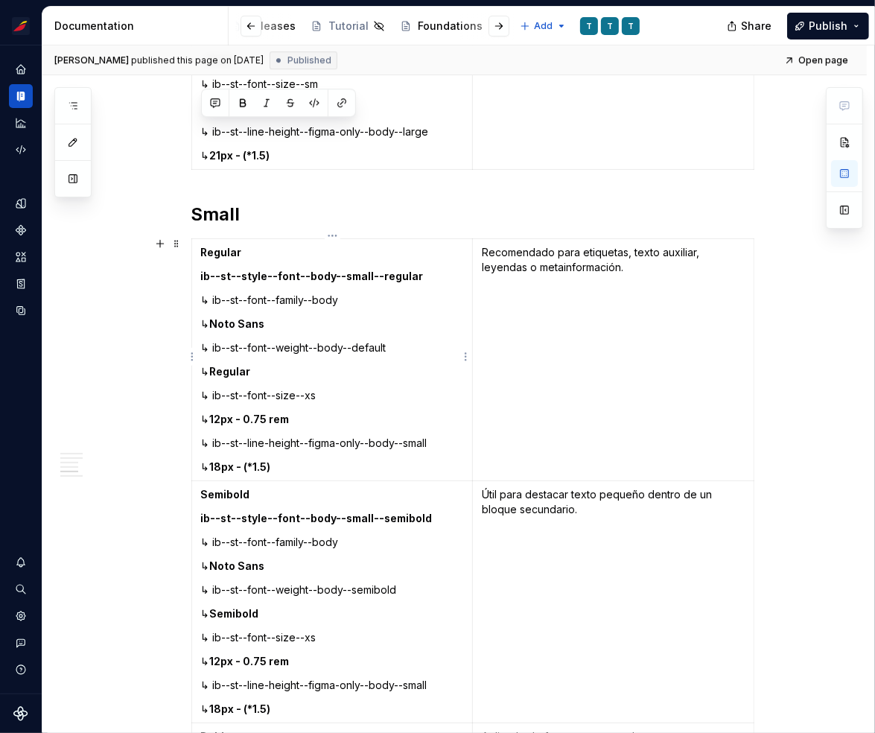
click at [271, 462] on strong "18px - (*1.5)" at bounding box center [240, 466] width 61 height 13
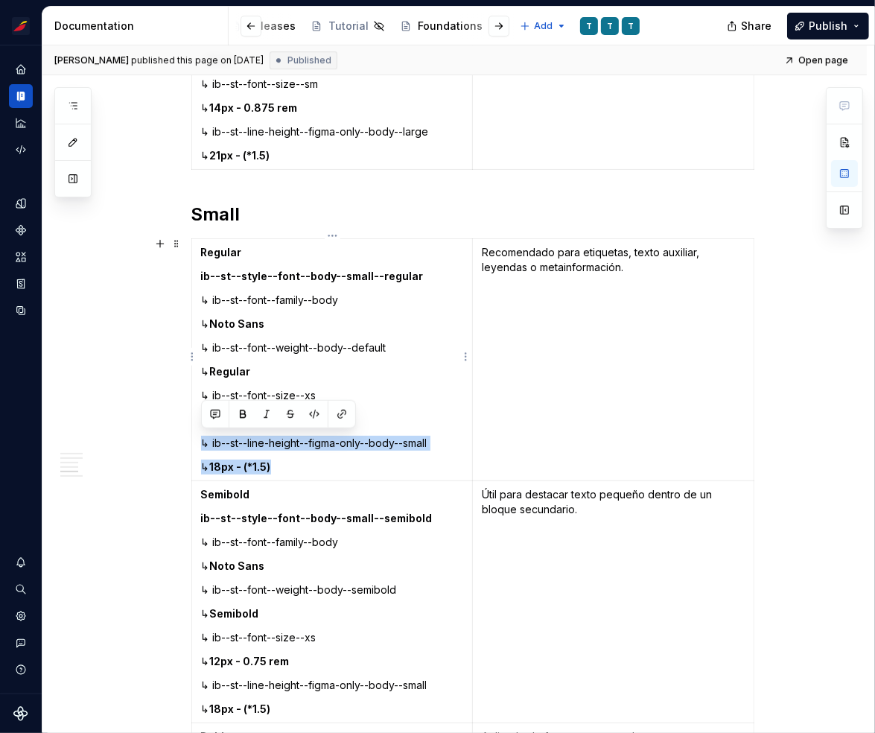
drag, startPoint x: 273, startPoint y: 461, endPoint x: 200, endPoint y: 439, distance: 76.8
click at [200, 439] on td "Regular ib--st--style--font--body--small--regular ↳ ib--st--font--family--body …" at bounding box center [331, 360] width 281 height 242
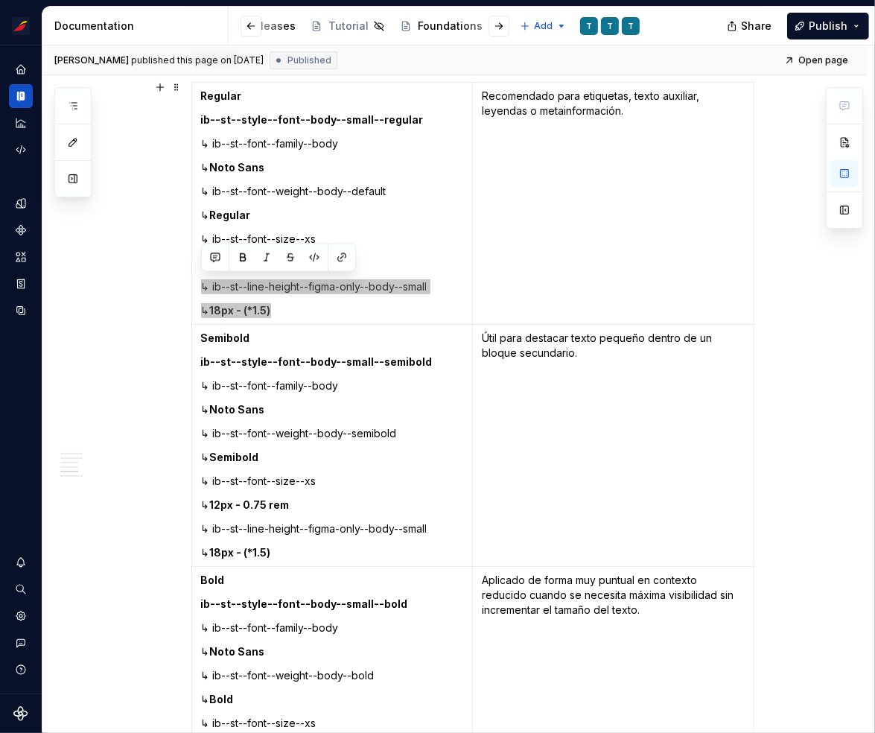
scroll to position [3900, 0]
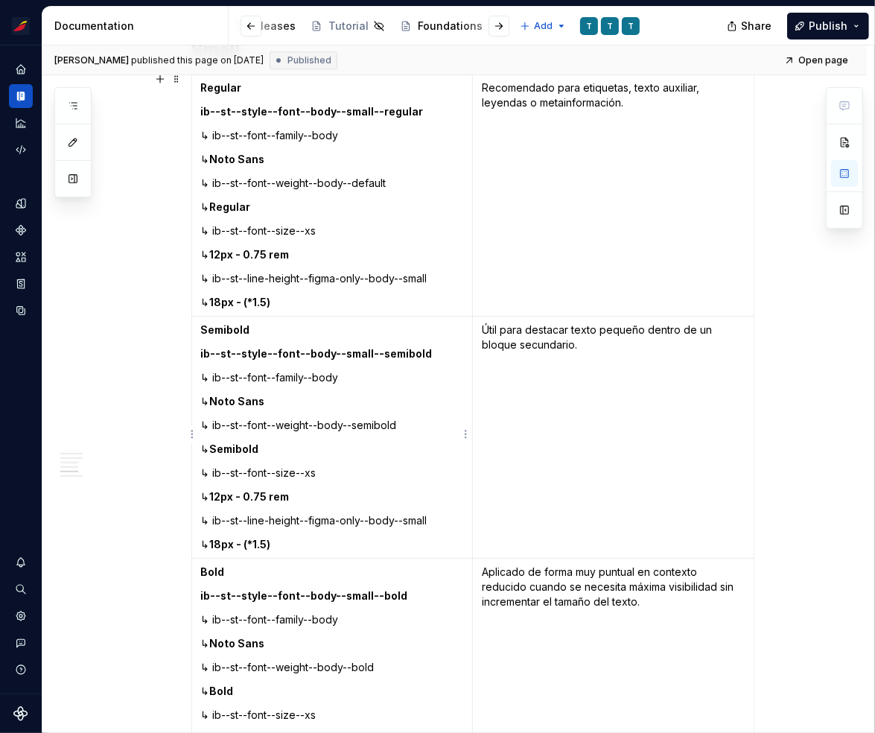
click at [271, 540] on strong "18px - (*1.5)" at bounding box center [240, 543] width 61 height 13
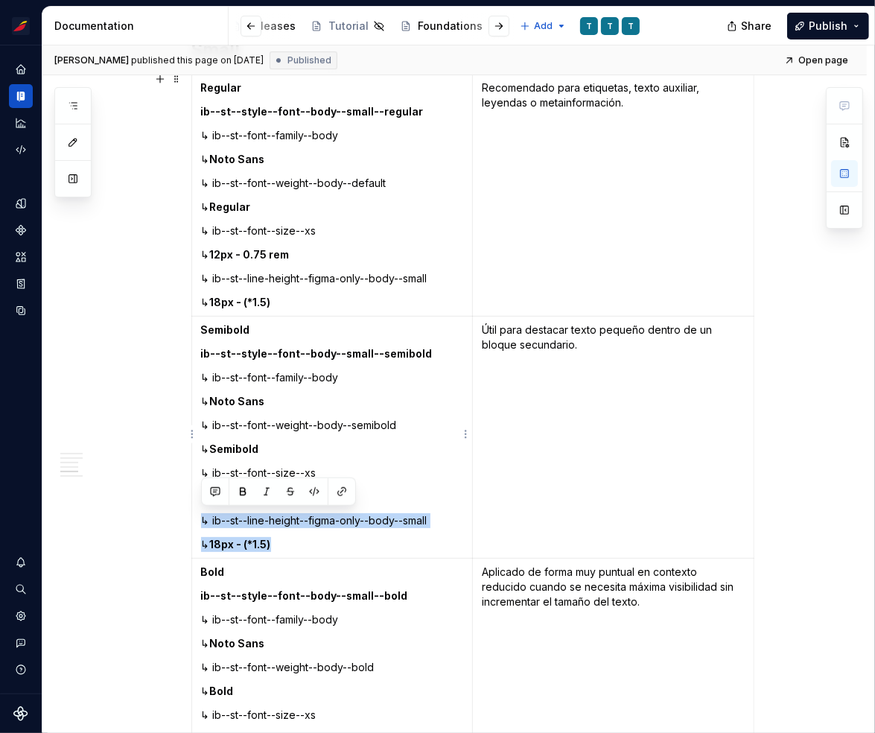
drag, startPoint x: 299, startPoint y: 543, endPoint x: 202, endPoint y: 517, distance: 100.8
click at [202, 517] on td "Semibold ib--st--style--font--body--small--semibold ↳ ib--st--font--family--bod…" at bounding box center [331, 437] width 281 height 242
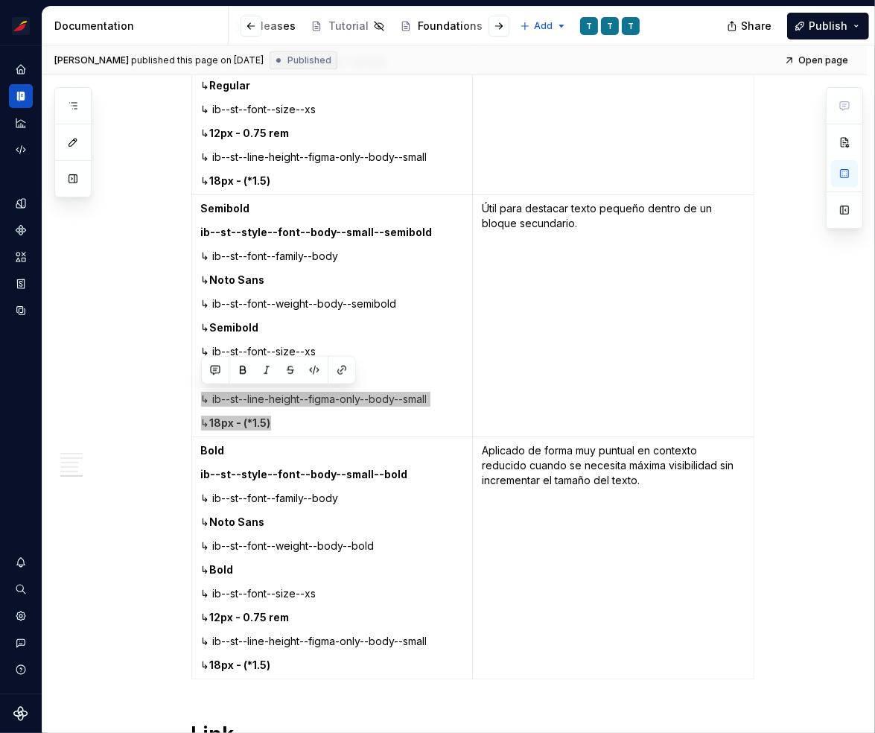
scroll to position [4088, 0]
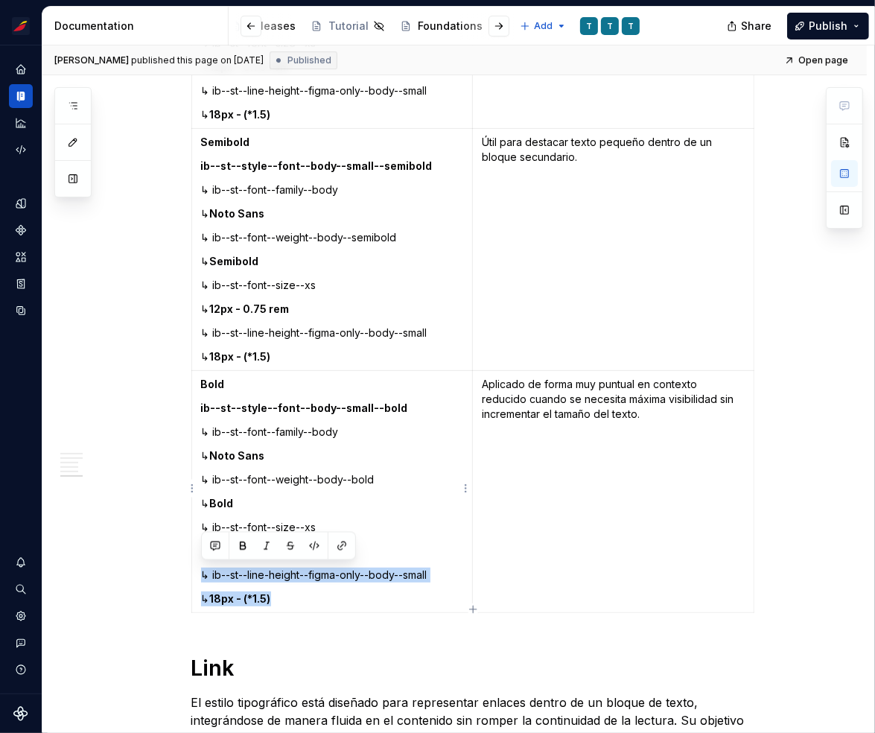
drag, startPoint x: 289, startPoint y: 593, endPoint x: 202, endPoint y: 569, distance: 90.5
click at [202, 569] on td "Bold ib--st--style--font--body--small--bold ↳ ib--st--font--family--body ↳ Noto…" at bounding box center [331, 492] width 281 height 242
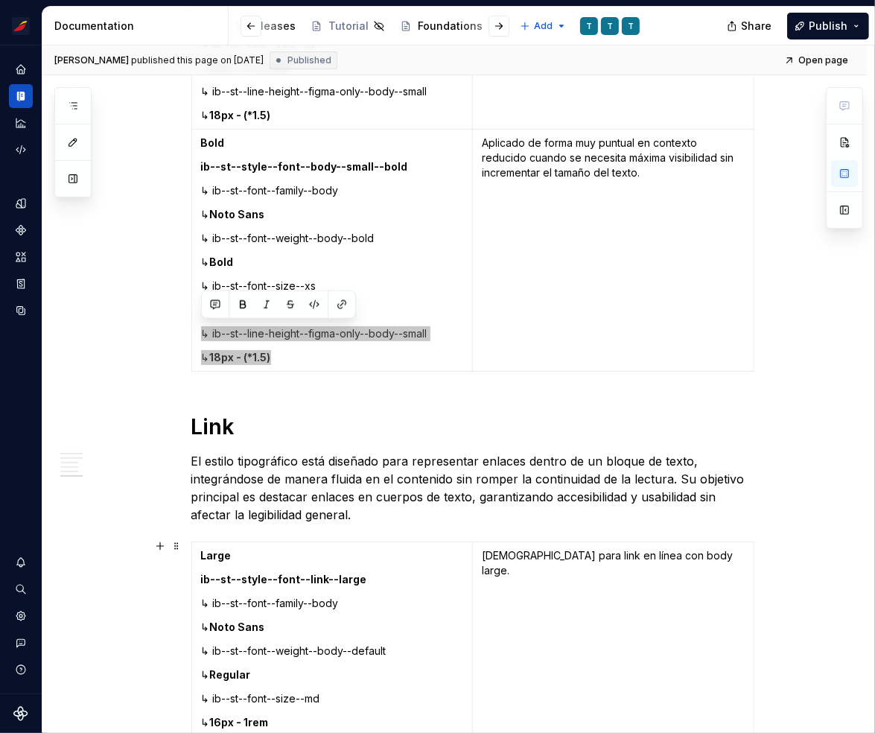
scroll to position [4574, 0]
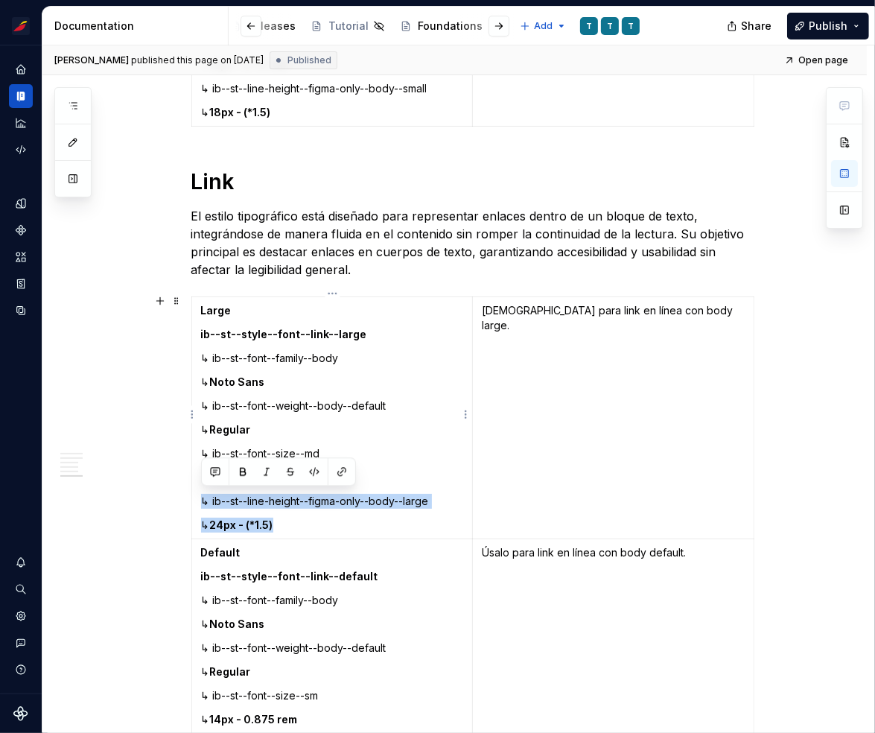
drag, startPoint x: 291, startPoint y: 521, endPoint x: 199, endPoint y: 499, distance: 95.0
click at [199, 499] on td "Large ib--st--style--font--link--large ↳ ib--st--font--family--body ↳ Noto Sans…" at bounding box center [331, 418] width 281 height 242
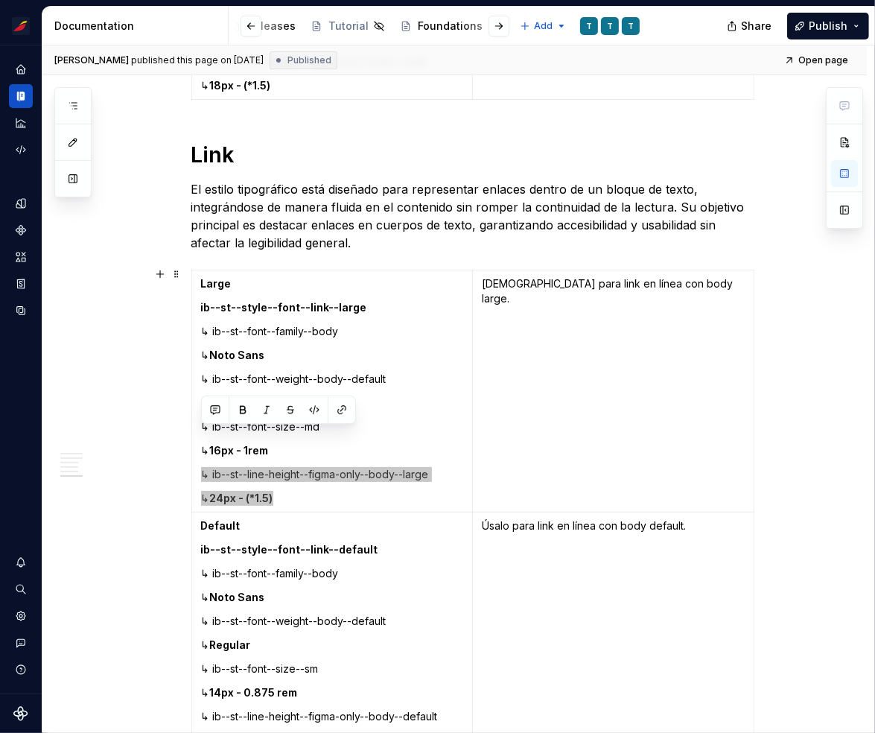
scroll to position [4685, 0]
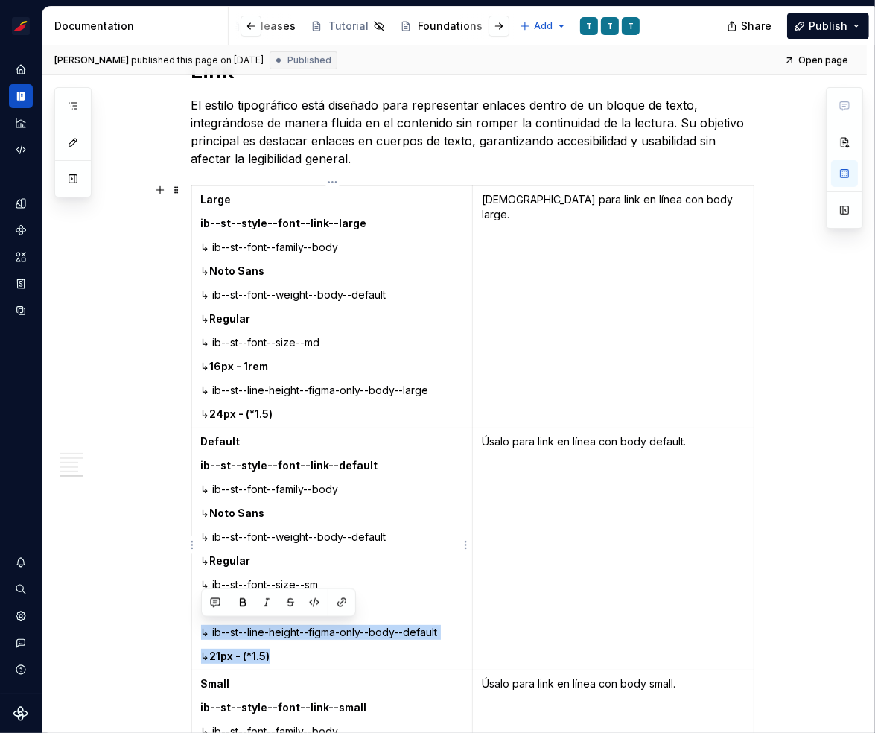
drag, startPoint x: 287, startPoint y: 648, endPoint x: 199, endPoint y: 621, distance: 92.8
click at [199, 621] on td "Default ib--st--style--font--link--default ↳ ib--st--font--family--body ↳ Noto …" at bounding box center [331, 549] width 281 height 242
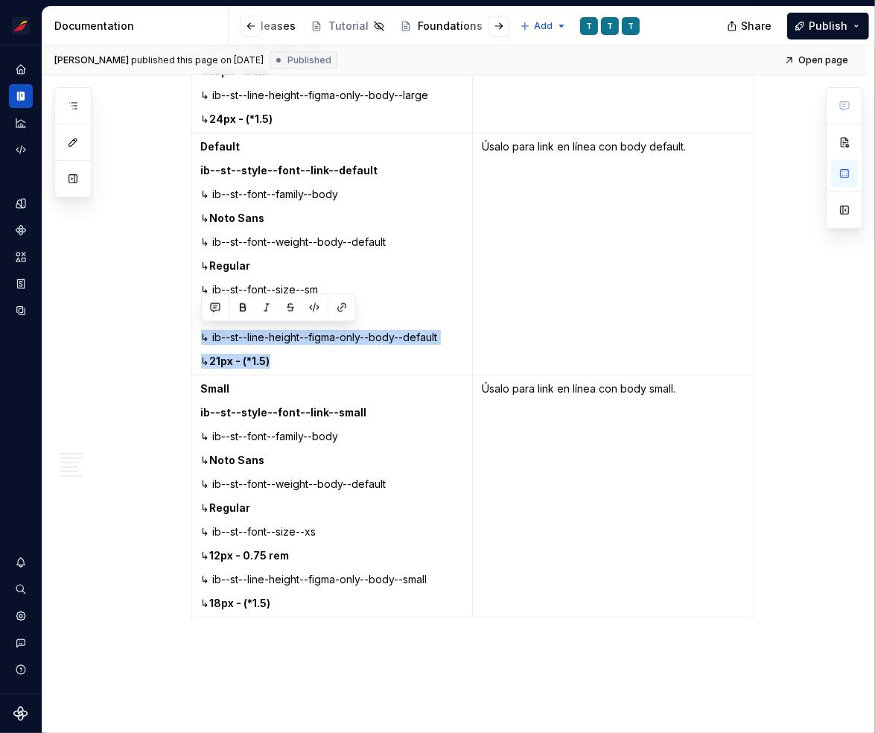
scroll to position [4988, 0]
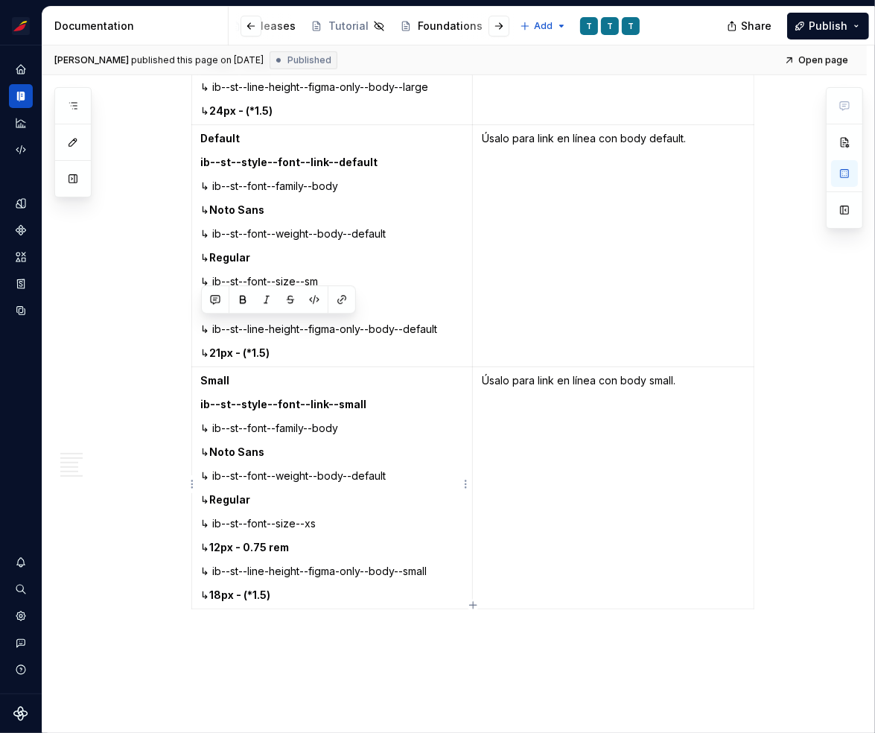
click at [271, 591] on strong "18px - (*1.5)" at bounding box center [240, 594] width 61 height 13
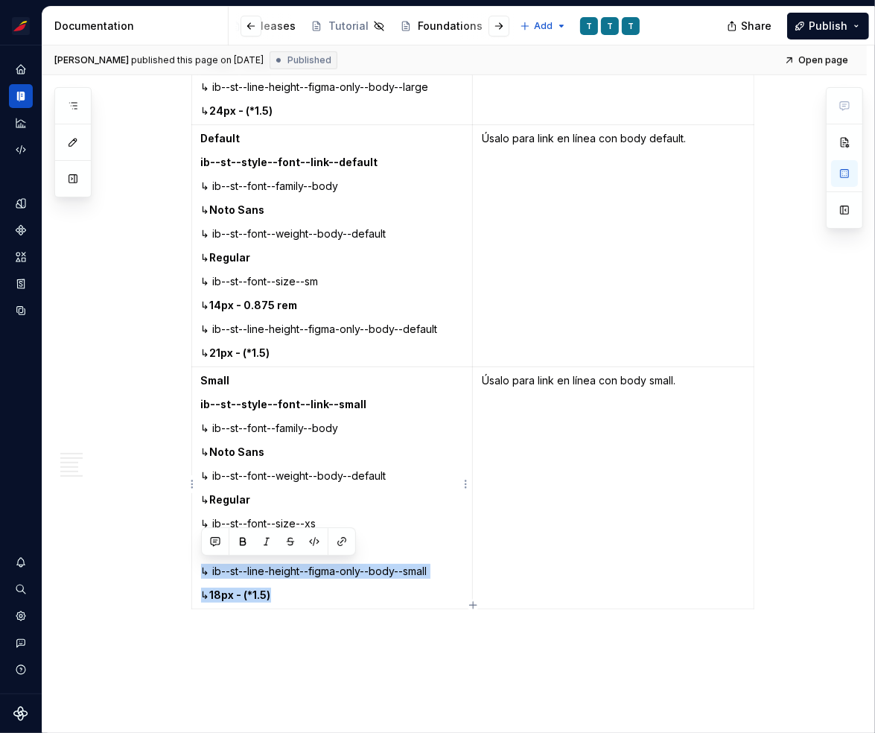
drag, startPoint x: 299, startPoint y: 591, endPoint x: 197, endPoint y: 567, distance: 104.0
click at [197, 567] on td "Small ib--st--style--font--link--small ↳ ib--st--font--family--body ↳ Noto Sans…" at bounding box center [331, 488] width 281 height 242
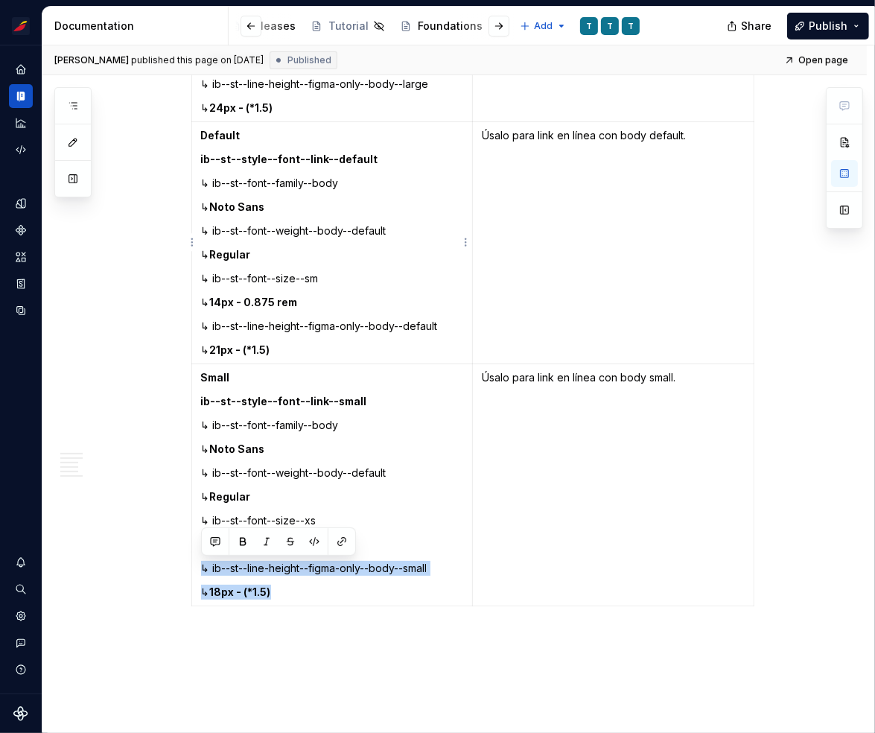
scroll to position [4970, 0]
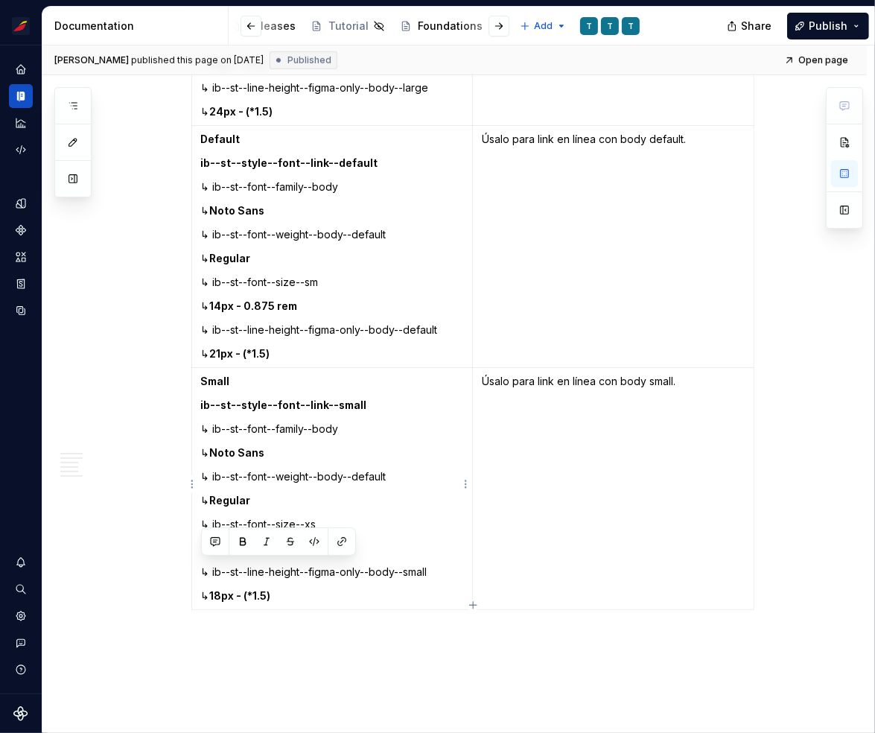
click at [462, 497] on p "↳ Regular" at bounding box center [332, 500] width 263 height 15
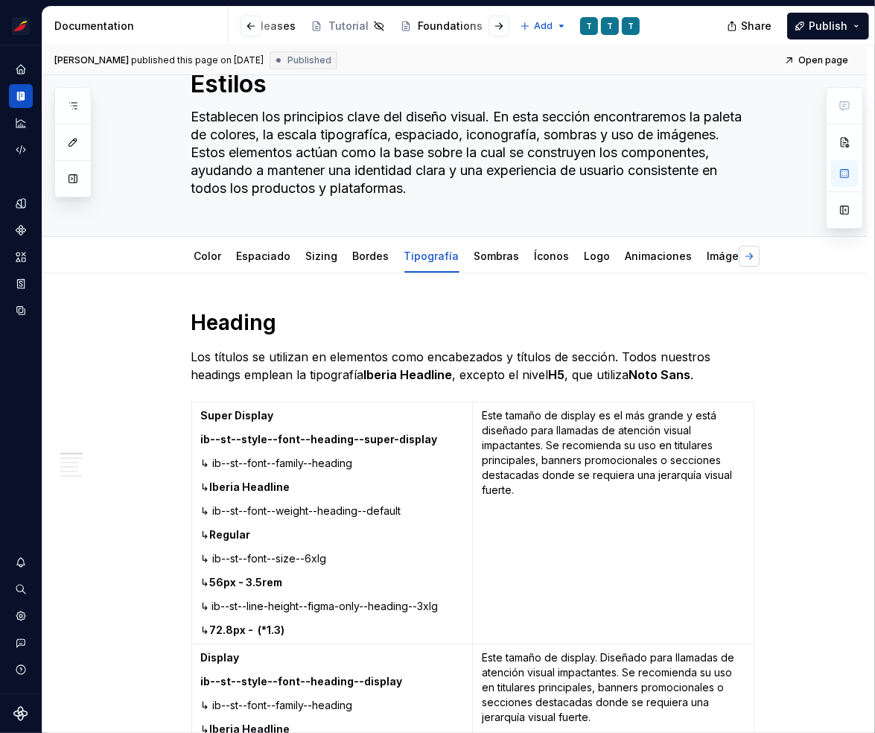
scroll to position [48, 0]
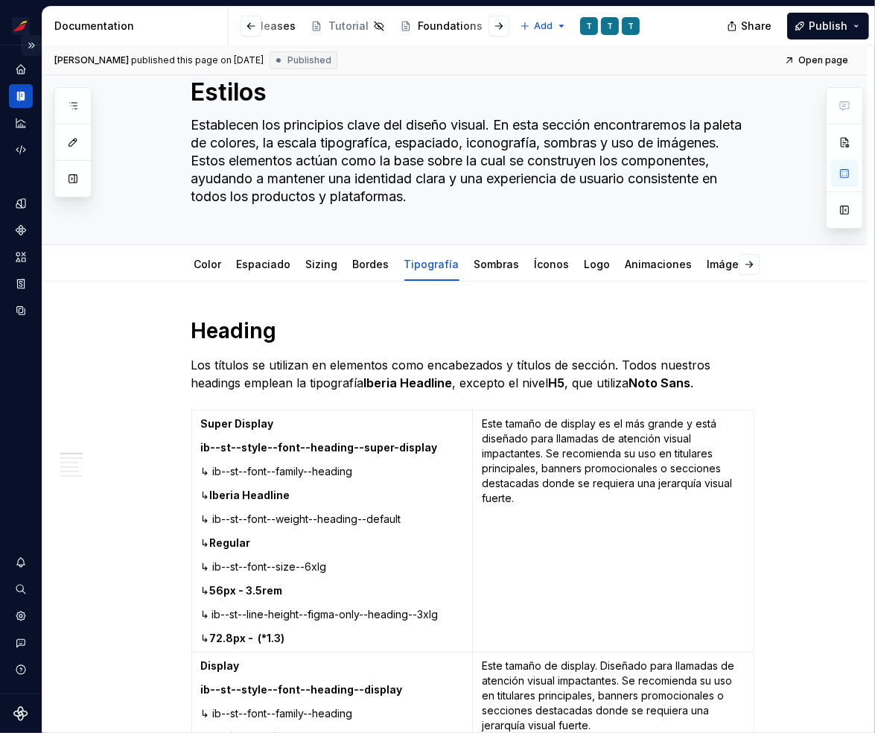
click at [29, 43] on button "Expand sidebar" at bounding box center [31, 45] width 21 height 21
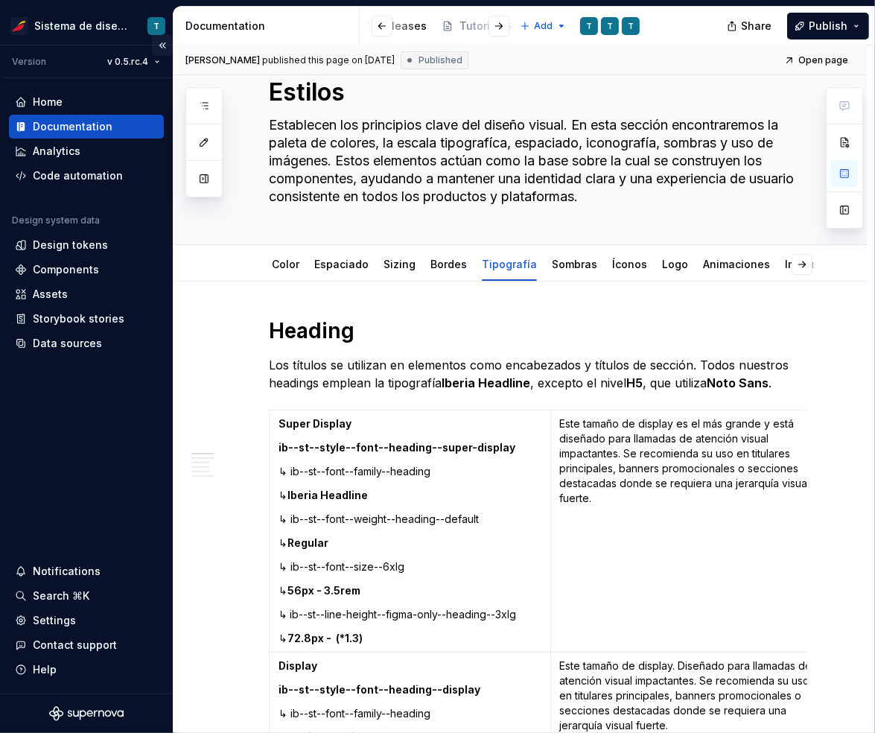
type textarea "*"
